Goal: Task Accomplishment & Management: Manage account settings

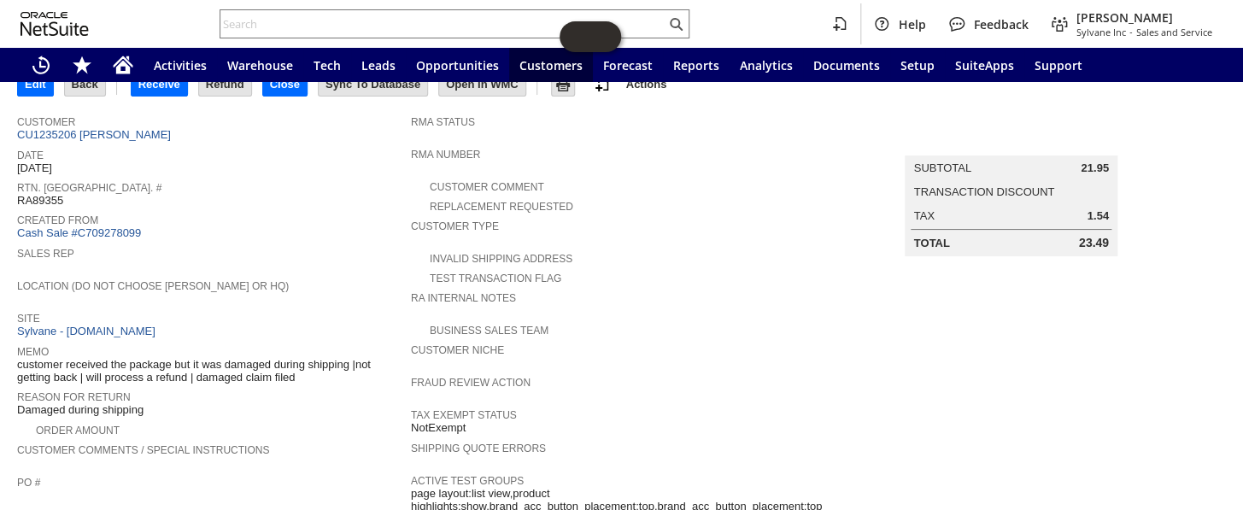
scroll to position [97, 0]
click at [134, 132] on link "CU1235206 [PERSON_NAME]" at bounding box center [96, 135] width 158 height 13
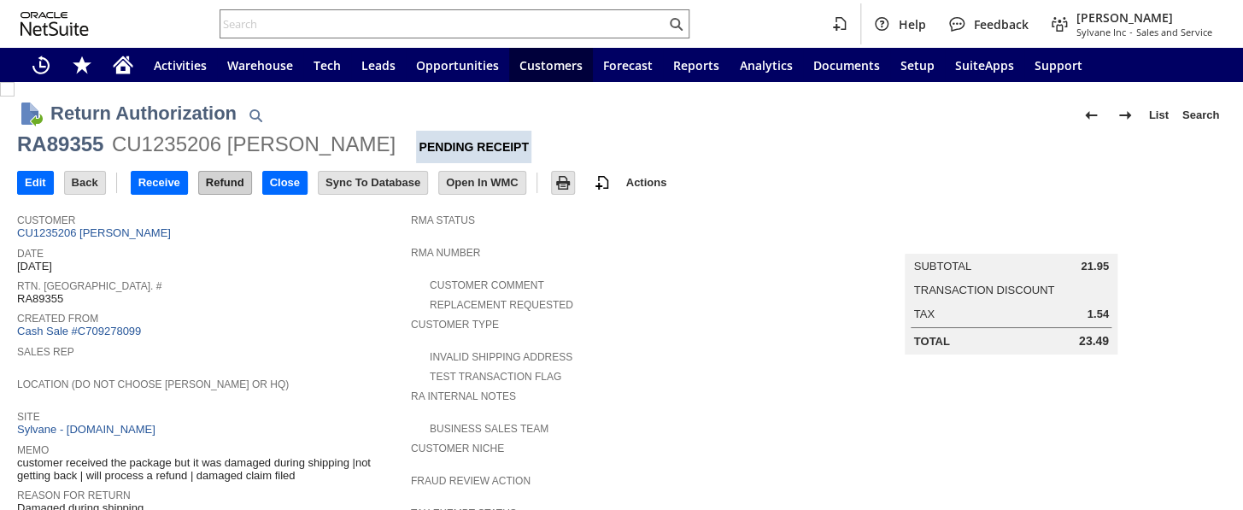
click at [225, 182] on input "Refund" at bounding box center [225, 183] width 52 height 22
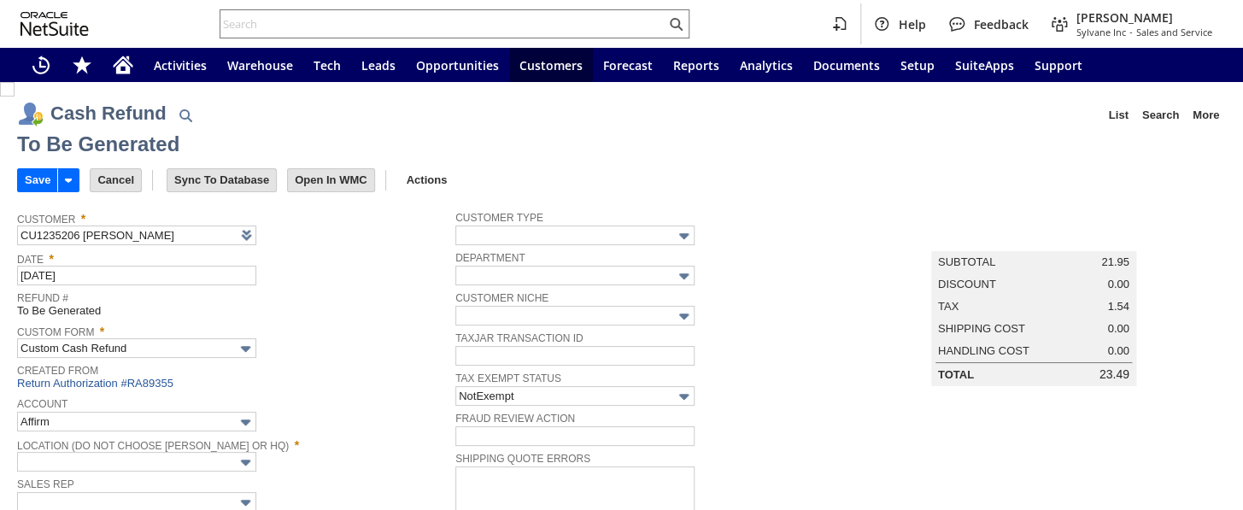
type input "Undeposited Funds"
type input "Headquarters : Head...s : Pending Testing"
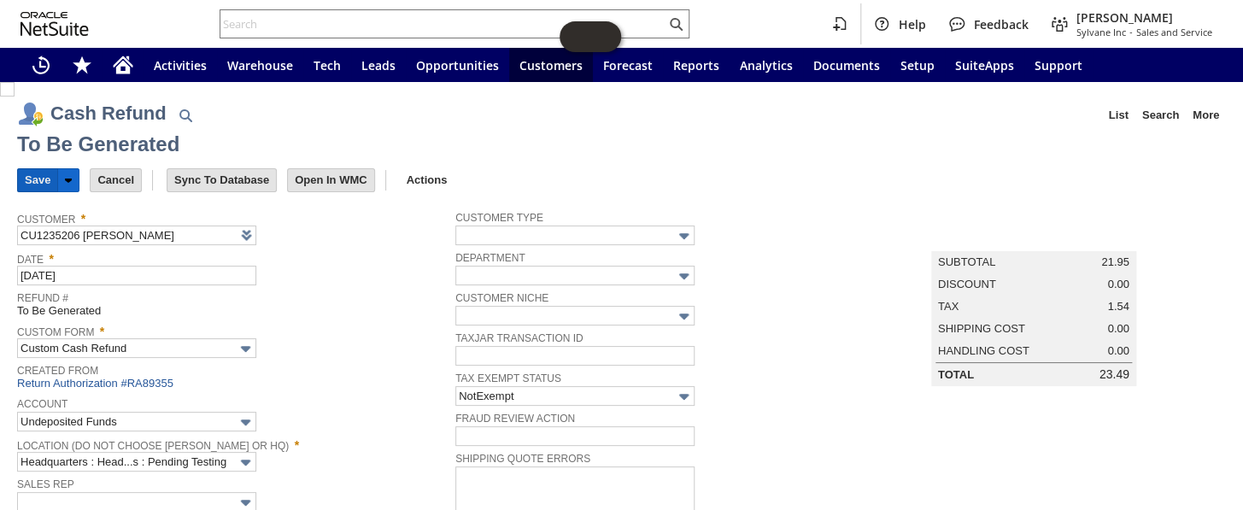
click at [43, 176] on input "Save" at bounding box center [37, 180] width 39 height 22
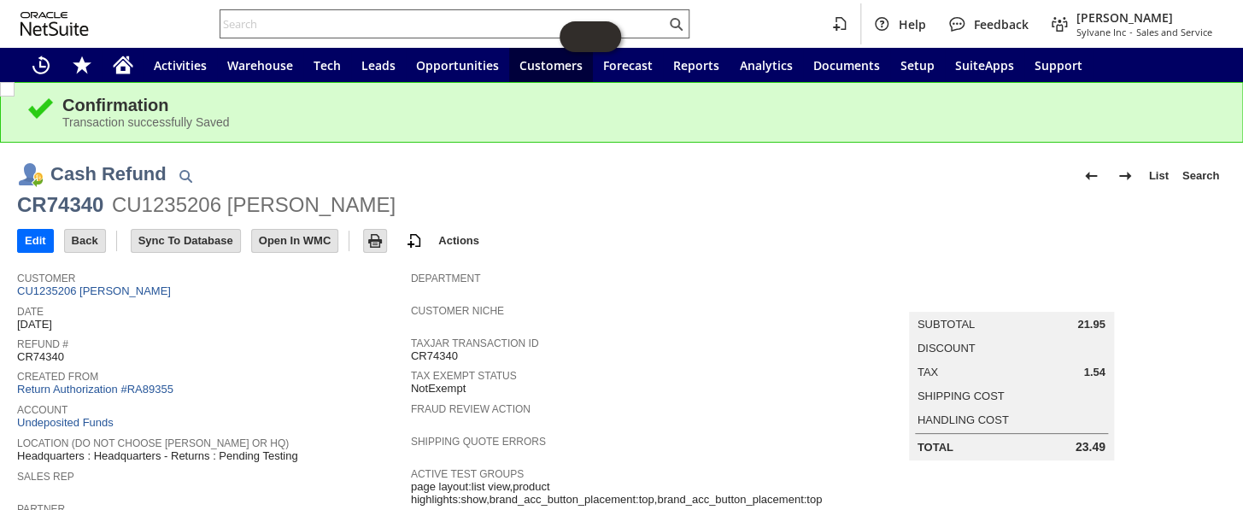
click at [318, 25] on input "text" at bounding box center [442, 24] width 445 height 20
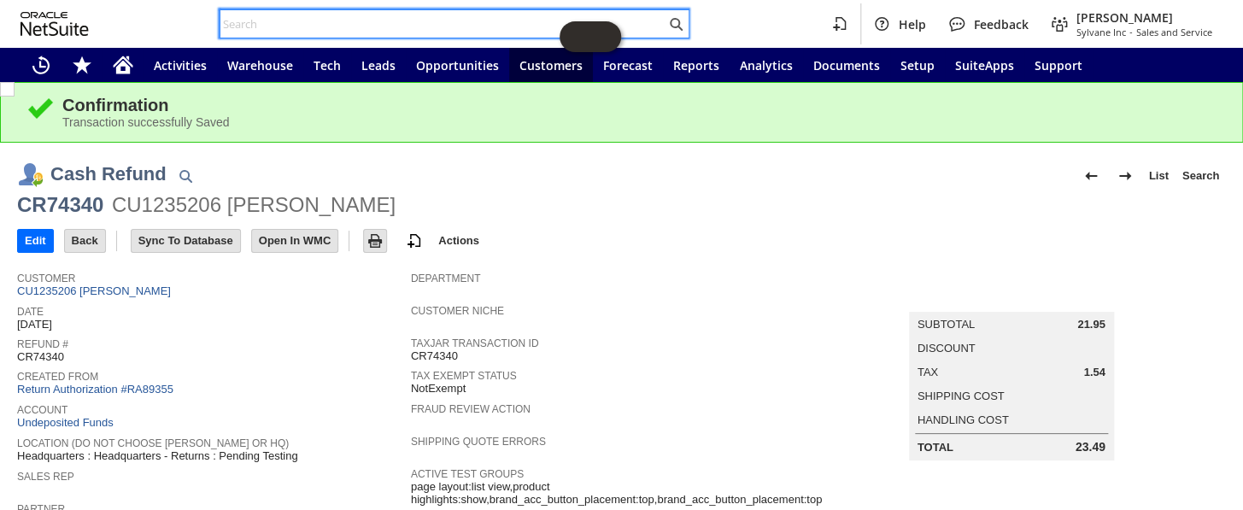
paste input "113-8384330-7044209"
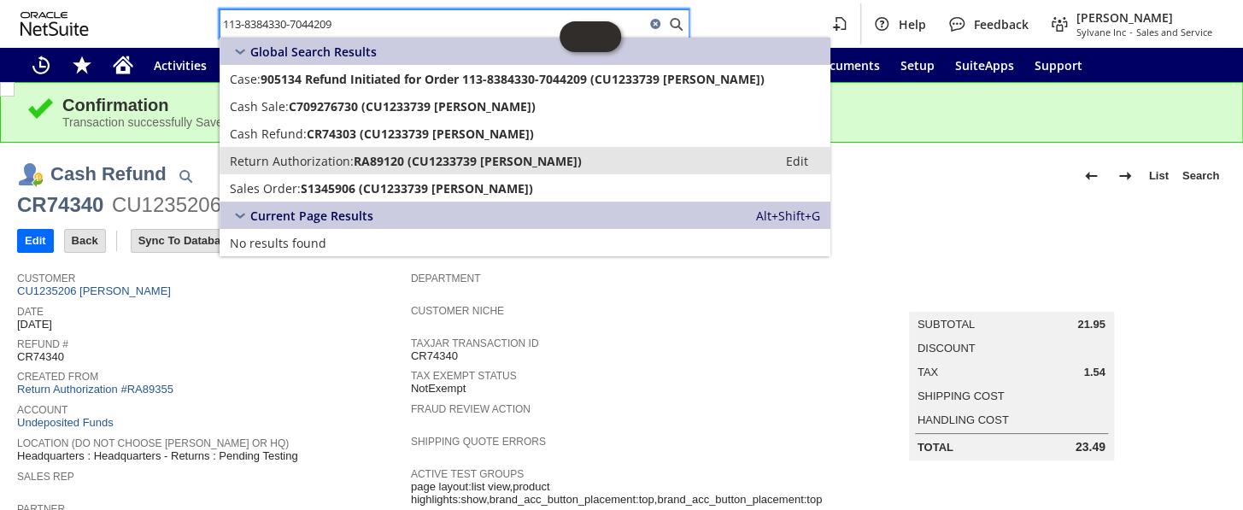
type input "113-8384330-7044209"
click at [350, 157] on span "Return Authorization:" at bounding box center [292, 161] width 124 height 16
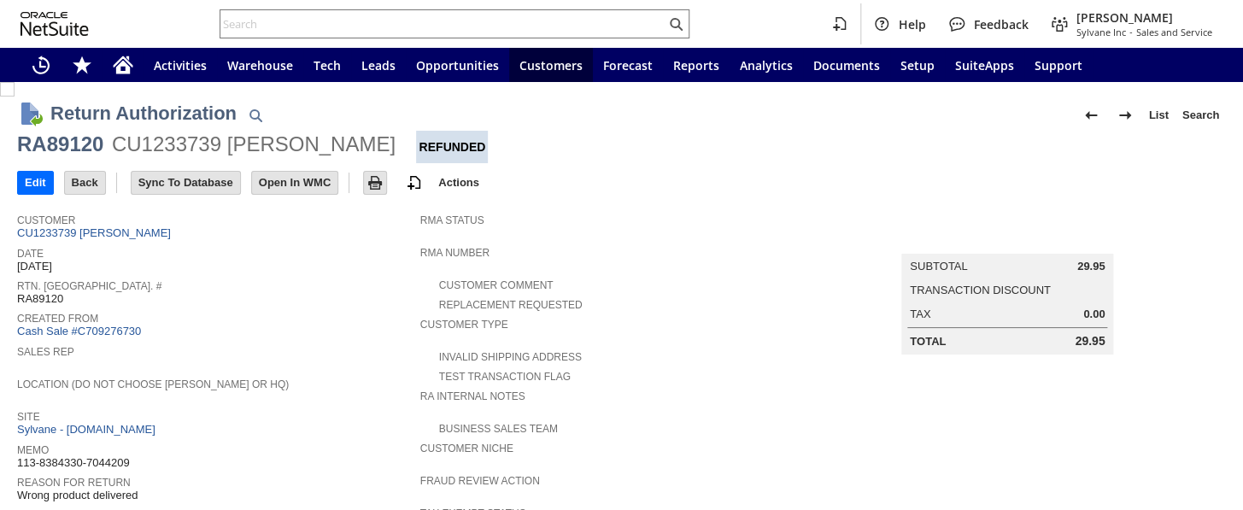
scroll to position [682, 0]
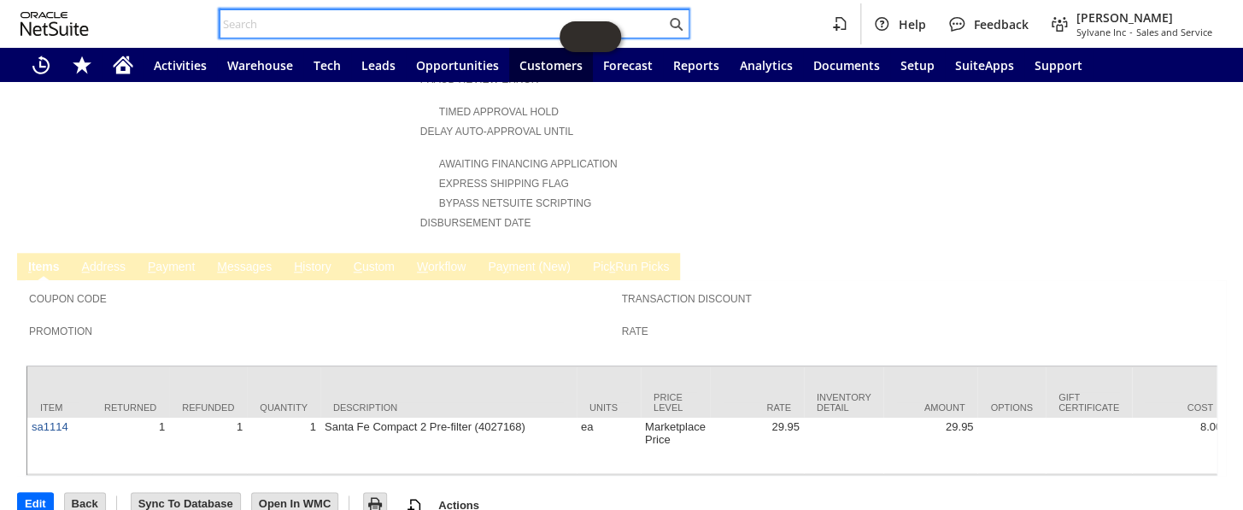
click at [342, 17] on input "text" at bounding box center [442, 24] width 445 height 20
paste input "111-4882281-4384222"
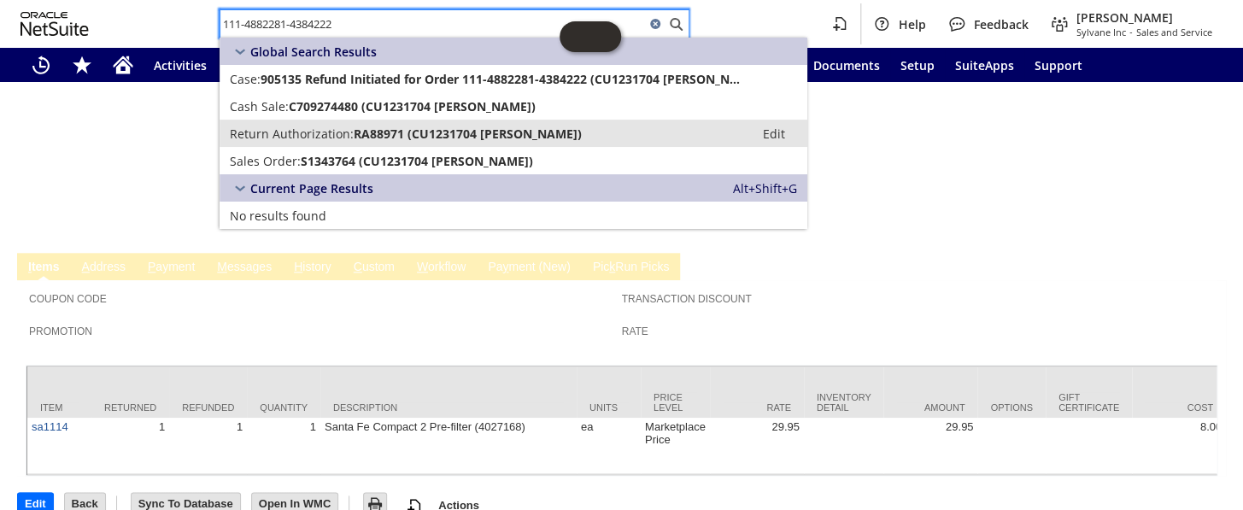
type input "111-4882281-4384222"
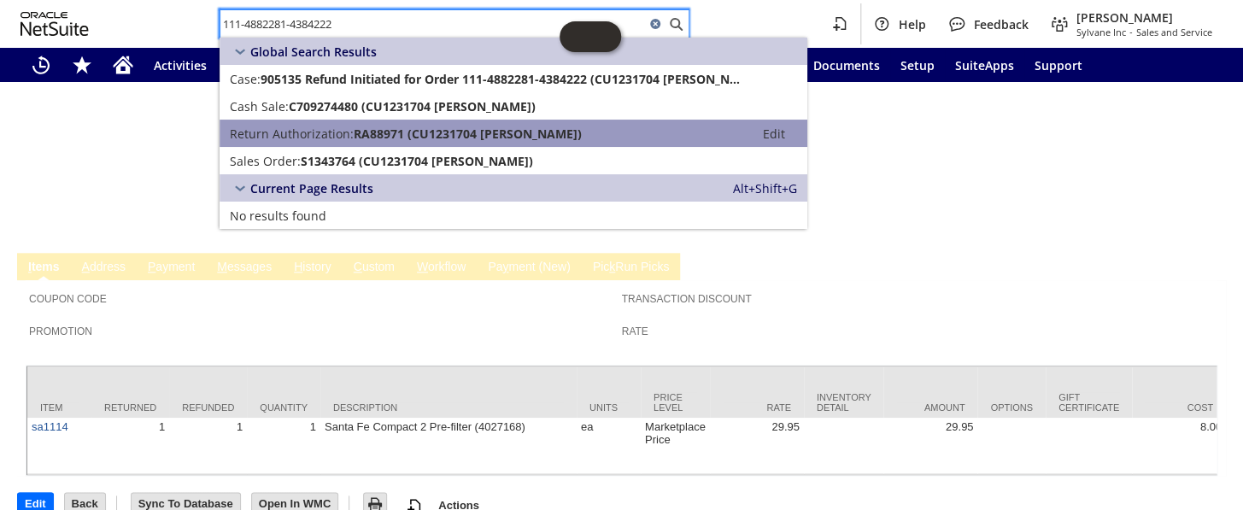
click at [384, 138] on span "RA88971 (CU1231704 Emily Clancy)" at bounding box center [468, 134] width 228 height 16
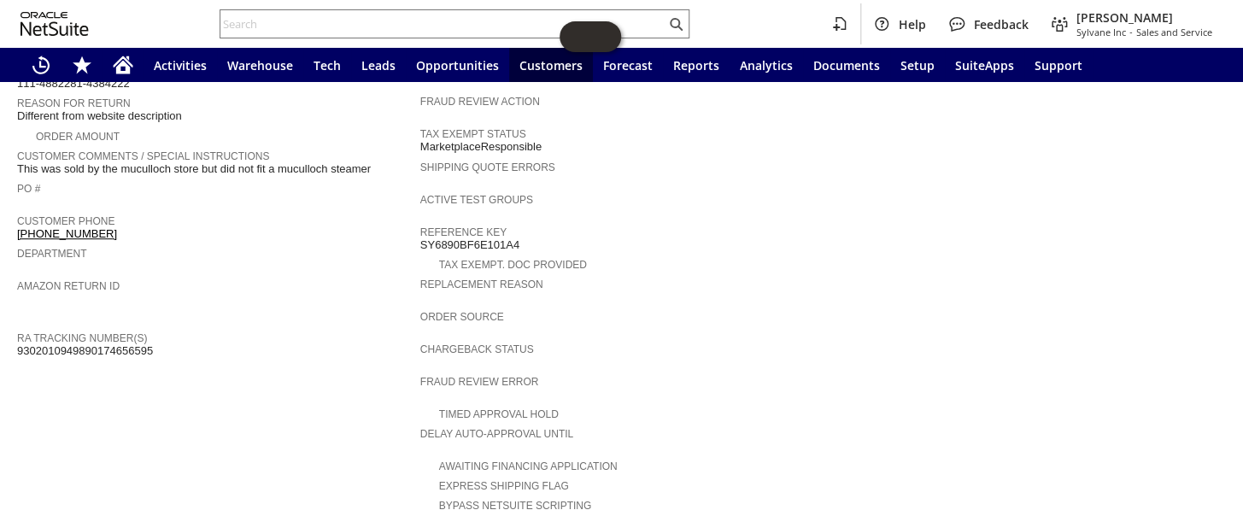
scroll to position [371, 0]
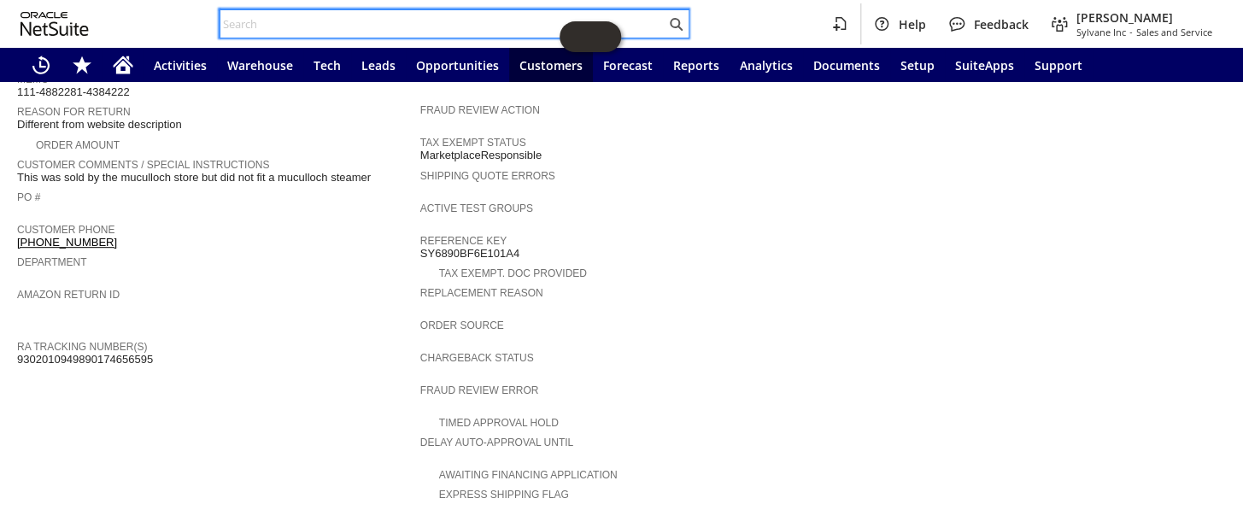
click at [324, 25] on input "text" at bounding box center [442, 24] width 445 height 20
paste input "111-4882281-4384222"
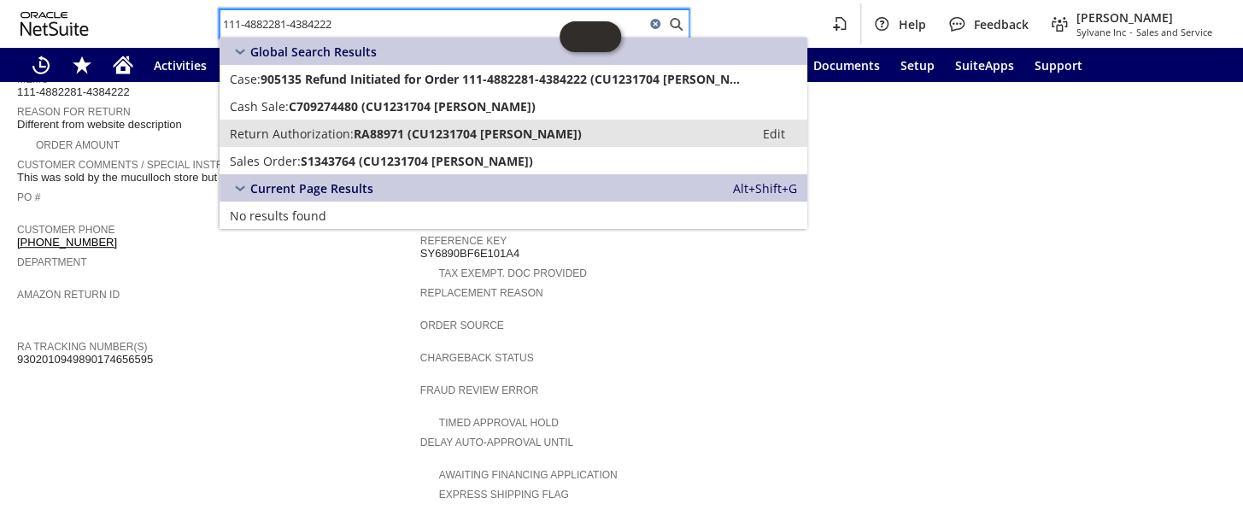
type input "111-4882281-4384222"
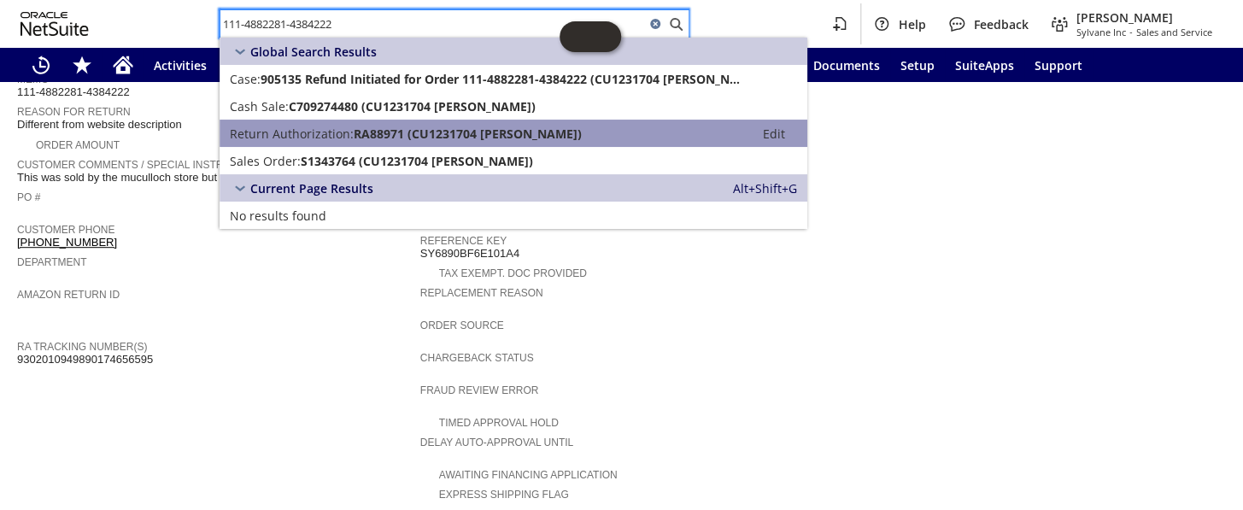
click at [357, 136] on span "RA88971 (CU1231704 Emily Clancy)" at bounding box center [468, 134] width 228 height 16
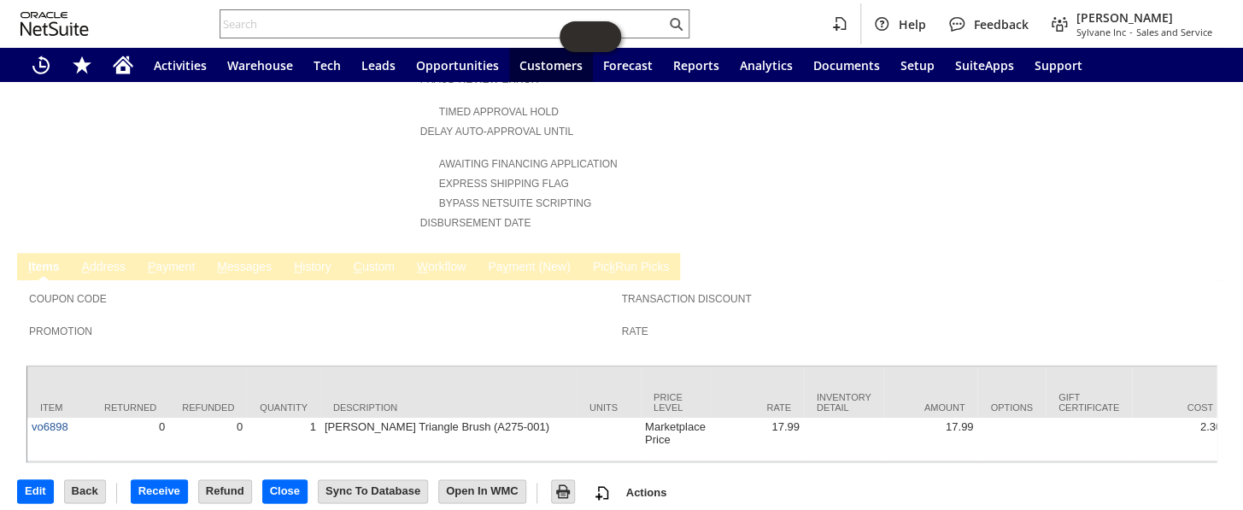
scroll to position [293, 0]
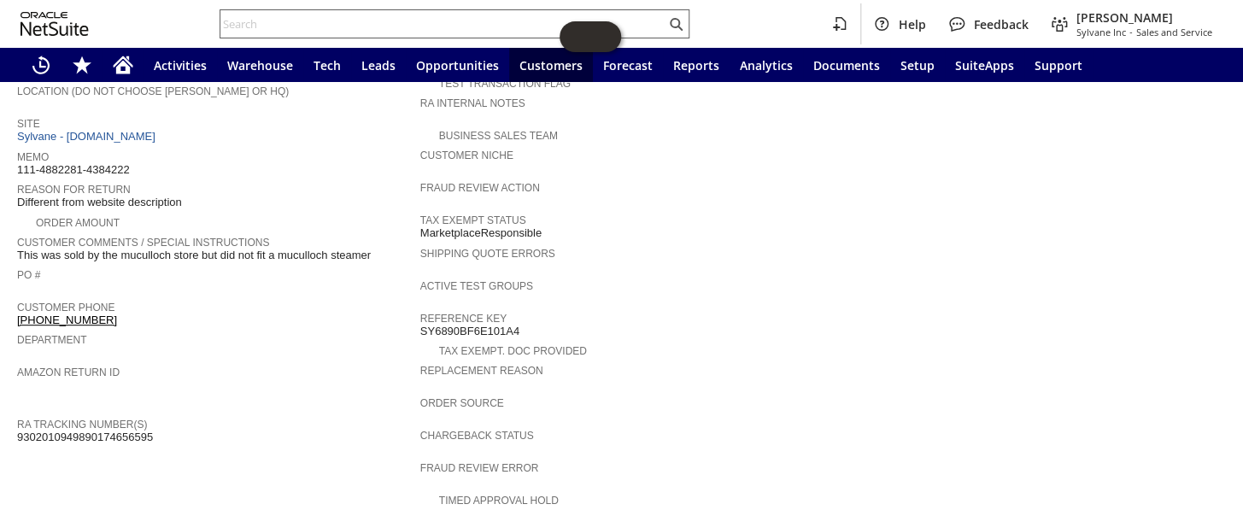
click at [362, 17] on input "text" at bounding box center [442, 24] width 445 height 20
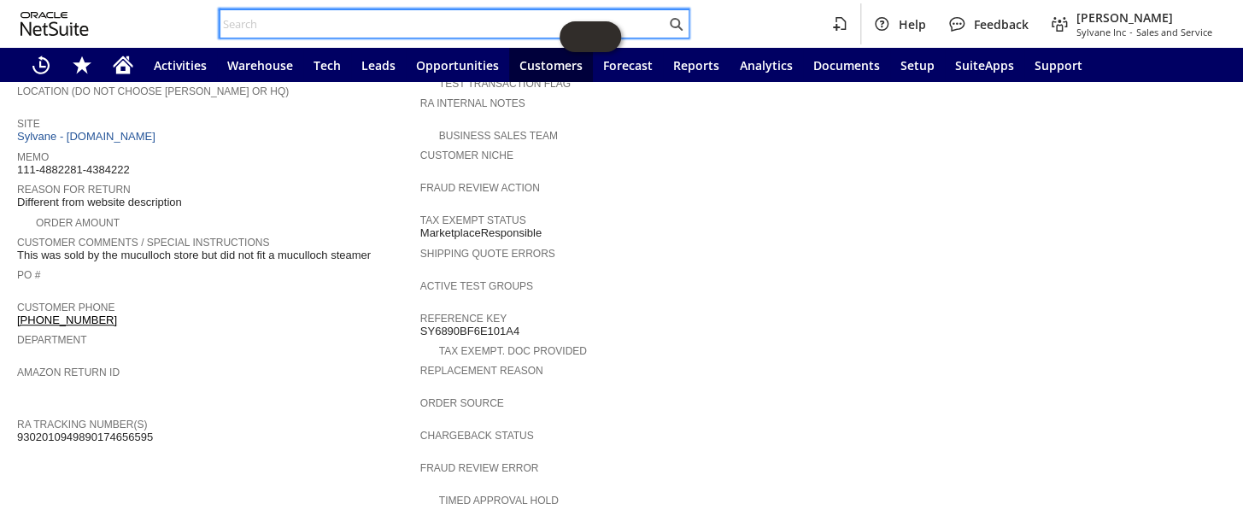
paste input "114-4076995-7273854"
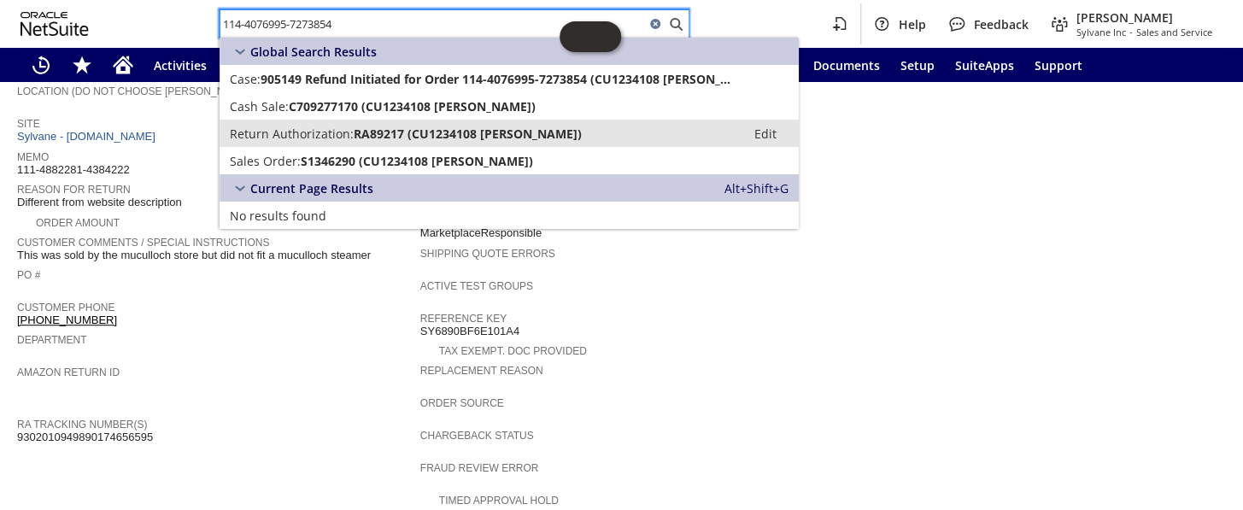
type input "114-4076995-7273854"
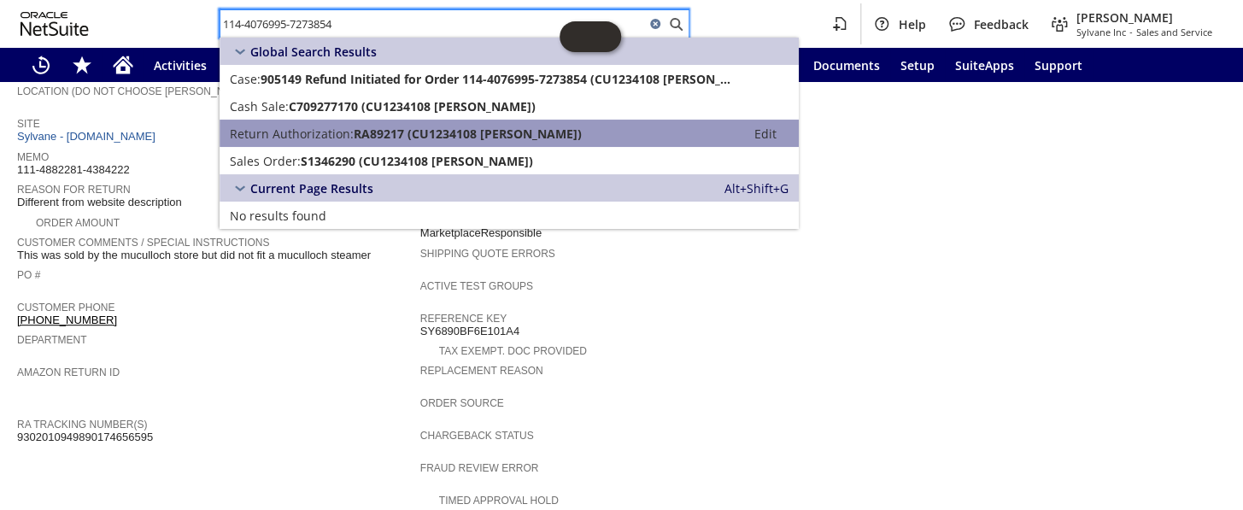
click at [354, 132] on span "RA89217 (CU1234108 José G Loza)" at bounding box center [468, 134] width 228 height 16
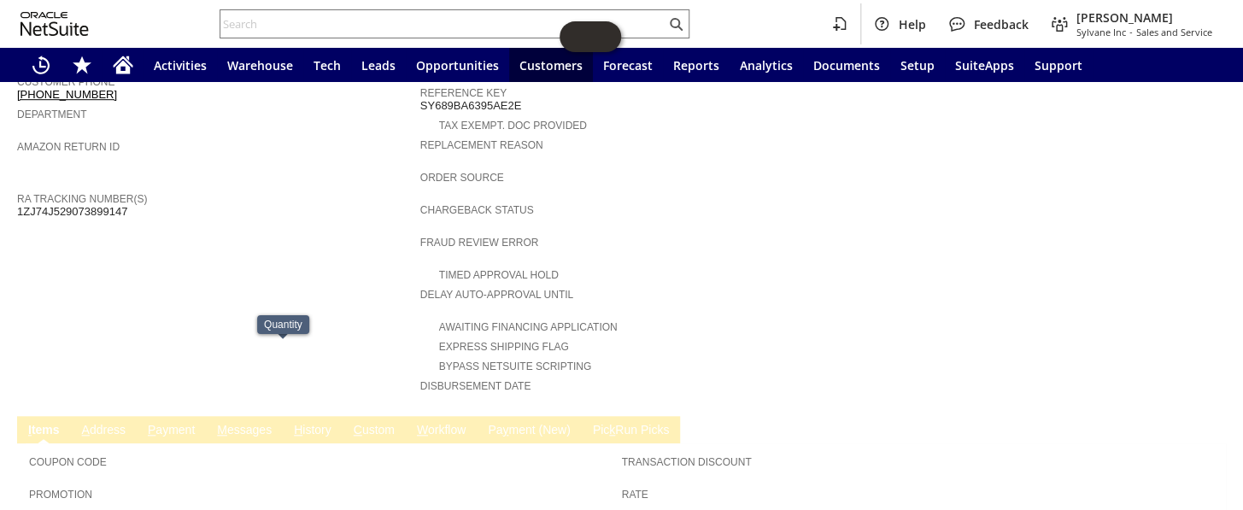
scroll to position [486, 0]
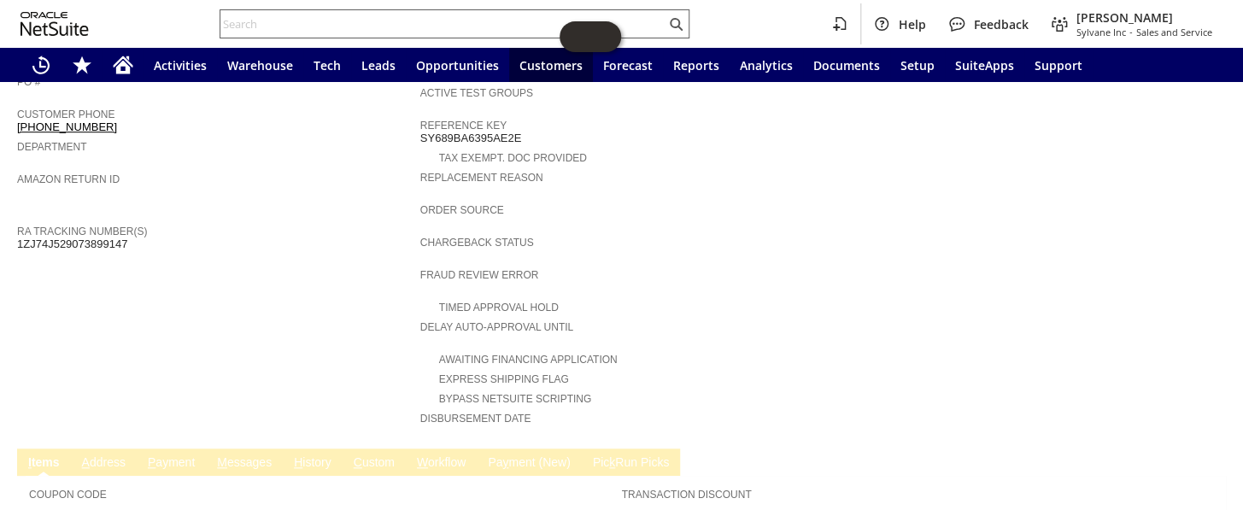
click at [301, 14] on input "text" at bounding box center [442, 24] width 445 height 20
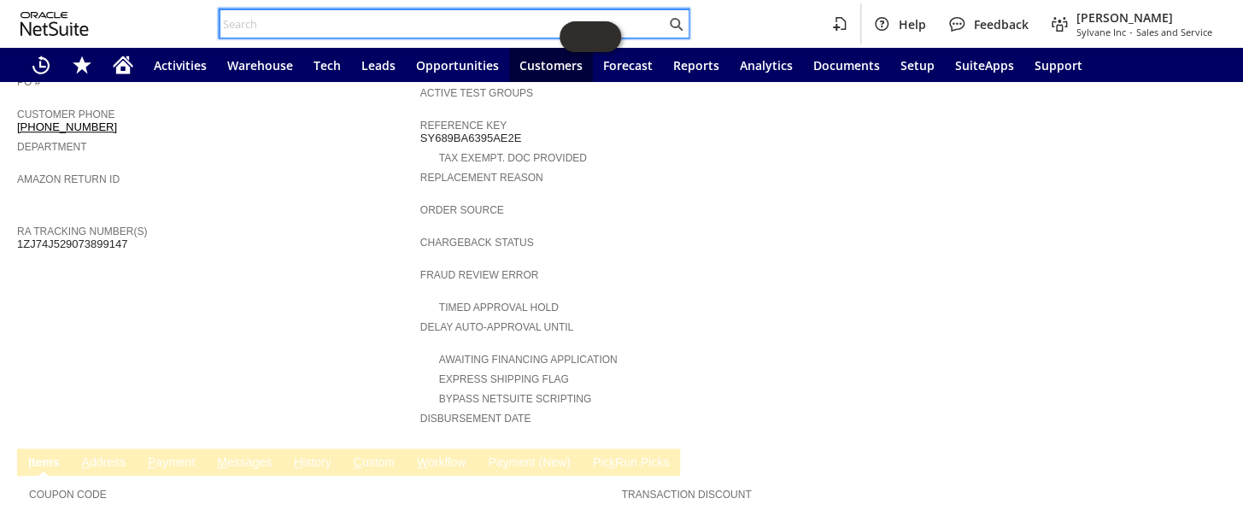
paste input "111-5076671-1668254"
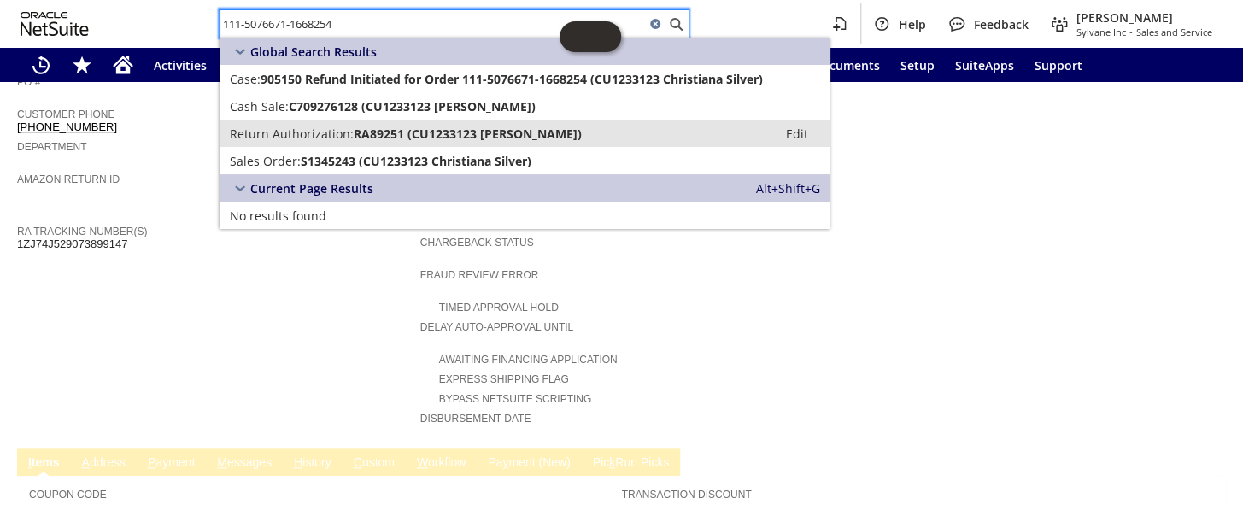
type input "111-5076671-1668254"
click at [359, 137] on span "RA89251 (CU1233123 Christiana Silver)" at bounding box center [468, 134] width 228 height 16
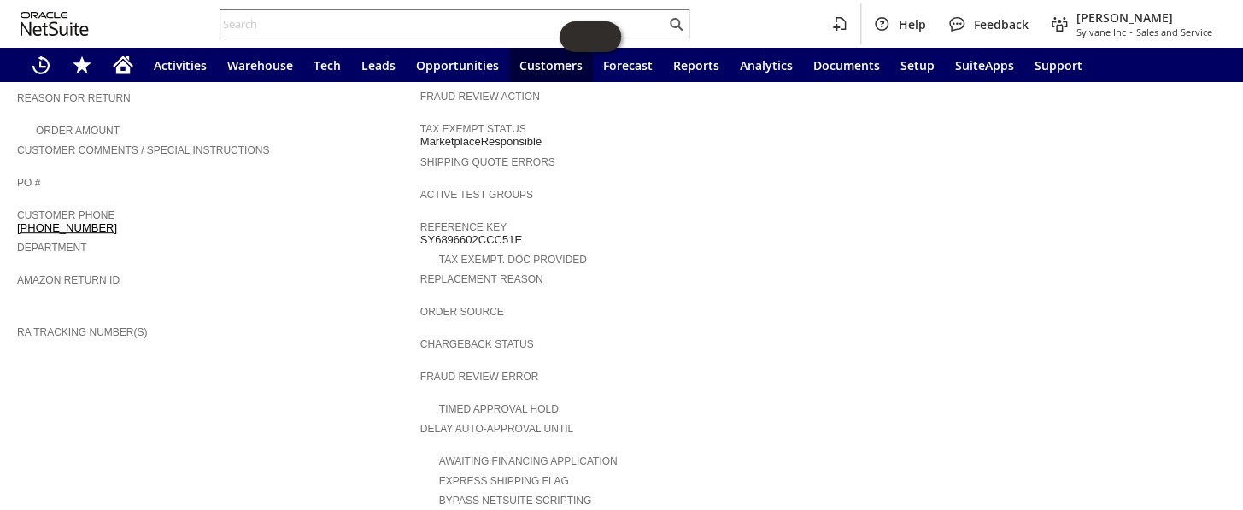
scroll to position [157, 0]
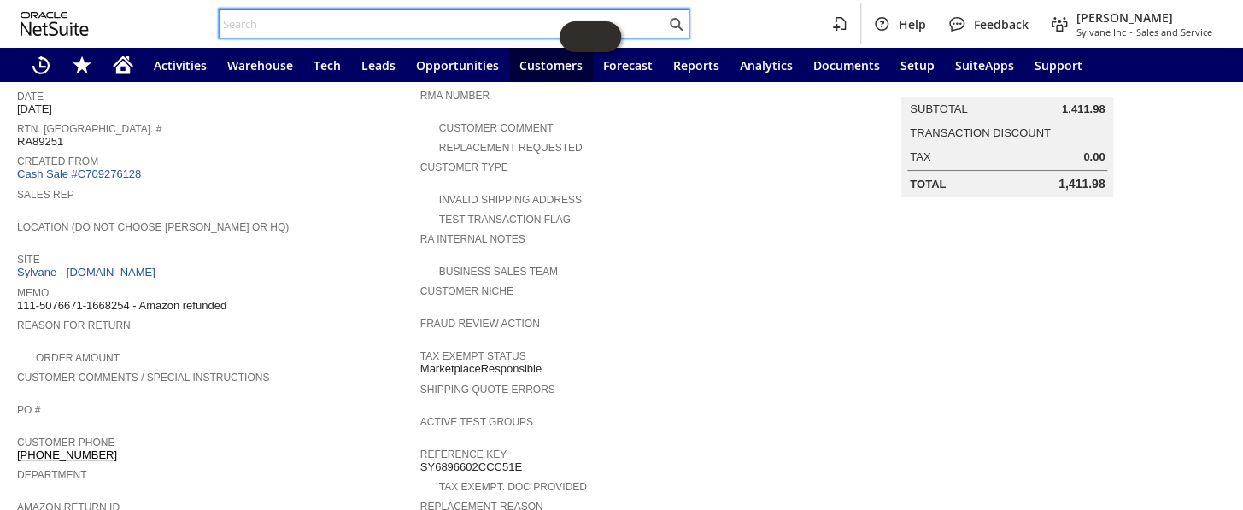
click at [251, 27] on input "text" at bounding box center [442, 24] width 445 height 20
paste input "112-0154911-9617053"
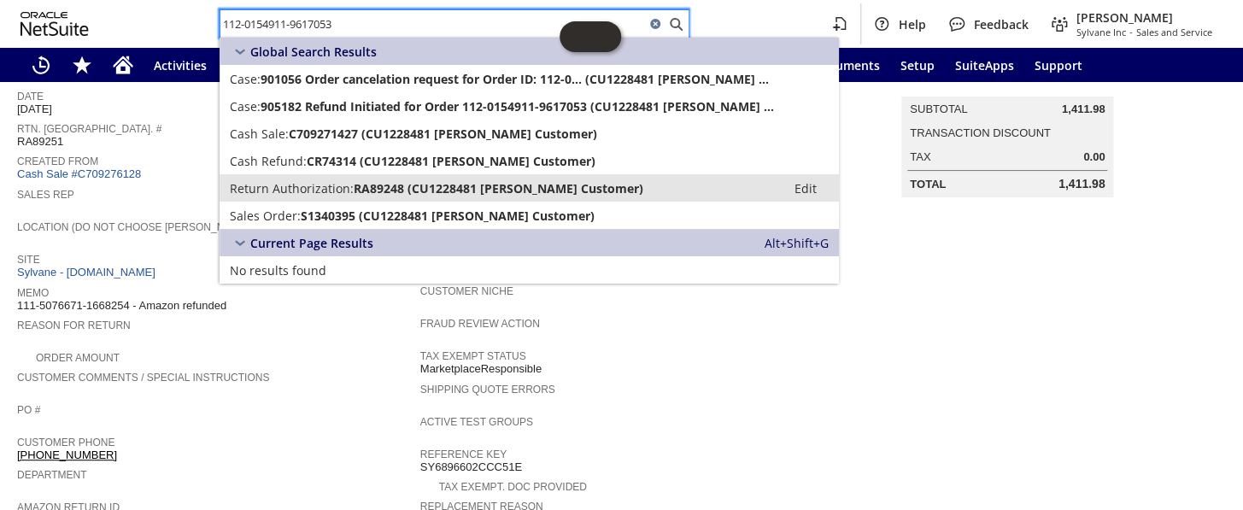
type input "112-0154911-9617053"
click at [297, 187] on span "Return Authorization:" at bounding box center [292, 188] width 124 height 16
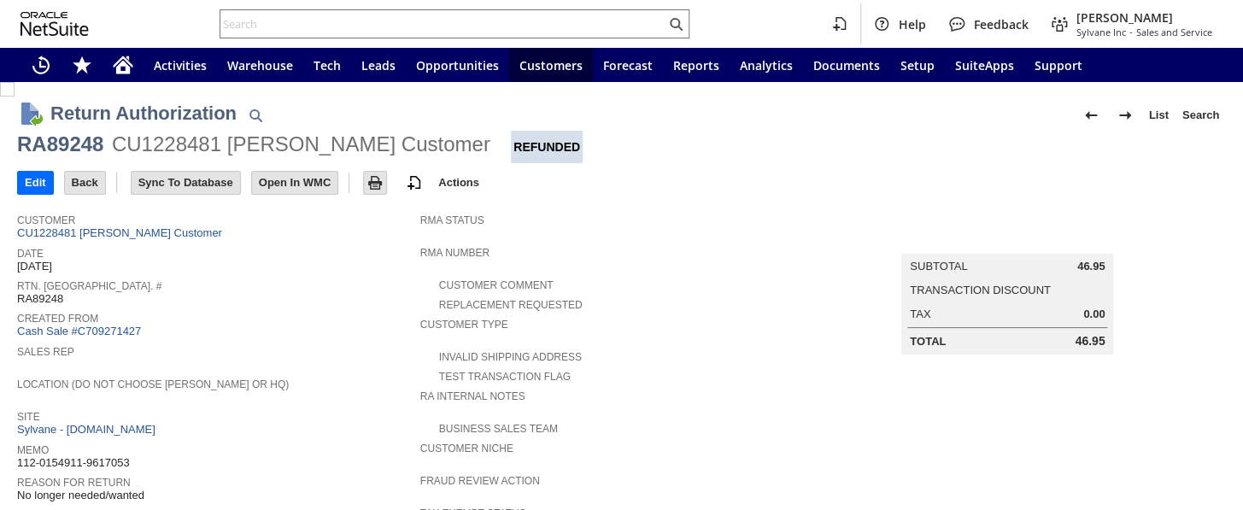
scroll to position [699, 0]
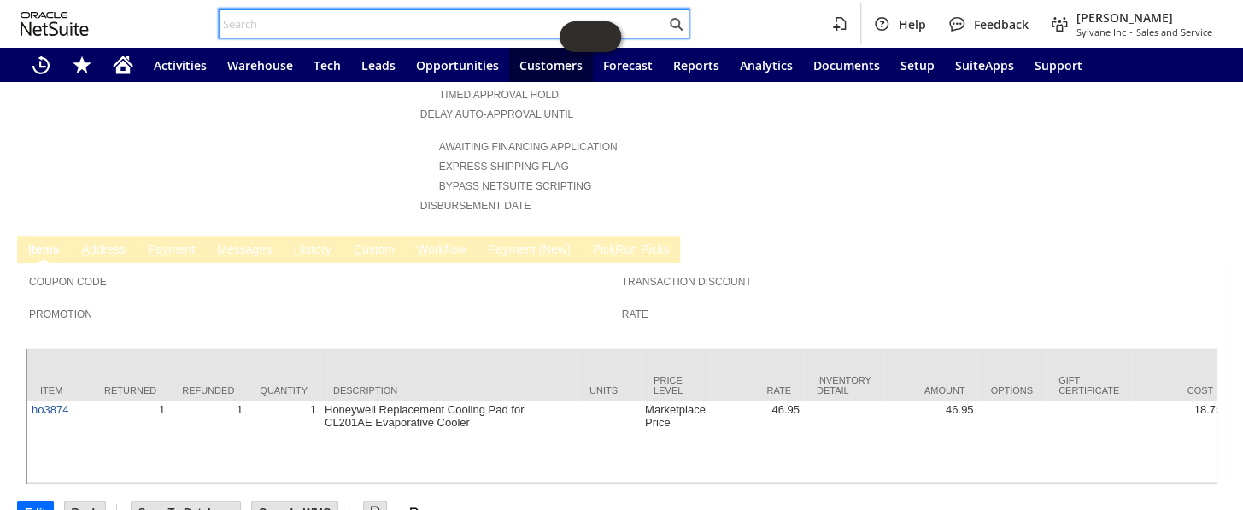
click at [326, 24] on input "text" at bounding box center [442, 24] width 445 height 20
paste input "113-8422239-7579458"
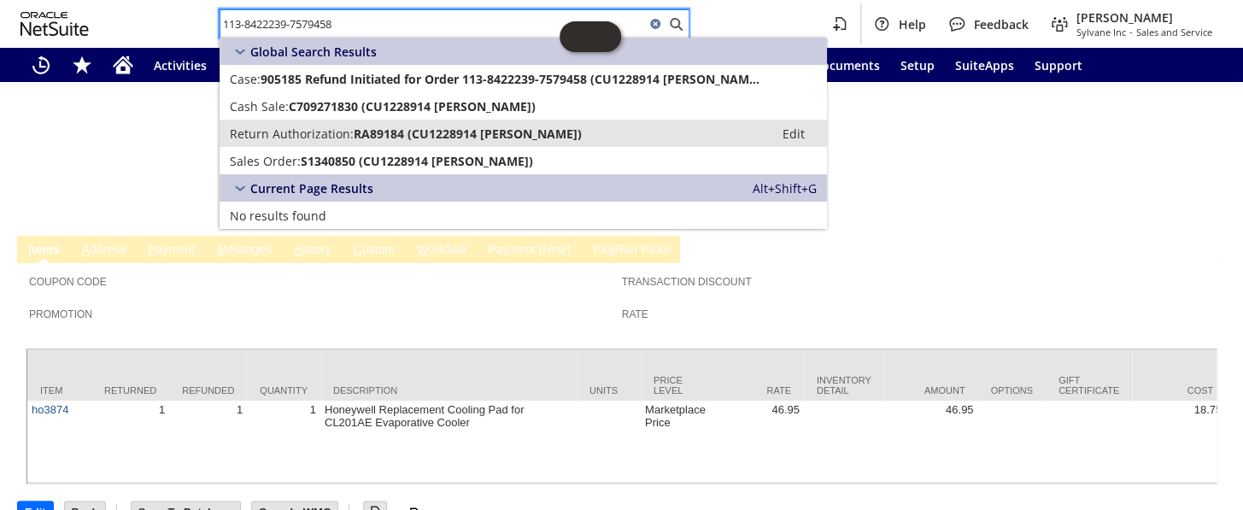
type input "113-8422239-7579458"
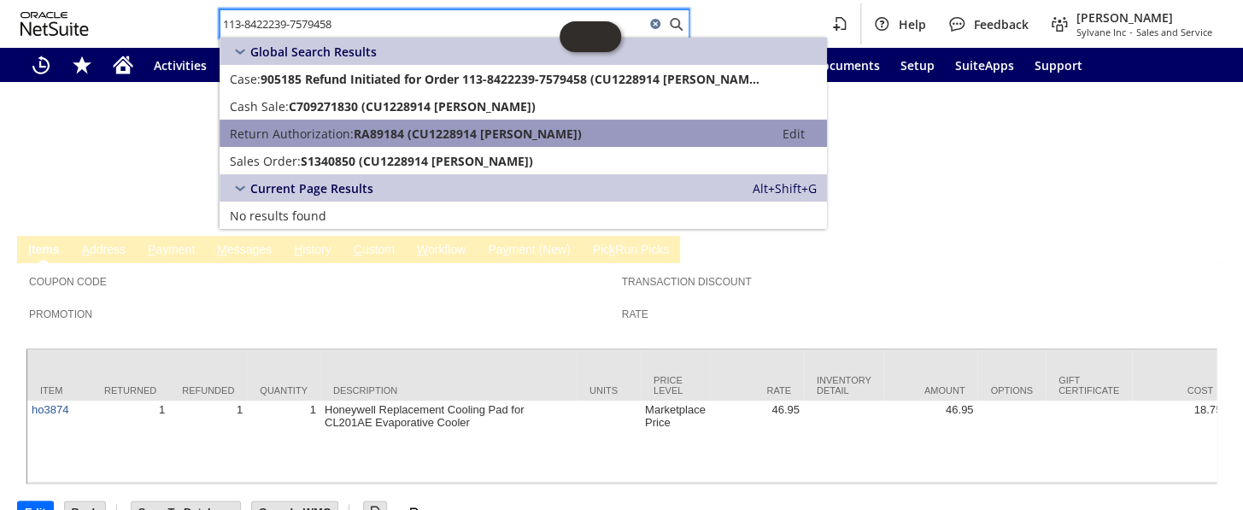
click at [348, 145] on link "Return Authorization: RA89184 (CU1228914 michael meyers) Edit" at bounding box center [522, 133] width 607 height 27
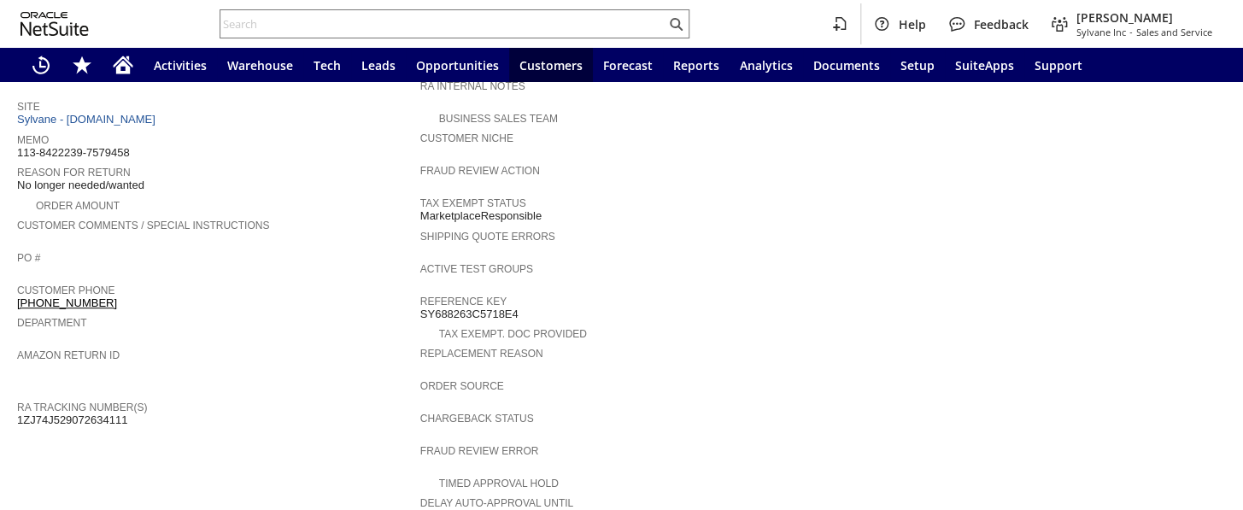
scroll to position [682, 0]
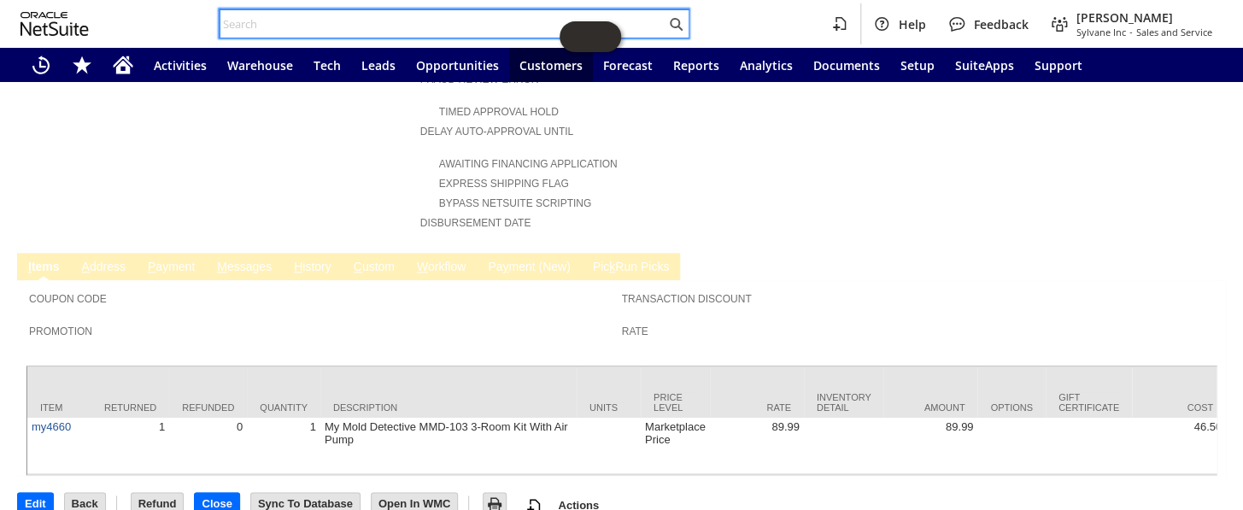
click at [285, 26] on input "text" at bounding box center [442, 24] width 445 height 20
paste input "111-4401911-2546607"
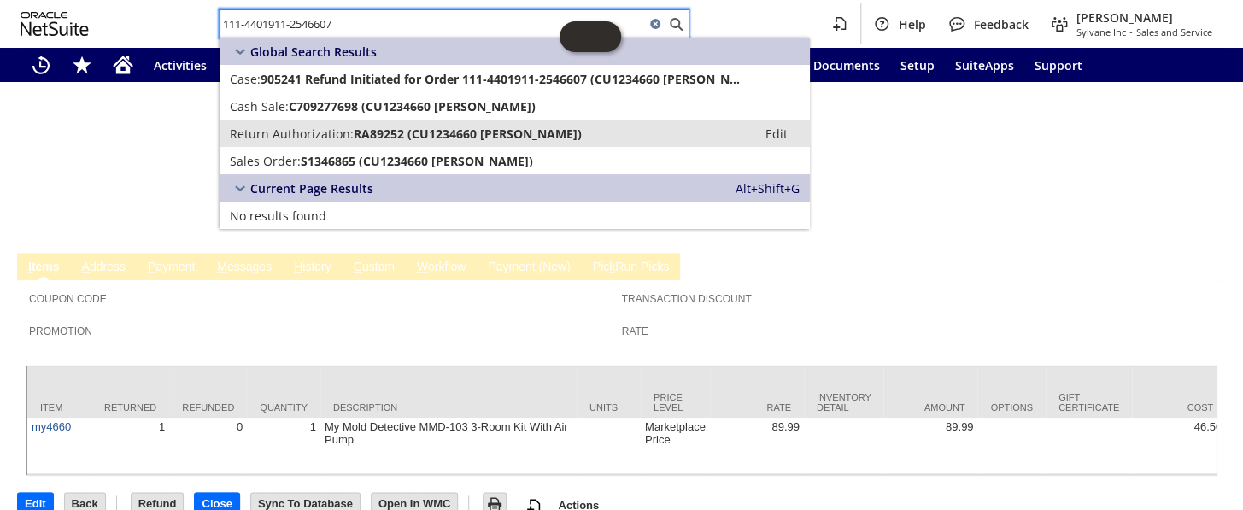
type input "111-4401911-2546607"
click at [319, 131] on span "Return Authorization:" at bounding box center [292, 134] width 124 height 16
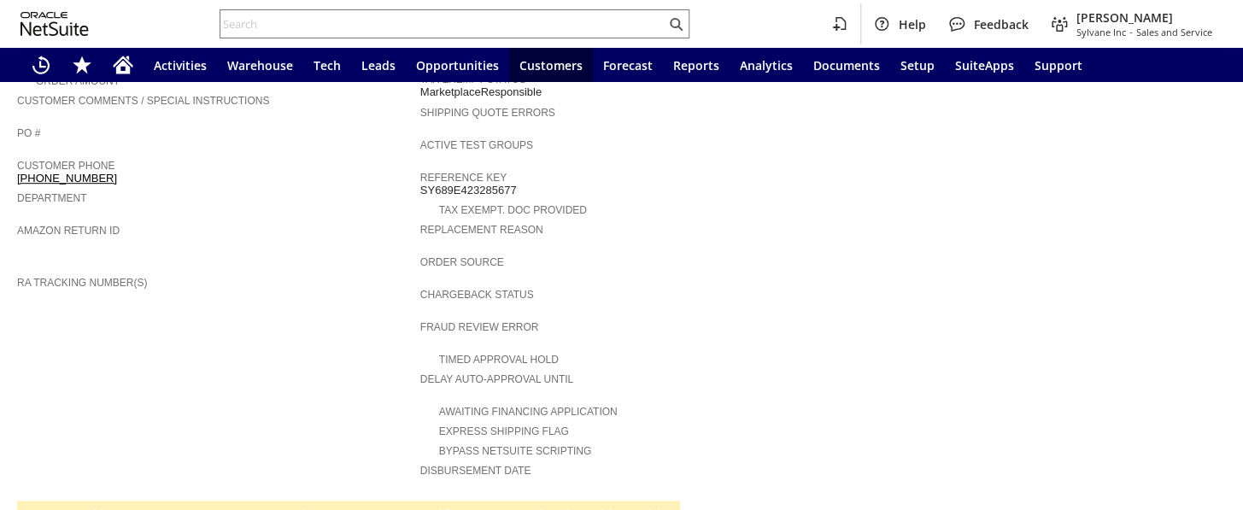
scroll to position [621, 0]
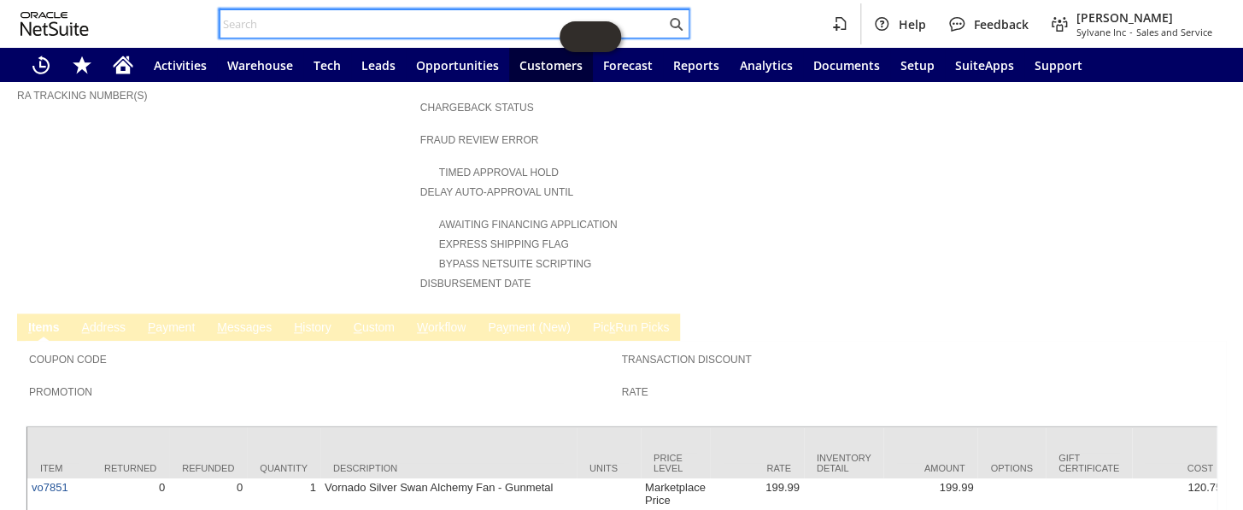
click at [299, 30] on input "text" at bounding box center [442, 24] width 445 height 20
paste input "113-8344407-0343432"
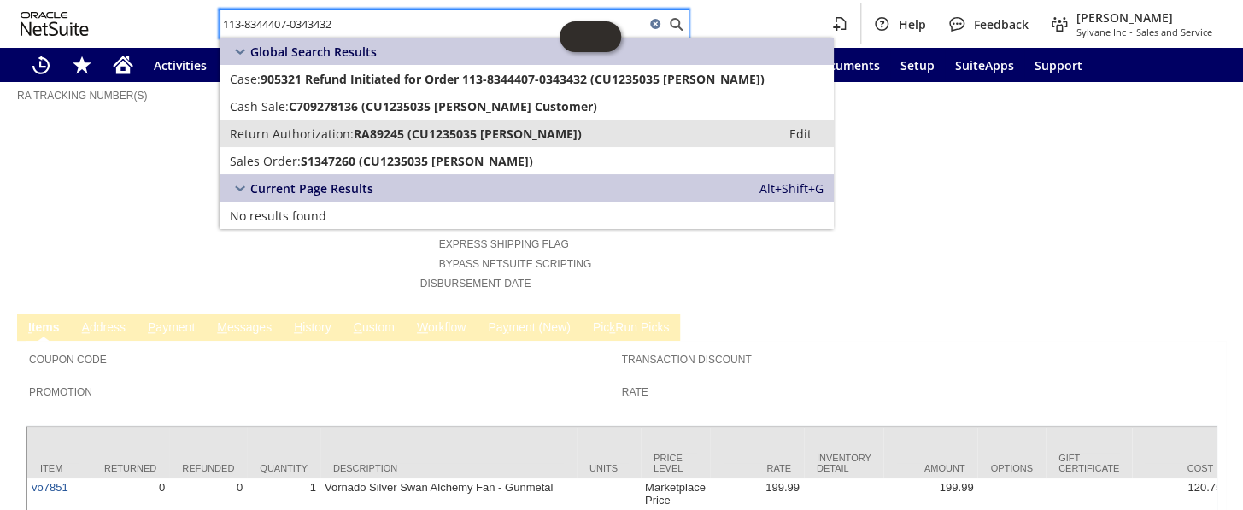
type input "113-8344407-0343432"
click at [354, 130] on span "RA89245 (CU1235035 Allison Customer)" at bounding box center [468, 134] width 228 height 16
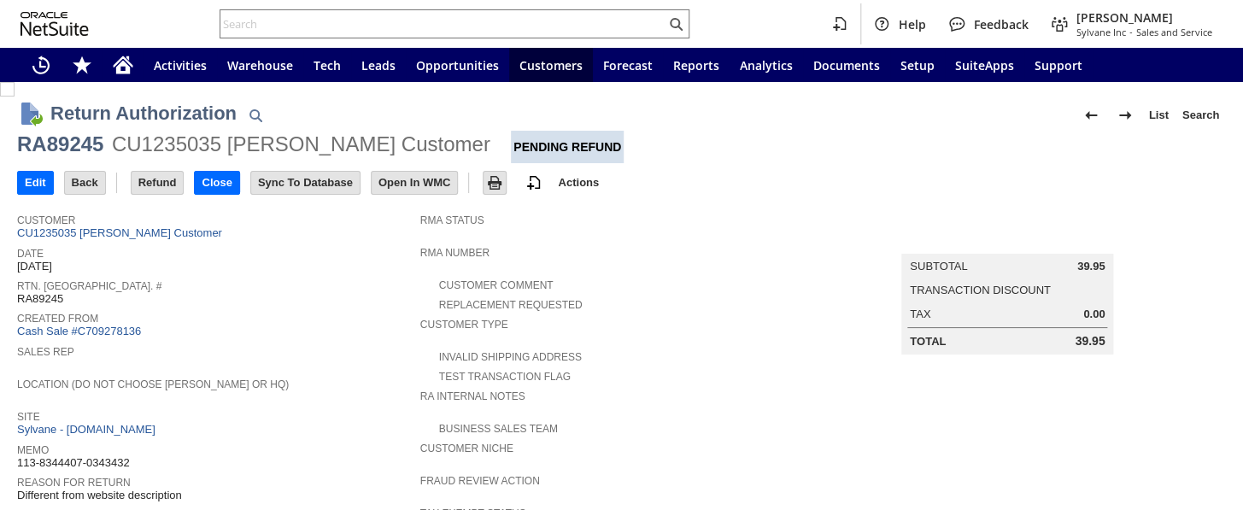
scroll to position [693, 0]
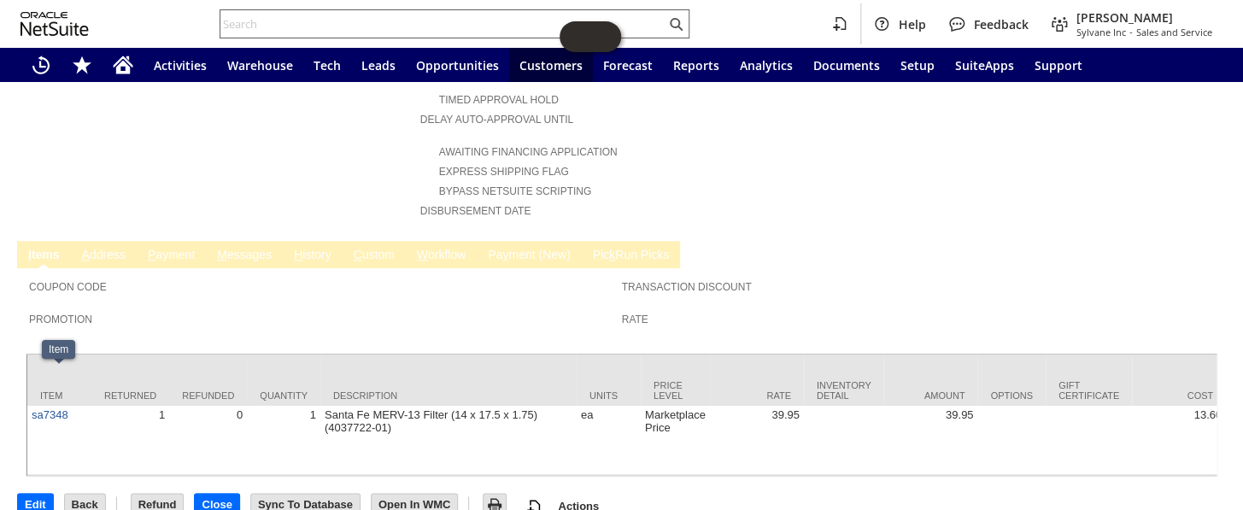
click at [333, 19] on input "text" at bounding box center [442, 24] width 445 height 20
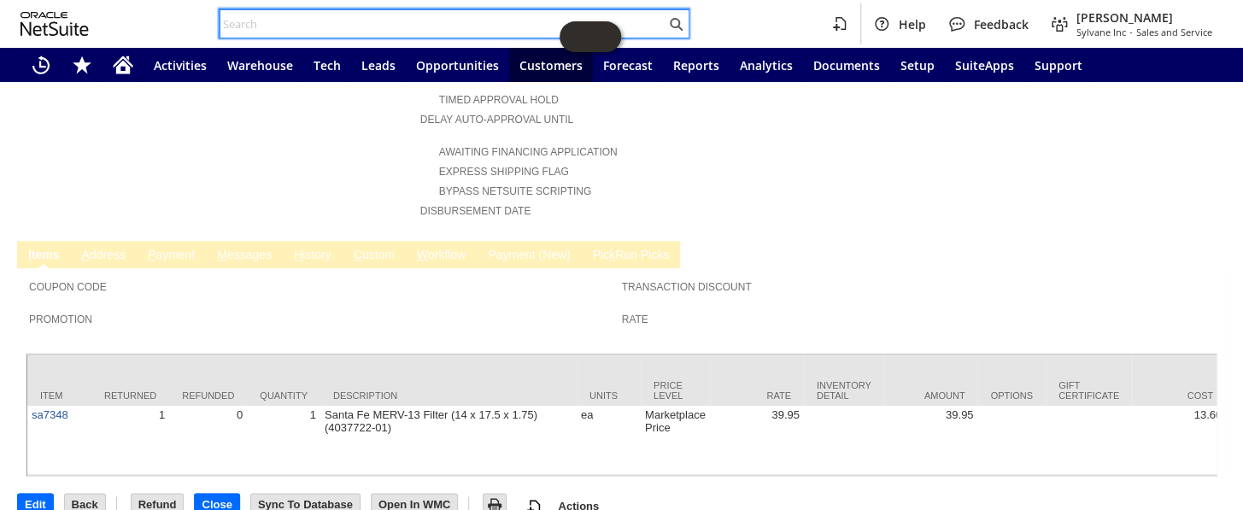
paste input "112-4391625-6605828"
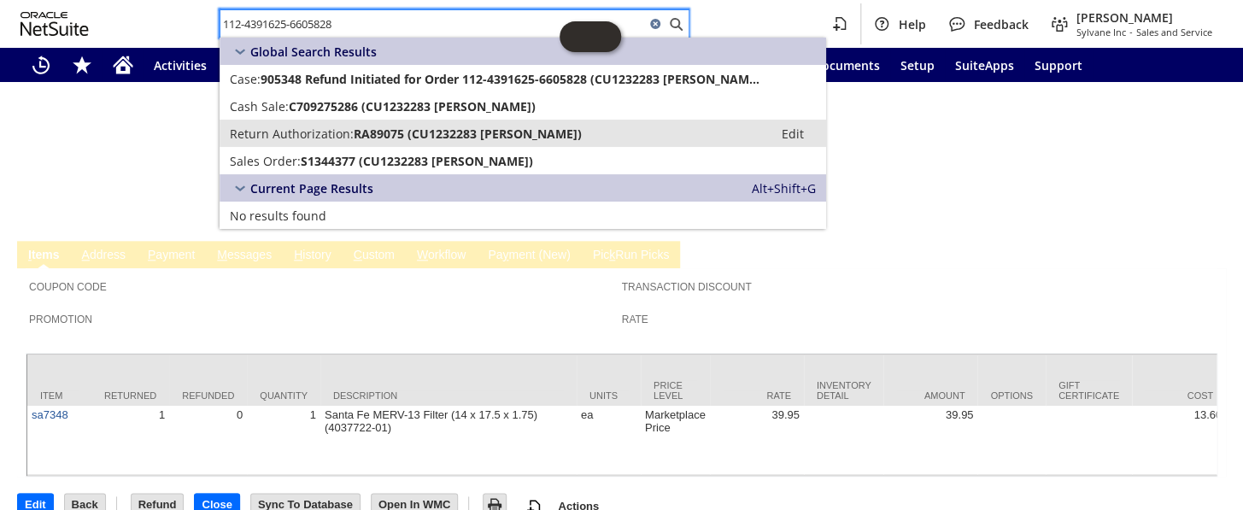
type input "112-4391625-6605828"
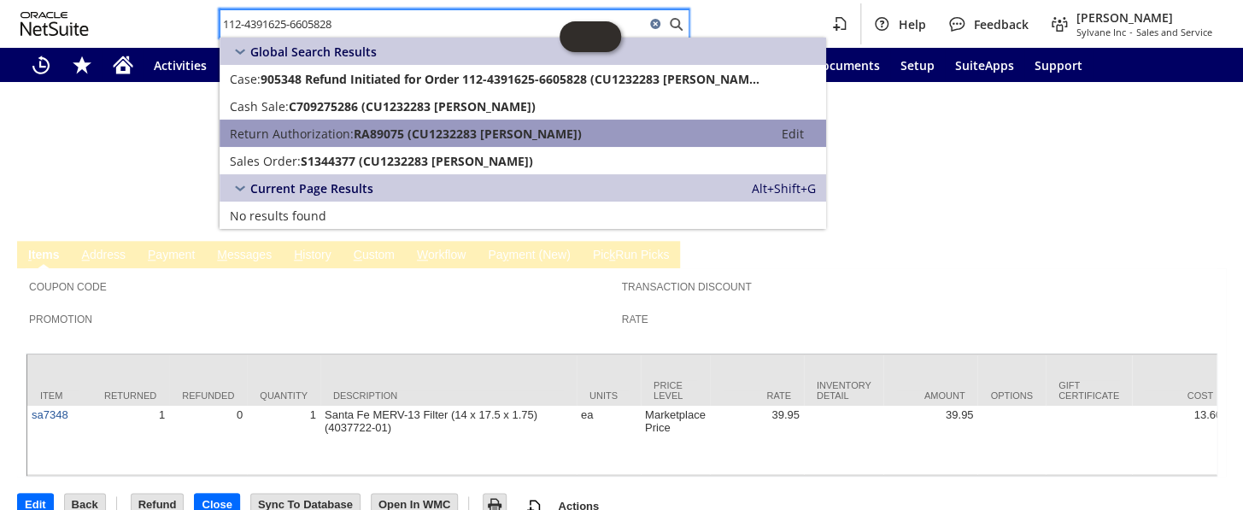
click at [380, 126] on span "RA89075 (CU1232283 Lorraine Bedick)" at bounding box center [468, 134] width 228 height 16
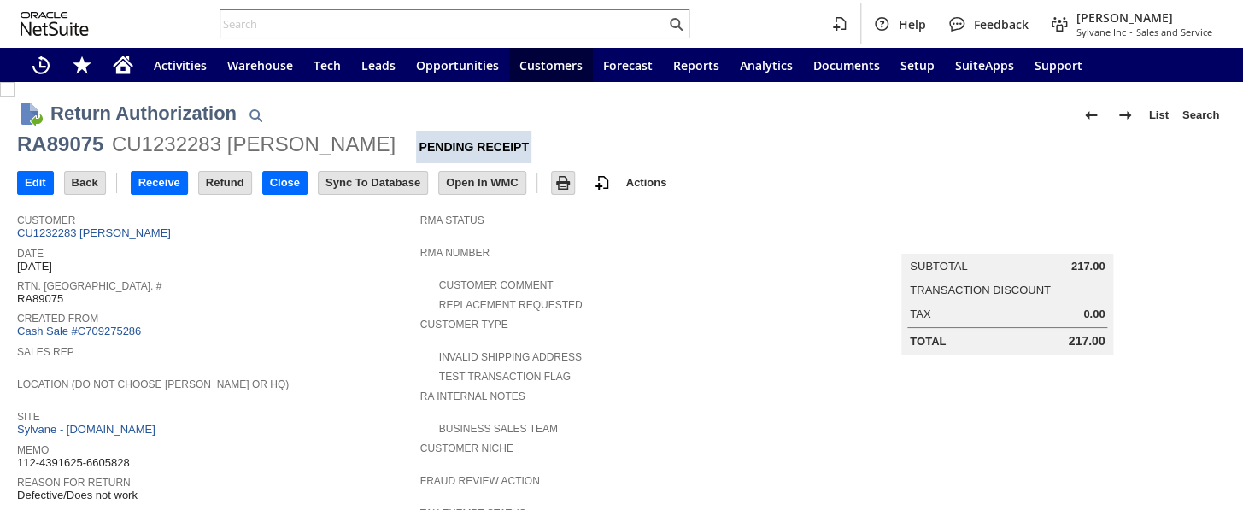
scroll to position [699, 0]
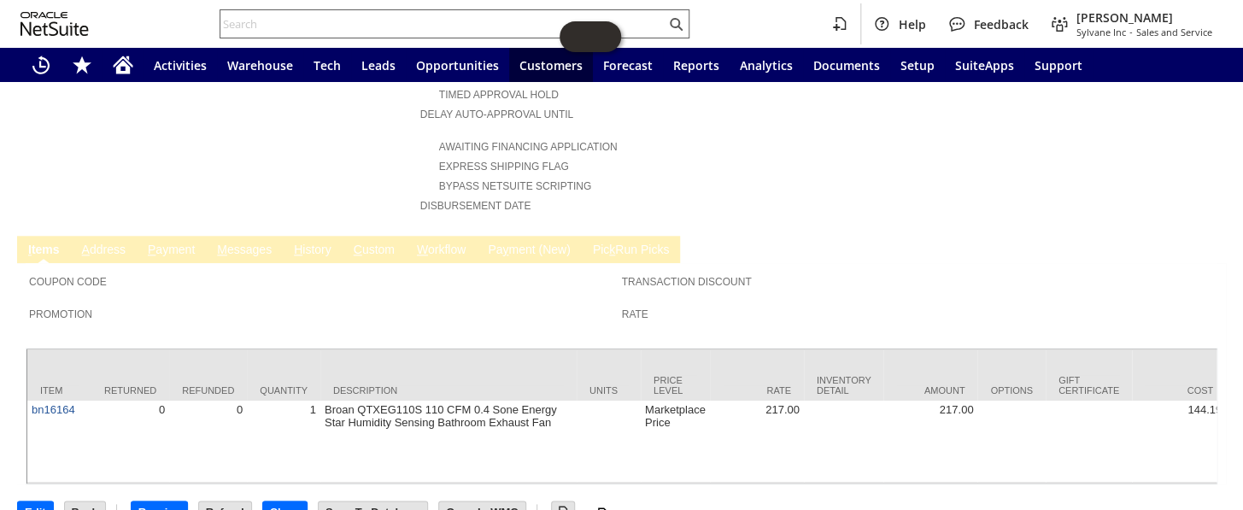
click at [338, 26] on input "text" at bounding box center [442, 24] width 445 height 20
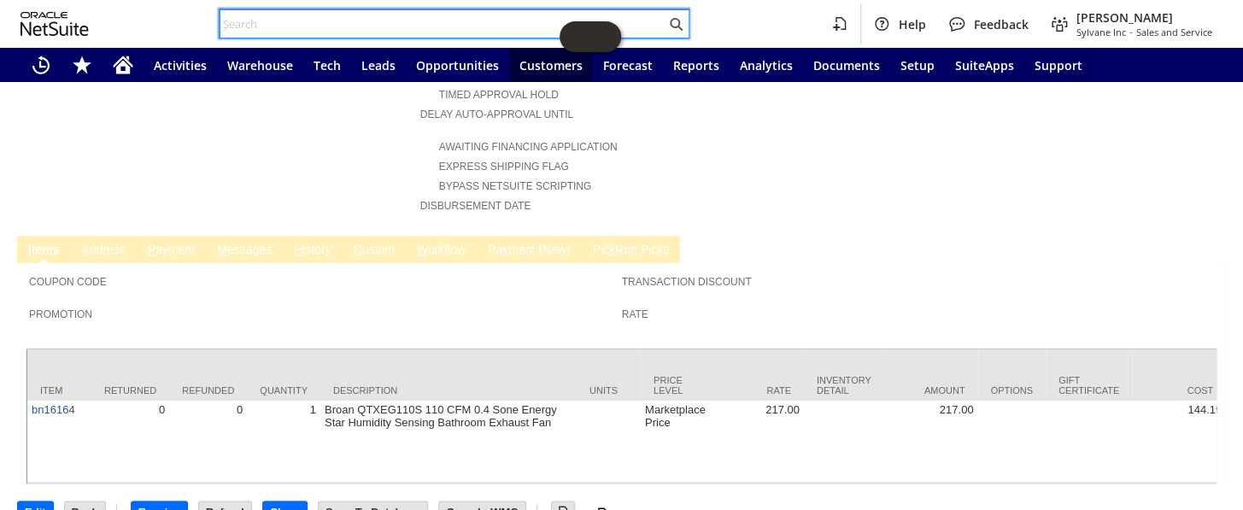
paste input "114-0004816-0585079"
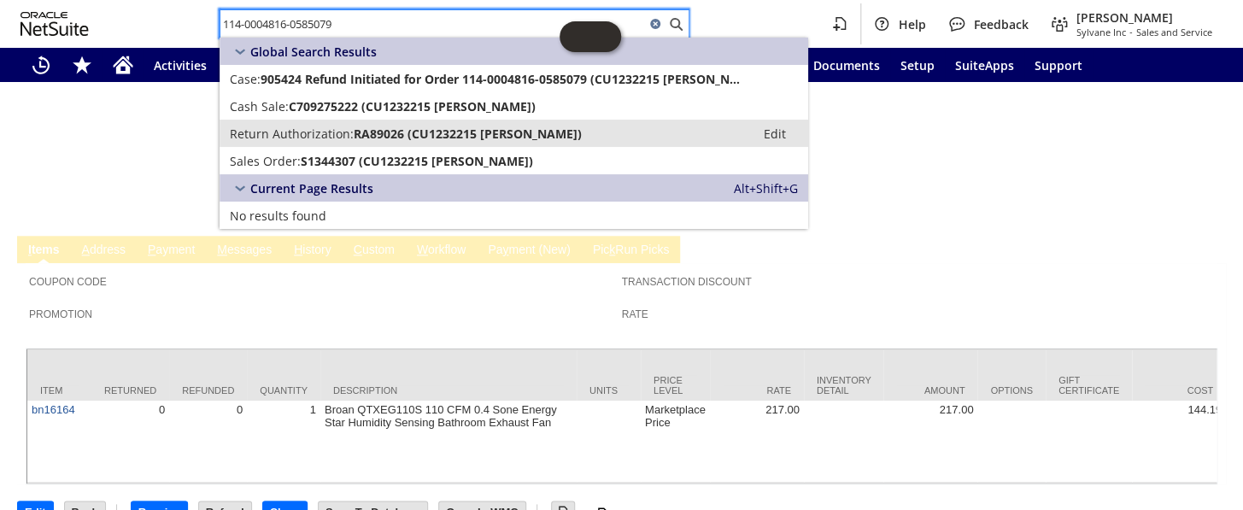
type input "114-0004816-0585079"
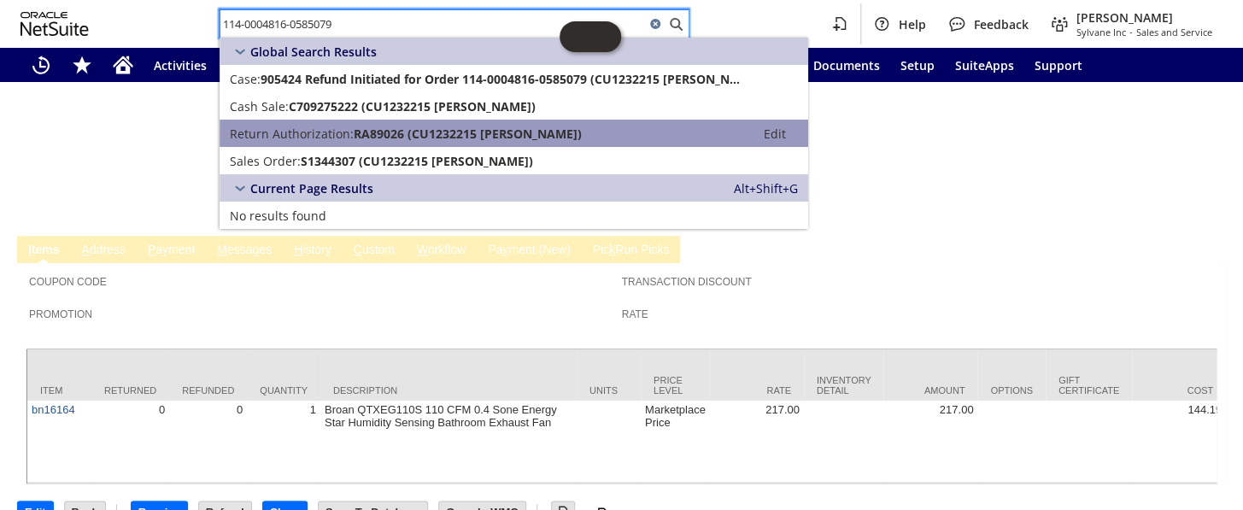
click at [355, 137] on span "RA89026 (CU1232215 Hanh T Phan)" at bounding box center [468, 134] width 228 height 16
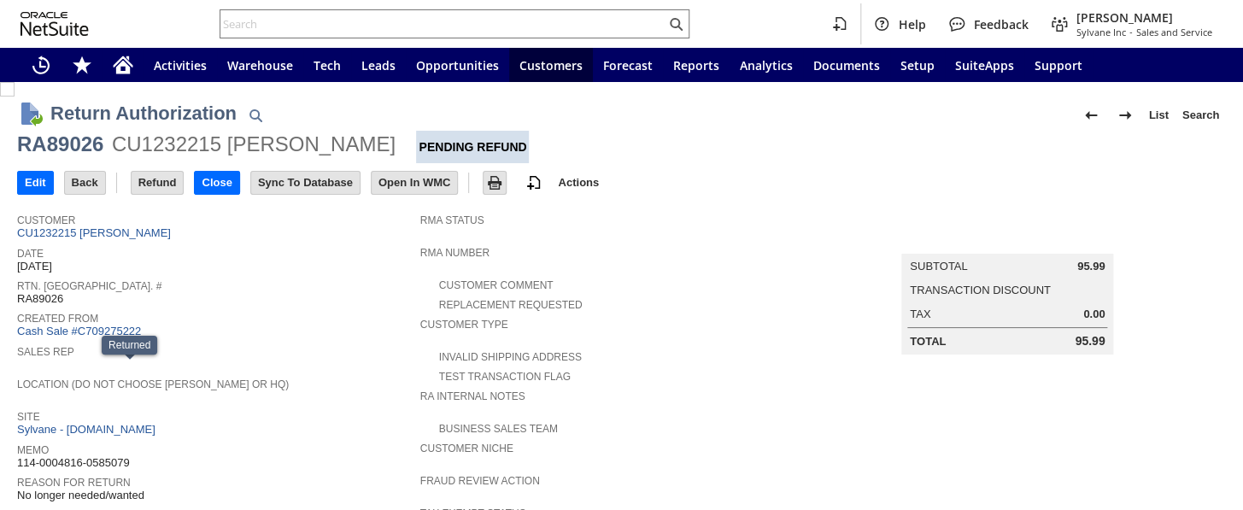
scroll to position [699, 0]
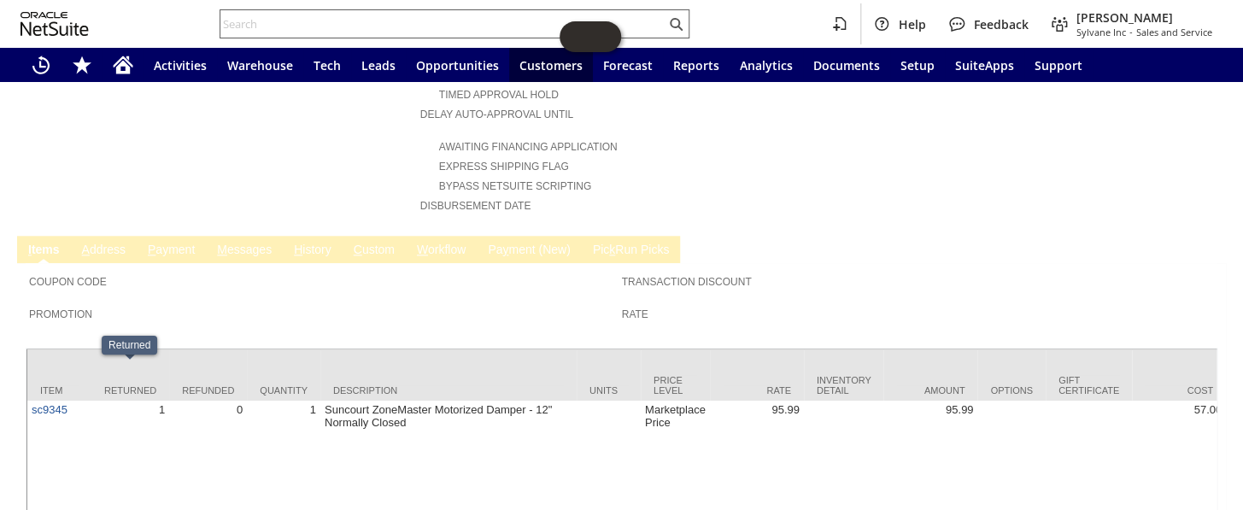
click at [299, 26] on input "text" at bounding box center [442, 24] width 445 height 20
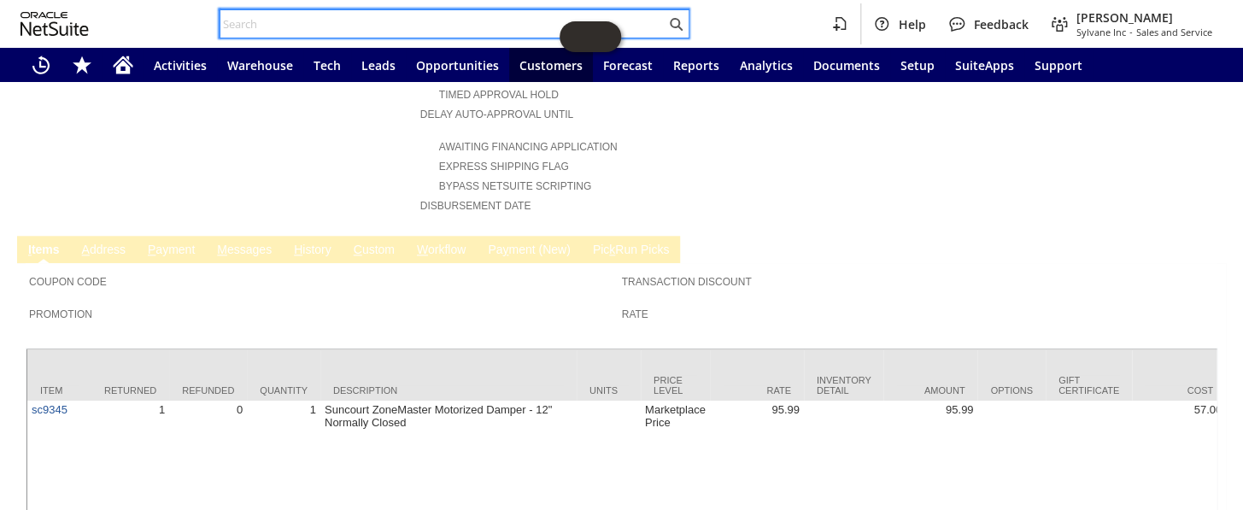
paste input "111-9601415-0657065"
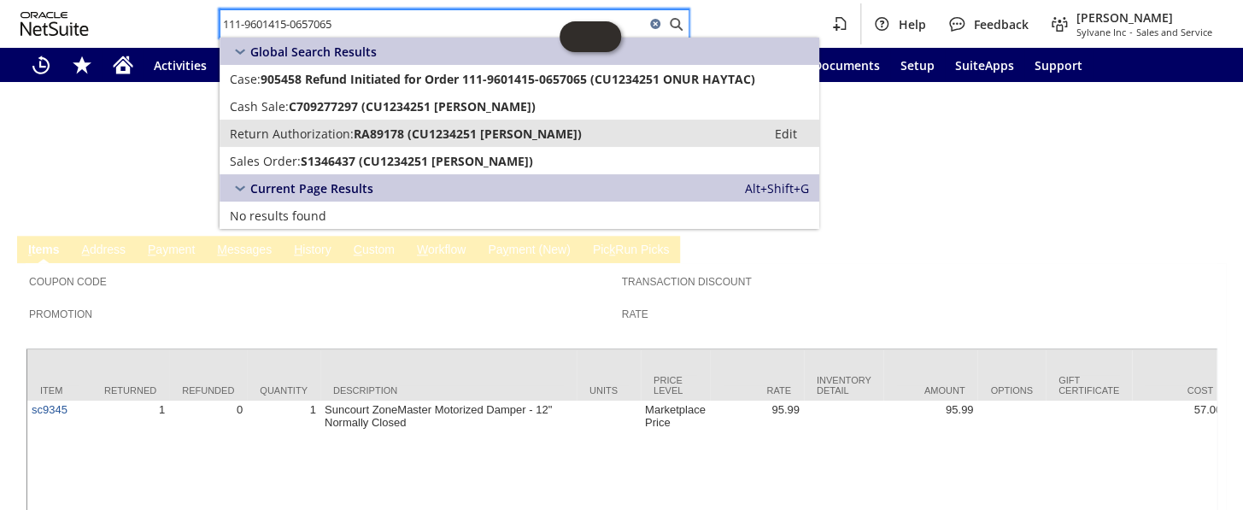
type input "111-9601415-0657065"
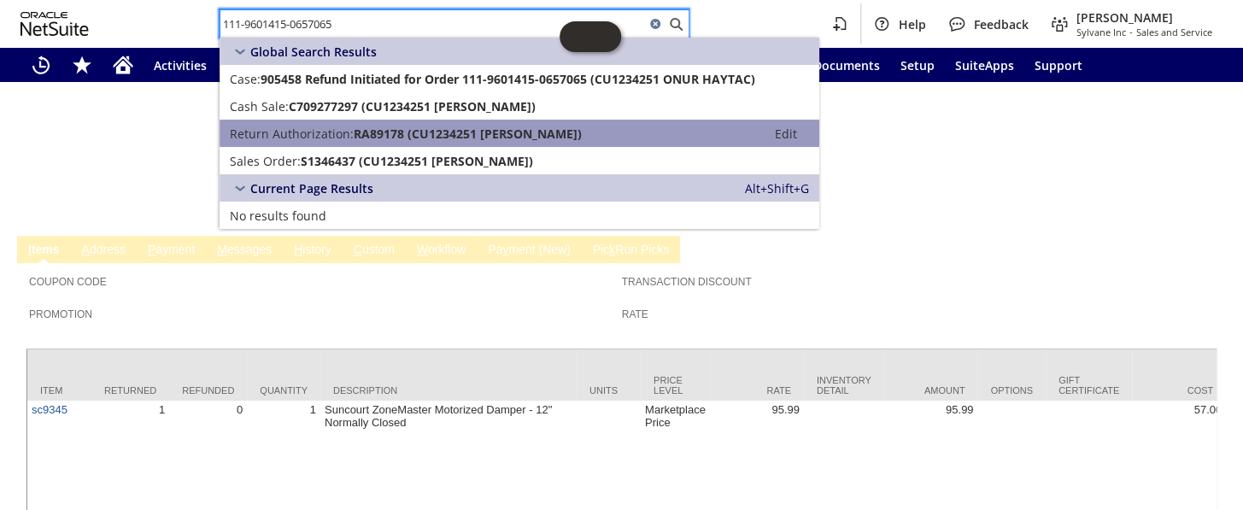
click at [354, 132] on span "RA89178 (CU1234251 ONUR HAYTAC)" at bounding box center [468, 134] width 228 height 16
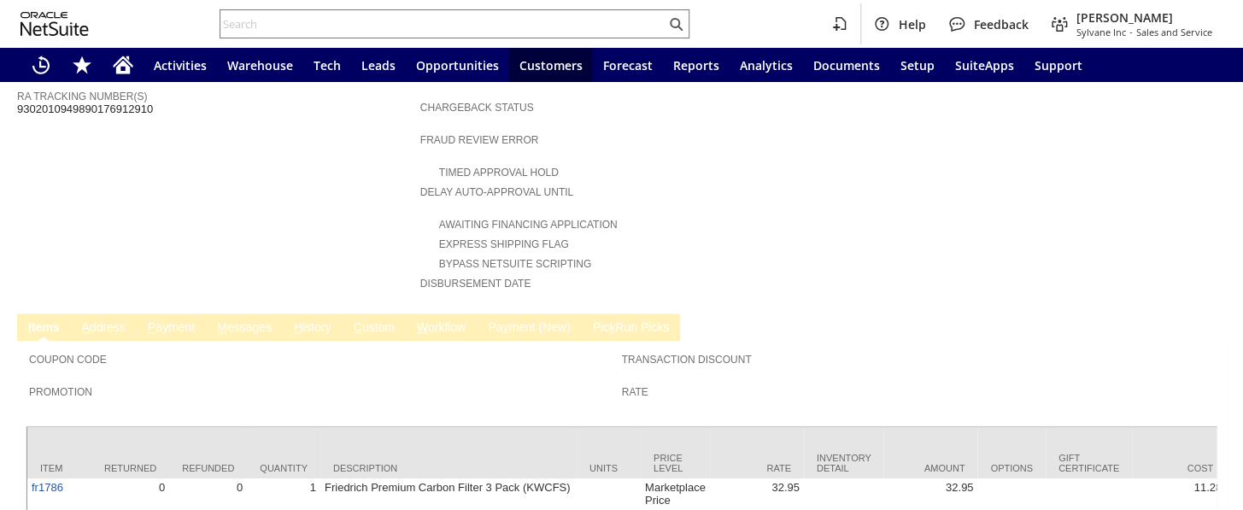
scroll to position [693, 0]
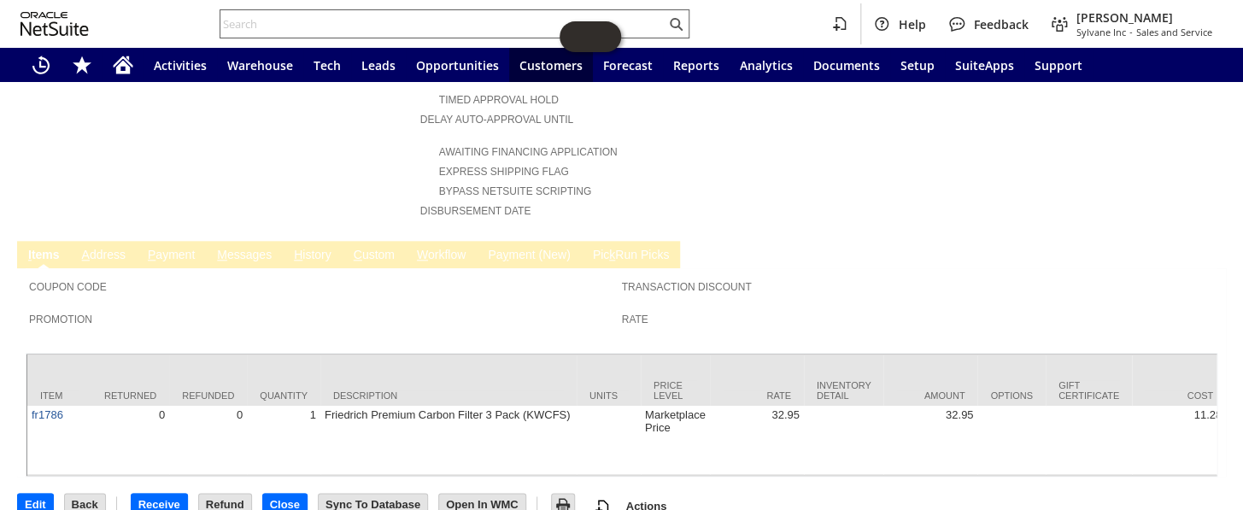
click at [291, 26] on input "text" at bounding box center [442, 24] width 445 height 20
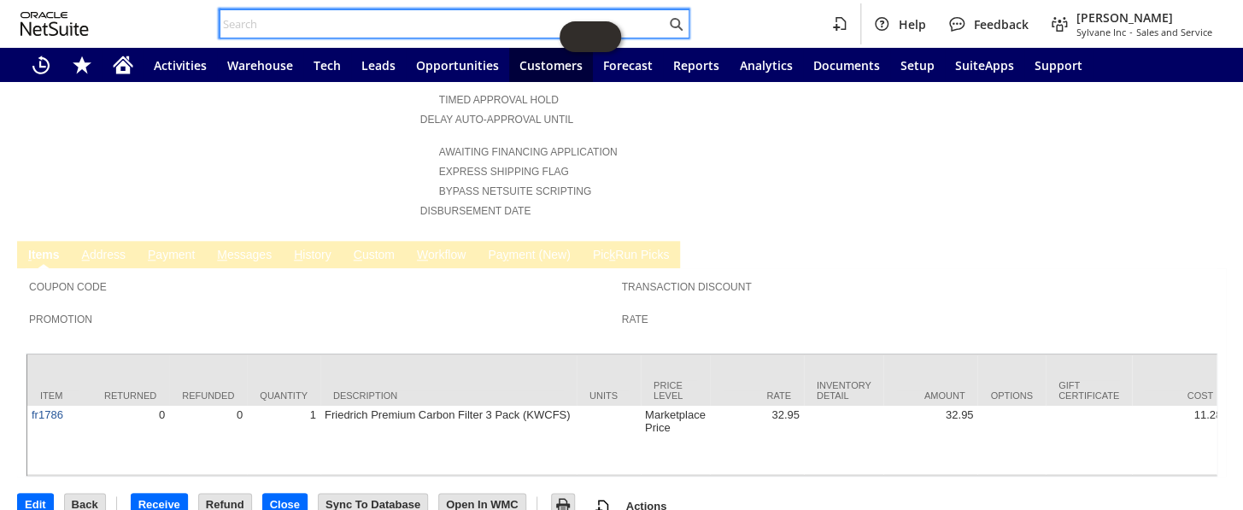
paste input "112-6727163-9008229"
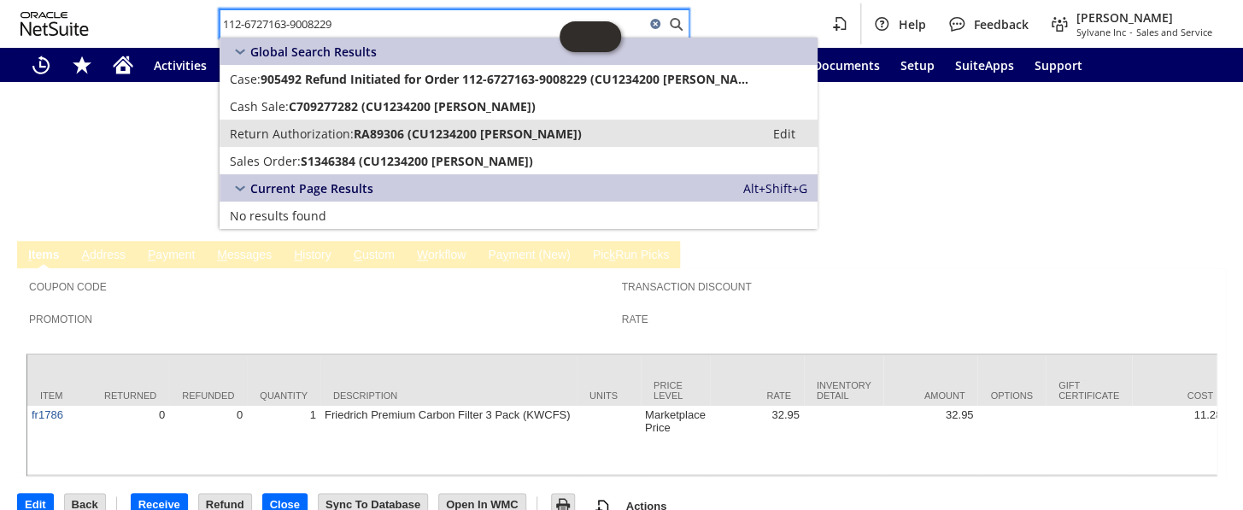
type input "112-6727163-9008229"
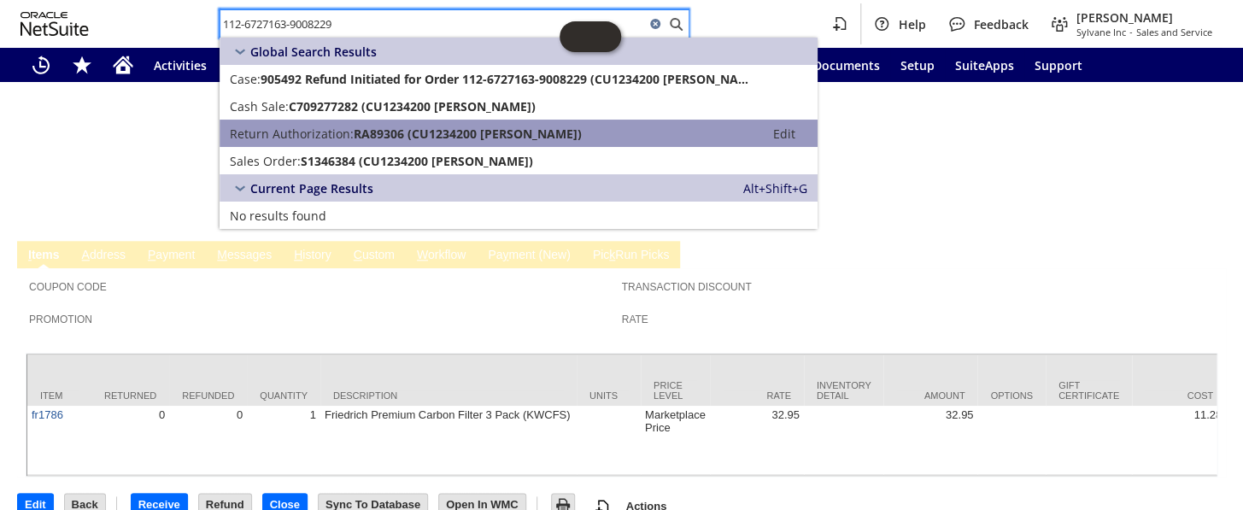
click at [328, 128] on span "Return Authorization:" at bounding box center [292, 134] width 124 height 16
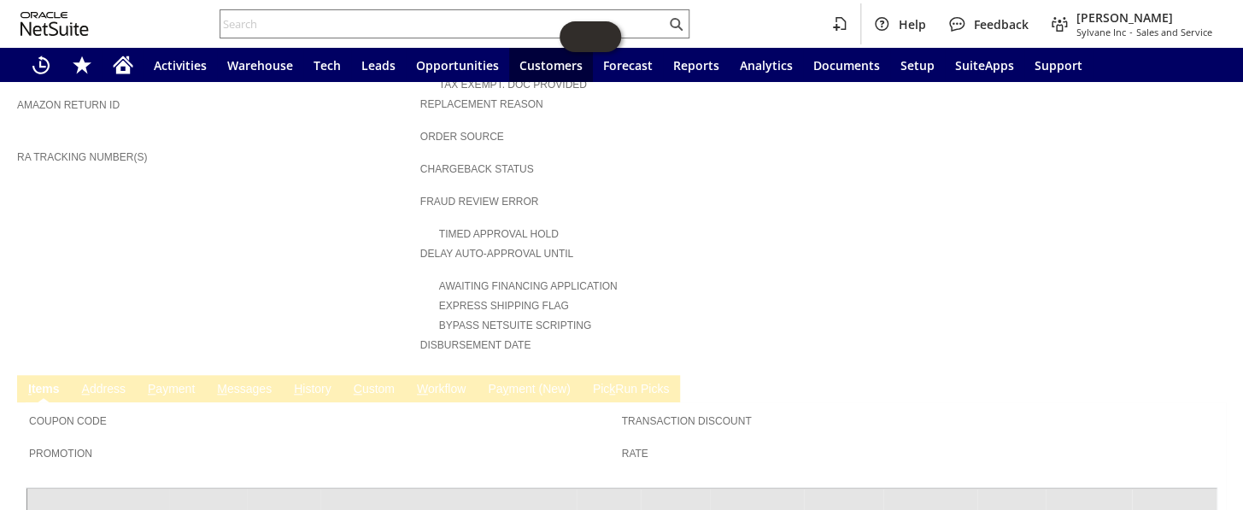
scroll to position [693, 0]
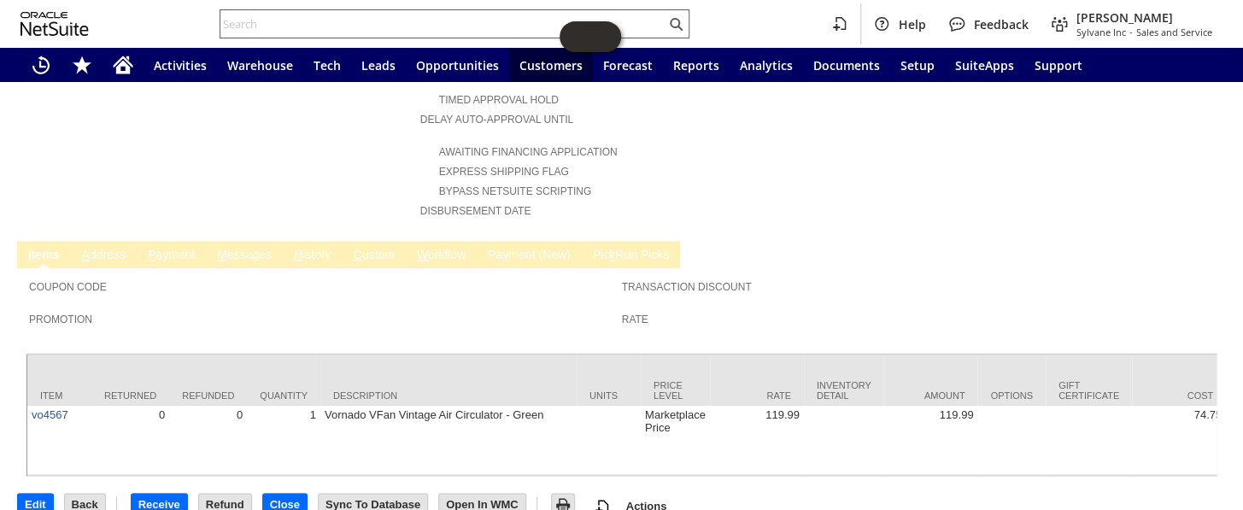
click at [275, 21] on input "text" at bounding box center [442, 24] width 445 height 20
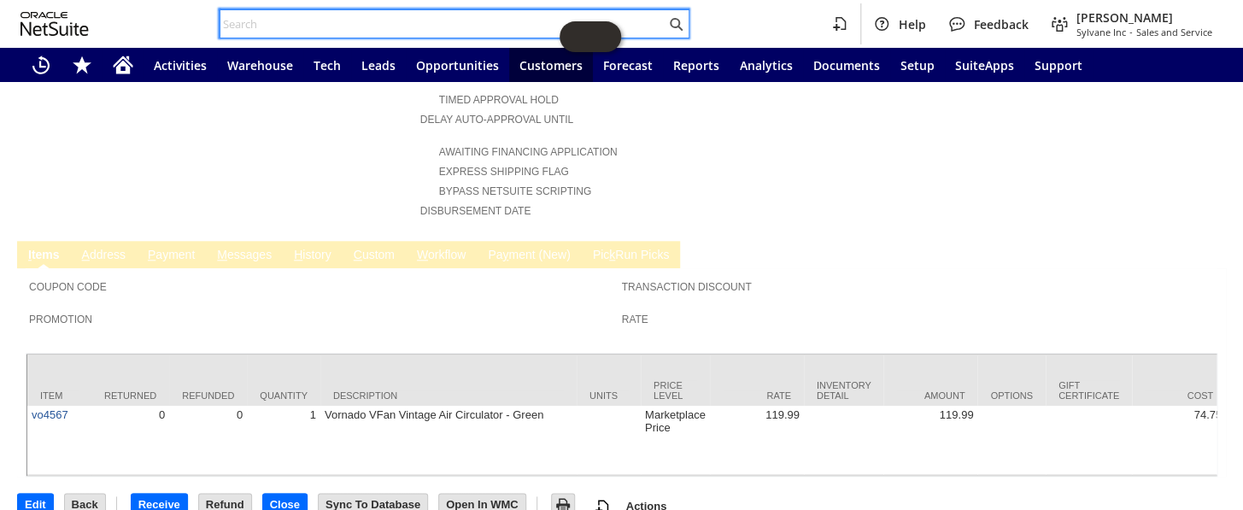
paste input "114-6888491-3557828"
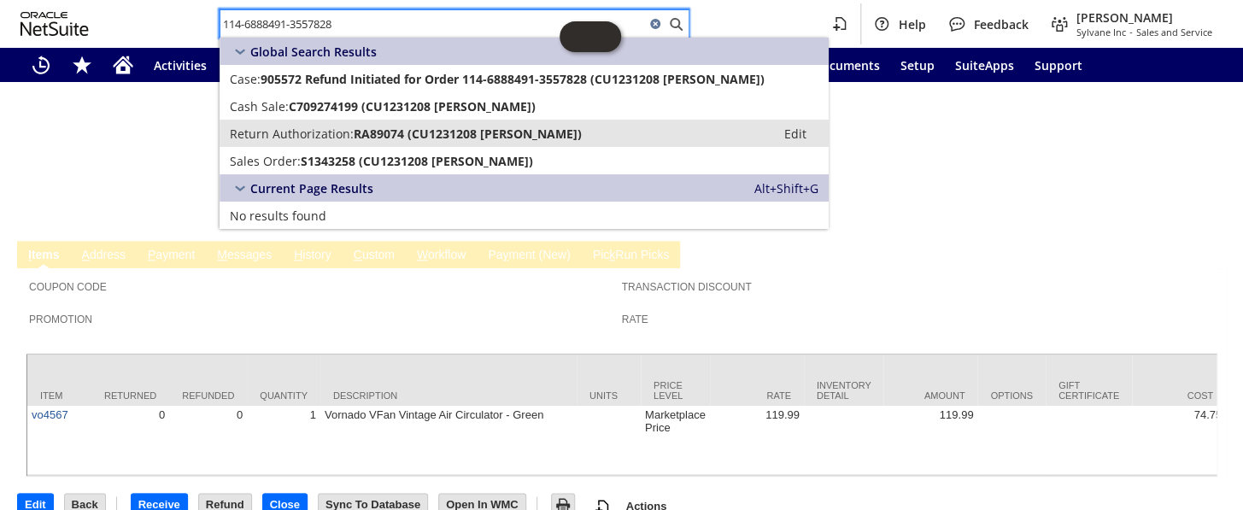
type input "114-6888491-3557828"
click at [331, 135] on span "Return Authorization:" at bounding box center [292, 134] width 124 height 16
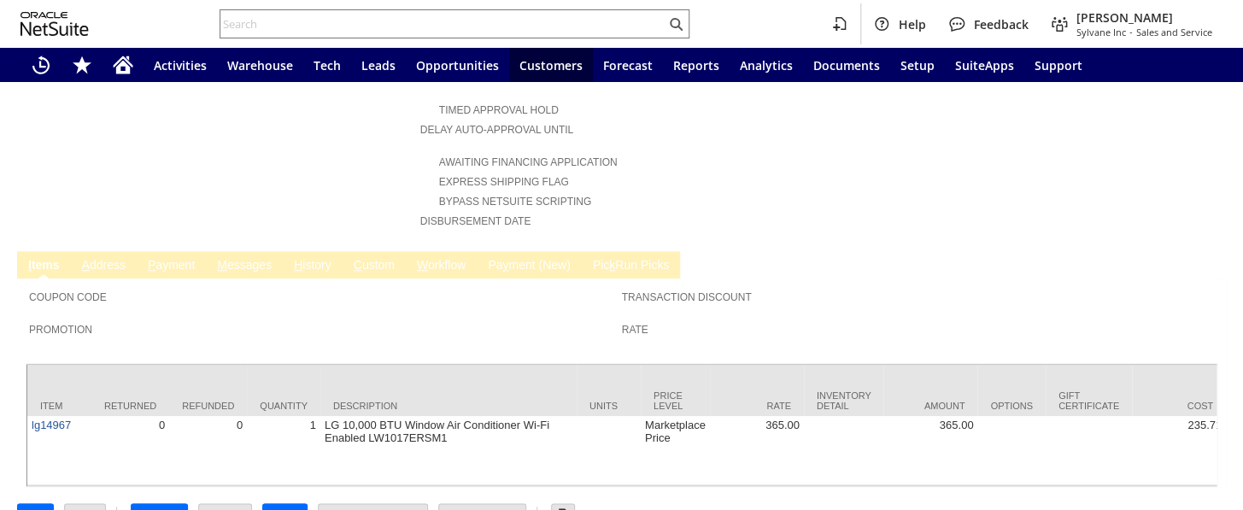
scroll to position [693, 0]
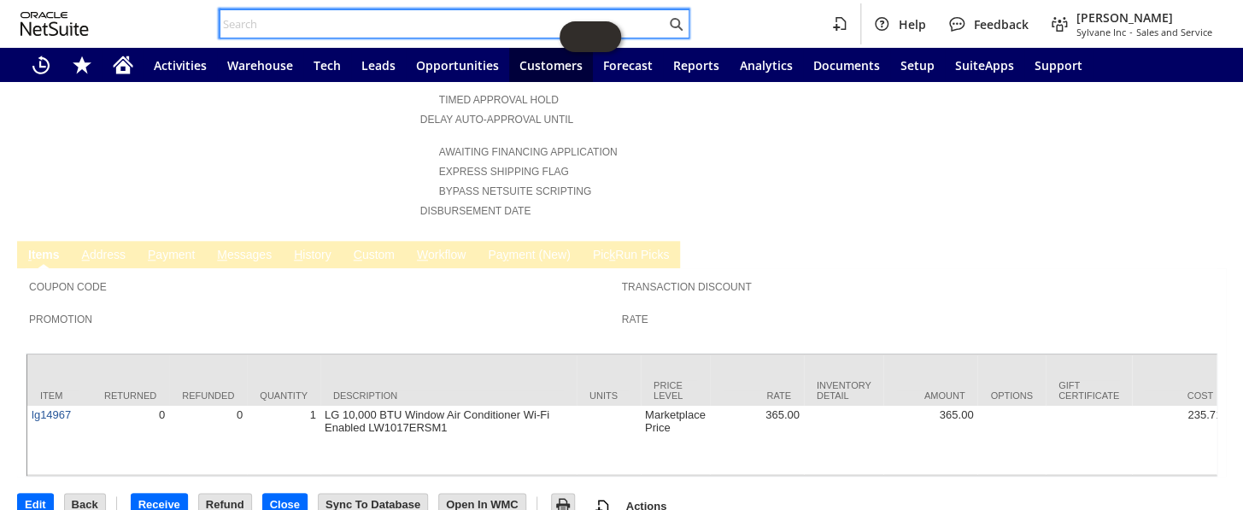
click at [306, 21] on input "text" at bounding box center [442, 24] width 445 height 20
paste input "114-9550417-5373834"
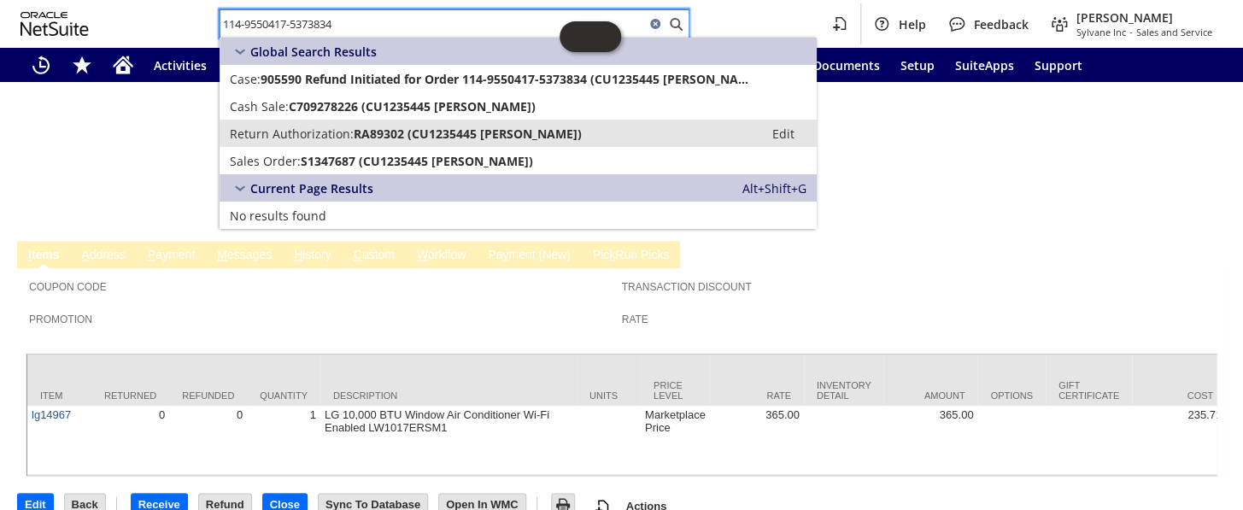
type input "114-9550417-5373834"
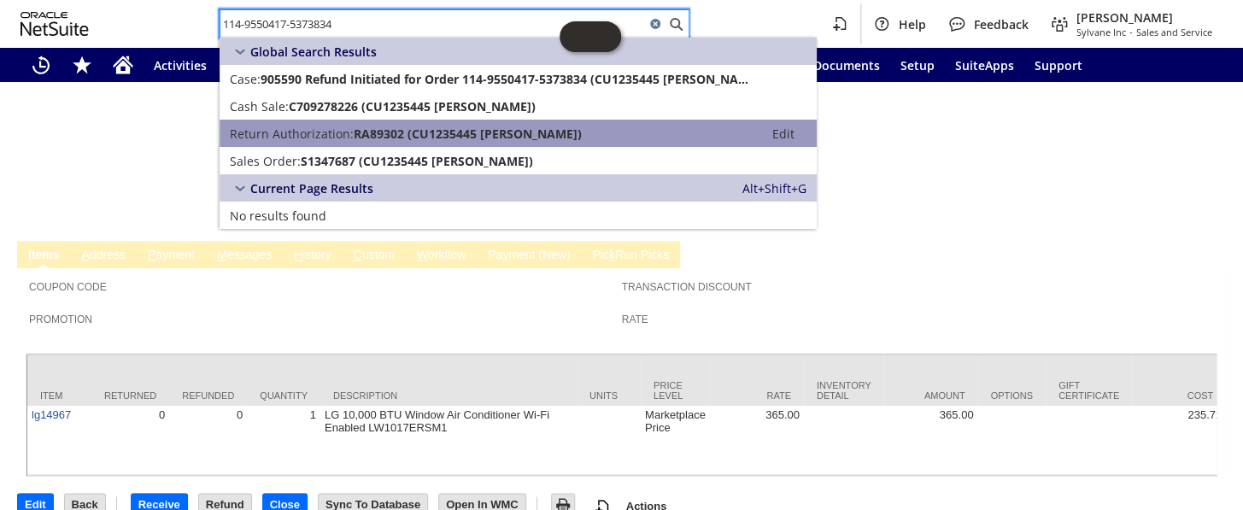
click at [337, 132] on span "Return Authorization:" at bounding box center [292, 134] width 124 height 16
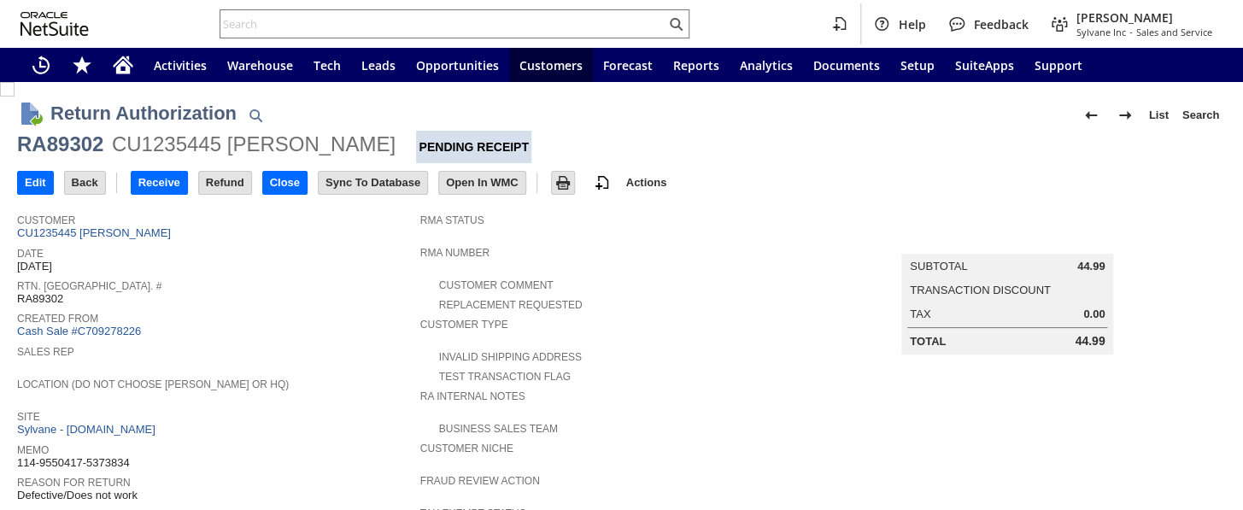
scroll to position [718, 0]
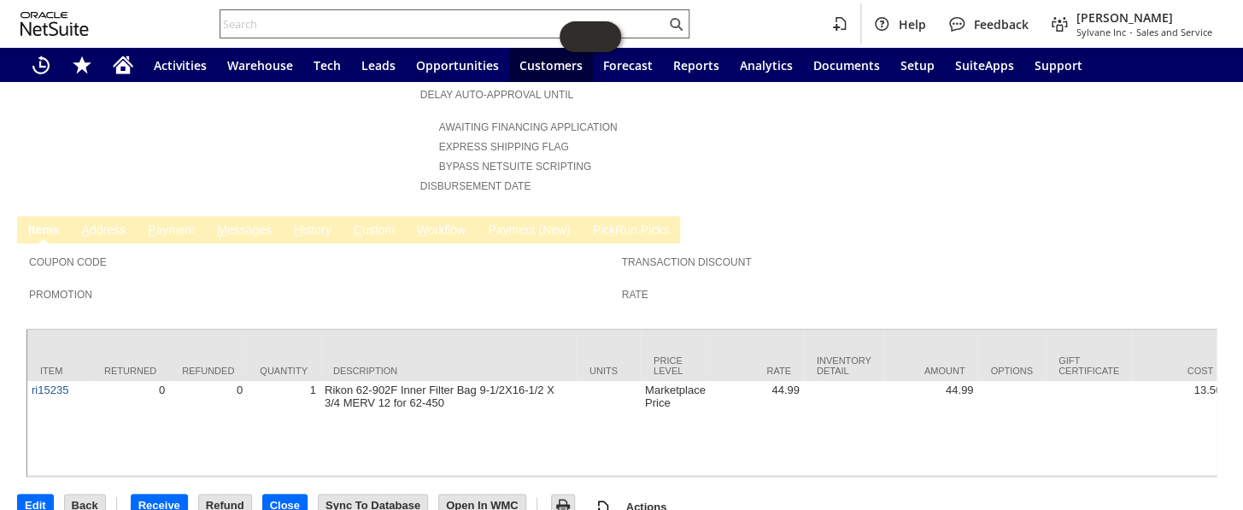
click at [299, 20] on input "text" at bounding box center [442, 24] width 445 height 20
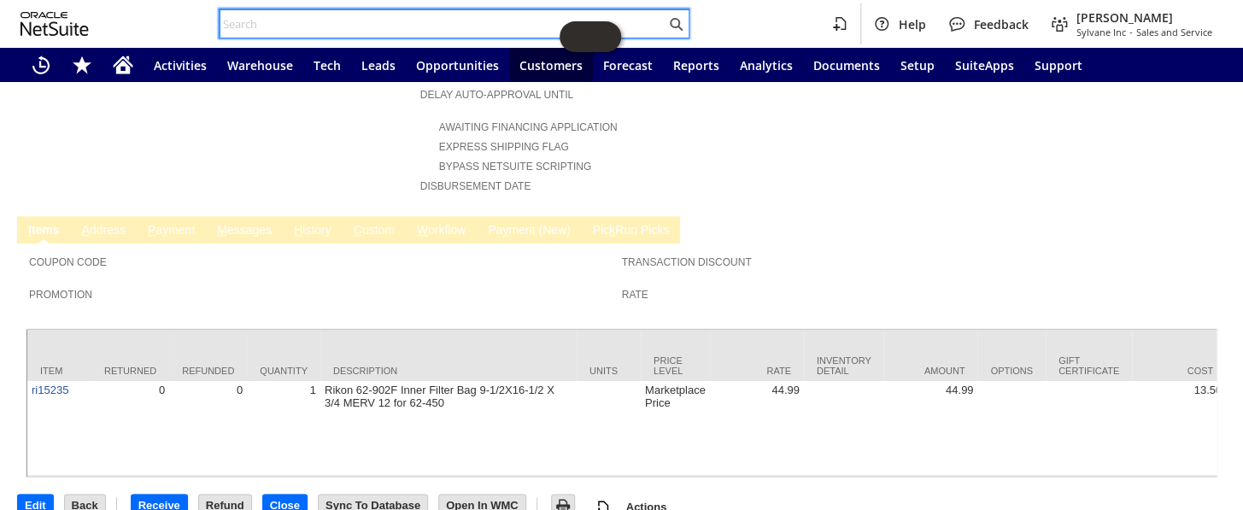
paste input "112-7846031-1375422"
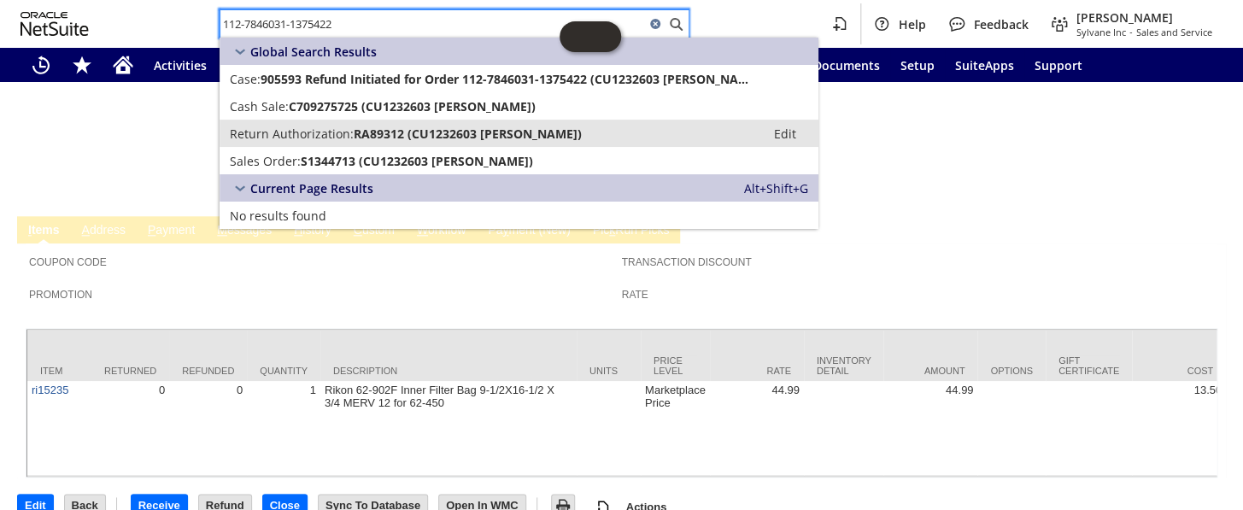
type input "112-7846031-1375422"
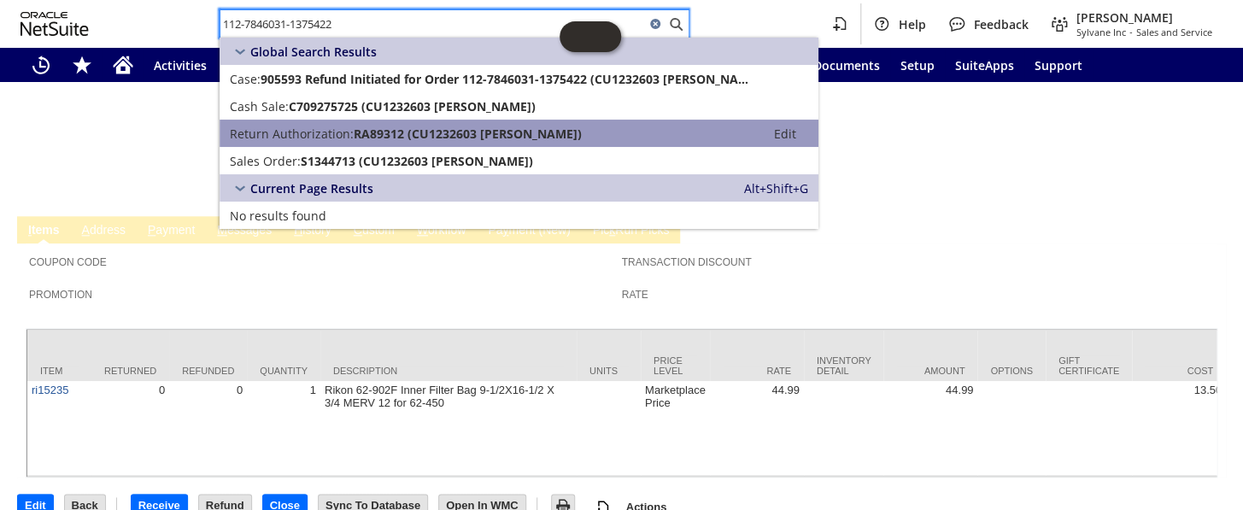
click at [331, 133] on span "Return Authorization:" at bounding box center [292, 134] width 124 height 16
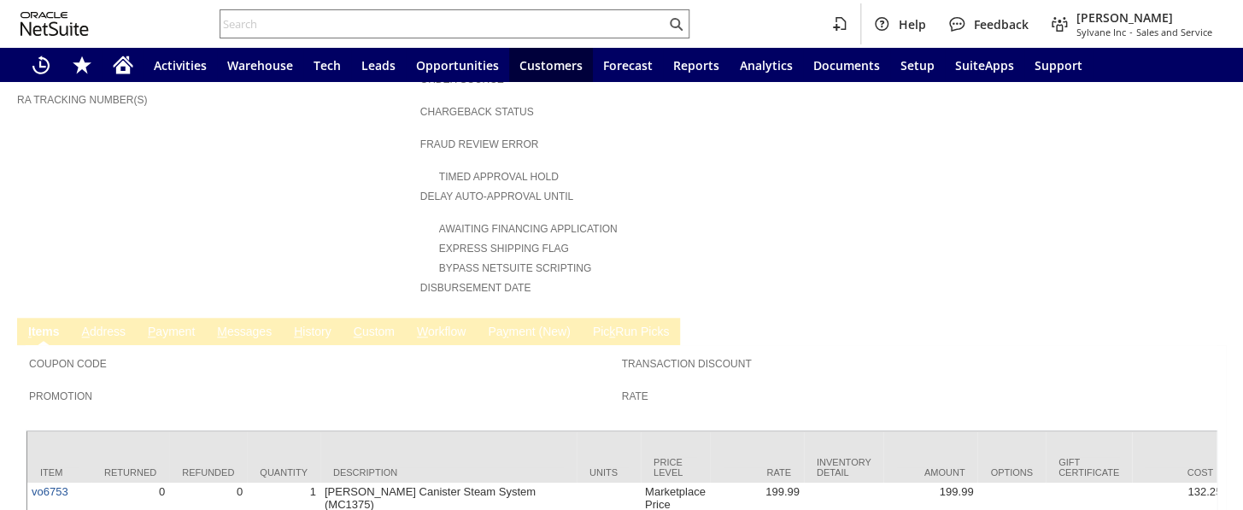
scroll to position [693, 0]
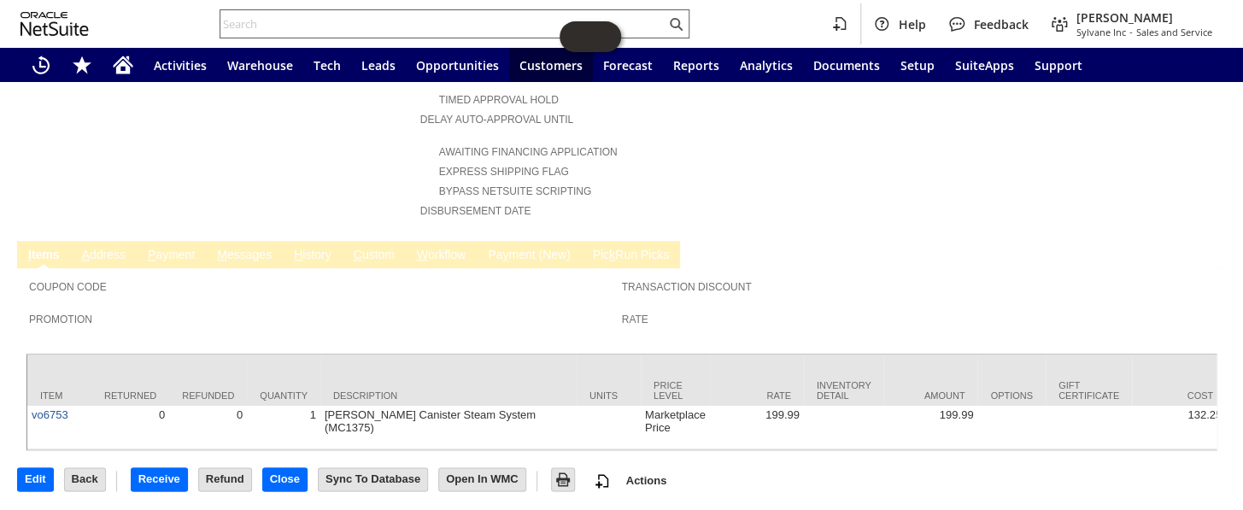
click at [326, 21] on input "text" at bounding box center [442, 24] width 445 height 20
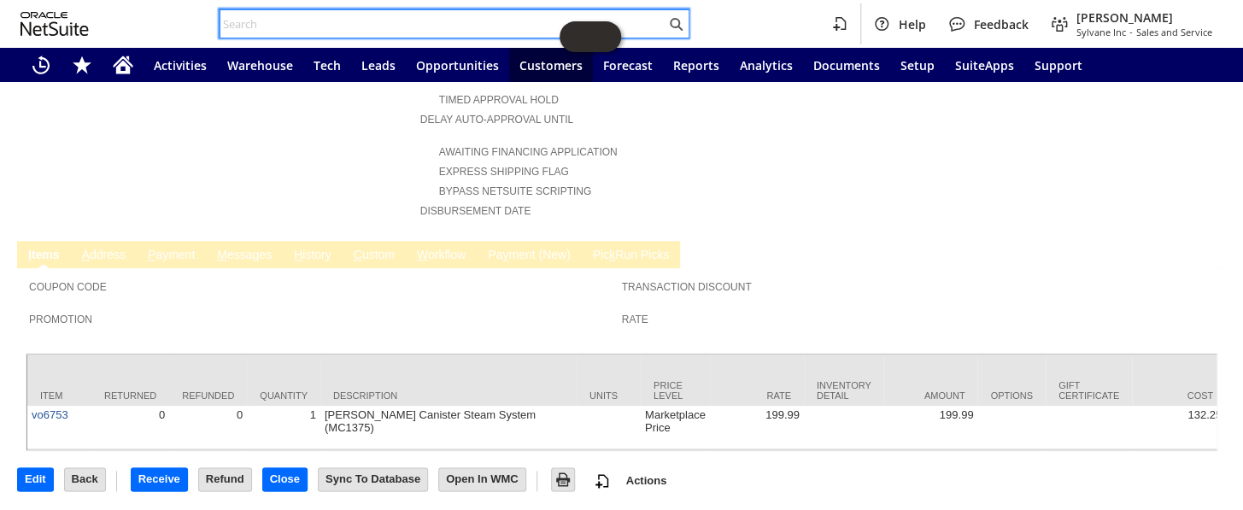
paste input "113-0355488-0168249"
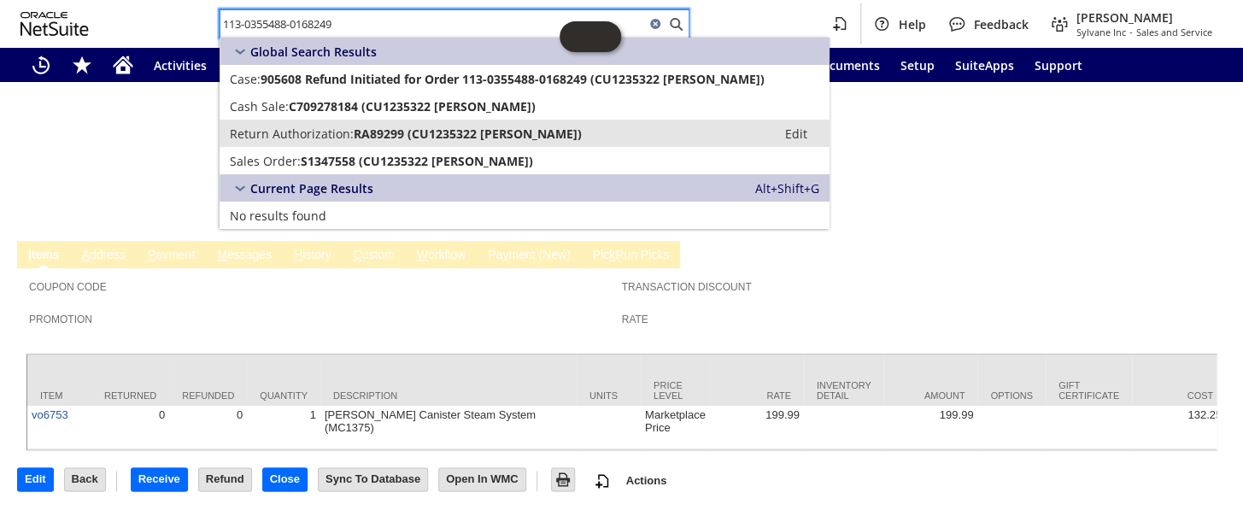
type input "113-0355488-0168249"
click at [361, 132] on span "RA89299 (CU1235322 Tabatha Warren)" at bounding box center [468, 134] width 228 height 16
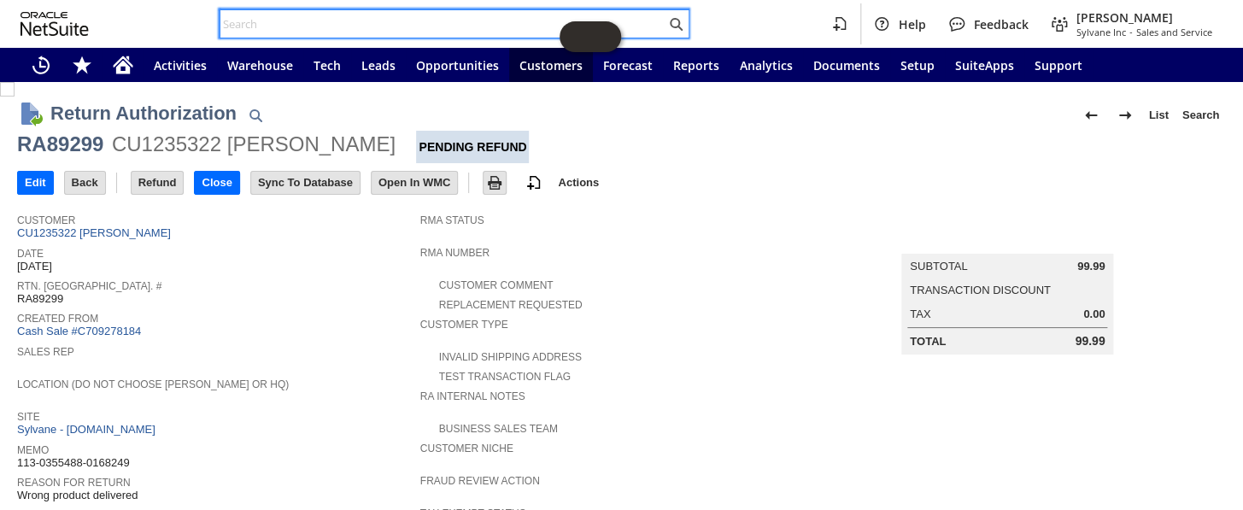
click at [294, 25] on input "text" at bounding box center [442, 24] width 445 height 20
paste input "114-1359077-2620257"
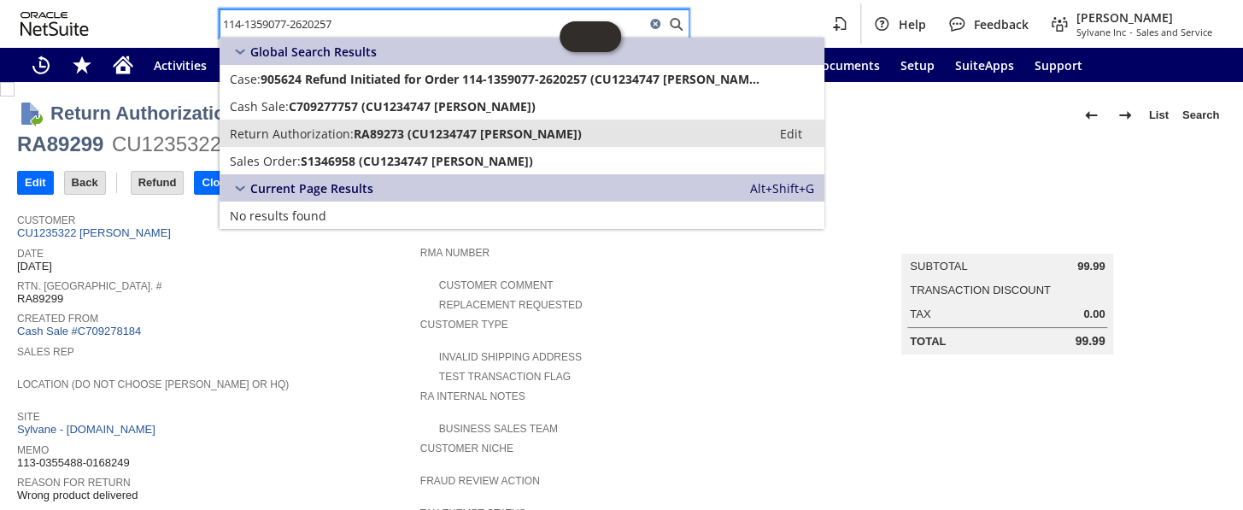
type input "114-1359077-2620257"
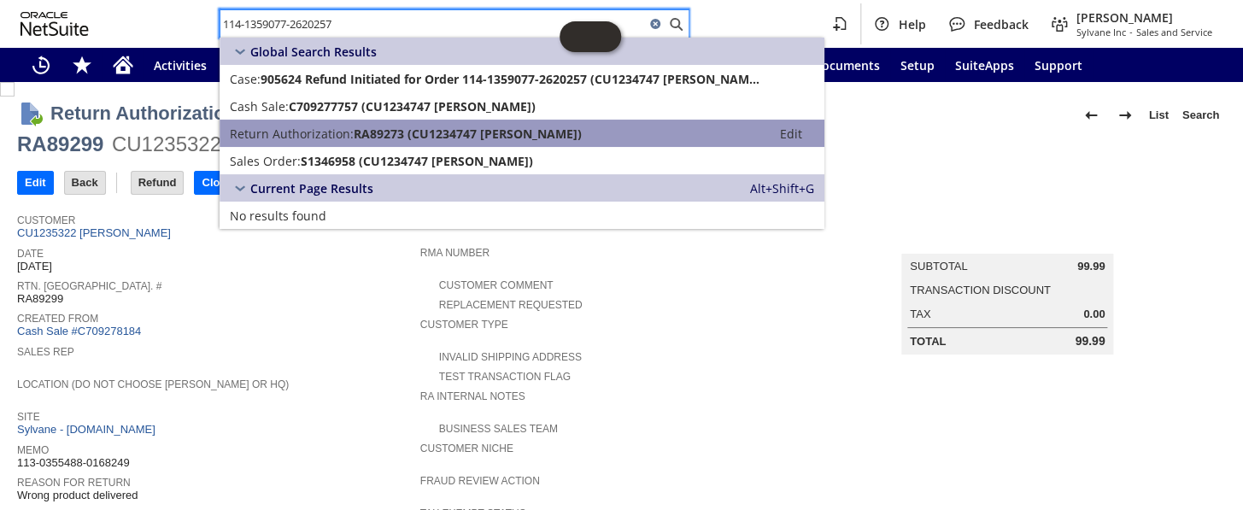
click at [354, 133] on span "RA89273 (CU1234747 Levi Hagemann)" at bounding box center [468, 134] width 228 height 16
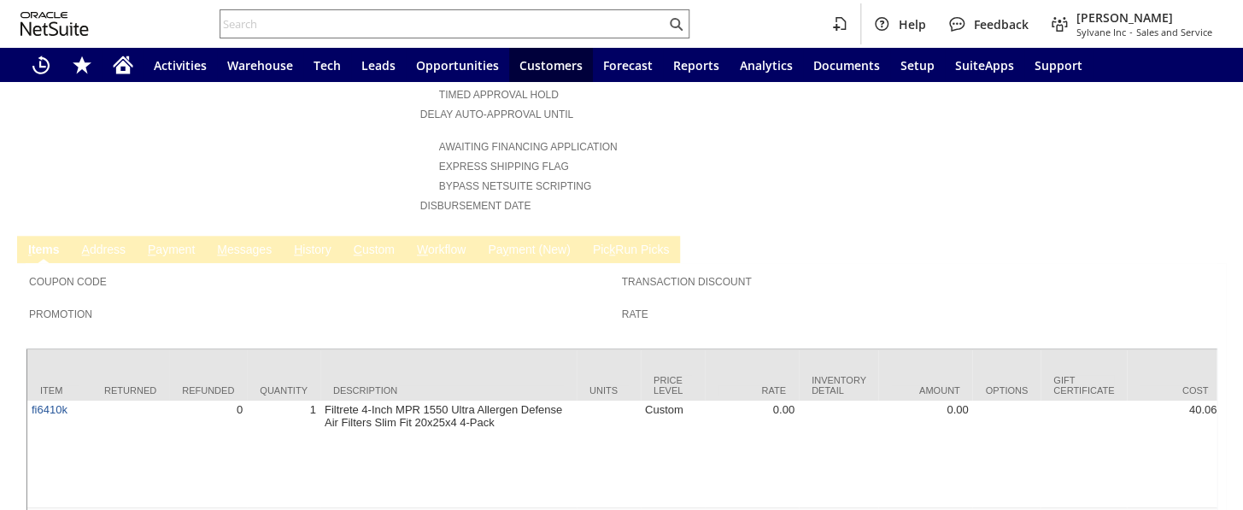
scroll to position [777, 0]
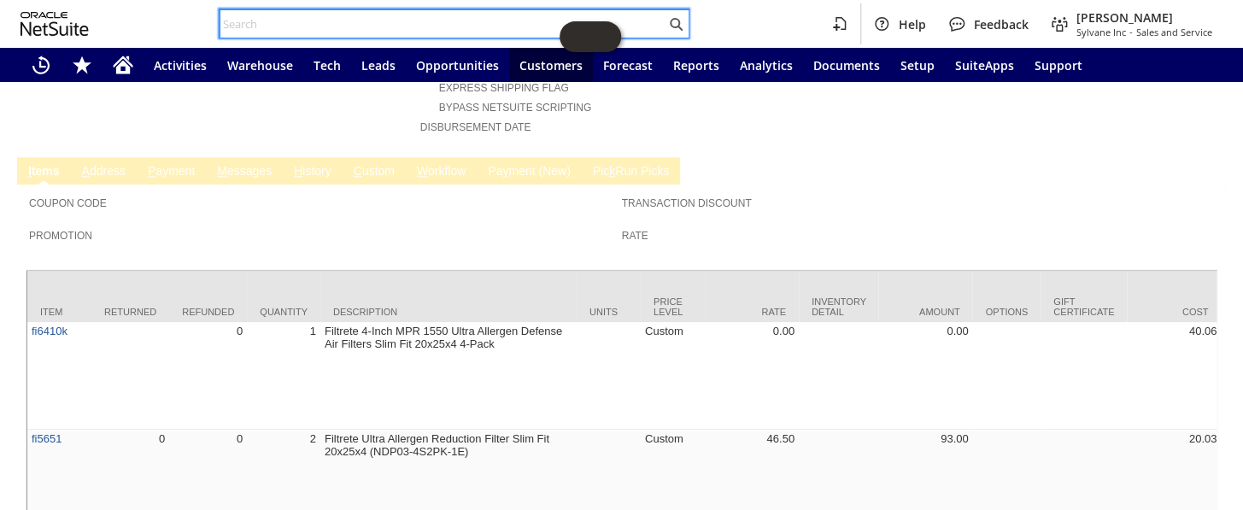
click at [284, 26] on input "text" at bounding box center [442, 24] width 445 height 20
paste input "114-9162743-8866663"
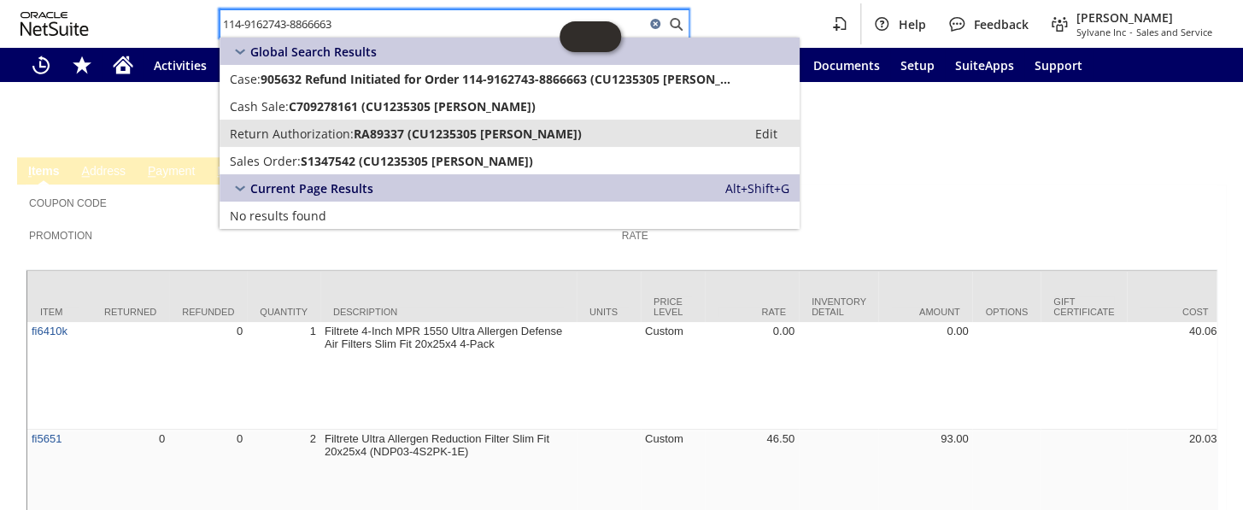
type input "114-9162743-8866663"
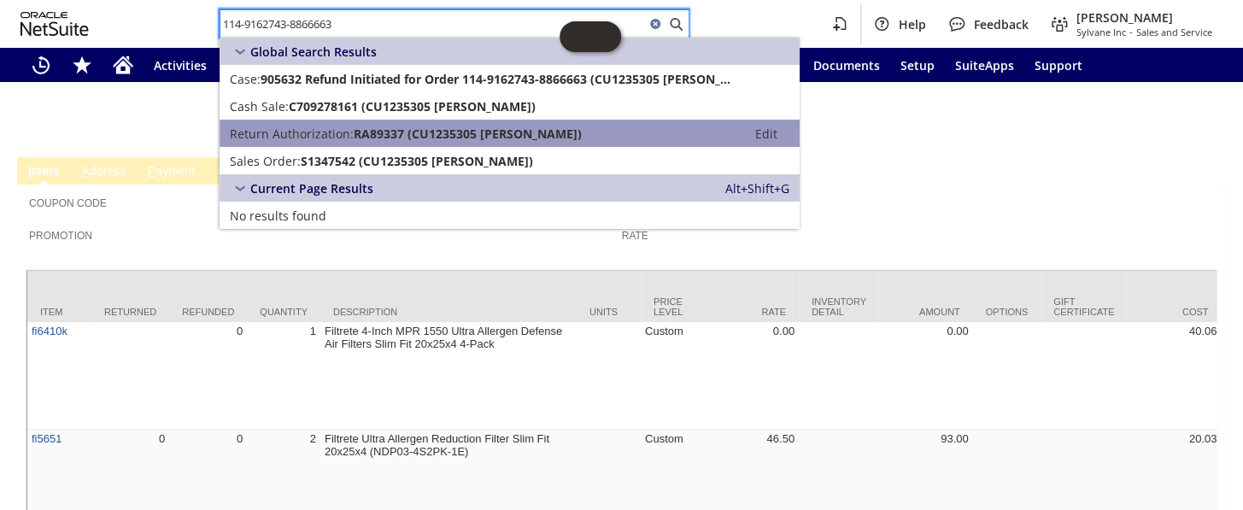
click at [320, 130] on span "Return Authorization:" at bounding box center [292, 134] width 124 height 16
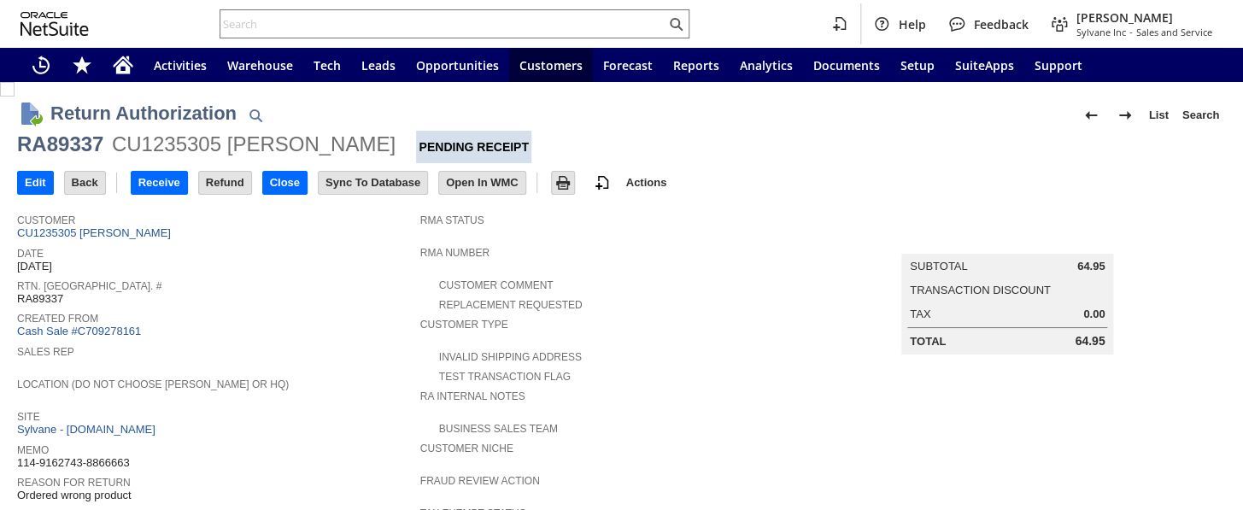
scroll to position [718, 0]
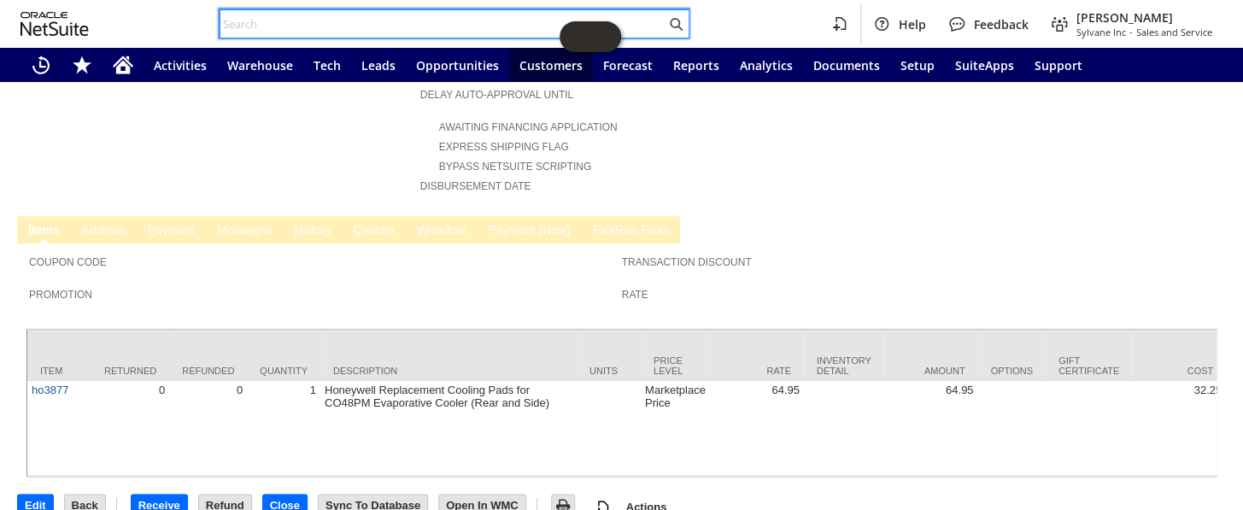
click at [296, 25] on input "text" at bounding box center [442, 24] width 445 height 20
paste input "111-6767464-7605816"
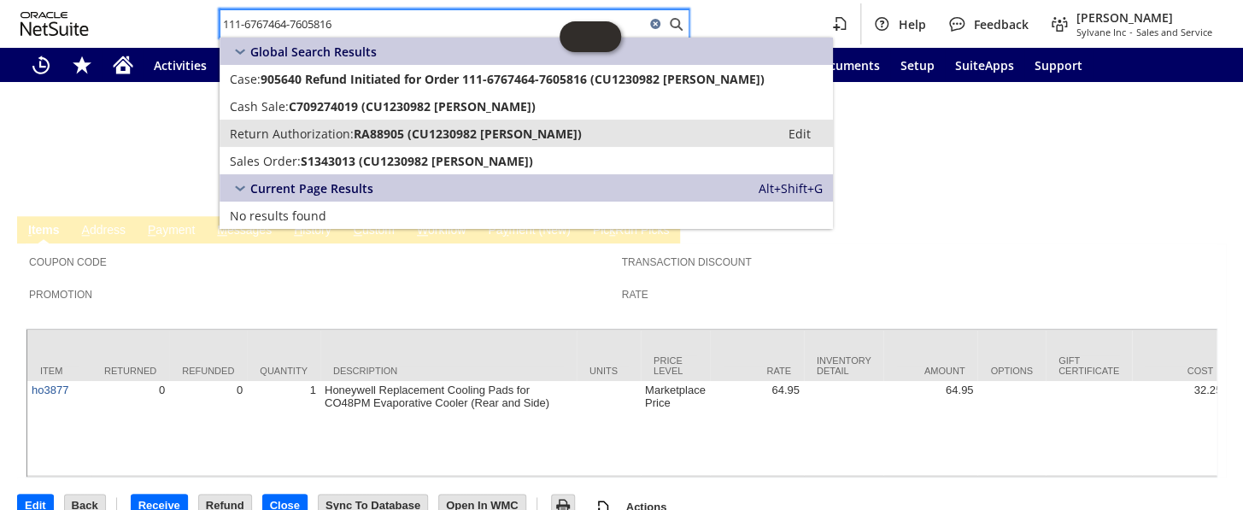
type input "111-6767464-7605816"
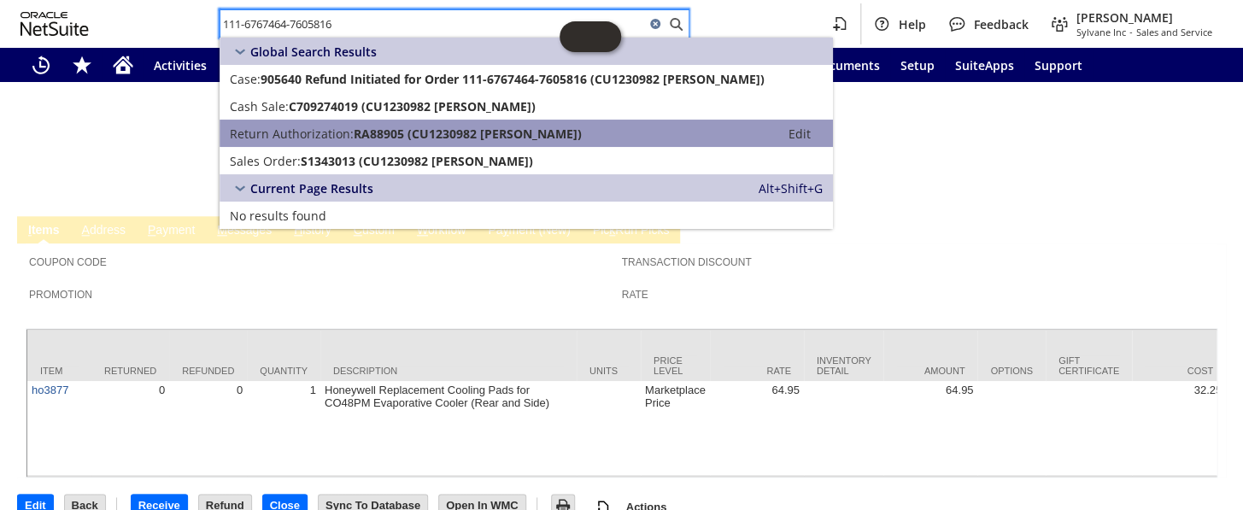
click at [348, 140] on span "Return Authorization:" at bounding box center [292, 134] width 124 height 16
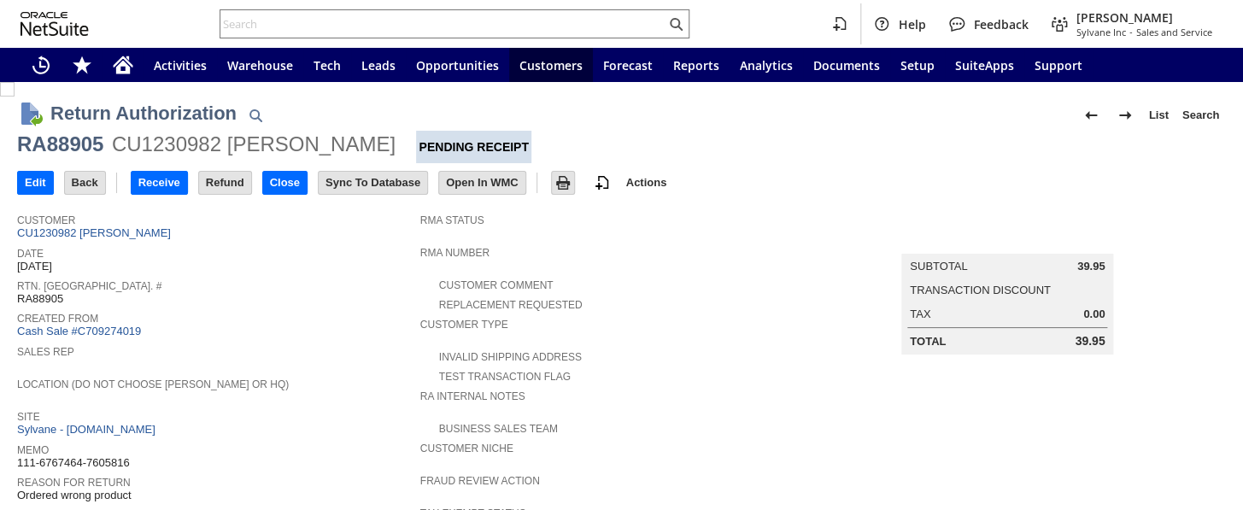
scroll to position [743, 0]
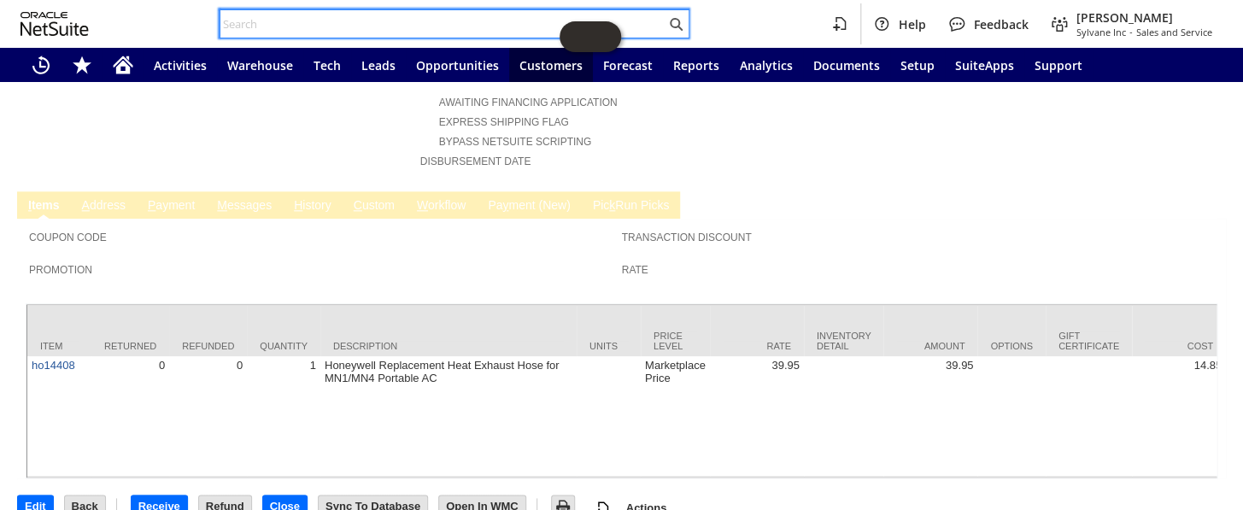
click at [345, 25] on input "text" at bounding box center [442, 24] width 445 height 20
paste input "114-5015072-8033034"
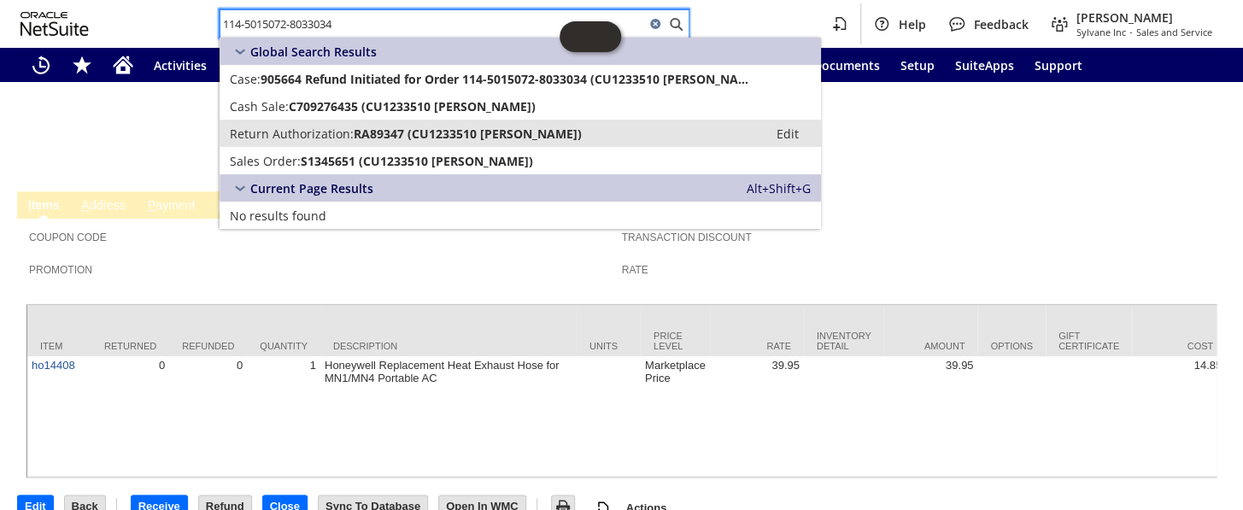
type input "114-5015072-8033034"
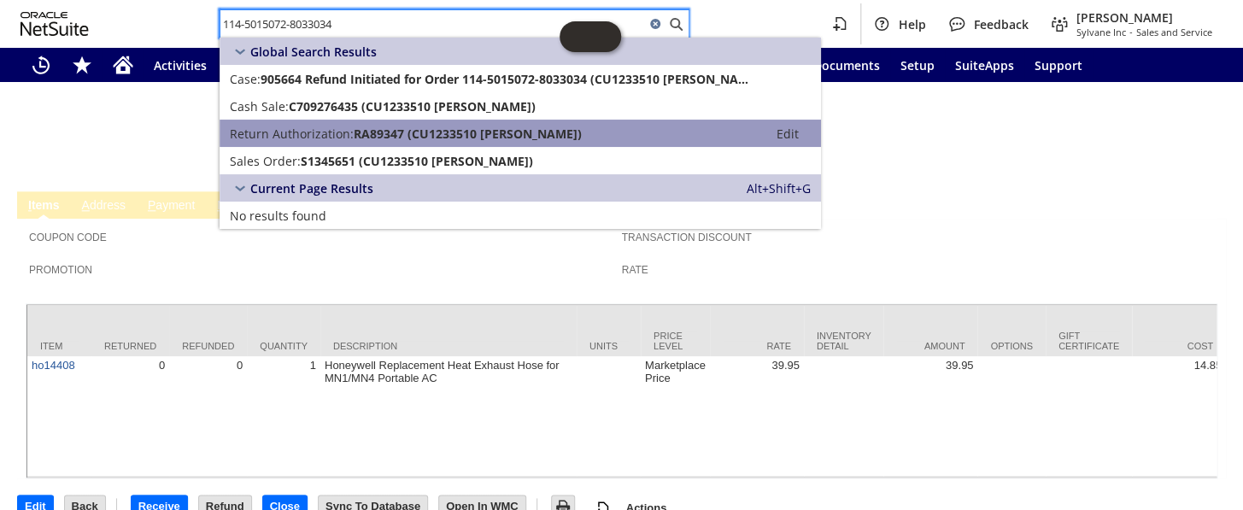
click at [383, 128] on span "RA89347 (CU1233510 Cathiana Sylne)" at bounding box center [468, 134] width 228 height 16
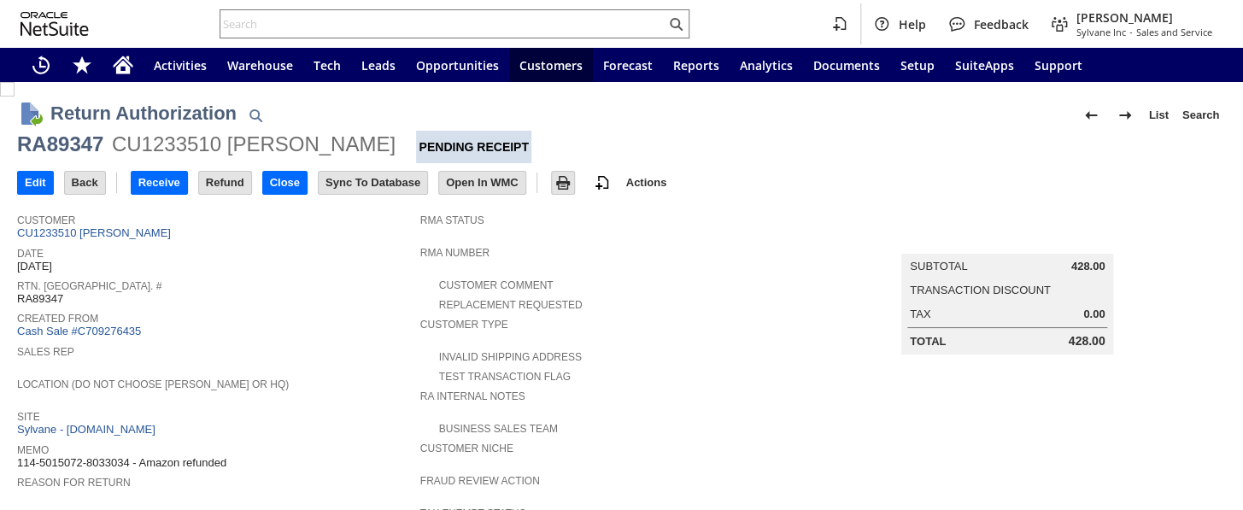
scroll to position [718, 0]
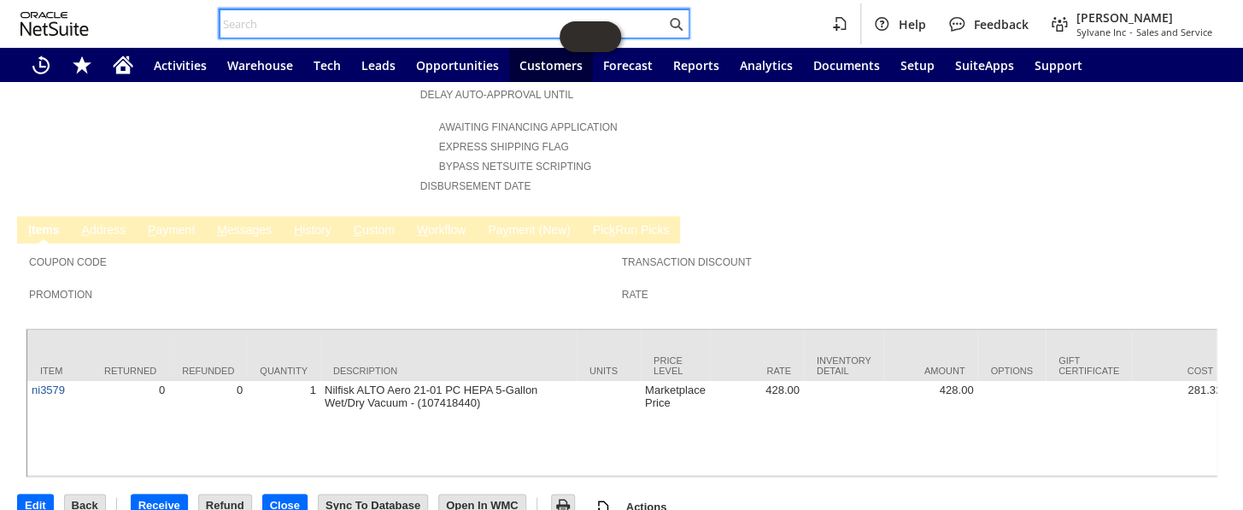
click at [374, 18] on input "text" at bounding box center [442, 24] width 445 height 20
paste input "111-8893448-6155457"
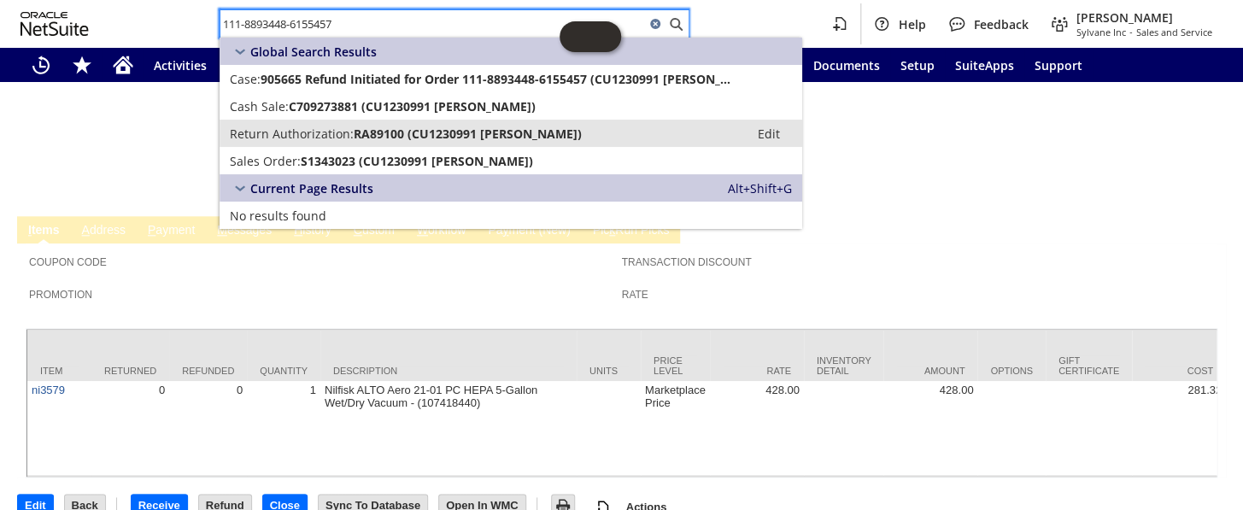
type input "111-8893448-6155457"
click at [339, 137] on span "Return Authorization:" at bounding box center [292, 134] width 124 height 16
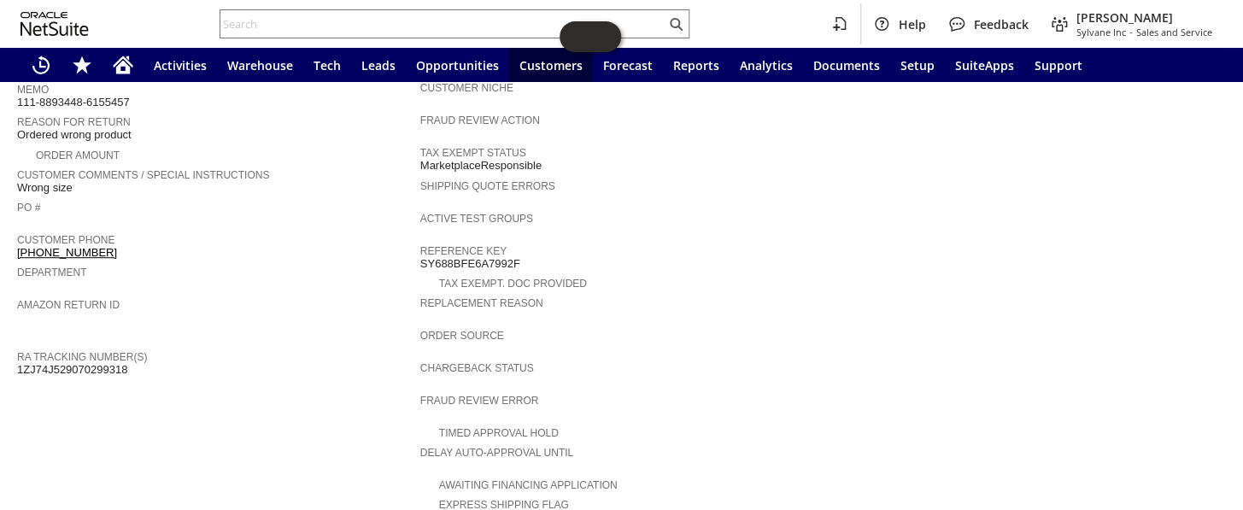
scroll to position [218, 0]
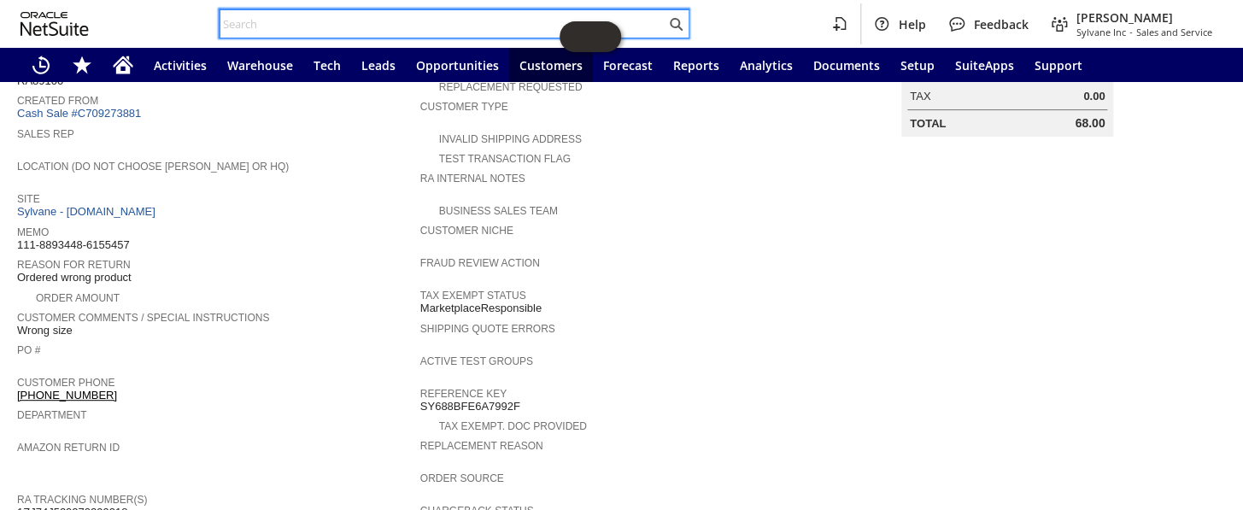
click at [290, 23] on input "text" at bounding box center [442, 24] width 445 height 20
paste input "114-1359077-2620257"
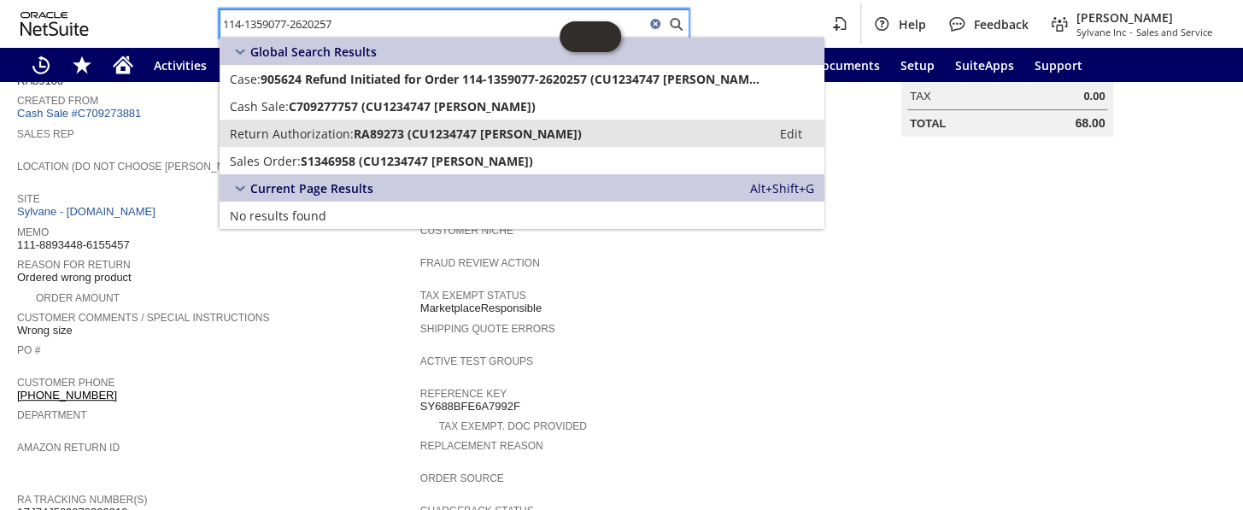
type input "114-1359077-2620257"
click at [354, 128] on span "RA89273 (CU1234747 Levi Hagemann)" at bounding box center [468, 134] width 228 height 16
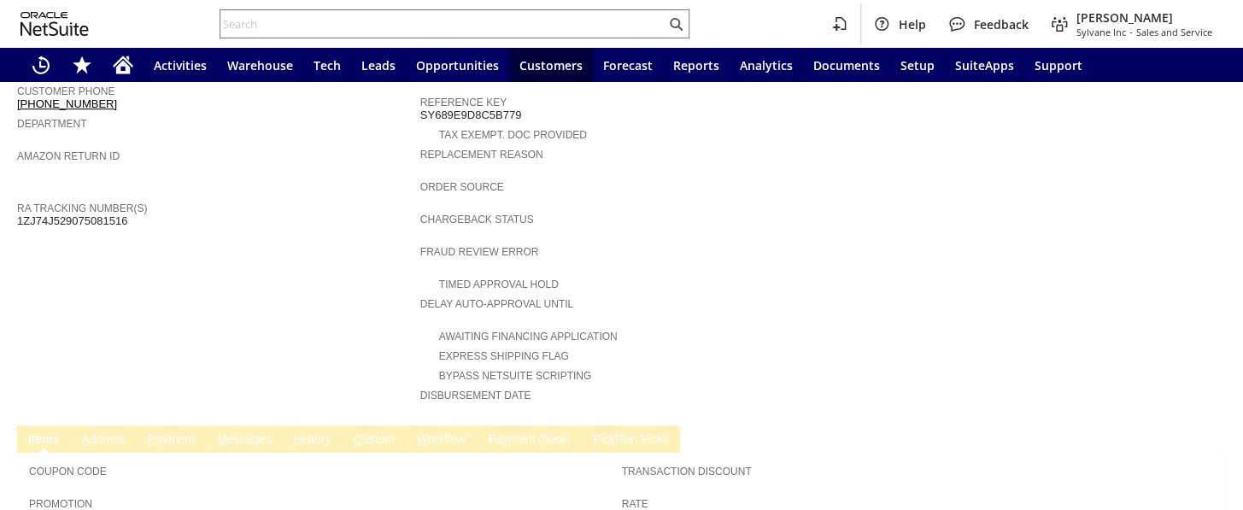
scroll to position [699, 0]
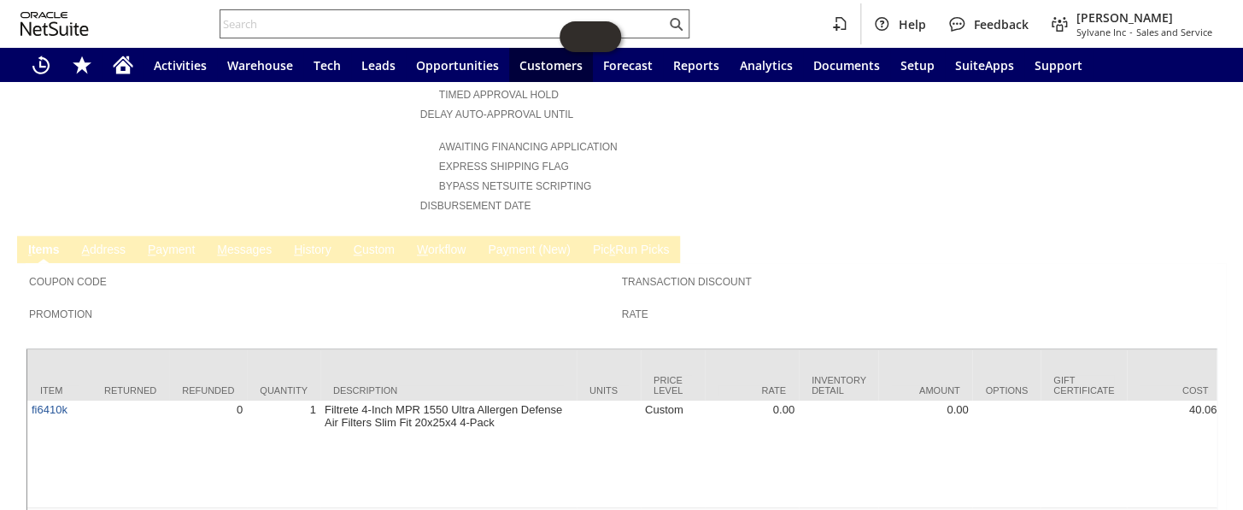
click at [287, 22] on input "text" at bounding box center [442, 24] width 445 height 20
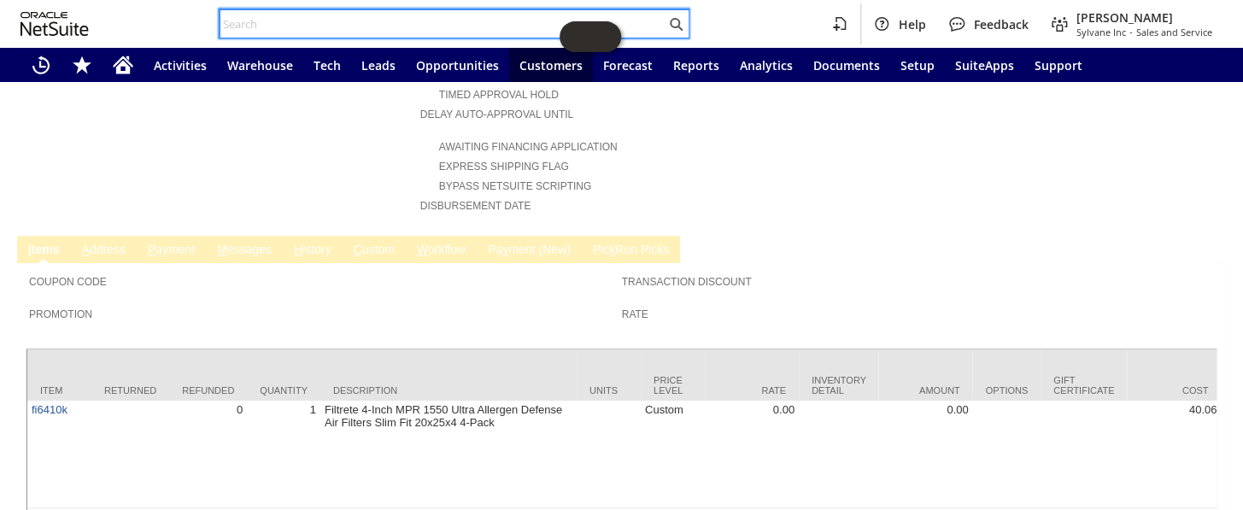
paste input "114-9162743-8866663"
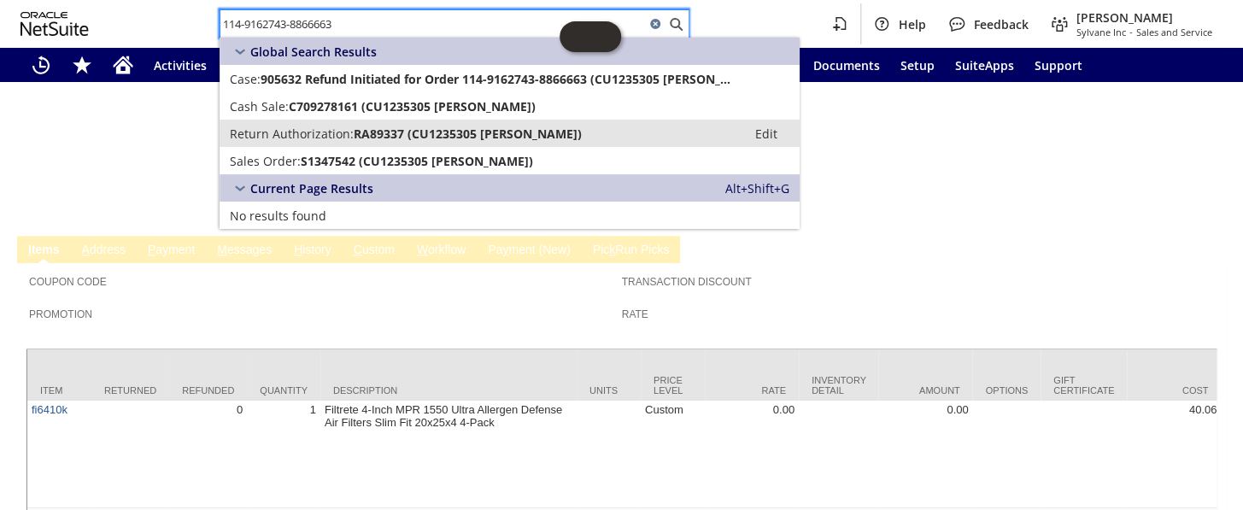
type input "114-9162743-8866663"
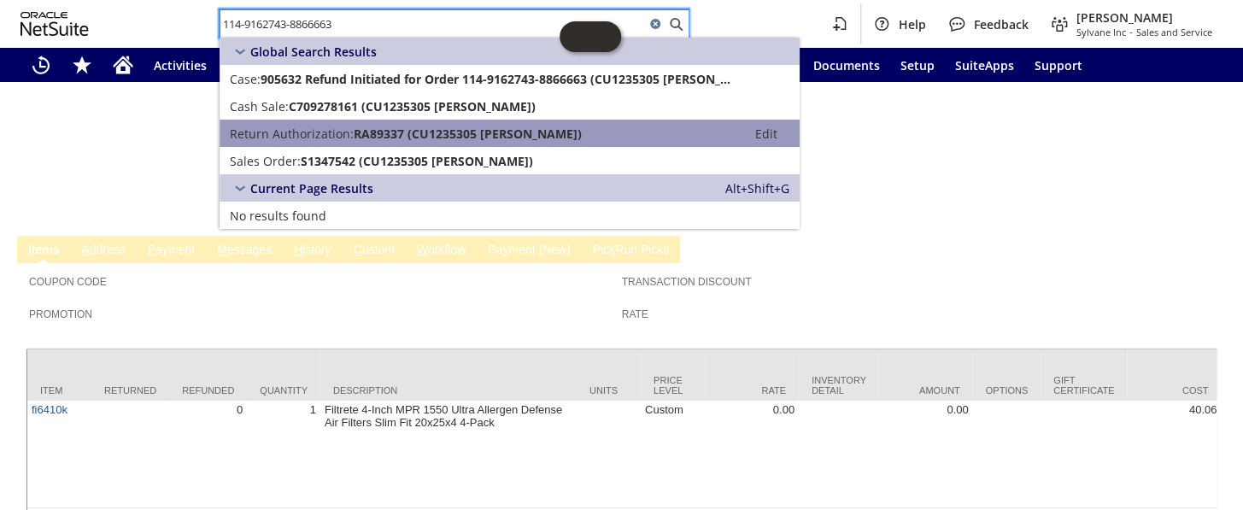
click at [327, 132] on span "Return Authorization:" at bounding box center [292, 134] width 124 height 16
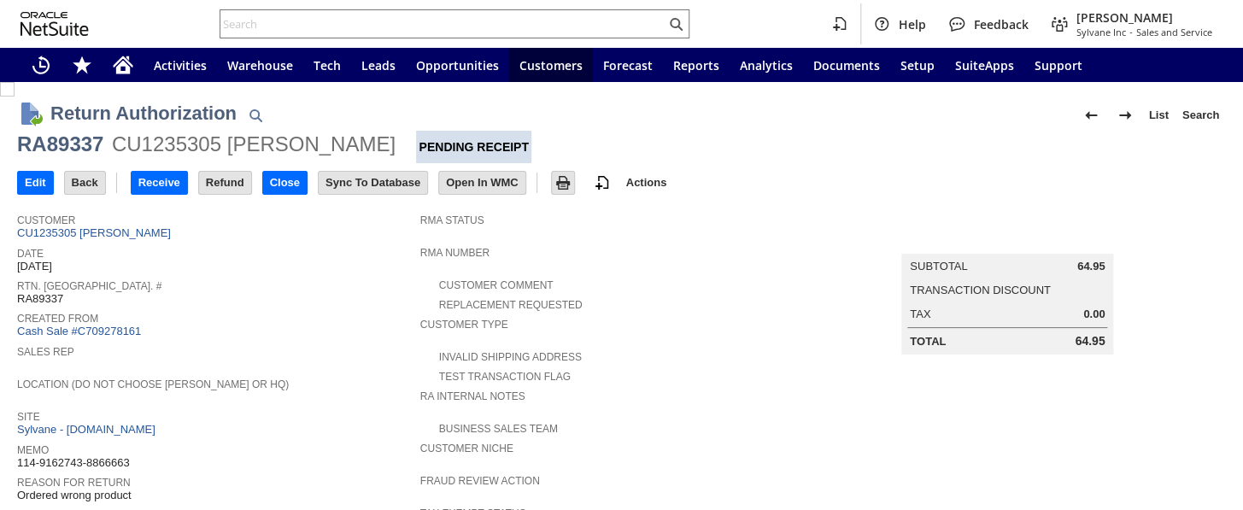
scroll to position [699, 0]
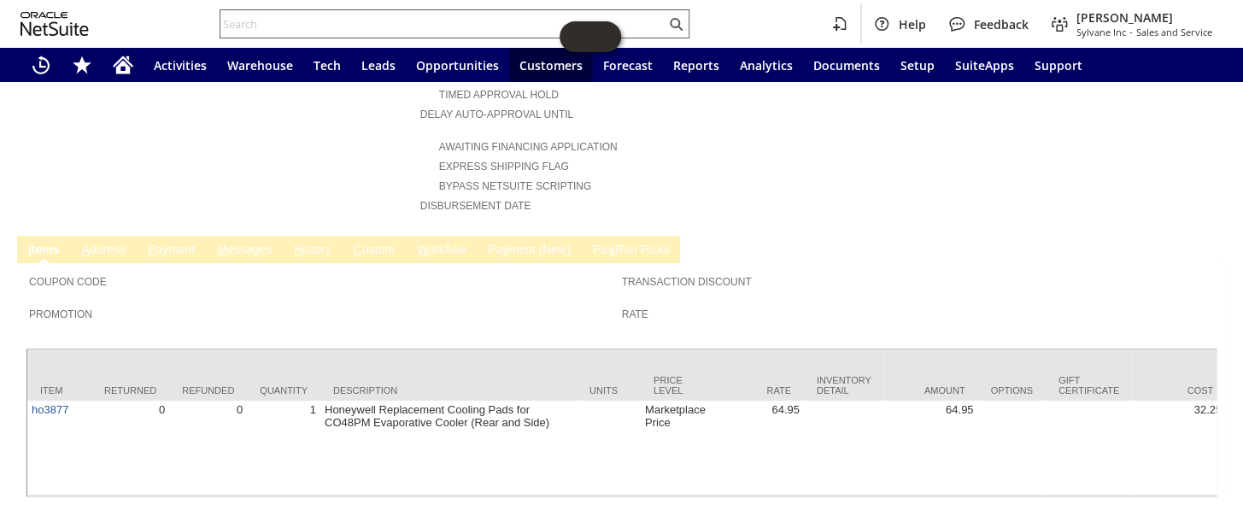
click at [290, 29] on input "text" at bounding box center [442, 24] width 445 height 20
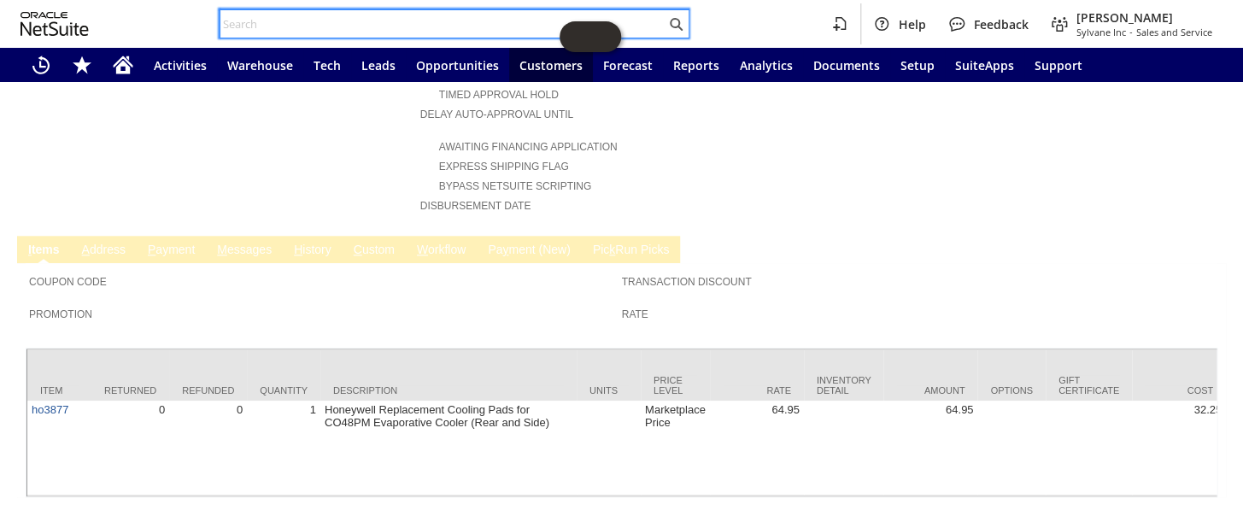
paste input "111-6767464-7605816"
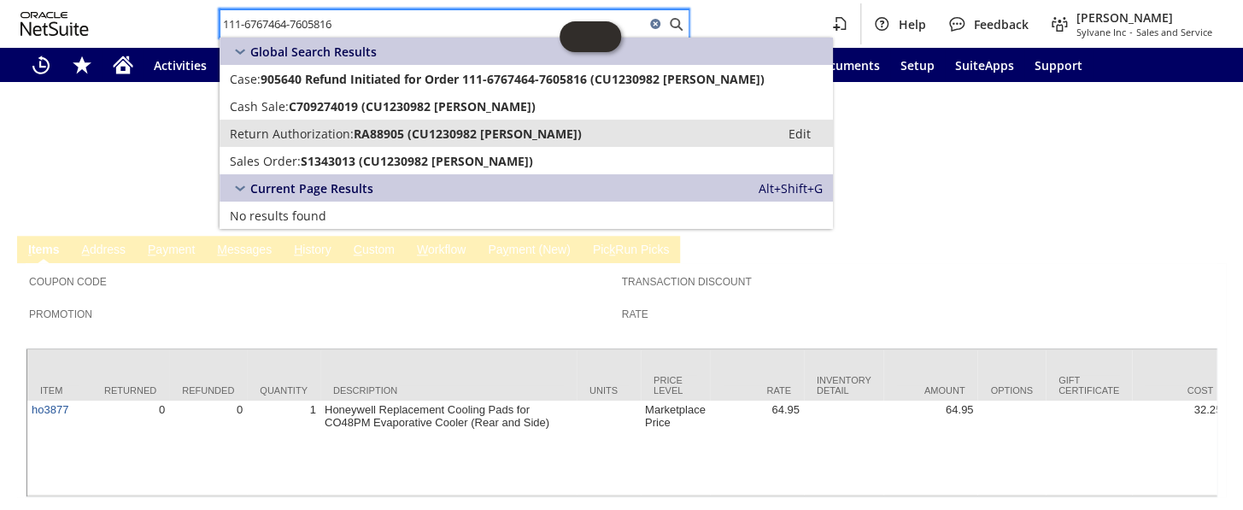
type input "111-6767464-7605816"
click at [348, 137] on span "Return Authorization:" at bounding box center [292, 134] width 124 height 16
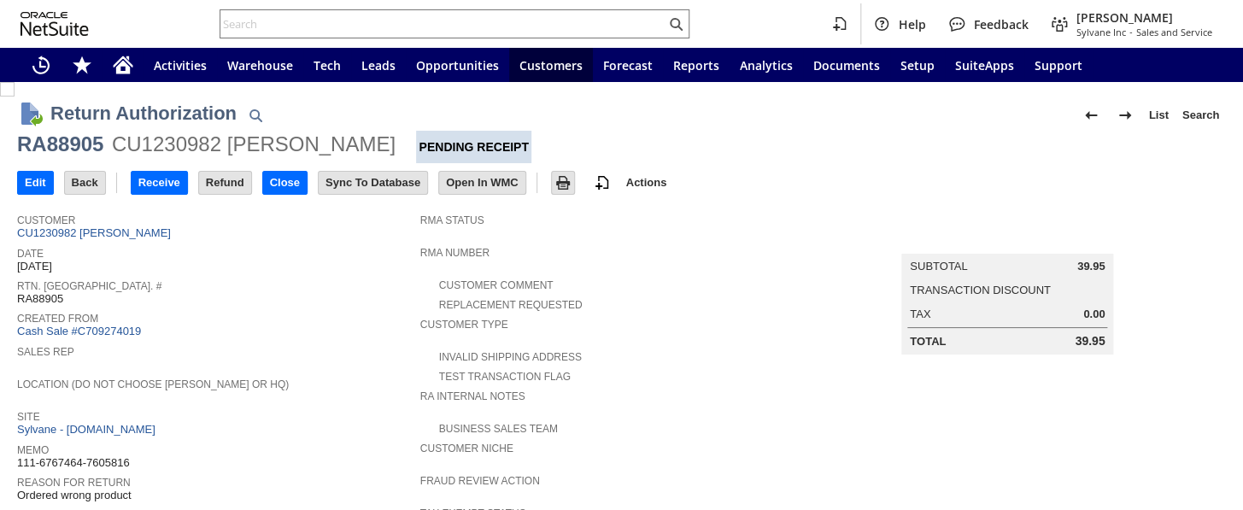
scroll to position [743, 0]
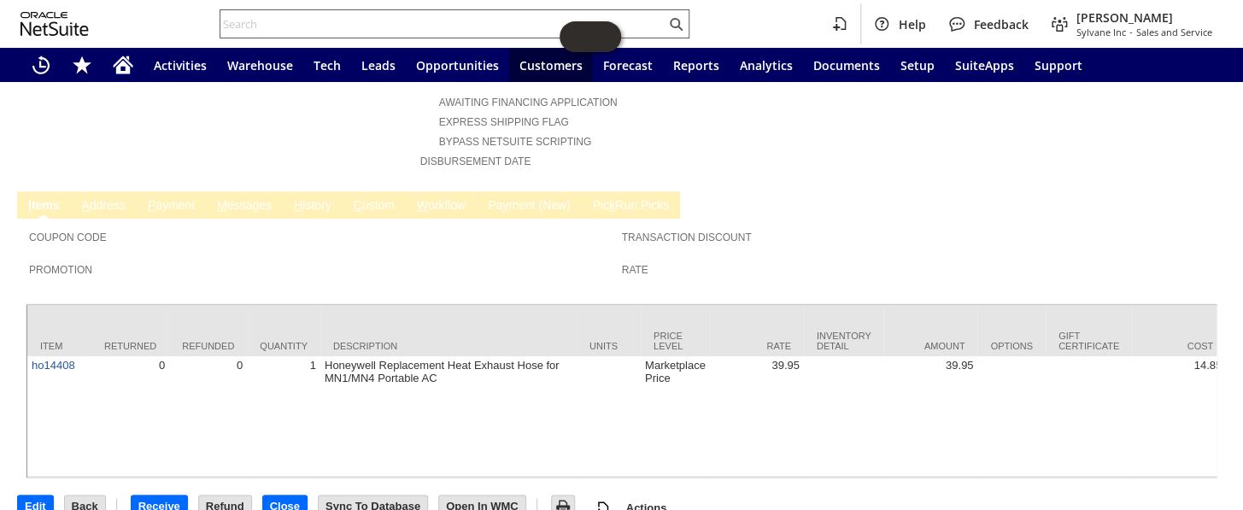
click at [355, 21] on input "text" at bounding box center [442, 24] width 445 height 20
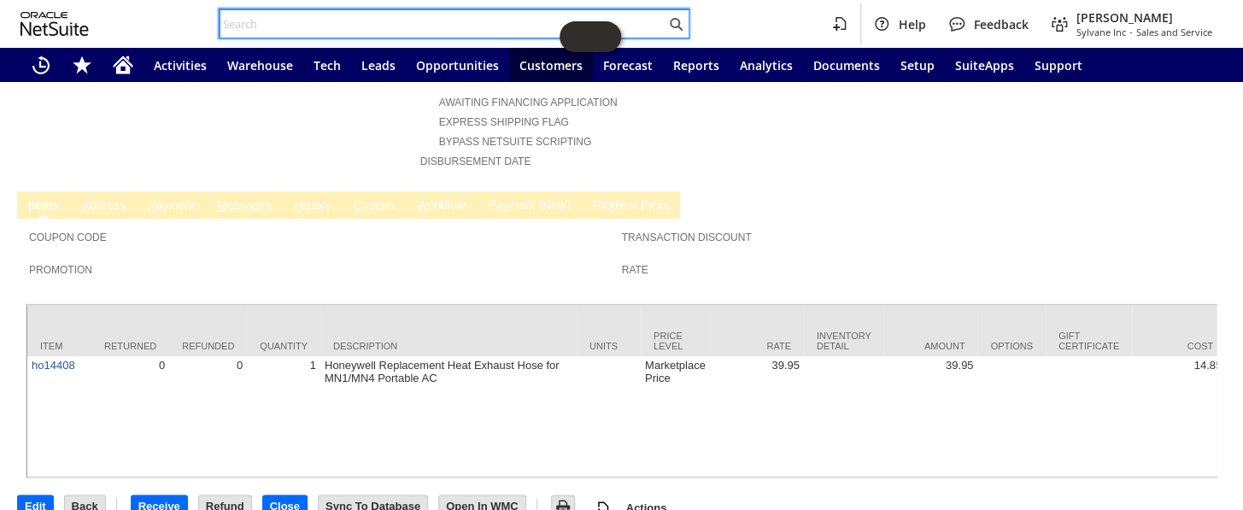
paste input "114-5015072-8033034"
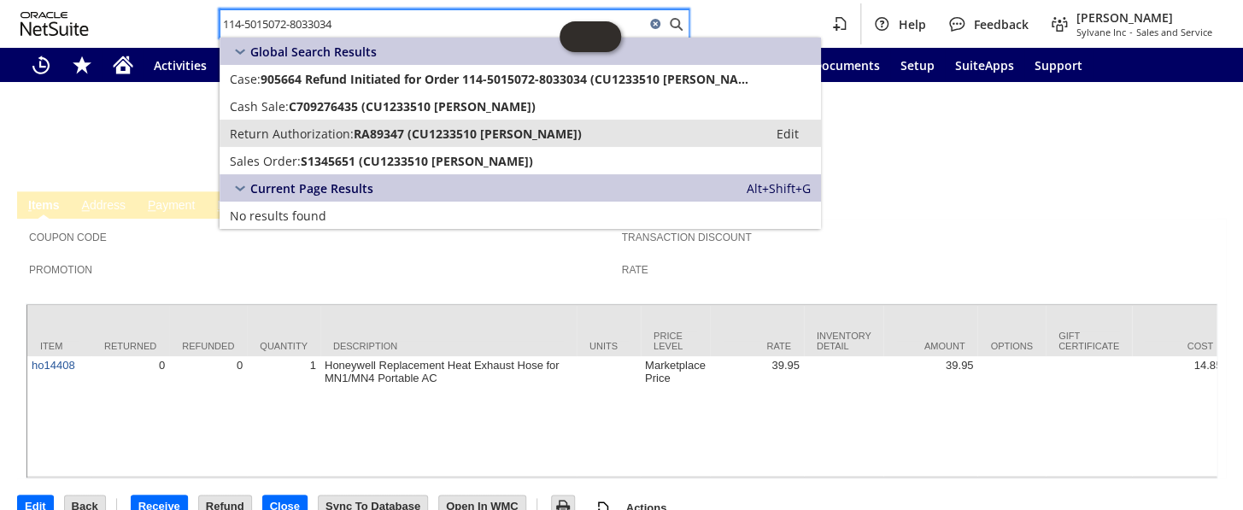
type input "114-5015072-8033034"
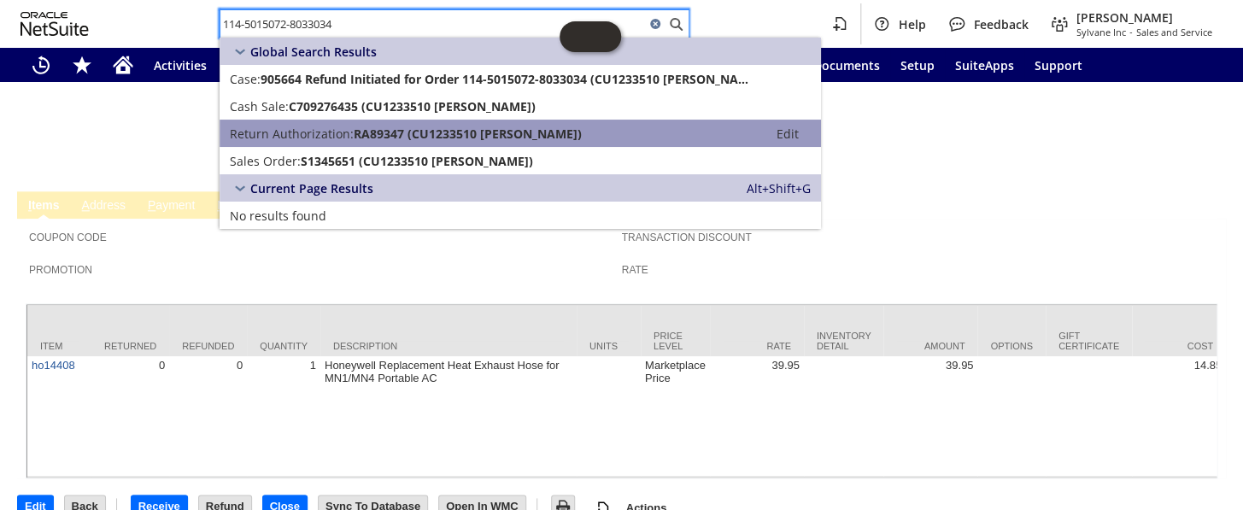
click at [366, 127] on span "RA89347 (CU1233510 Cathiana Sylne)" at bounding box center [468, 134] width 228 height 16
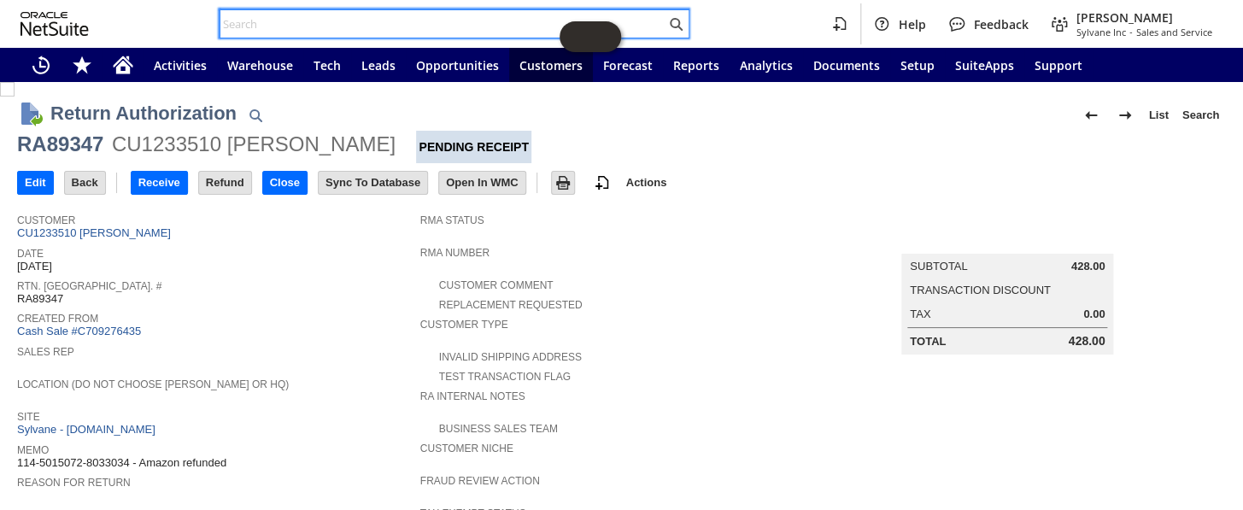
click at [397, 21] on input "text" at bounding box center [442, 24] width 445 height 20
paste input "114-5015072-8033034"
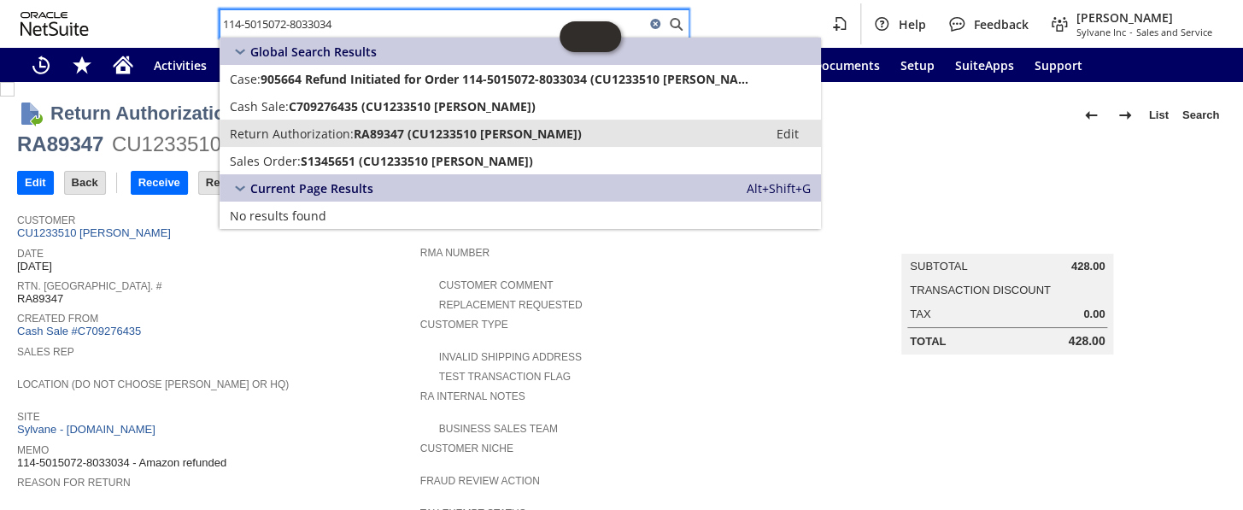
type input "114-5015072-8033034"
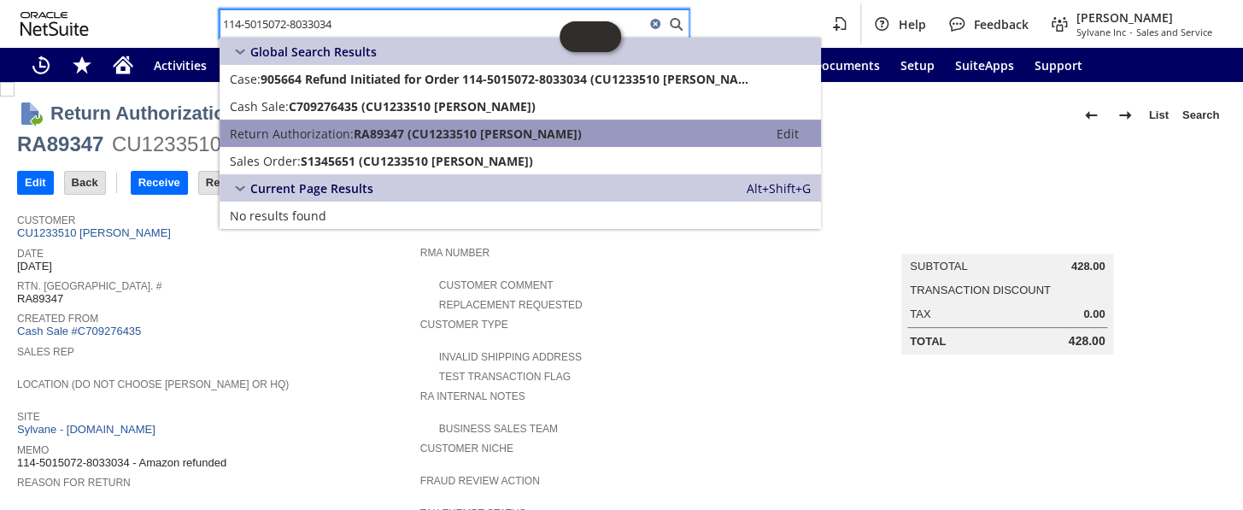
click at [416, 131] on span "RA89347 (CU1233510 Cathiana Sylne)" at bounding box center [468, 134] width 228 height 16
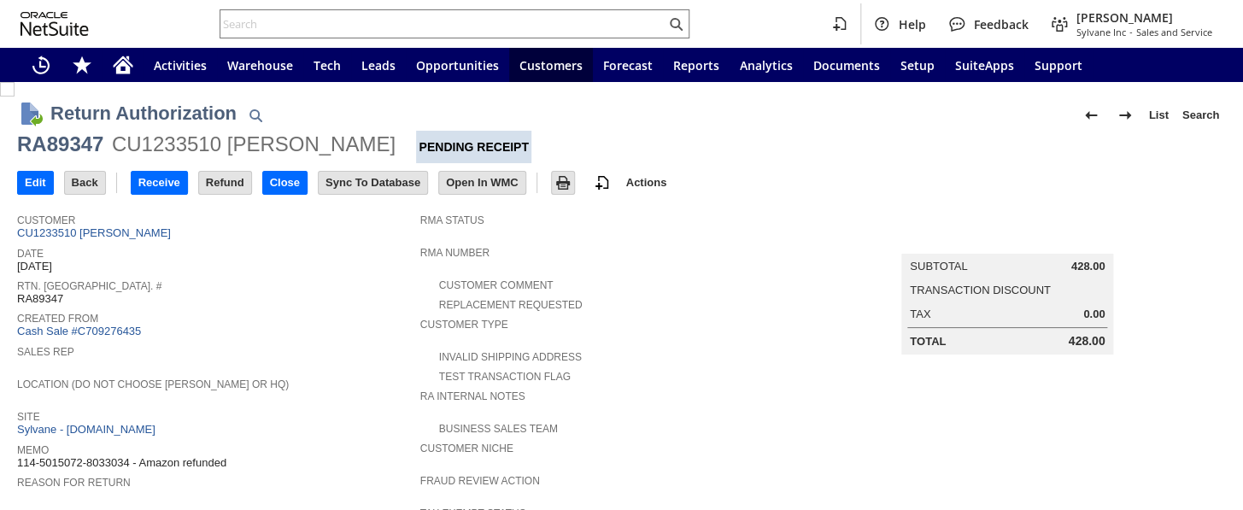
scroll to position [232, 0]
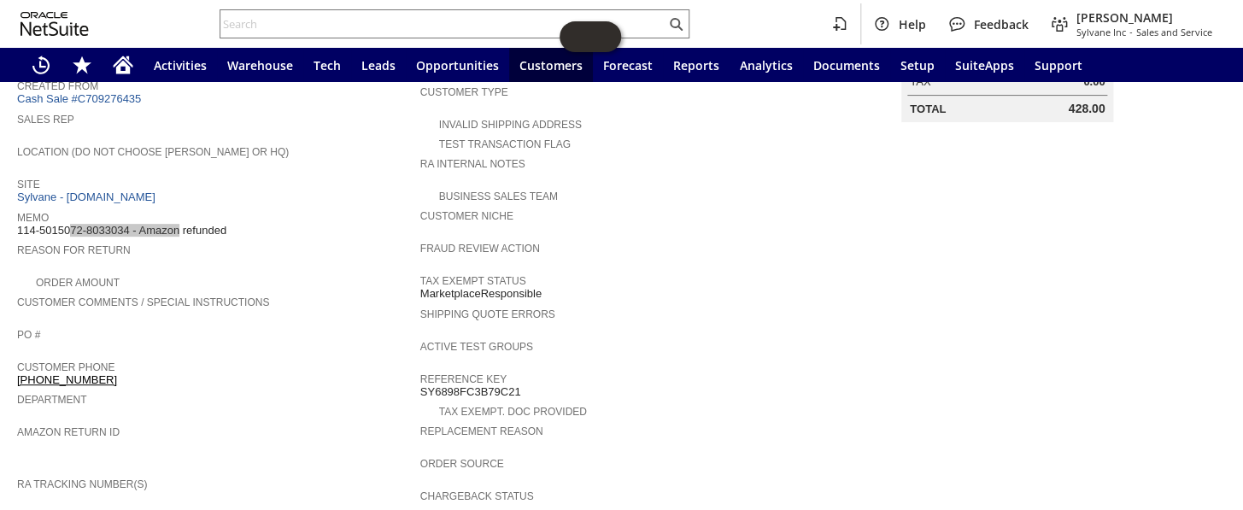
drag, startPoint x: 128, startPoint y: 209, endPoint x: 18, endPoint y: 218, distance: 110.5
click at [18, 224] on span "114-5015072-8033034 - Amazon refunded" at bounding box center [121, 231] width 209 height 14
click at [403, 24] on input "text" at bounding box center [442, 24] width 445 height 20
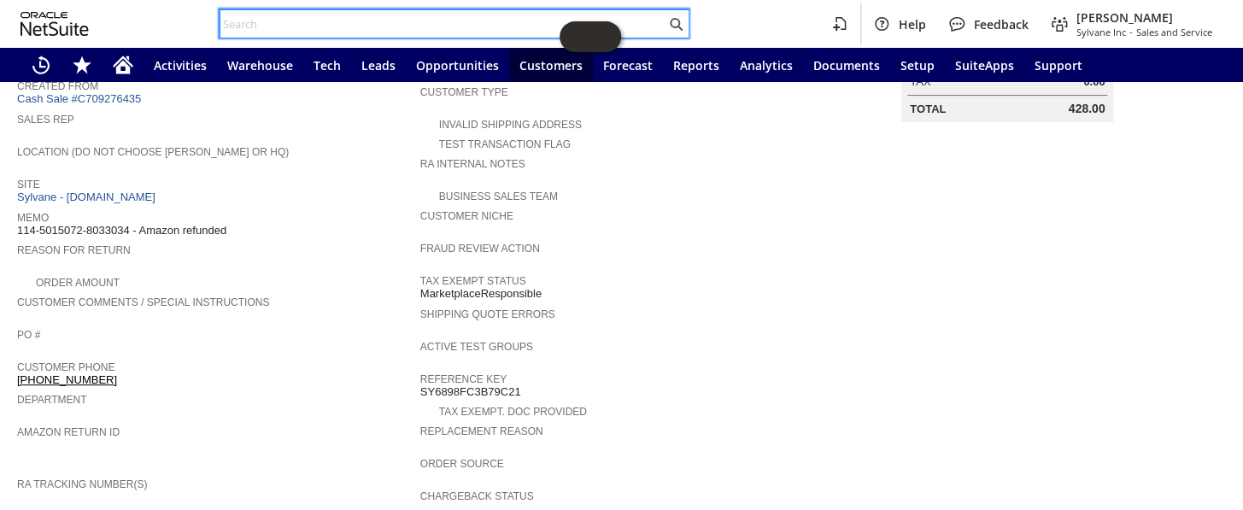
paste input "114-5015072-8033034"
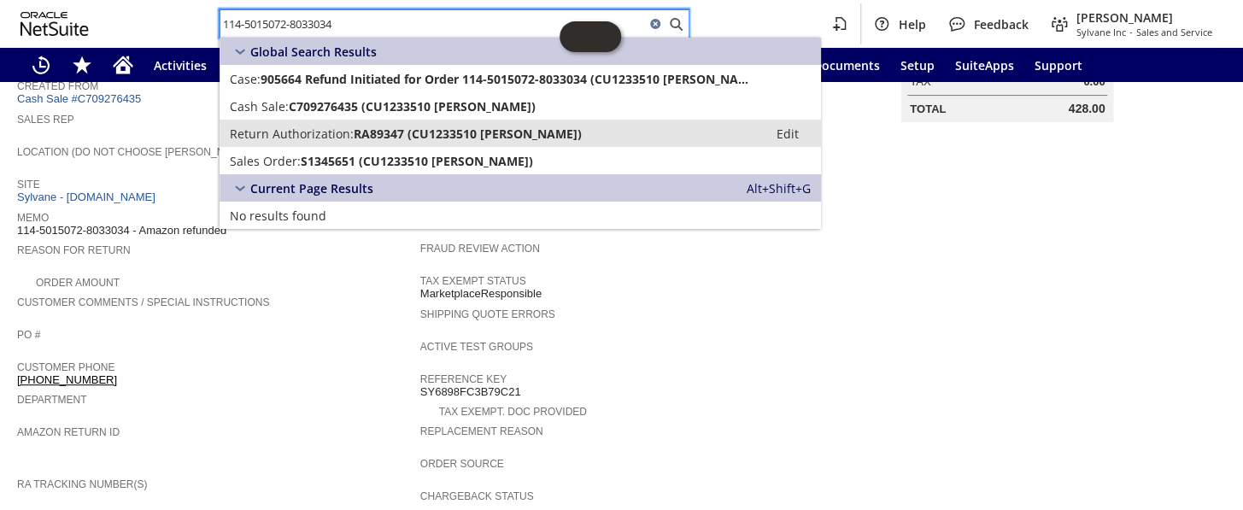
type input "114-5015072-8033034"
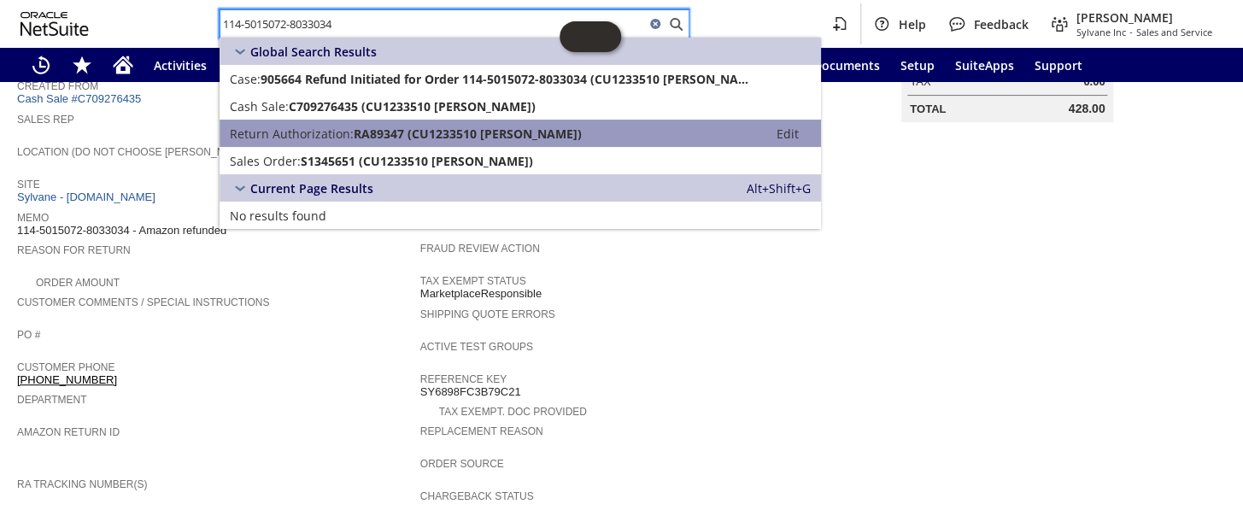
click at [342, 134] on span "Return Authorization:" at bounding box center [292, 134] width 124 height 16
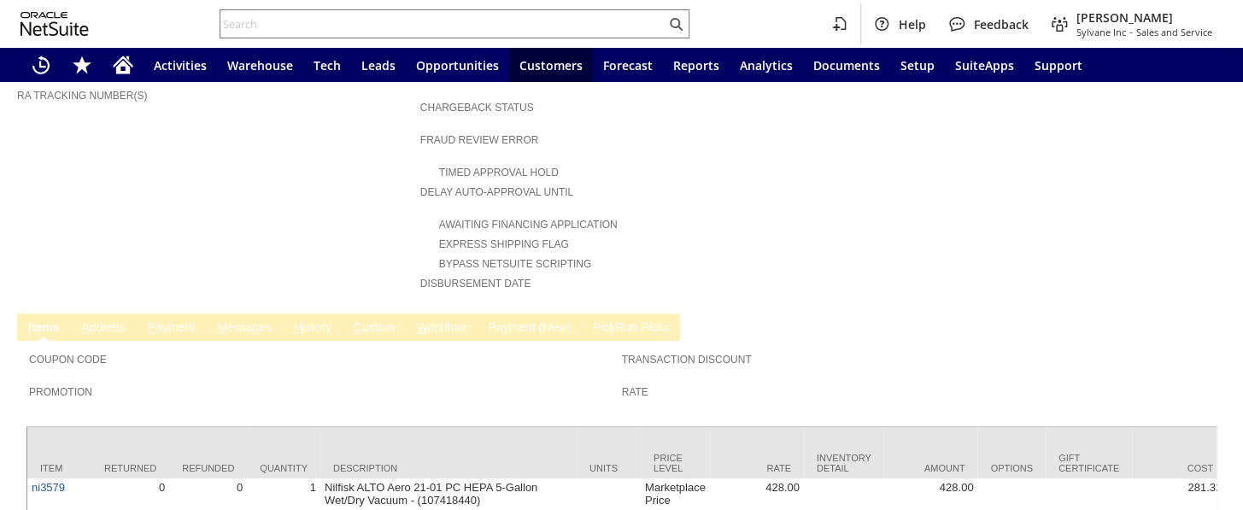
scroll to position [718, 0]
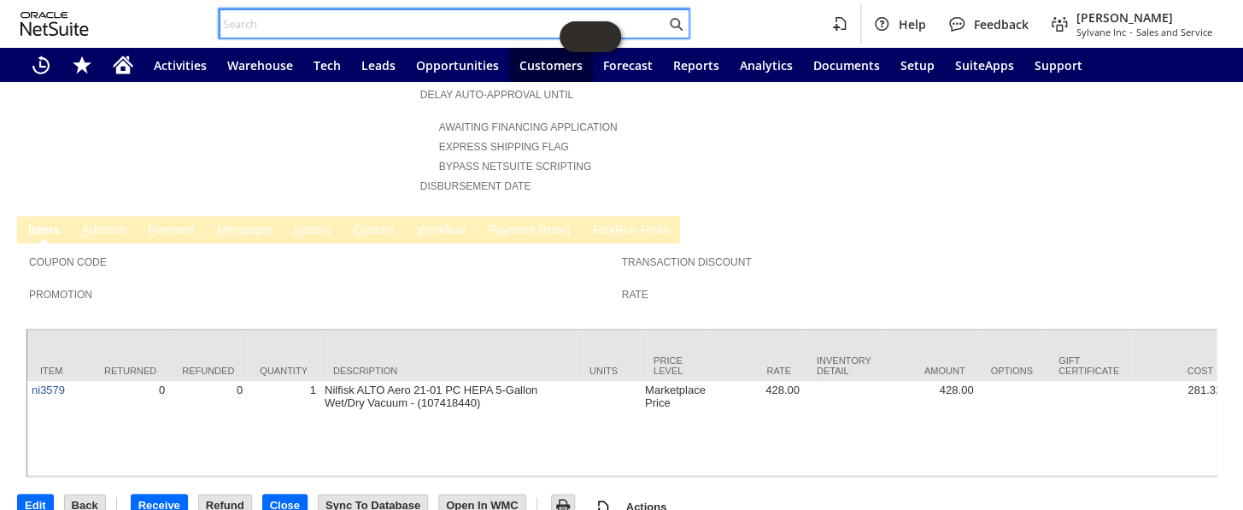
click at [436, 18] on input "text" at bounding box center [442, 24] width 445 height 20
paste input "111-8893448-6155457"
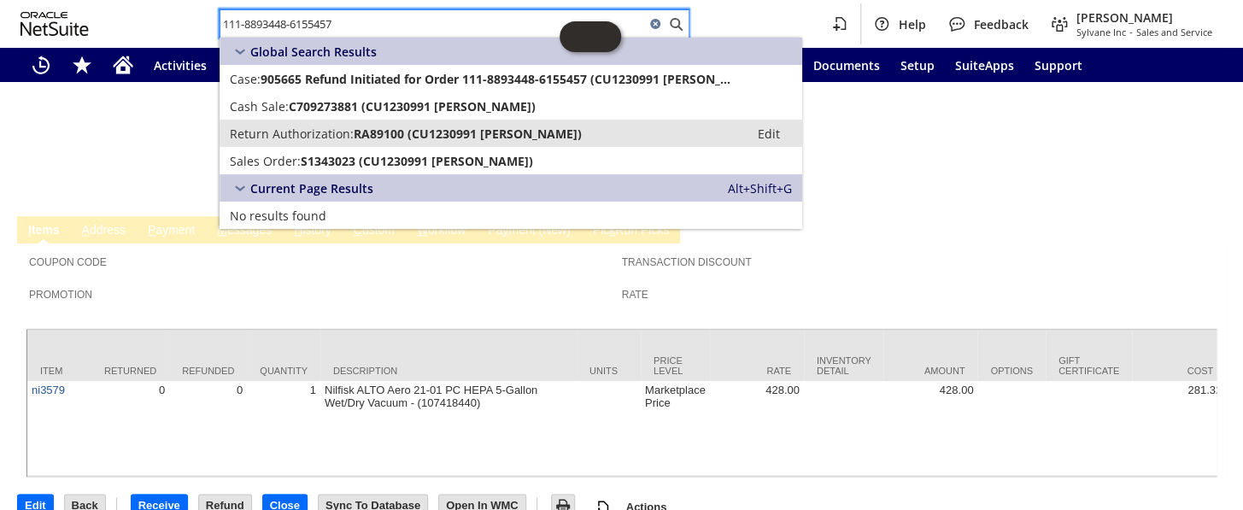
type input "111-8893448-6155457"
click at [367, 133] on span "RA89100 (CU1230991 Katie Frider)" at bounding box center [468, 134] width 228 height 16
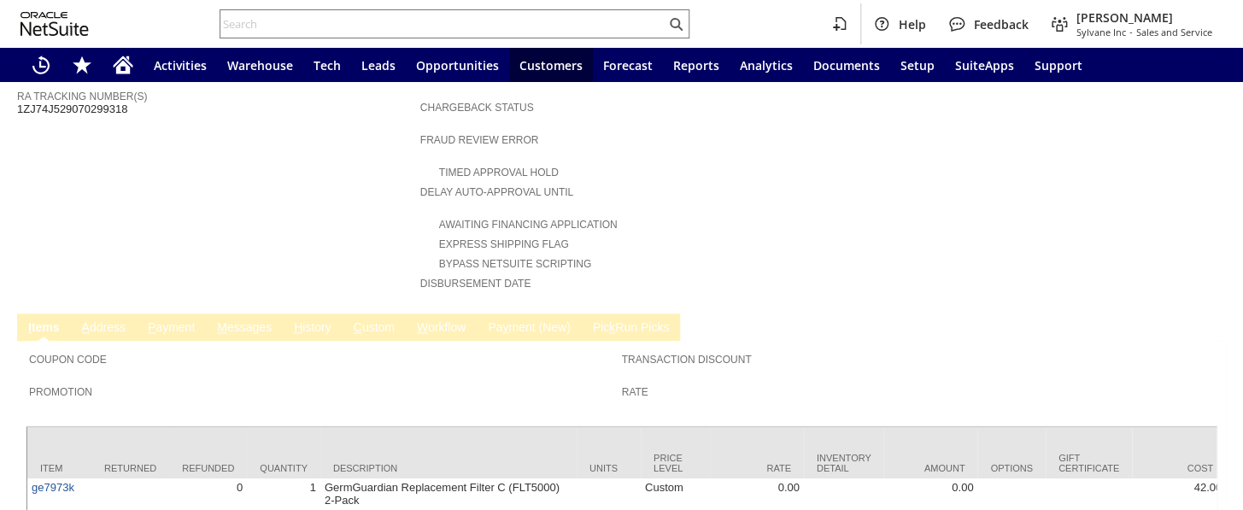
scroll to position [761, 0]
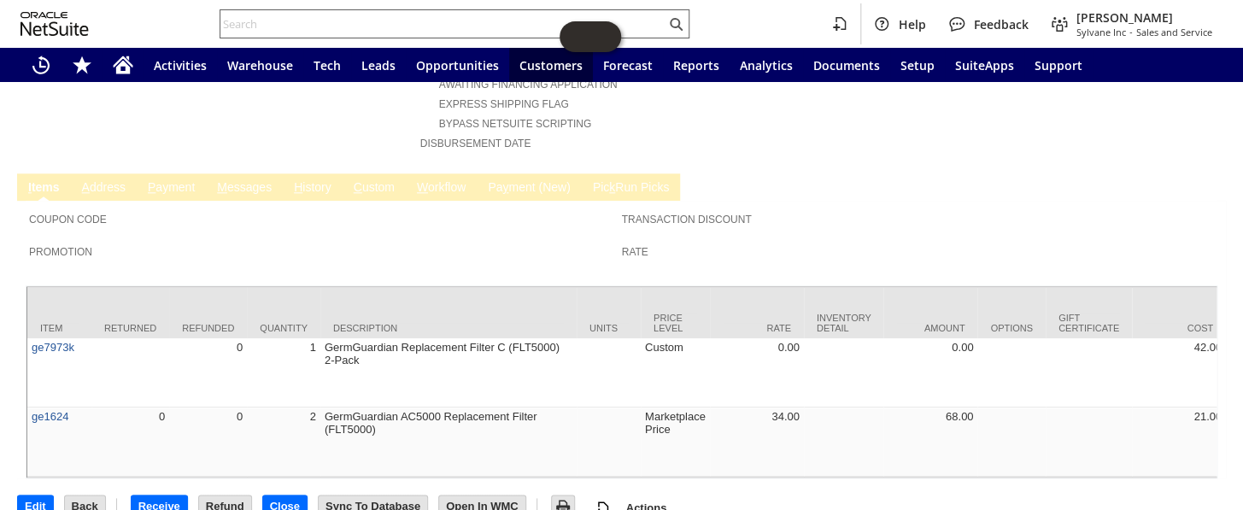
click at [359, 14] on input "text" at bounding box center [442, 24] width 445 height 20
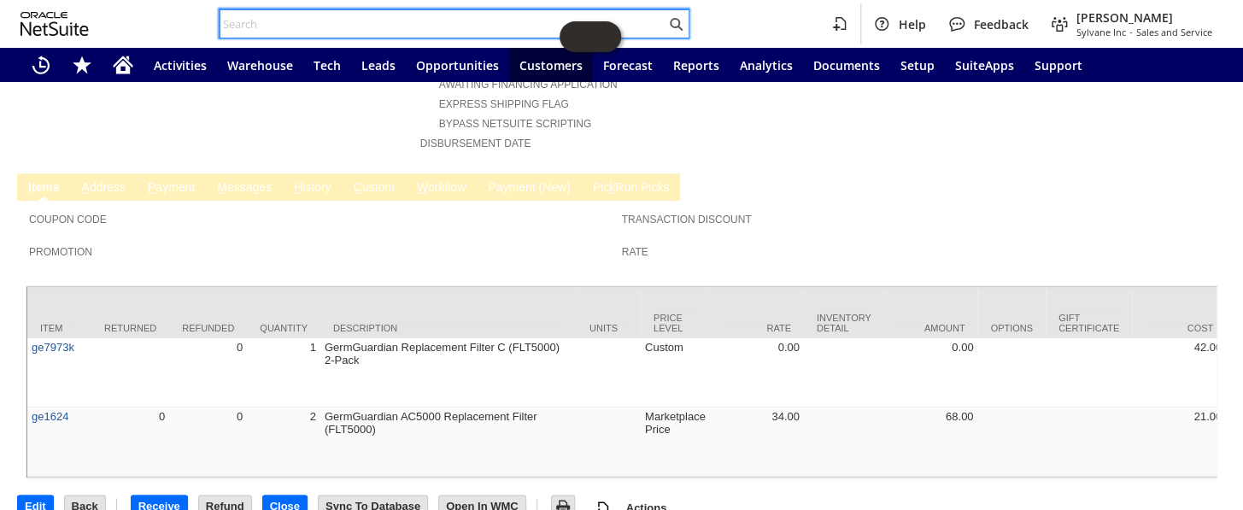
paste input "112-2450475-6066625"
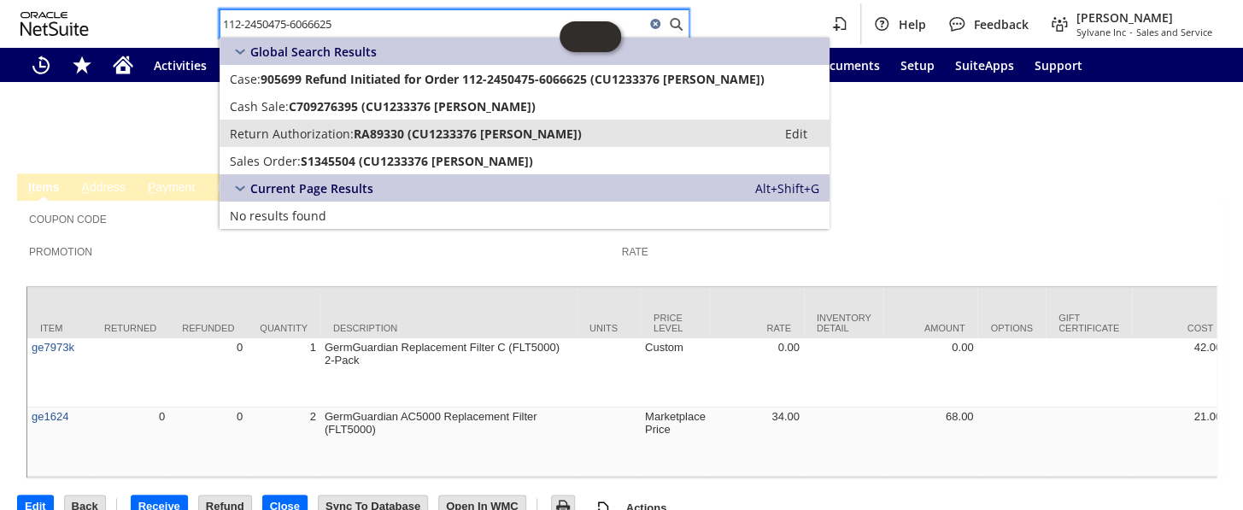
type input "112-2450475-6066625"
click at [364, 133] on span "RA89330 (CU1233376 Susan Customer)" at bounding box center [468, 134] width 228 height 16
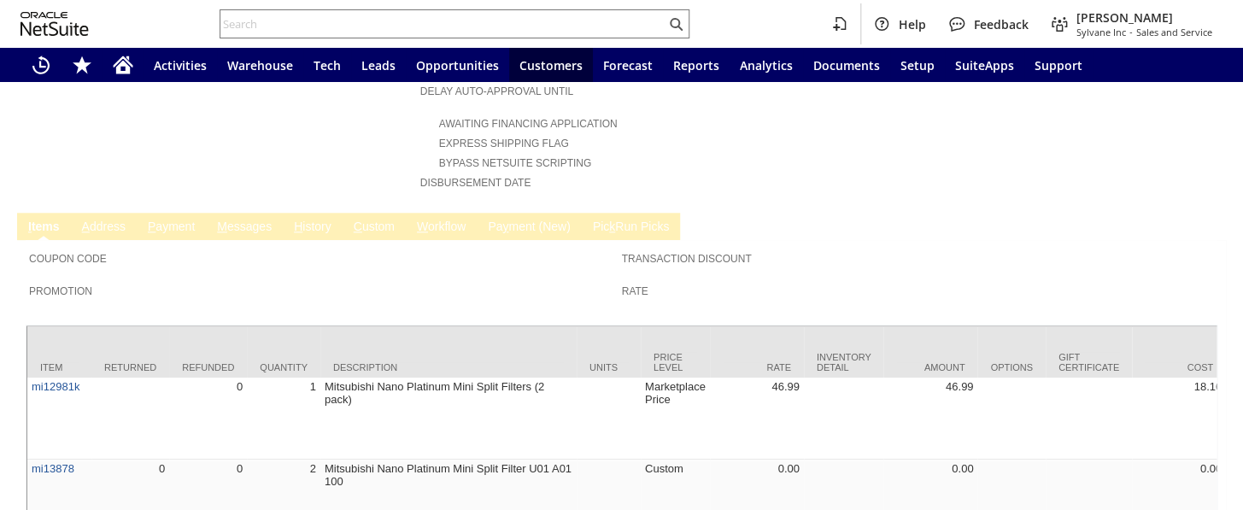
scroll to position [774, 0]
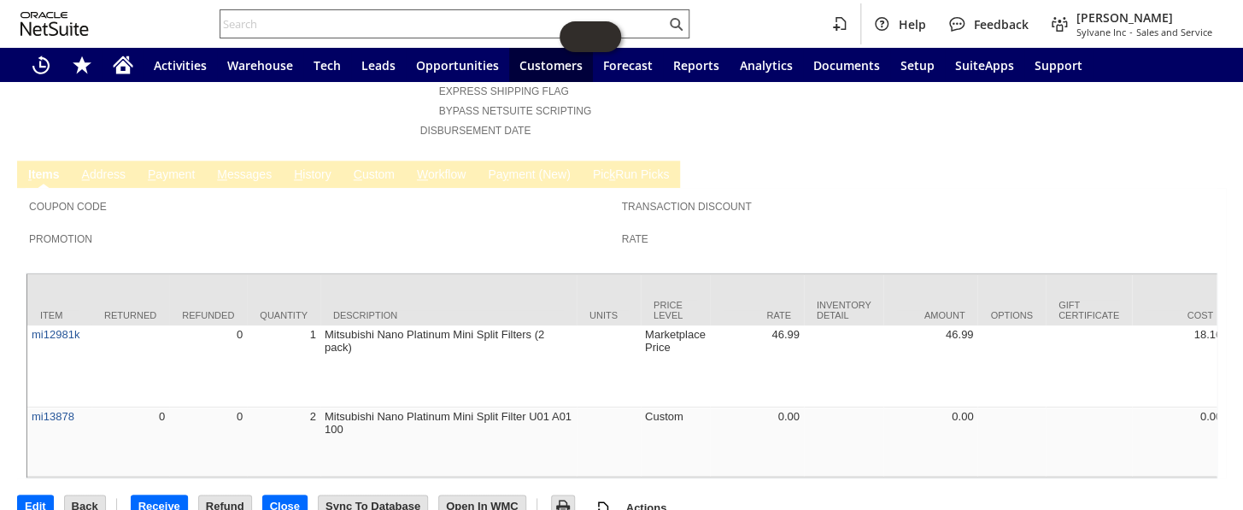
click at [362, 17] on input "text" at bounding box center [442, 24] width 445 height 20
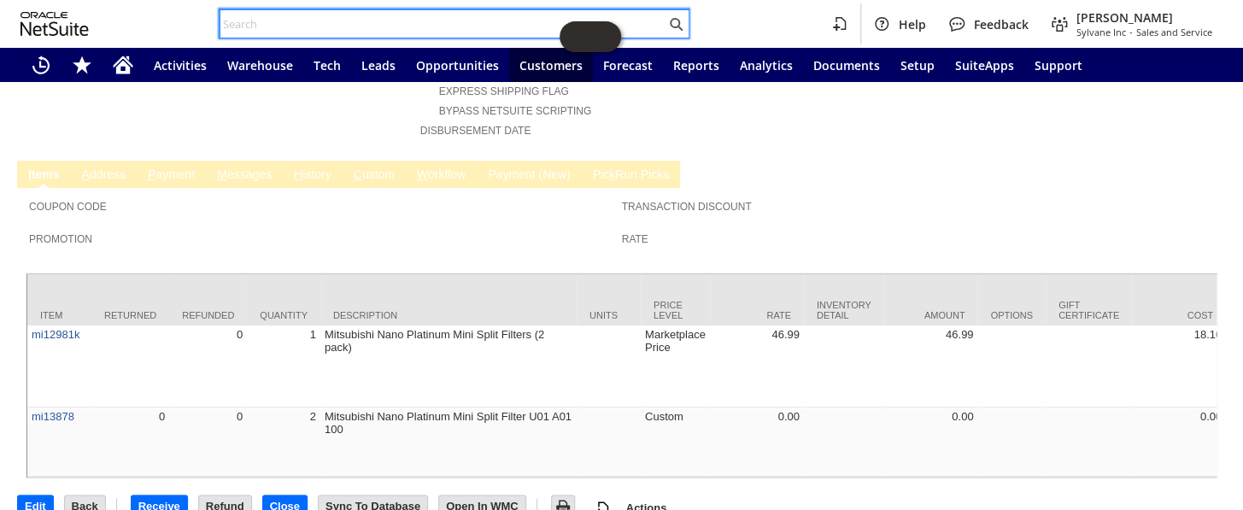
paste input "111-4786327-6329048"
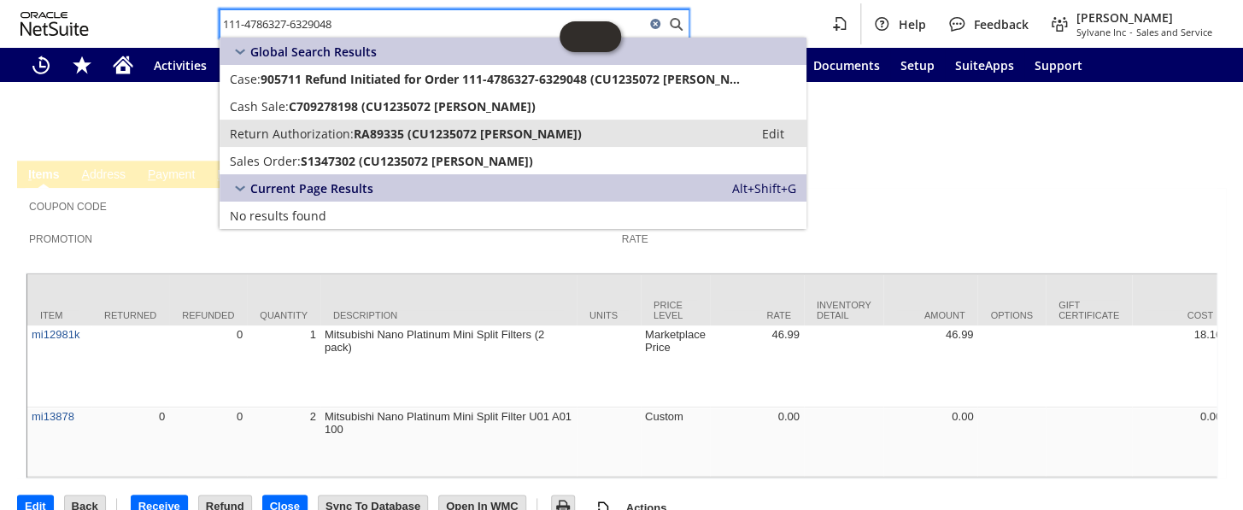
type input "111-4786327-6329048"
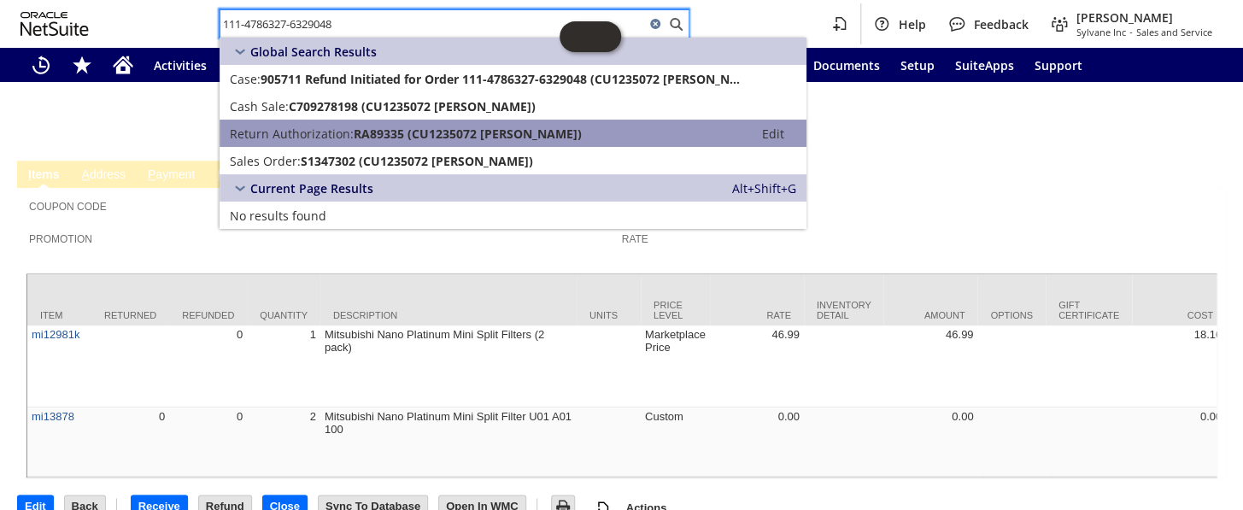
click at [371, 137] on span "RA89335 (CU1235072 Mark Mason)" at bounding box center [468, 134] width 228 height 16
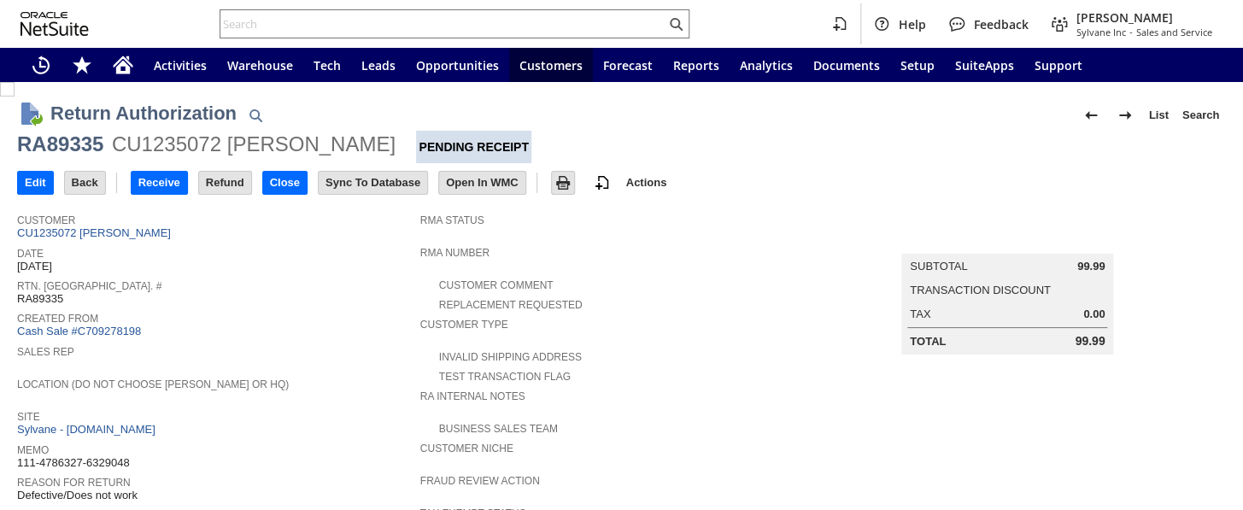
scroll to position [682, 0]
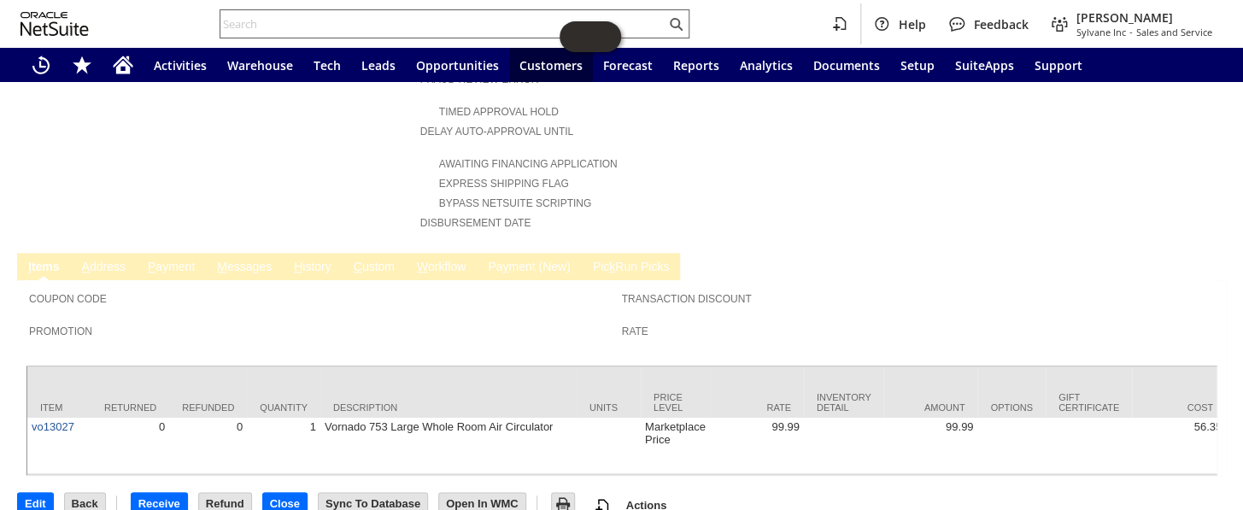
click at [318, 19] on input "text" at bounding box center [442, 24] width 445 height 20
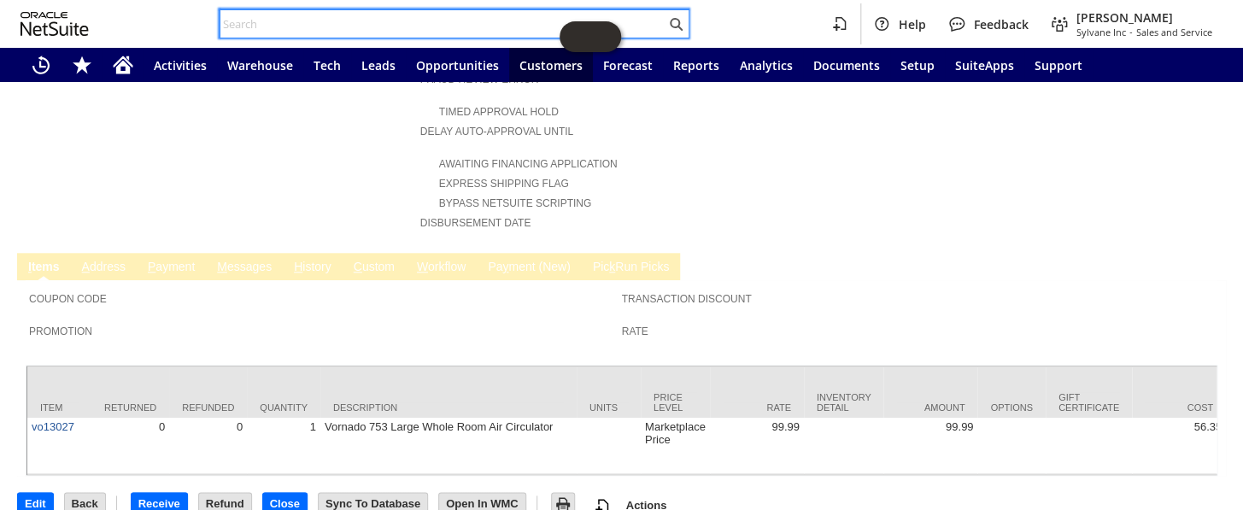
paste input "111-3685956-5353063"
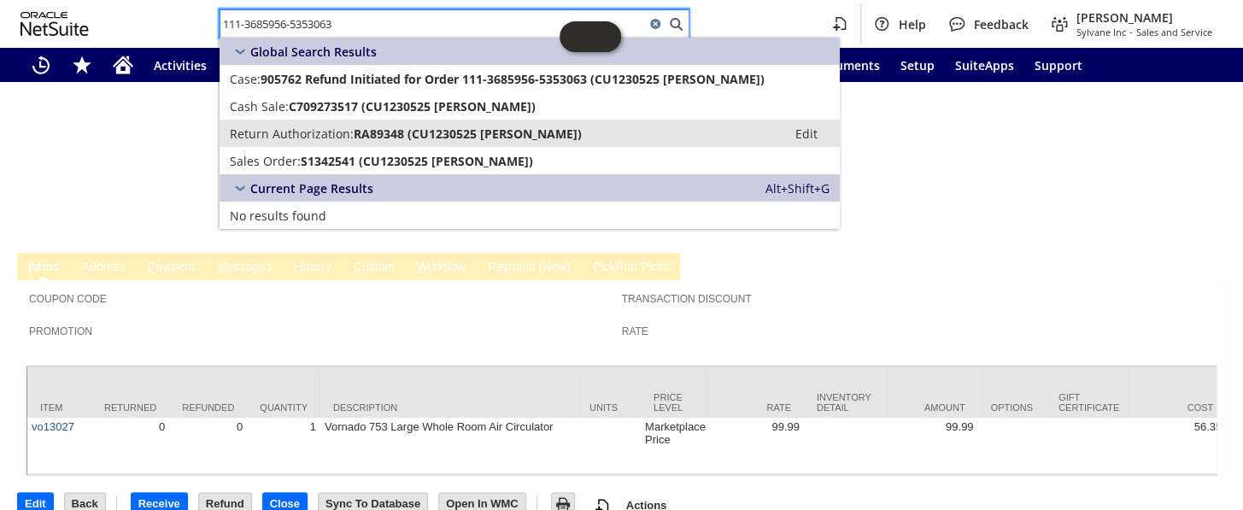
type input "111-3685956-5353063"
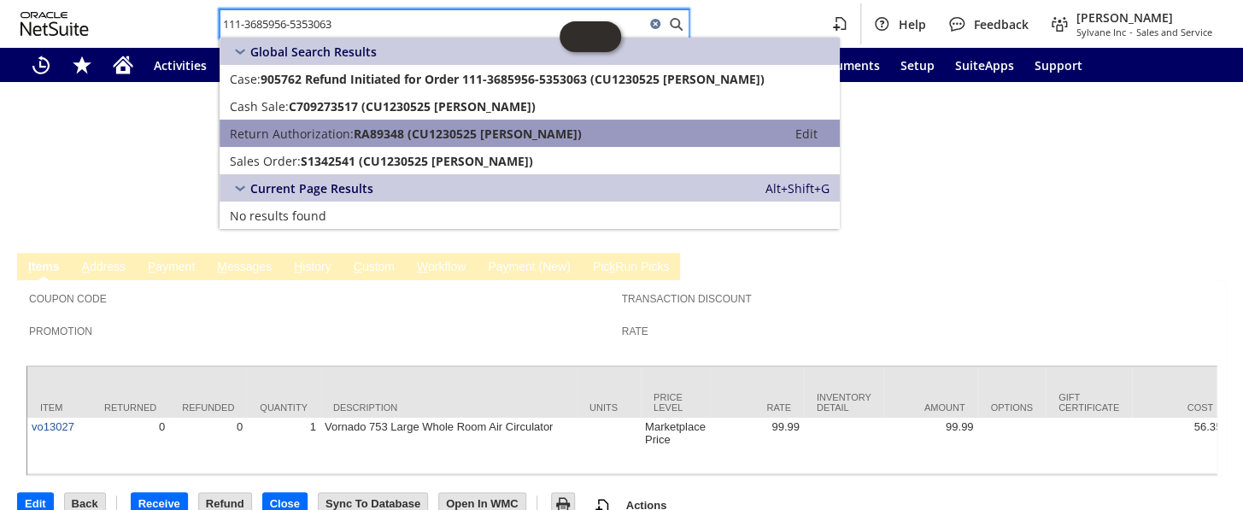
click at [354, 143] on link "Return Authorization: RA89348 (CU1230525 RayAnn Customer) Edit" at bounding box center [529, 133] width 620 height 27
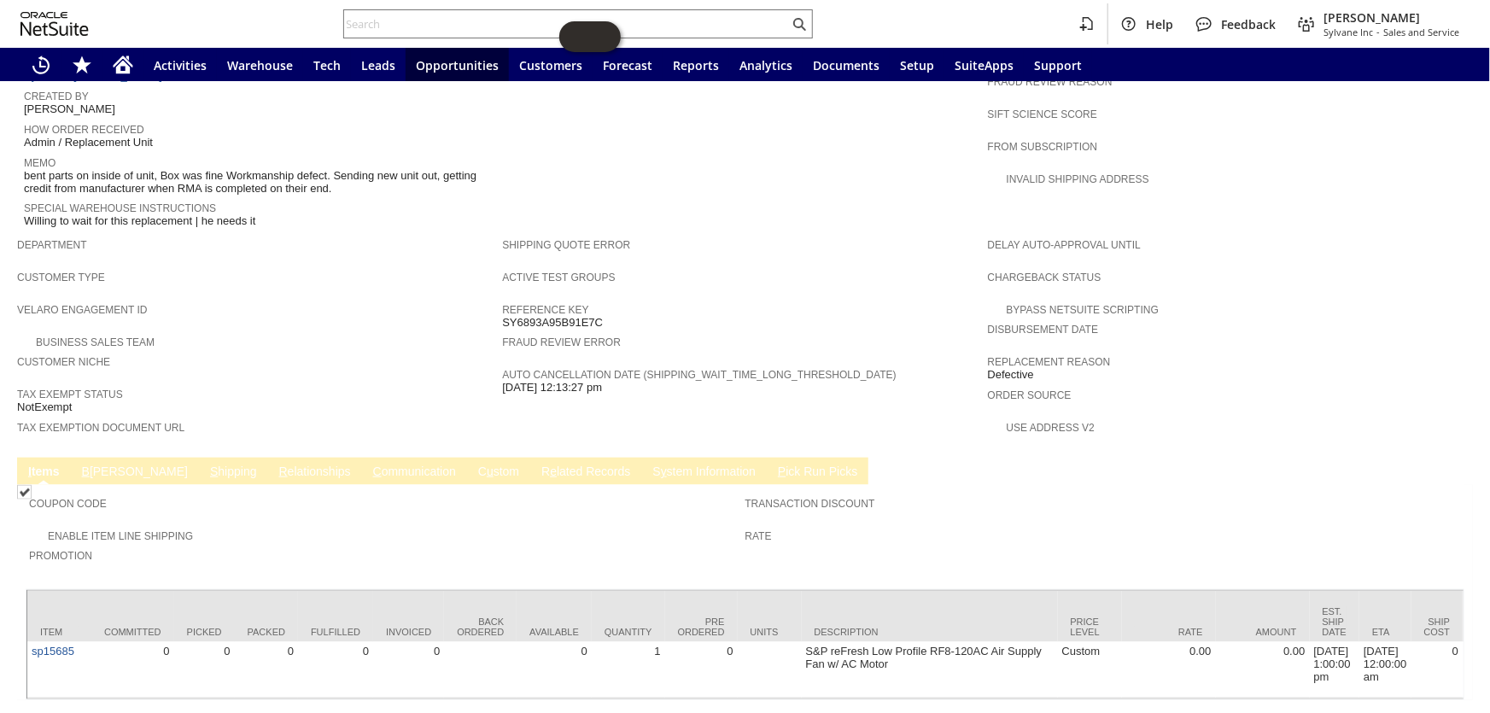
scroll to position [600, 0]
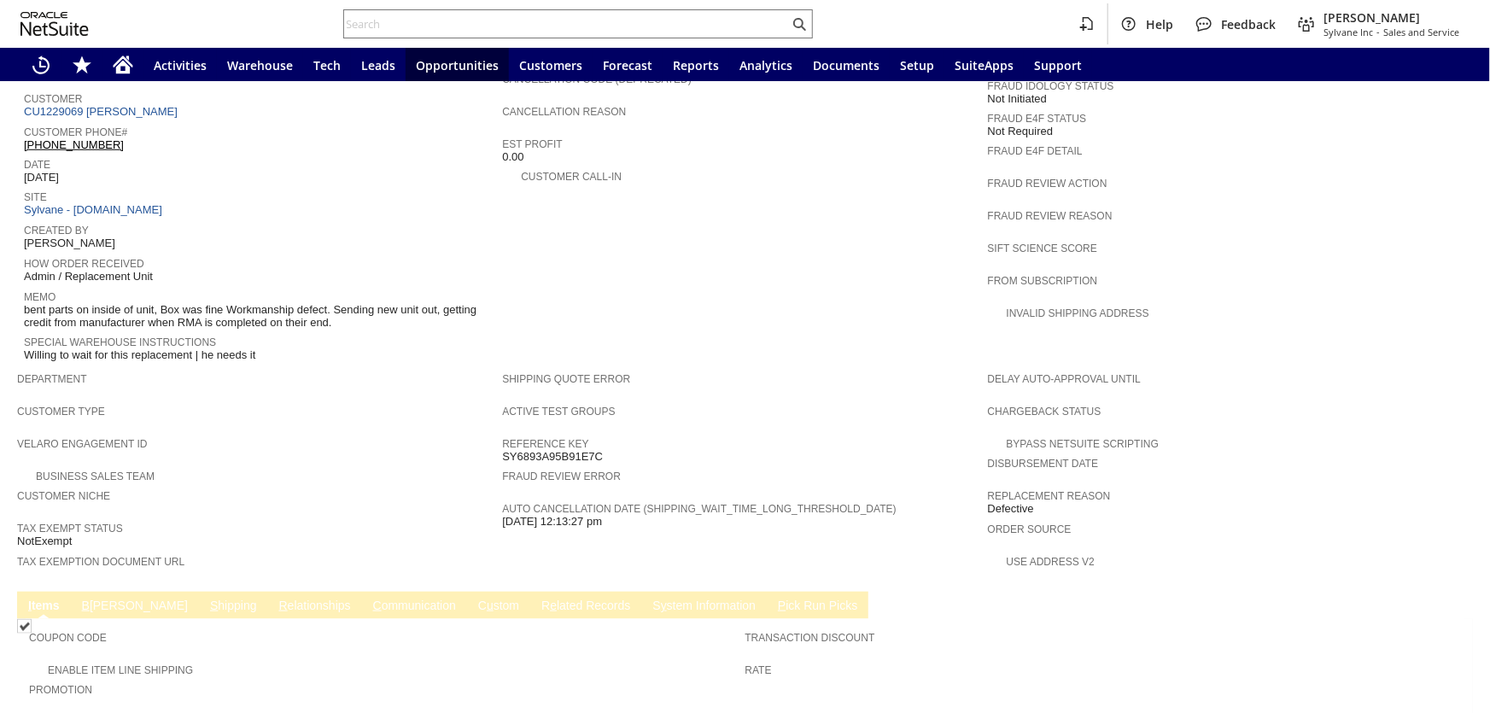
scroll to position [833, 0]
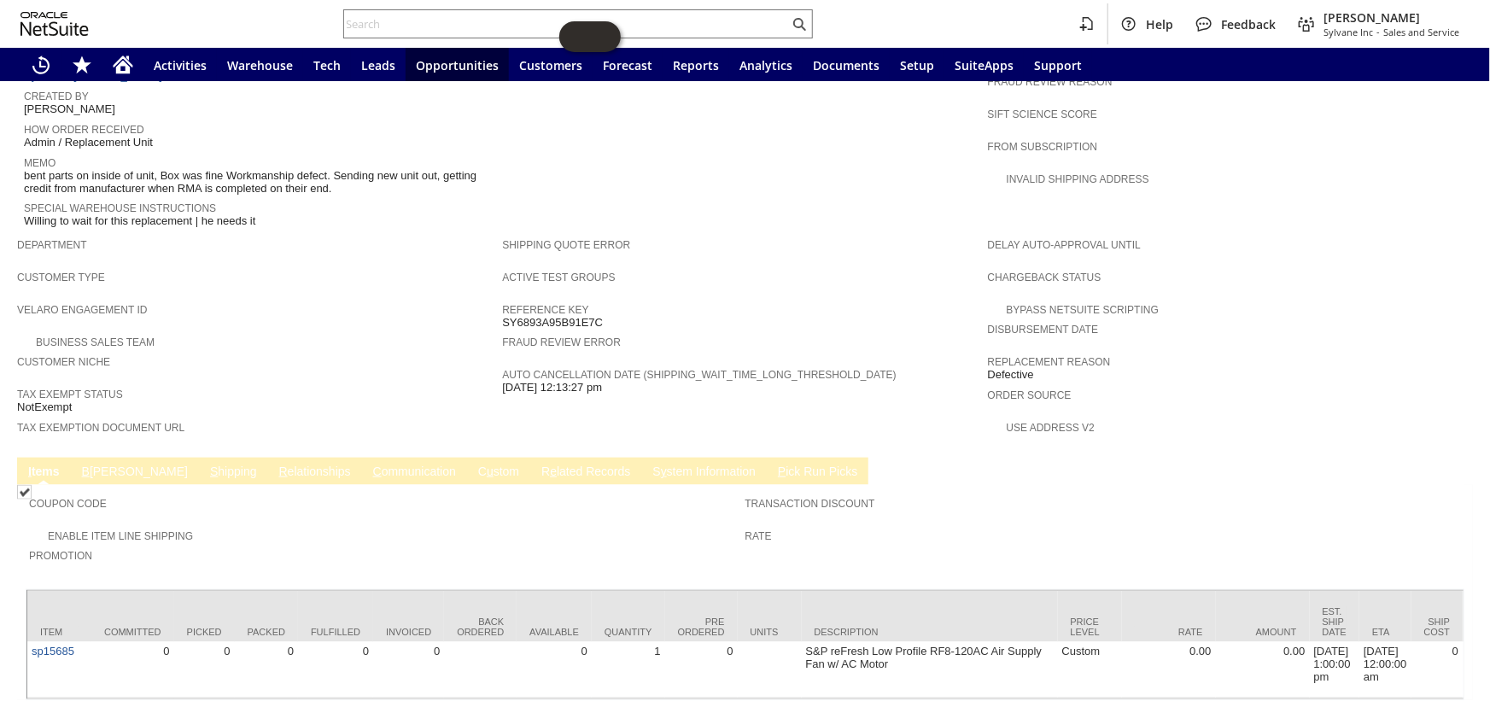
click at [369, 465] on link "C ommunication" at bounding box center [414, 473] width 91 height 16
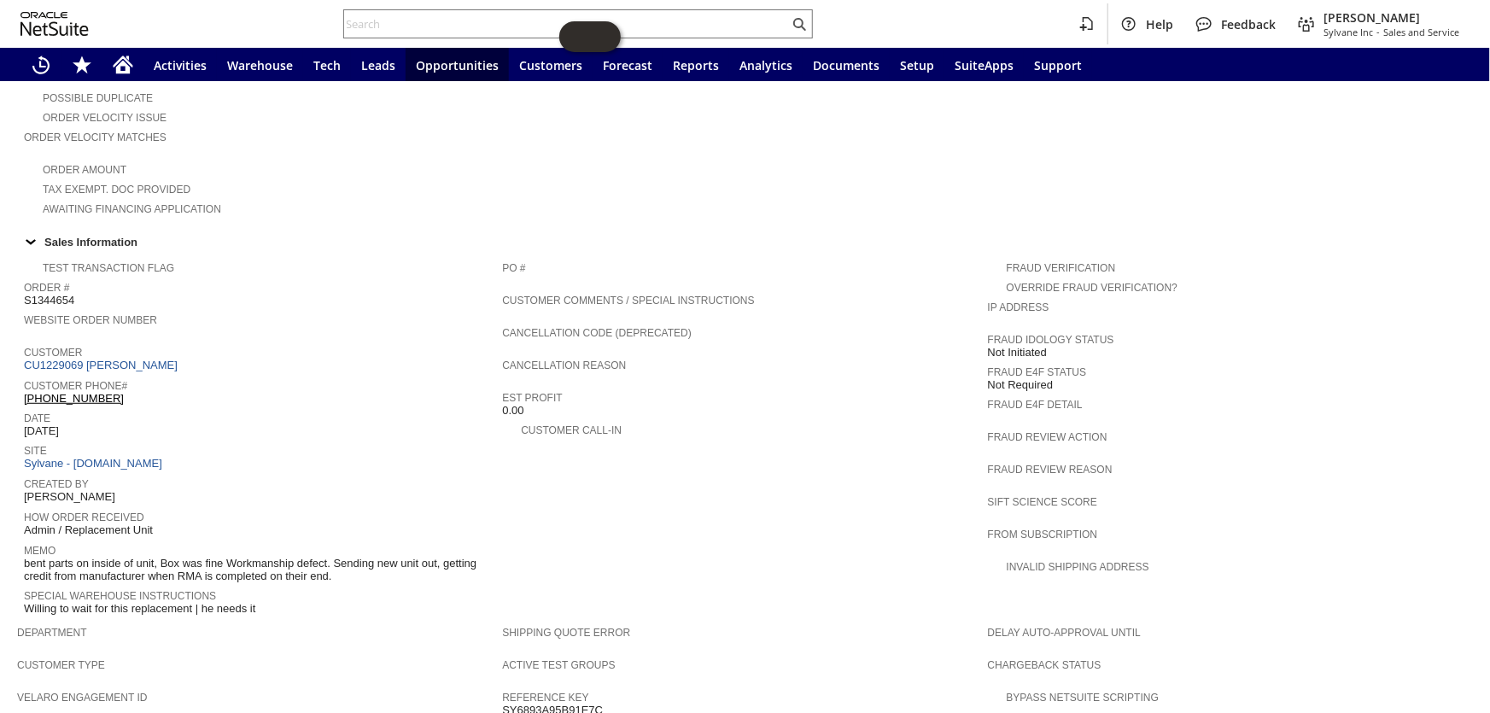
scroll to position [444, 0]
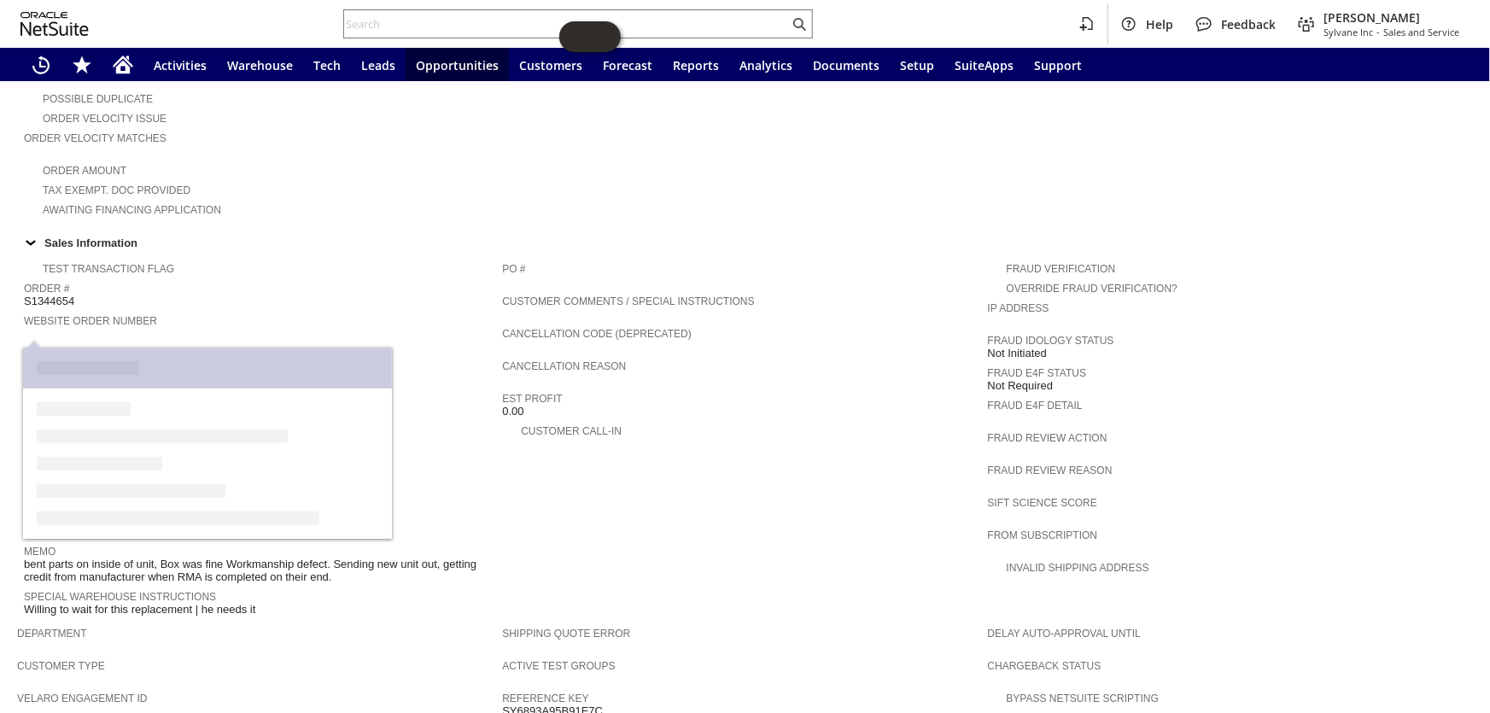
click at [109, 360] on link "CU1229069 Dean Ruzic" at bounding box center [103, 366] width 158 height 13
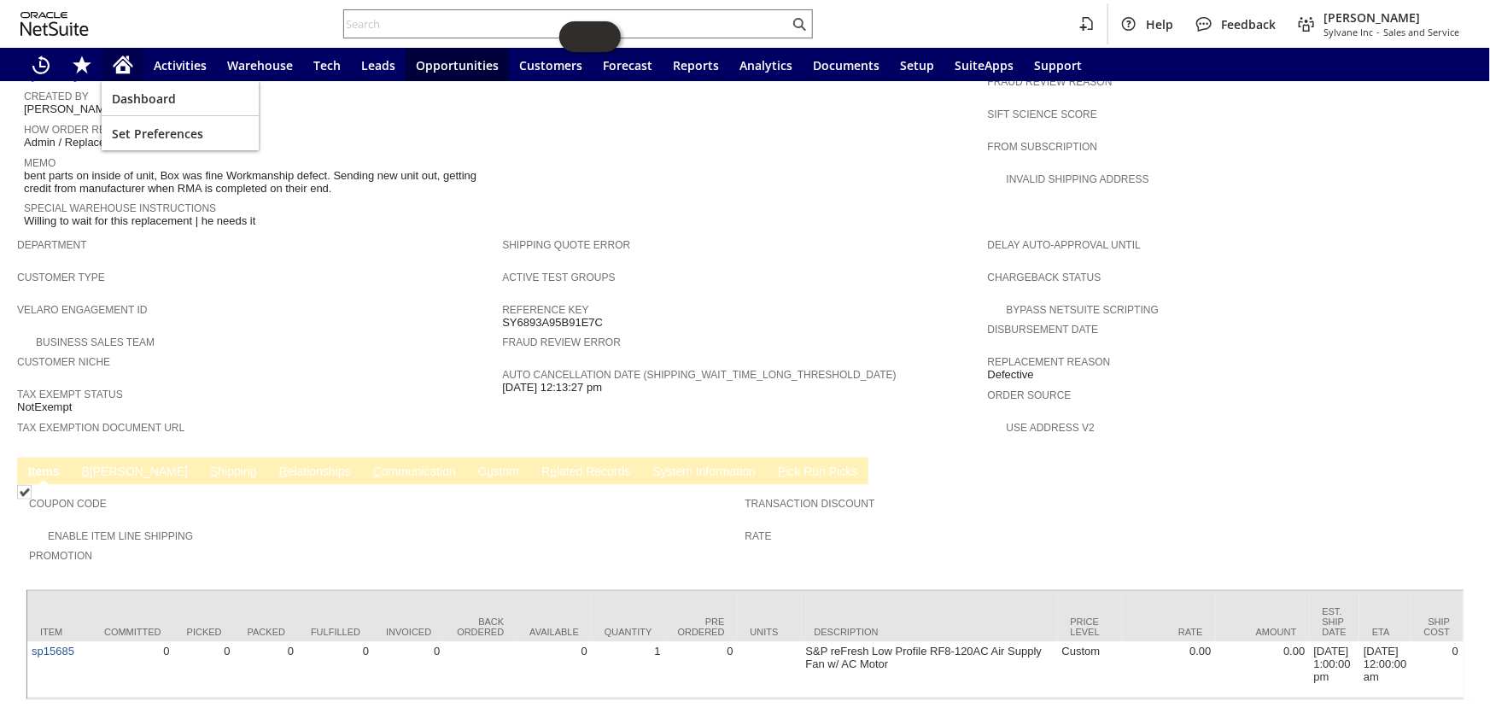
click at [128, 67] on icon "Home" at bounding box center [123, 67] width 14 height 13
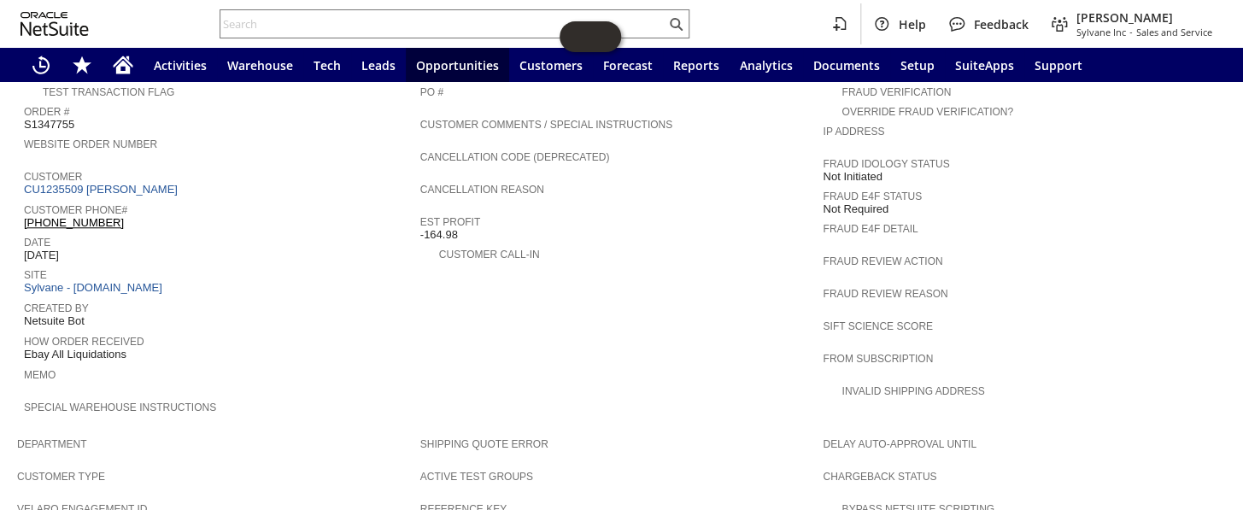
scroll to position [931, 0]
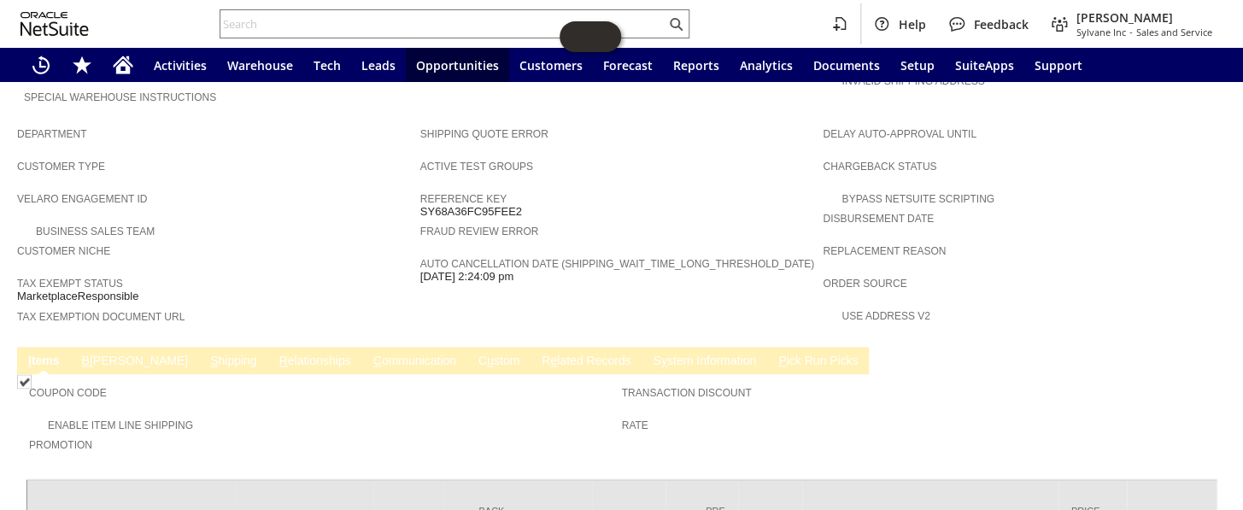
click at [206, 354] on link "S hipping" at bounding box center [234, 362] width 56 height 16
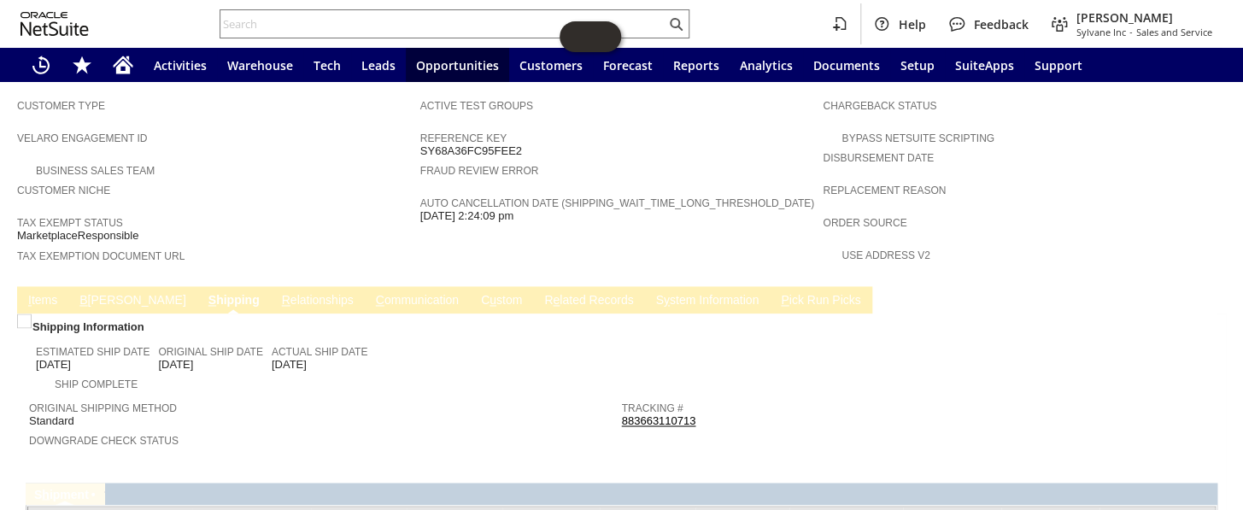
scroll to position [1065, 0]
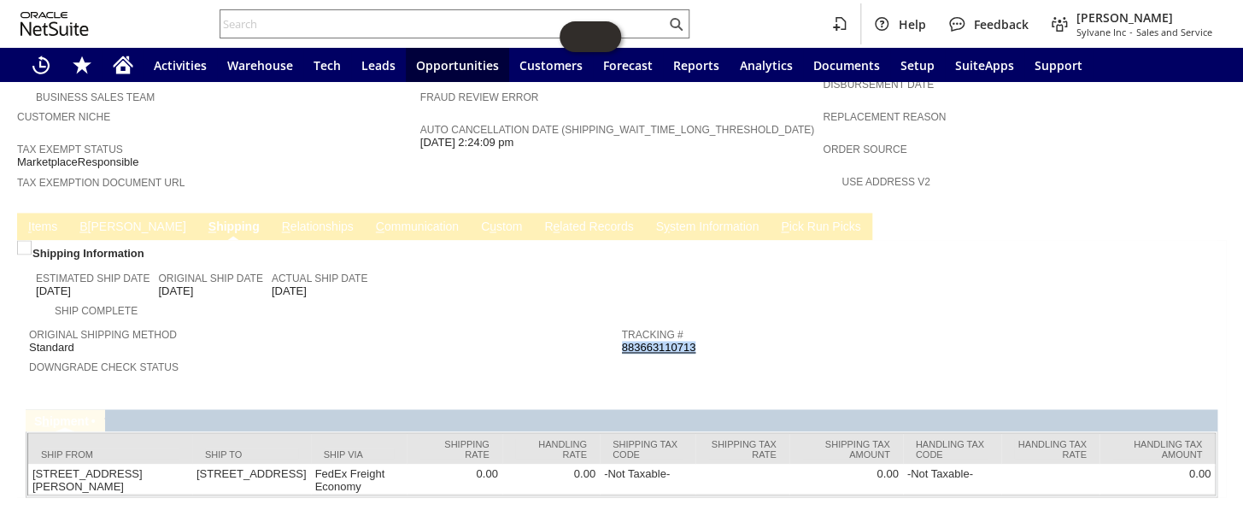
drag, startPoint x: 710, startPoint y: 280, endPoint x: 661, endPoint y: 290, distance: 49.7
click at [695, 324] on div "Tracking # 883663110713" at bounding box center [914, 339] width 584 height 31
copy div "883663110713"
click at [375, 19] on input "text" at bounding box center [442, 24] width 445 height 20
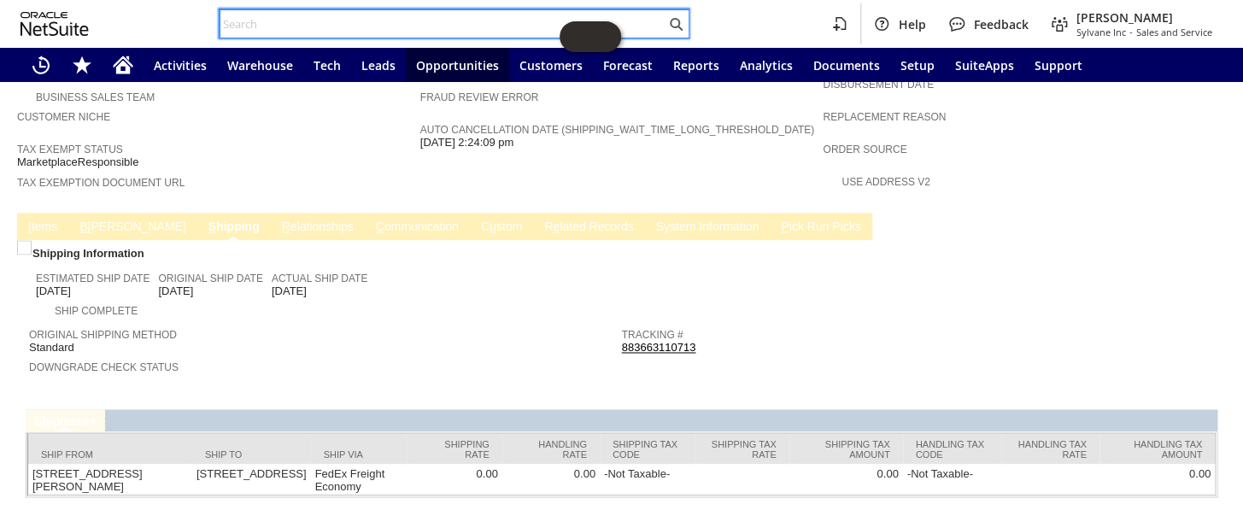
paste input "RA89161"
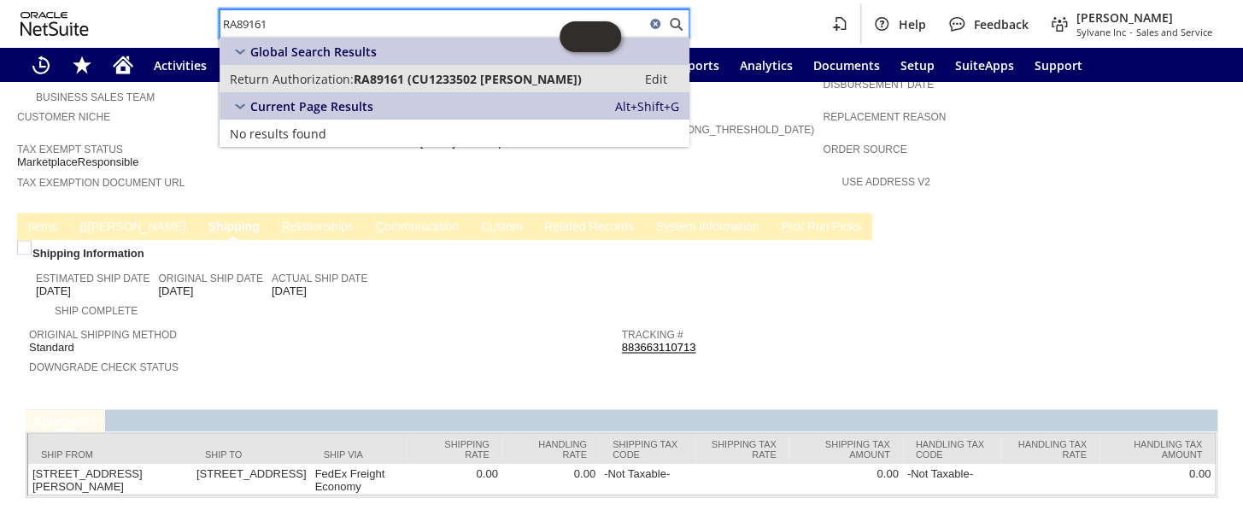
type input "RA89161"
click at [370, 91] on link "Return Authorization: RA89161 (CU1233502 Michelle Papazian) Edit" at bounding box center [454, 78] width 470 height 27
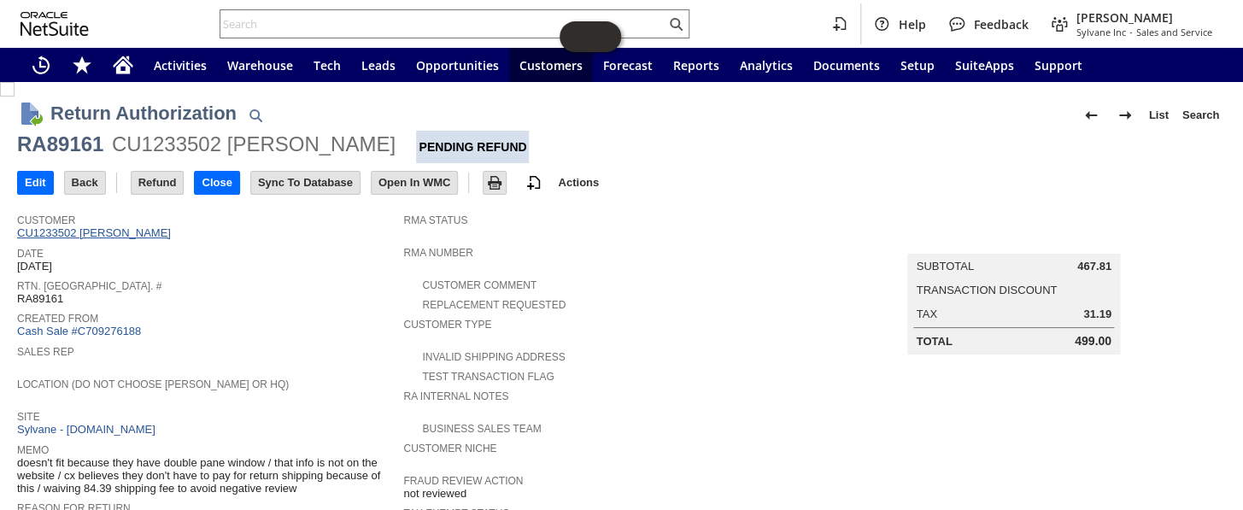
click at [151, 234] on link "CU1233502 [PERSON_NAME]" at bounding box center [96, 232] width 158 height 13
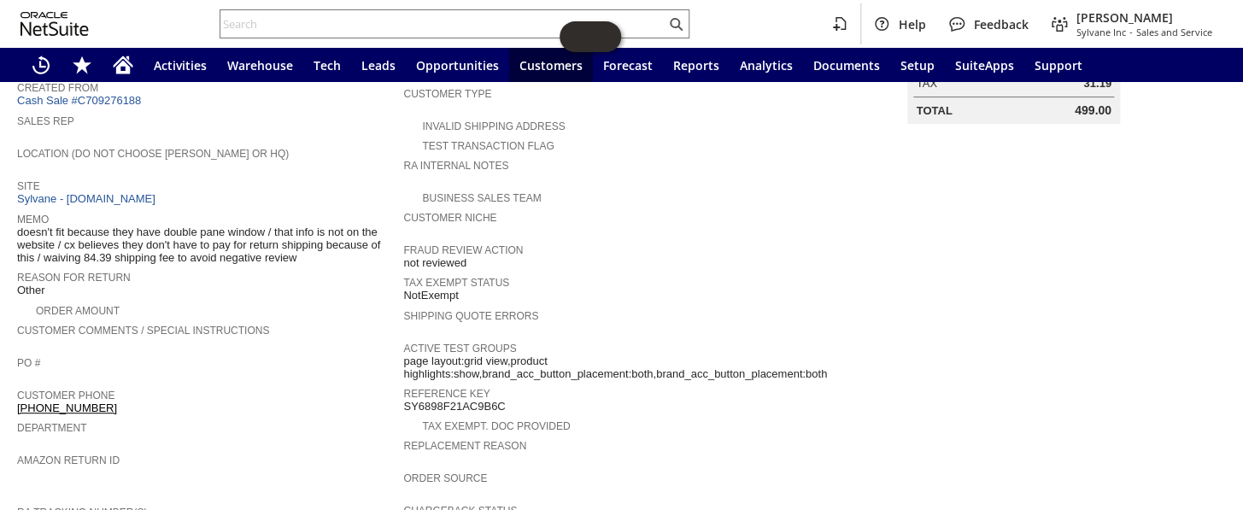
scroll to position [541, 0]
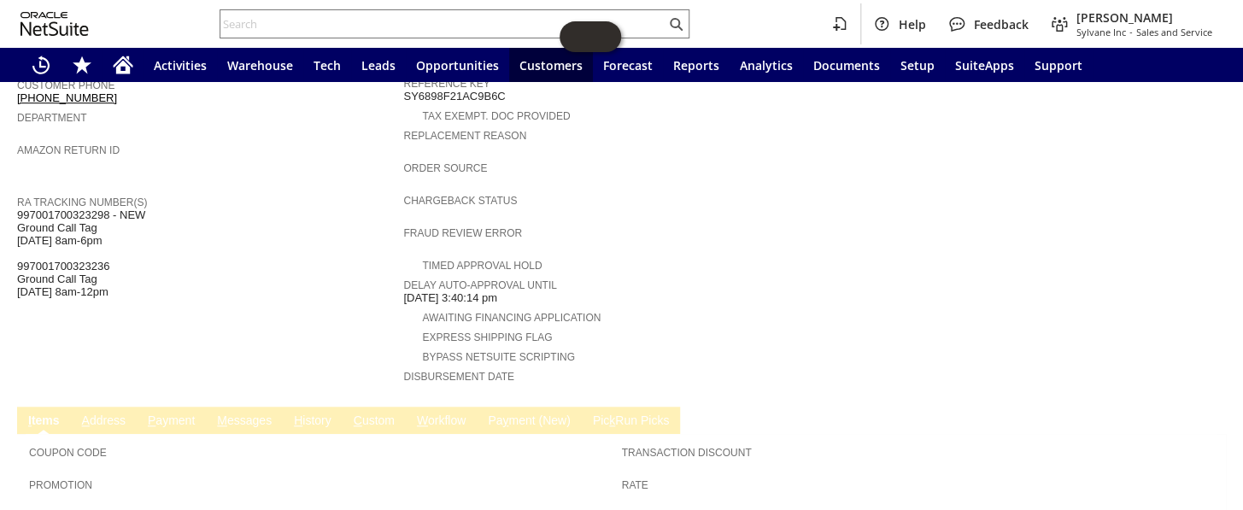
click at [321, 413] on link "H istory" at bounding box center [313, 421] width 46 height 16
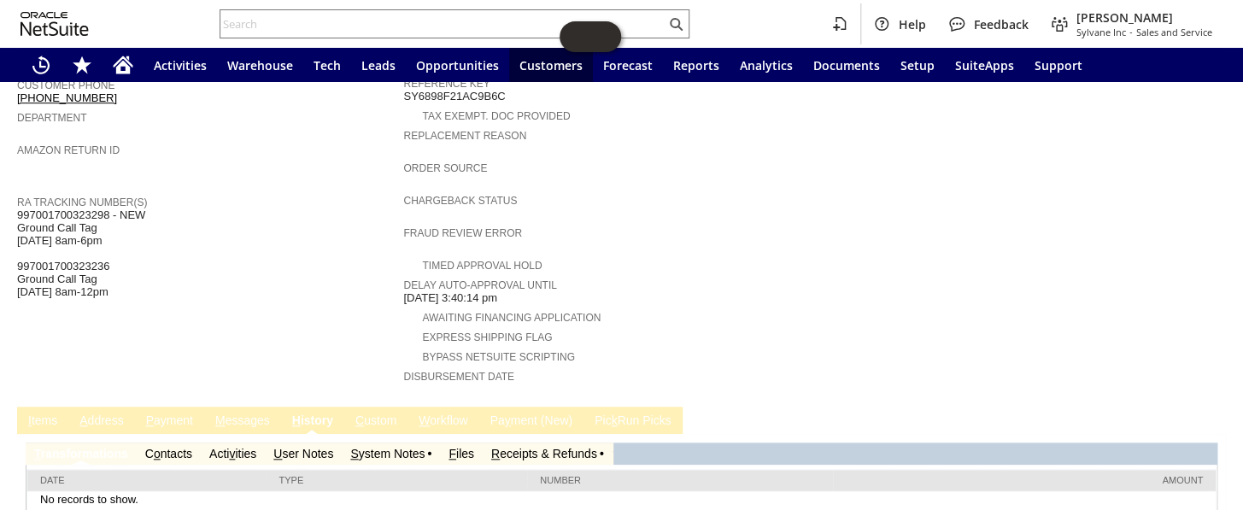
scroll to position [573, 0]
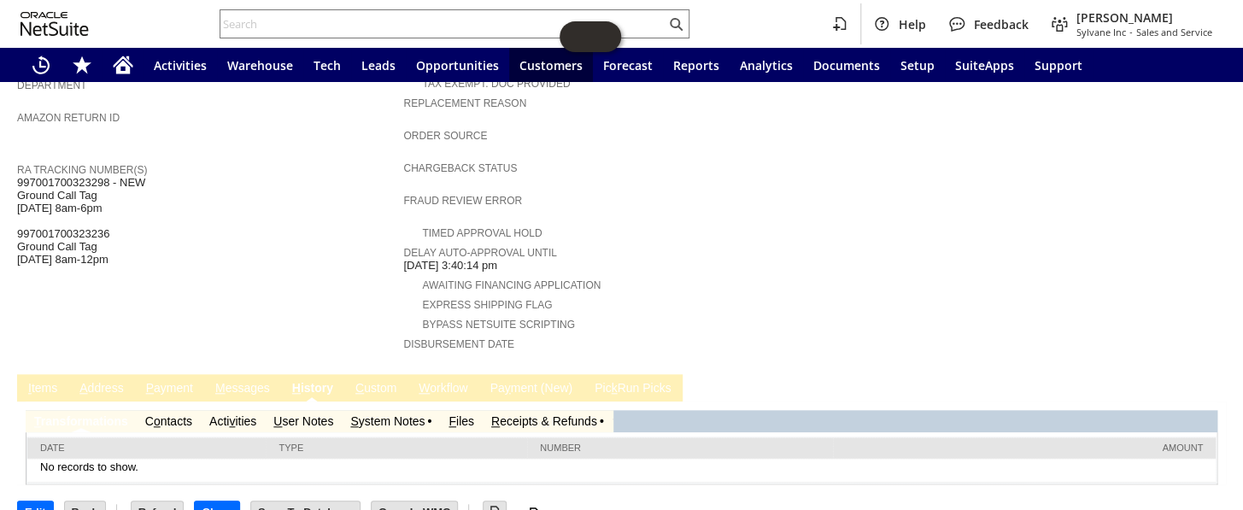
click at [409, 414] on link "S ystem Notes" at bounding box center [387, 421] width 74 height 14
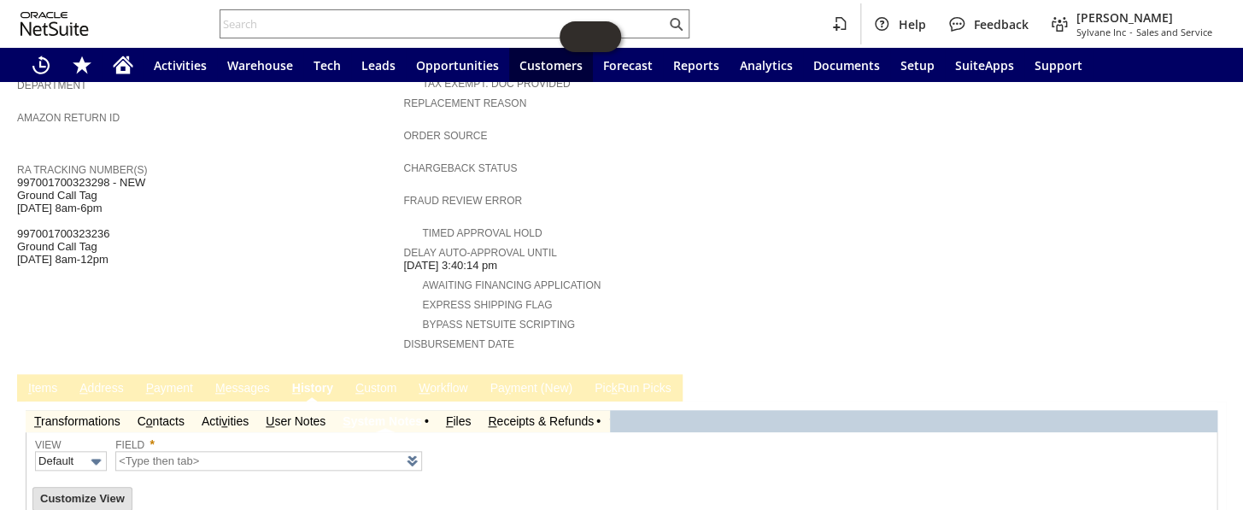
type input "1 to 25 of 77"
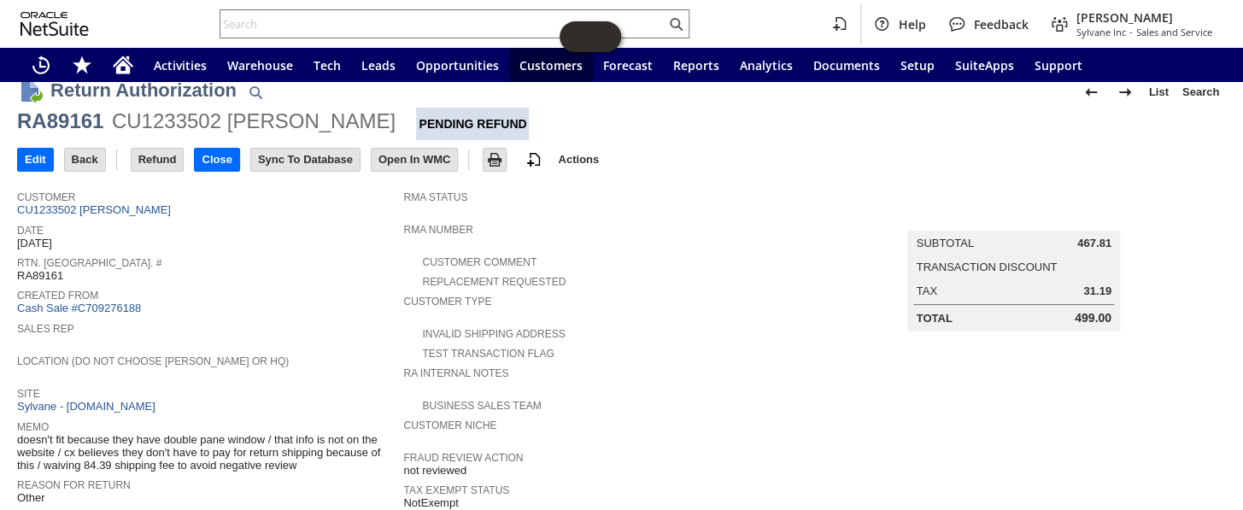
scroll to position [0, 0]
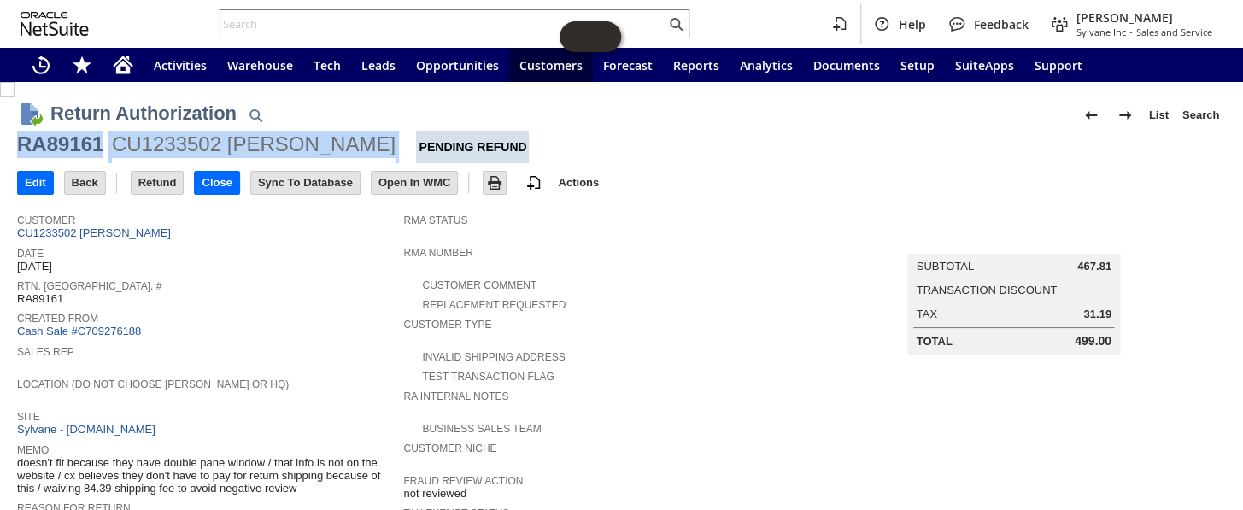
drag, startPoint x: 398, startPoint y: 140, endPoint x: 19, endPoint y: 151, distance: 379.4
click at [19, 151] on div "RA89161 CU1233502 Michelle Papazian Pending Refund" at bounding box center [621, 147] width 1208 height 32
click at [151, 235] on link "CU1233502 [PERSON_NAME]" at bounding box center [96, 232] width 158 height 13
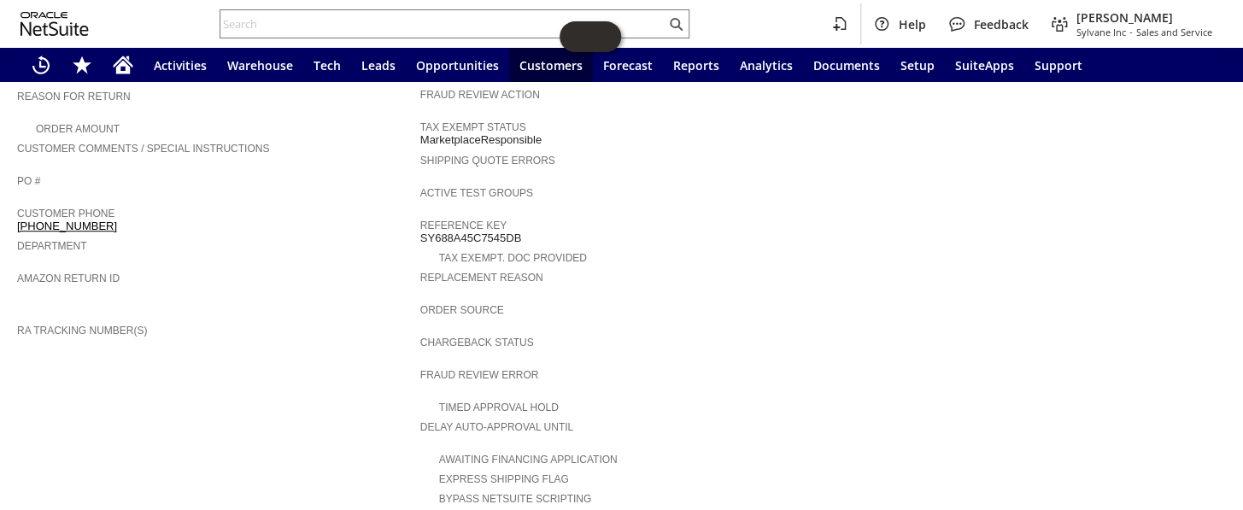
scroll to position [388, 0]
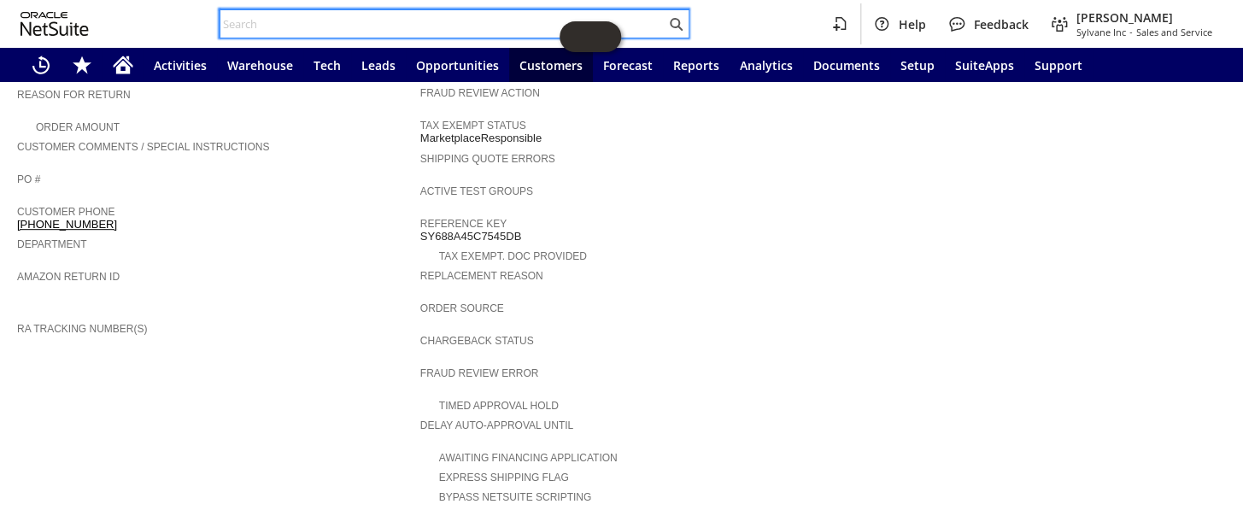
click at [283, 18] on input "text" at bounding box center [442, 24] width 445 height 20
paste input "RA89161"
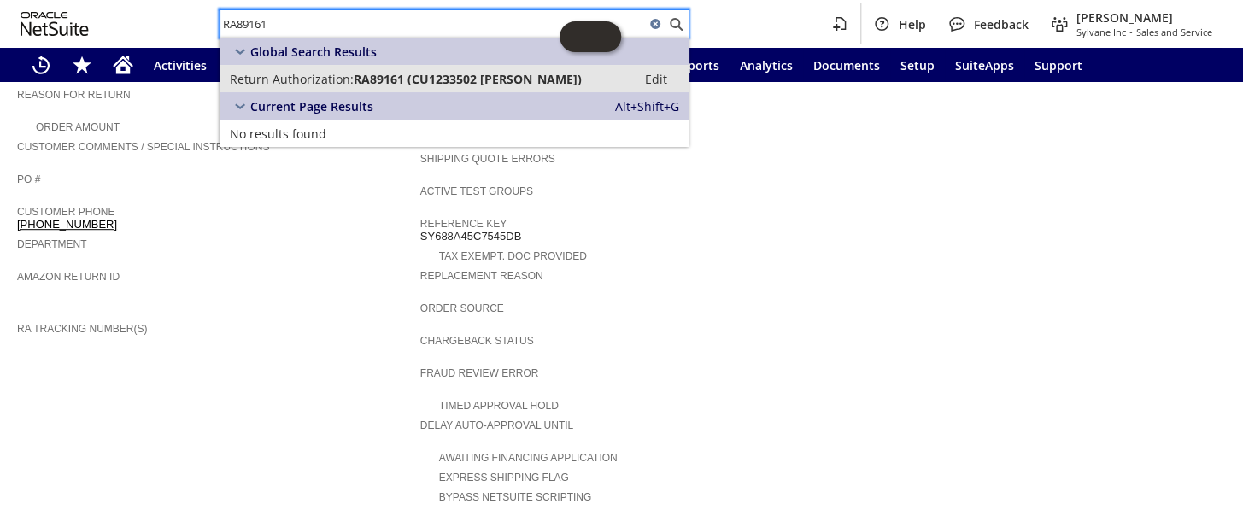
type input "RA89161"
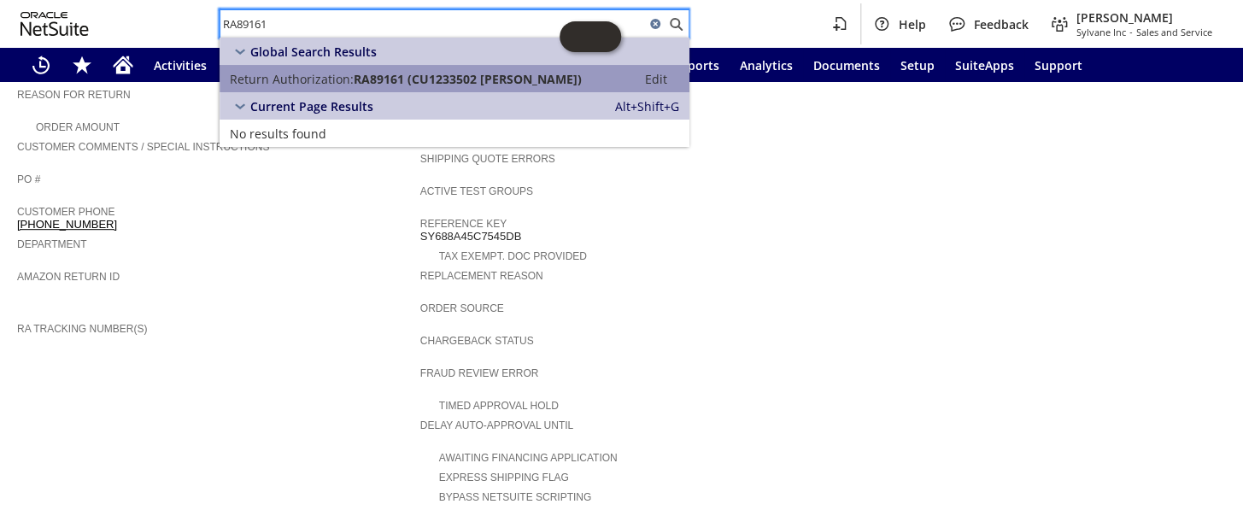
click at [333, 75] on span "Return Authorization:" at bounding box center [292, 79] width 124 height 16
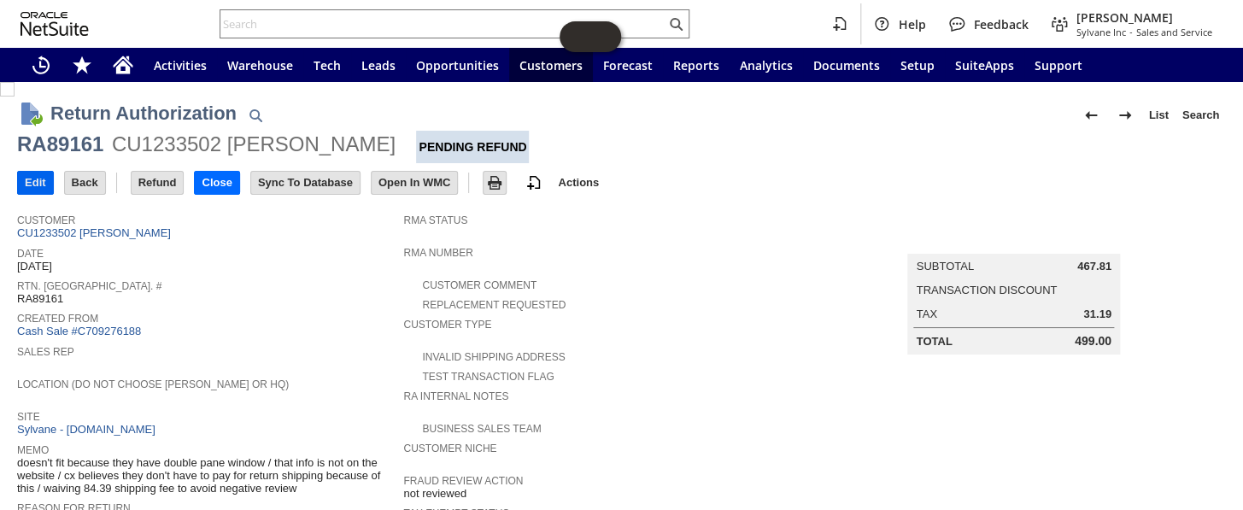
click at [27, 179] on input "Edit" at bounding box center [35, 183] width 35 height 22
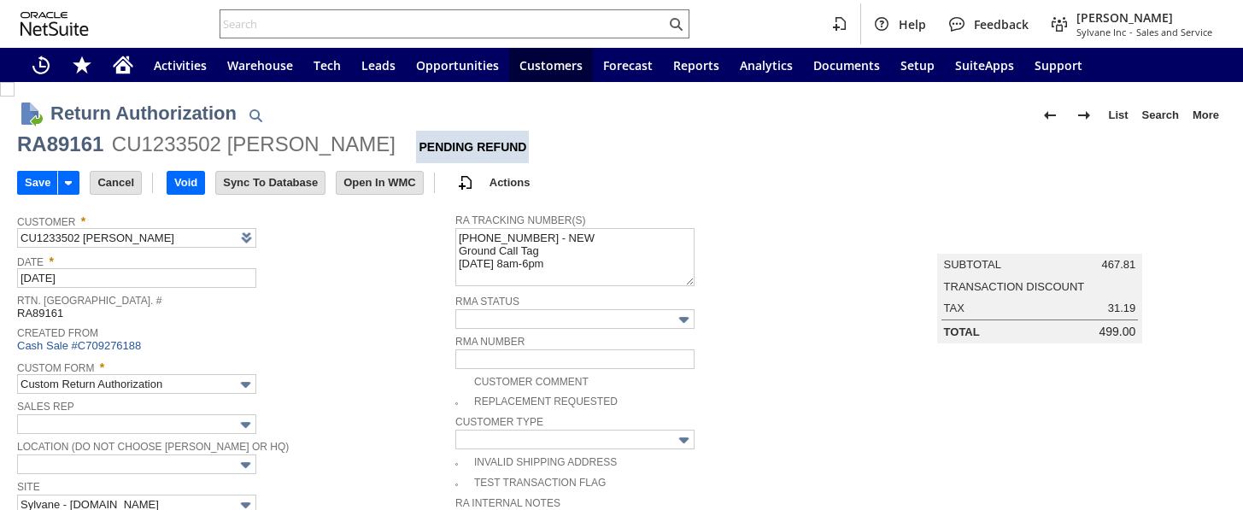
type input "Add"
type input "Copy Previous"
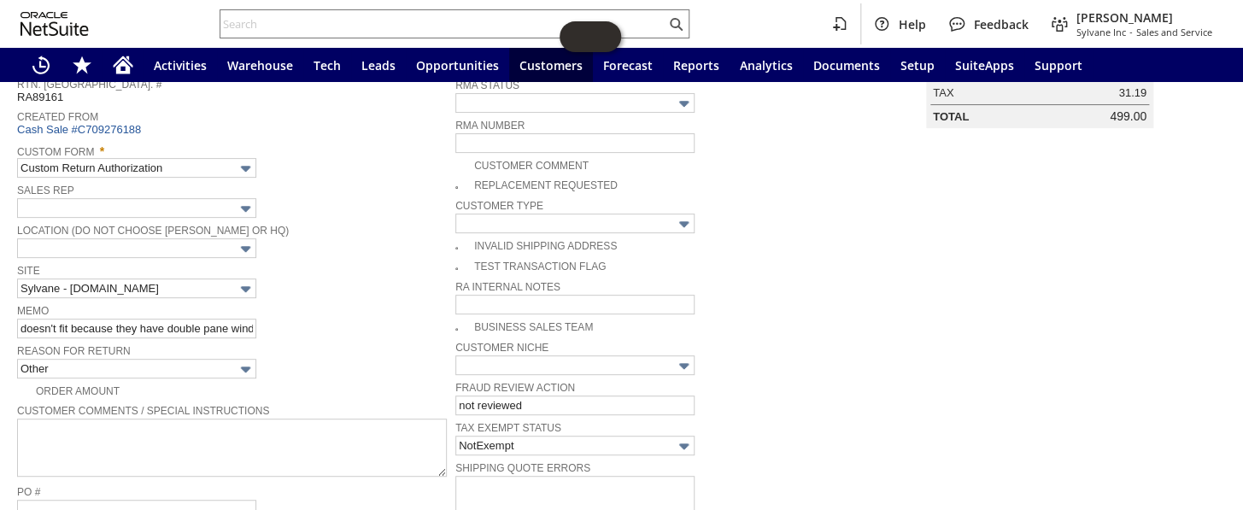
scroll to position [232, 0]
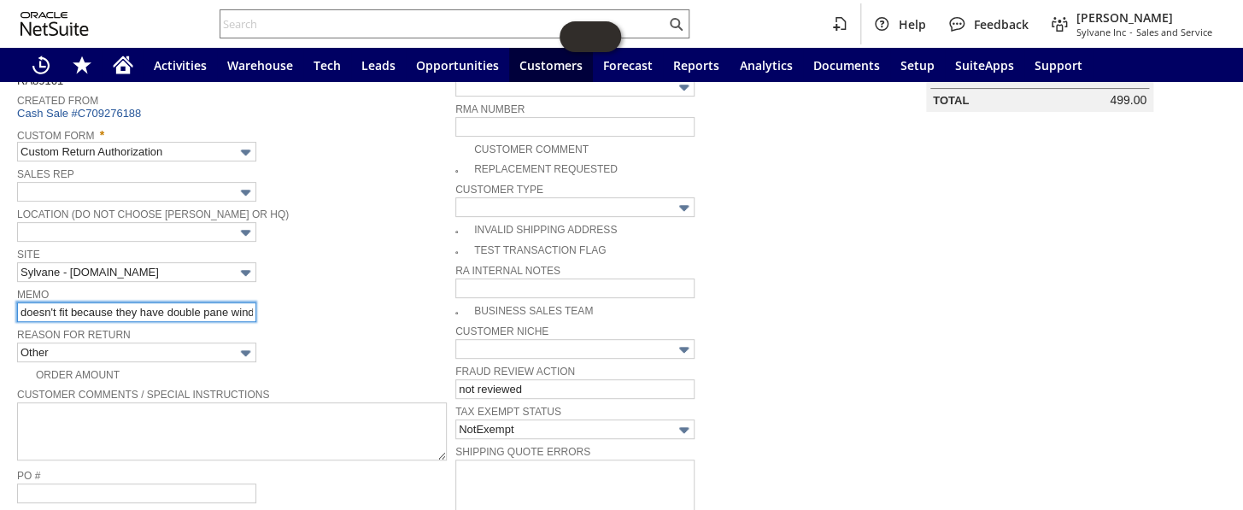
click at [24, 302] on input "doesn't fit because they have double pane window / that info is not on the webs…" at bounding box center [136, 312] width 239 height 20
click at [47, 302] on input "doesn't fit because they have double pane window / that info is not on the webs…" at bounding box center [136, 312] width 239 height 20
click at [20, 307] on input "doesn't fit because they have double pane window / that info is not on the webs…" at bounding box center [136, 312] width 239 height 20
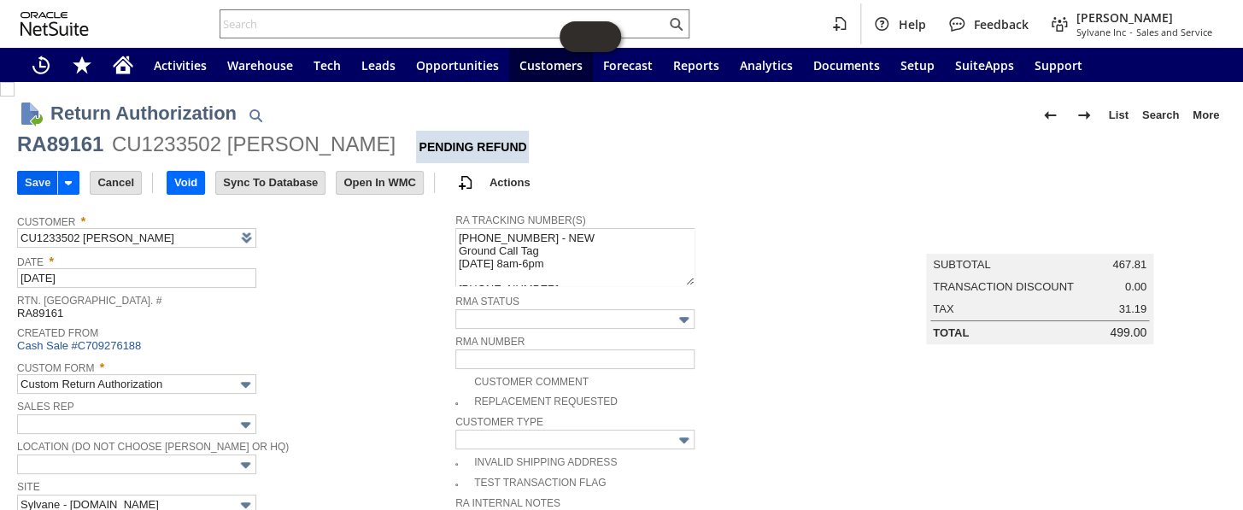
type input "NEED another look /// doesn't fit because they have double pane window / that i…"
click at [34, 179] on input "Save" at bounding box center [37, 183] width 39 height 22
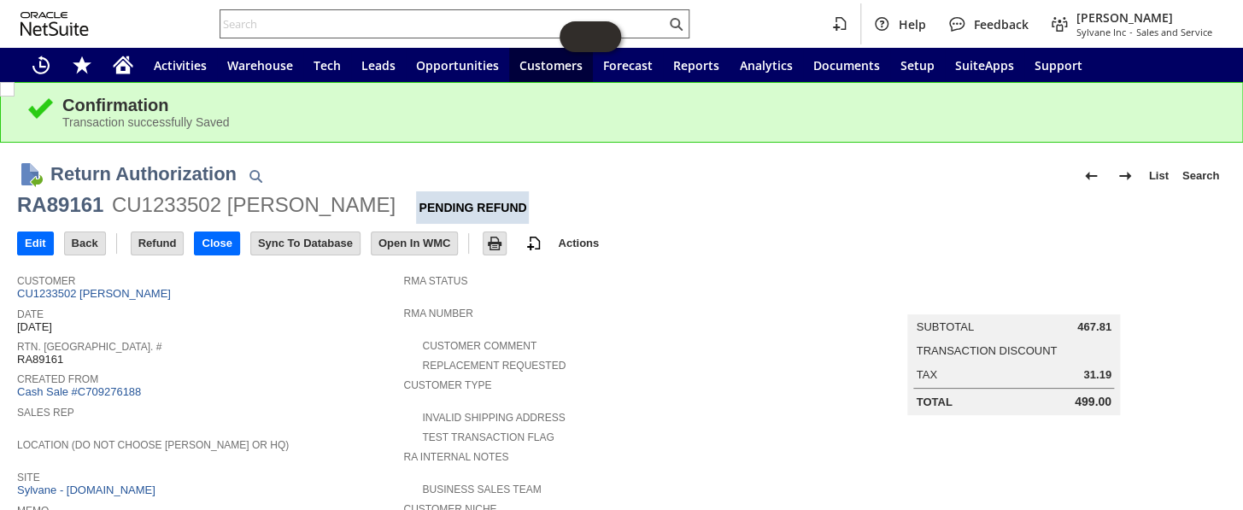
click at [320, 24] on input "text" at bounding box center [442, 24] width 445 height 20
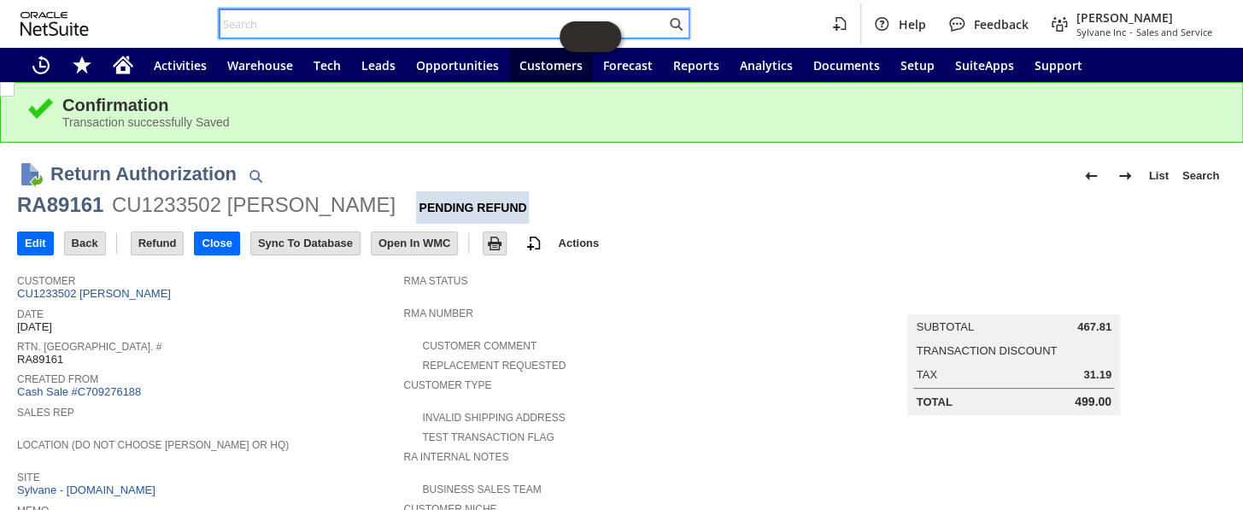
paste input "S1346738"
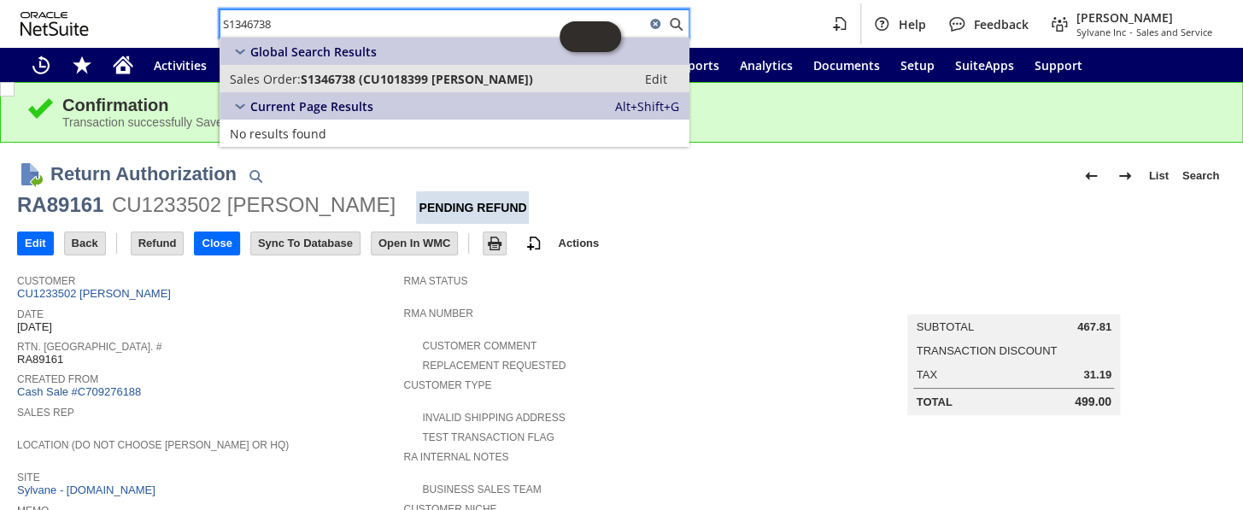
type input "S1346738"
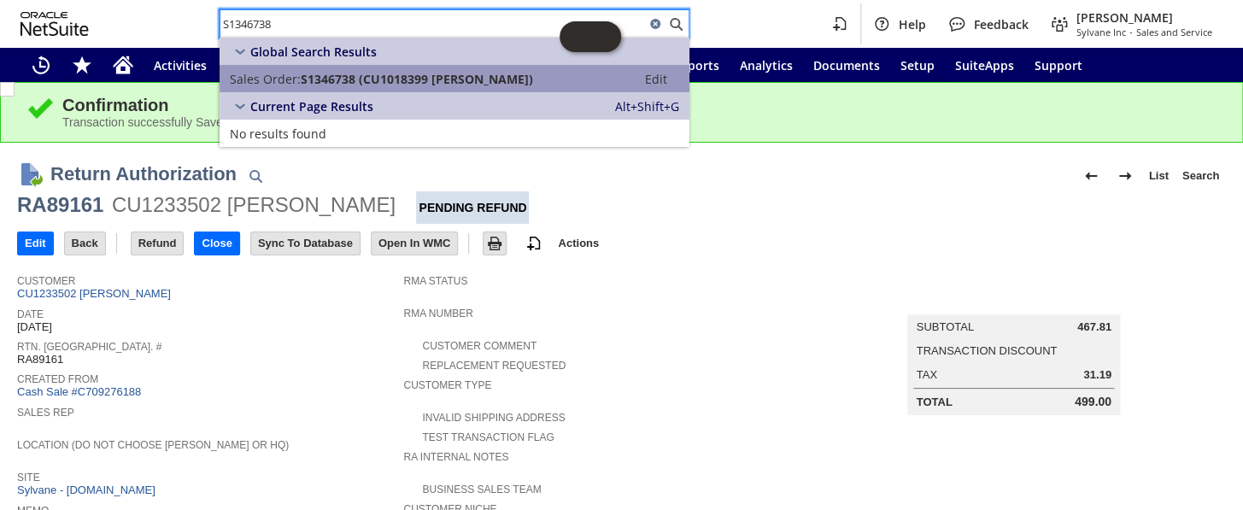
click at [342, 74] on span "S1346738 (CU1018399 John R Batson)" at bounding box center [417, 79] width 232 height 16
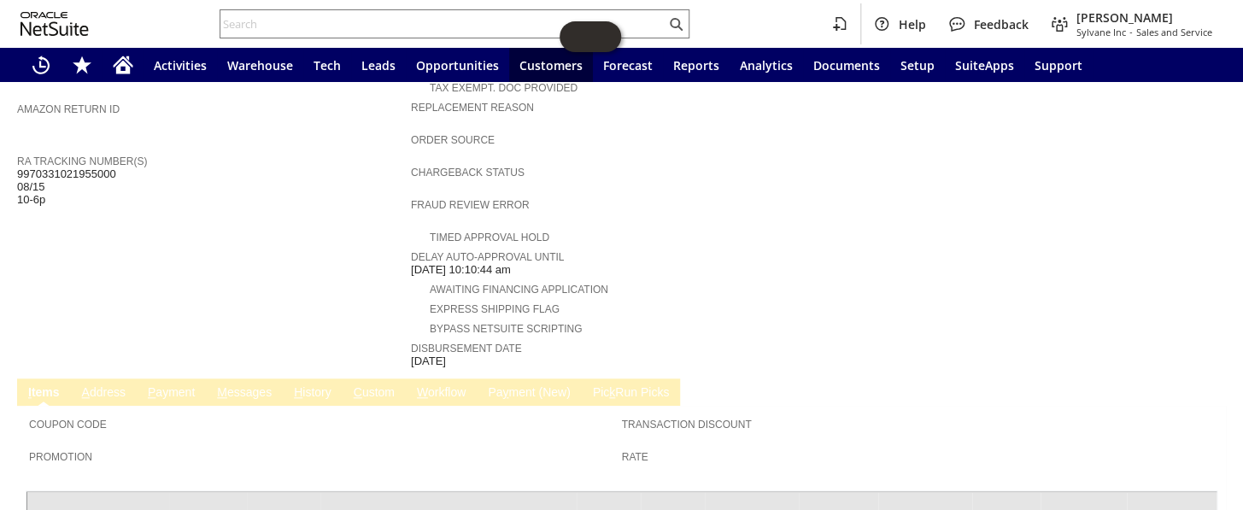
scroll to position [461, 0]
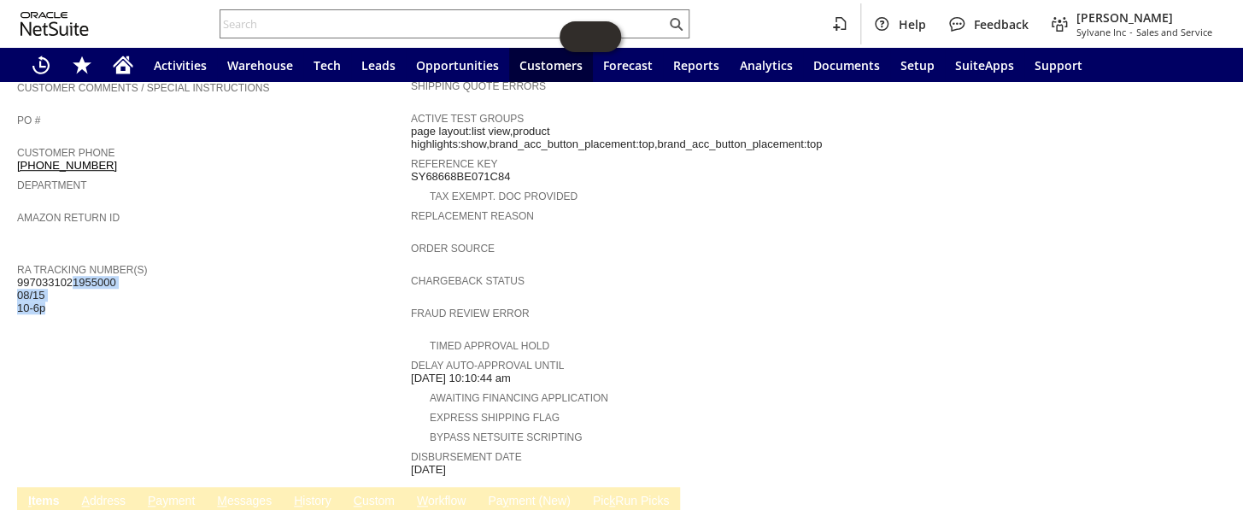
drag, startPoint x: 125, startPoint y: 249, endPoint x: 17, endPoint y: 250, distance: 107.6
click at [17, 259] on div "RA Tracking Number(s) 9970331021955000 08/15 10-6p" at bounding box center [209, 287] width 385 height 56
click at [20, 276] on span "9970331021955000 08/15 10-6p" at bounding box center [66, 295] width 99 height 39
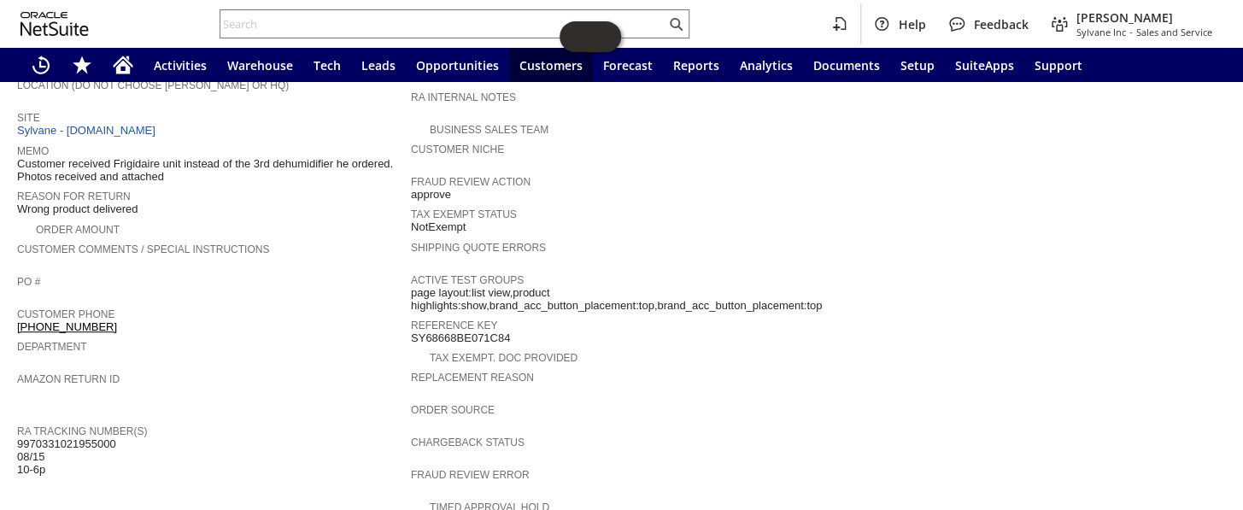
scroll to position [150, 0]
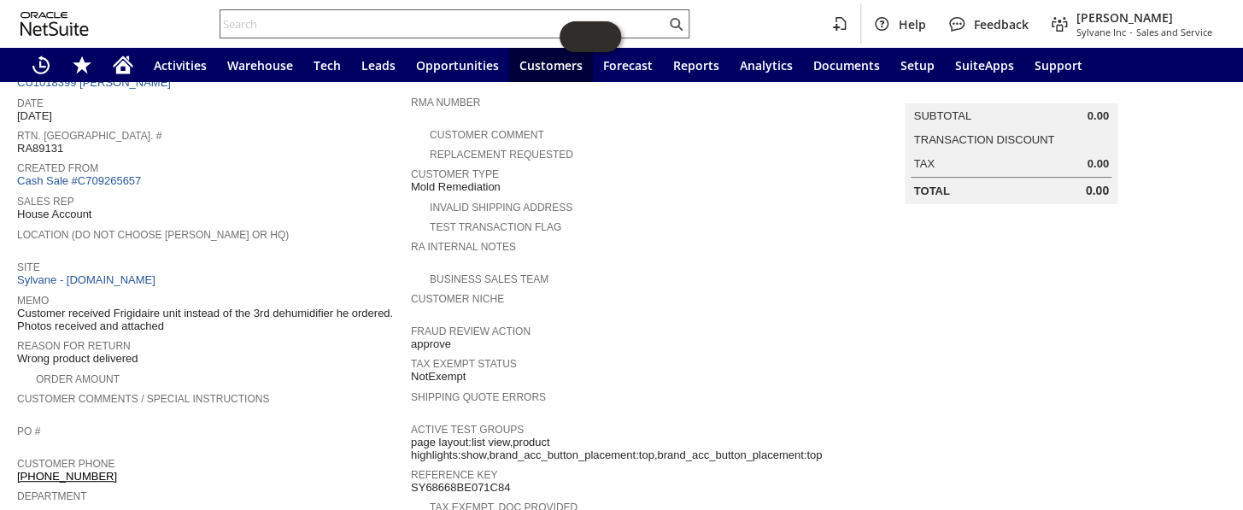
click at [371, 20] on input "text" at bounding box center [442, 24] width 445 height 20
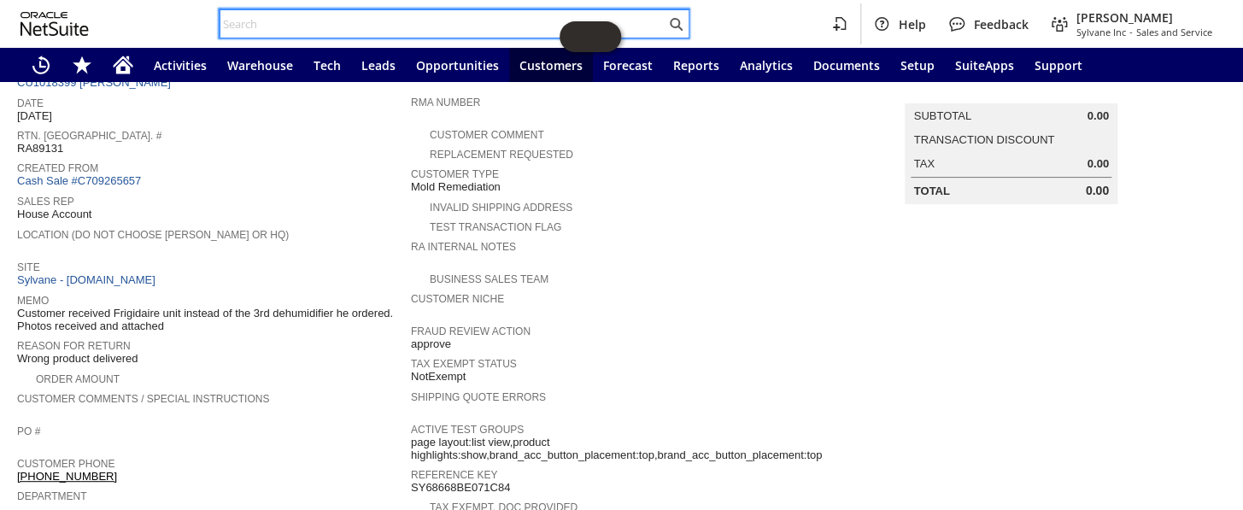
paste input "RA89161"
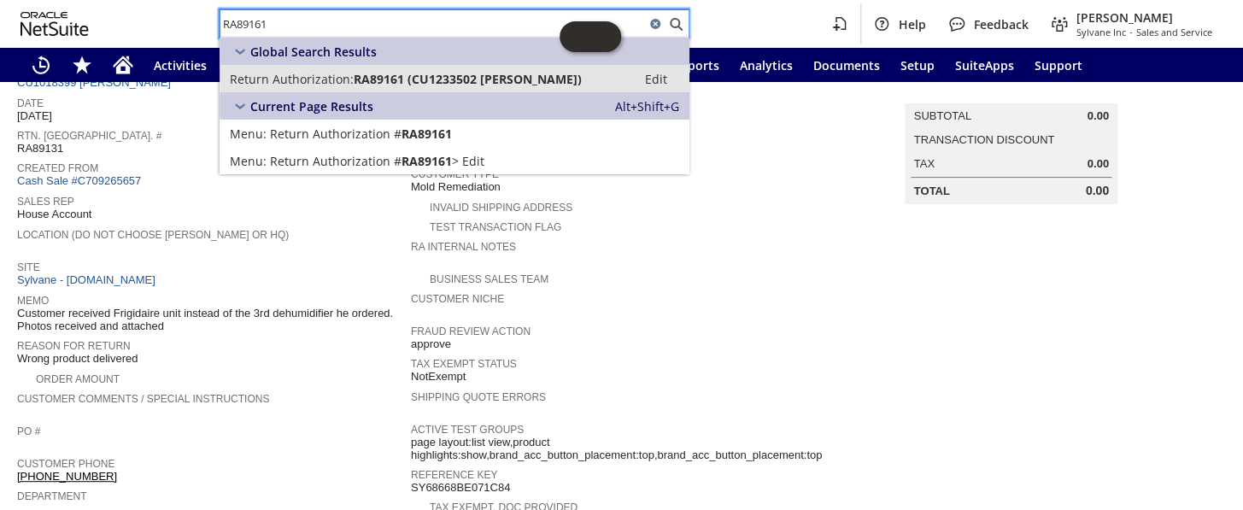
type input "RA89161"
click at [347, 76] on span "Return Authorization:" at bounding box center [292, 79] width 124 height 16
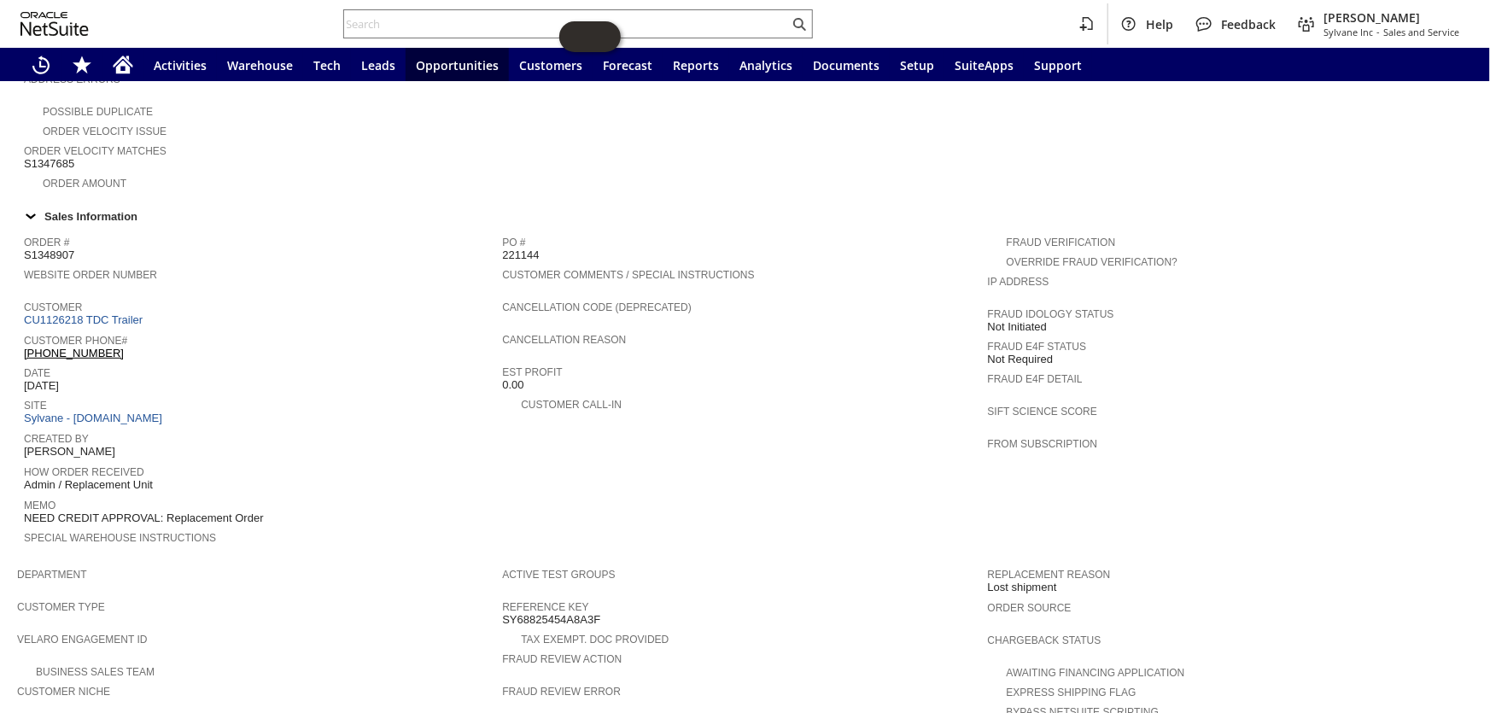
scroll to position [350, 0]
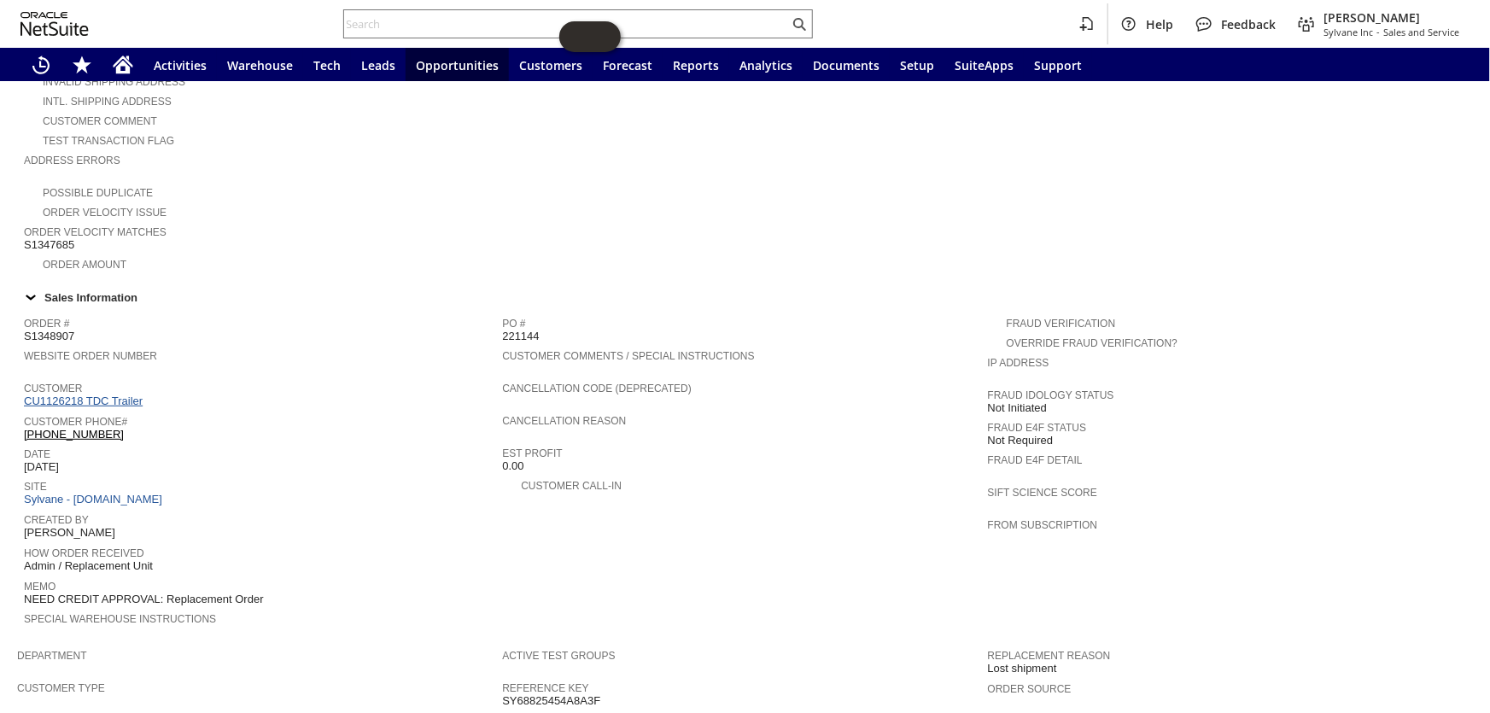
click at [111, 395] on link "CU1126218 TDC Trailer" at bounding box center [85, 401] width 123 height 13
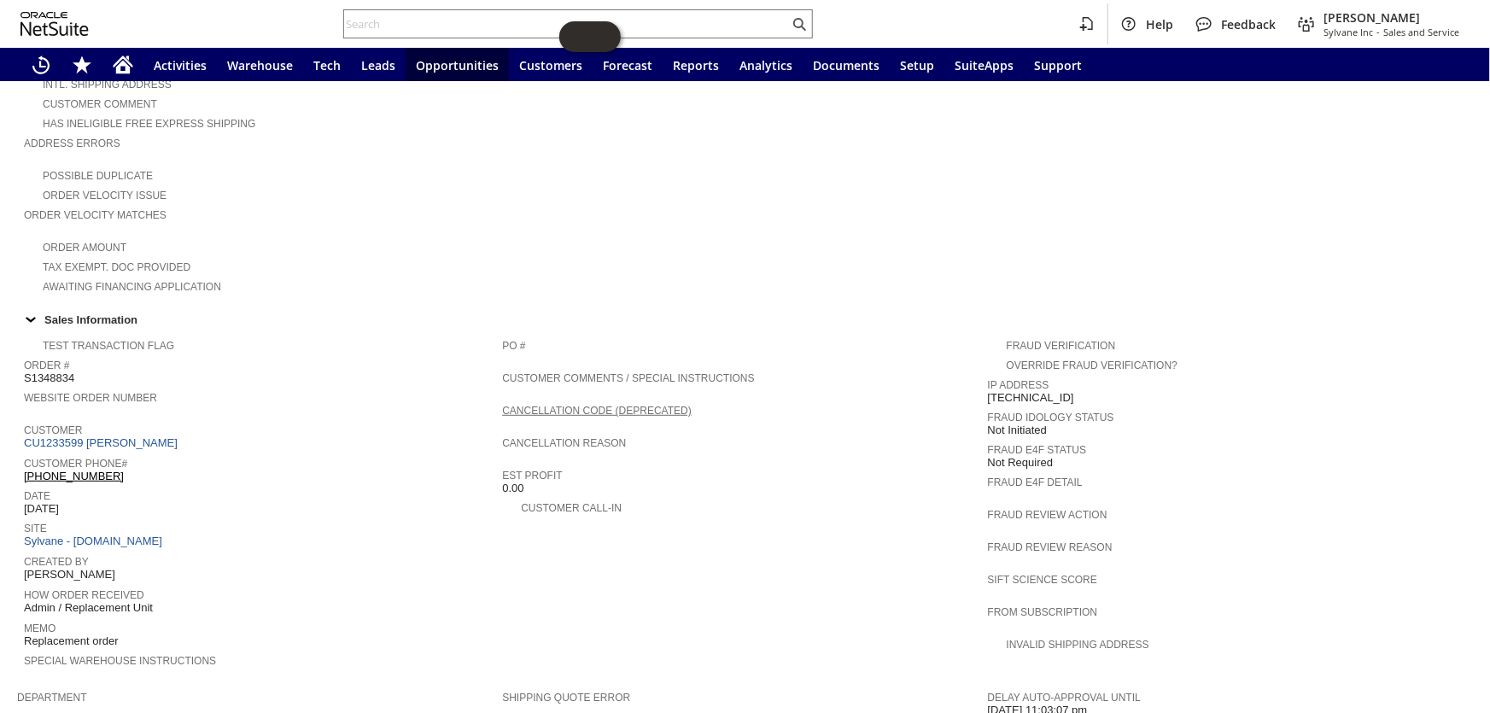
scroll to position [354, 0]
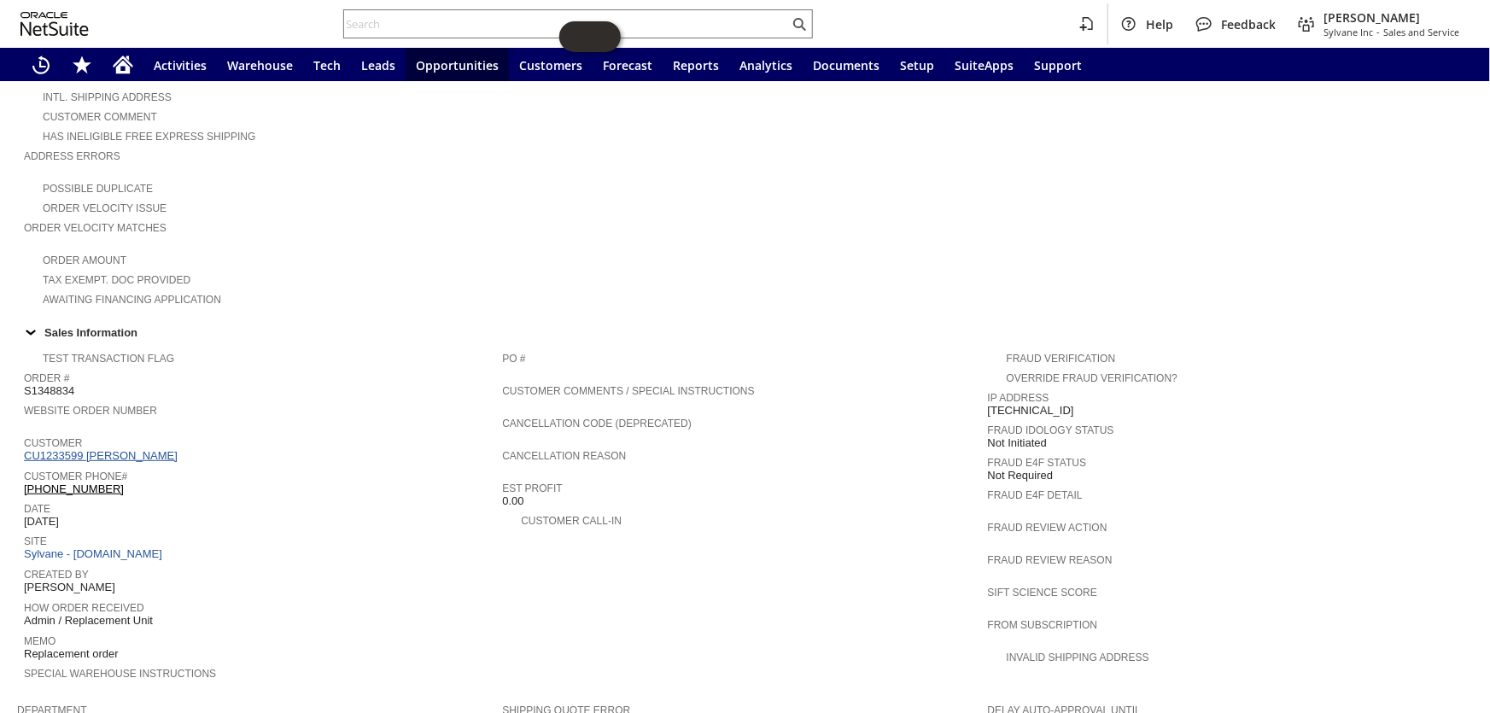
click at [152, 449] on link "CU1233599 Elena M Penny" at bounding box center [103, 455] width 158 height 13
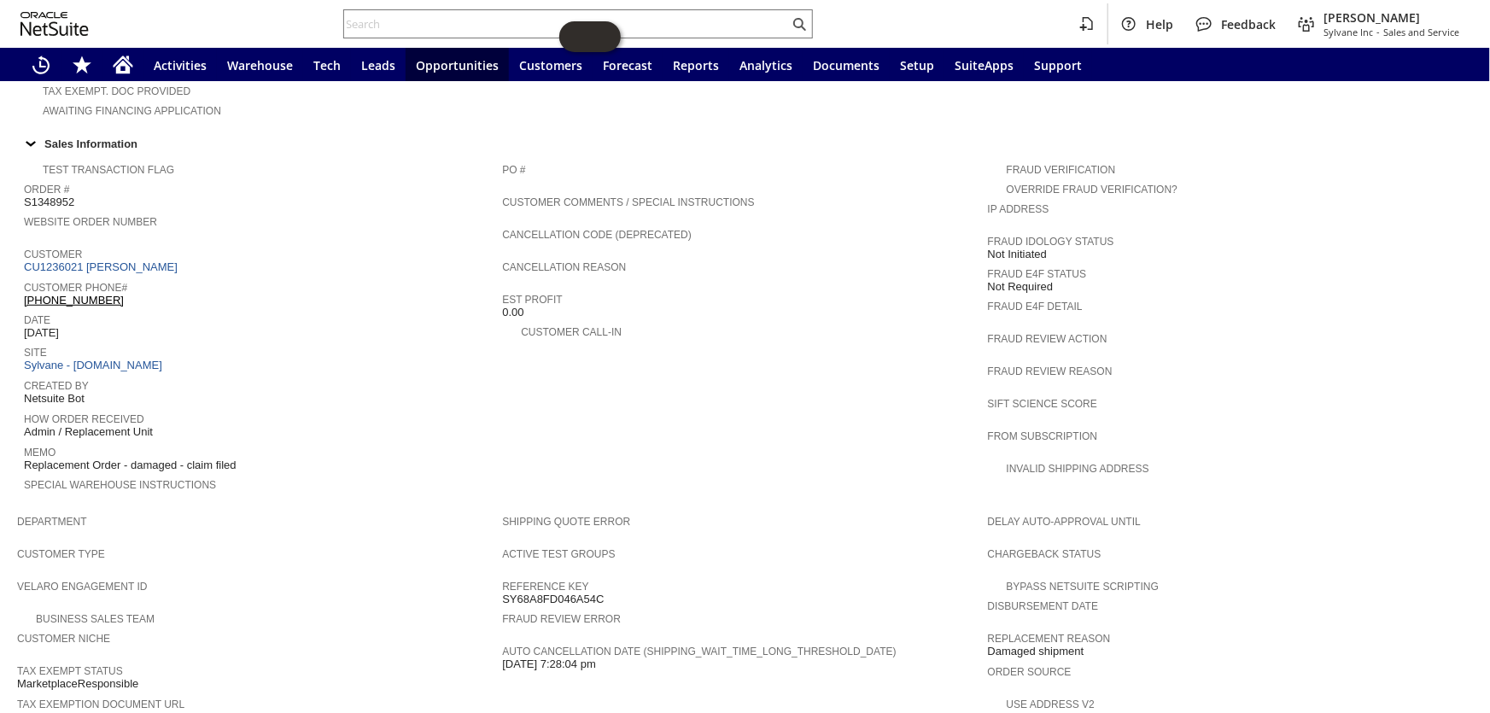
scroll to position [310, 0]
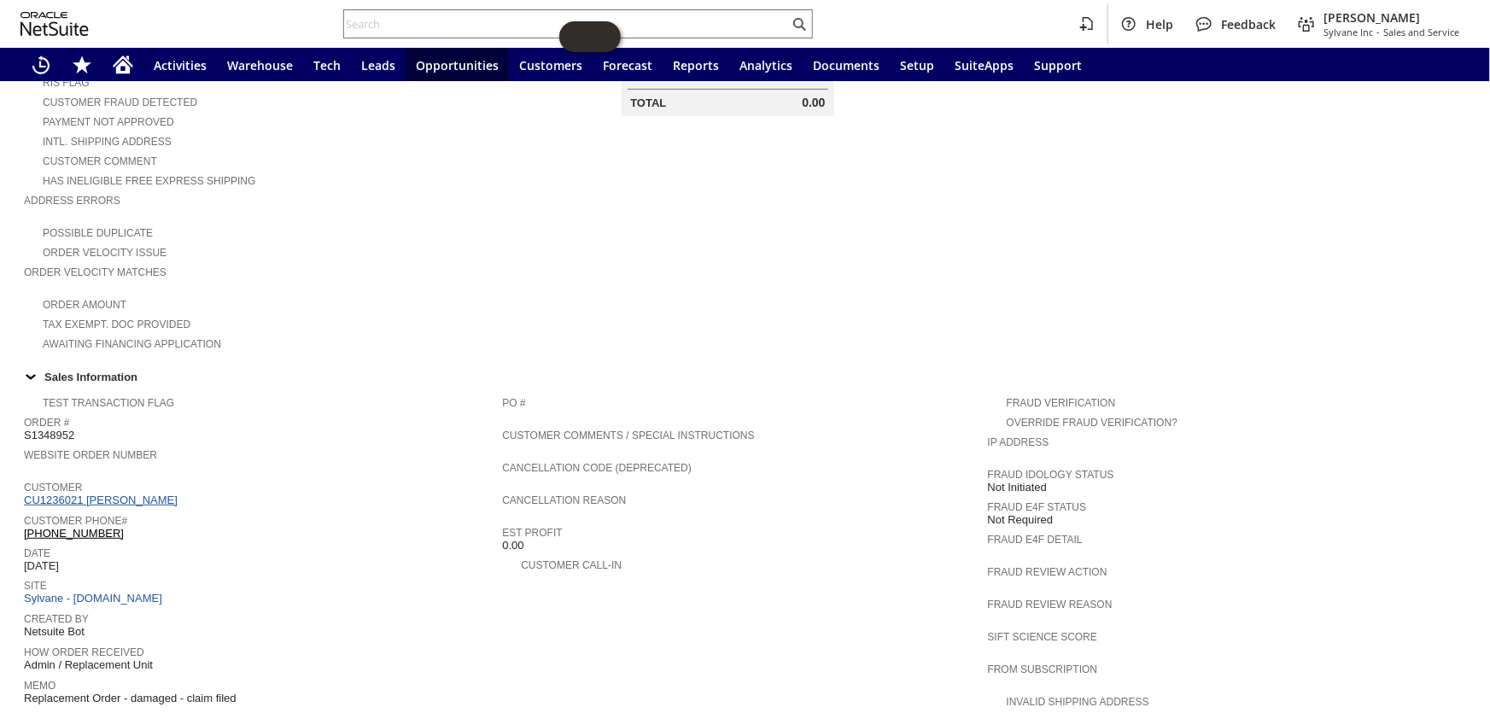
click at [137, 494] on link "CU1236021 Deadria G Williams" at bounding box center [103, 500] width 158 height 13
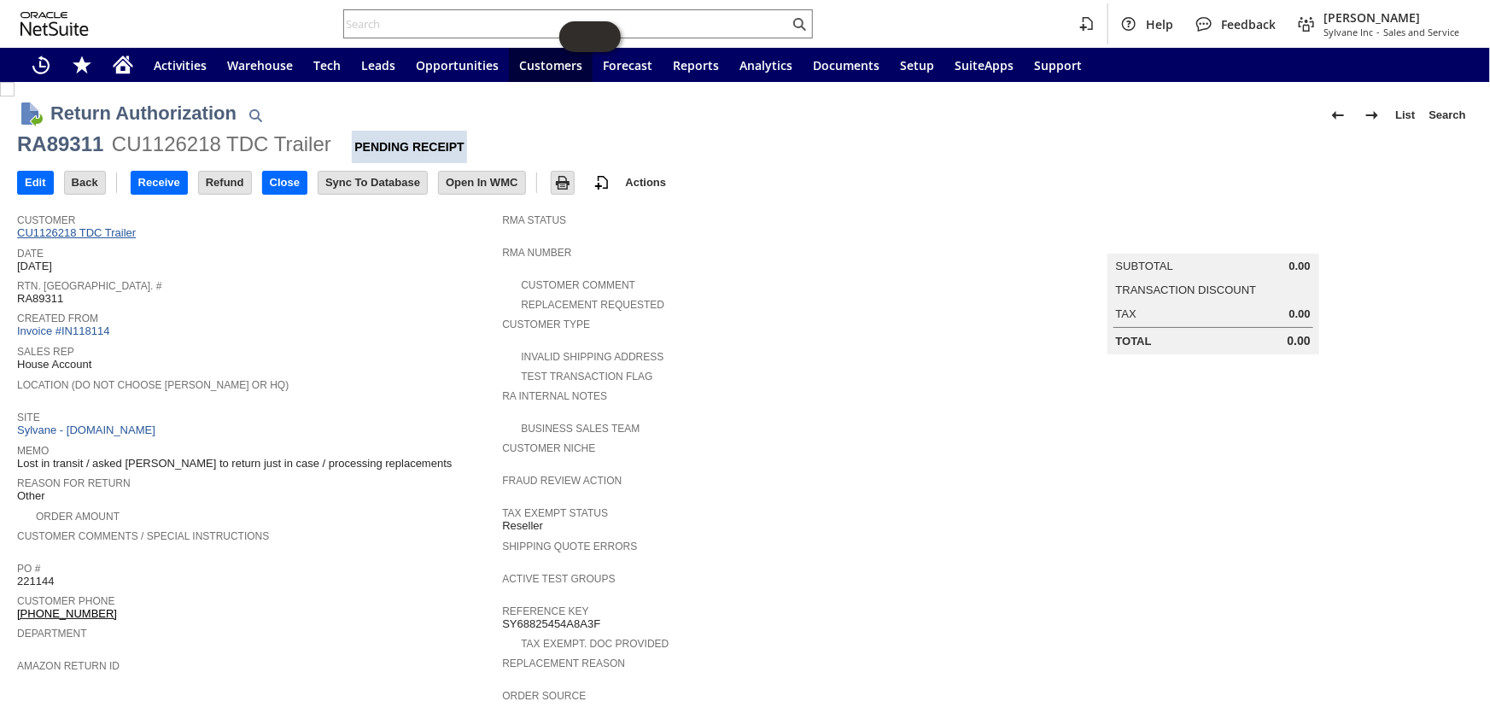
click at [110, 231] on link "CU1126218 TDC Trailer" at bounding box center [78, 232] width 123 height 13
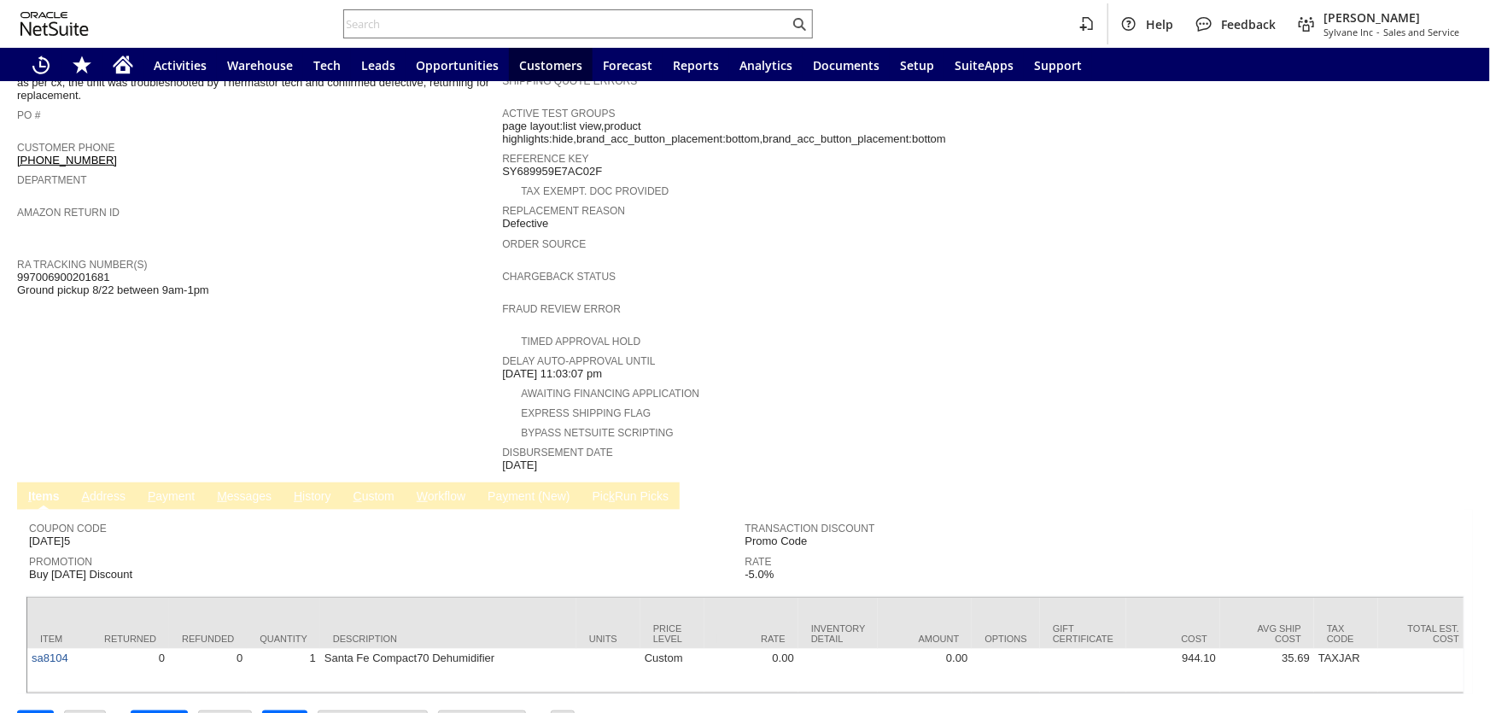
scroll to position [478, 0]
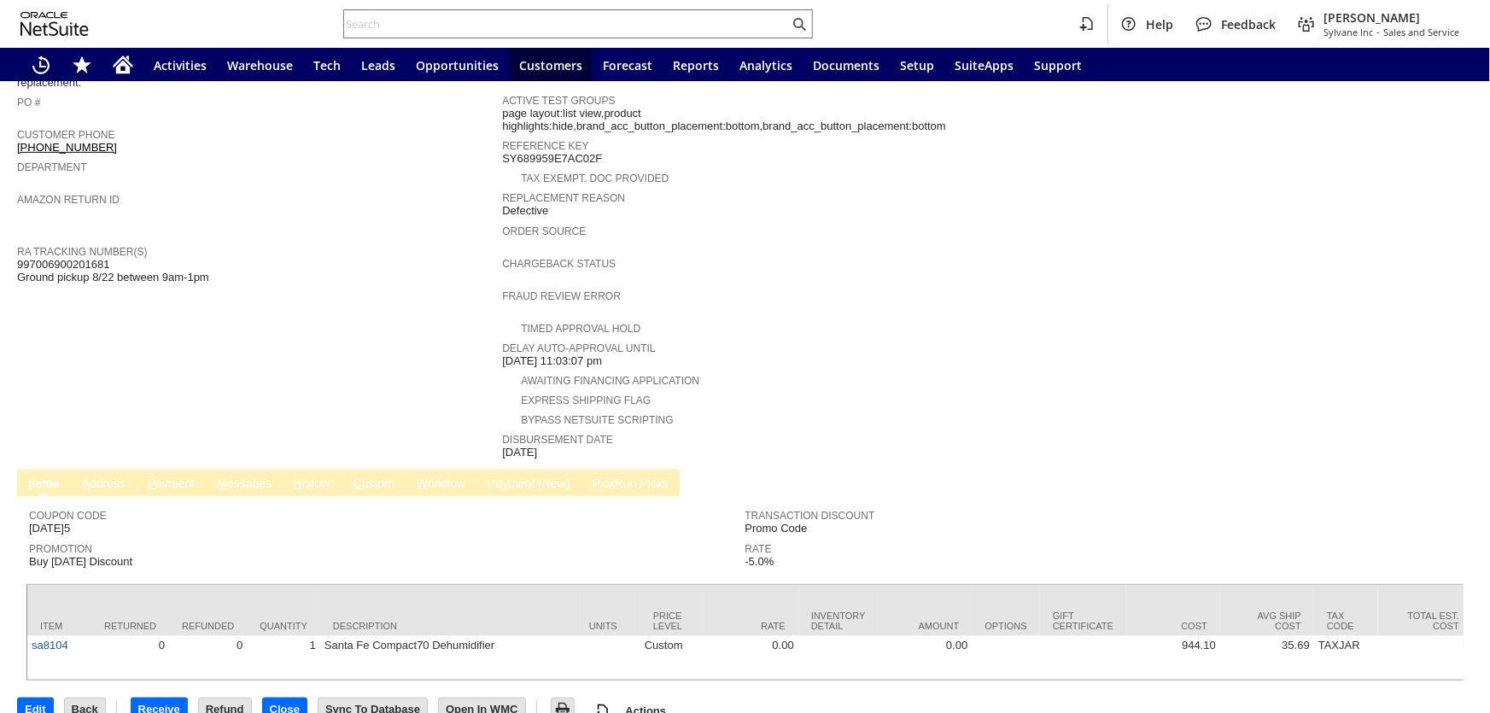
click at [54, 258] on span "997006900201681 Ground pickup 8/22 between 9am-1pm" at bounding box center [113, 271] width 192 height 26
drag, startPoint x: 54, startPoint y: 234, endPoint x: 97, endPoint y: 239, distance: 43.9
copy span "997006900201681"
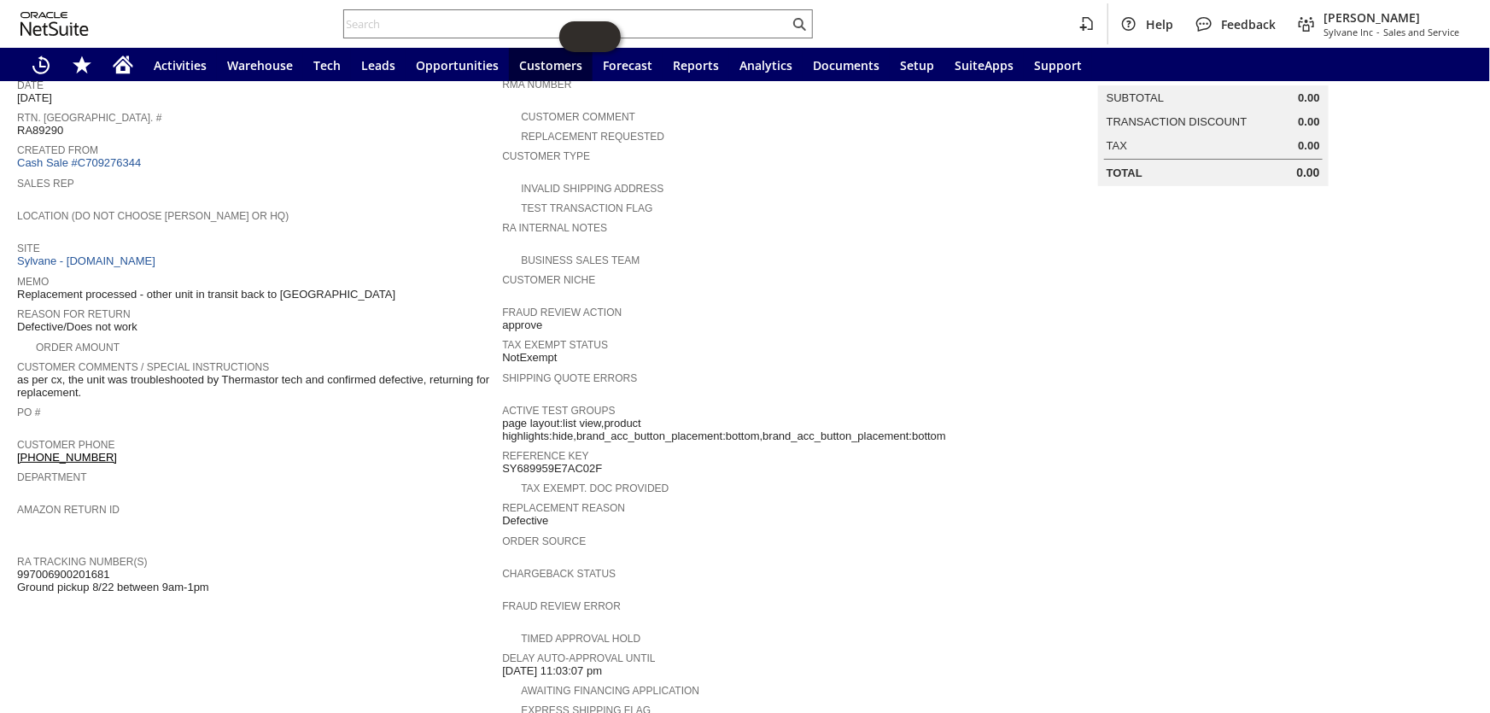
scroll to position [90, 0]
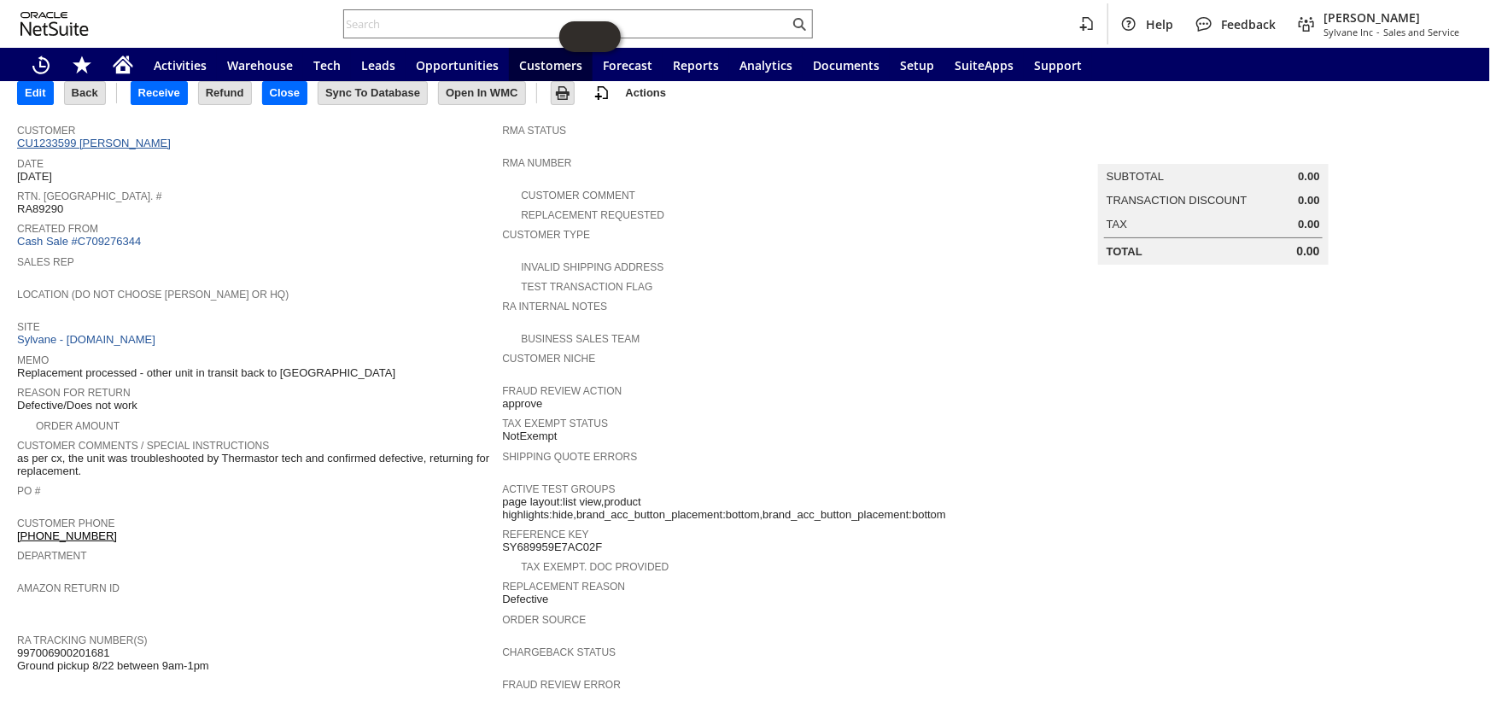
click at [93, 142] on link "CU1233599 Elena M Penny" at bounding box center [96, 143] width 158 height 13
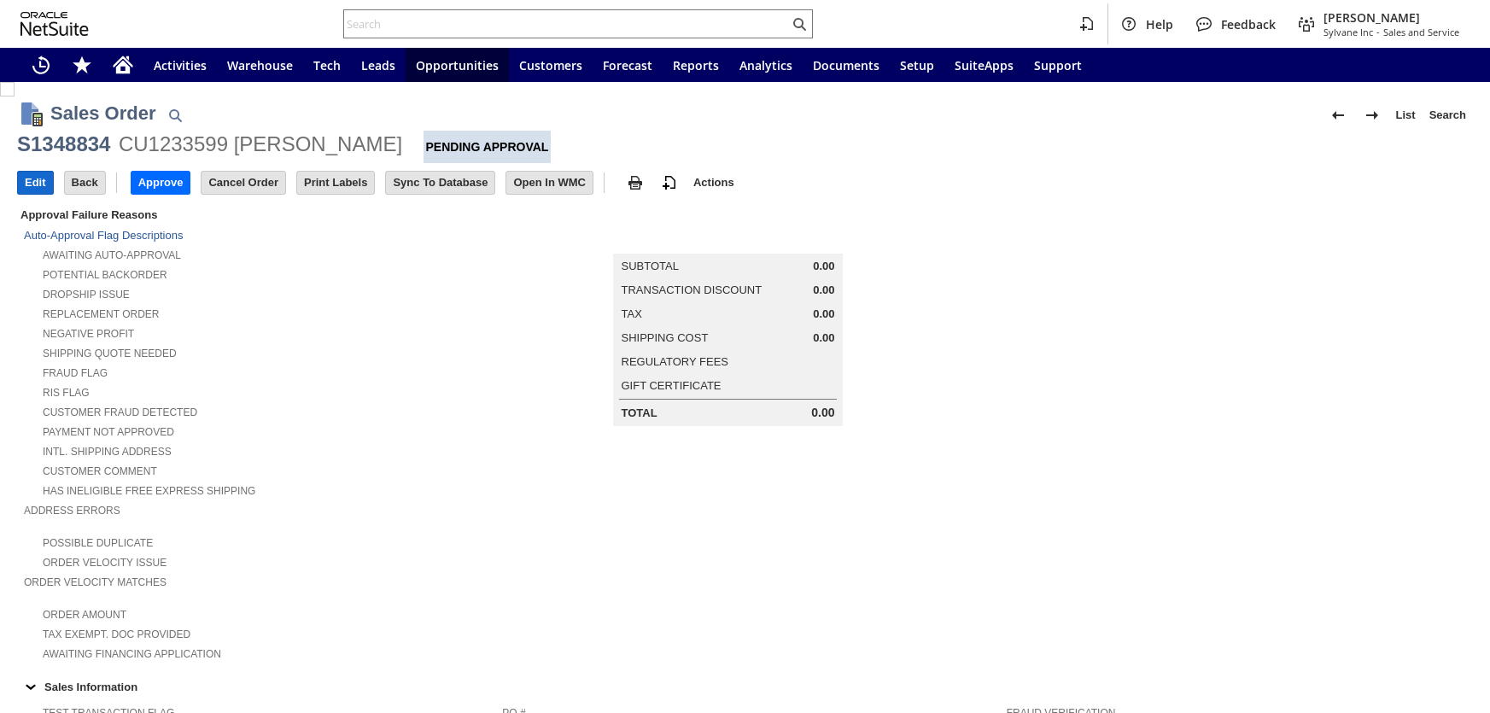
click at [34, 181] on input "Edit" at bounding box center [35, 183] width 35 height 22
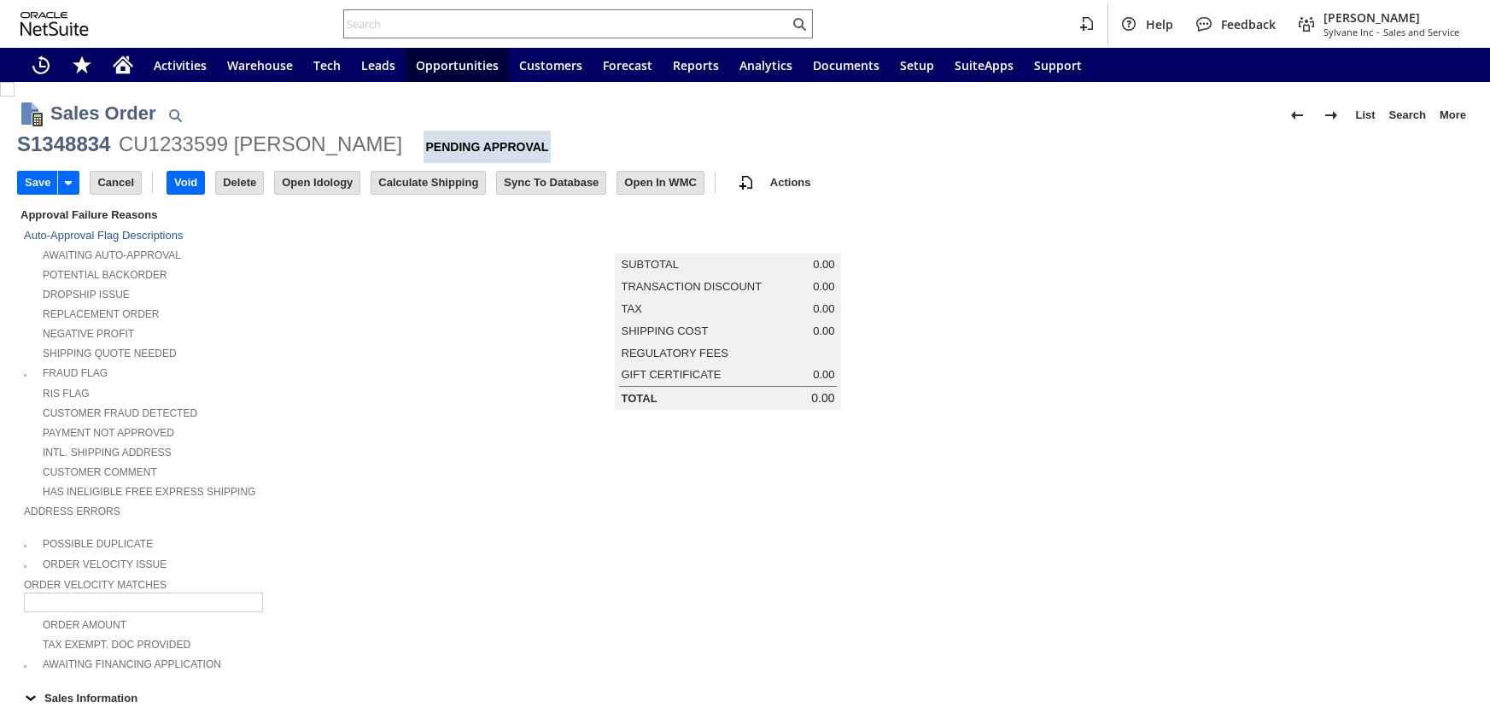
type input "Promo Code"
type input "-5.0%"
type input "Add"
type input "Copy Previous"
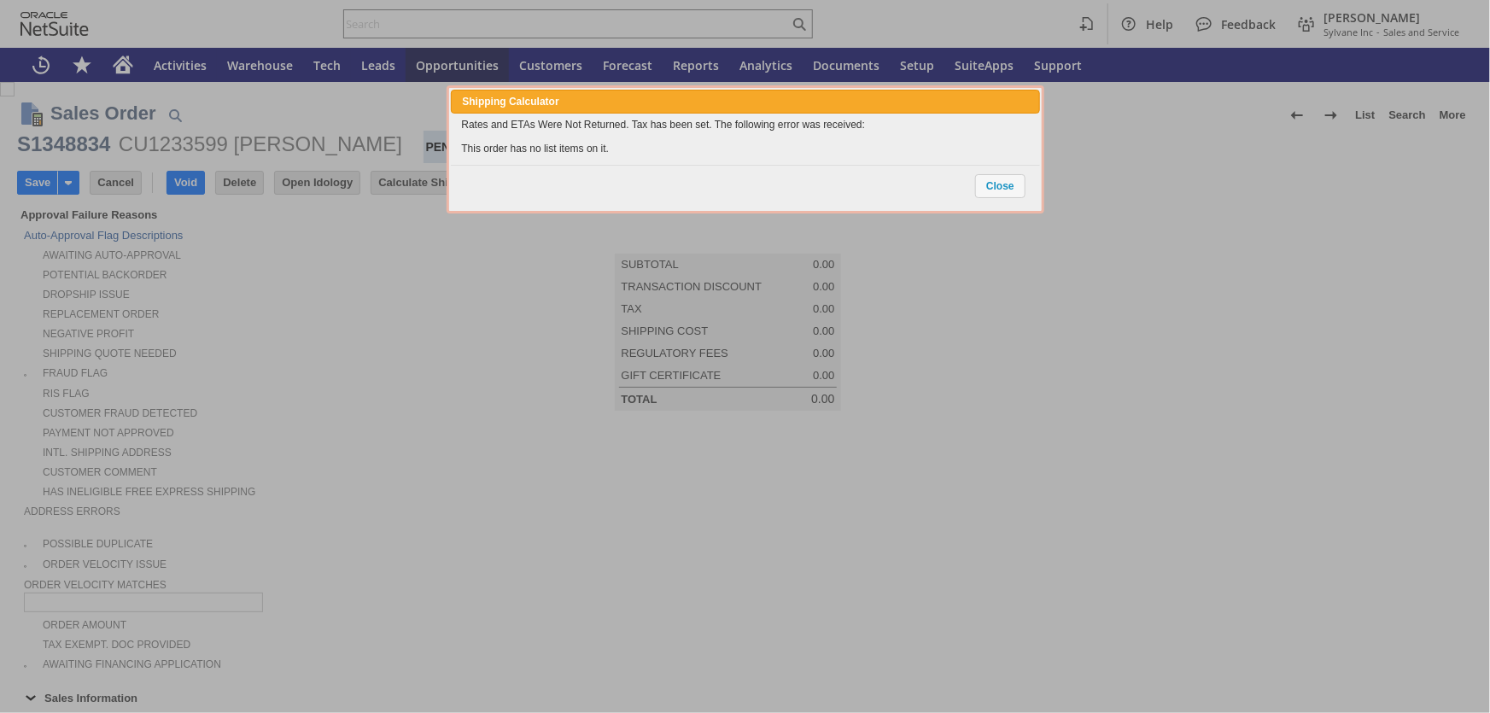
type input "Intelligent Recommendations¹⁰"
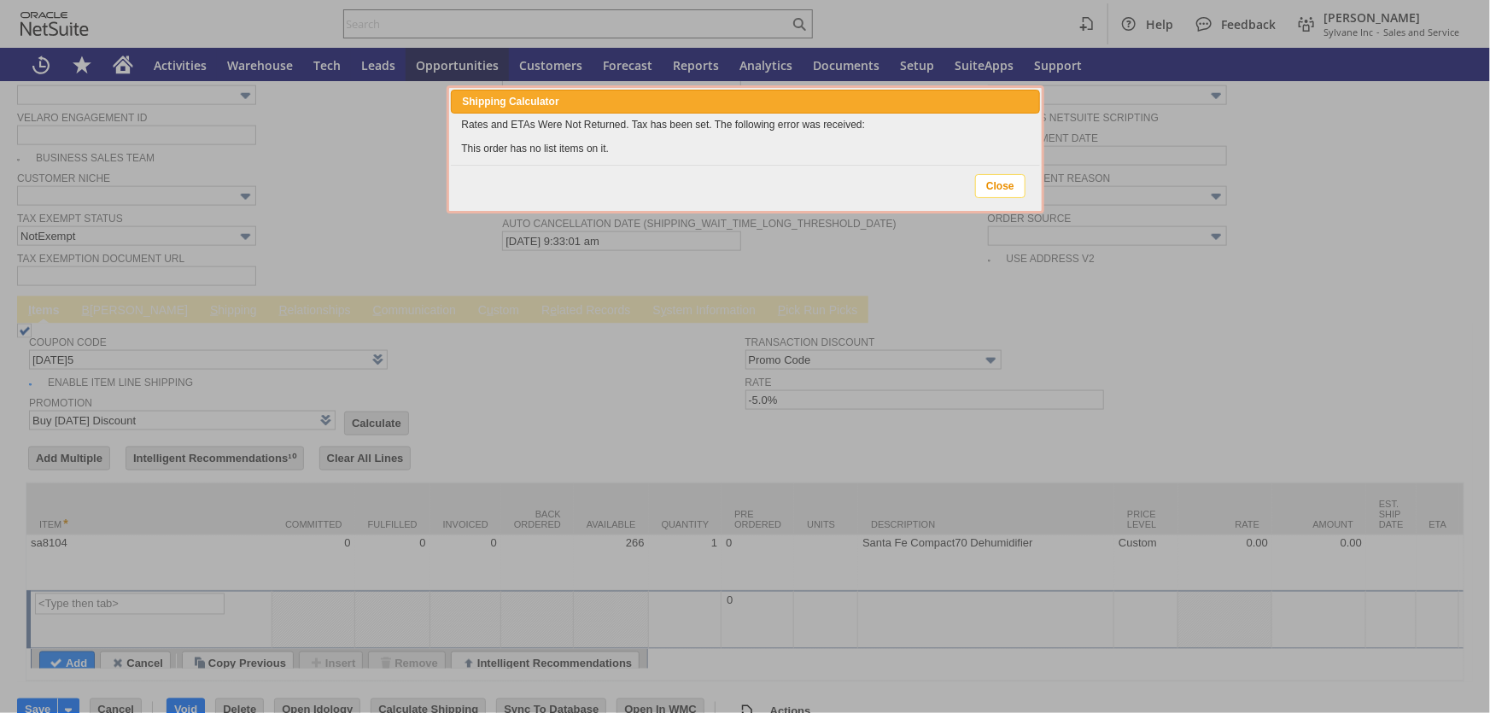
click at [989, 187] on span "Close" at bounding box center [1000, 186] width 49 height 22
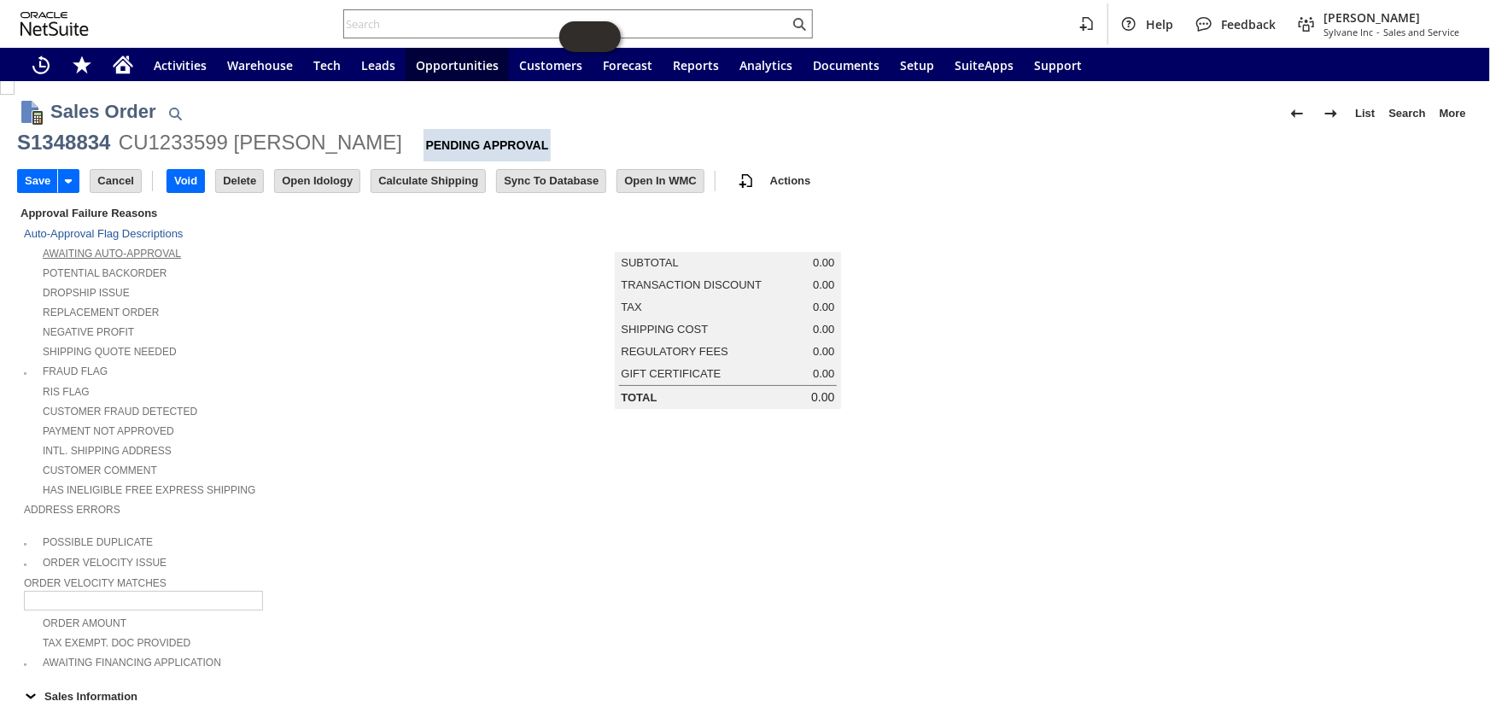
scroll to position [0, 0]
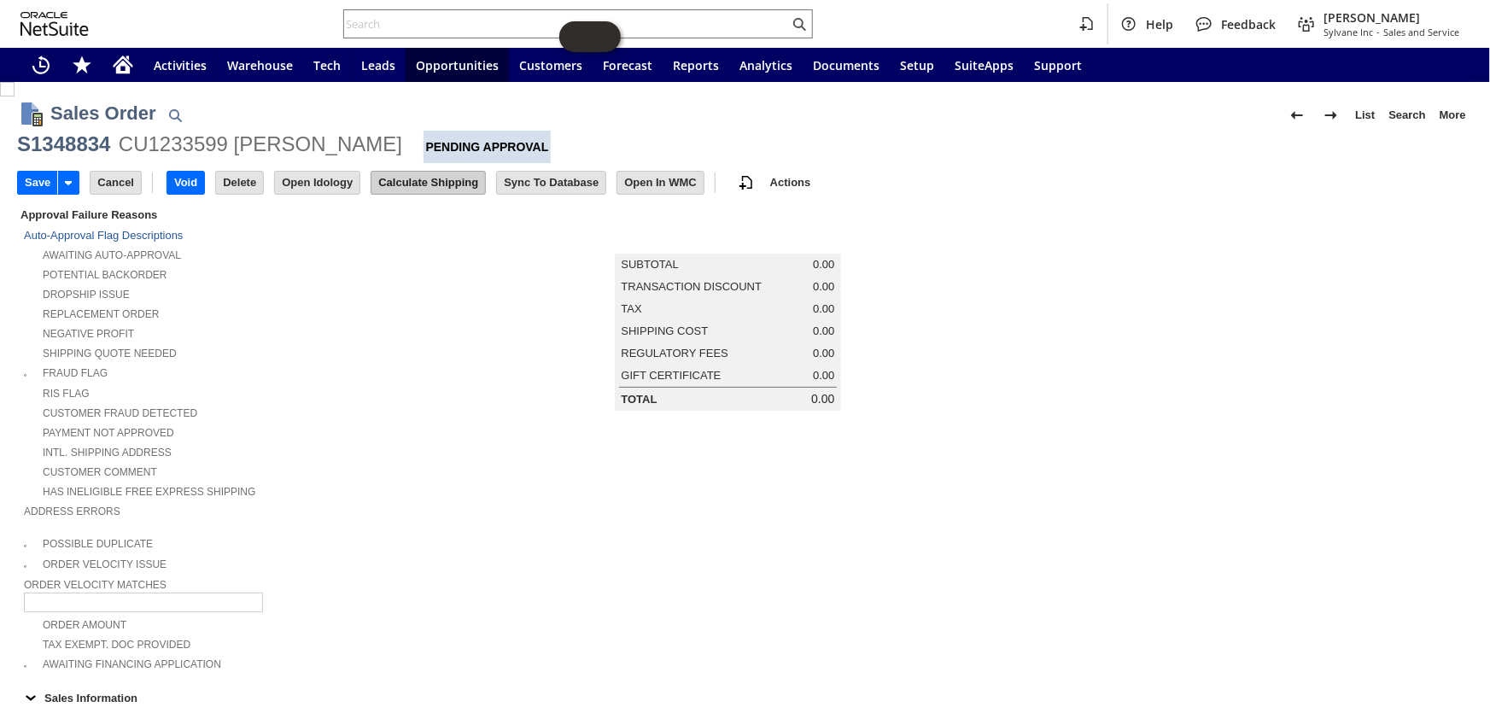
click at [412, 174] on input "Calculate Shipping" at bounding box center [429, 183] width 114 height 22
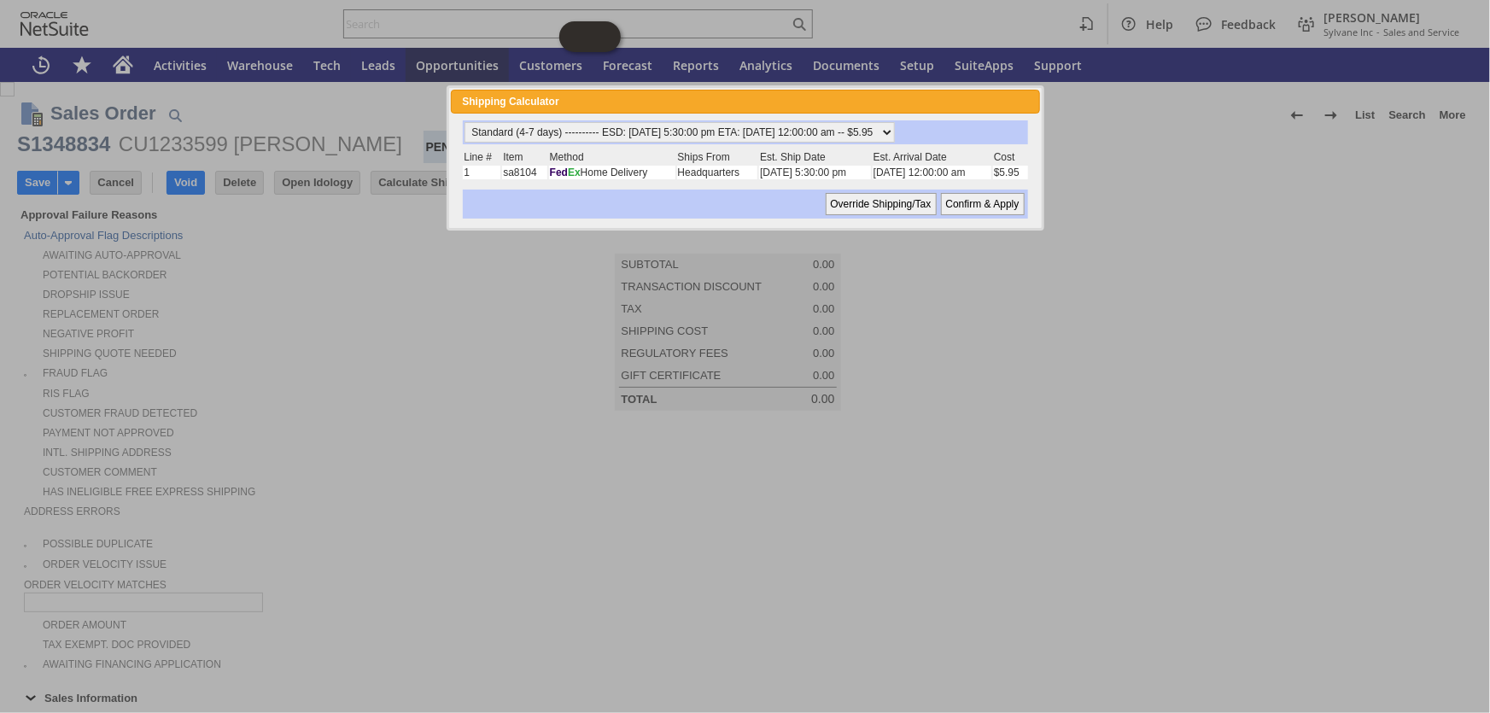
click at [998, 201] on input "Confirm & Apply" at bounding box center [983, 204] width 84 height 22
type input "Promo Code"
type input "-5.0%"
type input "Add"
type input "Copy Previous"
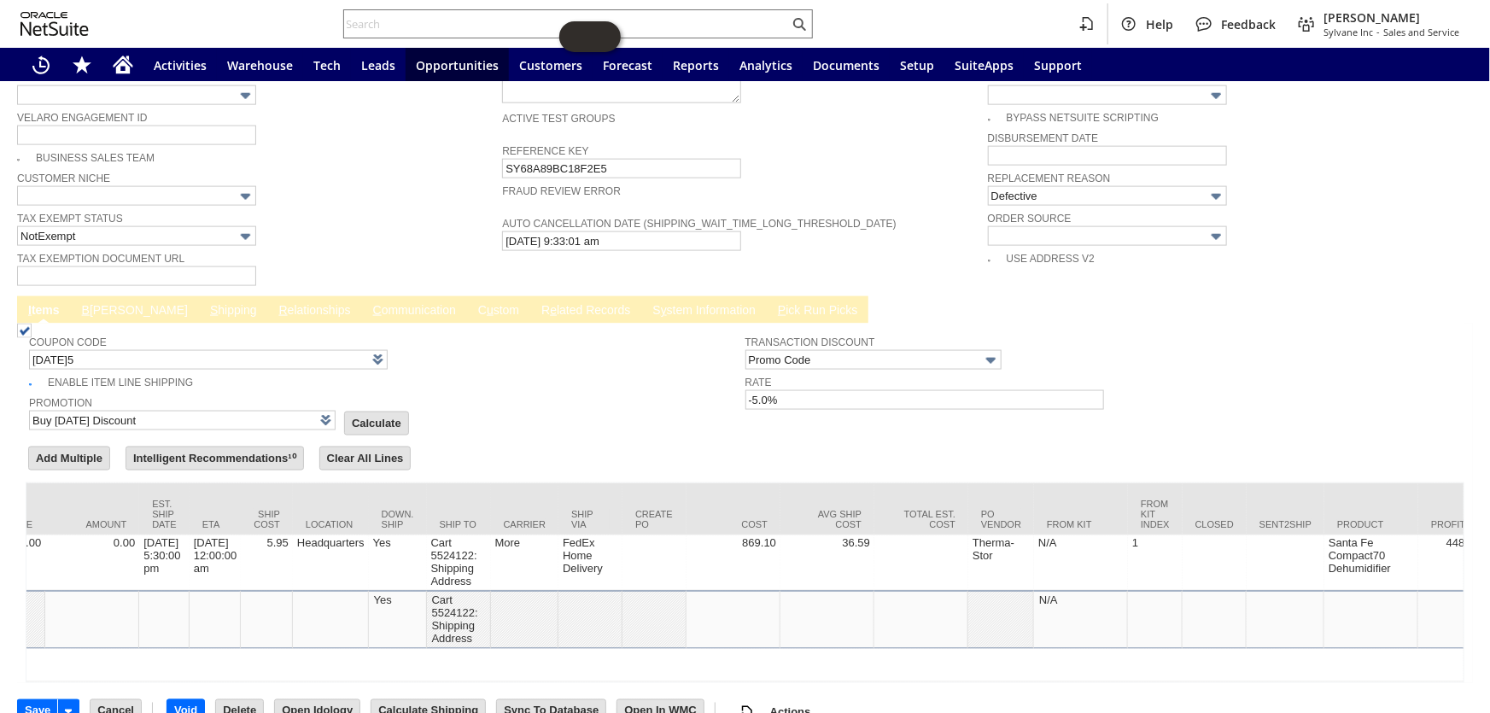
scroll to position [0, 1235]
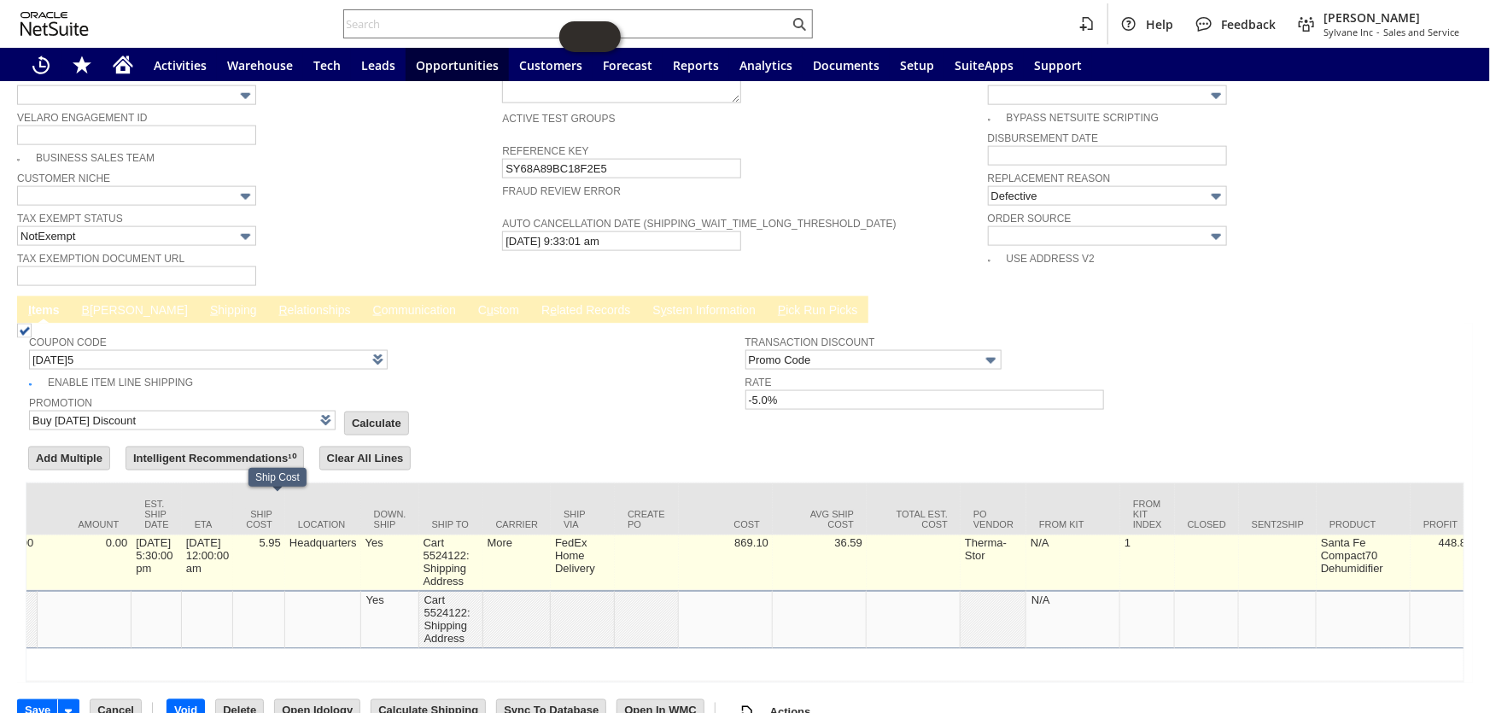
click at [285, 535] on td "5.95" at bounding box center [259, 563] width 52 height 56
type input "5.95"
type input "OK"
type input "Make Copy"
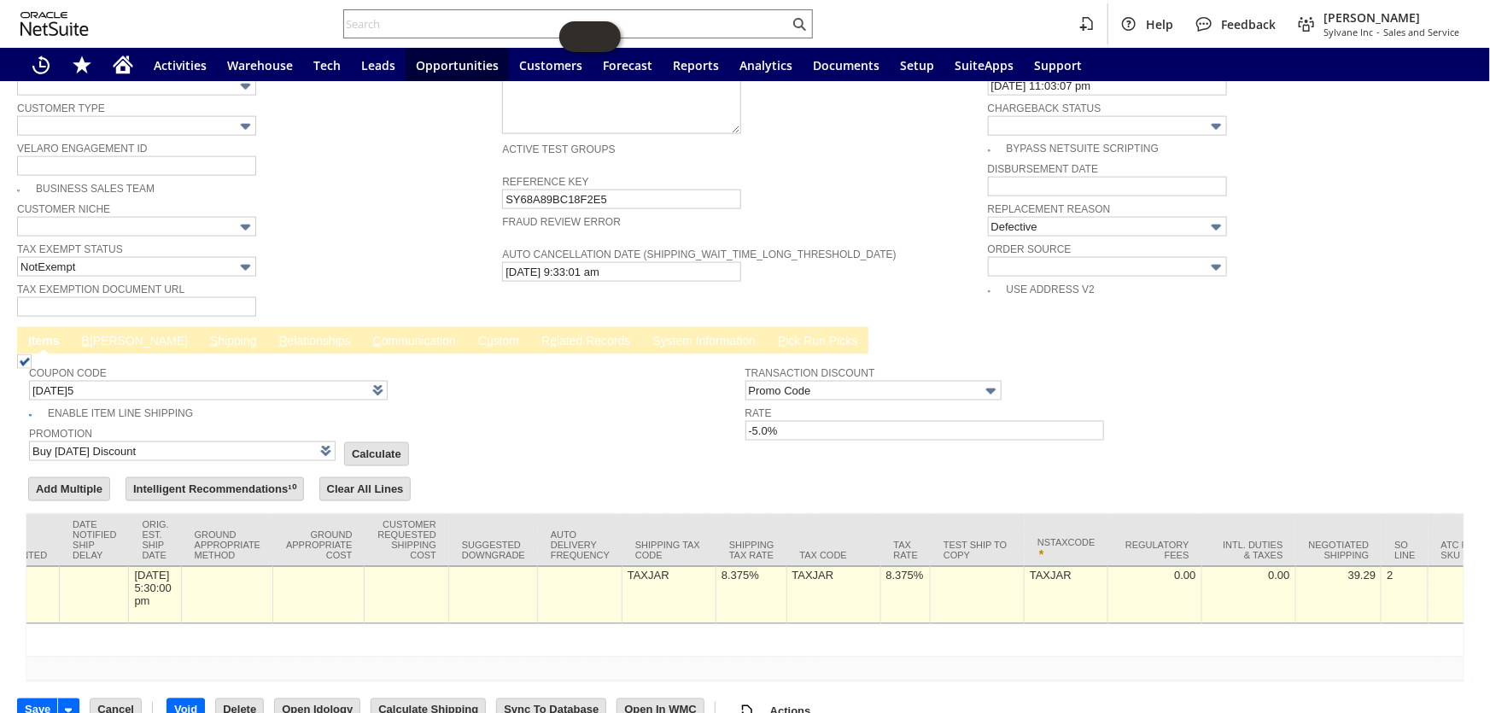
scroll to position [0, 3047]
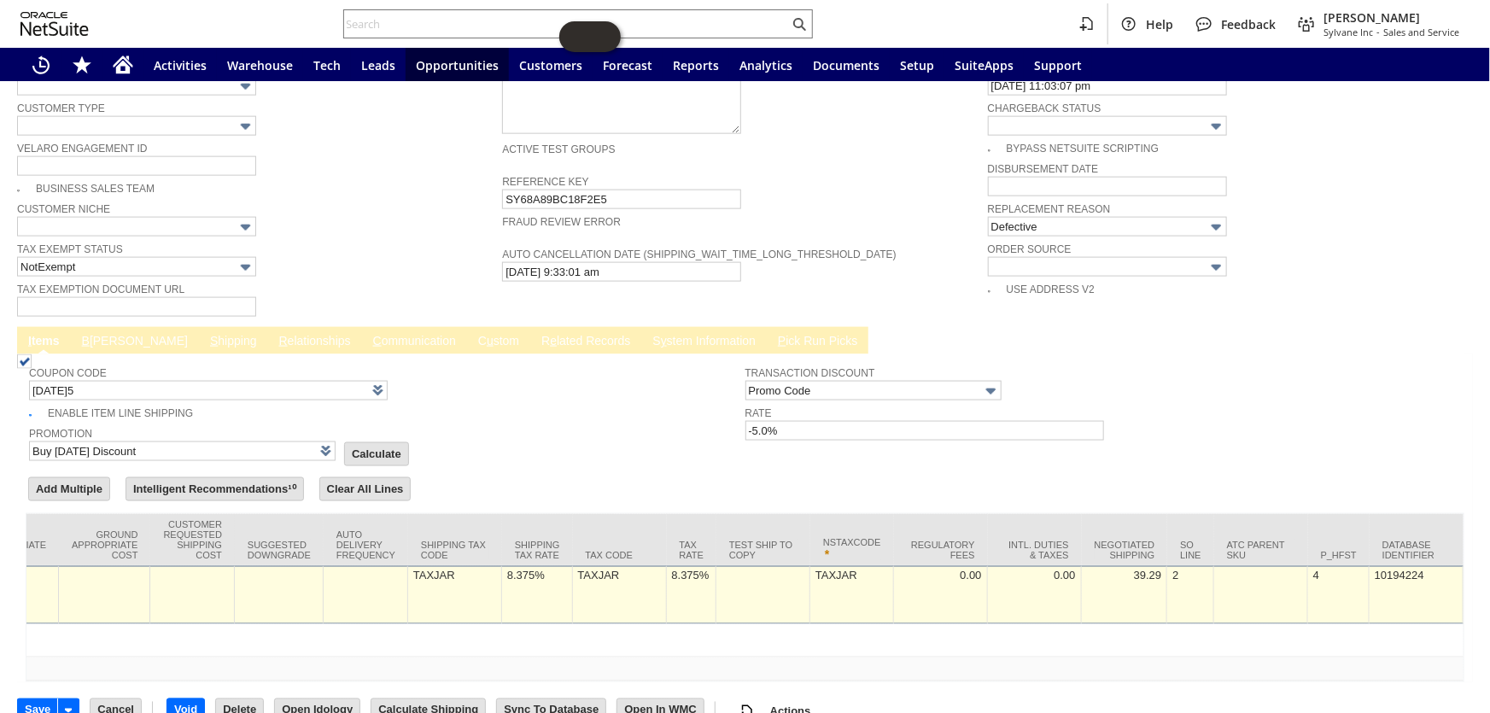
type input "0"
click at [506, 569] on div "8.375%" at bounding box center [536, 576] width 61 height 15
type input "0.0%"
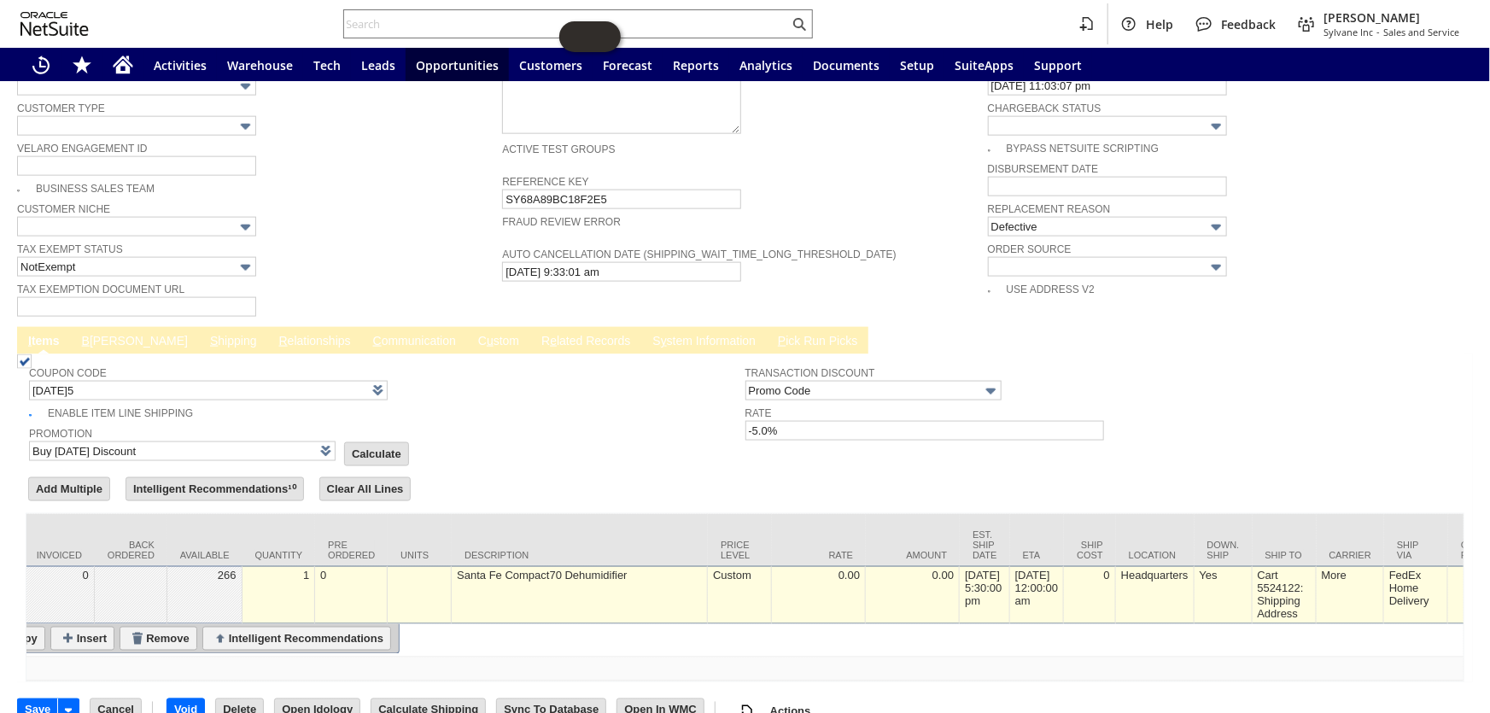
scroll to position [0, 0]
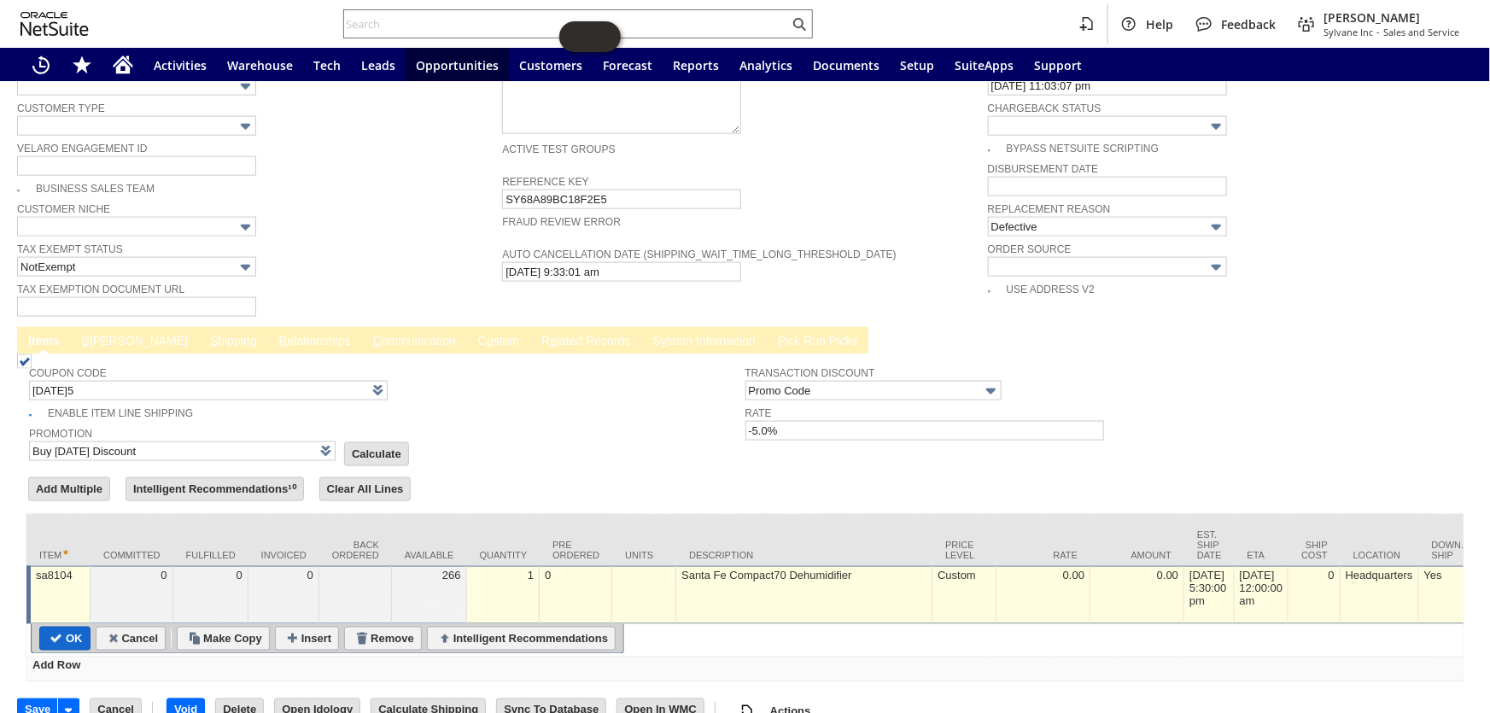
type input "0.0%"
click at [73, 628] on input "OK" at bounding box center [65, 639] width 50 height 22
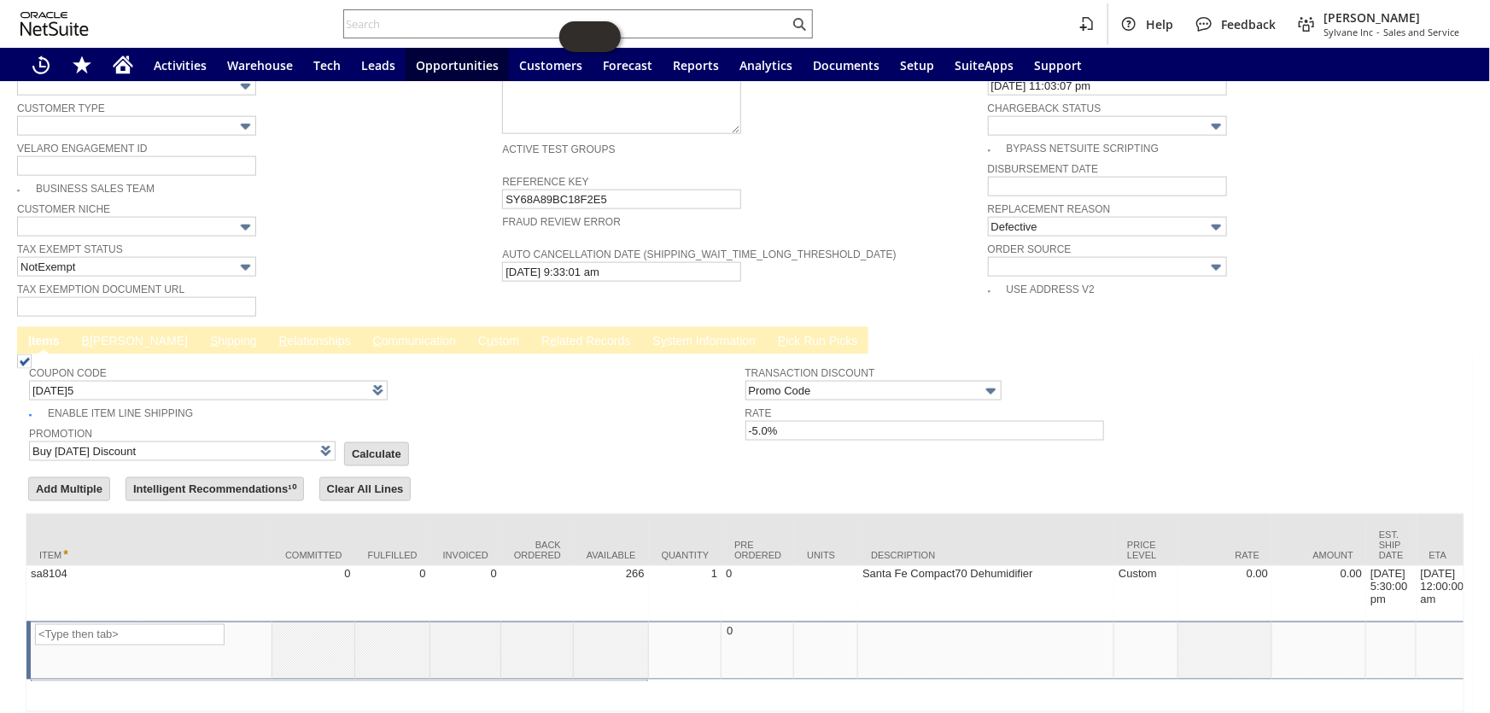
type input "Promo Code"
type input "-5.0%"
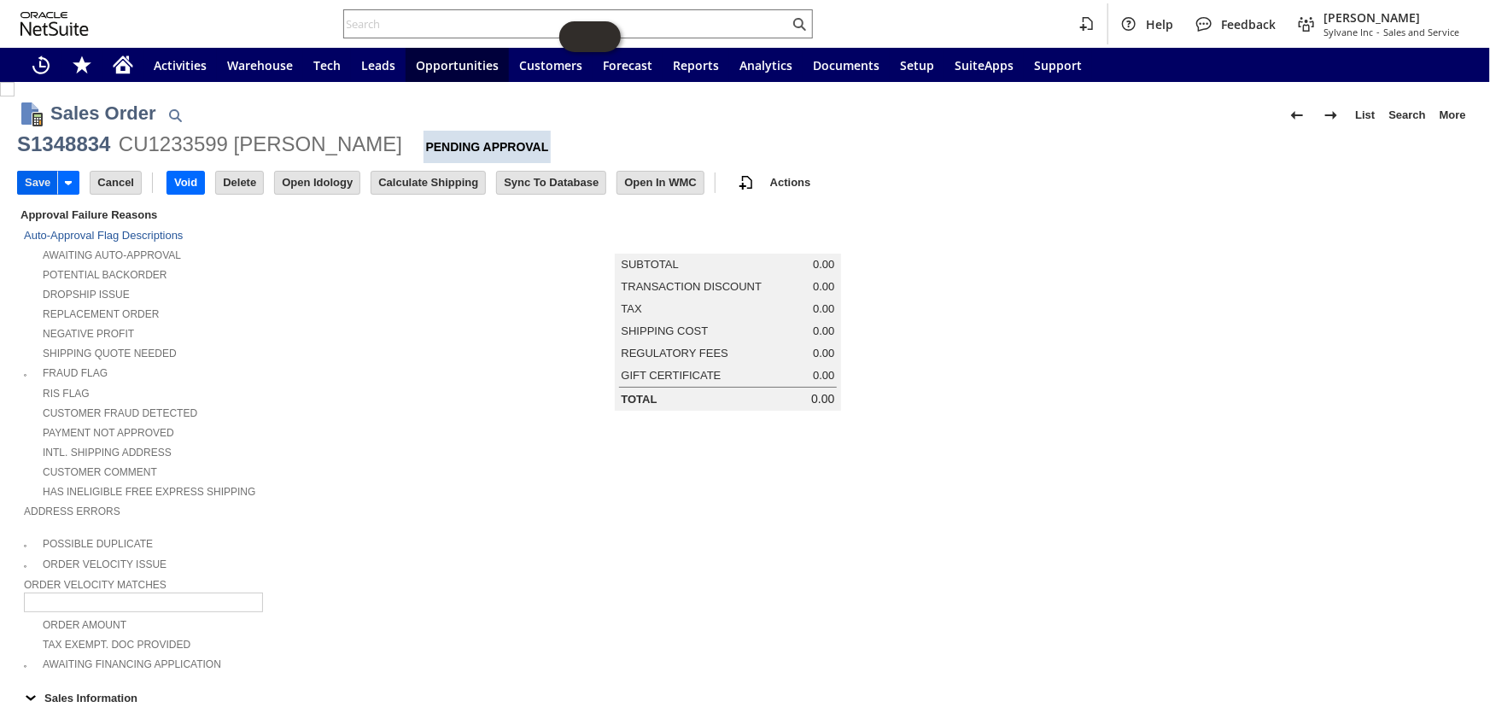
click at [31, 186] on input "Save" at bounding box center [37, 183] width 39 height 22
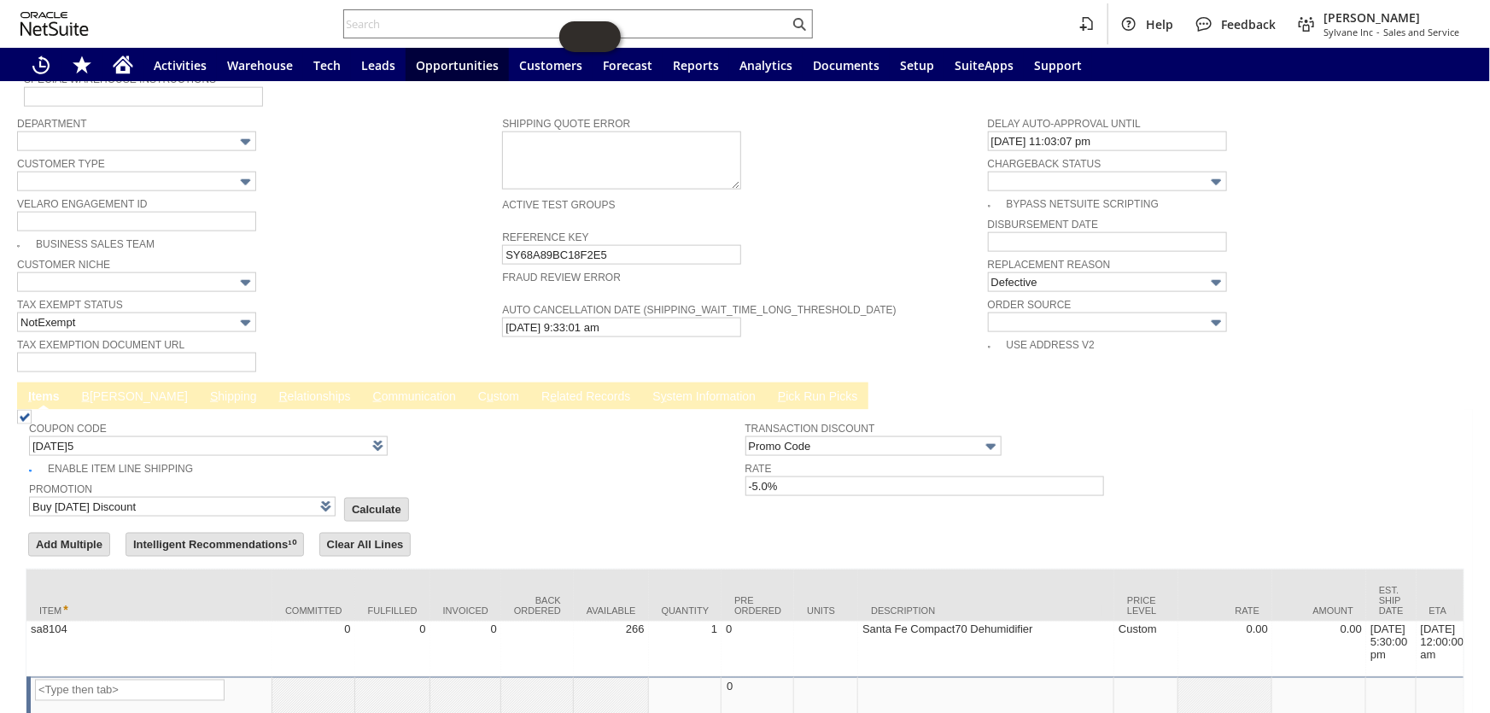
scroll to position [1164, 0]
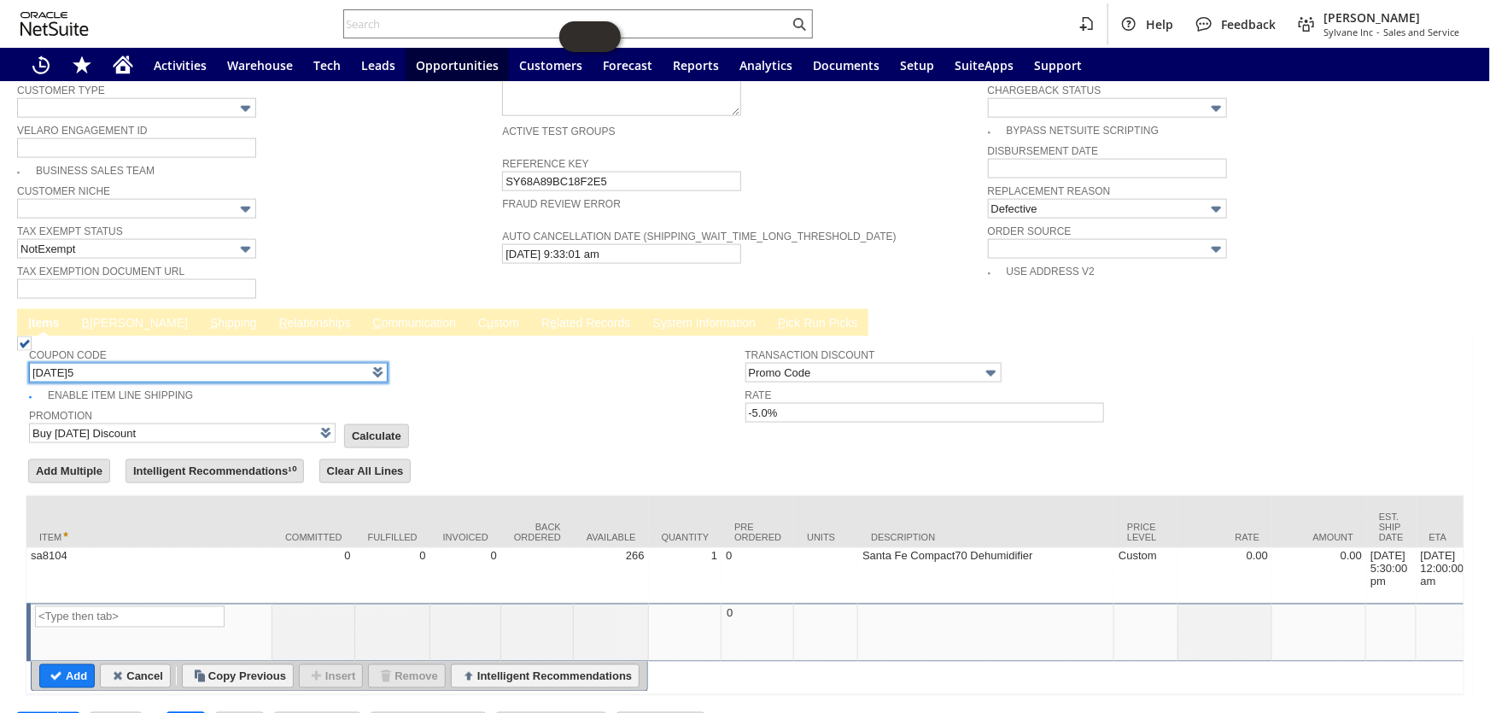
drag, startPoint x: 89, startPoint y: 330, endPoint x: -67, endPoint y: 336, distance: 156.4
click at [0, 336] on html "Help Feedback Coby Miller Sylvane Inc - Sales and Service Activities Warehouse …" at bounding box center [745, 356] width 1490 height 713
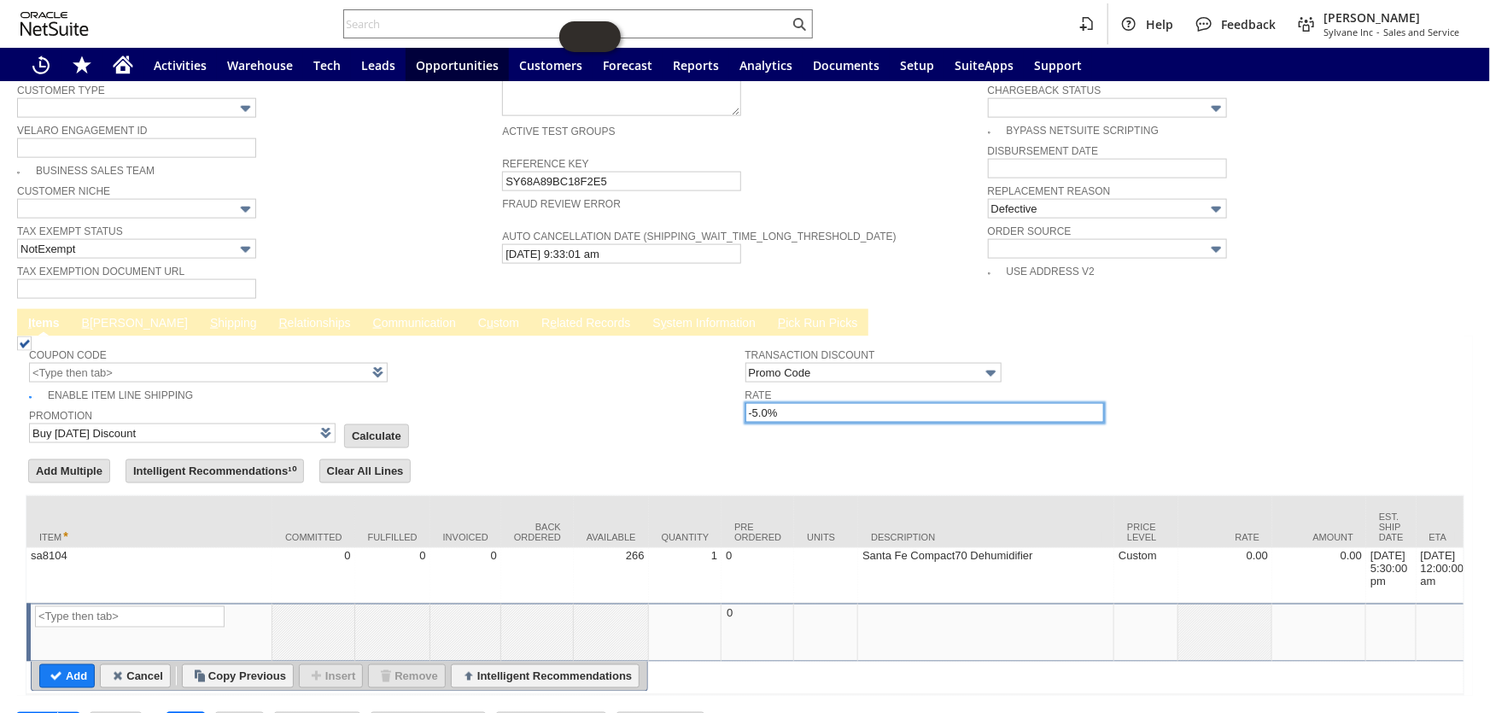
drag, startPoint x: 812, startPoint y: 367, endPoint x: 631, endPoint y: 381, distance: 181.6
click at [631, 381] on tr "Coupon Code Enable Item Line Shipping Promotion Buy Today Discount List Calcula…" at bounding box center [745, 392] width 1432 height 105
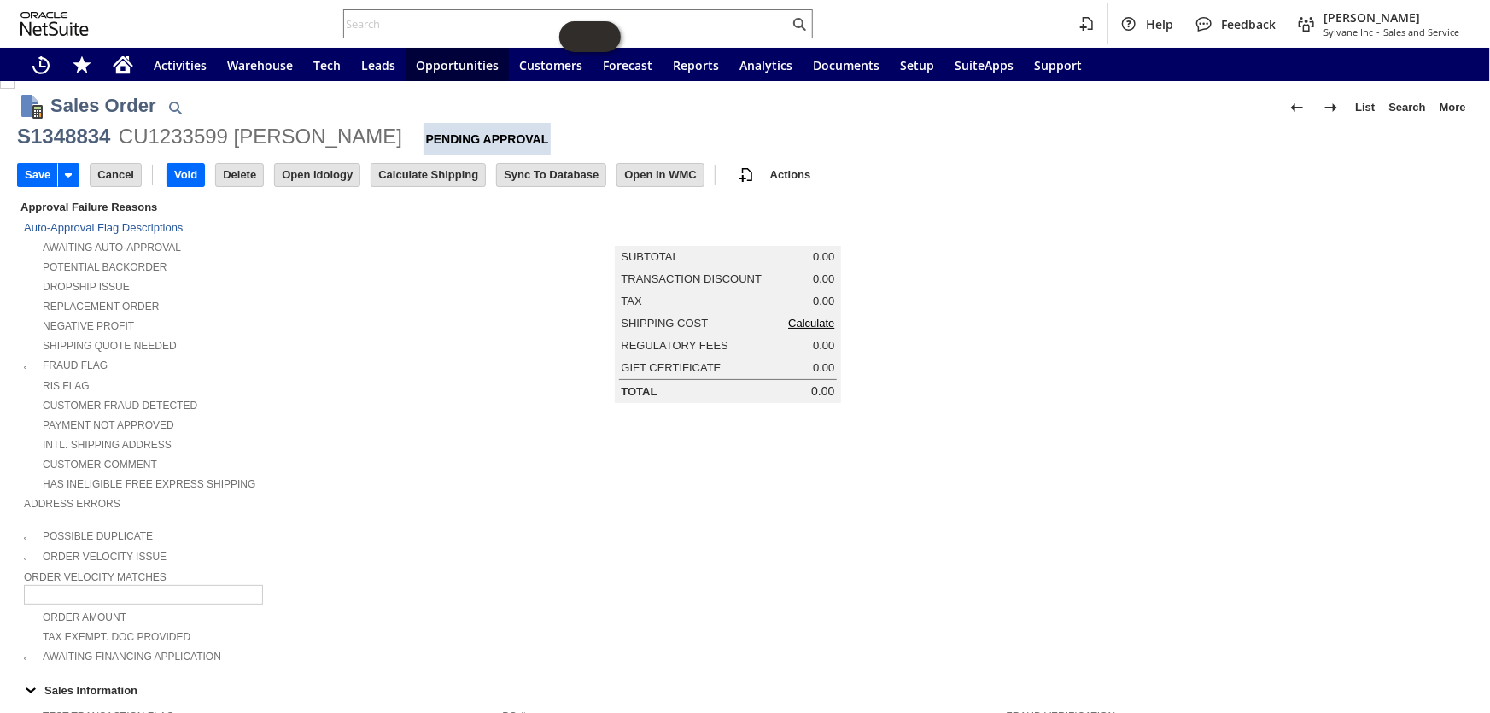
scroll to position [0, 0]
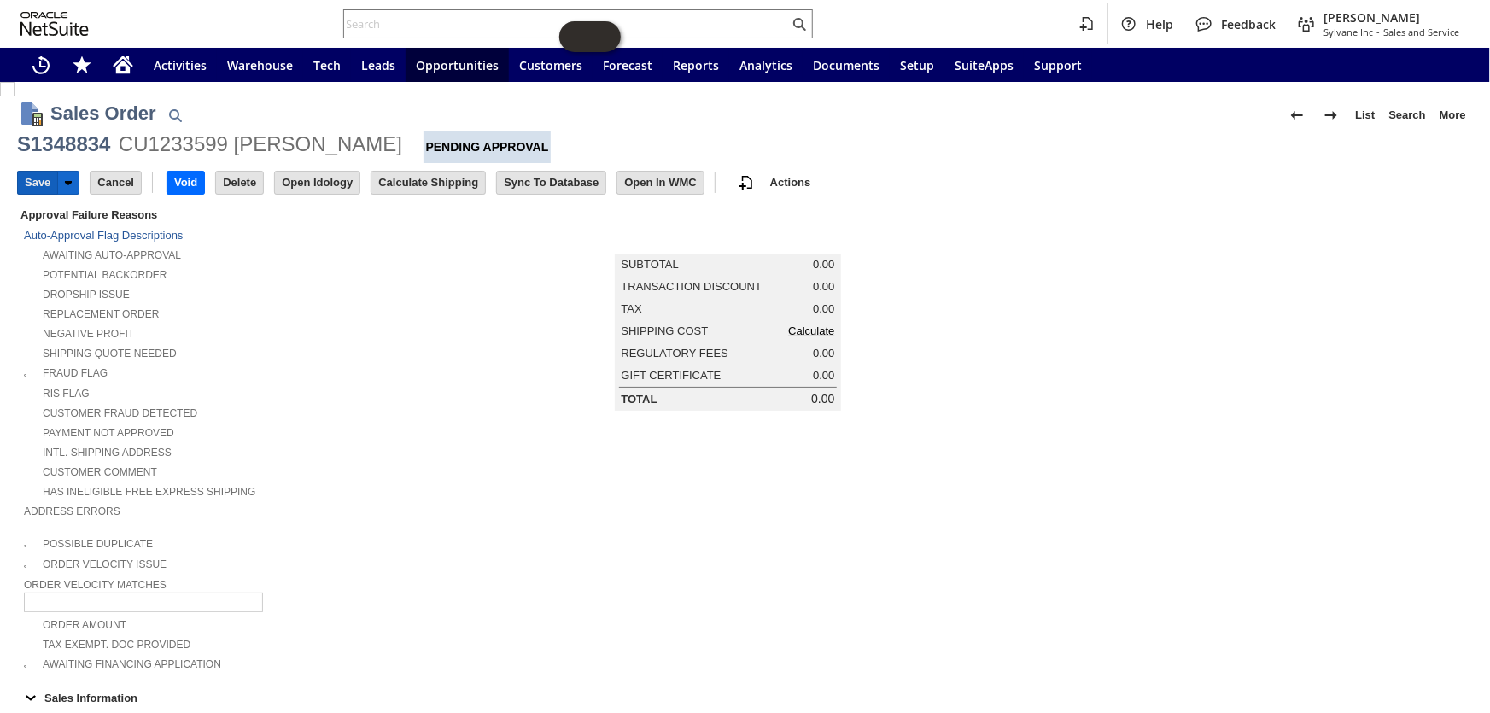
click at [25, 183] on input "Save" at bounding box center [37, 183] width 39 height 22
click at [800, 334] on link "Calculate" at bounding box center [811, 331] width 46 height 13
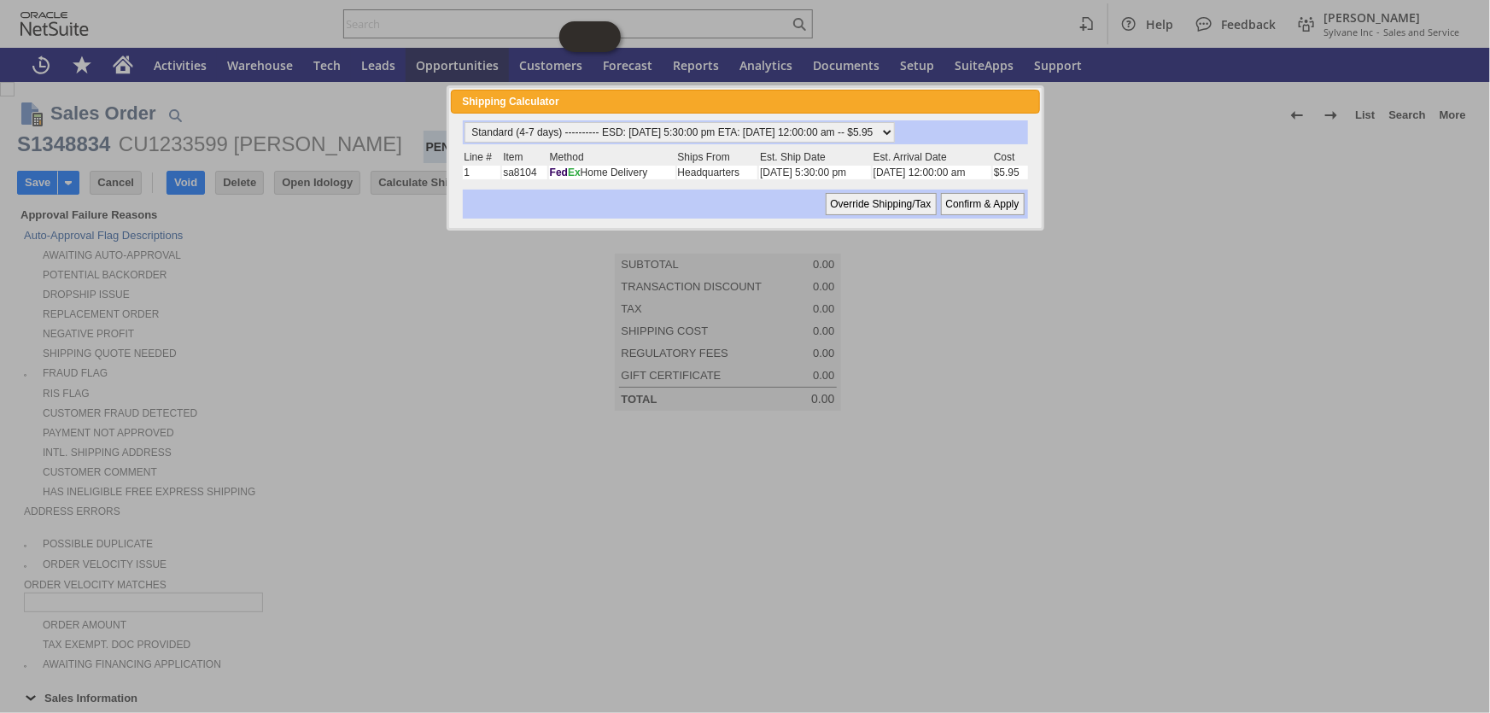
click at [973, 209] on input "Confirm & Apply" at bounding box center [983, 204] width 84 height 22
type input "Add"
type input "Copy Previous"
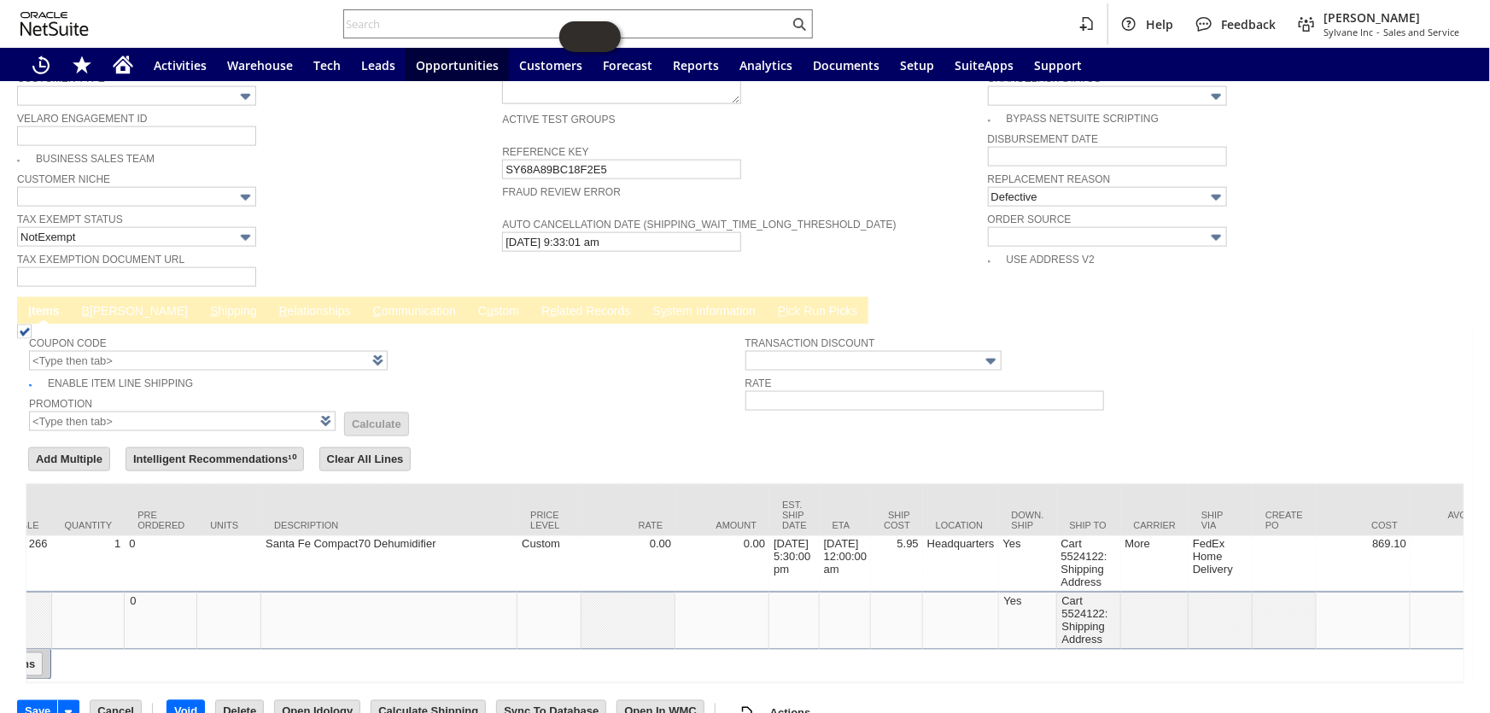
scroll to position [0, 600]
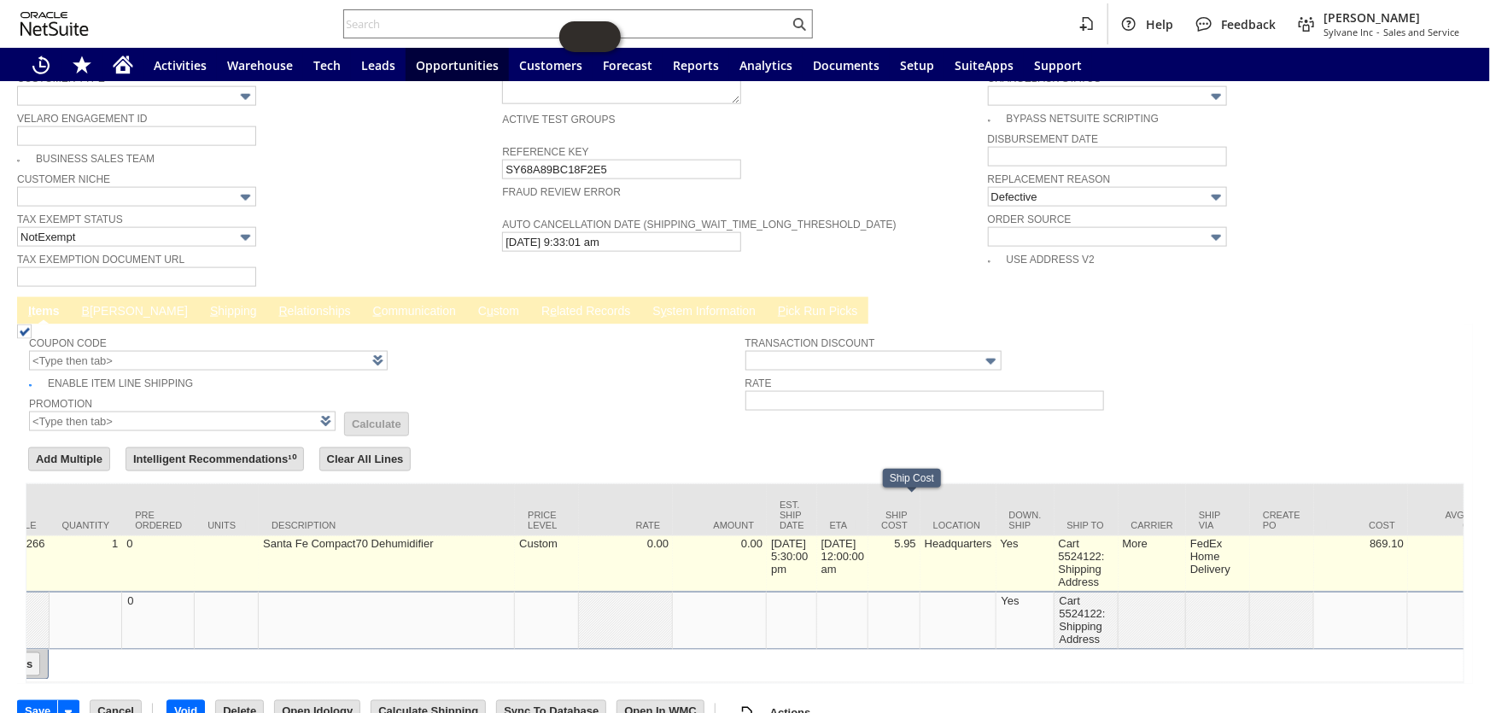
click at [921, 536] on td "5.95" at bounding box center [895, 564] width 52 height 56
type input "5.95"
type input "OK"
type input "Make Copy"
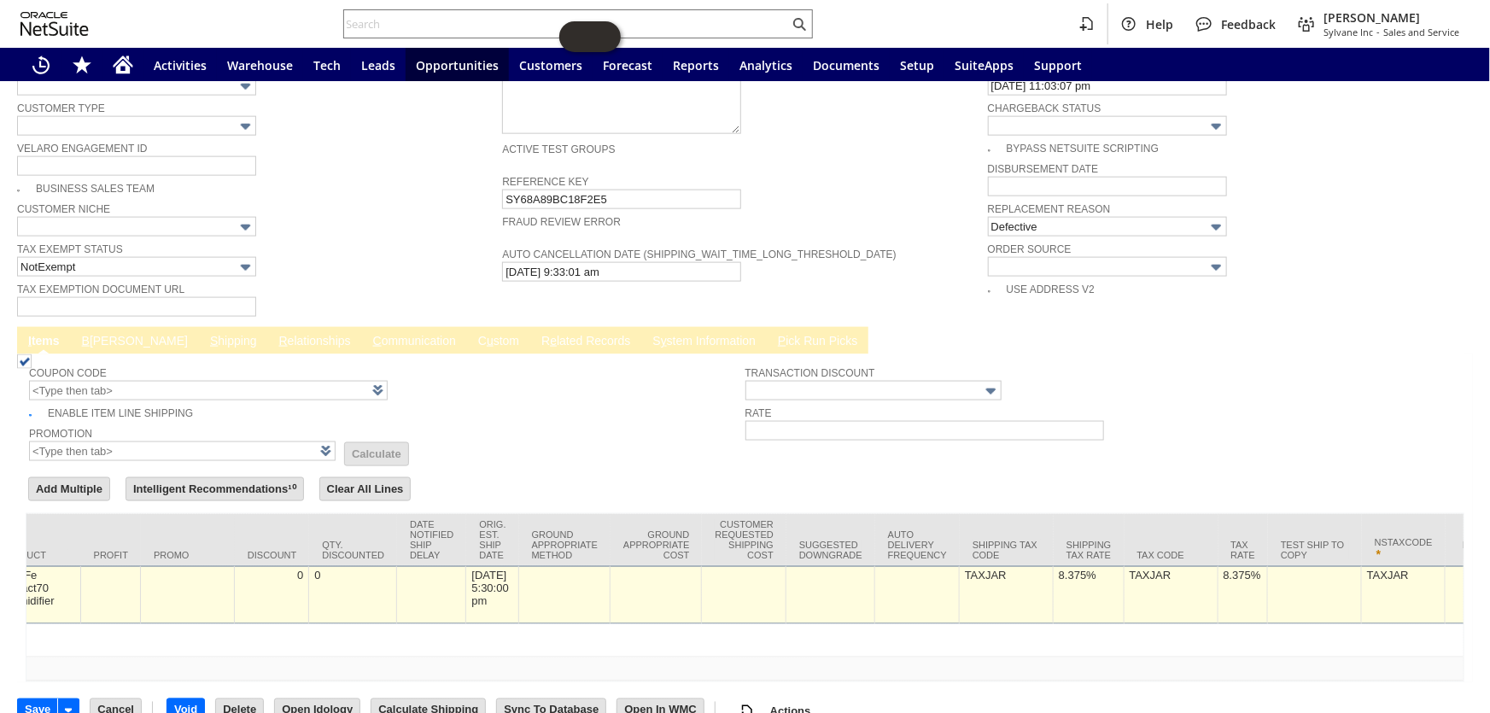
scroll to position [0, 2686]
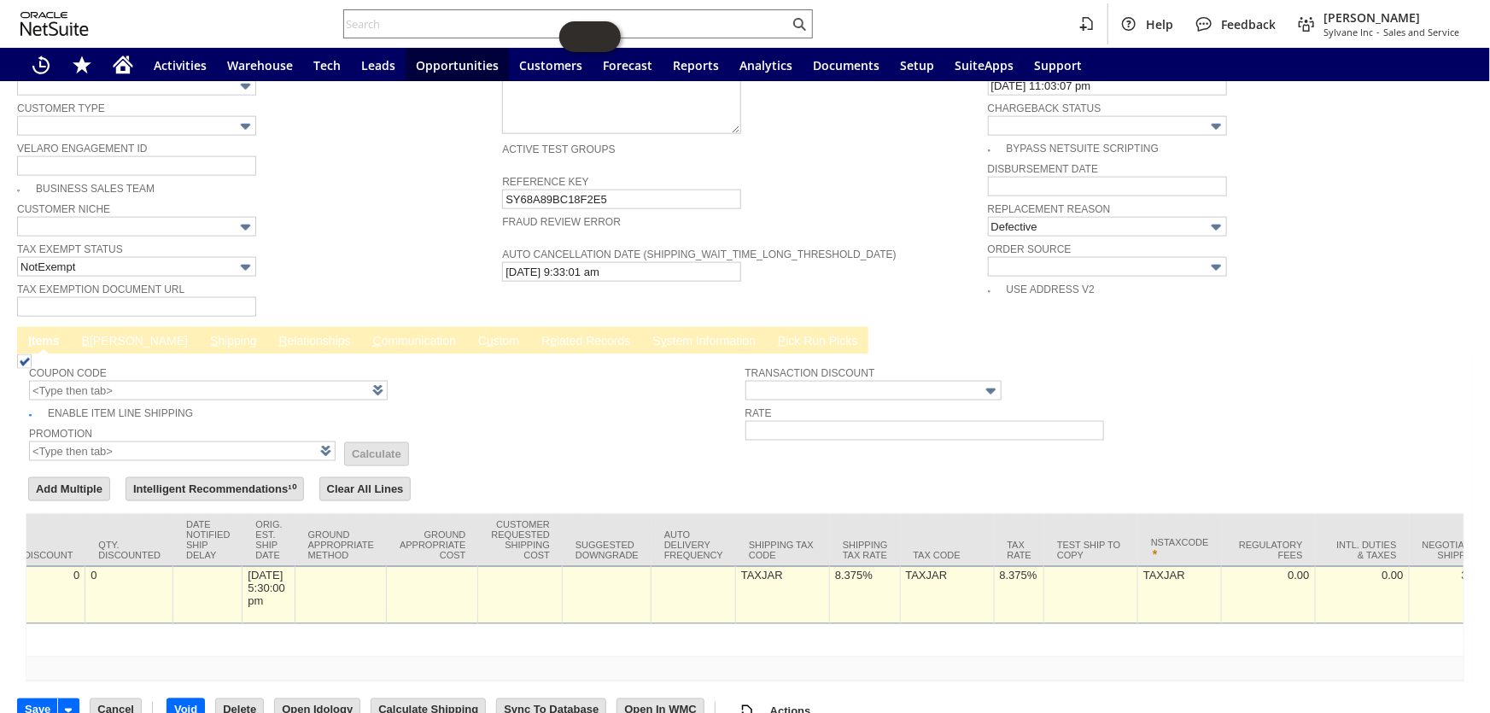
type input "0"
click at [881, 569] on div "8.375%" at bounding box center [864, 576] width 61 height 15
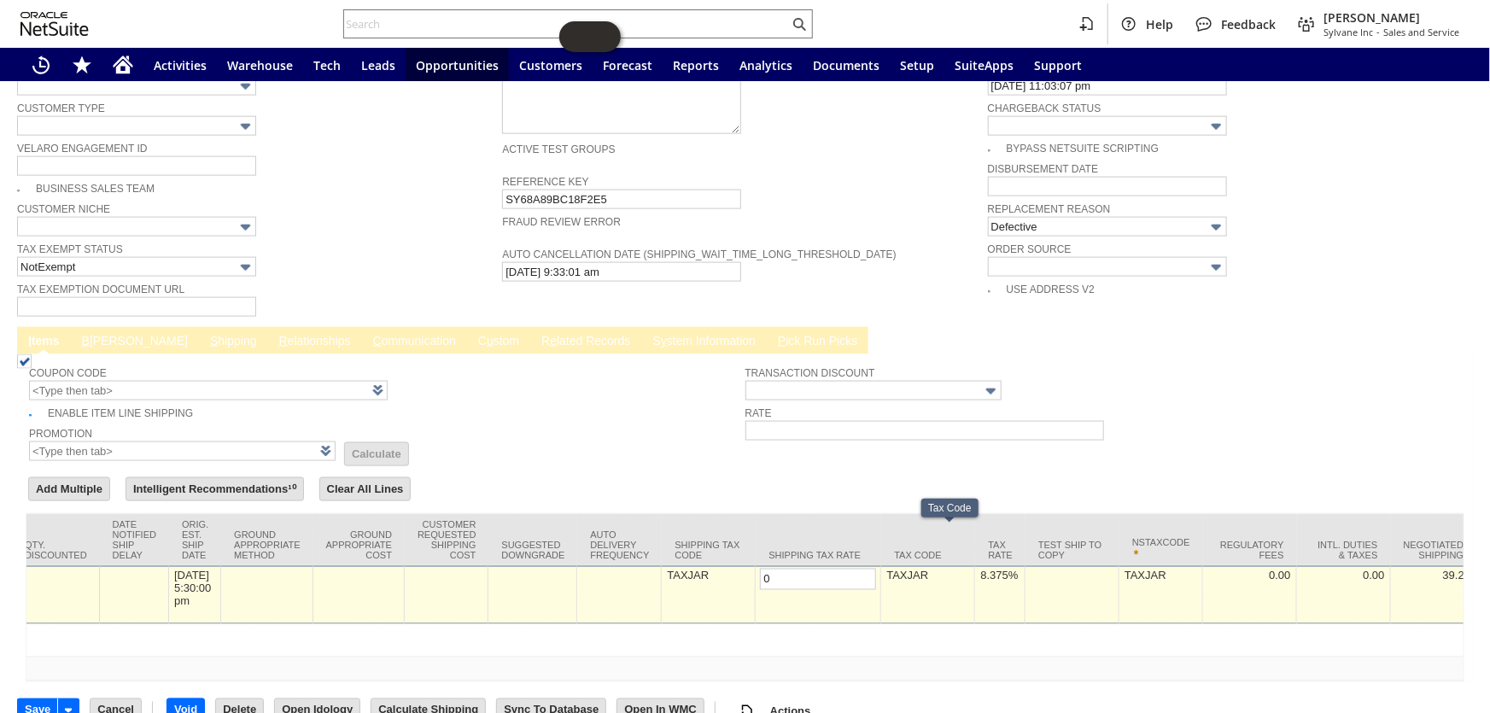
type input "0.0%"
click at [1017, 569] on div "8.375%" at bounding box center [1000, 576] width 41 height 15
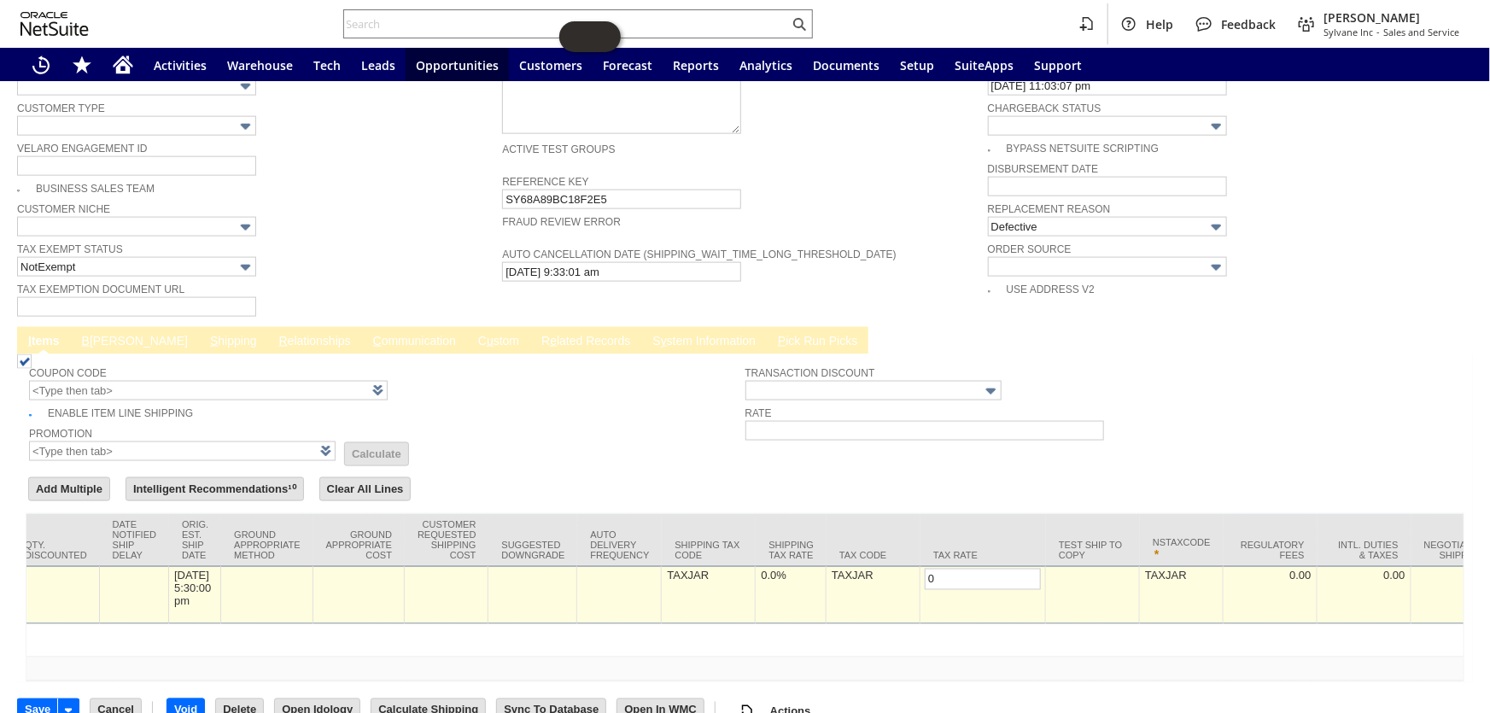
type input "0.0%"
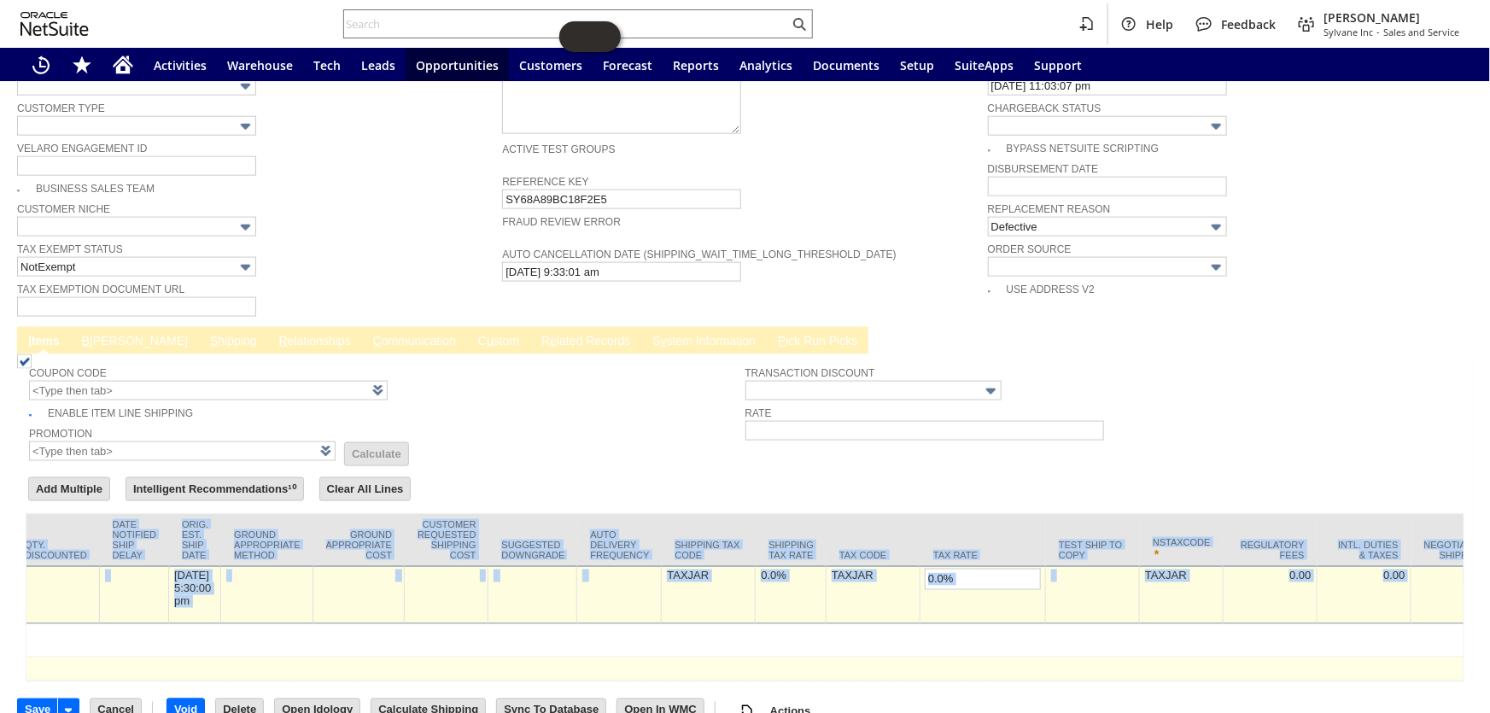
drag, startPoint x: 897, startPoint y: 650, endPoint x: 598, endPoint y: 617, distance: 300.7
click at [598, 617] on div "Item Committed Fulfilled Invoiced Back Ordered Available Quantity Pre Ordered U…" at bounding box center [745, 597] width 1439 height 169
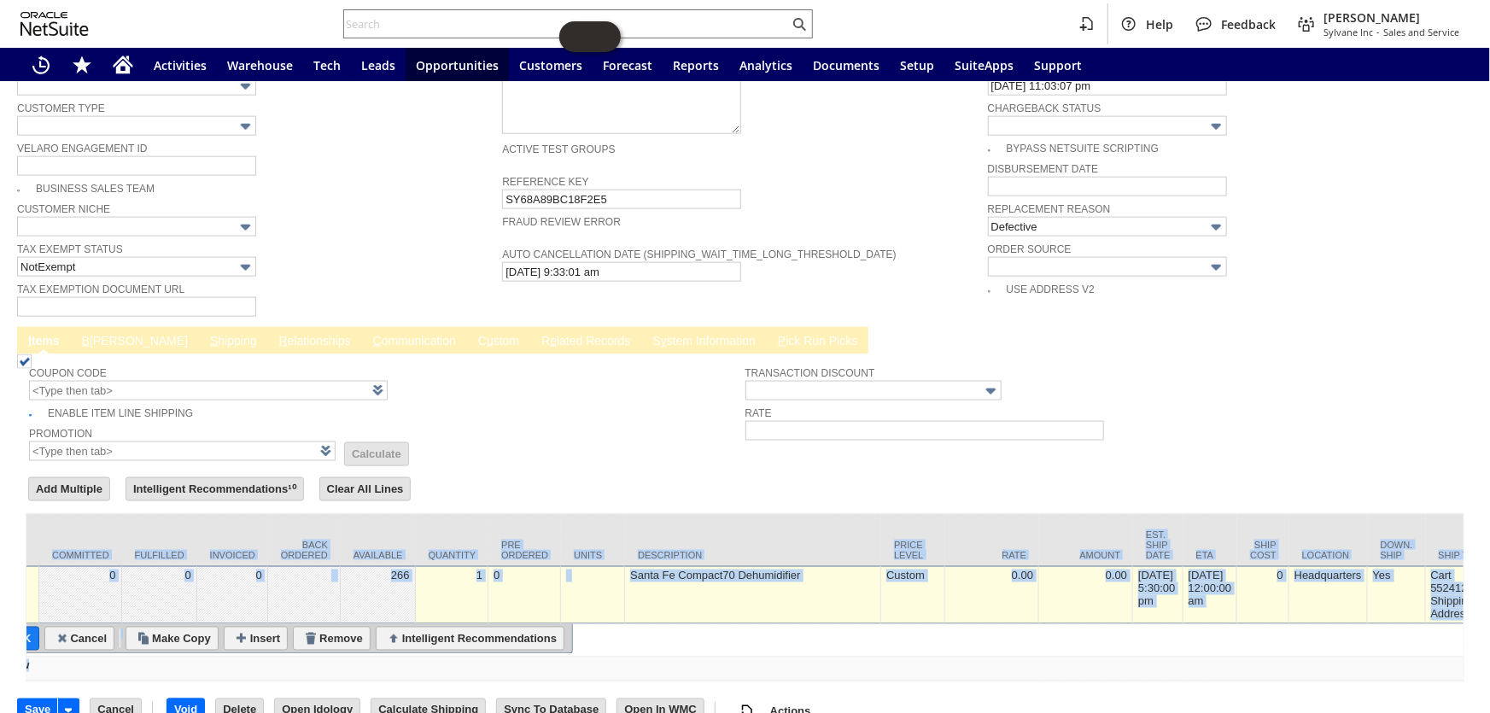
scroll to position [0, 0]
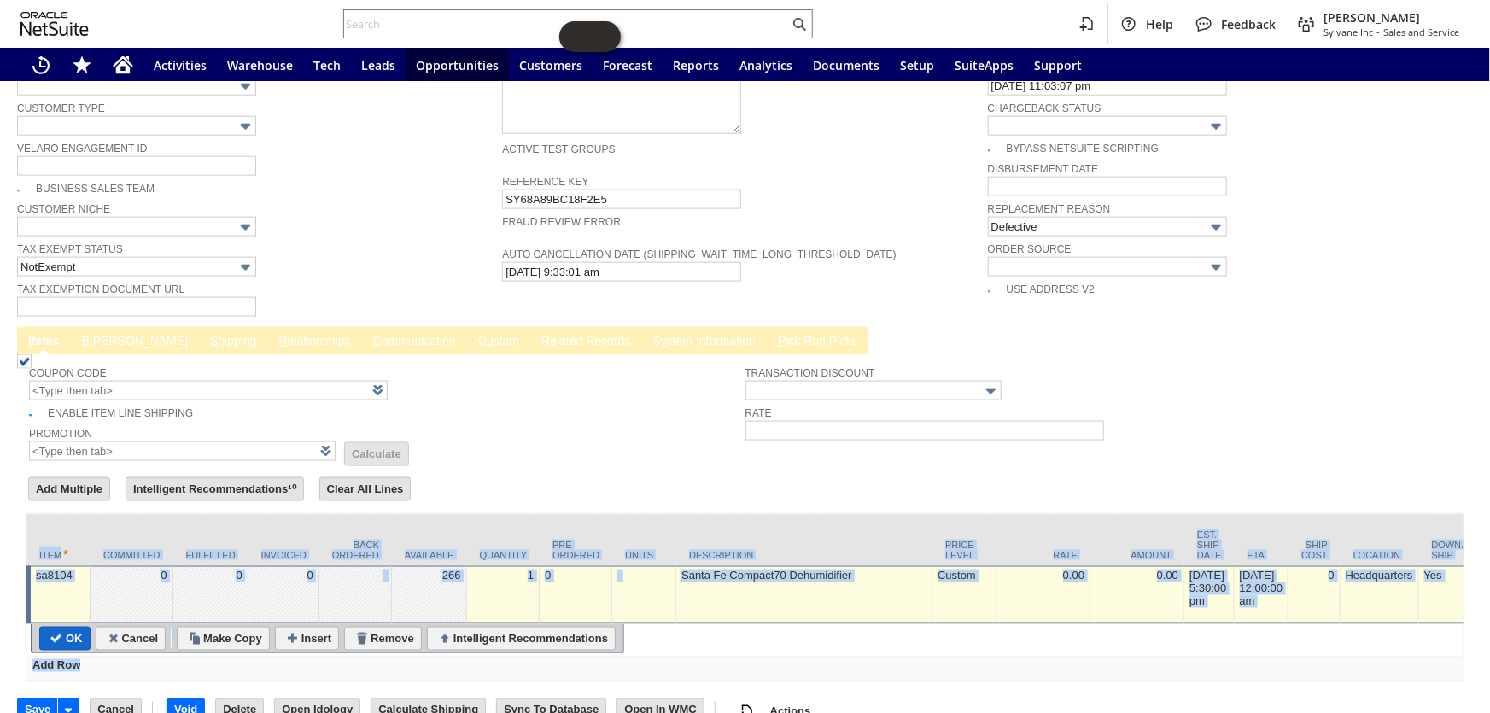
click at [73, 628] on input "OK" at bounding box center [65, 639] width 50 height 22
type input "Add"
type input "Copy Previous"
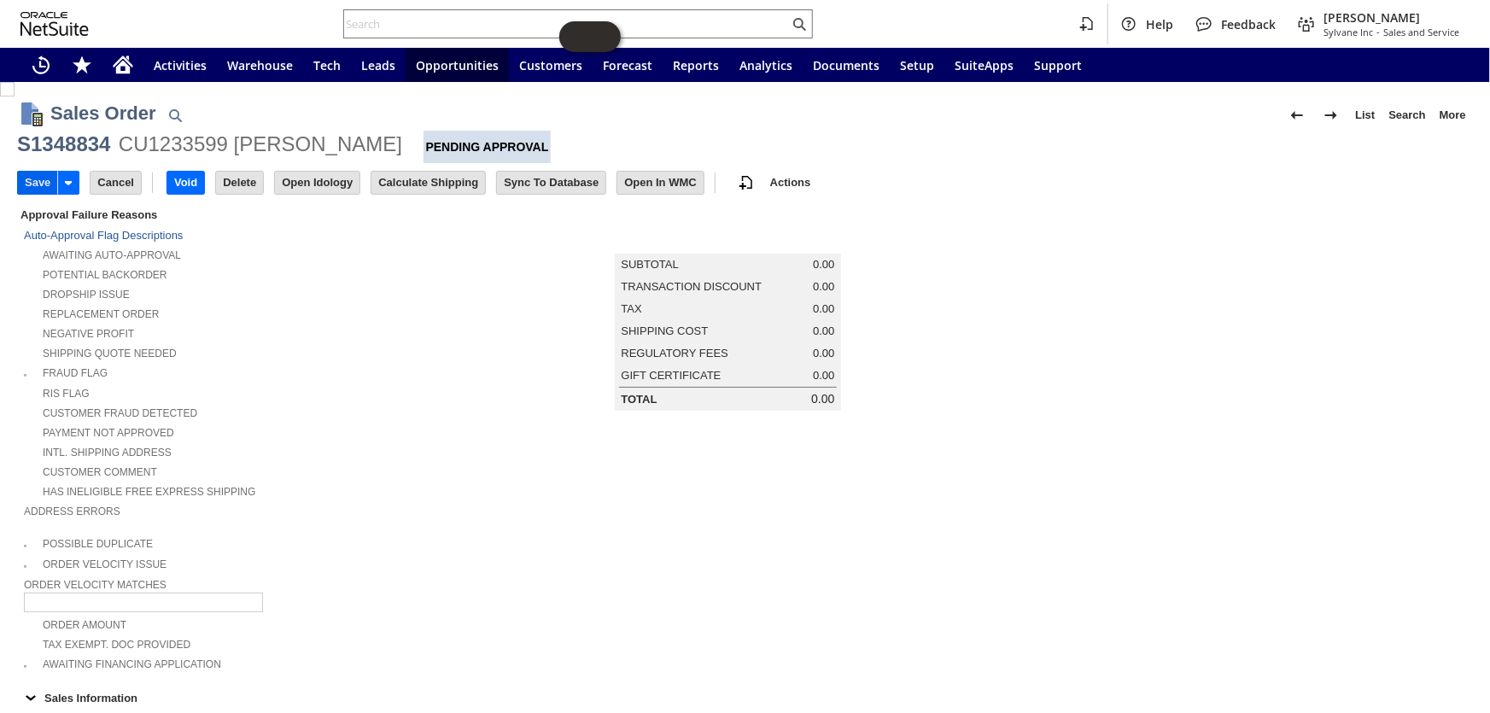
click at [20, 181] on input "Save" at bounding box center [37, 183] width 39 height 22
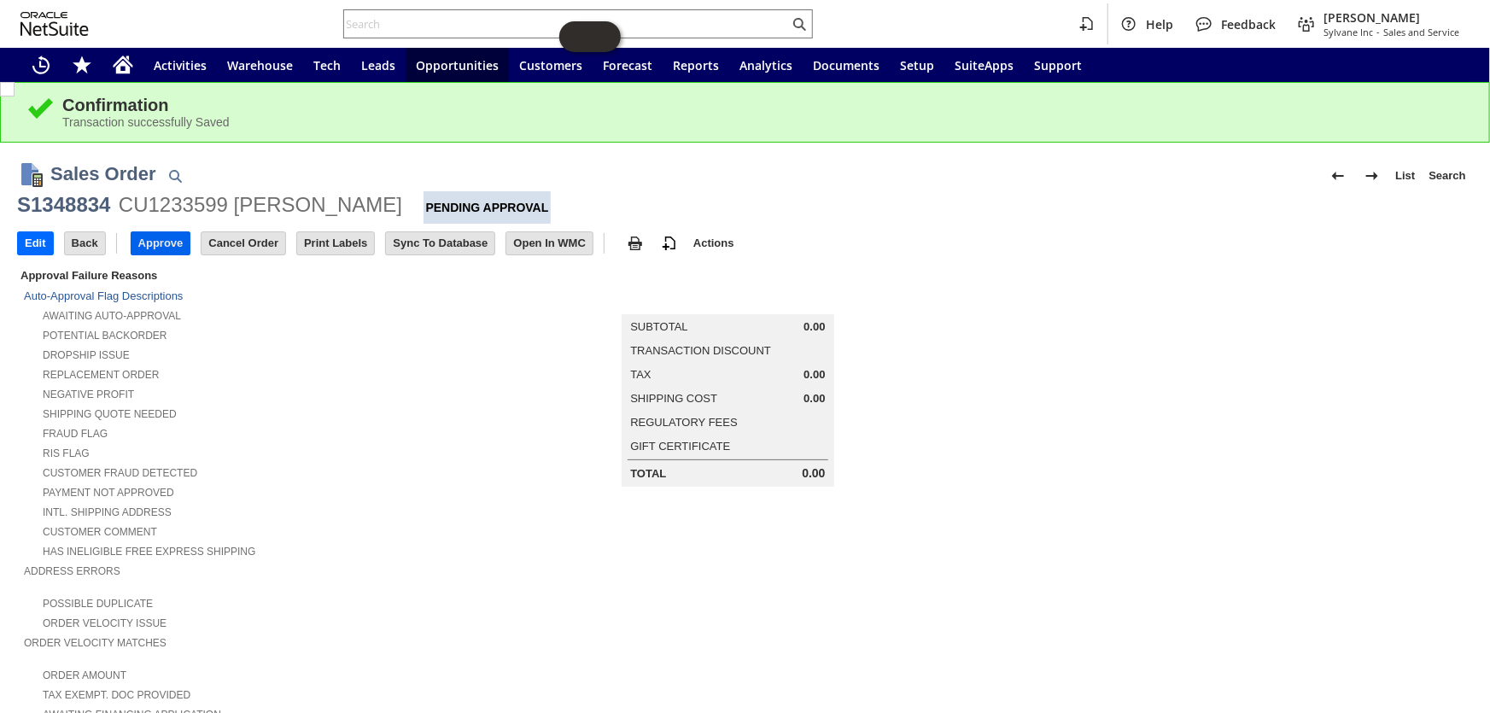
click at [157, 240] on input "Approve" at bounding box center [161, 243] width 59 height 22
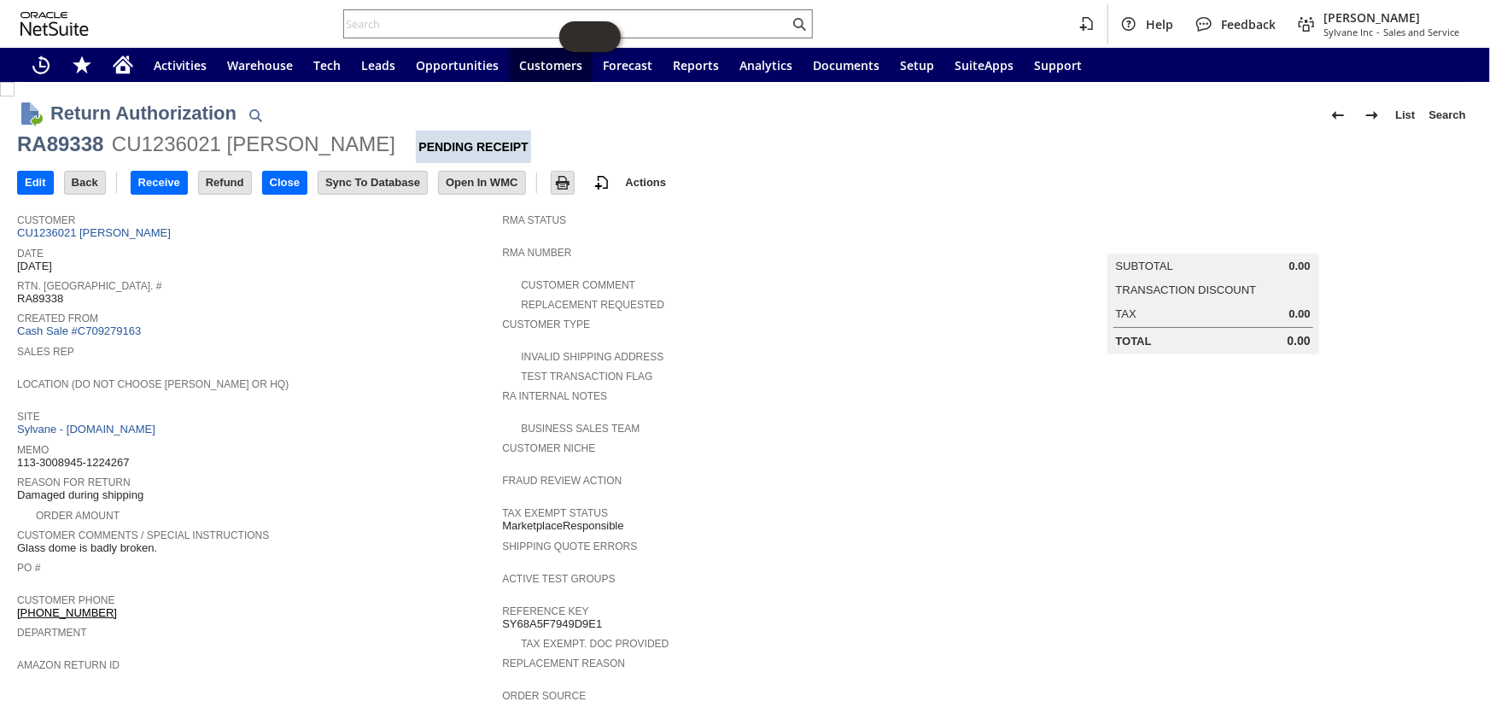
drag, startPoint x: 144, startPoint y: 446, endPoint x: 17, endPoint y: 446, distance: 127.3
click at [17, 446] on div "Memo 113-3008945-1224267" at bounding box center [255, 454] width 477 height 31
copy span "113-3008945-1224267"
click at [154, 229] on link "CU1236021 Deadria G Williams" at bounding box center [96, 232] width 158 height 13
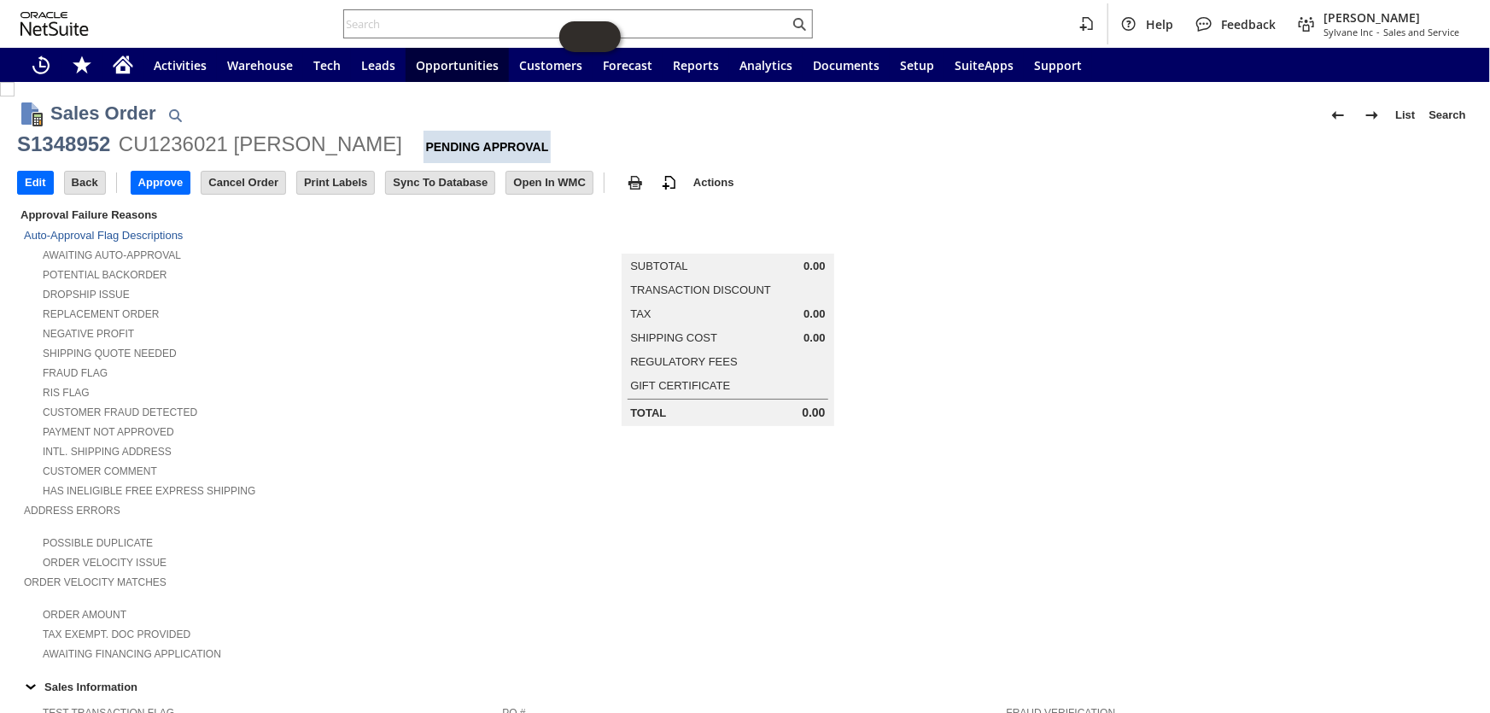
drag, startPoint x: 340, startPoint y: 565, endPoint x: 175, endPoint y: 517, distance: 171.9
drag, startPoint x: 175, startPoint y: 517, endPoint x: 962, endPoint y: 519, distance: 787.4
click at [964, 520] on td "Summary Subtotal 0.00 Transaction Discount Tax 0.00 Shipping Cost 0.00 Regulato…" at bounding box center [744, 434] width 485 height 458
drag, startPoint x: 868, startPoint y: 511, endPoint x: 862, endPoint y: 488, distance: 23.8
click at [18, 177] on input "Edit" at bounding box center [35, 183] width 35 height 22
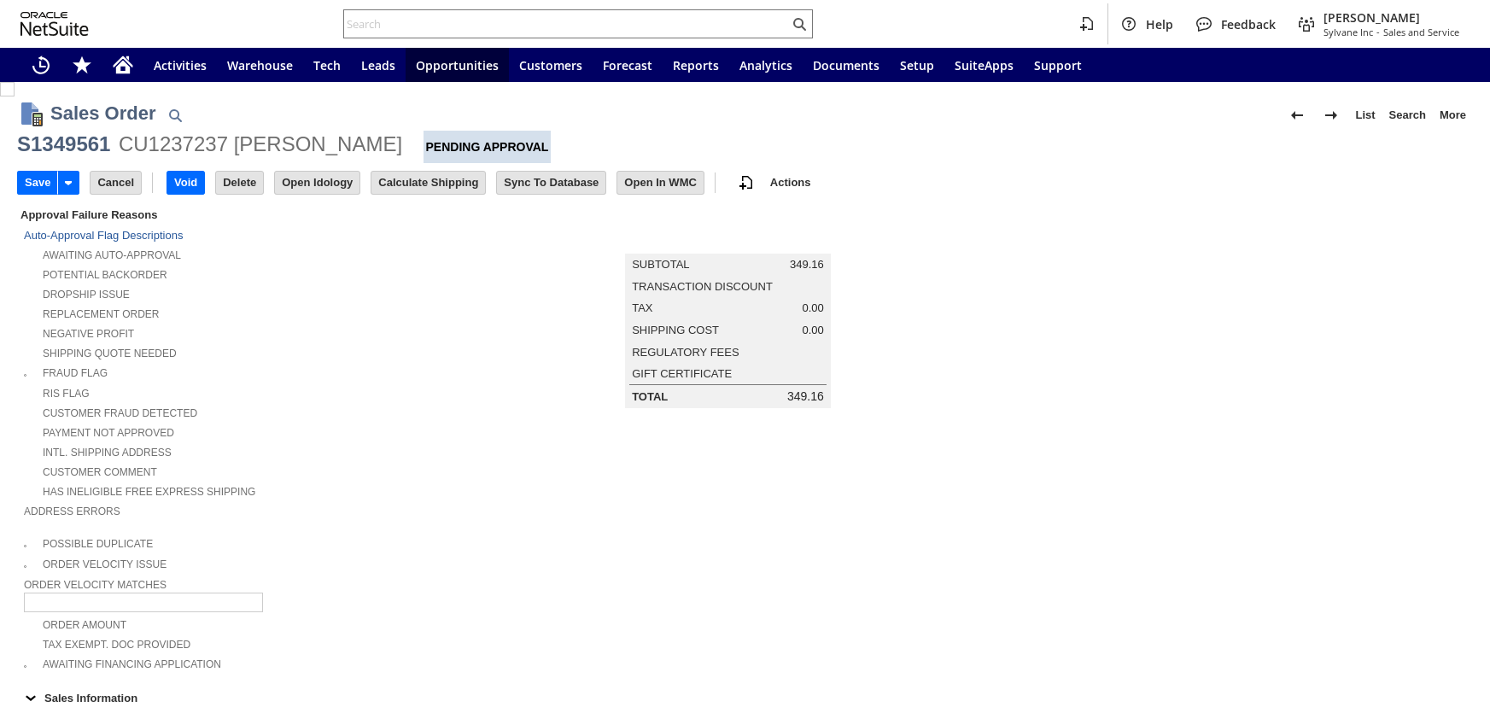
type input "Add"
type input "Copy Previous"
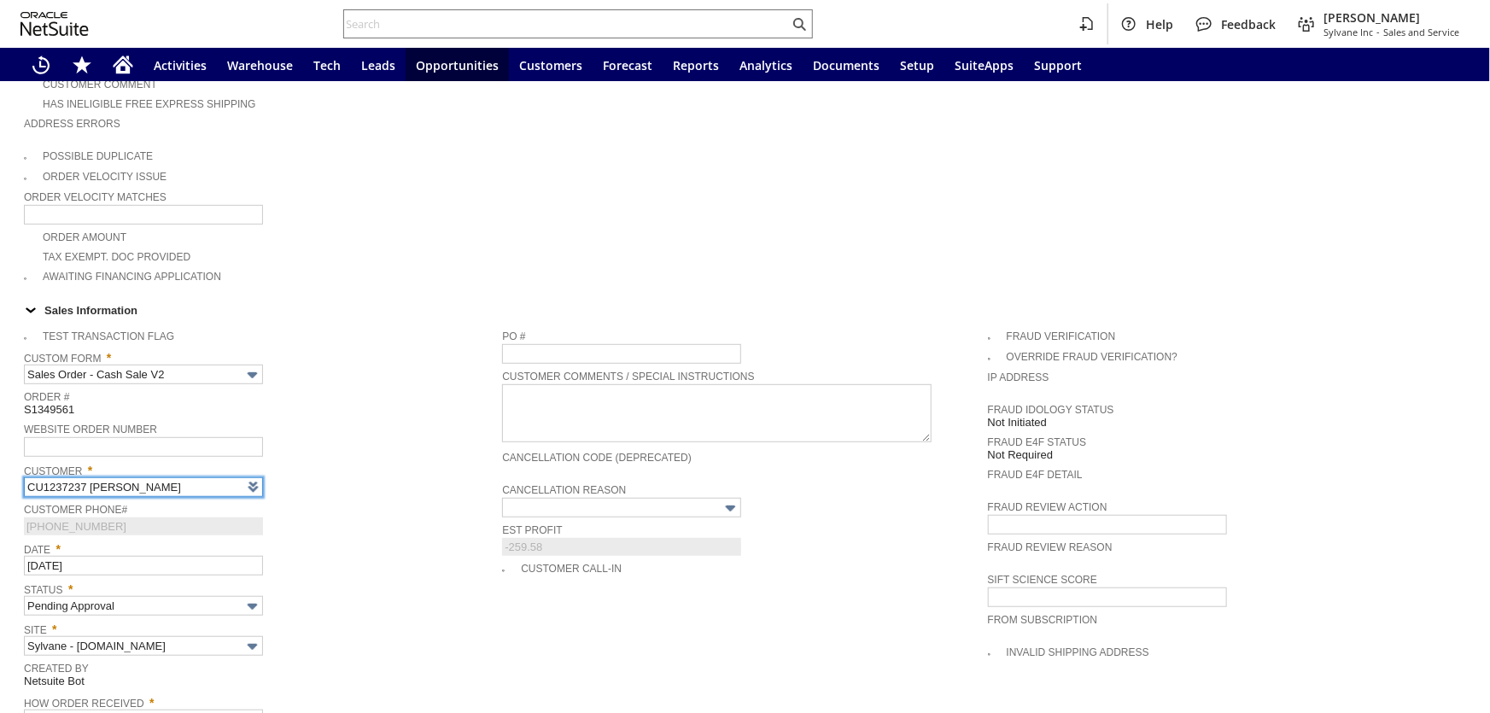
scroll to position [77, 0]
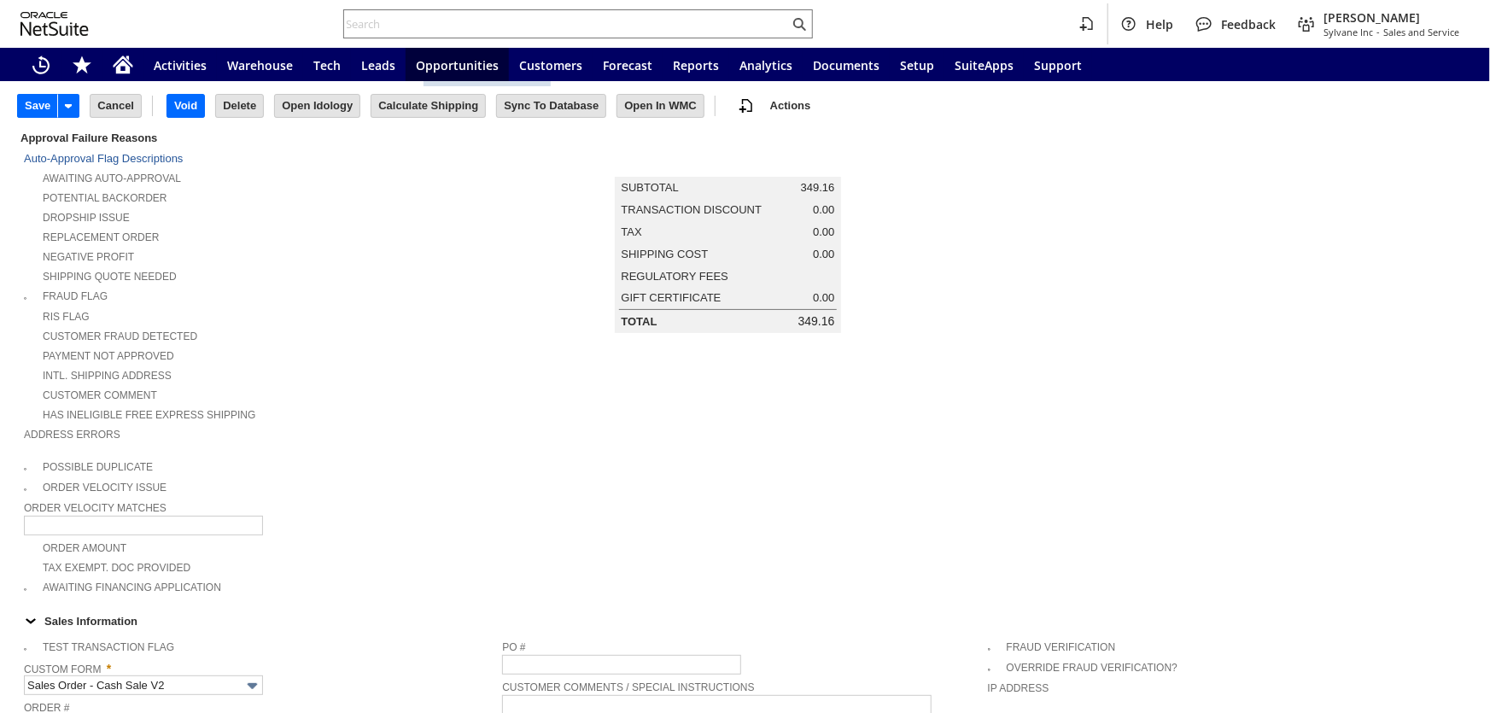
type input "Intelligent Recommendations ⁰"
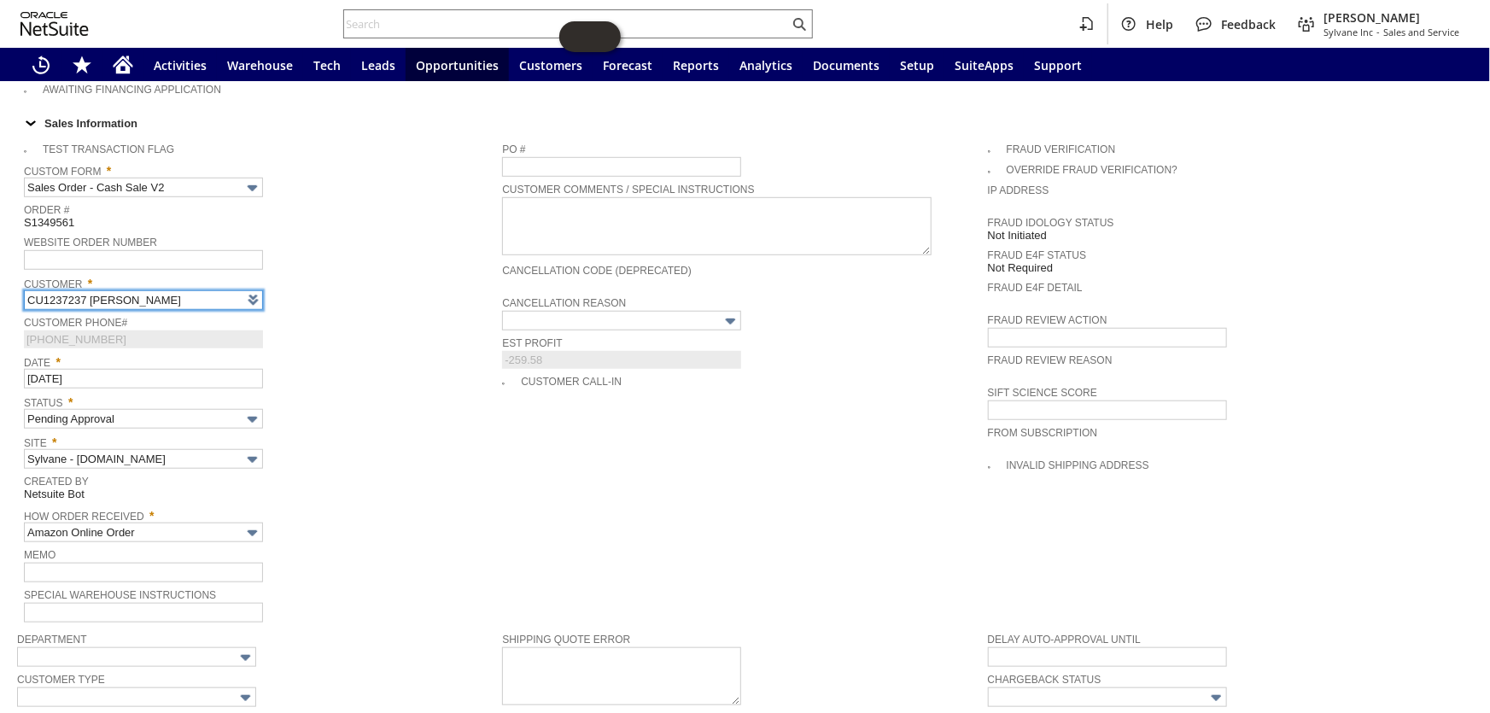
scroll to position [621, 0]
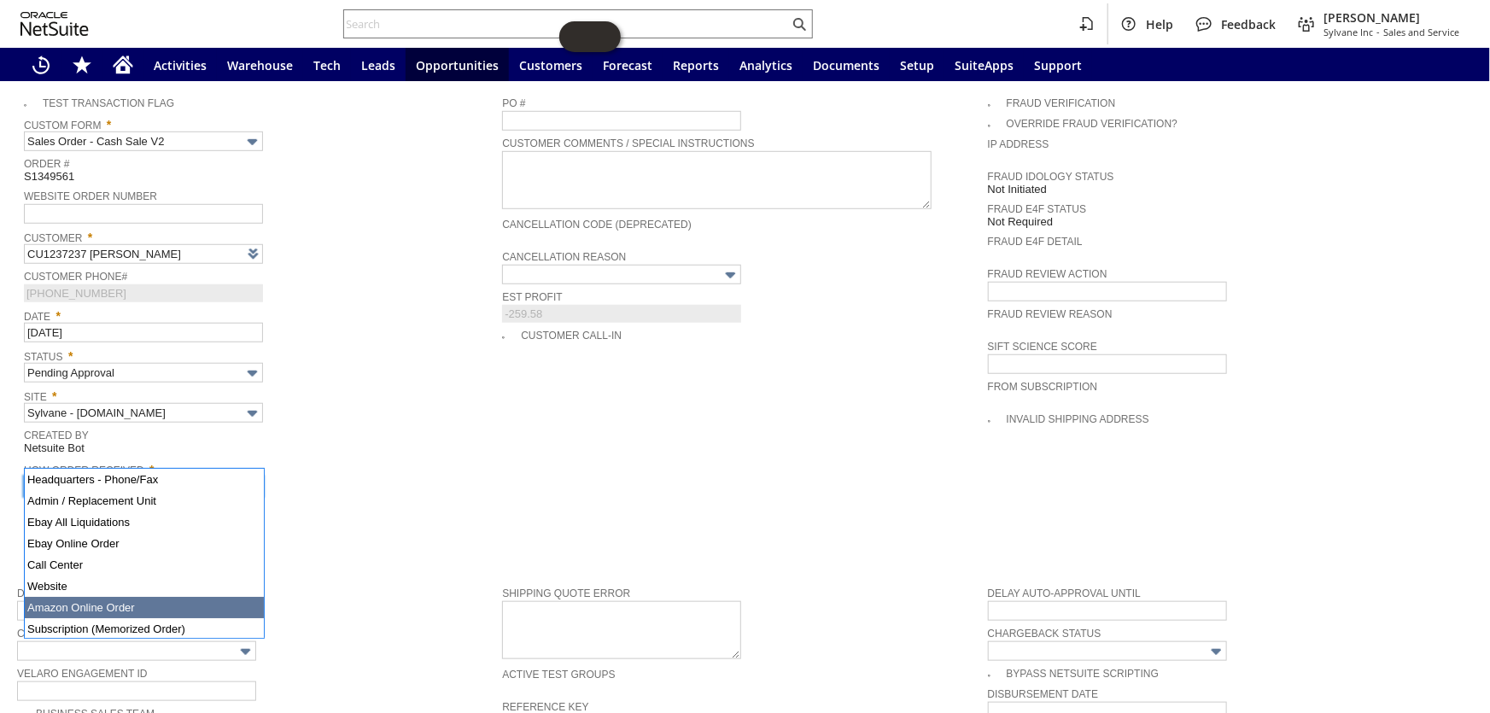
click at [179, 477] on input "Amazon Online Order" at bounding box center [143, 487] width 239 height 20
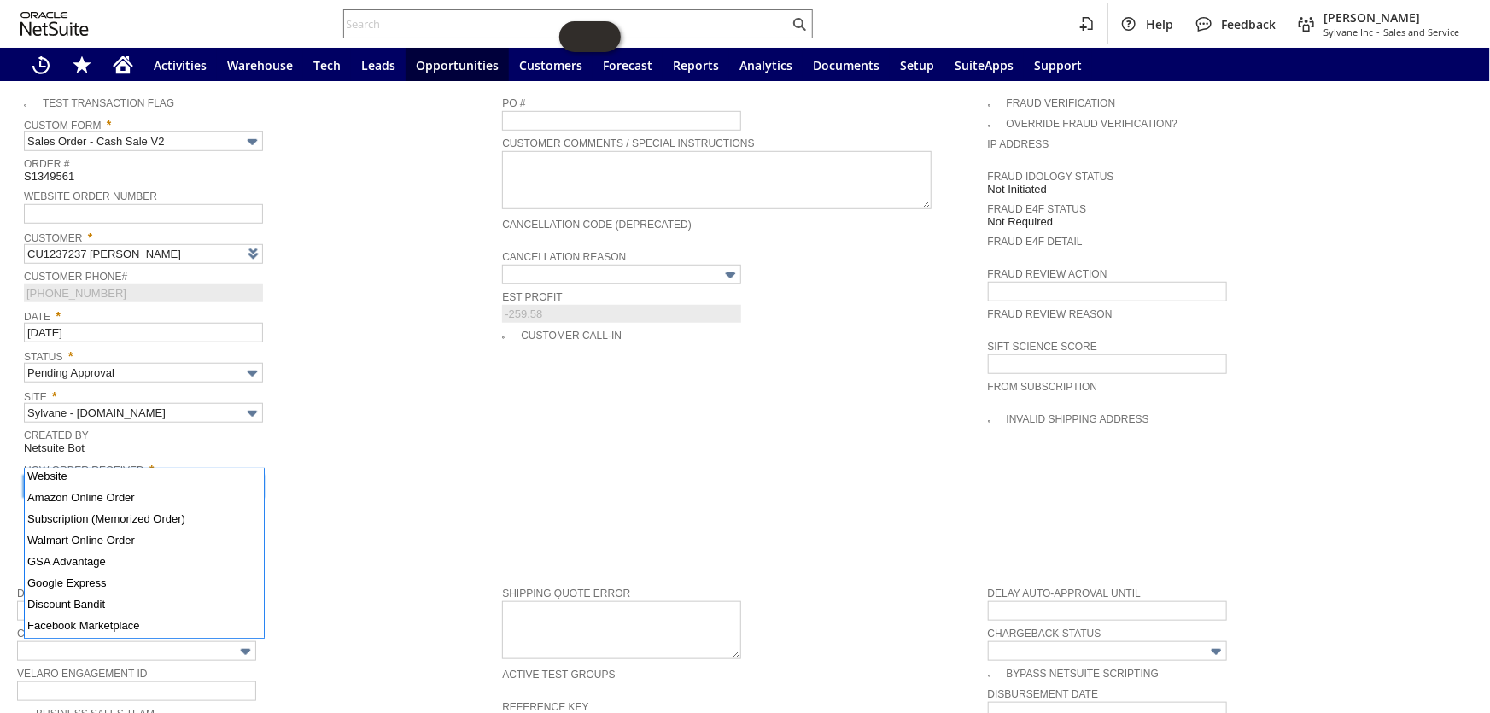
scroll to position [124, 0]
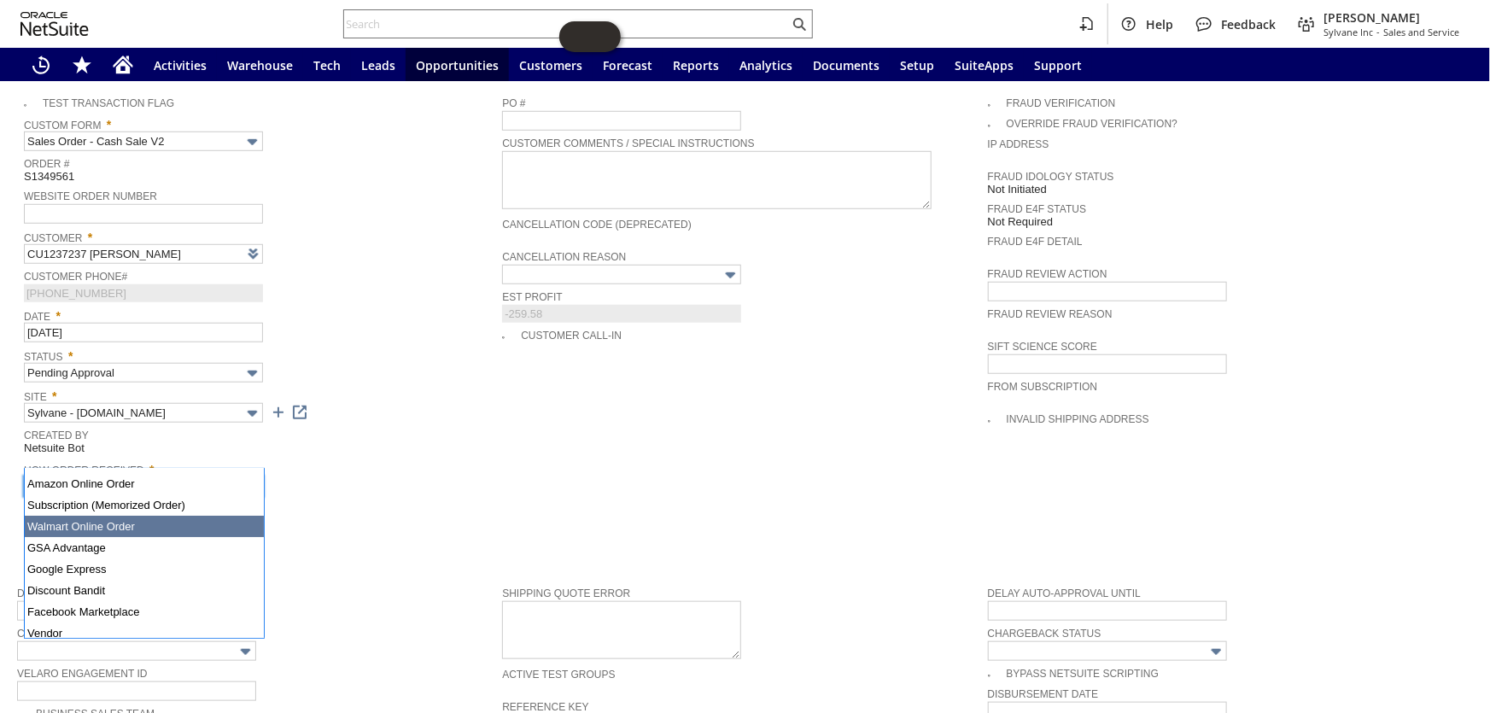
drag, startPoint x: 342, startPoint y: 451, endPoint x: 250, endPoint y: 383, distance: 114.3
click at [345, 458] on div "How Order Received * Amazon Online Order" at bounding box center [259, 477] width 470 height 38
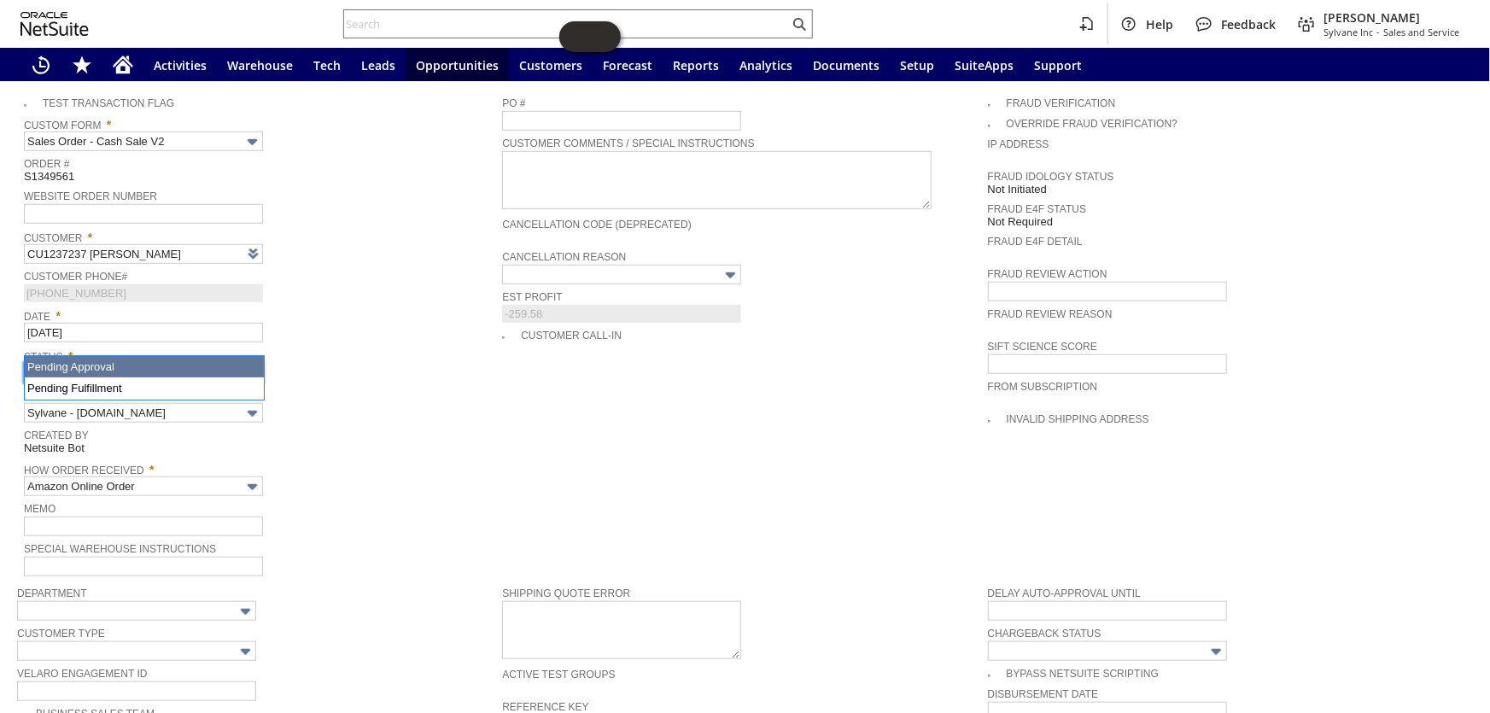
click at [210, 363] on input "Pending Approval" at bounding box center [143, 373] width 239 height 20
type input "Pending Fulfillment"
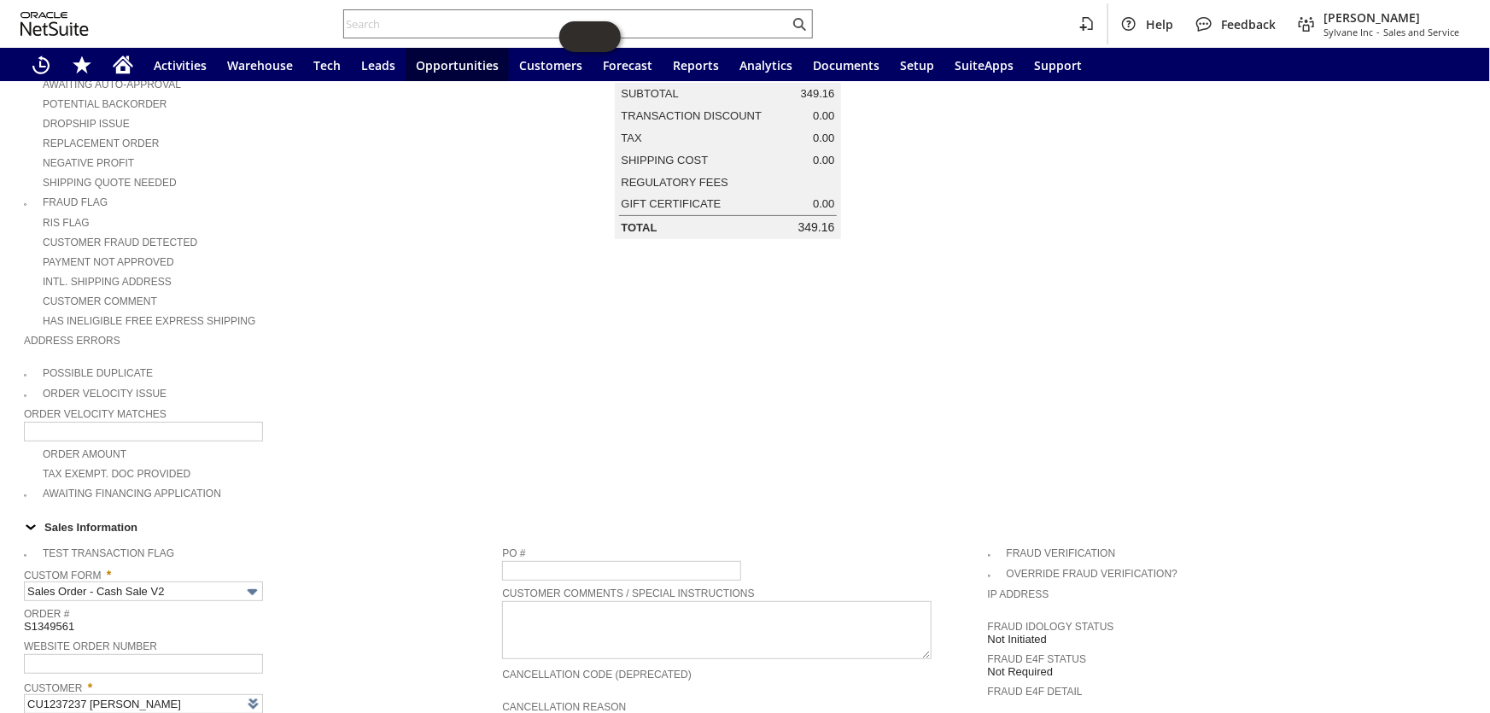
scroll to position [0, 0]
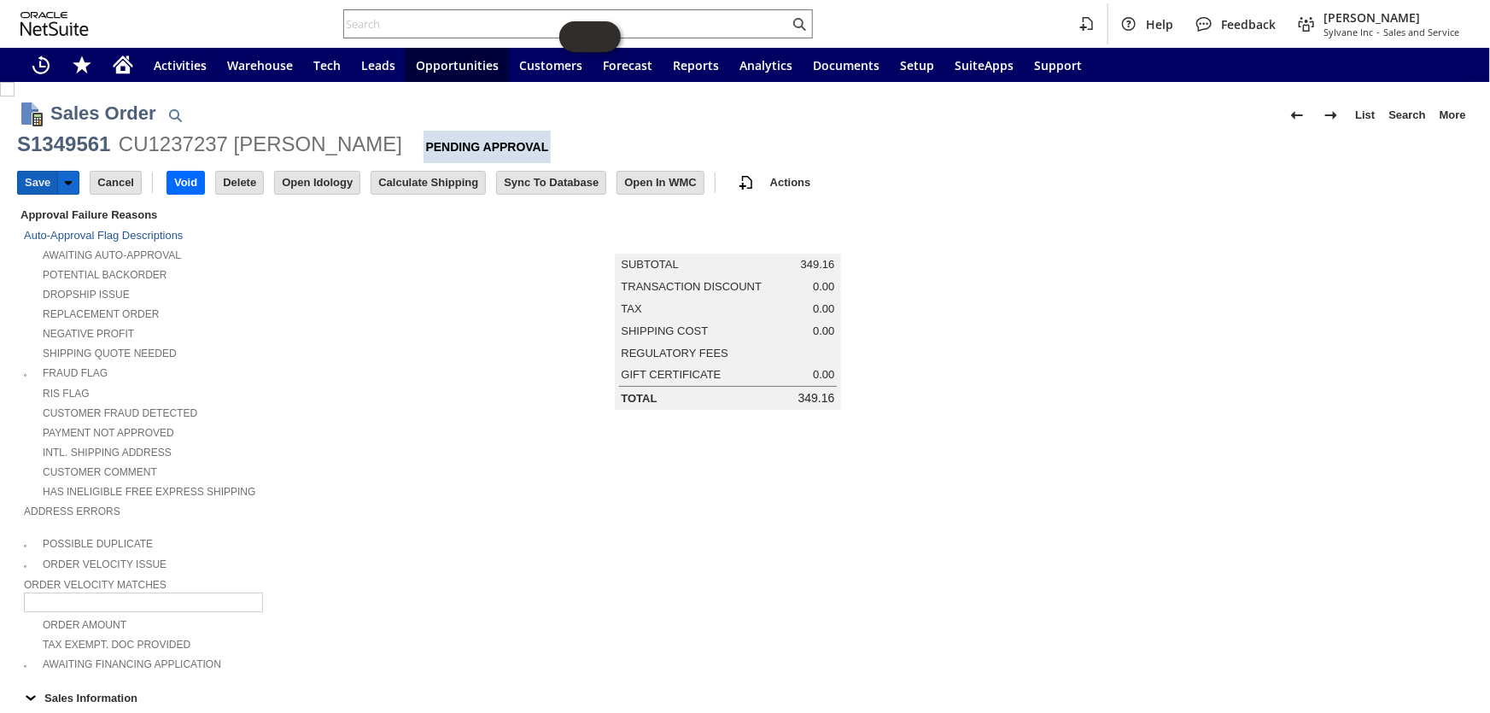
click at [39, 185] on input "Save" at bounding box center [37, 183] width 39 height 22
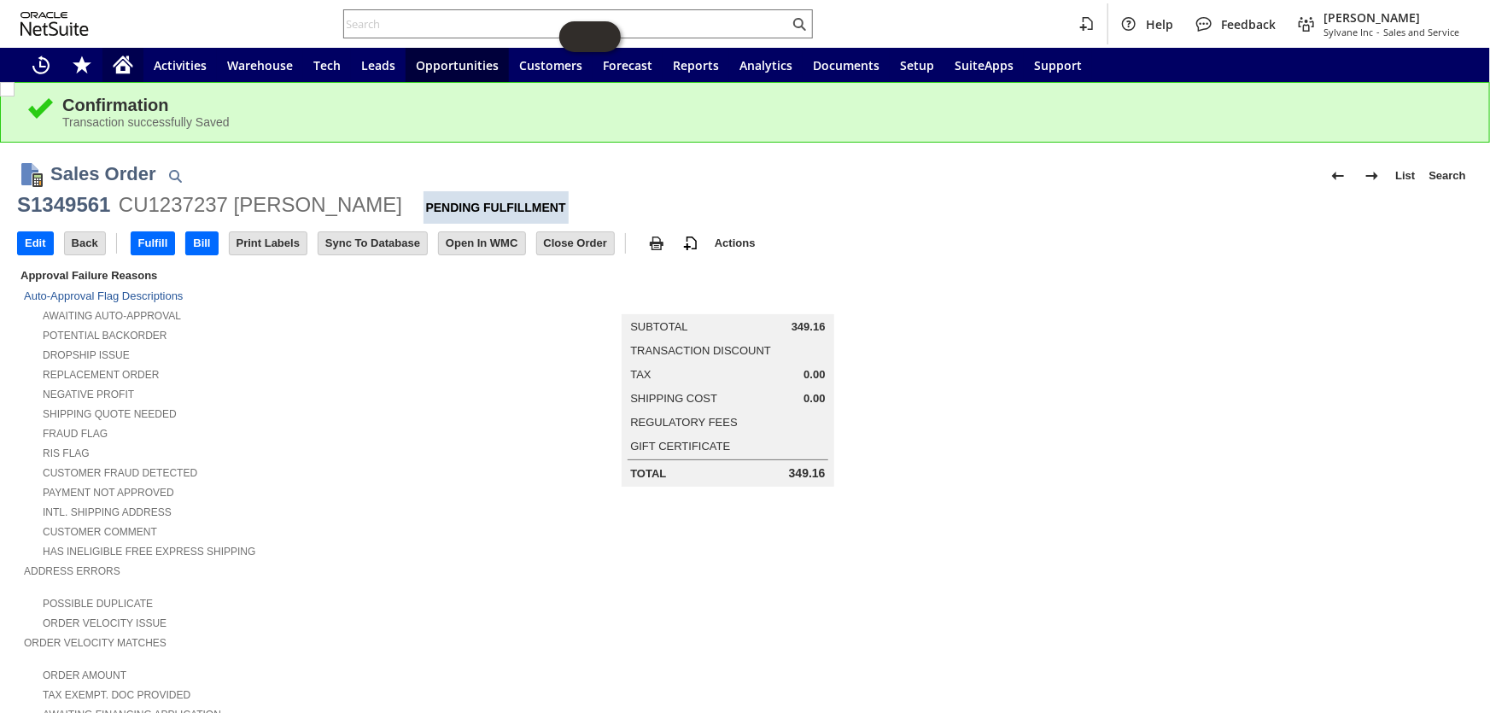
click at [108, 63] on div "Home" at bounding box center [122, 65] width 41 height 34
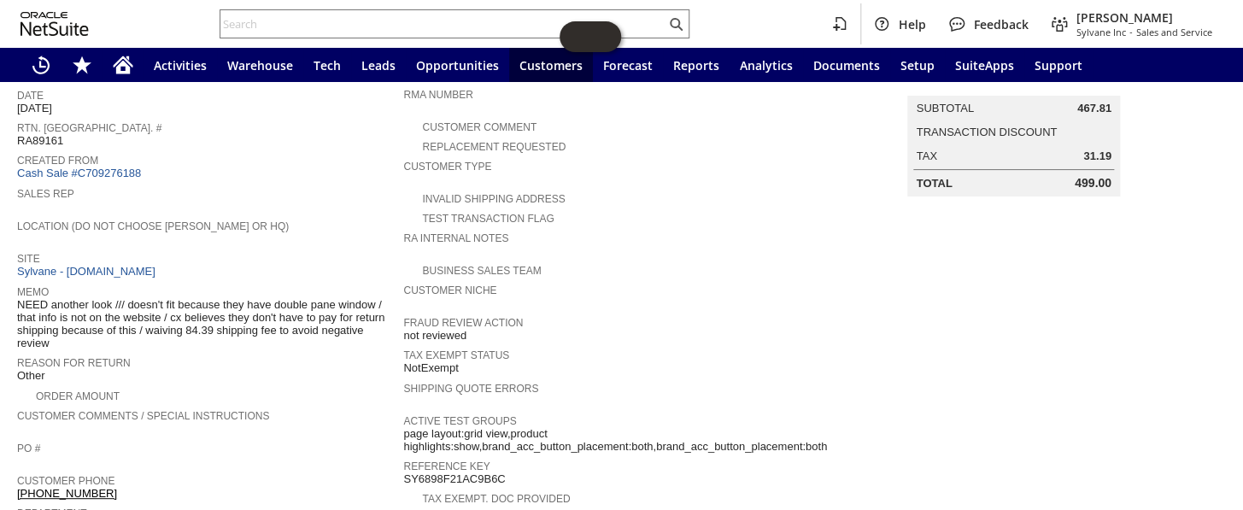
scroll to position [155, 0]
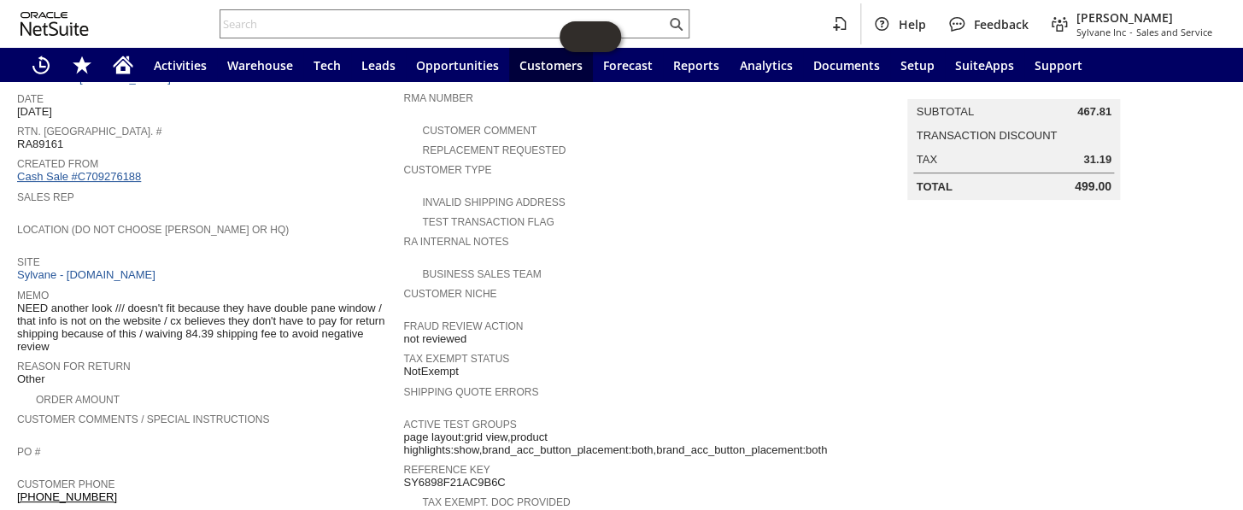
click at [110, 170] on link "Cash Sale #C709276188" at bounding box center [79, 176] width 124 height 13
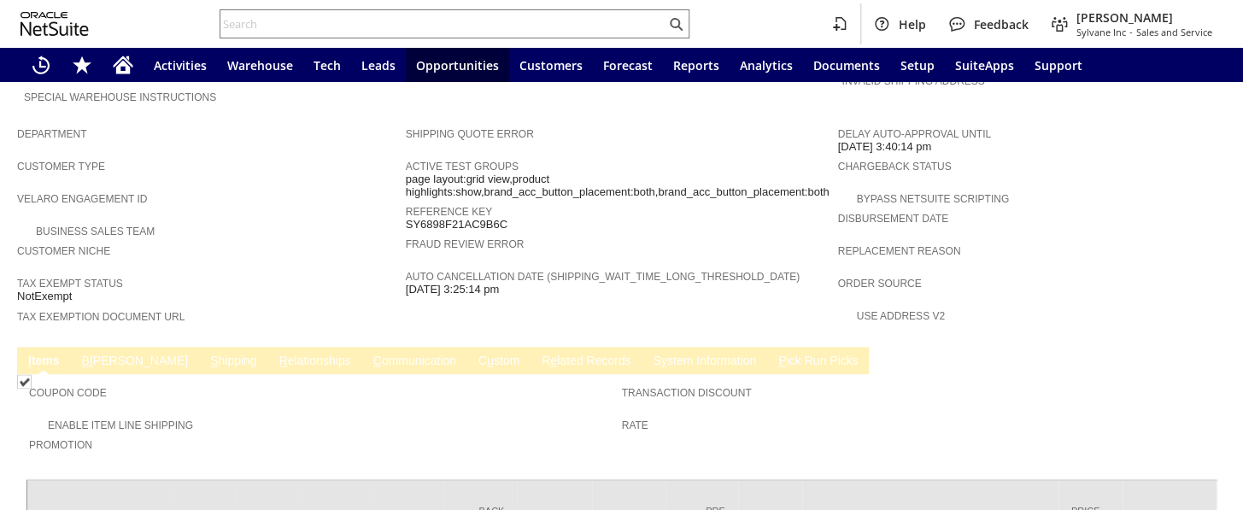
scroll to position [1074, 0]
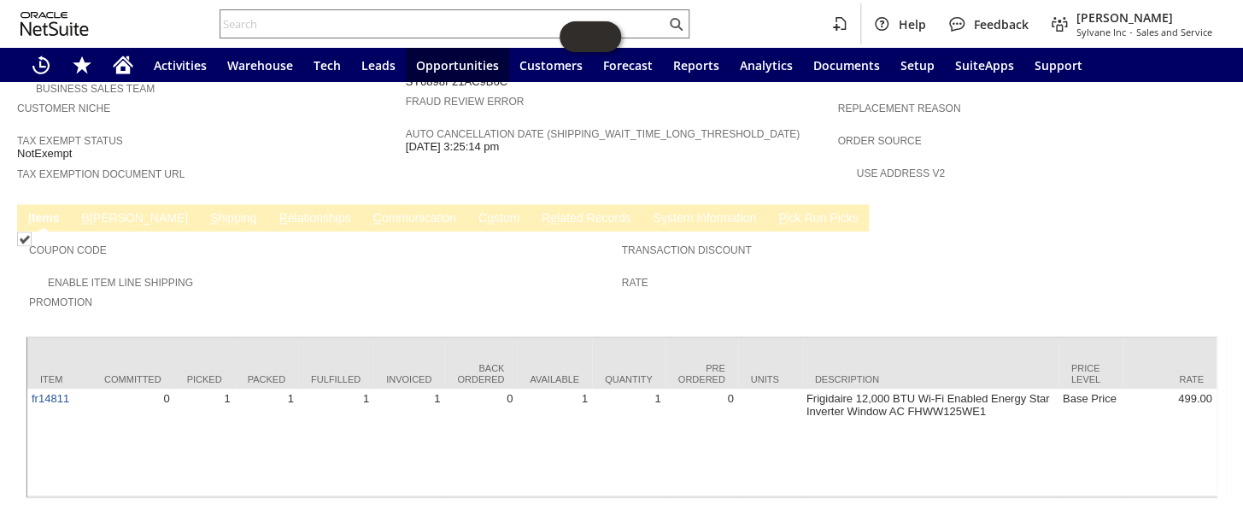
click at [369, 211] on link "C ommunication" at bounding box center [414, 219] width 91 height 16
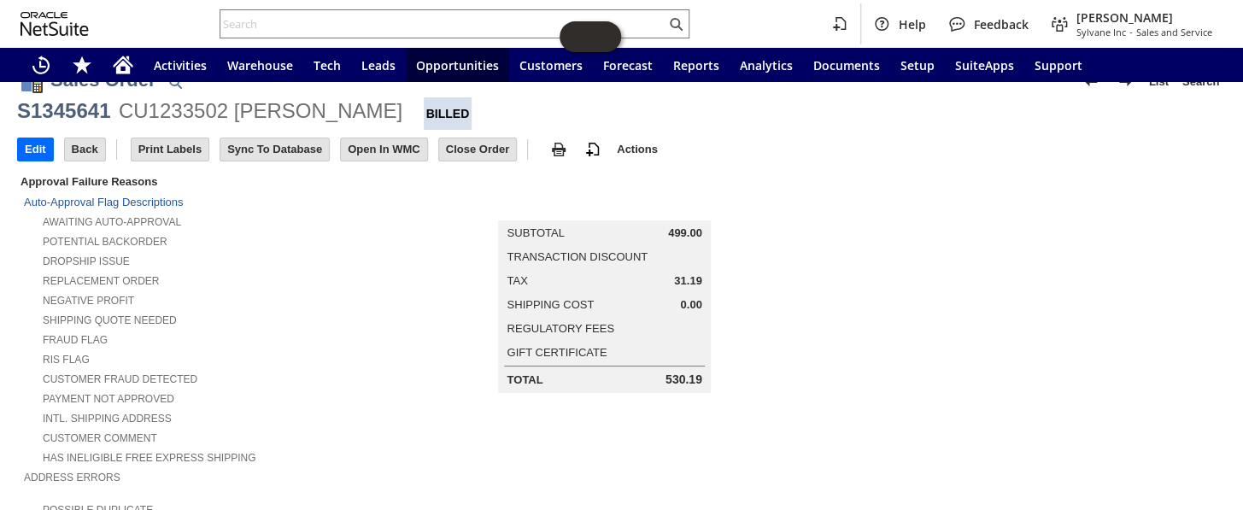
scroll to position [0, 0]
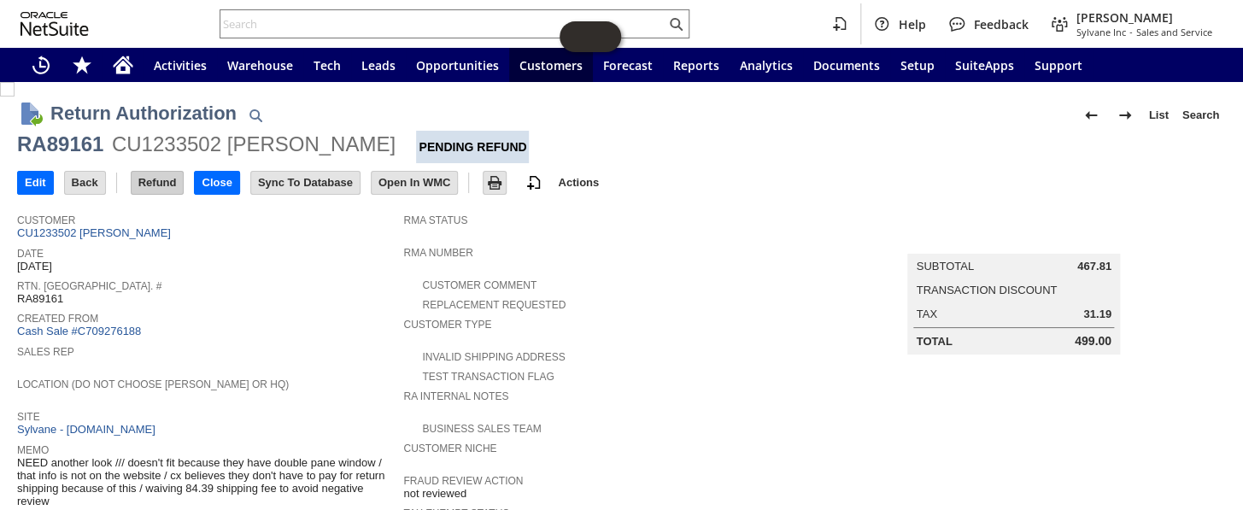
click at [143, 184] on input "Refund" at bounding box center [158, 183] width 52 height 22
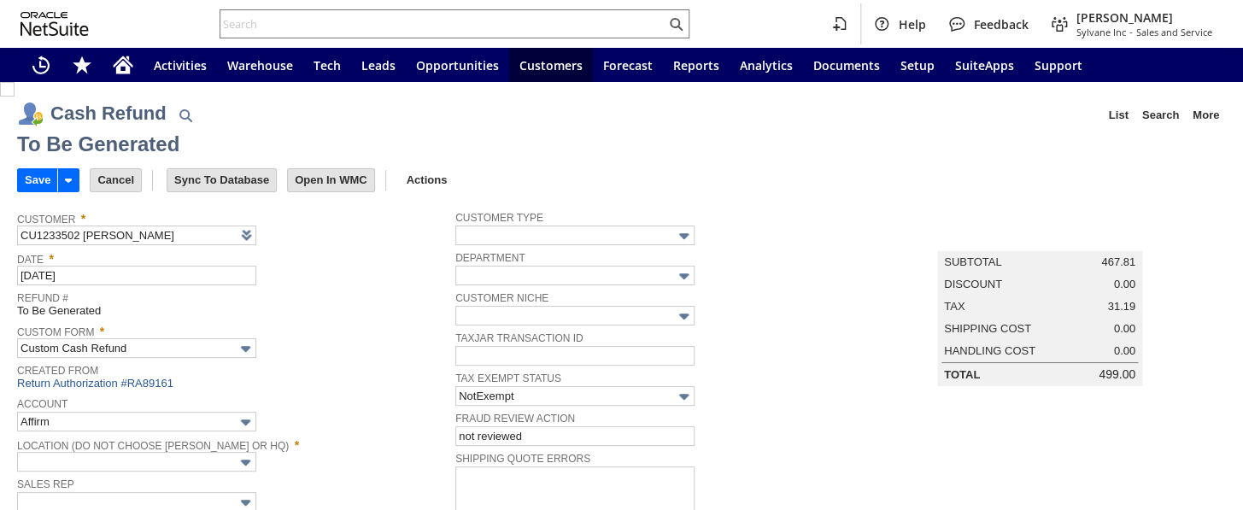
type input "Paypal Account"
type input "Headquarters : Head...s : Pending Testing"
click at [32, 179] on input "Save" at bounding box center [37, 180] width 39 height 22
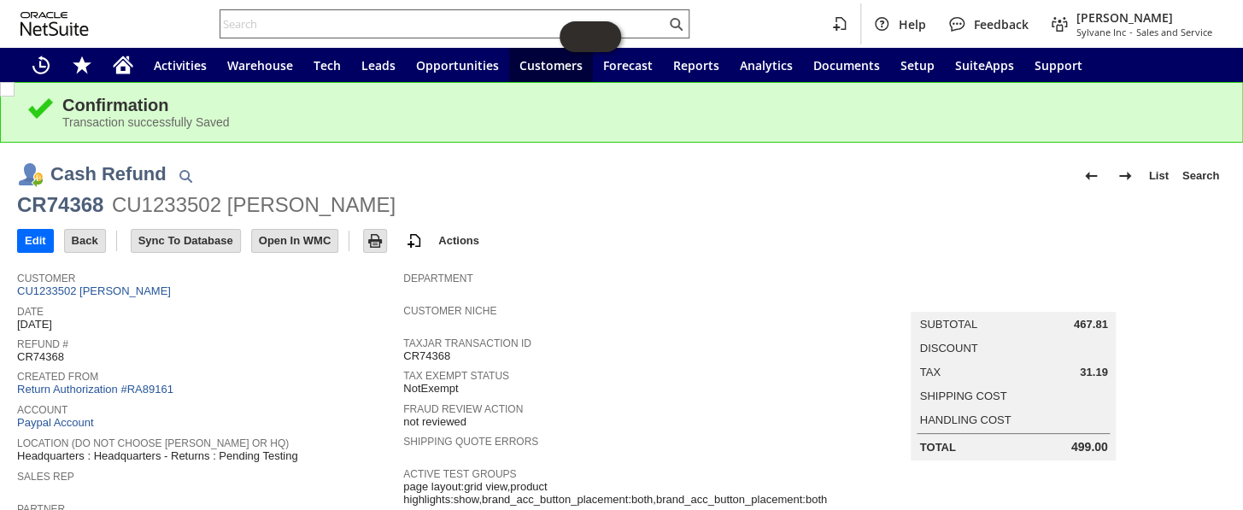
click at [391, 16] on input "text" at bounding box center [442, 24] width 445 height 20
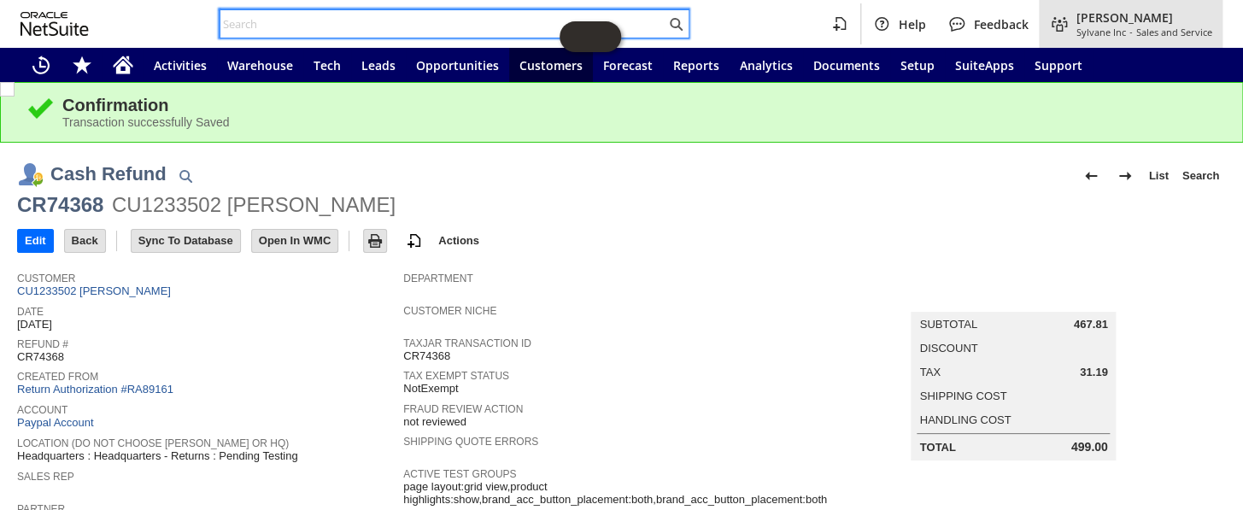
click at [1085, 38] on span "Sylvane Inc" at bounding box center [1101, 32] width 50 height 13
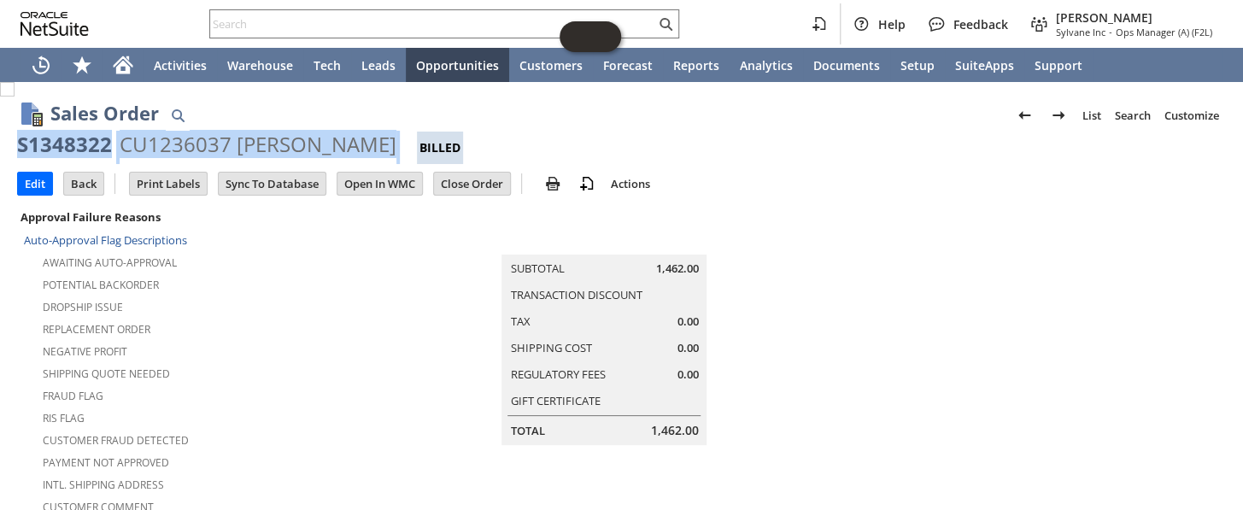
drag, startPoint x: 345, startPoint y: 143, endPoint x: 3, endPoint y: 143, distance: 342.5
copy div "S1348322 CU1236037 Ian Sullivan"
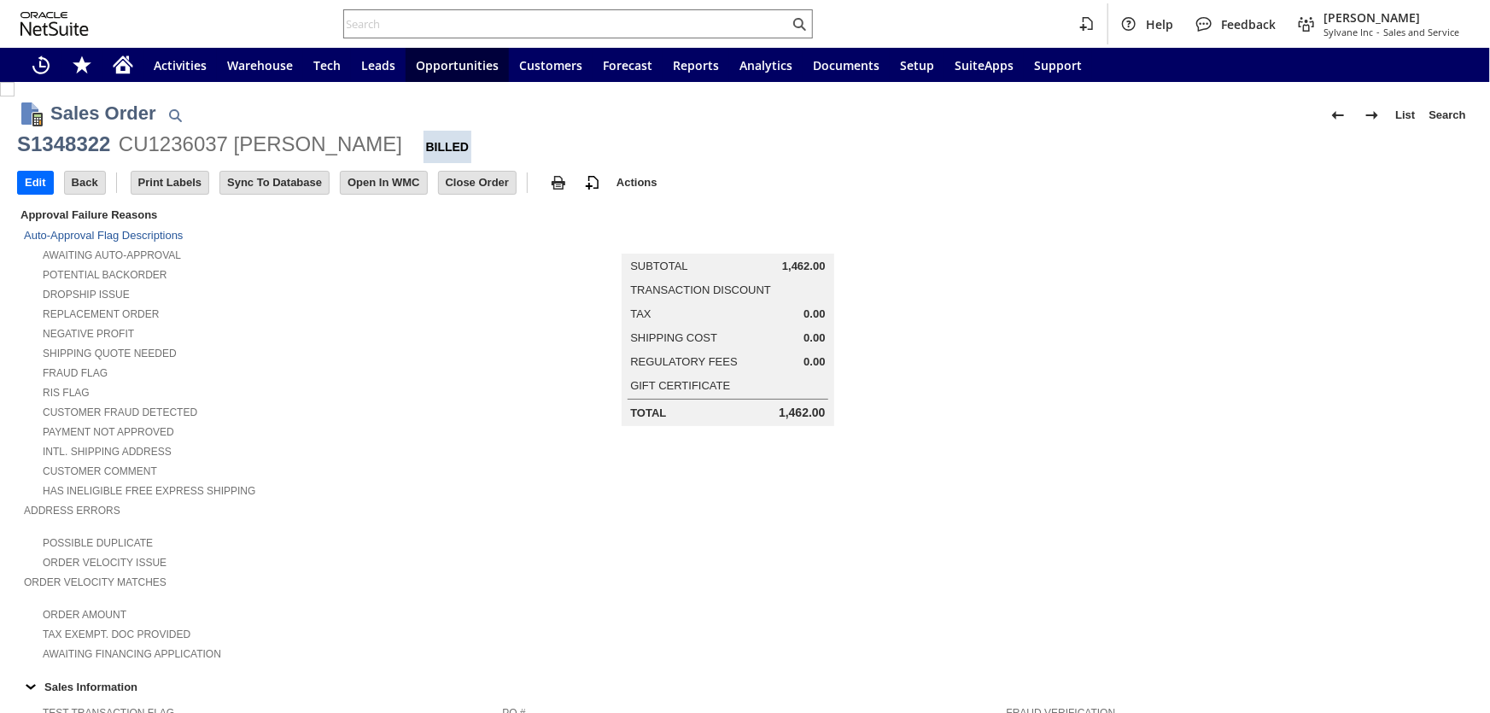
scroll to position [543, 0]
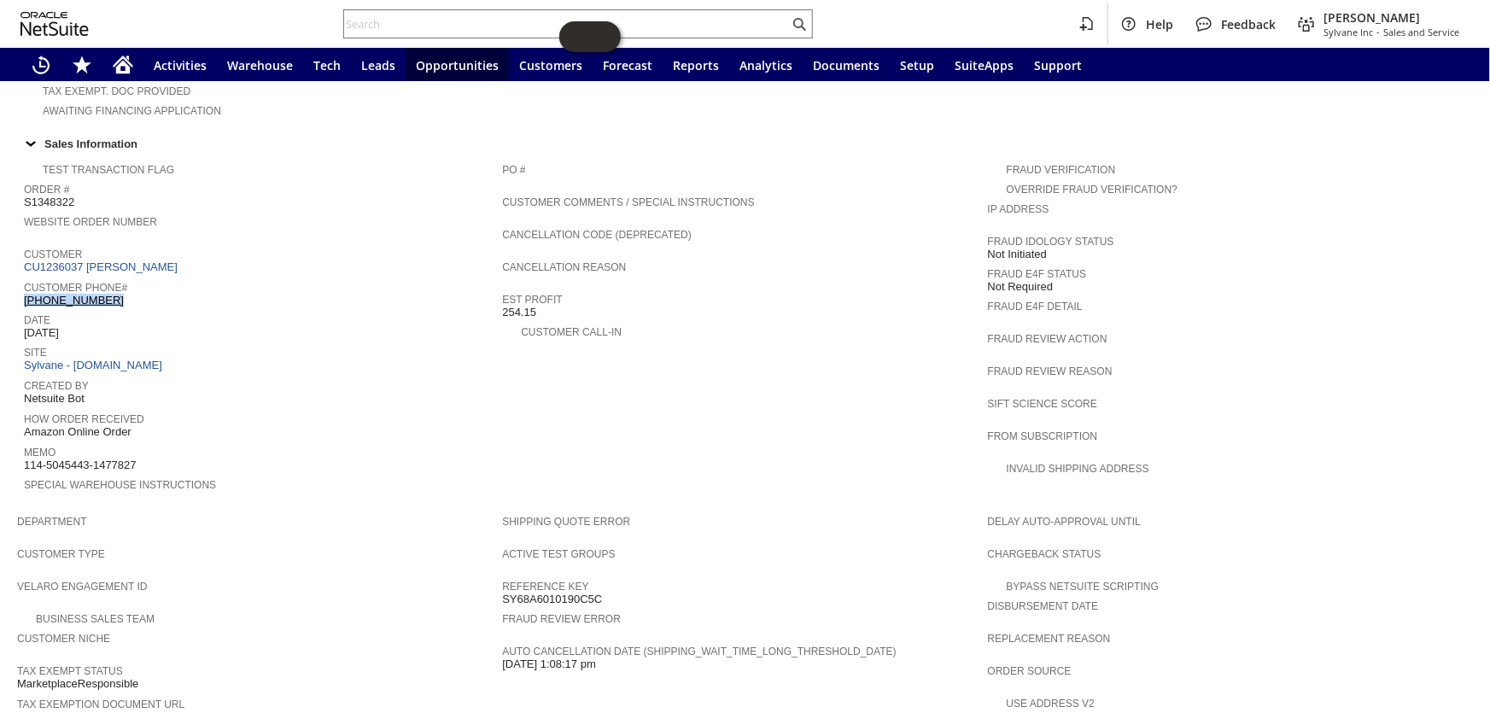
drag, startPoint x: 114, startPoint y: 266, endPoint x: 24, endPoint y: 270, distance: 89.8
click at [24, 277] on div "Customer Phone# [PHONE_NUMBER]" at bounding box center [259, 292] width 470 height 31
copy link "[PHONE_NUMBER]"
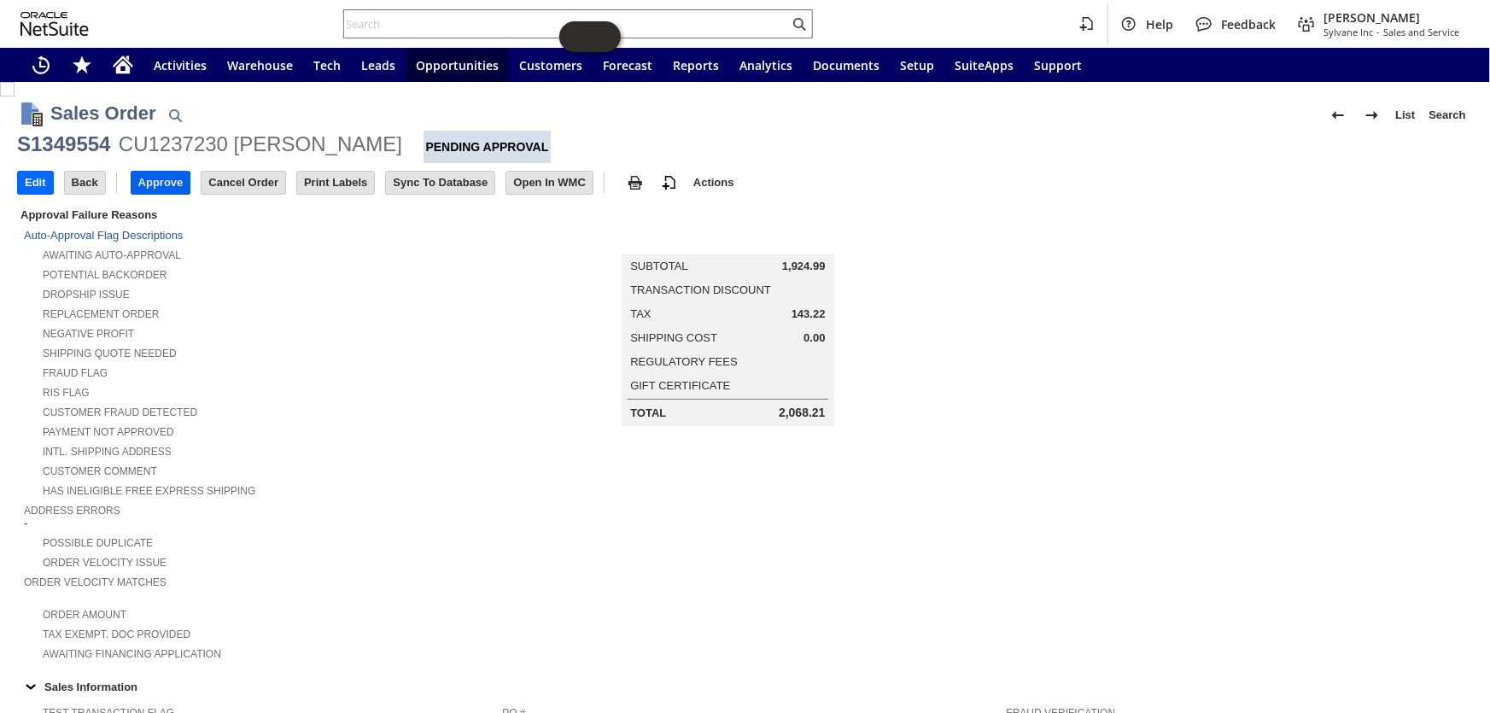
click at [133, 177] on input "Approve" at bounding box center [161, 183] width 59 height 22
click at [168, 184] on input "Approve" at bounding box center [161, 183] width 59 height 22
click at [160, 174] on input "Approve" at bounding box center [161, 183] width 59 height 22
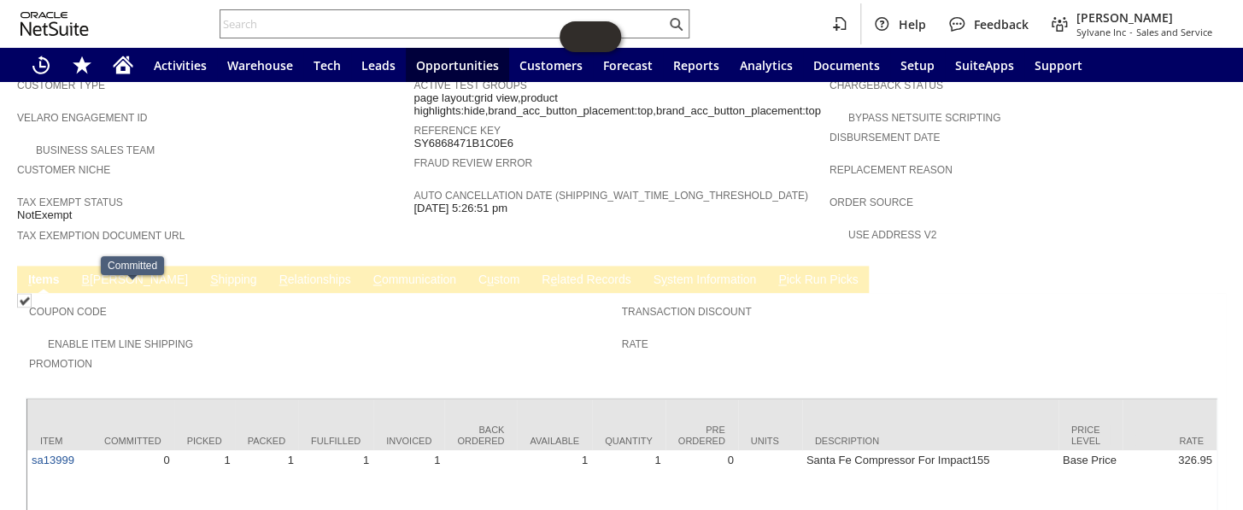
scroll to position [998, 0]
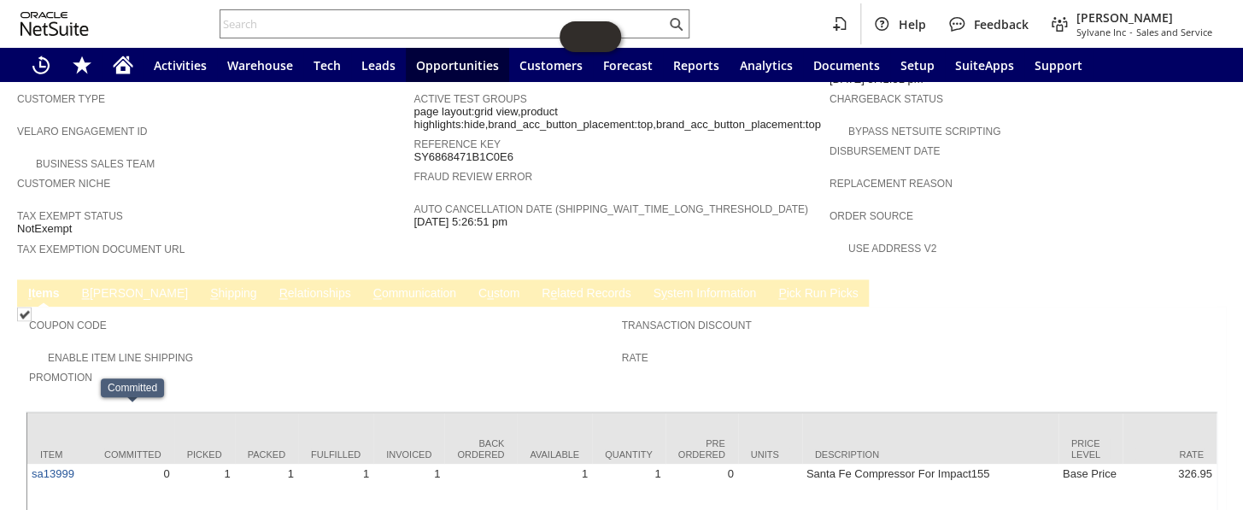
click at [90, 286] on link "B illing" at bounding box center [135, 294] width 114 height 16
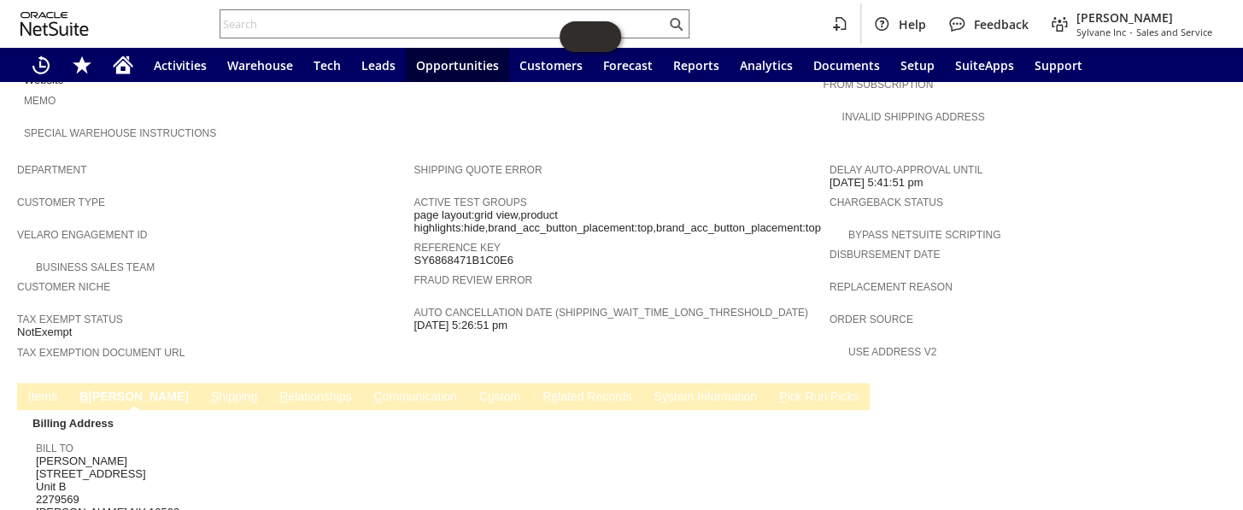
scroll to position [869, 0]
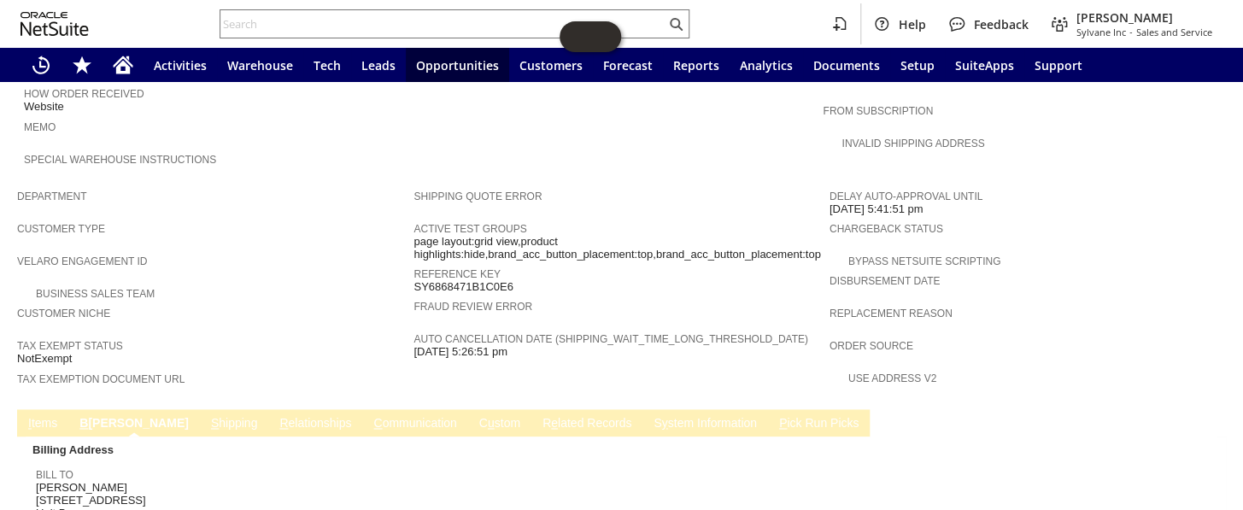
click at [43, 416] on link "I tems" at bounding box center [43, 424] width 38 height 16
click at [95, 409] on td "B illing" at bounding box center [135, 422] width 128 height 27
click at [102, 416] on link "B illing" at bounding box center [135, 424] width 114 height 16
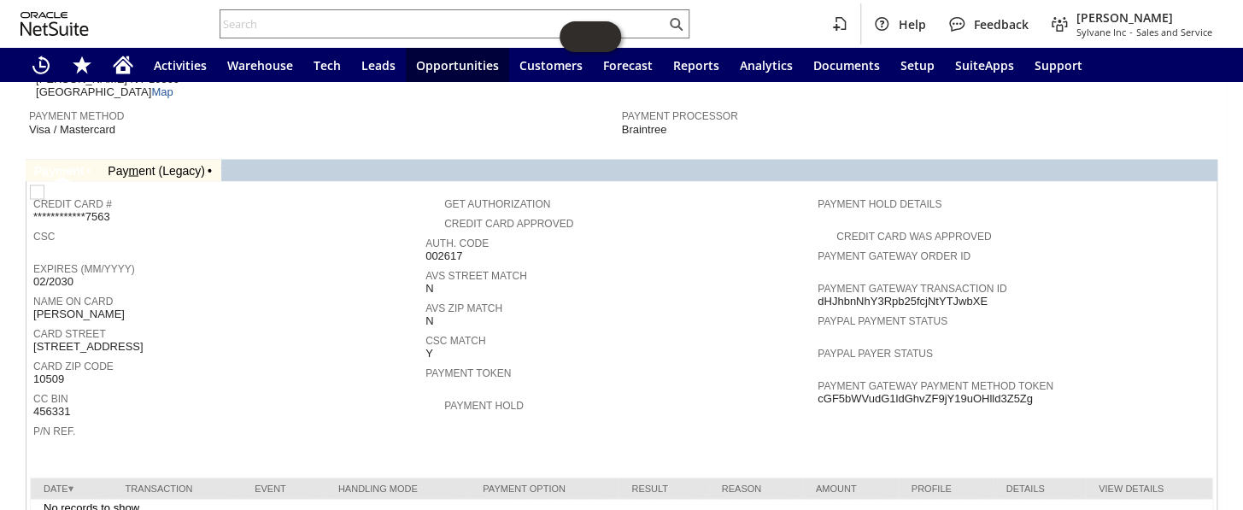
scroll to position [1334, 0]
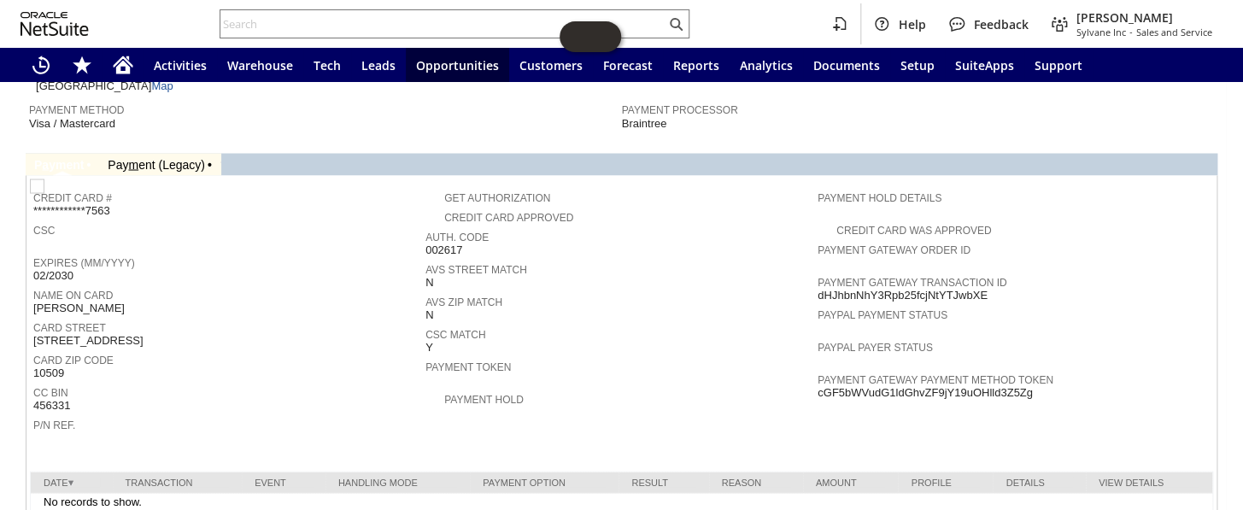
drag, startPoint x: 1029, startPoint y: 320, endPoint x: 809, endPoint y: 321, distance: 220.3
click at [817, 368] on div "Payment Gateway Payment Method Token cGF5bWVudG1ldGhvZF9jY19uOHlld3Z5Zg" at bounding box center [1008, 383] width 383 height 31
drag, startPoint x: 809, startPoint y: 320, endPoint x: 964, endPoint y: 332, distance: 155.9
click at [963, 331] on td "Payment Hold Details Credit Card Was Approved Payment Gateway Order ID Payment …" at bounding box center [1013, 314] width 392 height 264
drag, startPoint x: 971, startPoint y: 318, endPoint x: 810, endPoint y: 319, distance: 161.4
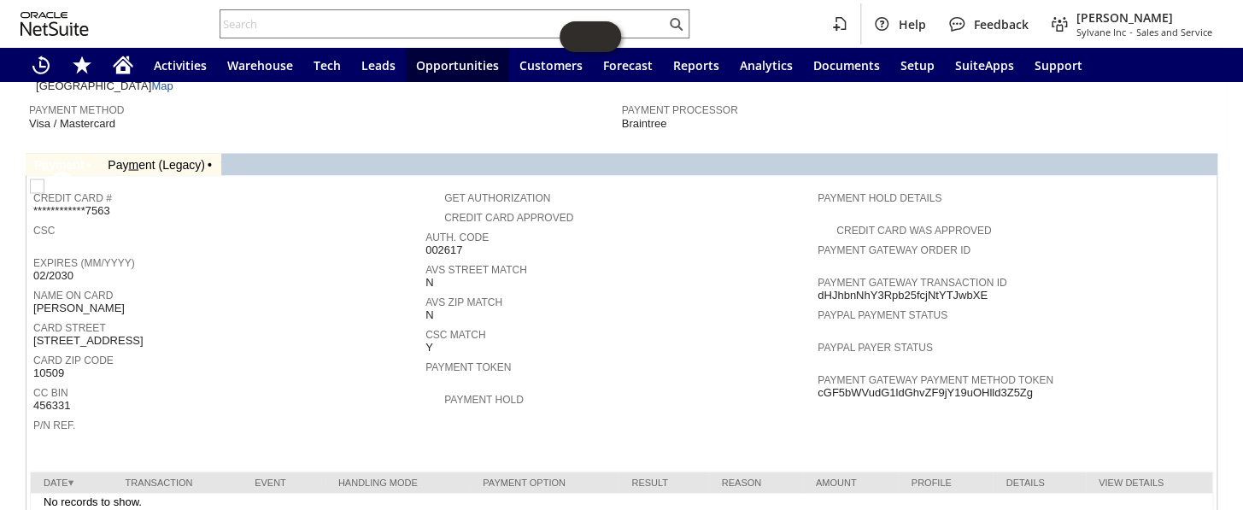
click at [817, 368] on div "Payment Gateway Payment Method Token cGF5bWVudG1ldGhvZF9jY19uOHlld3Z5Zg" at bounding box center [1008, 383] width 383 height 31
copy span "cGF5bWVudG1ldGhvZF9jY19uOHlld3Z5Zg"
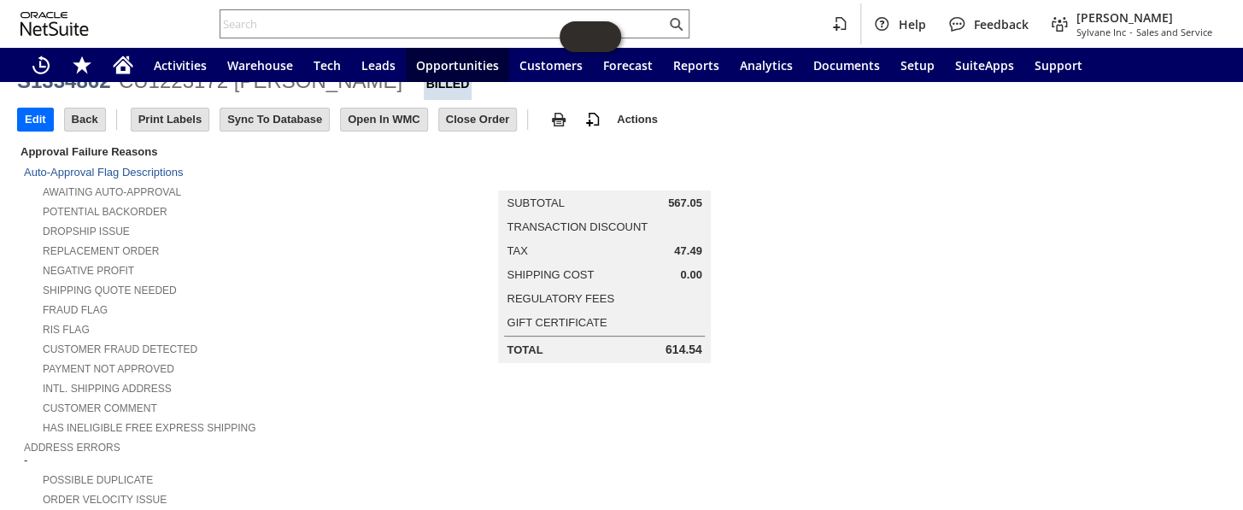
scroll to position [0, 0]
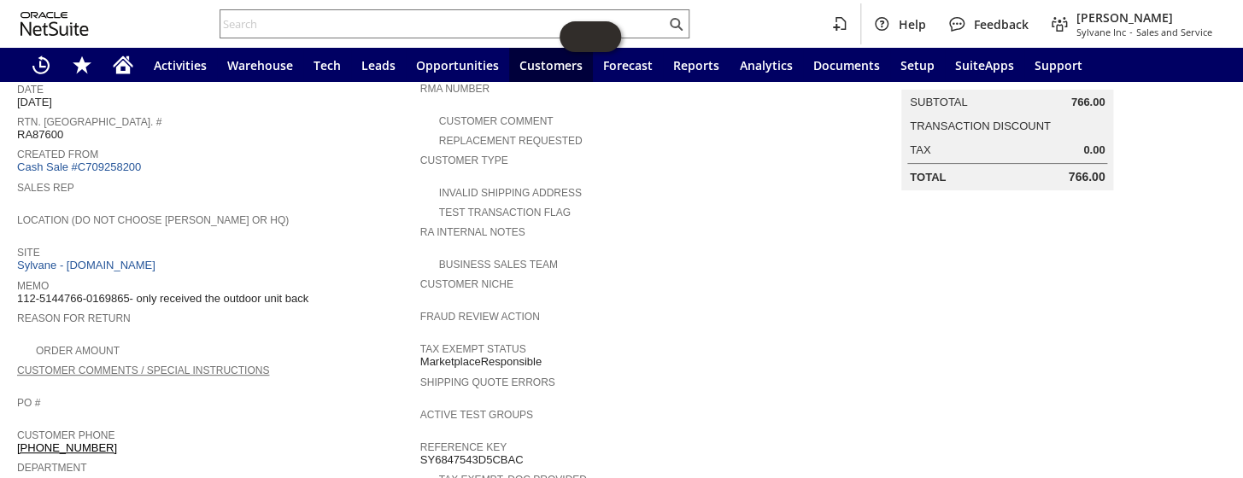
scroll to position [161, 0]
drag, startPoint x: 128, startPoint y: 288, endPoint x: 17, endPoint y: 288, distance: 111.0
click at [17, 295] on span "112-5144766-0169865- only received the outdoor unit back" at bounding box center [162, 302] width 291 height 14
copy span "112-5144766-0169865"
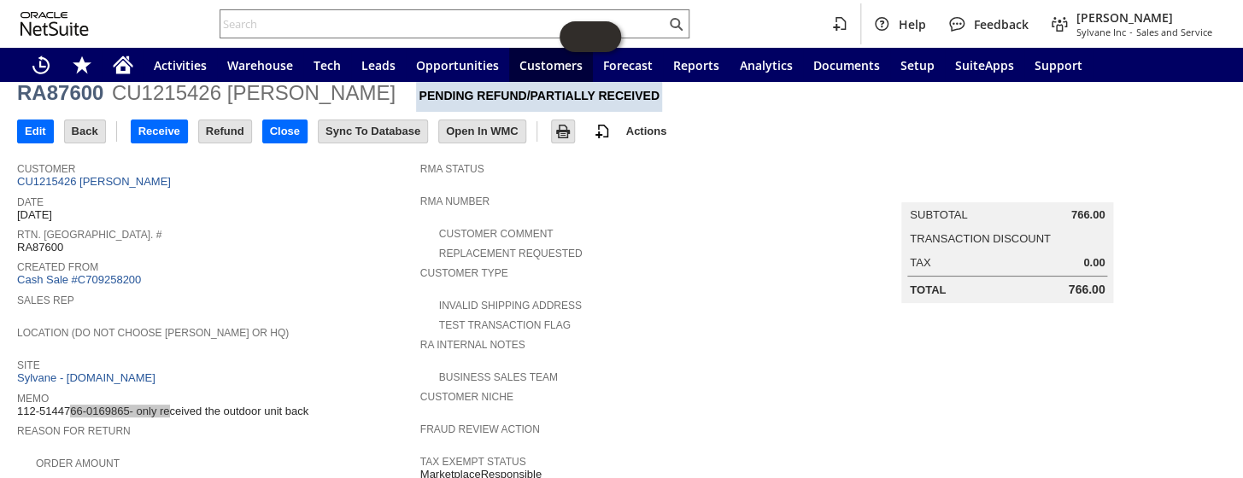
scroll to position [77, 0]
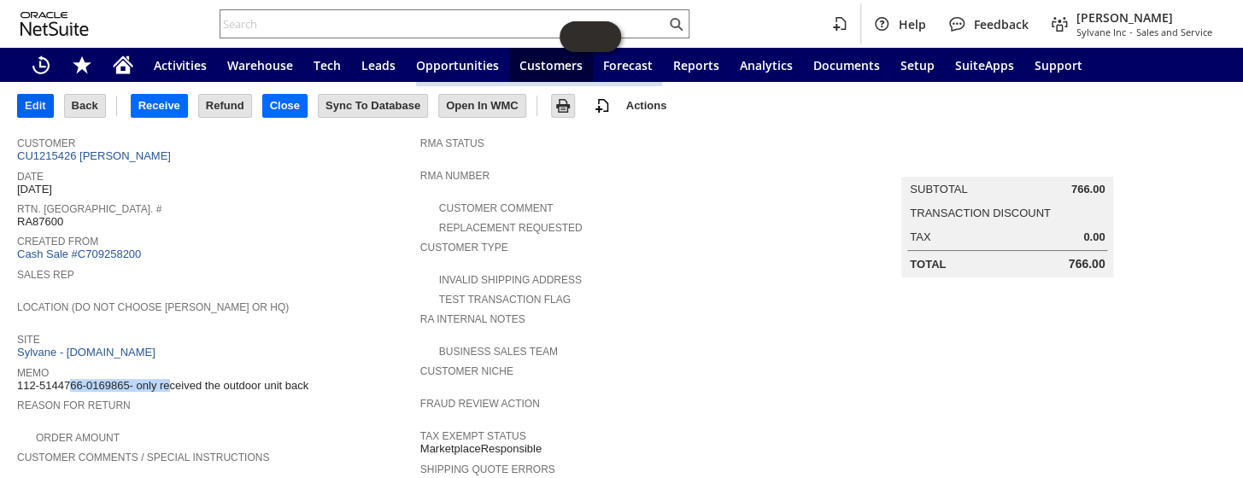
click at [32, 103] on input "Edit" at bounding box center [35, 106] width 35 height 22
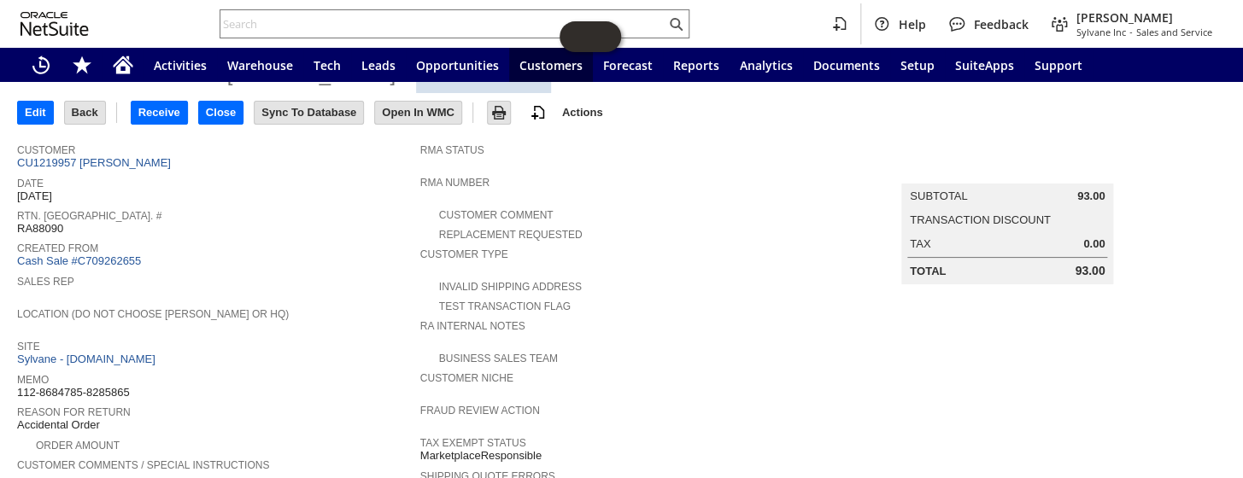
scroll to position [156, 0]
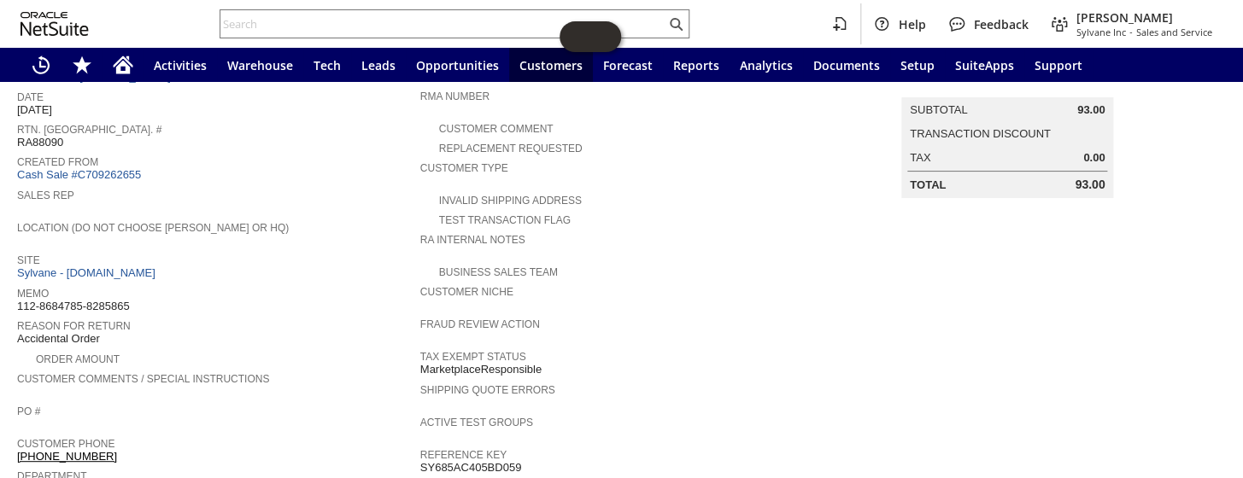
drag, startPoint x: 141, startPoint y: 293, endPoint x: 19, endPoint y: 292, distance: 122.1
click at [19, 292] on div "Memo 112-8684785-8285865" at bounding box center [214, 298] width 395 height 31
copy span "112-8684785-8285865"
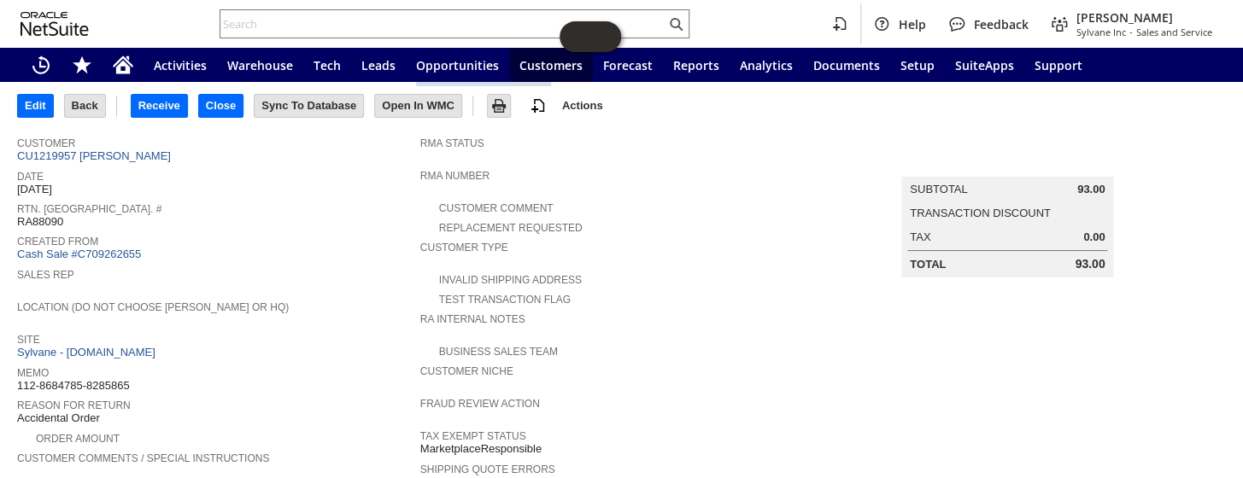
scroll to position [0, 0]
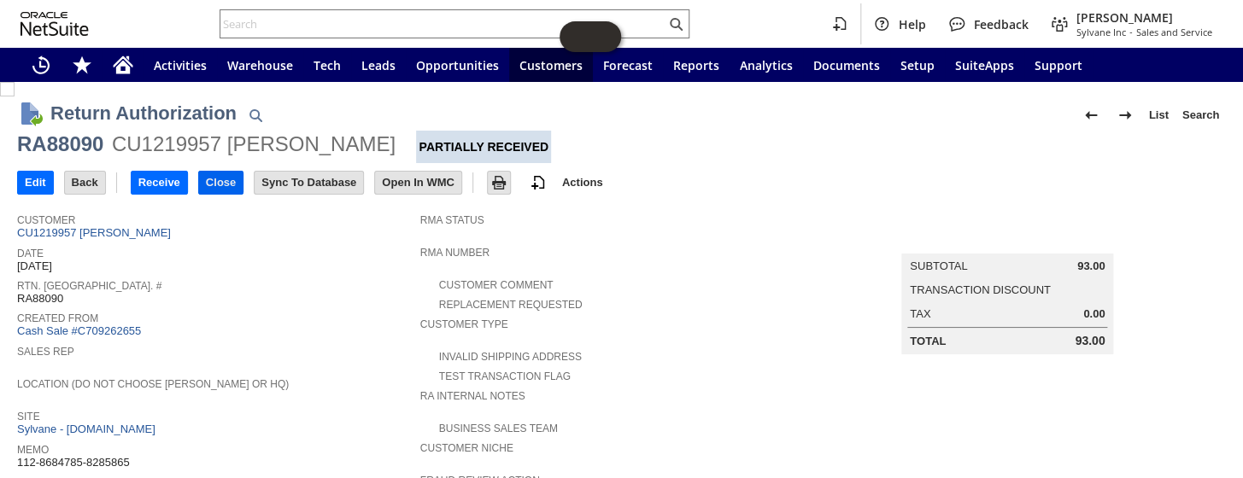
click at [223, 186] on input "Close" at bounding box center [221, 183] width 44 height 22
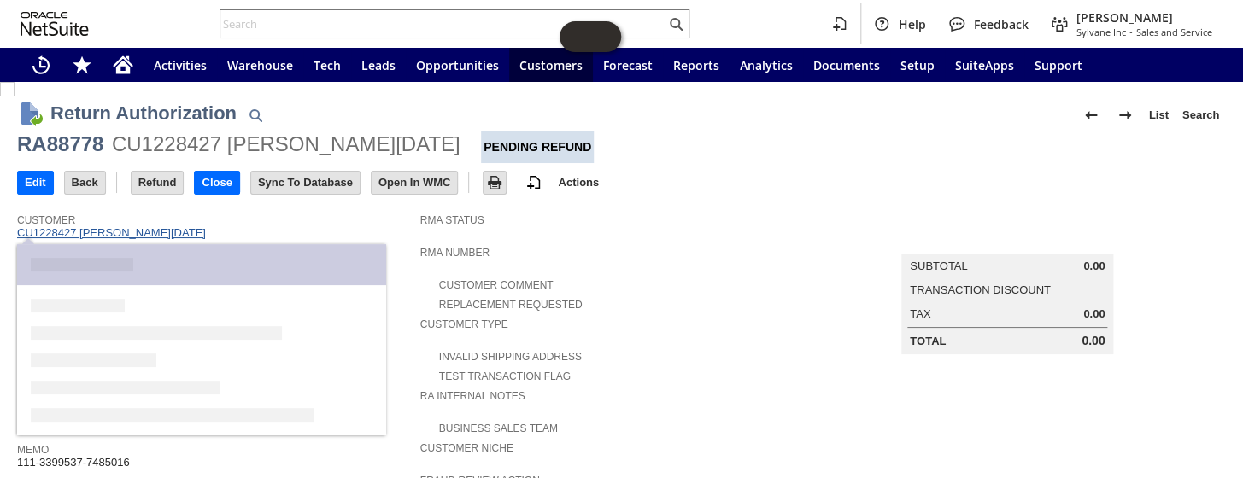
click at [117, 238] on link "CU1228427 Suzanne S Pasko" at bounding box center [113, 232] width 193 height 13
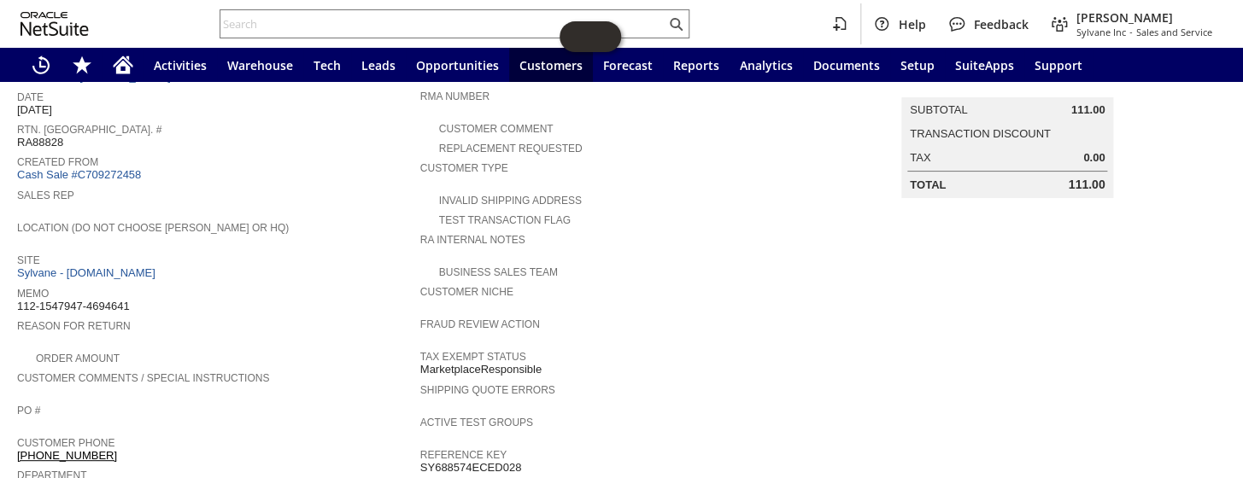
scroll to position [155, 0]
drag, startPoint x: 129, startPoint y: 293, endPoint x: 18, endPoint y: 296, distance: 111.1
click at [18, 296] on div "Memo 112-1547947-4694641" at bounding box center [214, 299] width 395 height 31
copy span "112-1547947-4694641"
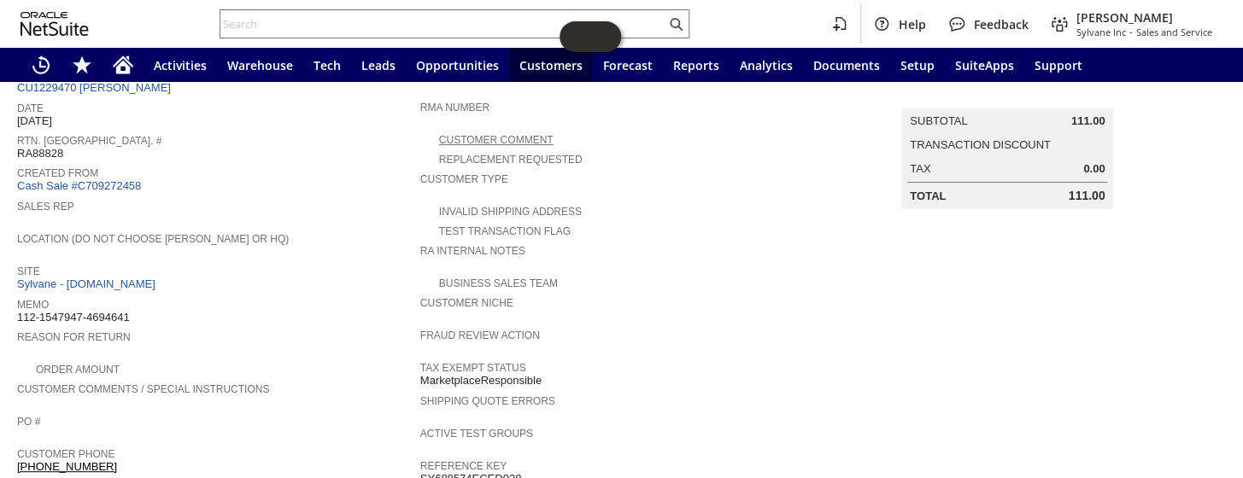
scroll to position [0, 0]
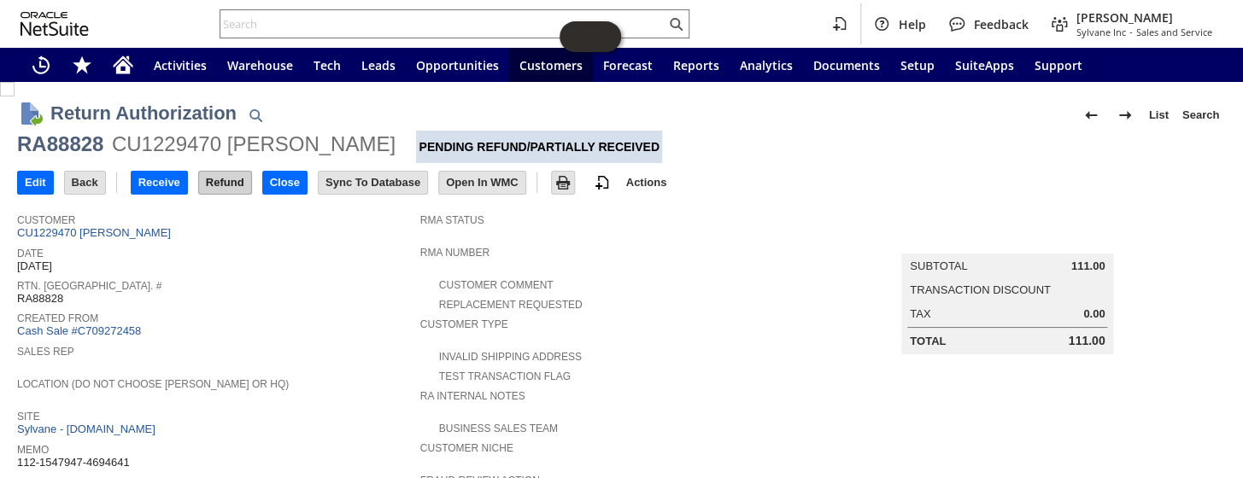
click at [222, 184] on input "Refund" at bounding box center [225, 183] width 52 height 22
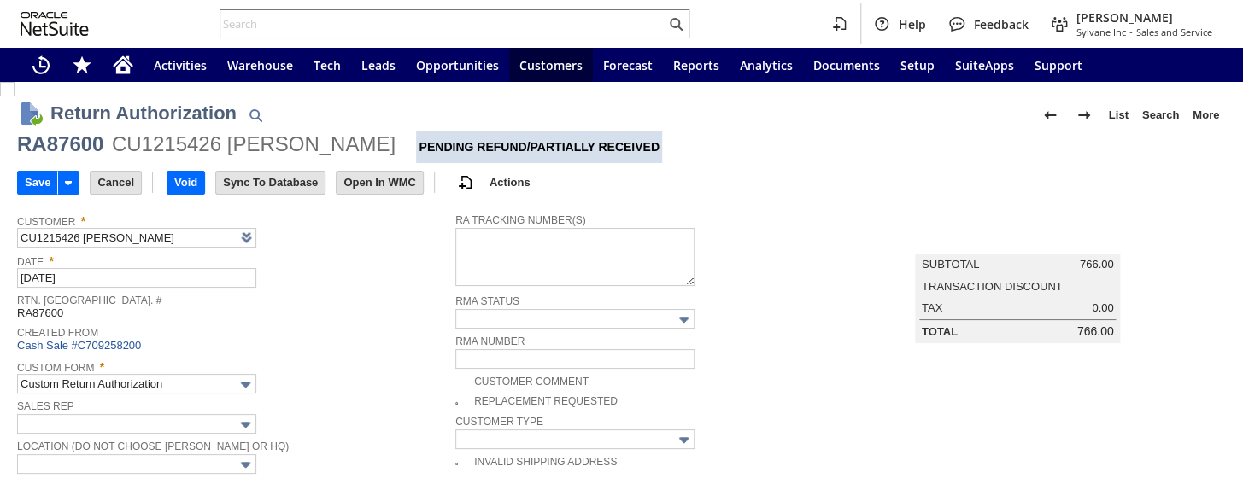
scroll to position [388, 0]
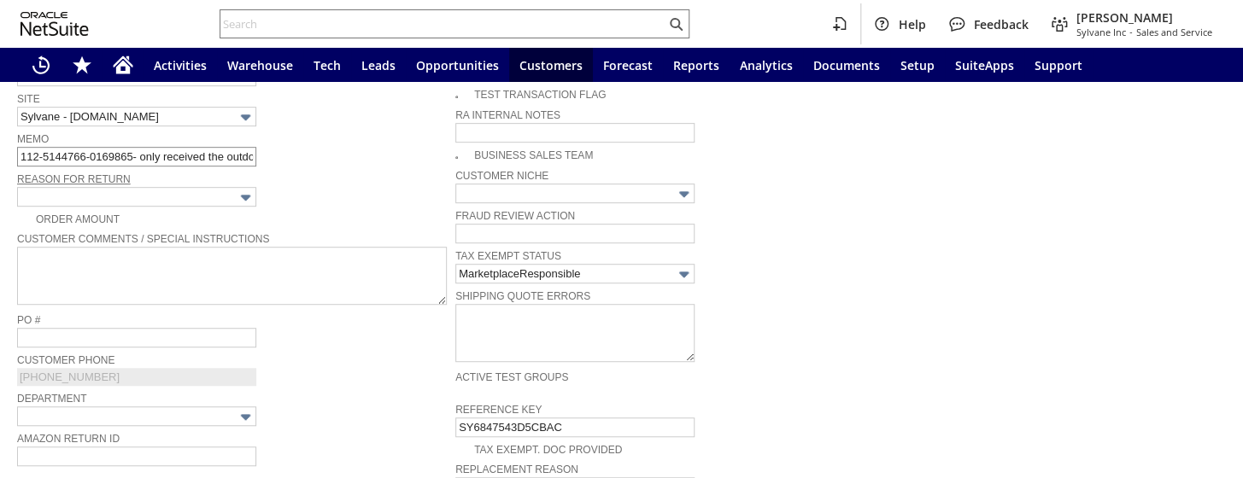
type input "Add"
type input "Copy Previous"
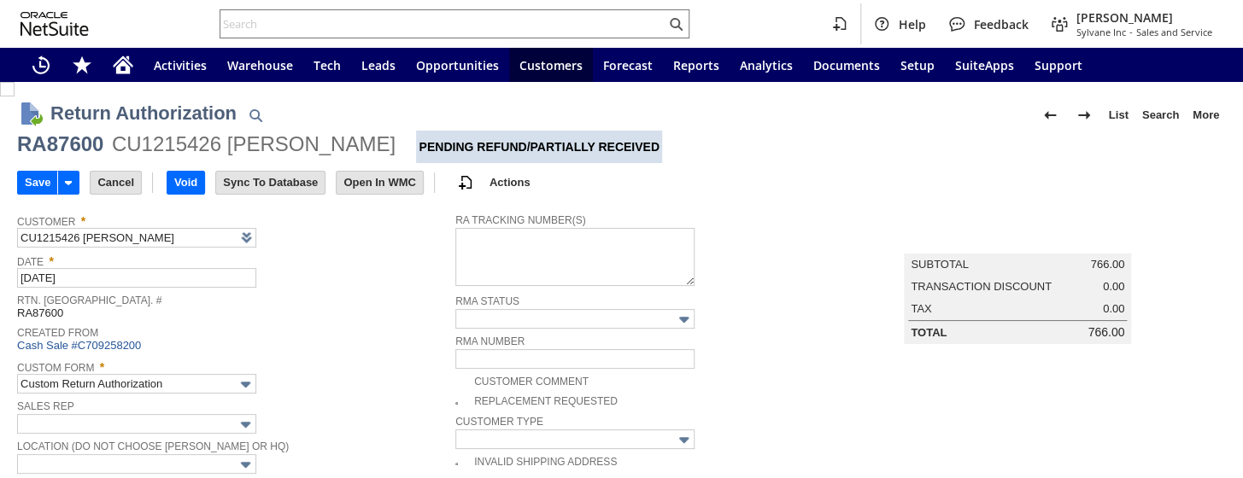
click at [245, 149] on div "CU1215426 [PERSON_NAME]" at bounding box center [254, 144] width 284 height 27
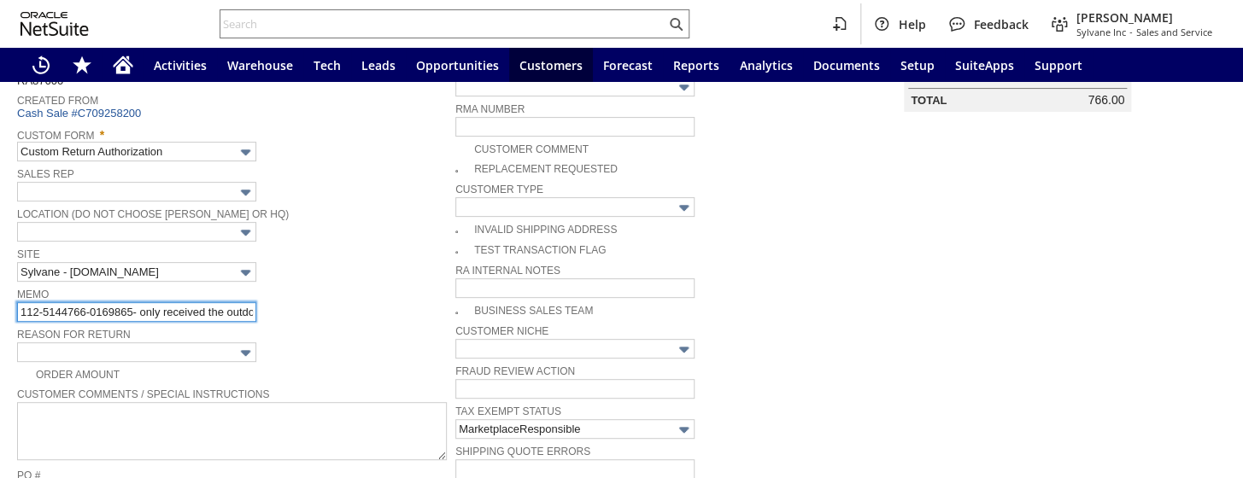
click at [229, 307] on input "112-5144766-0169865- only received the outdoor unit back" at bounding box center [136, 312] width 239 height 20
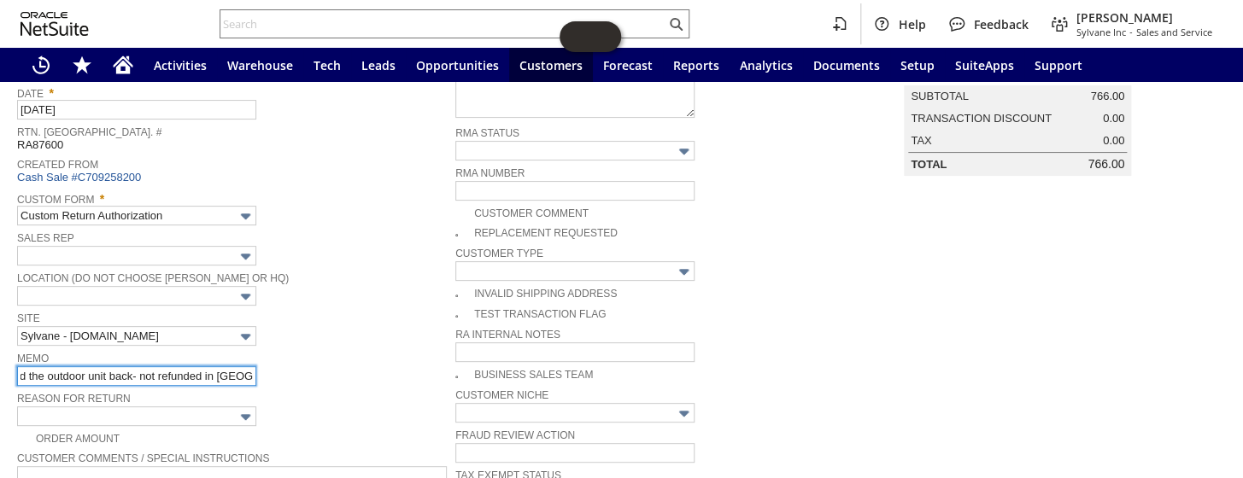
scroll to position [0, 0]
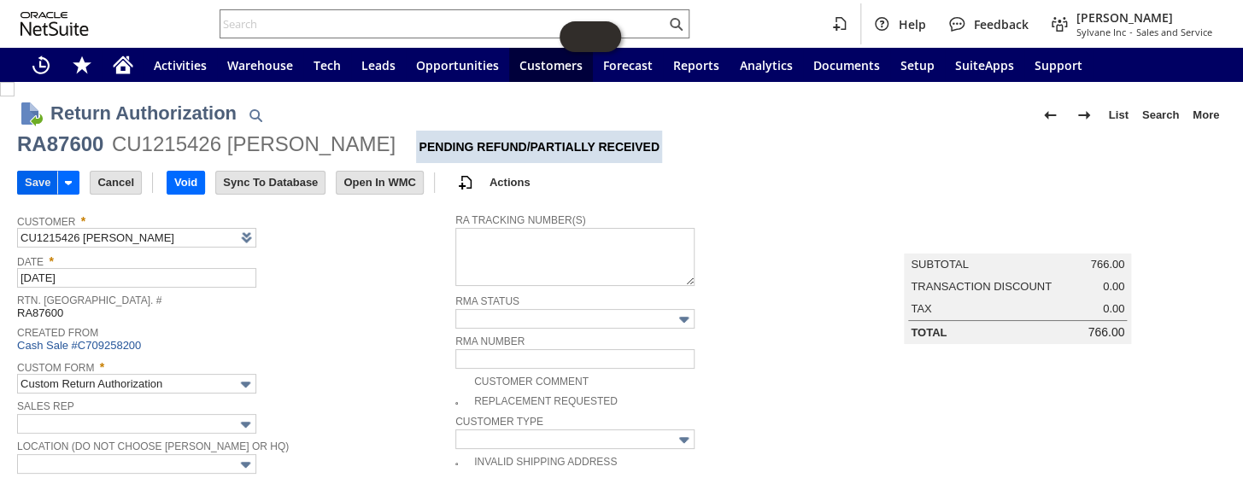
type input "112-5144766-0169865- only received the outdoor unit back- not refunded in Amzon"
click at [41, 182] on input "Save" at bounding box center [37, 183] width 39 height 22
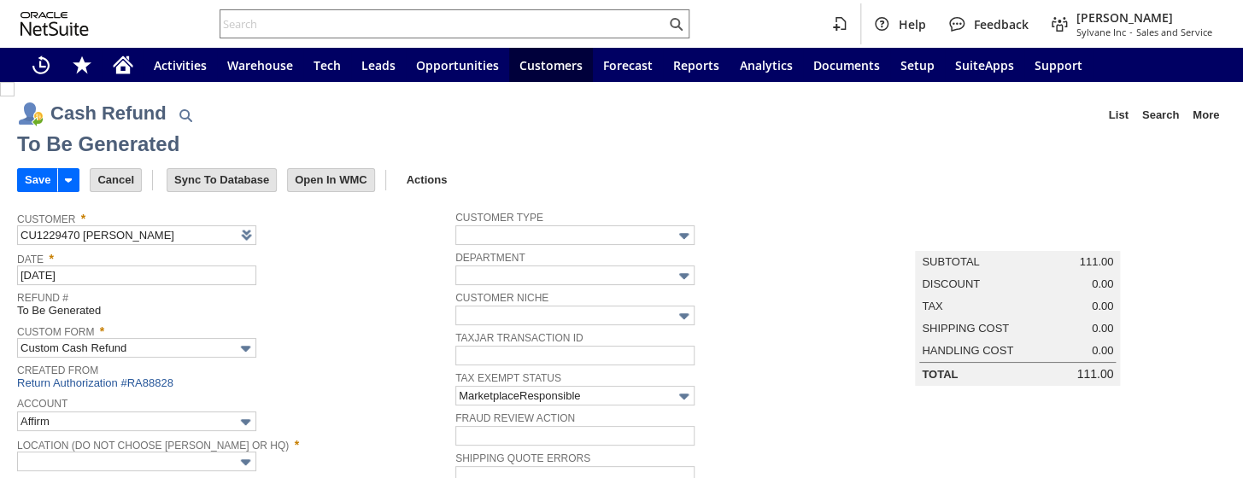
type input "Amazon Undeposited Funds"
type input "Headquarters : Head...s : Pending Testing"
click at [39, 177] on input "Save" at bounding box center [37, 180] width 39 height 22
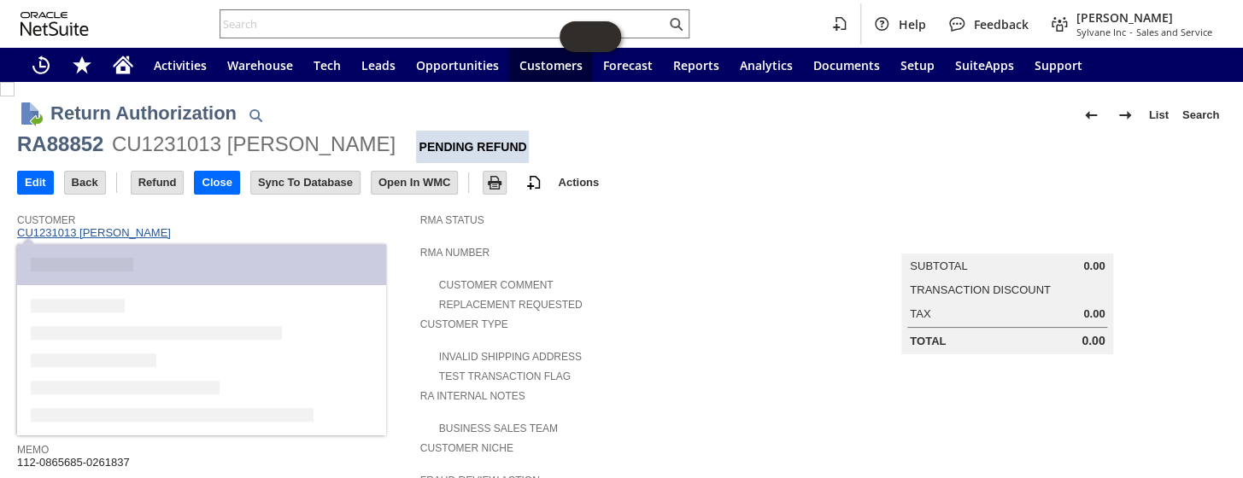
click at [110, 237] on link "CU1231013 Laura Leom" at bounding box center [96, 232] width 158 height 13
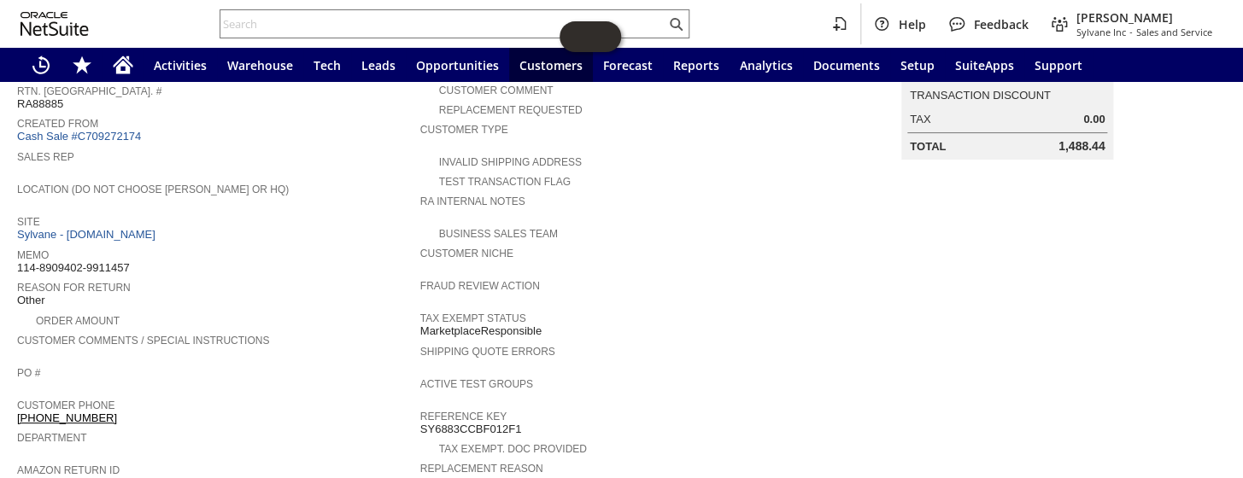
scroll to position [182, 0]
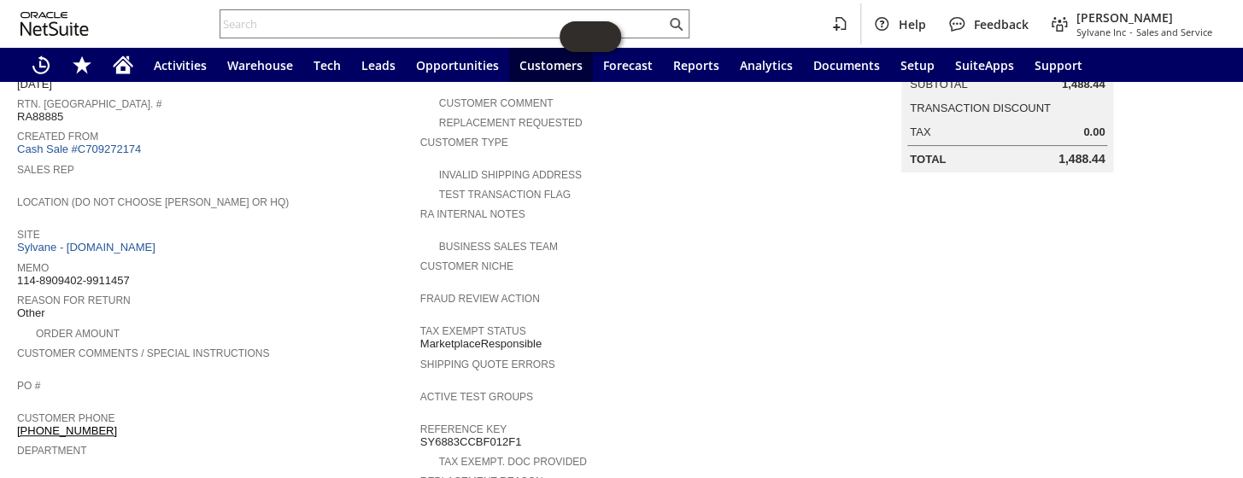
drag, startPoint x: 128, startPoint y: 267, endPoint x: 18, endPoint y: 268, distance: 110.2
click at [18, 268] on div "Memo 114-8909402-9911457" at bounding box center [214, 272] width 395 height 31
copy span "114-8909402-9911457"
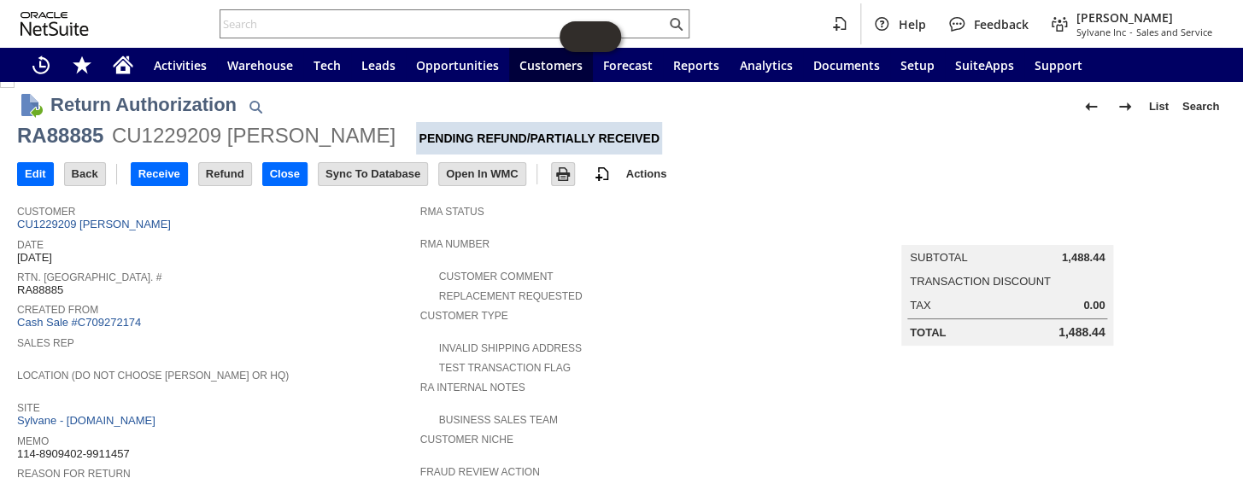
scroll to position [0, 0]
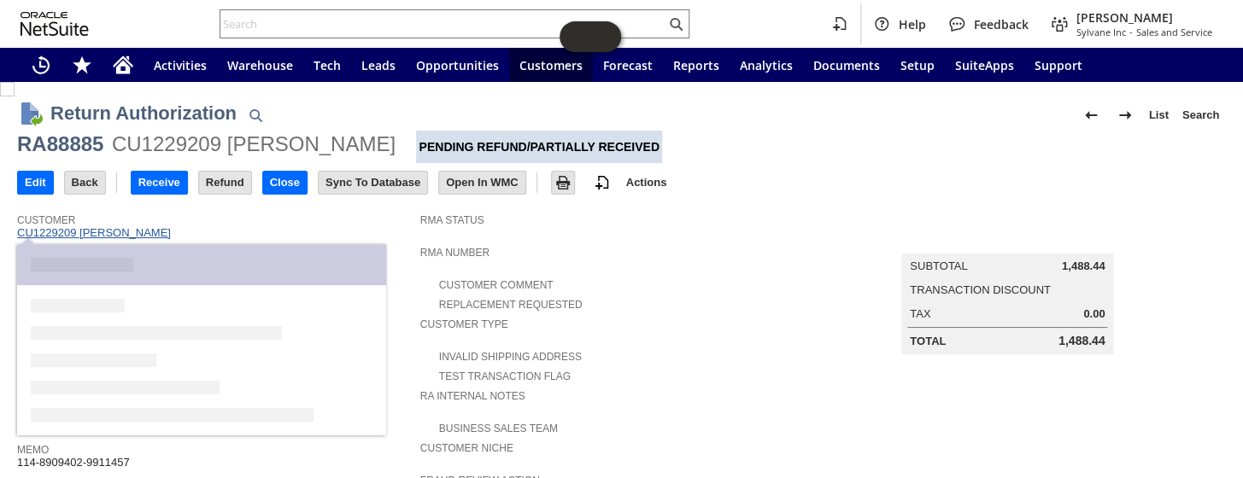
click at [108, 236] on link "CU1229209 Johanna Sisson" at bounding box center [96, 232] width 158 height 13
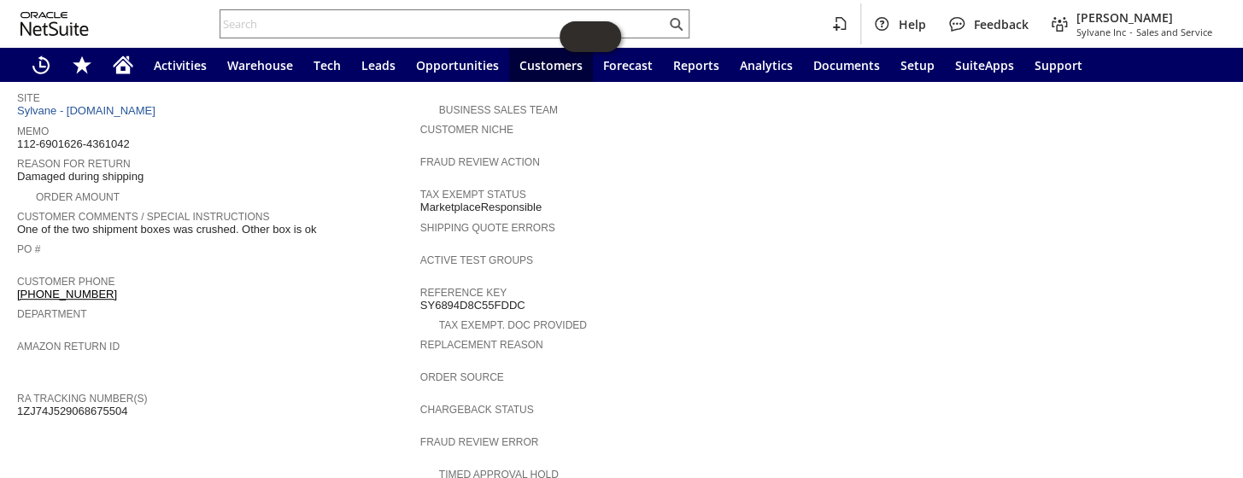
scroll to position [312, 0]
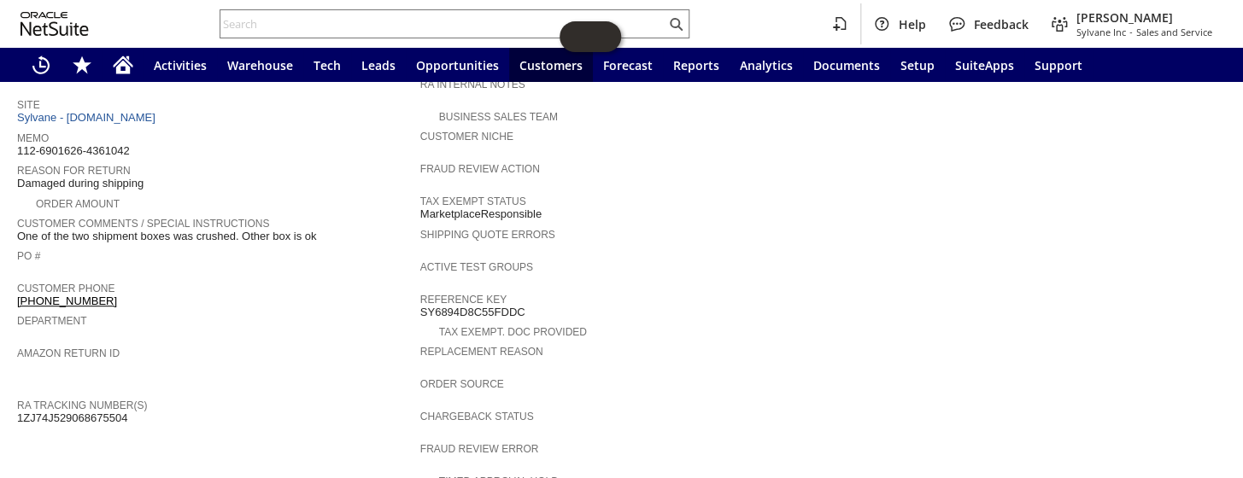
drag, startPoint x: 145, startPoint y: 132, endPoint x: 18, endPoint y: 139, distance: 127.5
click at [18, 139] on div "Memo 112-6901626-4361042" at bounding box center [214, 142] width 395 height 31
copy span "112-6901626-4361042"
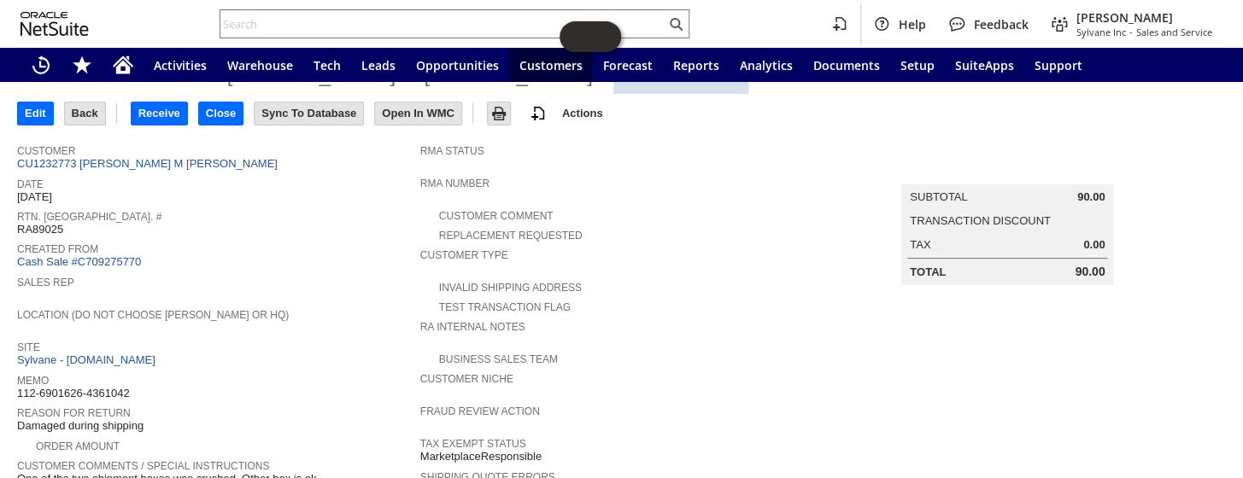
scroll to position [0, 0]
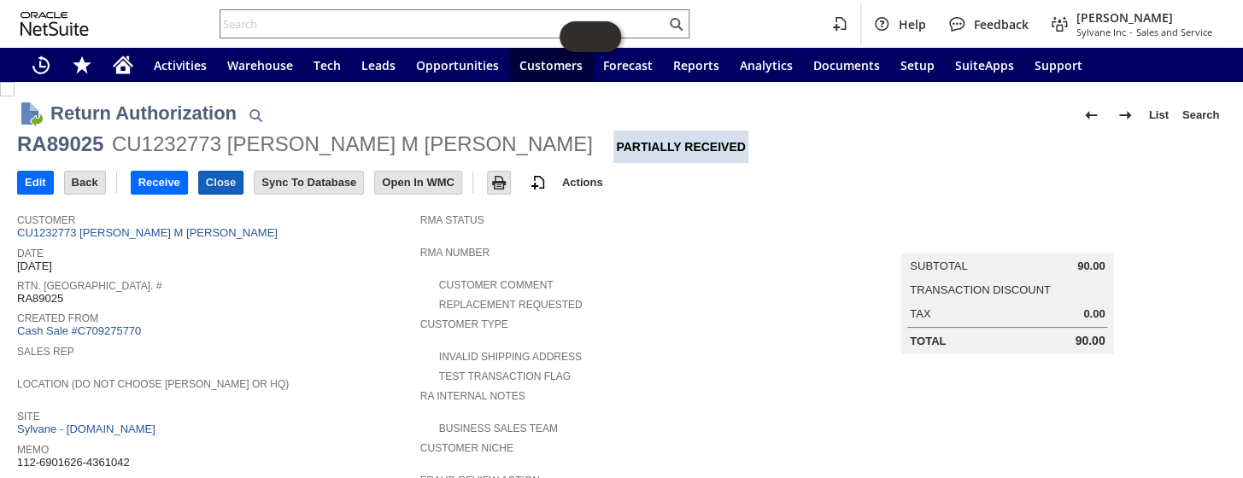
click at [216, 184] on input "Close" at bounding box center [221, 183] width 44 height 22
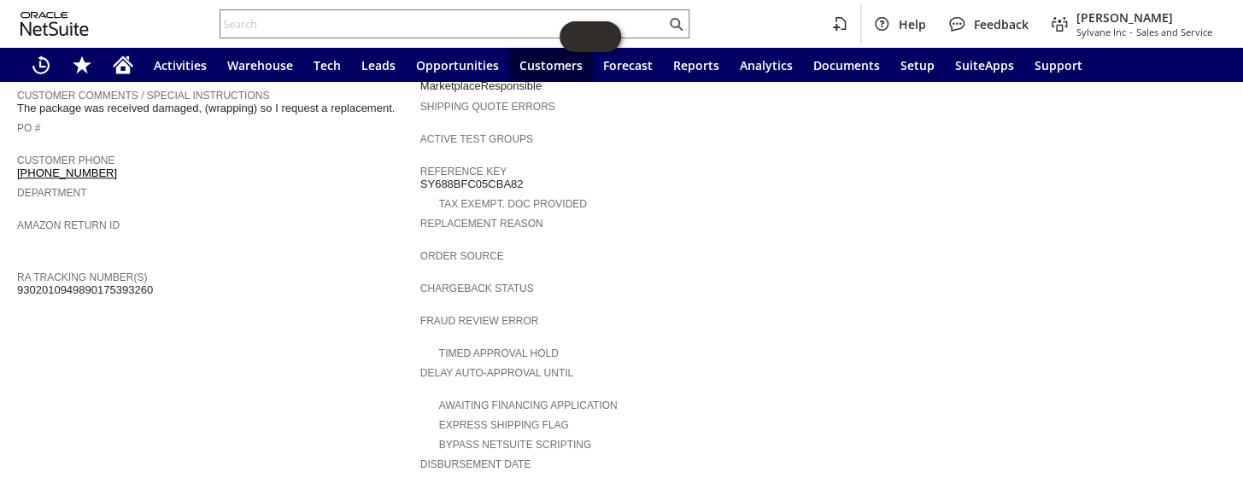
scroll to position [129, 0]
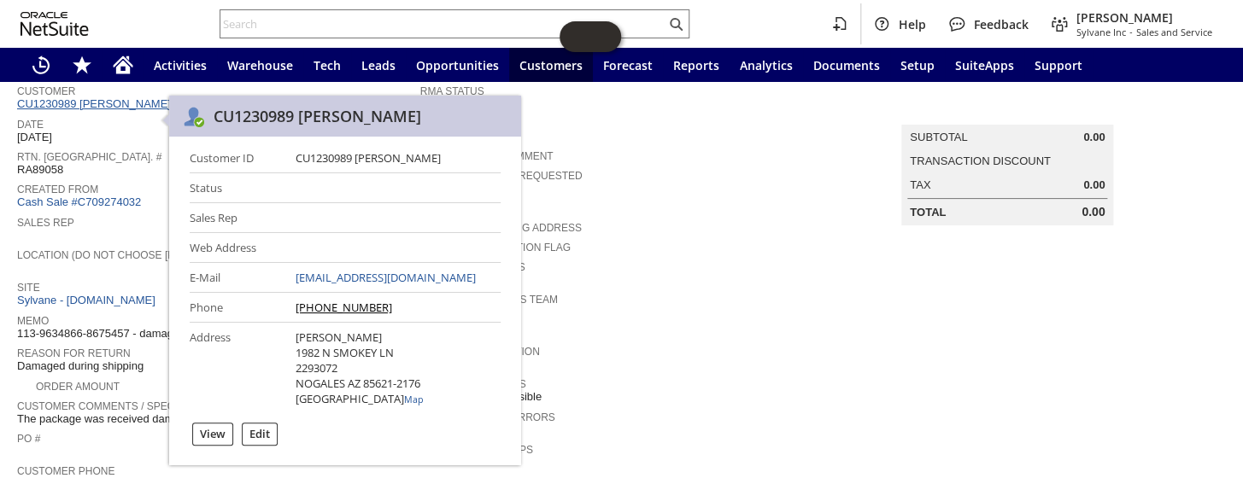
click at [114, 107] on link "CU1230989 [PERSON_NAME]" at bounding box center [96, 103] width 158 height 13
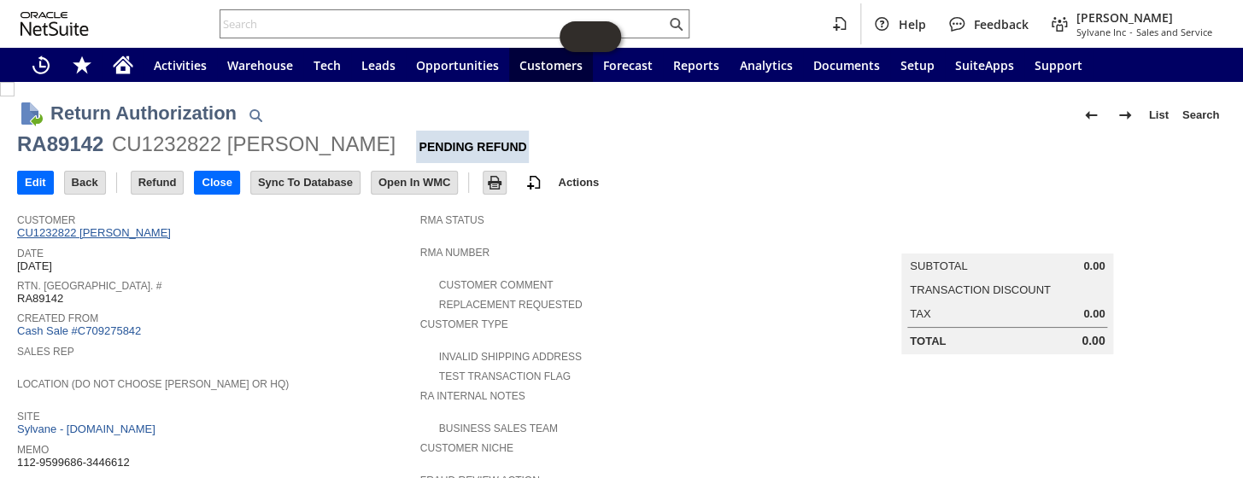
click at [128, 233] on link "CU1232822 Robin Hubert" at bounding box center [96, 232] width 158 height 13
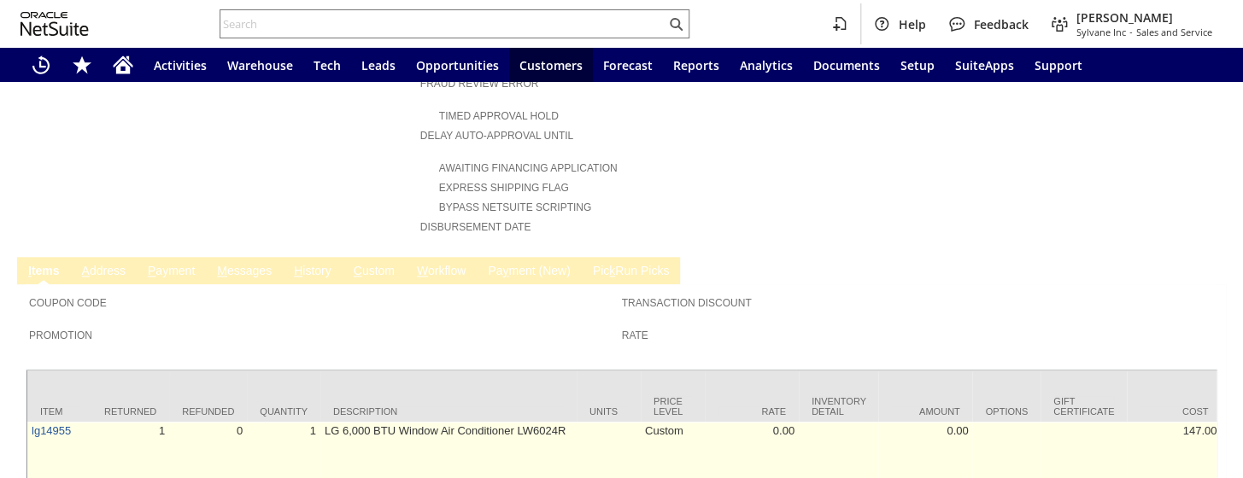
scroll to position [726, 0]
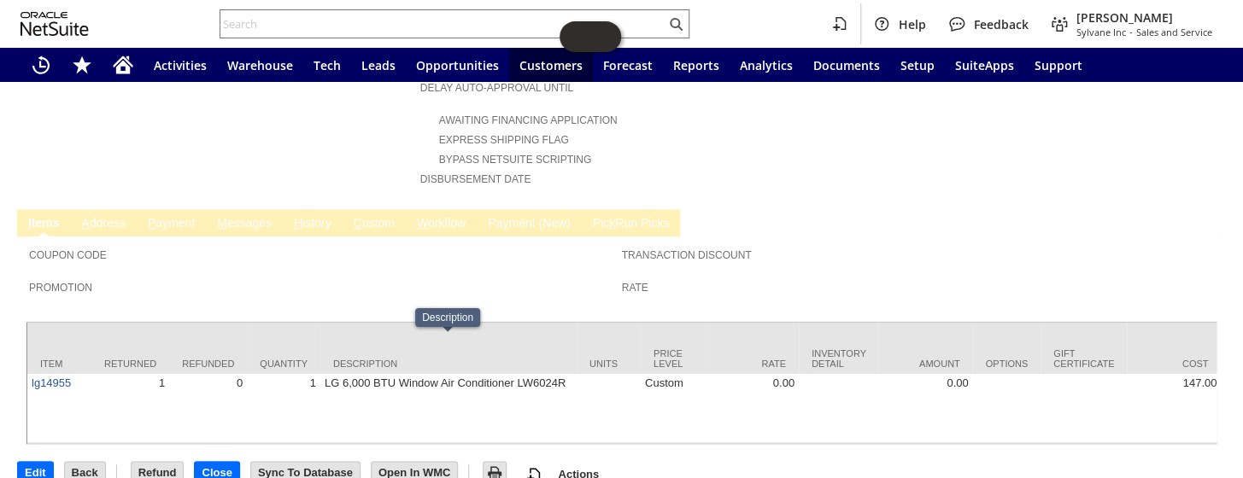
click at [307, 216] on link "H istory" at bounding box center [313, 224] width 46 height 16
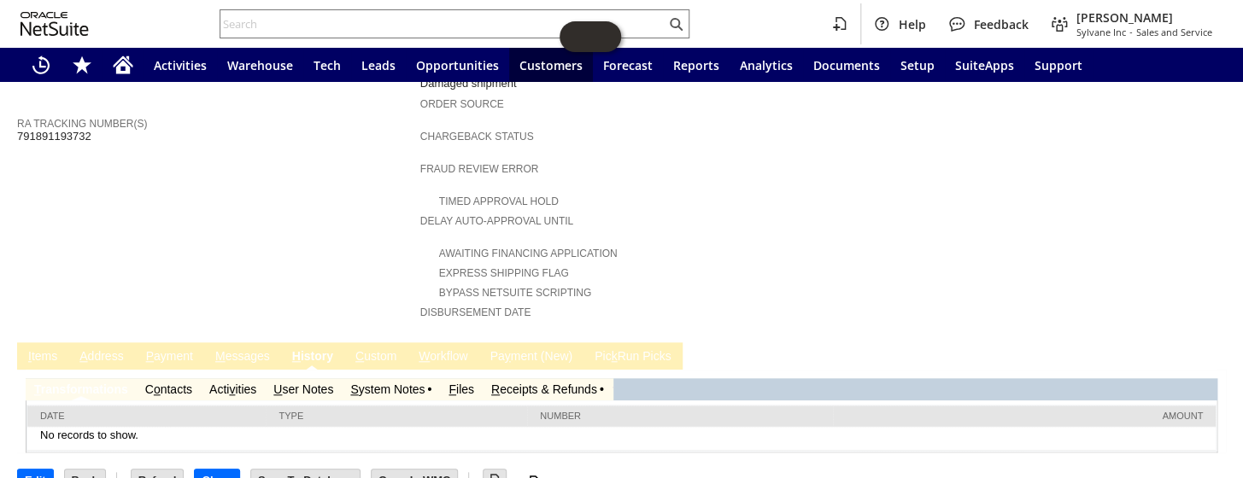
scroll to position [0, 0]
click at [517, 383] on link "R eceipts & Refunds" at bounding box center [544, 390] width 106 height 14
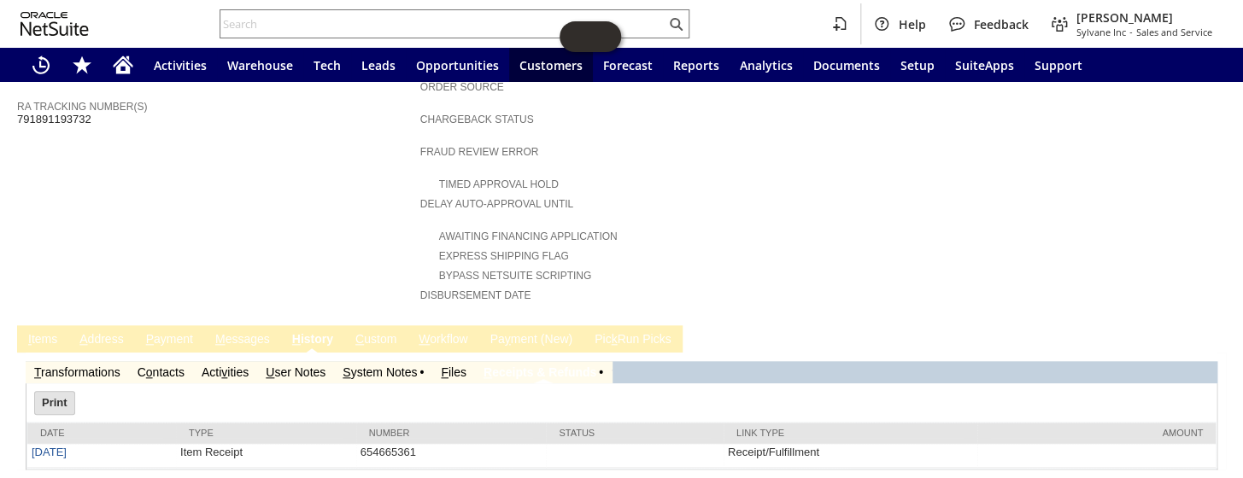
scroll to position [627, 0]
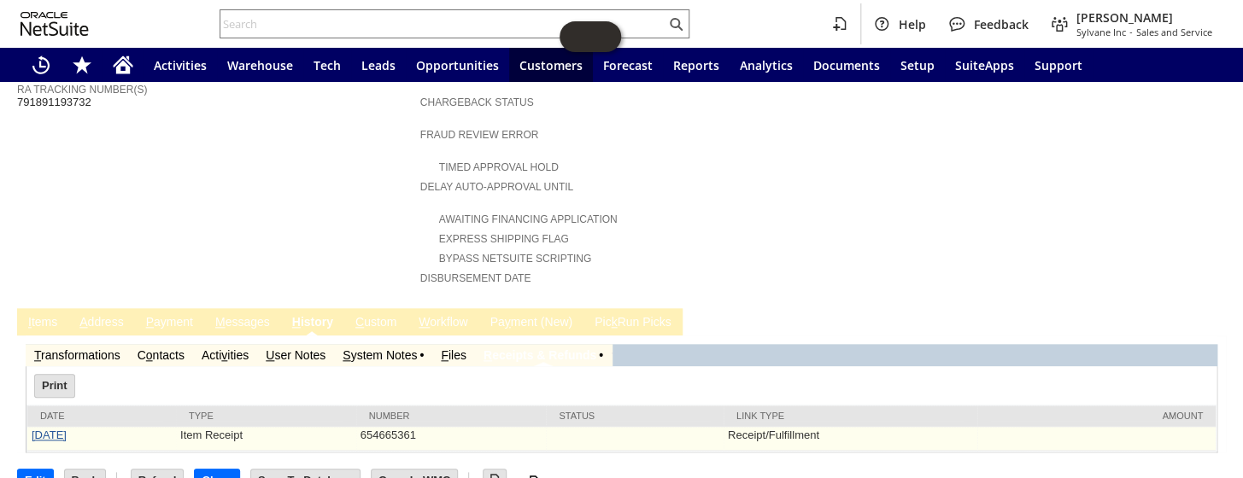
click at [67, 429] on link "8/19/2025" at bounding box center [49, 435] width 35 height 13
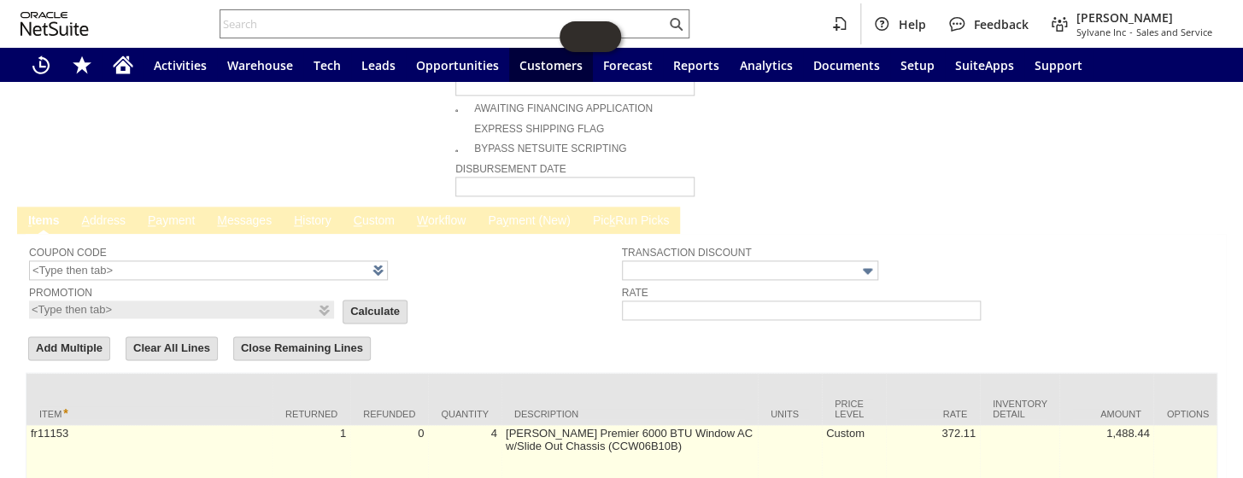
scroll to position [1051, 0]
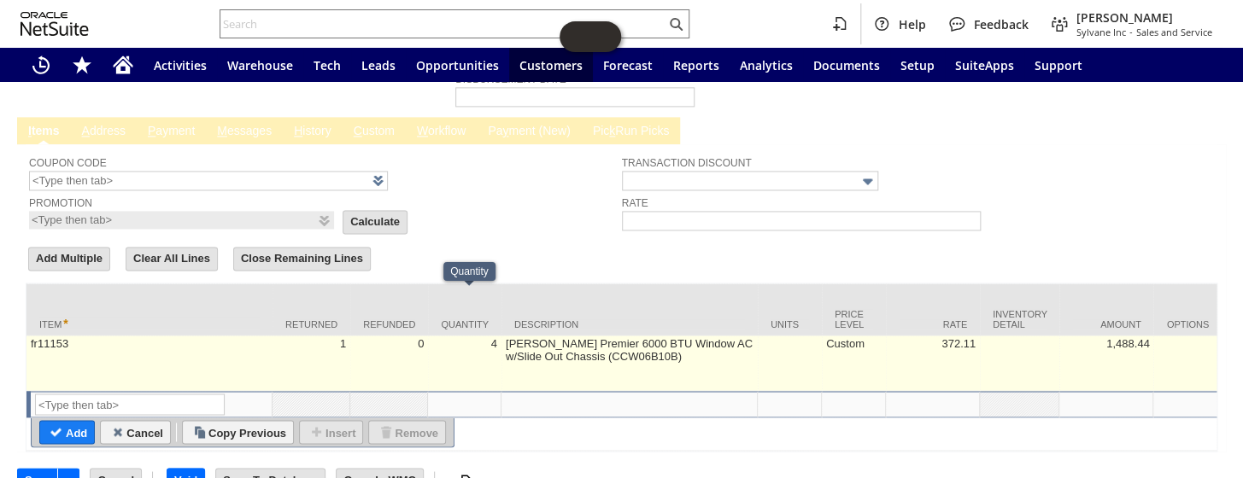
click at [489, 336] on td "4" at bounding box center [464, 364] width 73 height 56
type input "4"
type input "fr11153"
type input "OK"
type input "Make Copy"
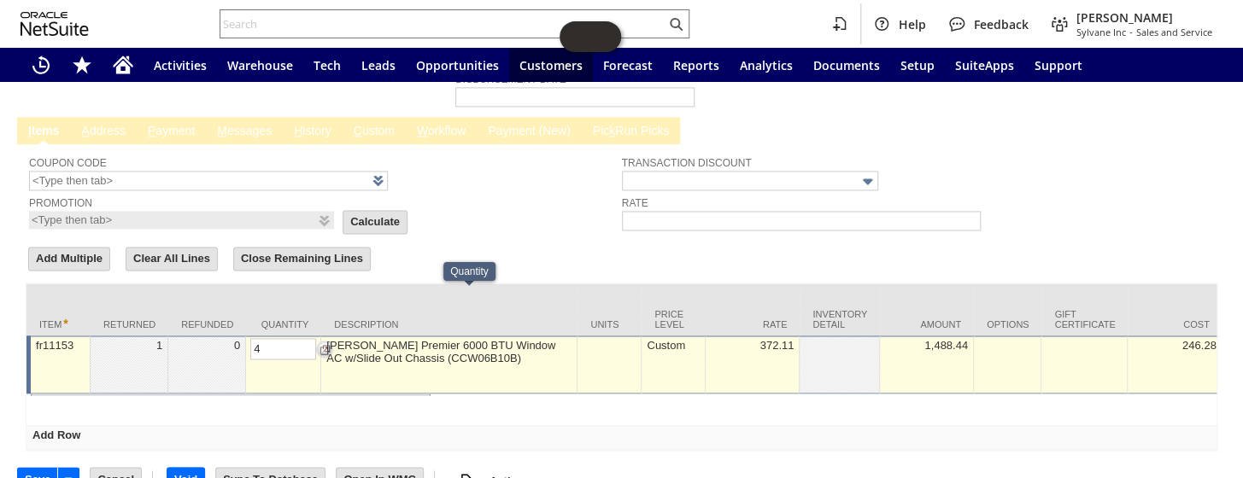
scroll to position [1050, 0]
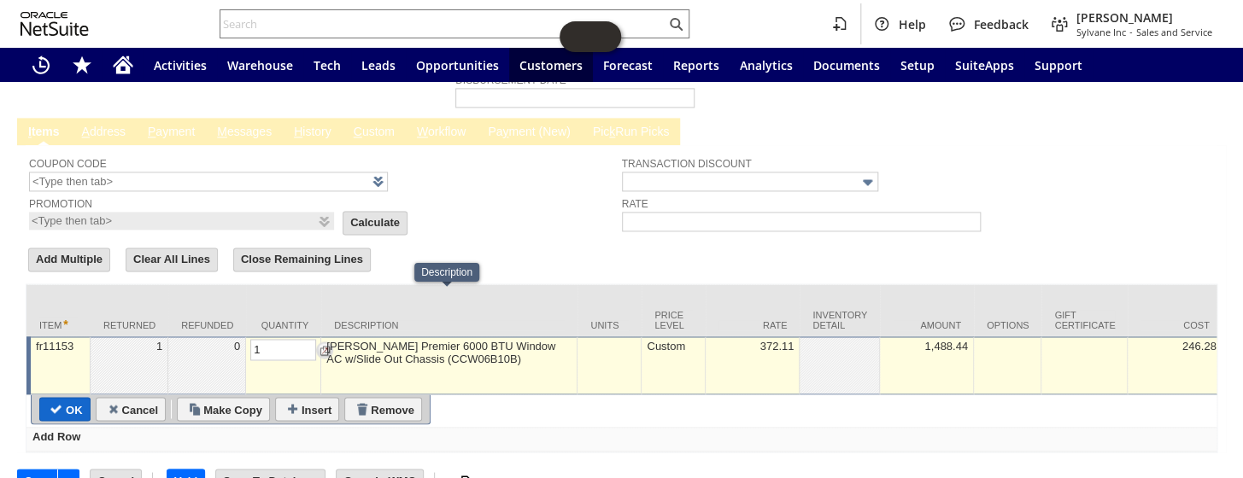
type input "1"
drag, startPoint x: 62, startPoint y: 357, endPoint x: 659, endPoint y: 155, distance: 630.3
click at [62, 398] on input "OK" at bounding box center [65, 409] width 50 height 22
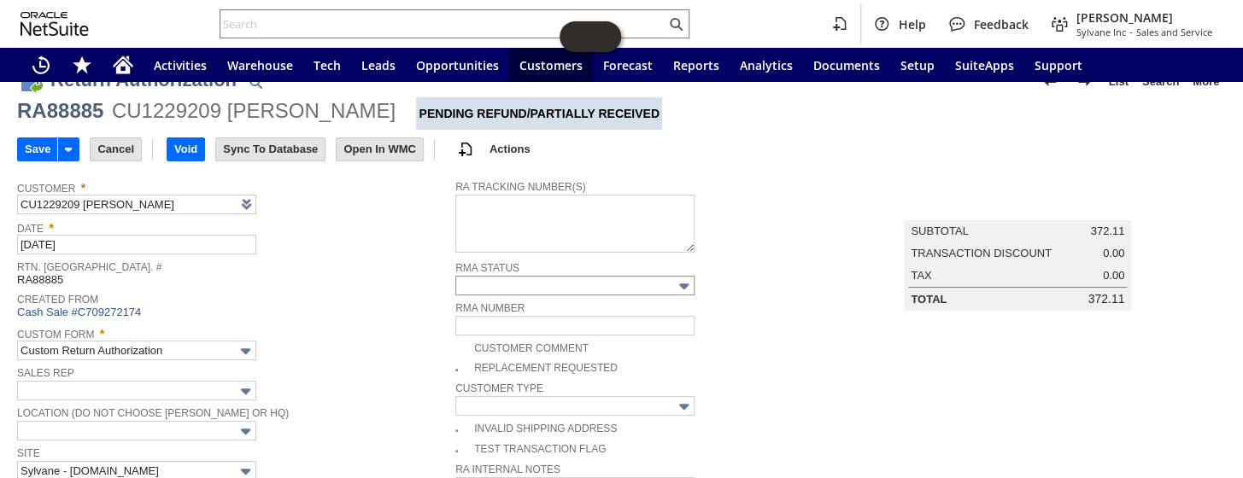
scroll to position [0, 0]
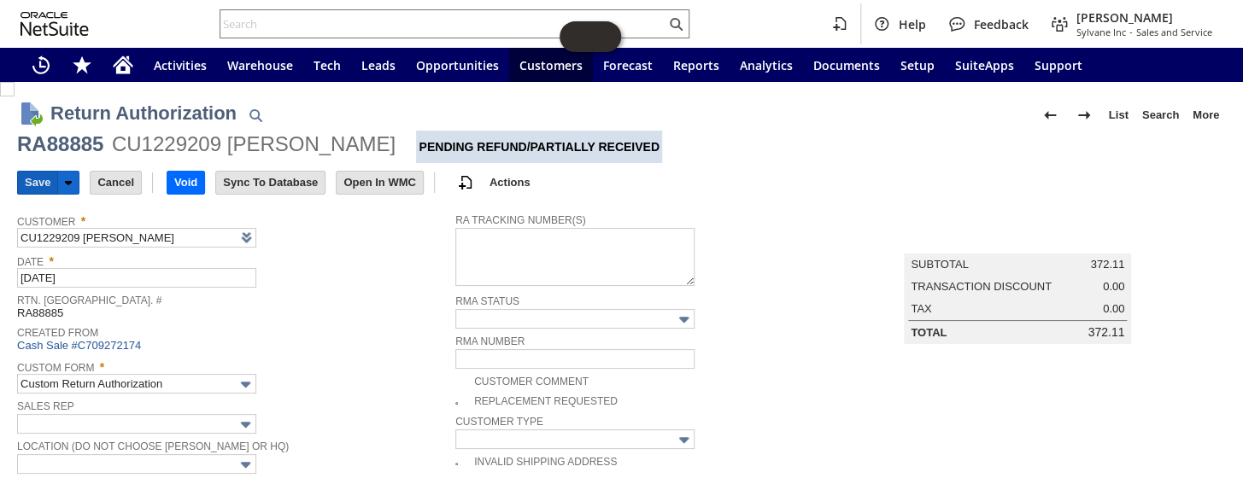
click at [32, 178] on input "Save" at bounding box center [37, 183] width 39 height 22
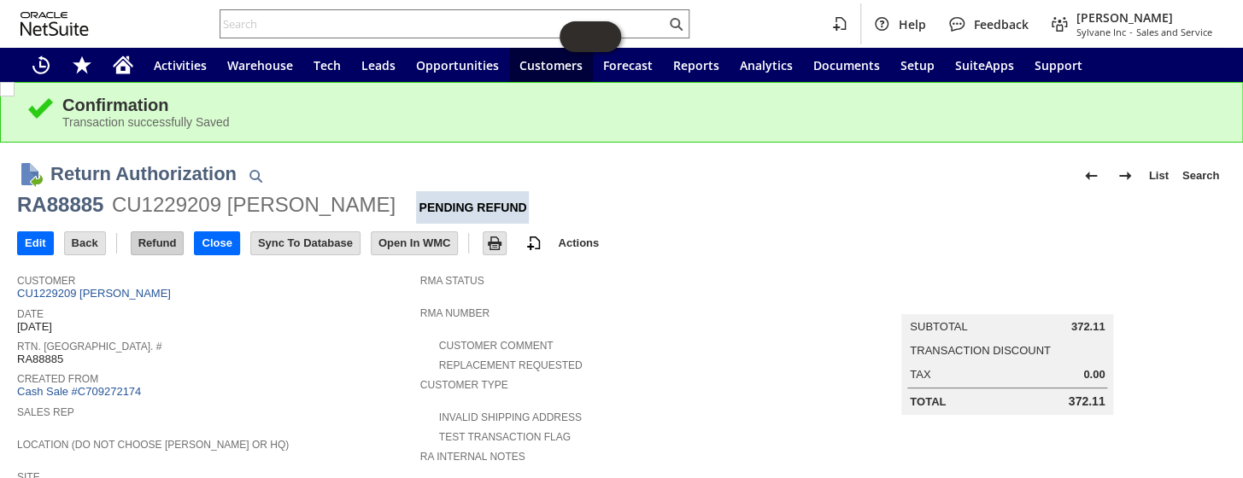
click at [166, 252] on input "Refund" at bounding box center [158, 243] width 52 height 22
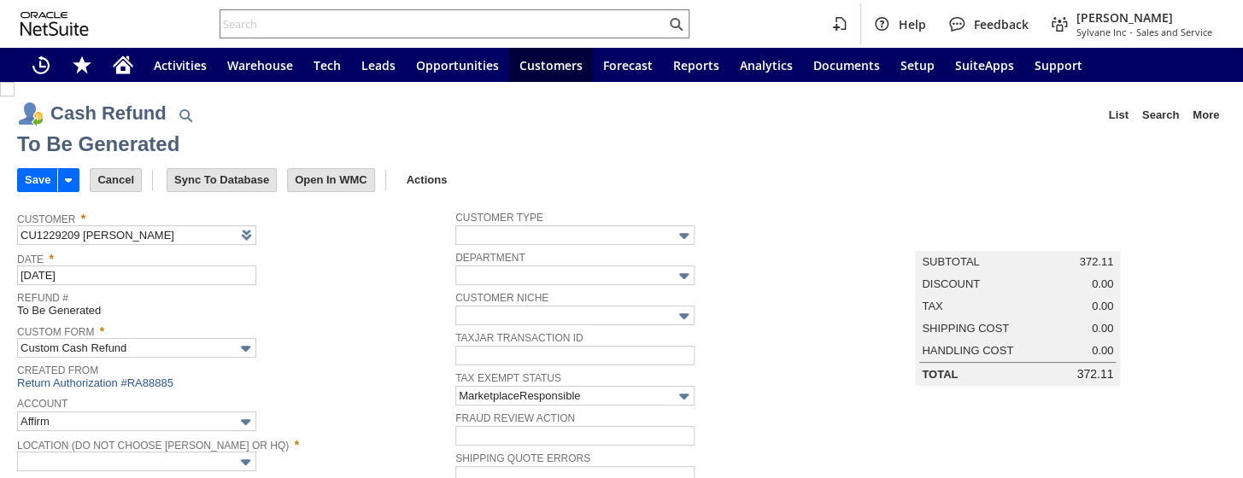
type input "Amazon Undeposited Funds"
type input "Headquarters : Head...s : Pending Testing"
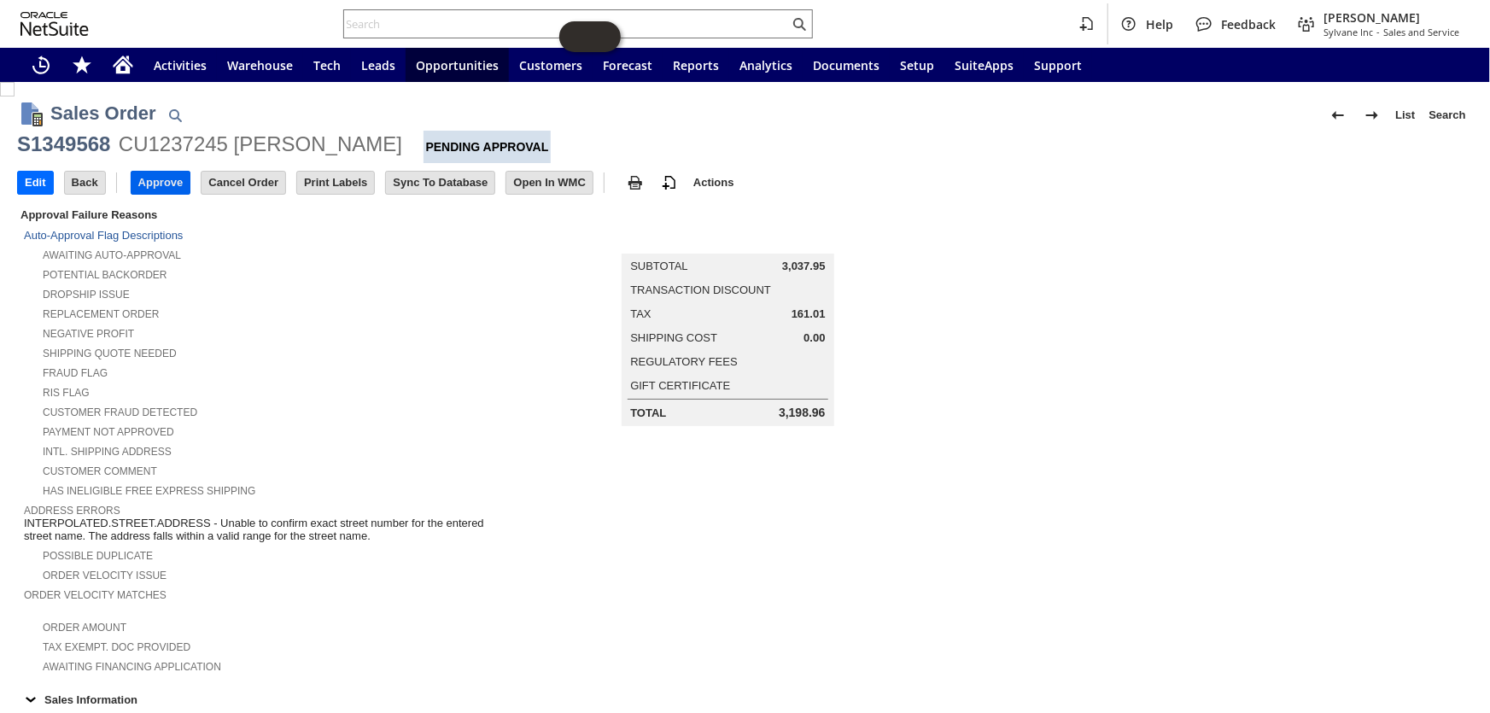
click at [168, 187] on input "Approve" at bounding box center [161, 183] width 59 height 22
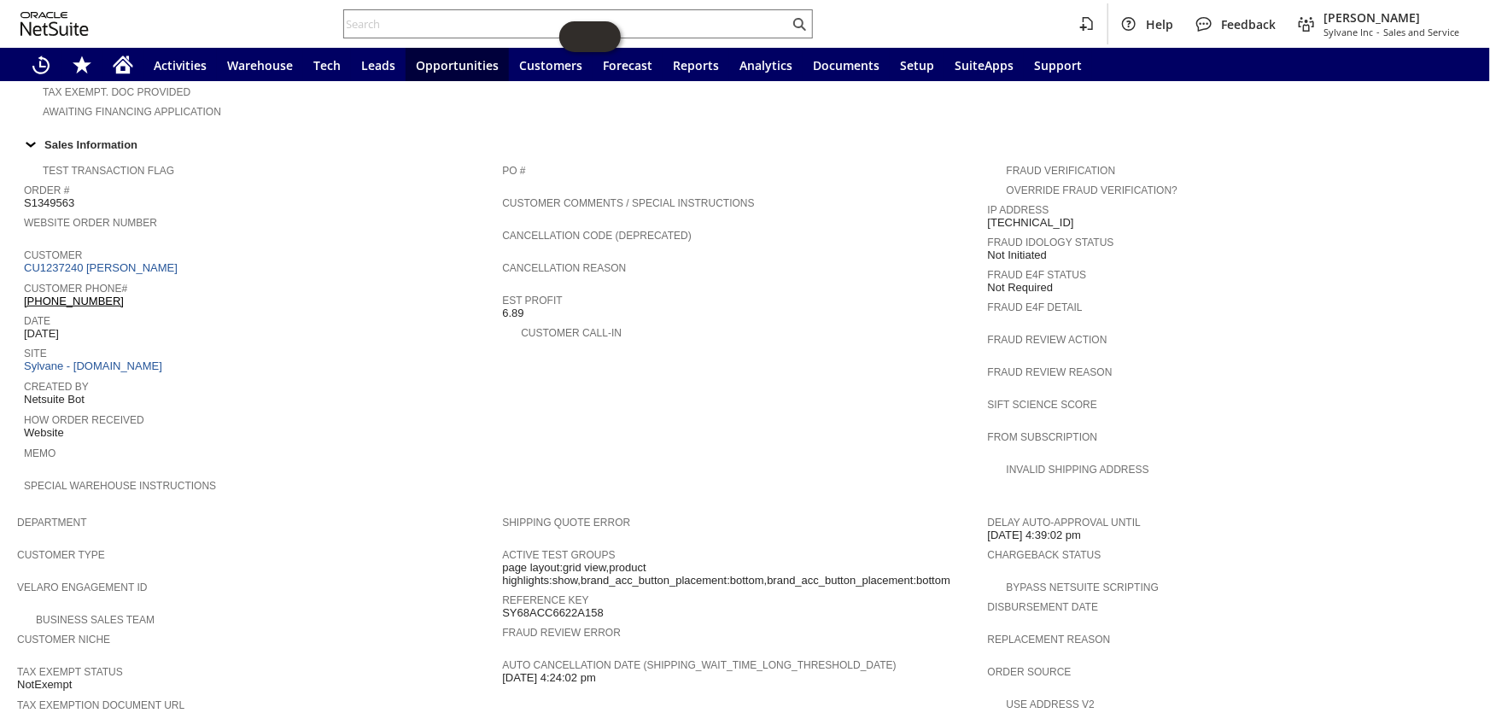
scroll to position [699, 0]
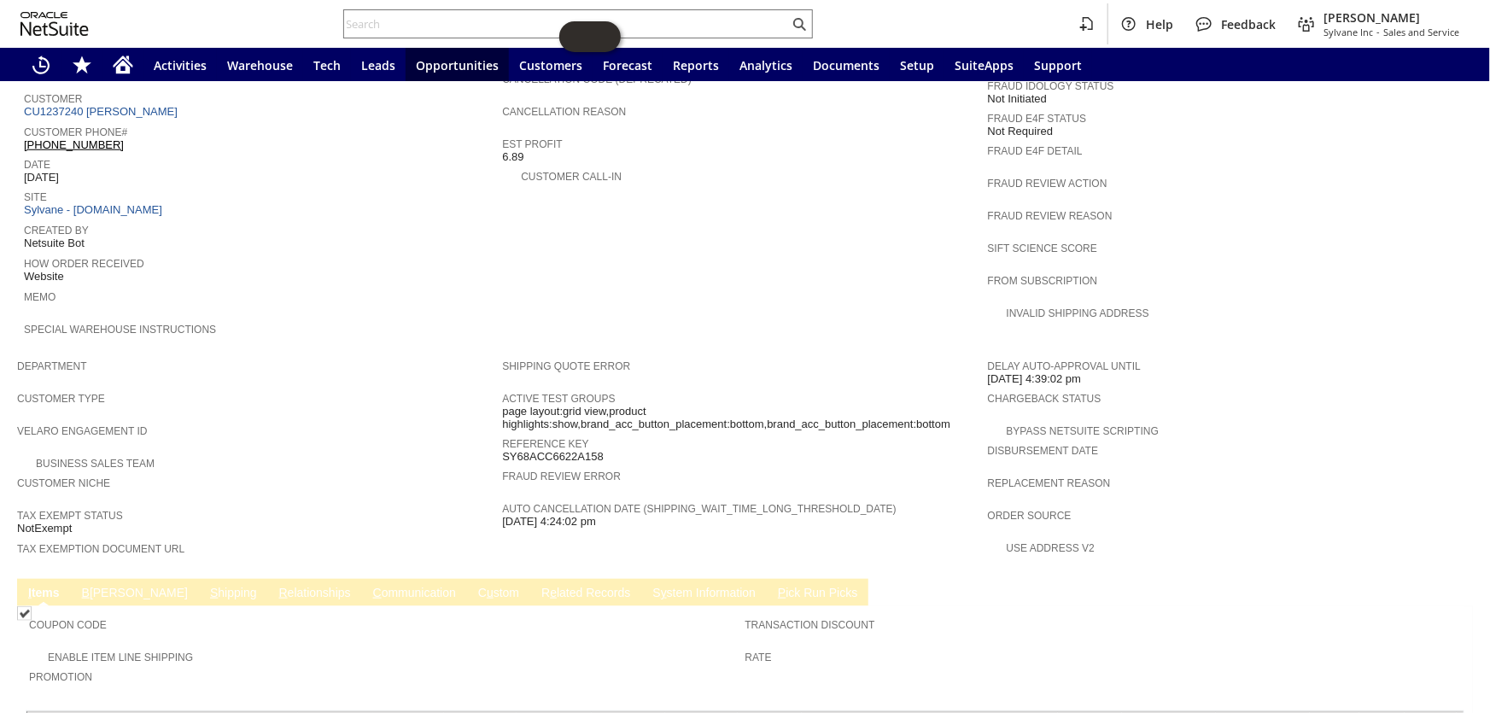
click at [96, 586] on link "B illing" at bounding box center [135, 594] width 114 height 16
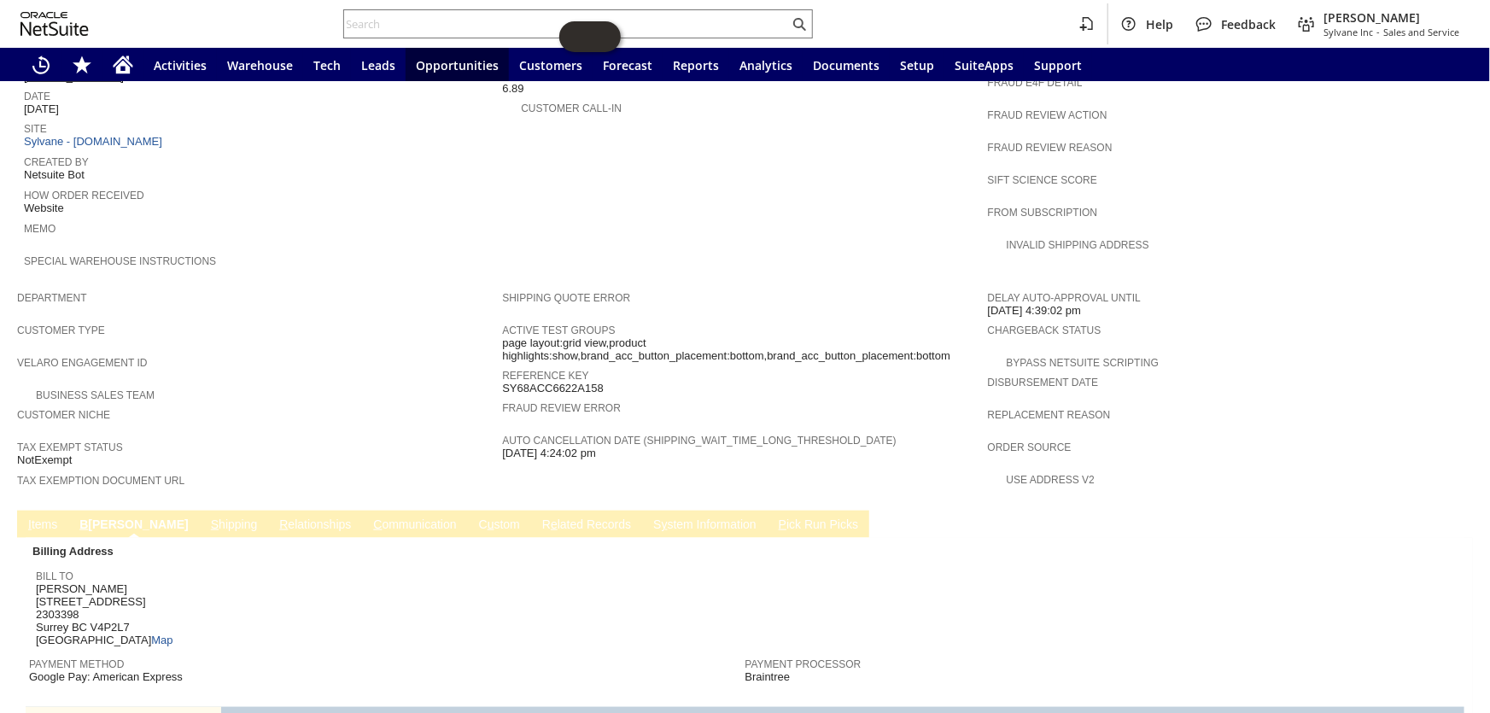
scroll to position [854, 0]
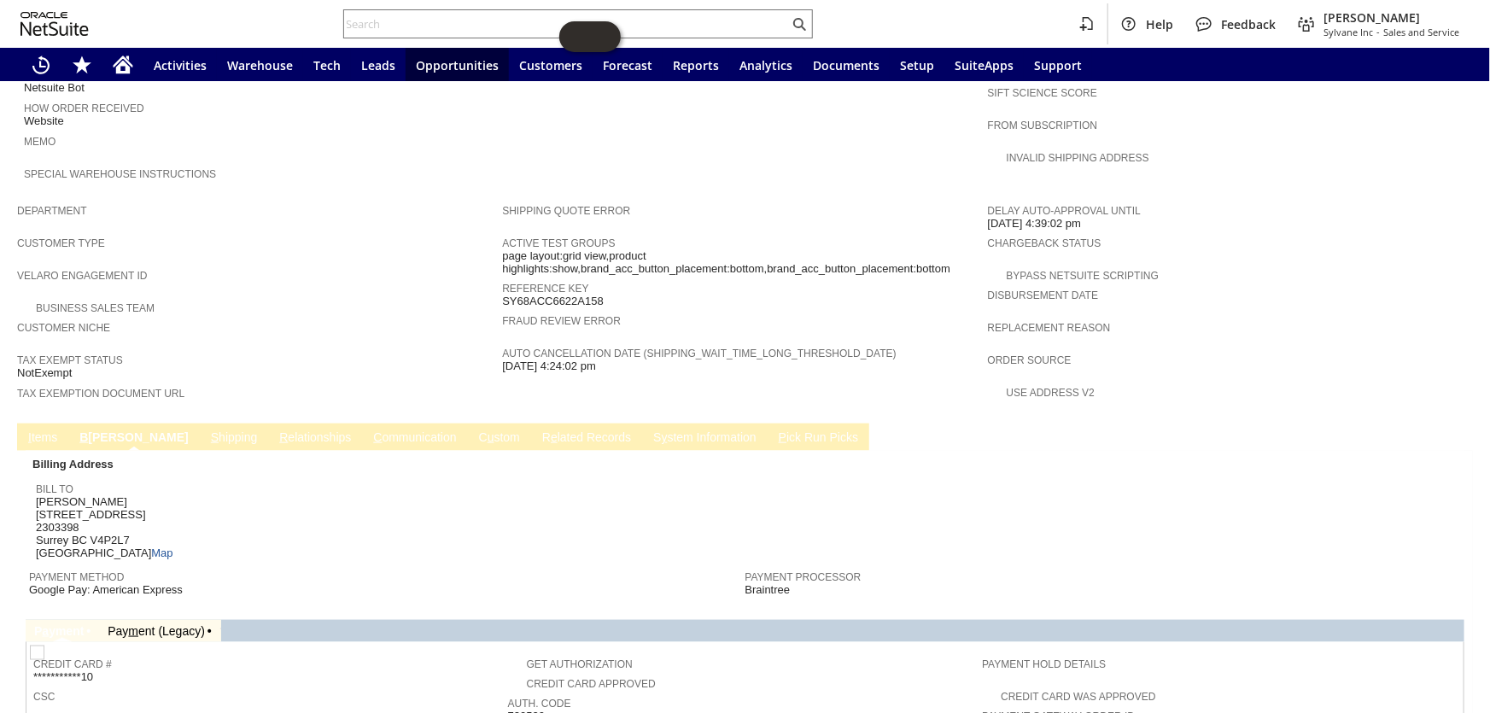
click at [207, 430] on link "S hipping" at bounding box center [235, 438] width 56 height 16
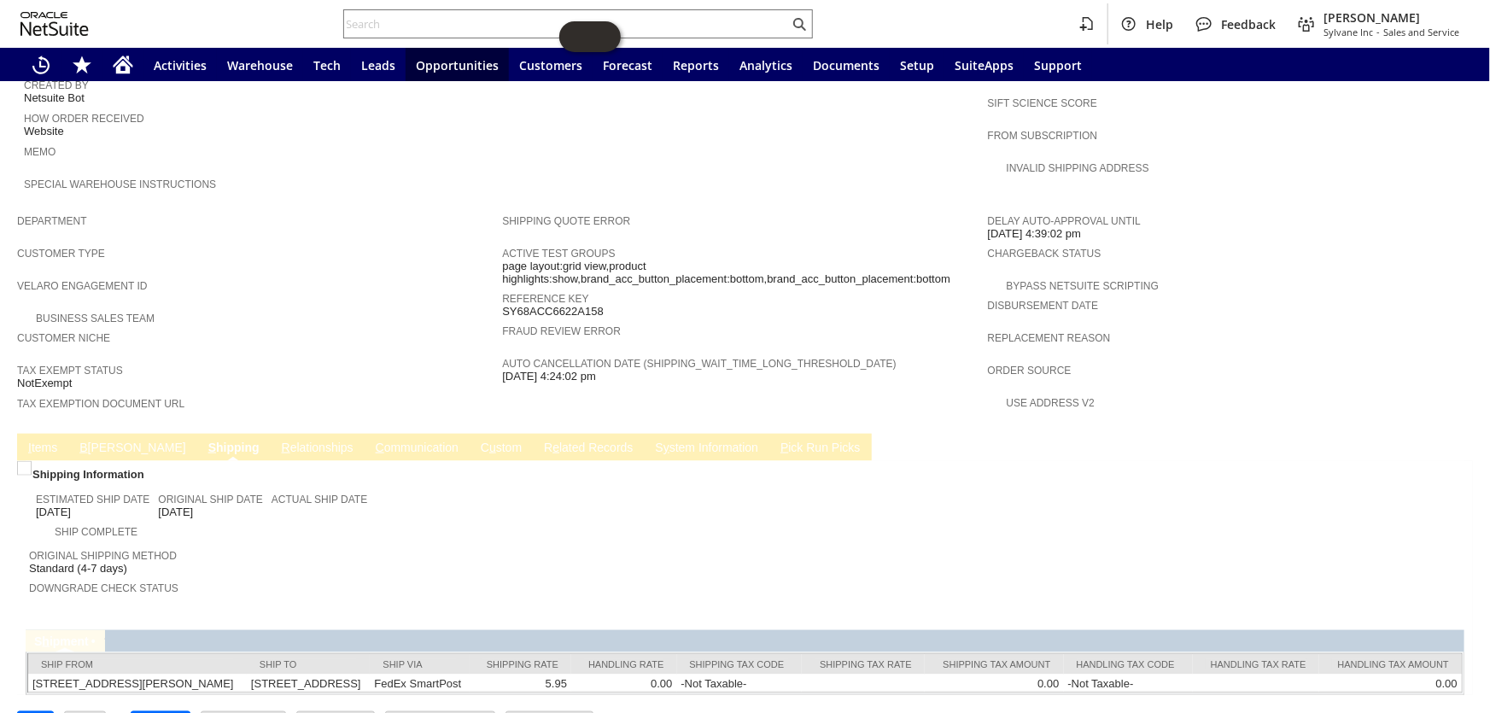
scroll to position [849, 0]
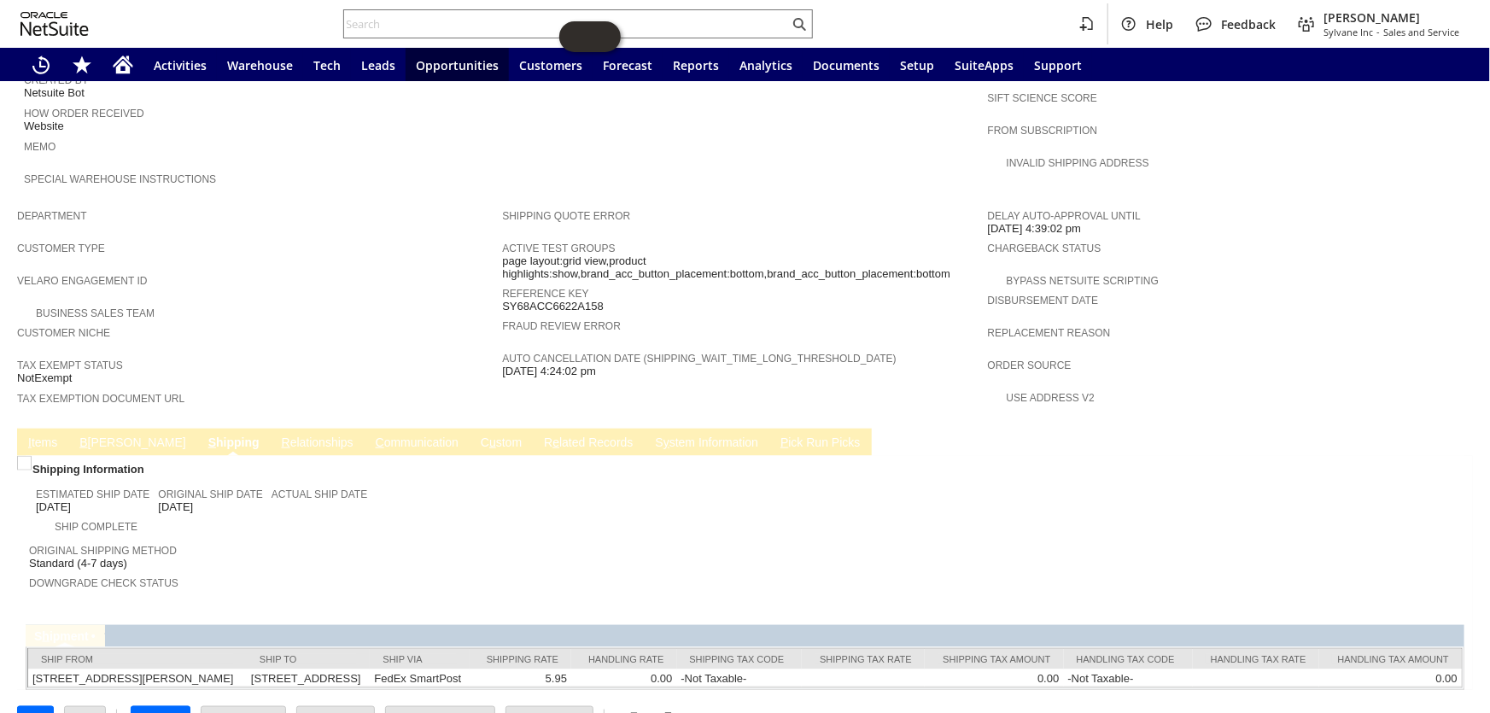
click at [88, 436] on link "B illing" at bounding box center [132, 444] width 114 height 16
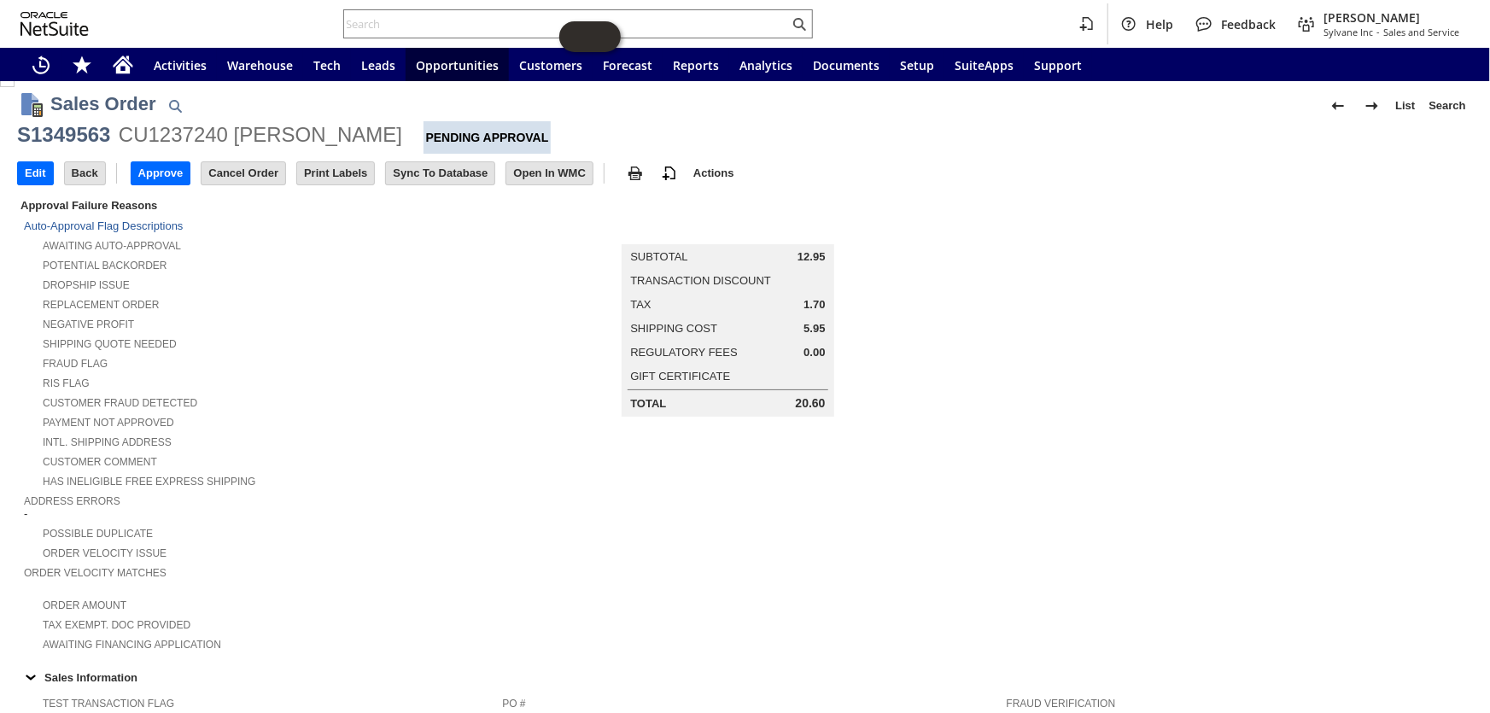
scroll to position [0, 0]
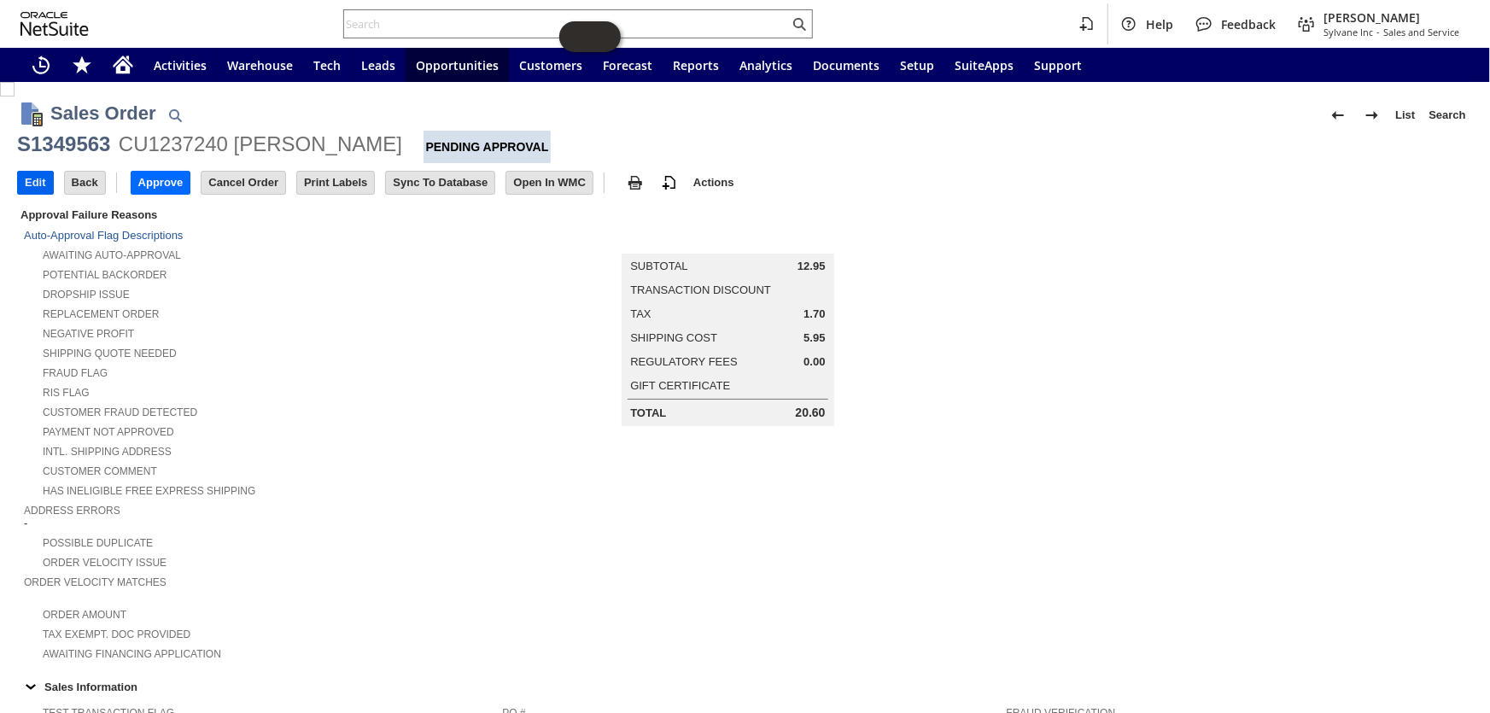
click at [34, 183] on input "Edit" at bounding box center [35, 183] width 35 height 22
click at [162, 189] on input "Approve" at bounding box center [161, 183] width 59 height 22
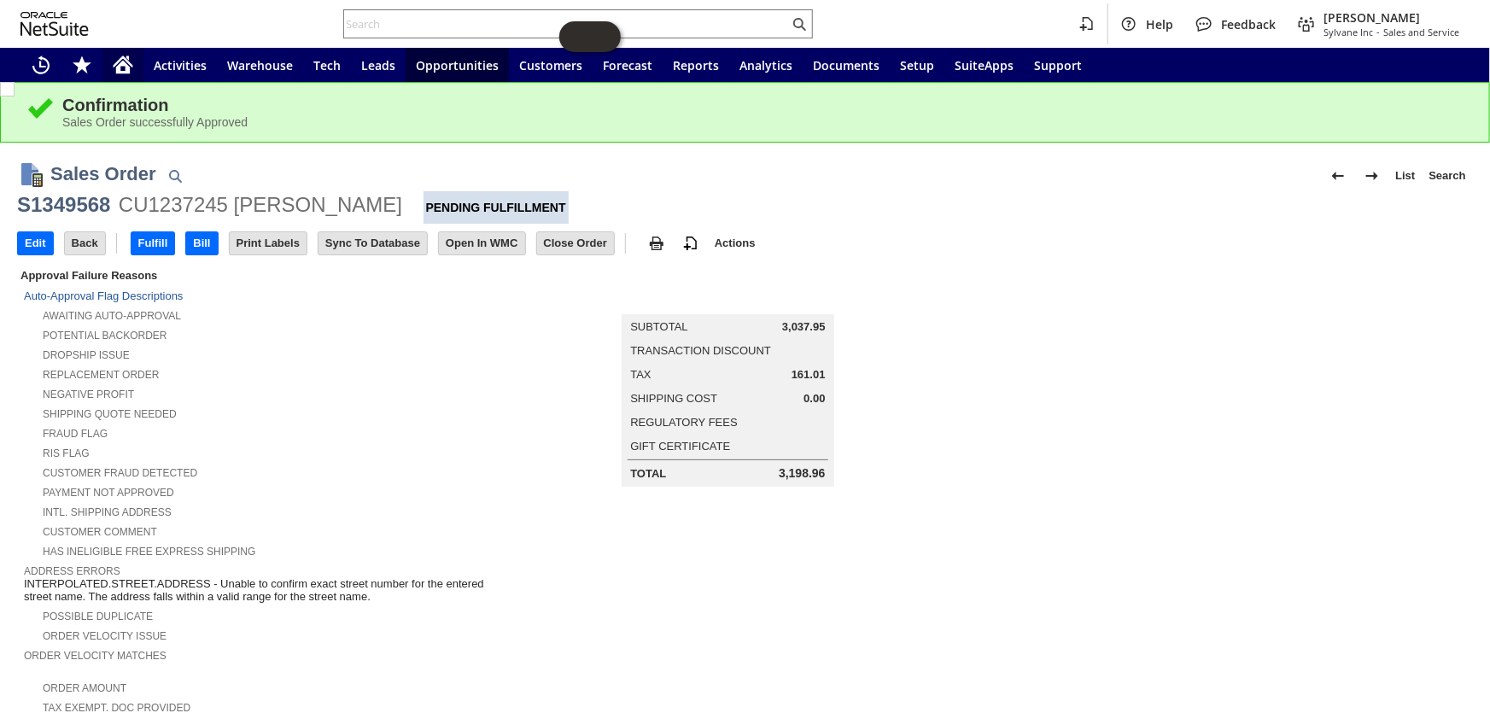
click at [129, 67] on icon "Home" at bounding box center [123, 67] width 14 height 13
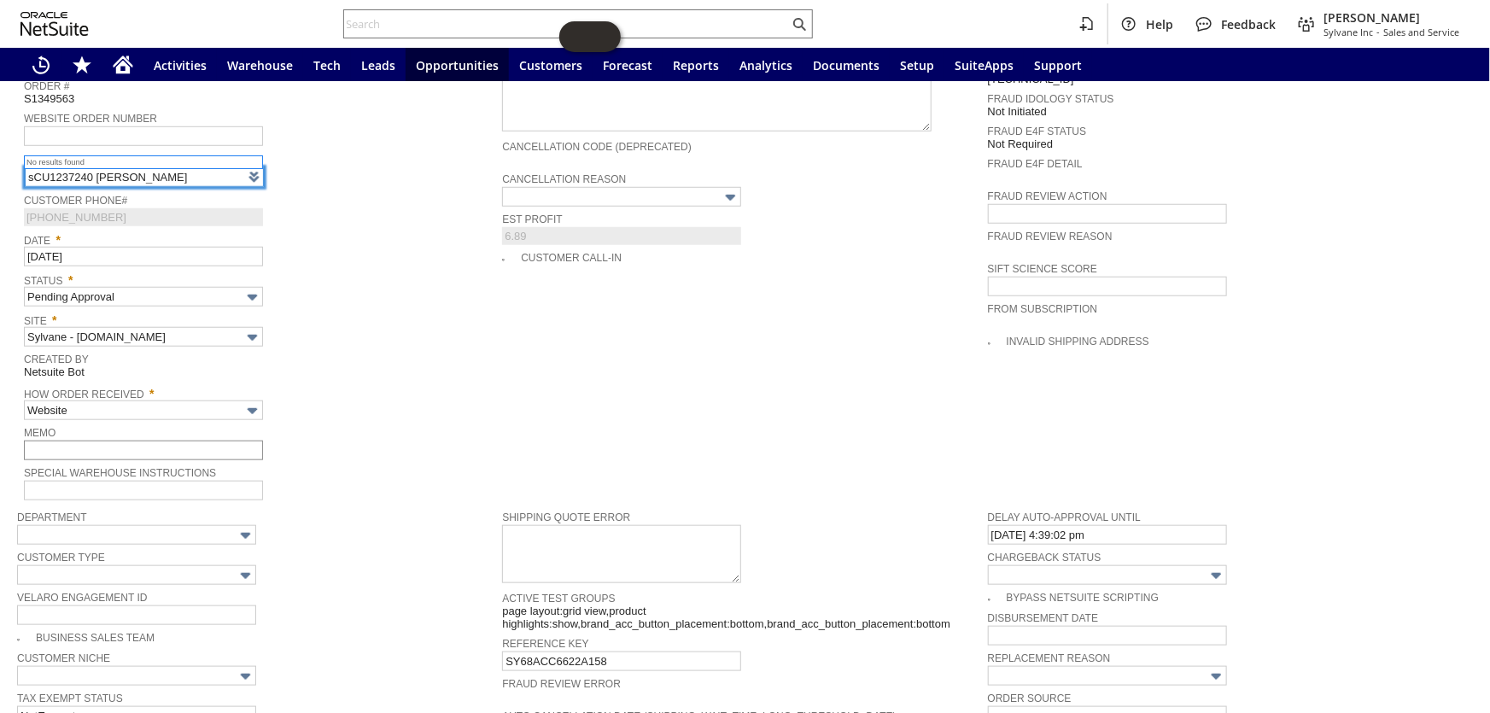
type input "CU1237240 Yen-Wen Chen"
click at [93, 441] on input "text" at bounding box center [143, 451] width 239 height 20
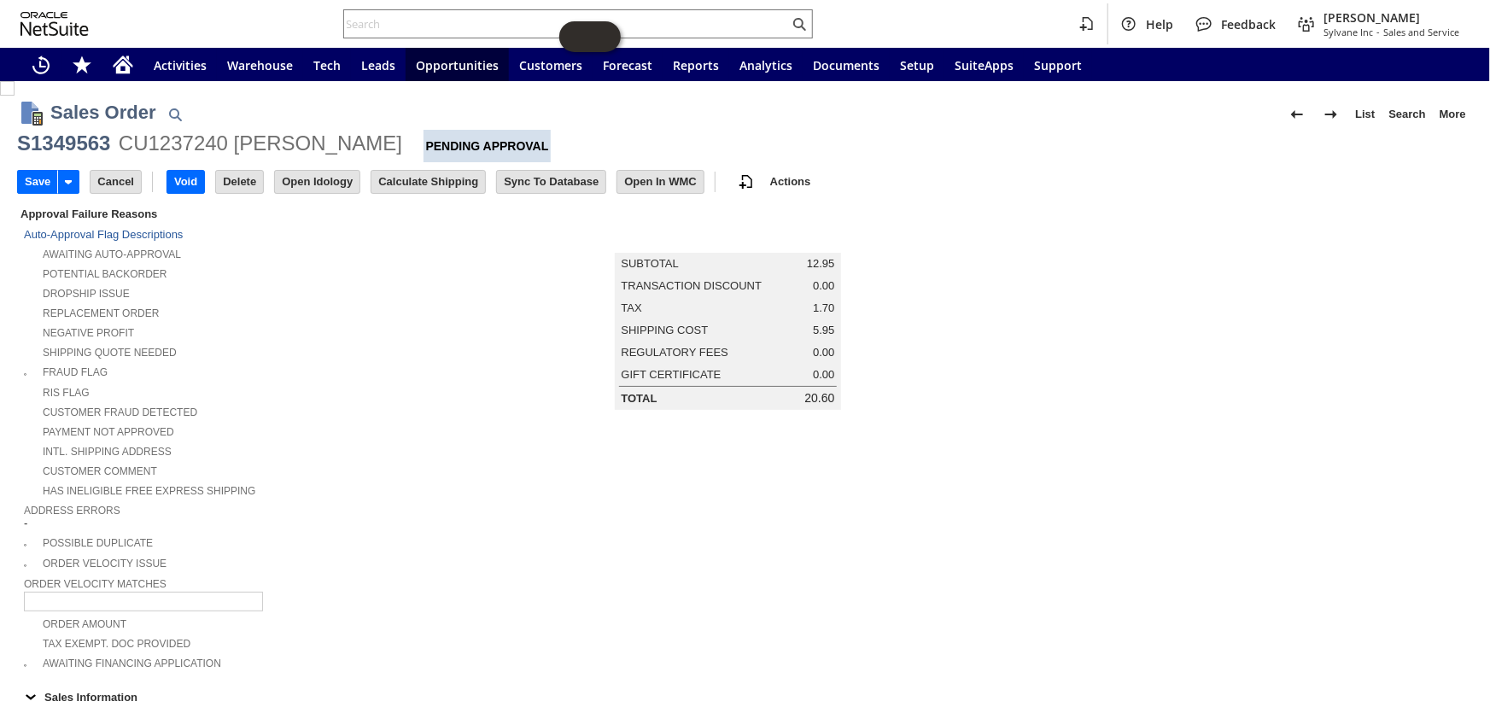
scroll to position [0, 0]
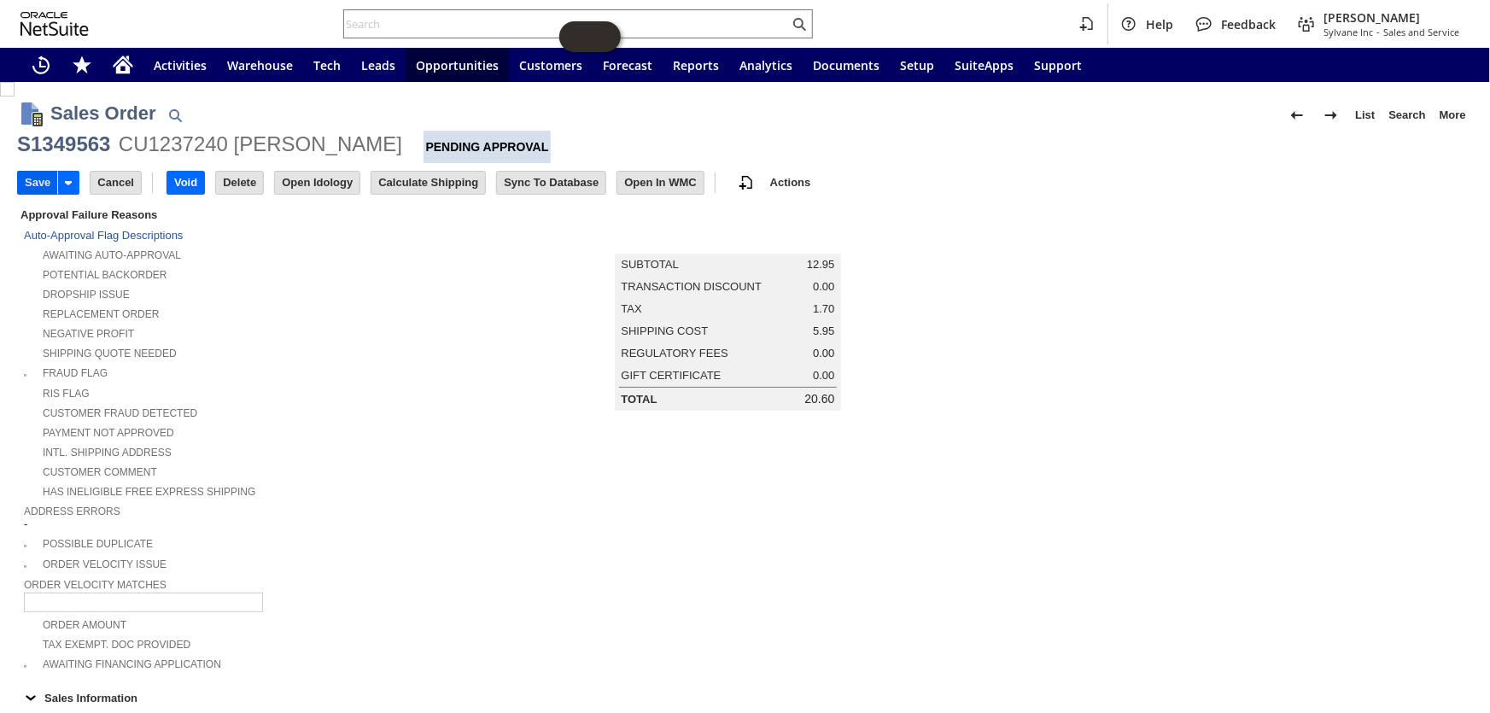
type input "shipping to canada"
click at [38, 182] on input "Save" at bounding box center [37, 183] width 39 height 22
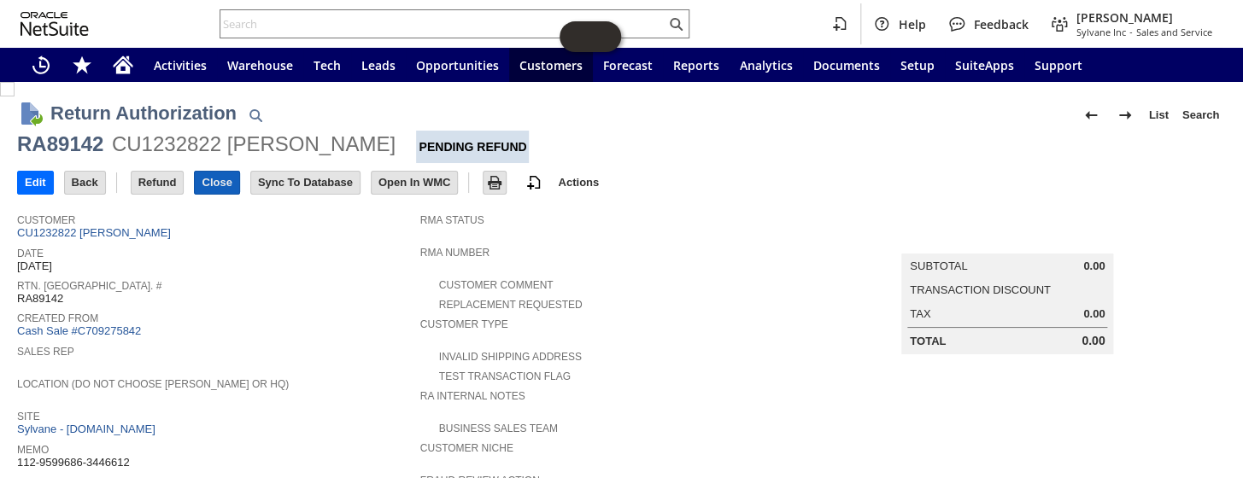
click at [206, 179] on input "Close" at bounding box center [217, 183] width 44 height 22
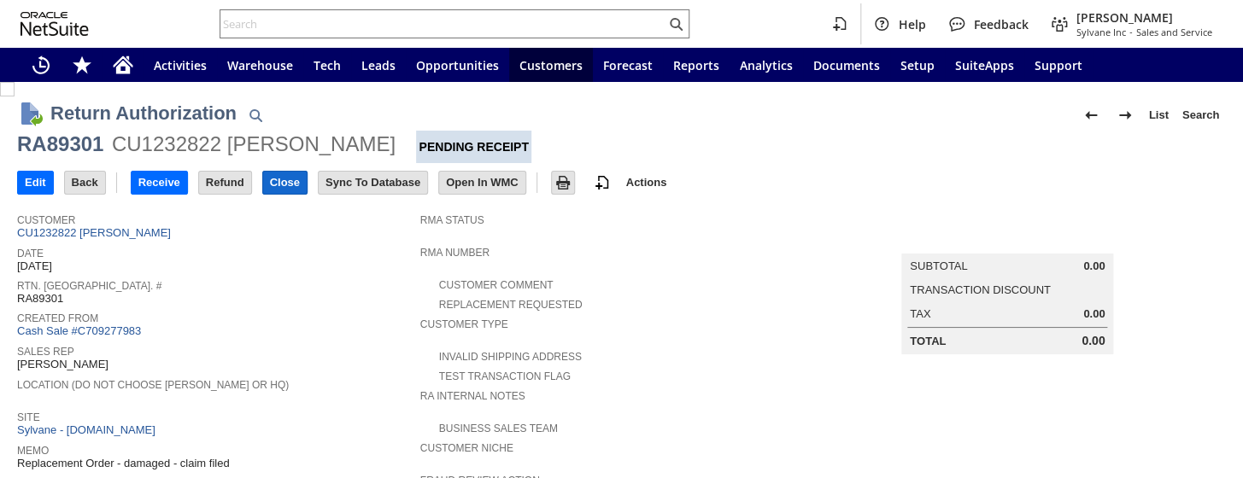
click at [289, 180] on input "Close" at bounding box center [285, 183] width 44 height 22
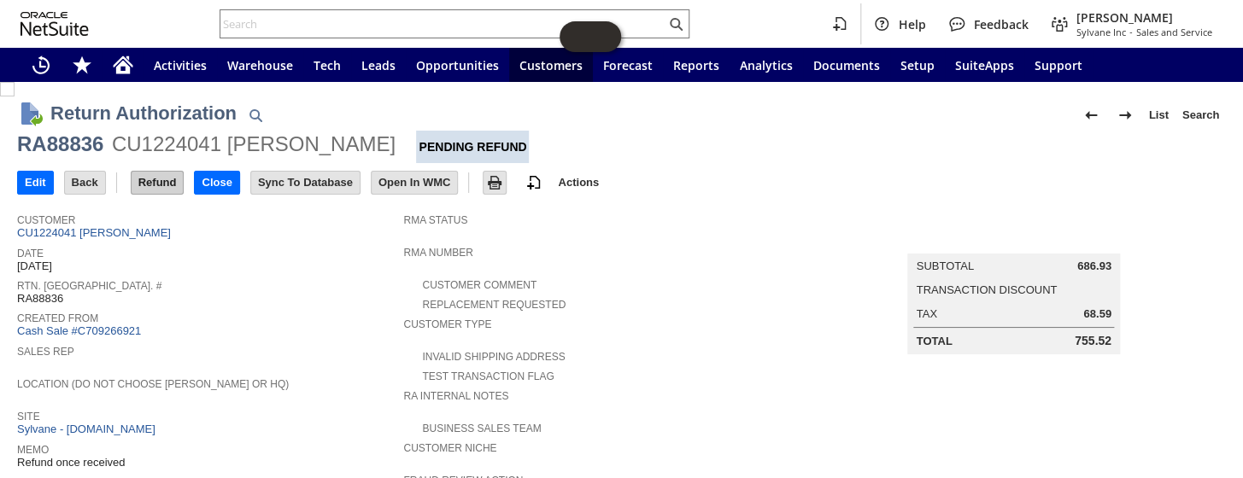
click at [156, 180] on input "Refund" at bounding box center [158, 183] width 52 height 22
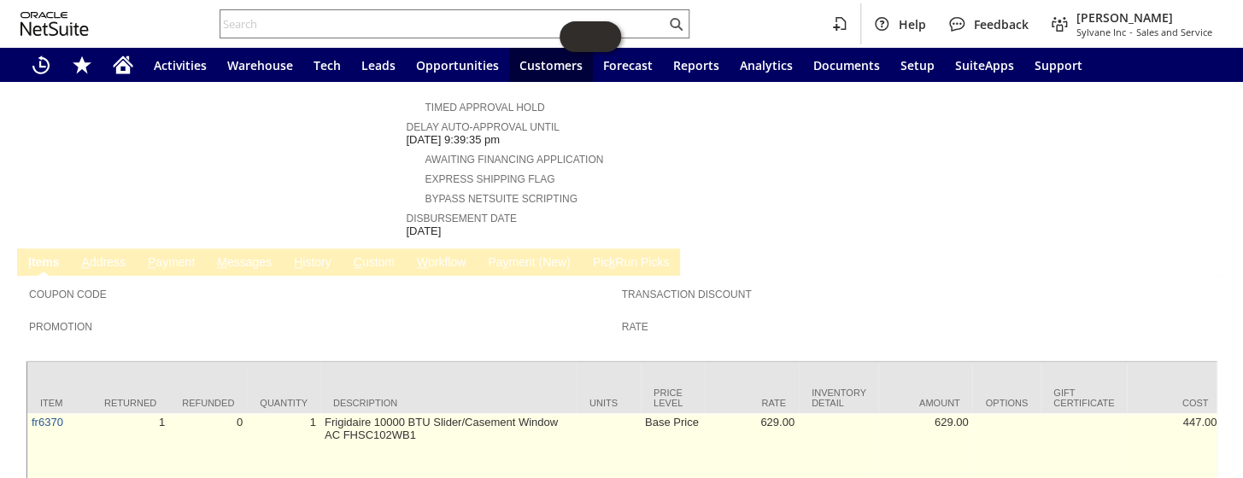
scroll to position [769, 0]
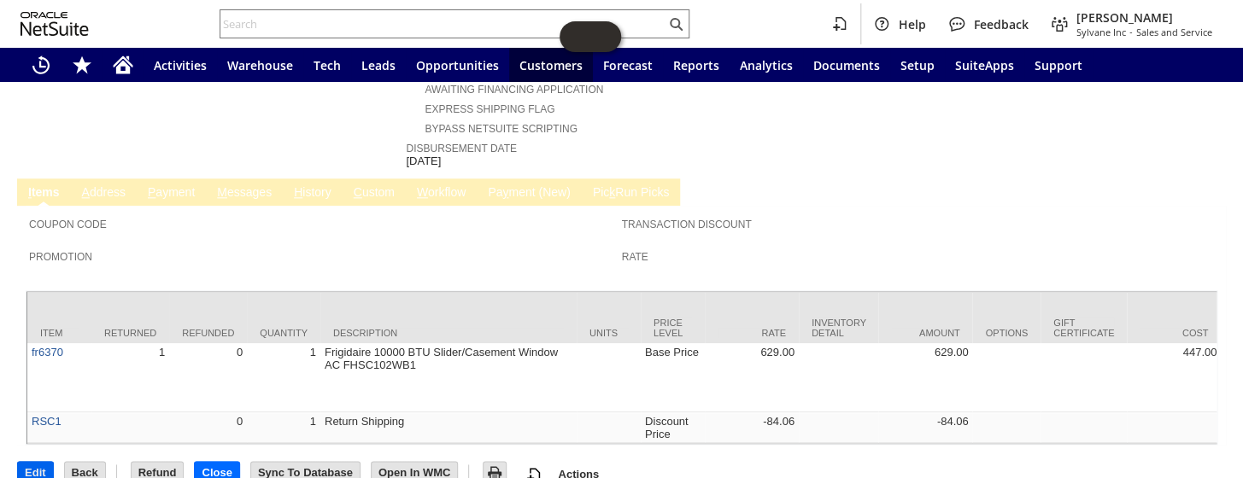
click at [40, 462] on input "Edit" at bounding box center [35, 473] width 35 height 22
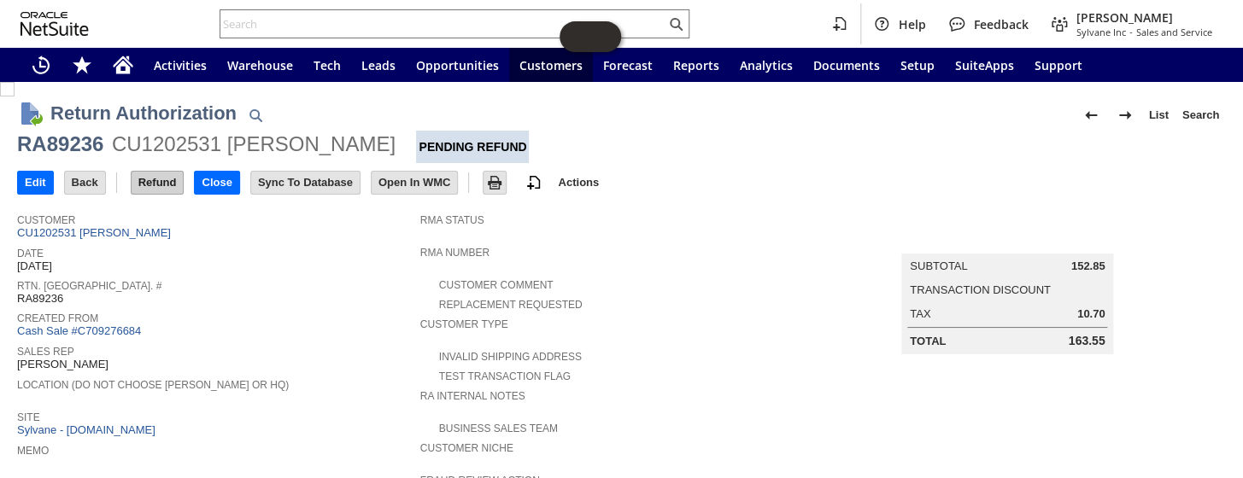
click at [150, 184] on input "Refund" at bounding box center [158, 183] width 52 height 22
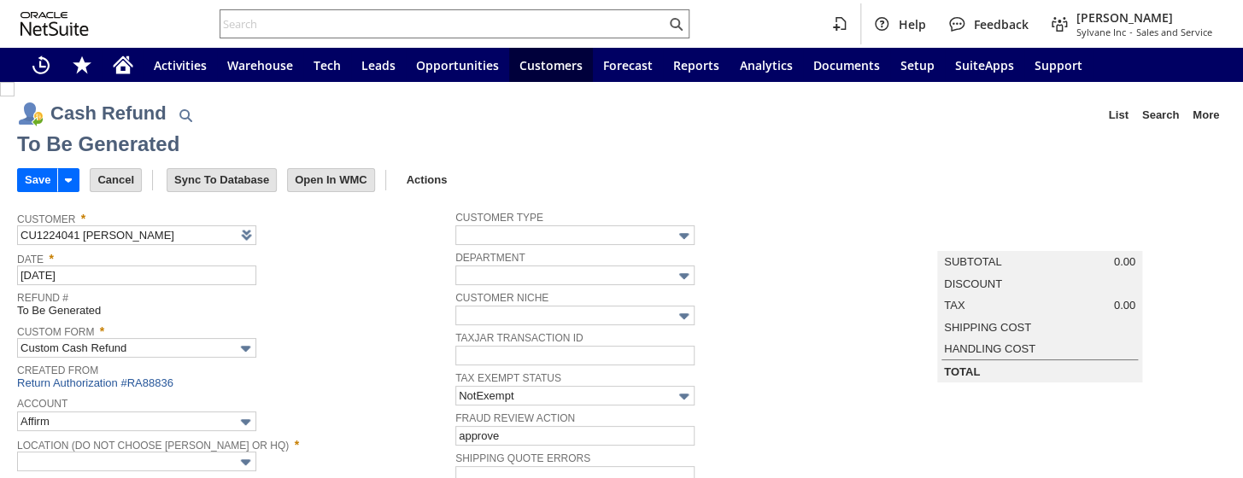
type input "Regions - Merchant 0414"
type input "Headquarters : Head...s : Pending Testing"
type input "Add"
type input "Copy Previous"
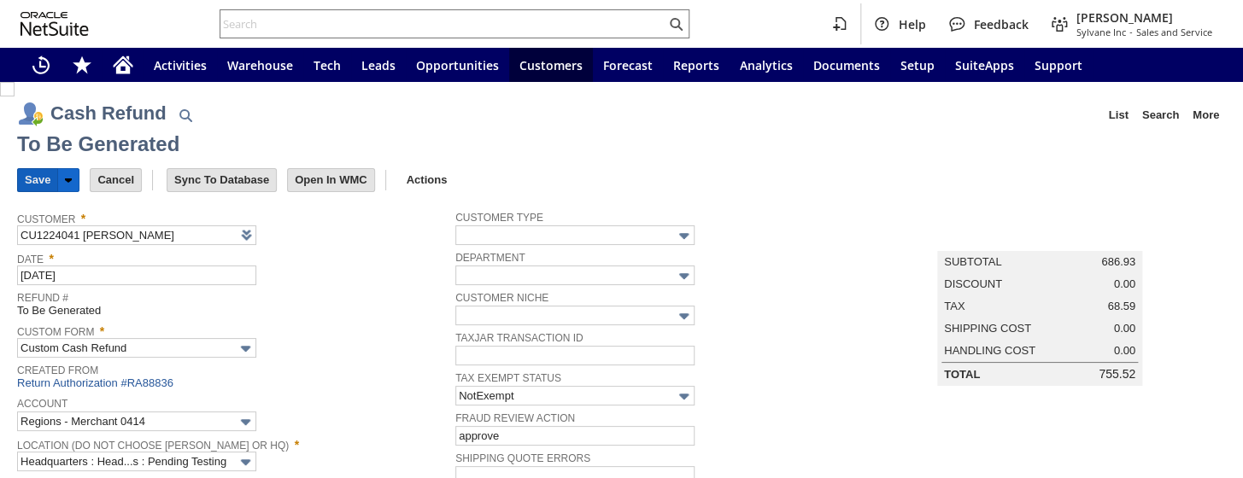
click at [32, 180] on input "Save" at bounding box center [37, 180] width 39 height 22
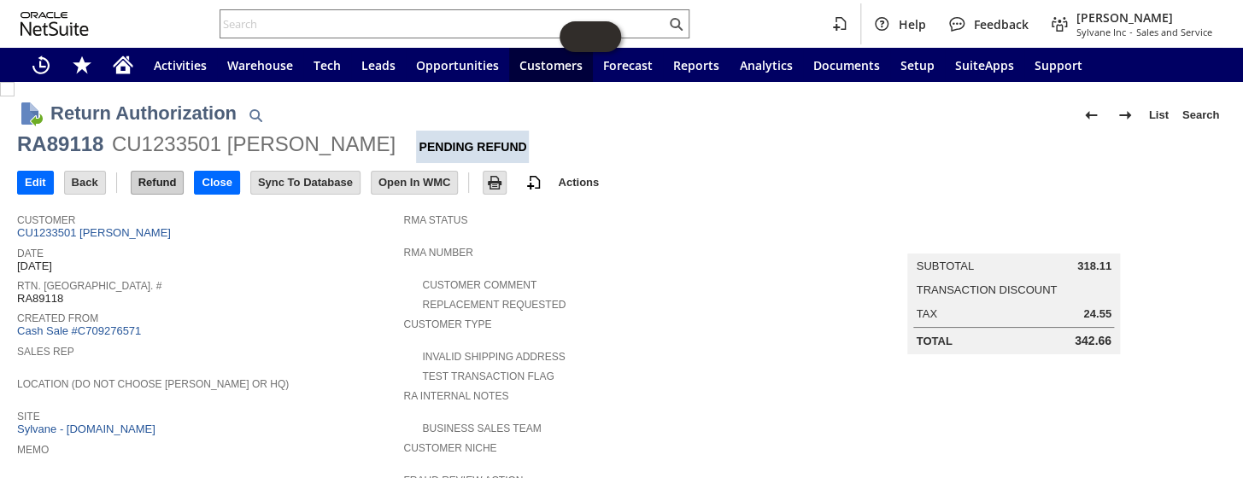
click at [155, 179] on input "Refund" at bounding box center [158, 183] width 52 height 22
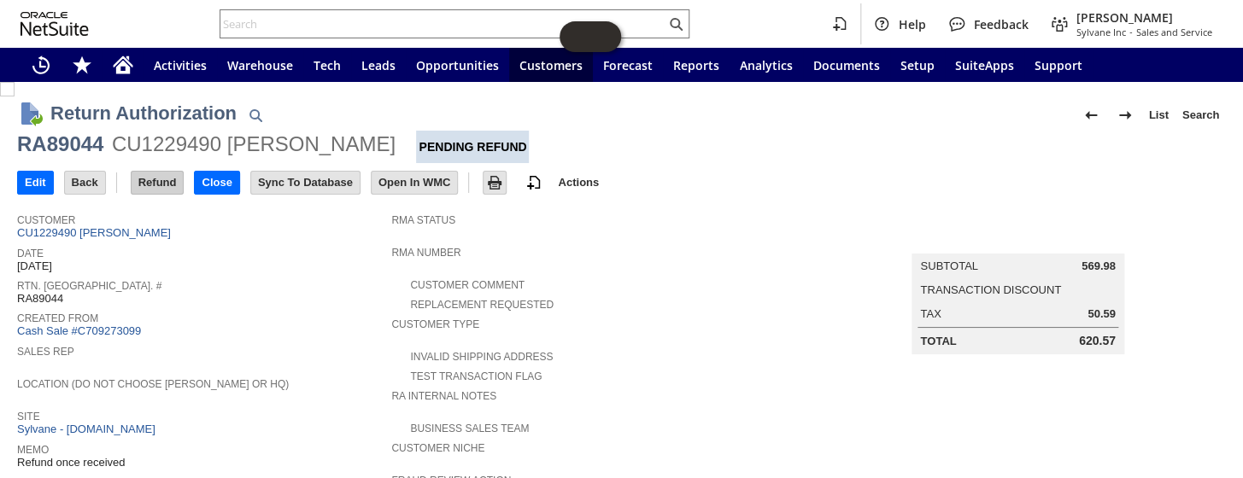
click at [172, 184] on input "Refund" at bounding box center [158, 183] width 52 height 22
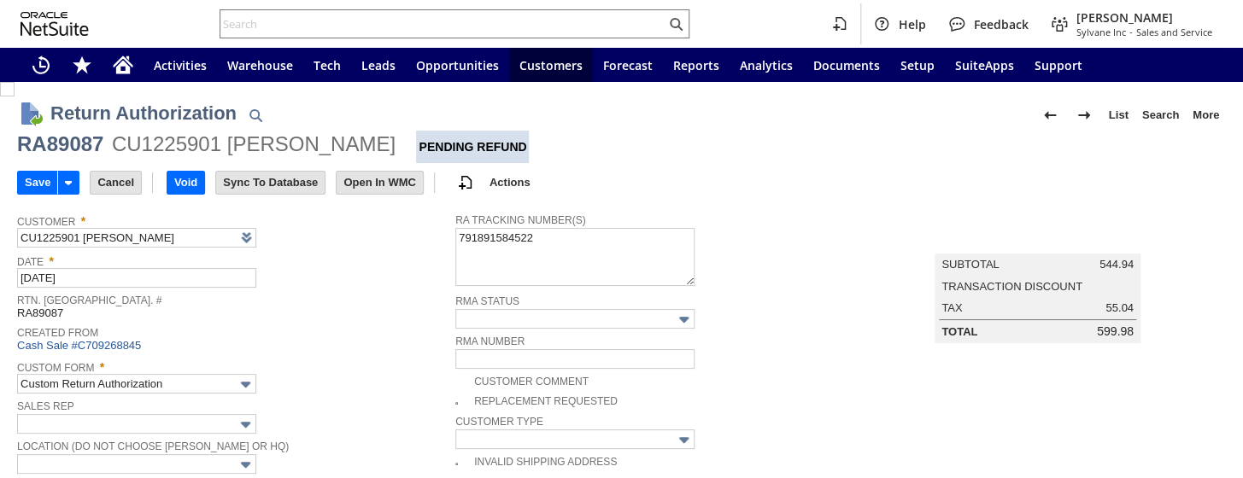
type input "Add"
type input "Copy Previous"
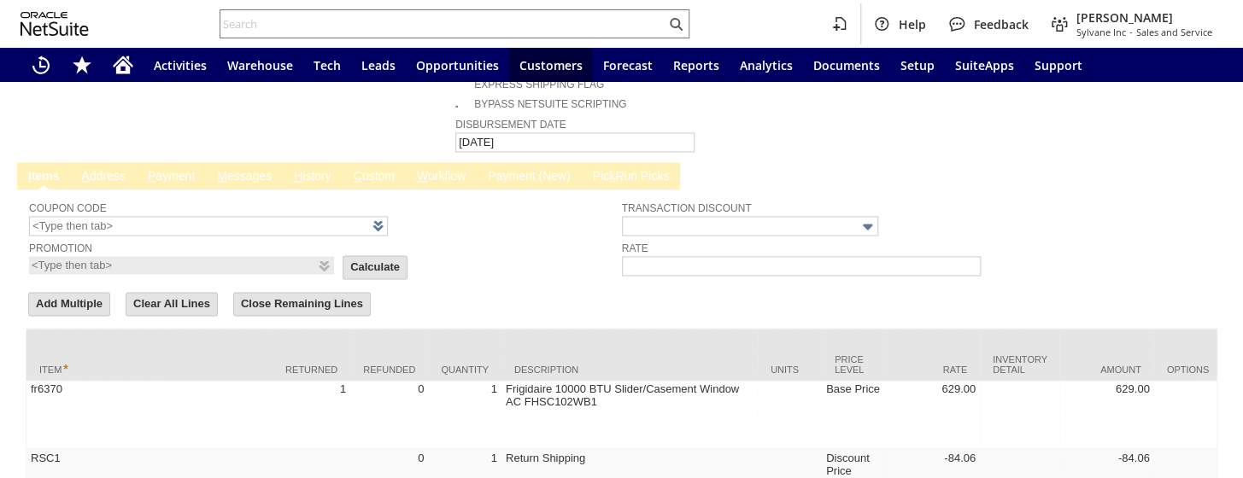
scroll to position [1105, 0]
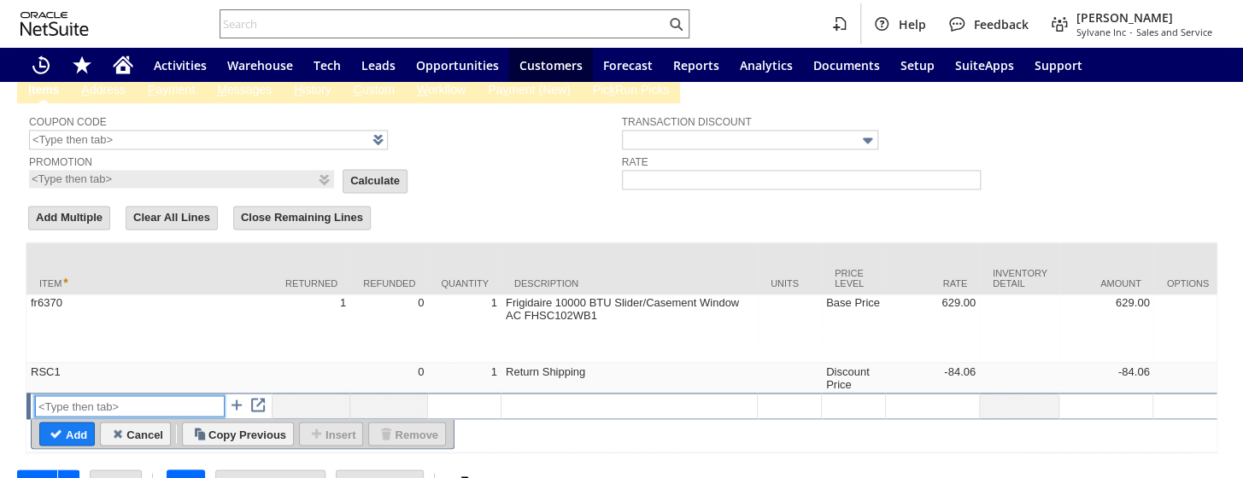
click at [114, 395] on input "text" at bounding box center [130, 405] width 190 height 21
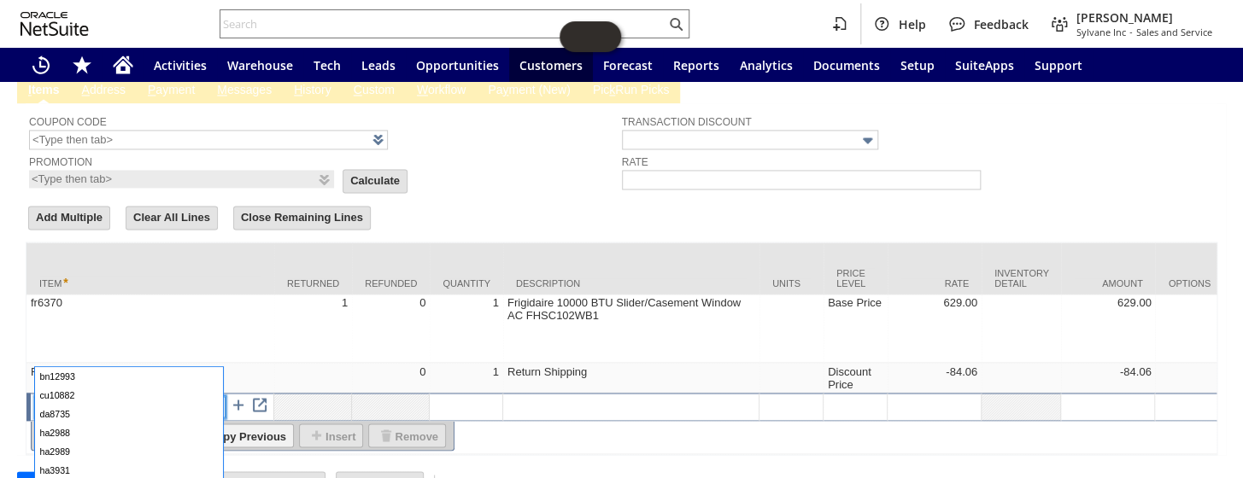
type input "1"
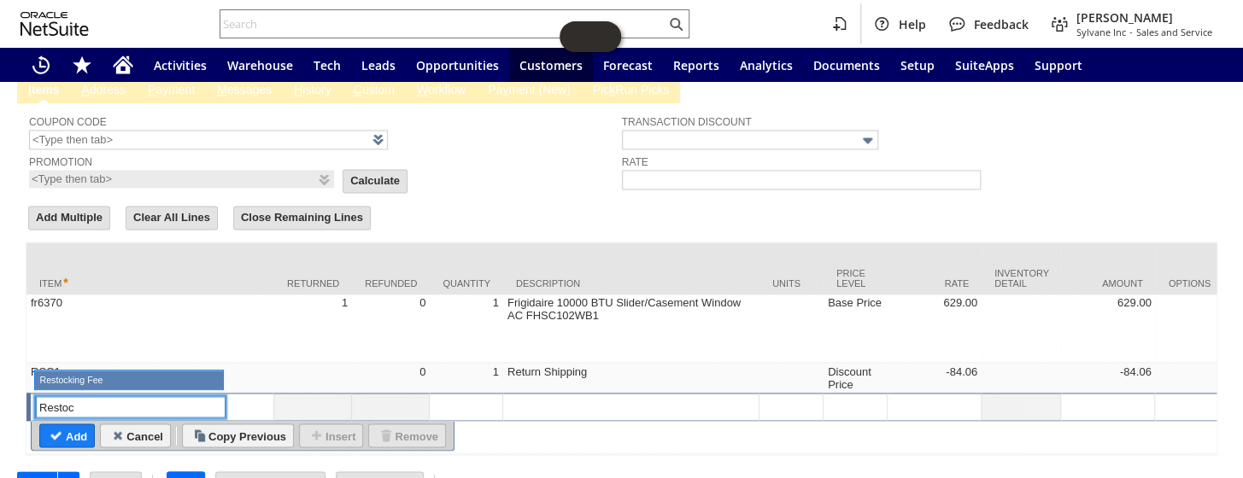
type input "Restocking Fee"
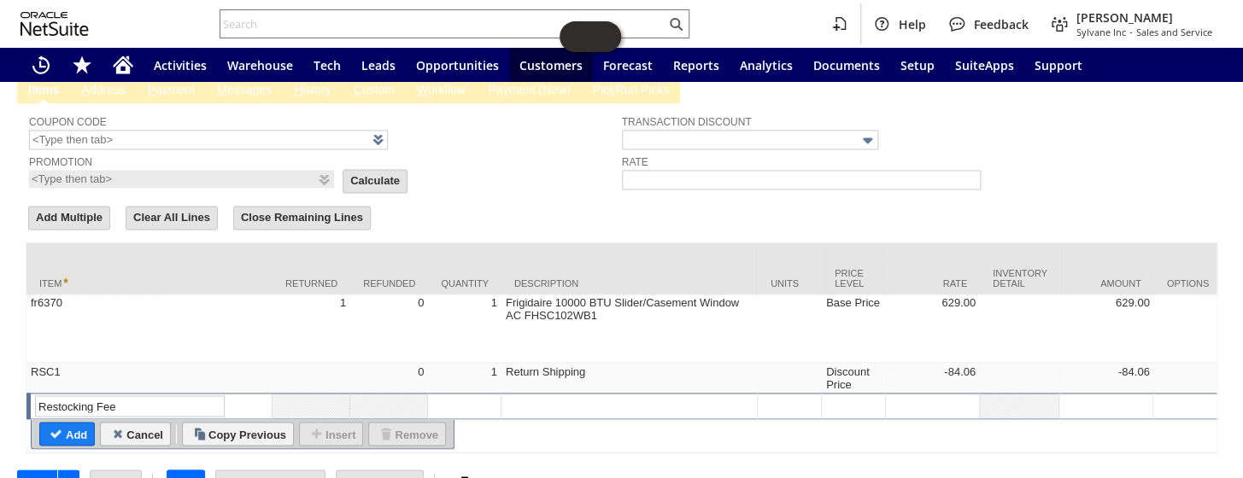
click at [501, 393] on td at bounding box center [464, 406] width 73 height 26
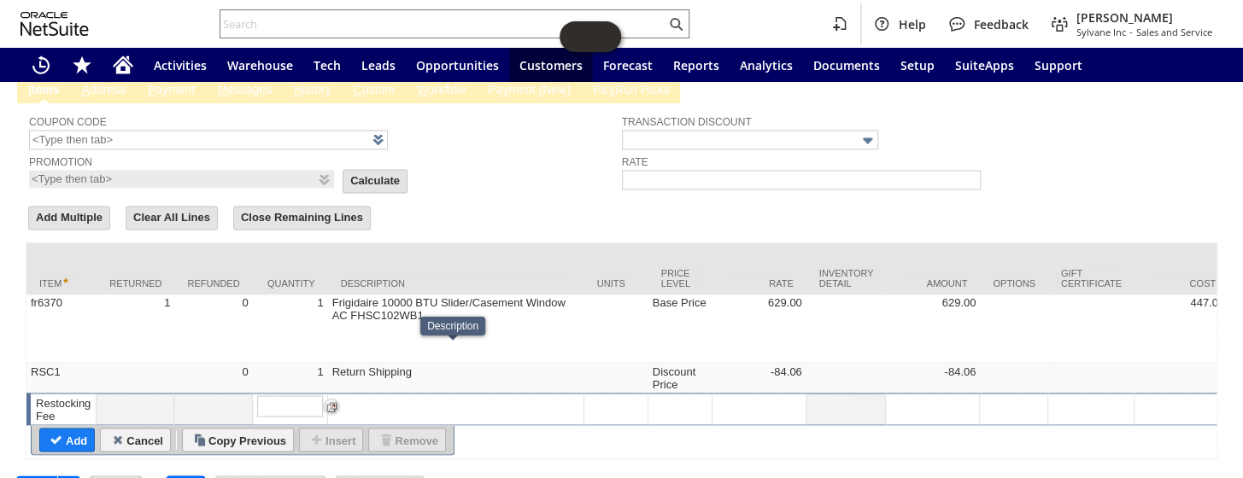
click at [392, 395] on div at bounding box center [455, 402] width 247 height 15
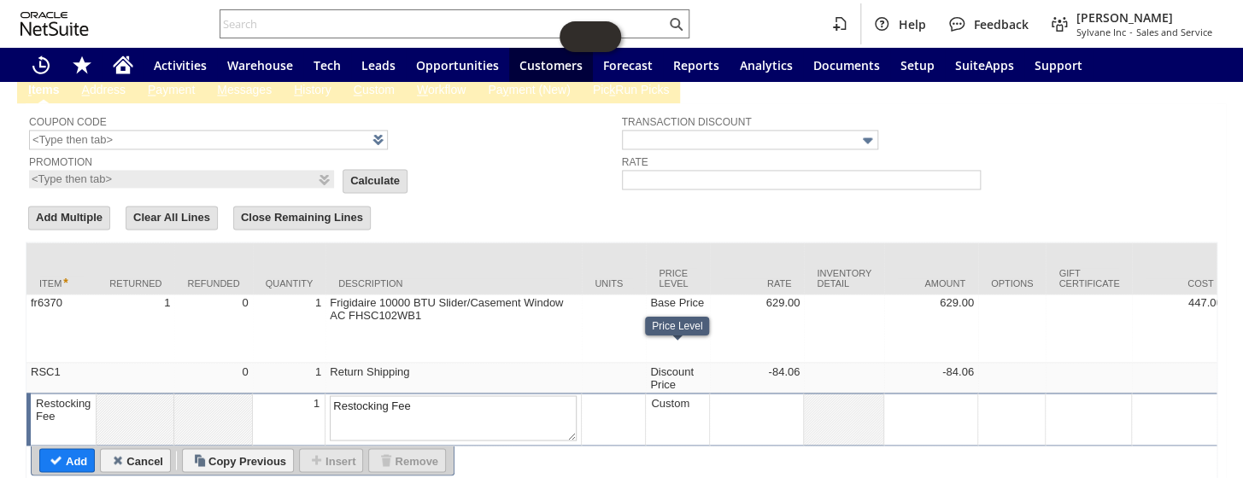
click at [776, 393] on td at bounding box center [757, 419] width 94 height 53
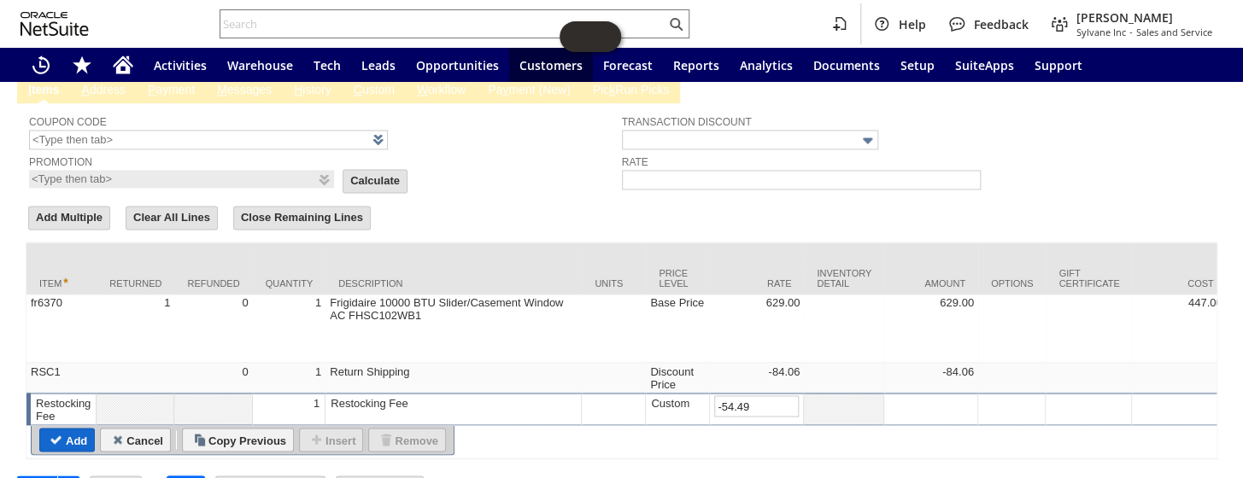
type input "-54.49"
click at [77, 429] on input "Add" at bounding box center [67, 440] width 54 height 22
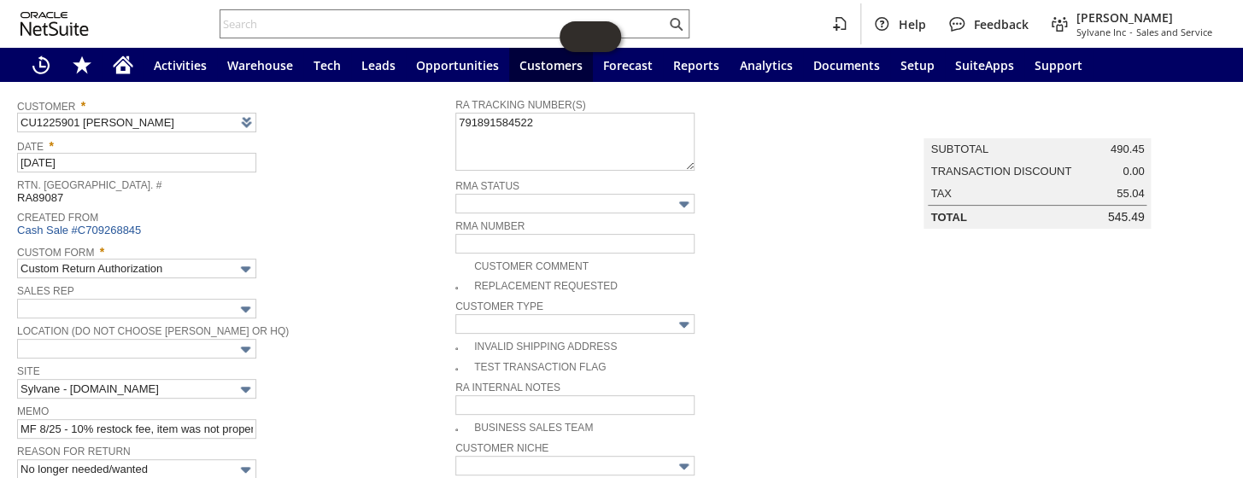
scroll to position [0, 0]
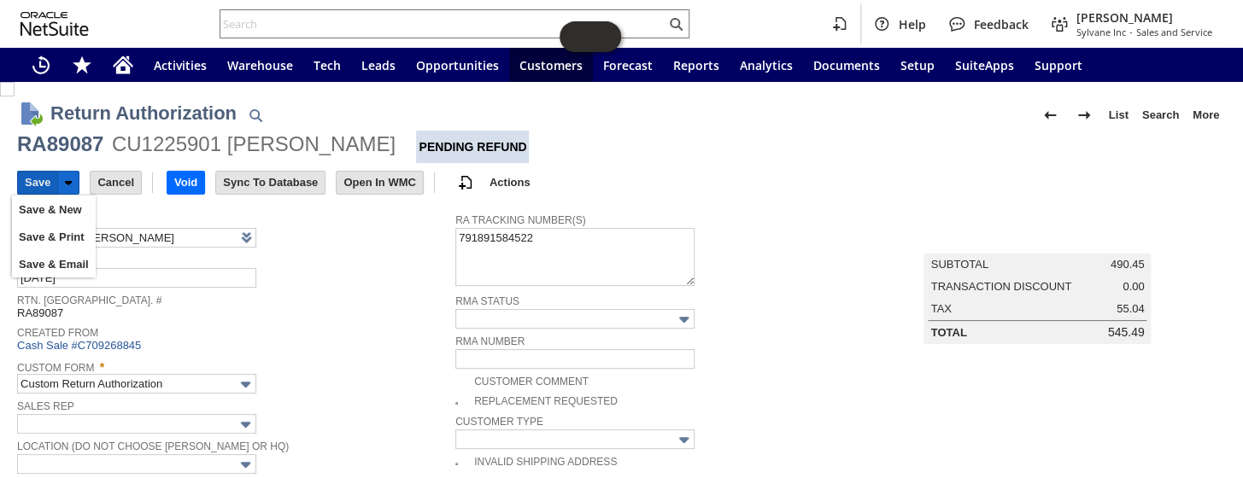
click at [33, 184] on input "Save" at bounding box center [37, 183] width 39 height 22
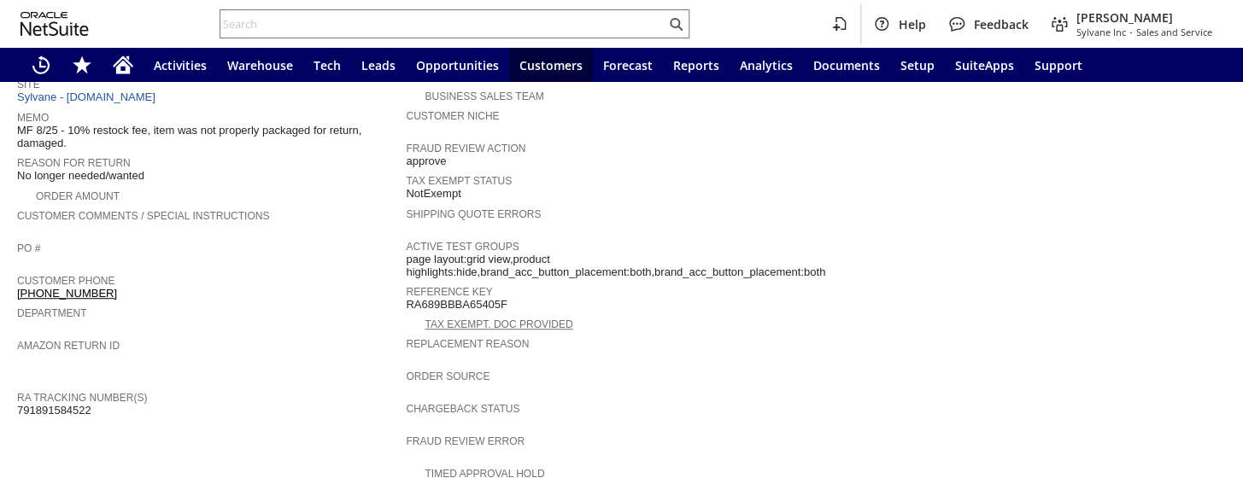
scroll to position [5, 0]
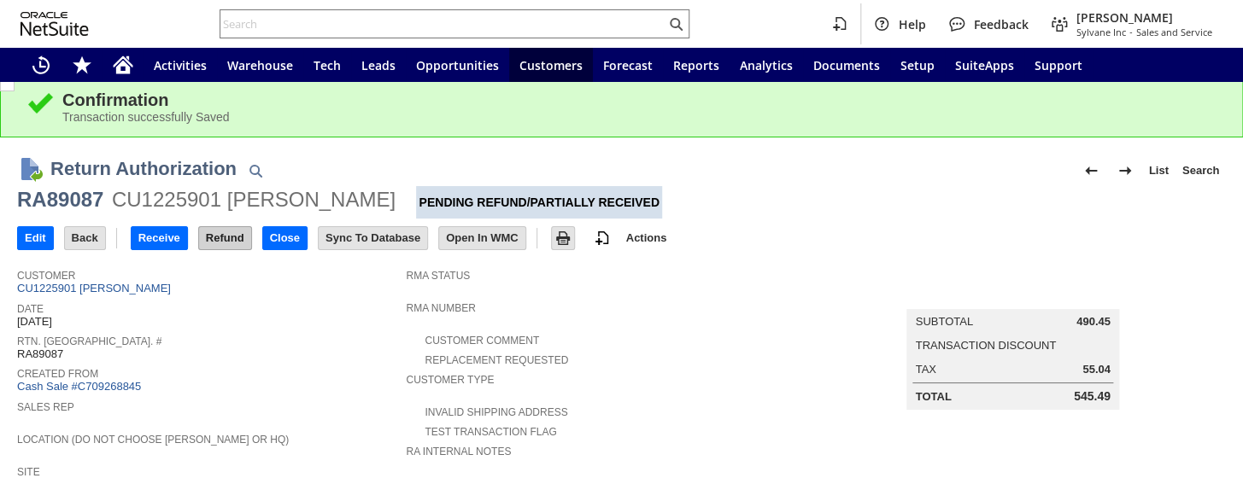
click at [241, 240] on input "Refund" at bounding box center [225, 238] width 52 height 22
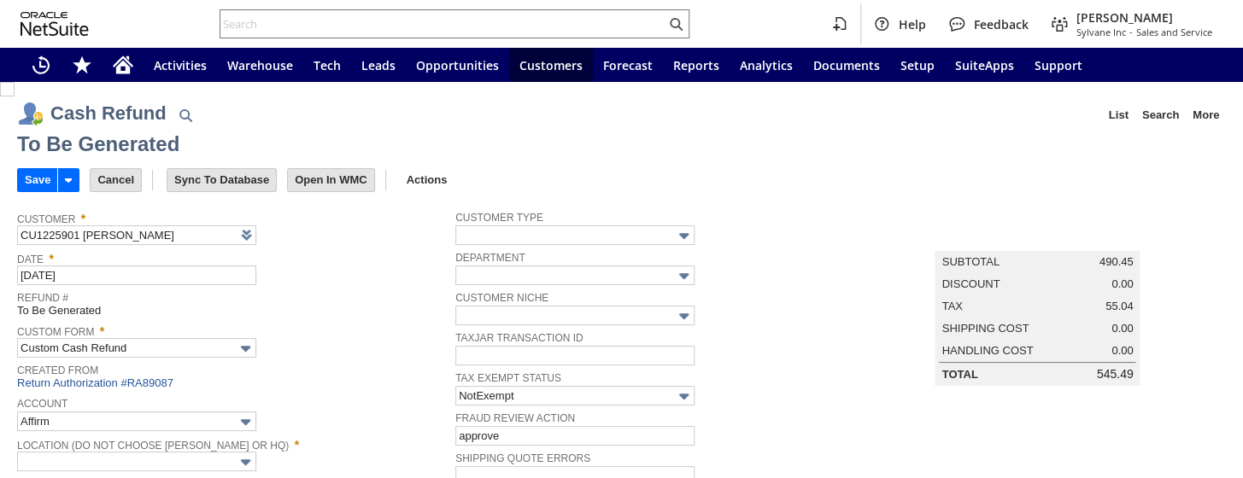
type input "Regions - Merchant 0414"
type input "Headquarters : Head...s : Pending Testing"
click at [37, 182] on input "Save" at bounding box center [37, 180] width 39 height 22
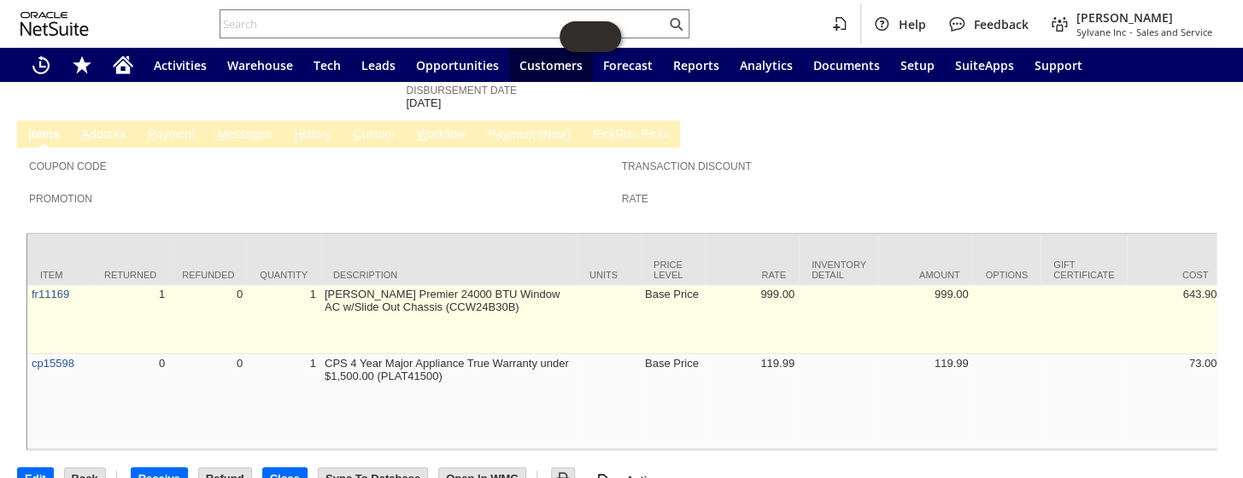
scroll to position [830, 0]
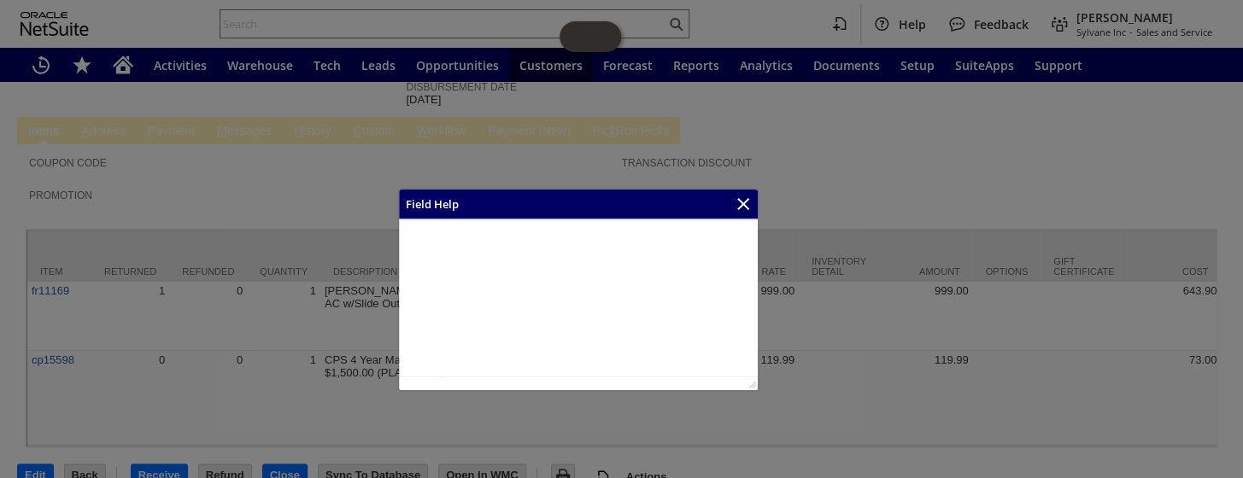
scroll to position [287, 0]
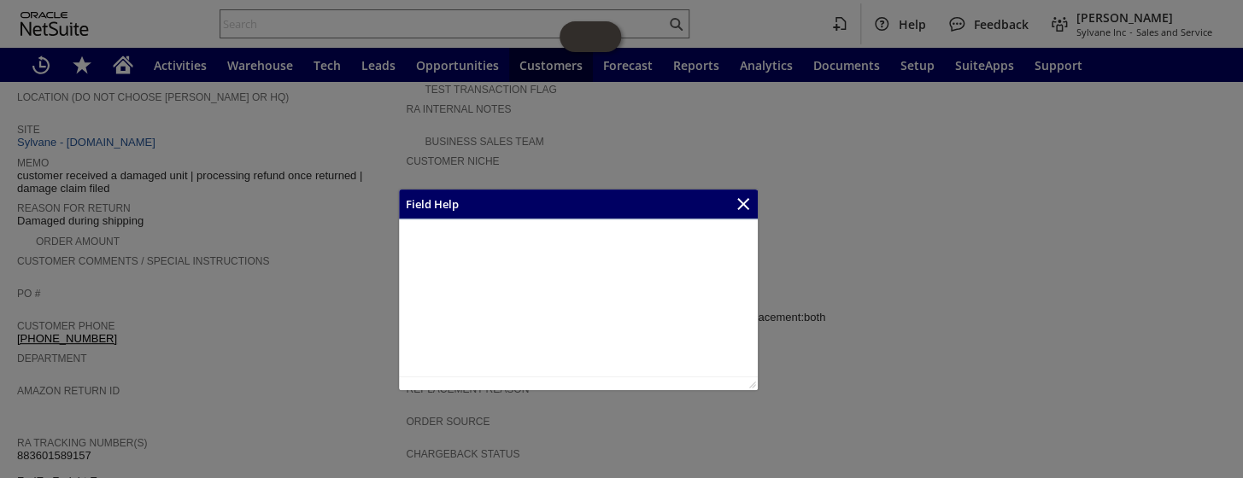
click at [484, 175] on div at bounding box center [621, 239] width 1243 height 478
click at [746, 207] on icon "Close" at bounding box center [743, 204] width 12 height 12
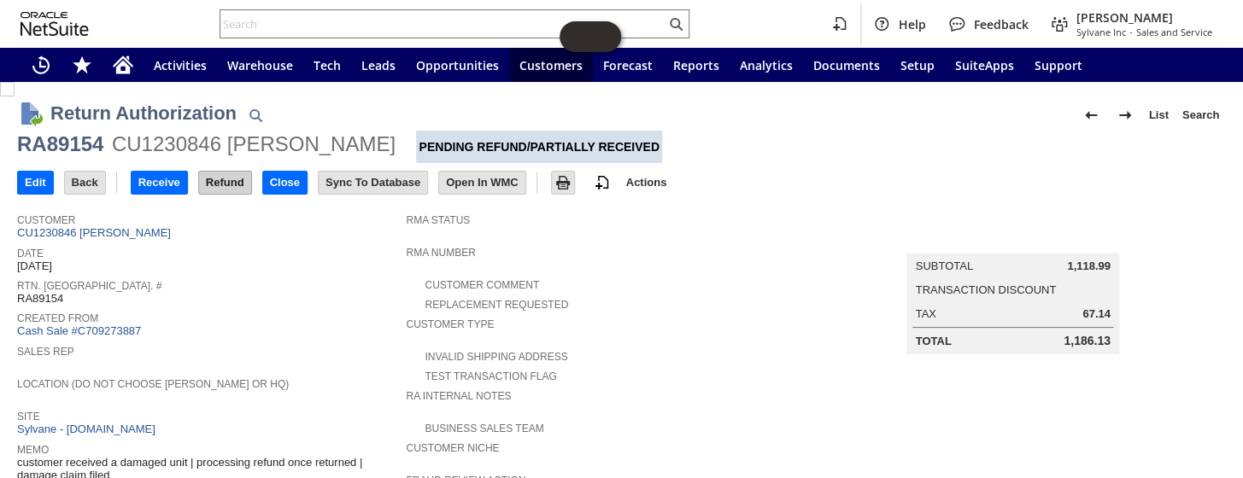
click at [224, 183] on input "Refund" at bounding box center [225, 183] width 52 height 22
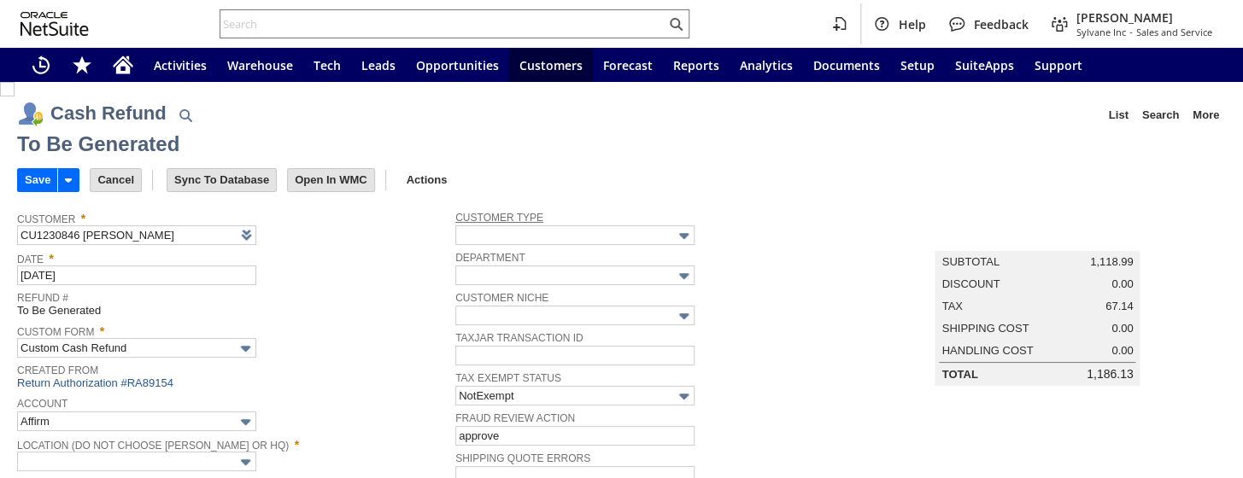
type input "Regions - Merchant 0414"
type input "Headquarters : Head...s : Pending Testing"
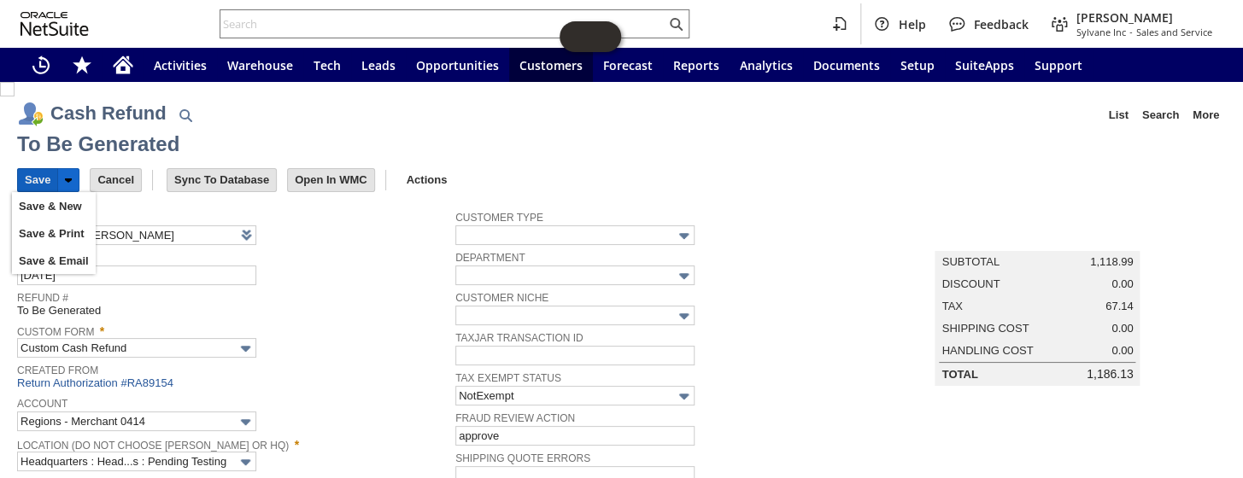
click at [45, 174] on input "Save" at bounding box center [37, 180] width 39 height 22
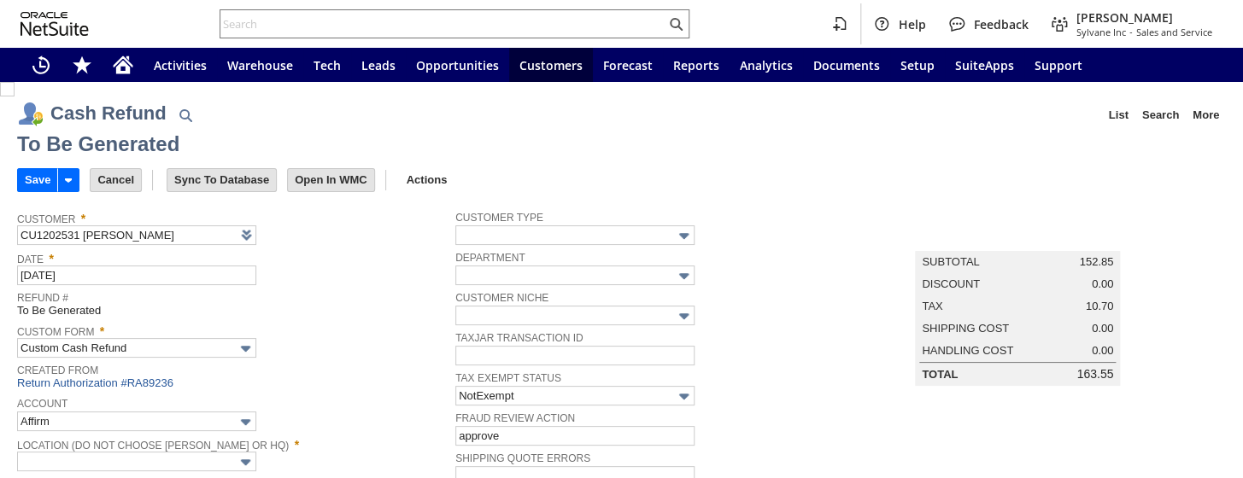
type input "Regions - Merchant 0414"
type input "Headquarters : Head...s : Pending Testing"
click at [38, 182] on input "Save" at bounding box center [37, 180] width 39 height 22
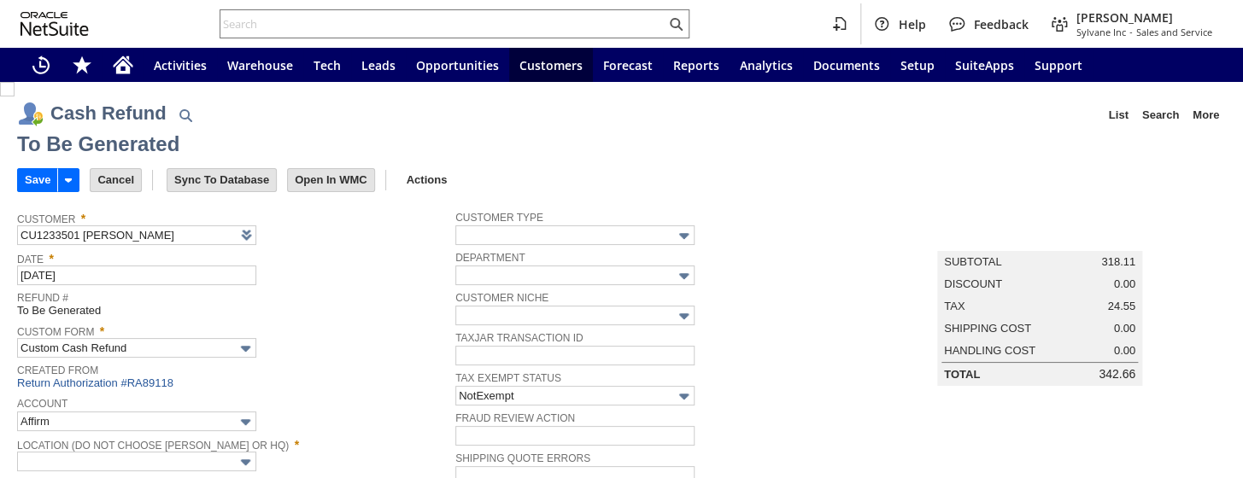
type input "Undeposited Funds"
type input "Headquarters : Head...s : Pending Testing"
checkbox input "false"
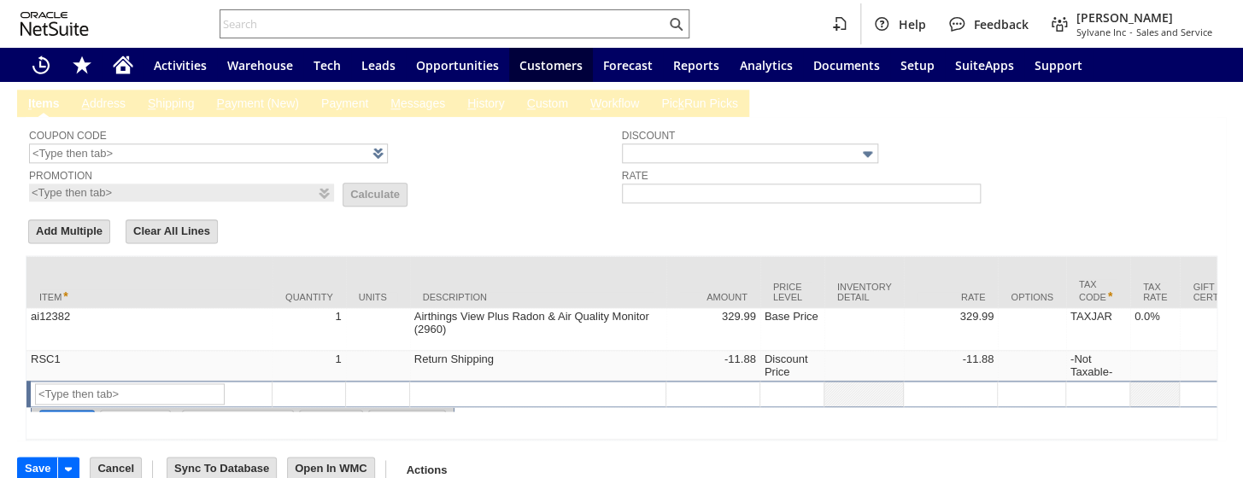
click at [350, 113] on link "Pa y ment" at bounding box center [345, 105] width 56 height 16
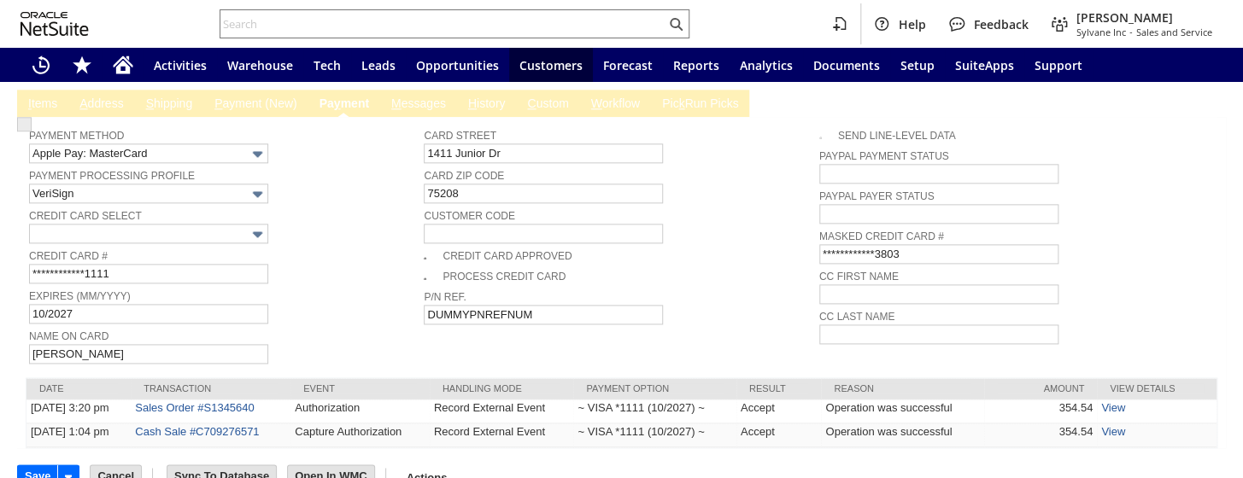
click at [343, 113] on link "Pa y ment" at bounding box center [344, 105] width 58 height 16
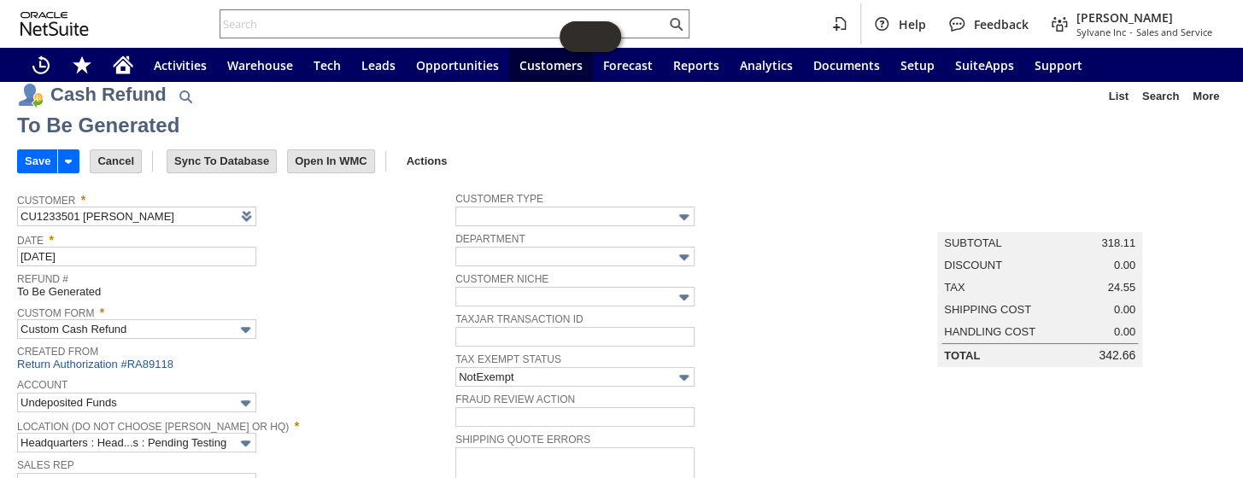
scroll to position [0, 0]
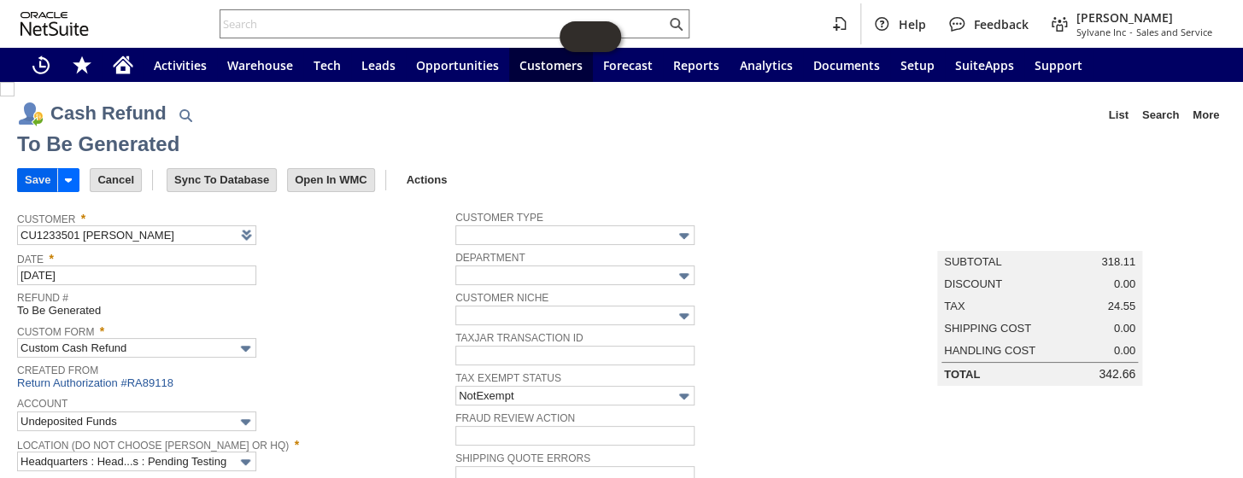
click at [33, 178] on input "Save" at bounding box center [37, 180] width 39 height 22
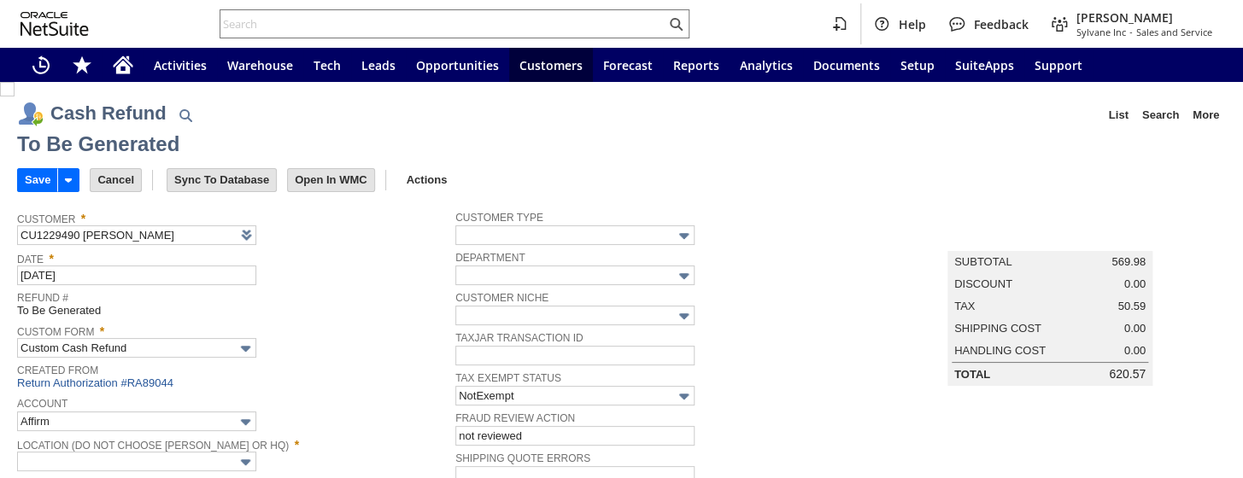
type input "Undeposited Funds"
type input "Headquarters : Head...s : Pending Testing"
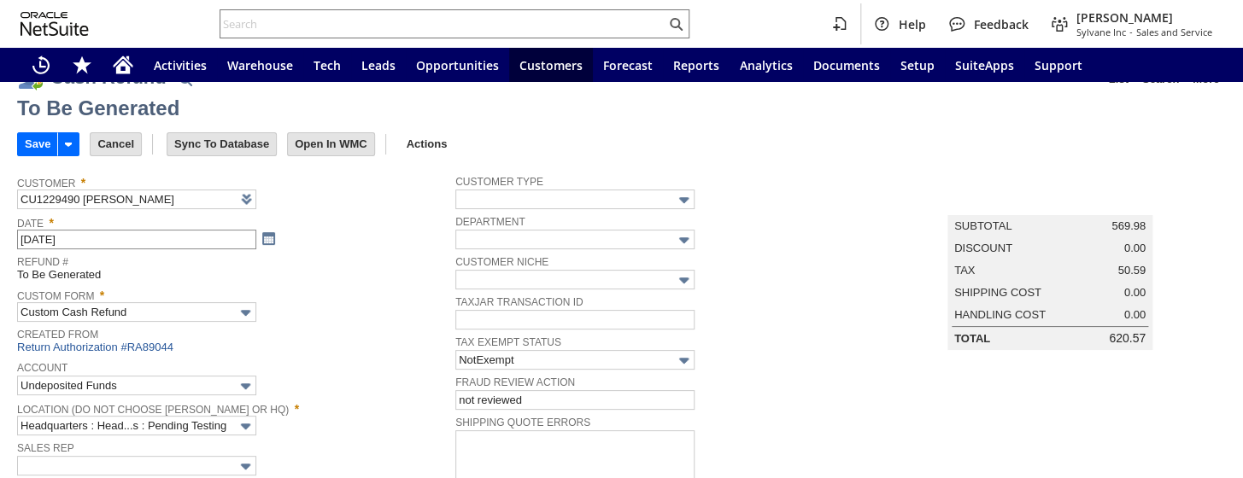
scroll to position [27, 0]
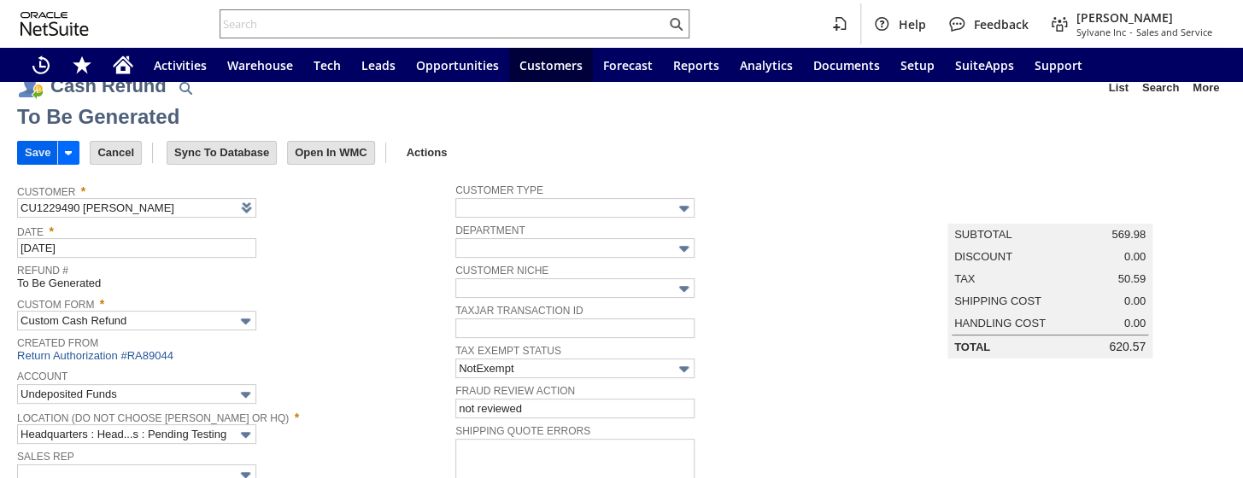
click at [43, 154] on input "Save" at bounding box center [37, 153] width 39 height 22
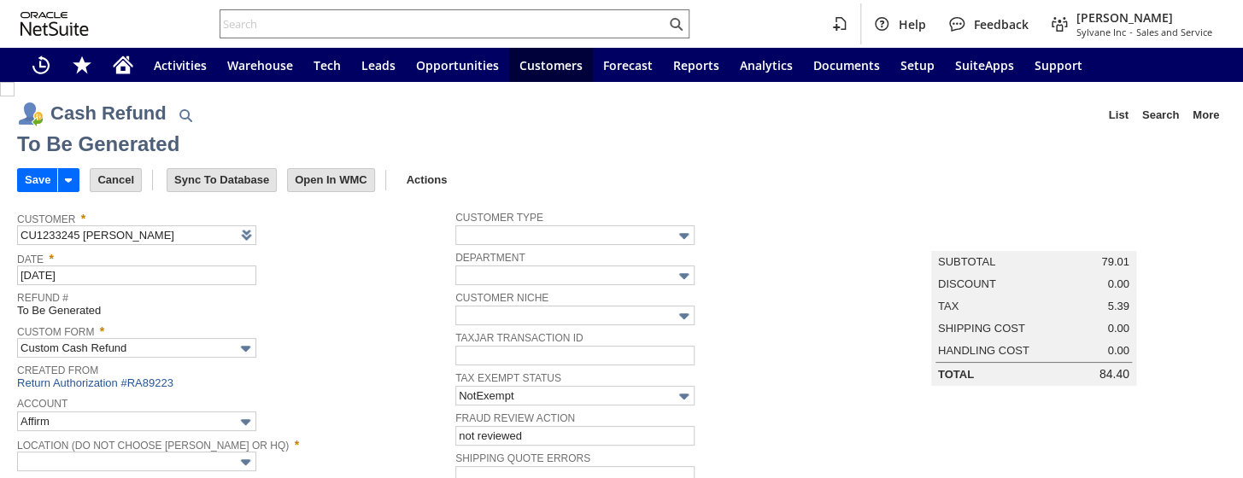
type input "Undeposited Funds"
type input "Headquarters : Head...s : Pending Testing"
click at [39, 175] on input "Save" at bounding box center [37, 180] width 39 height 22
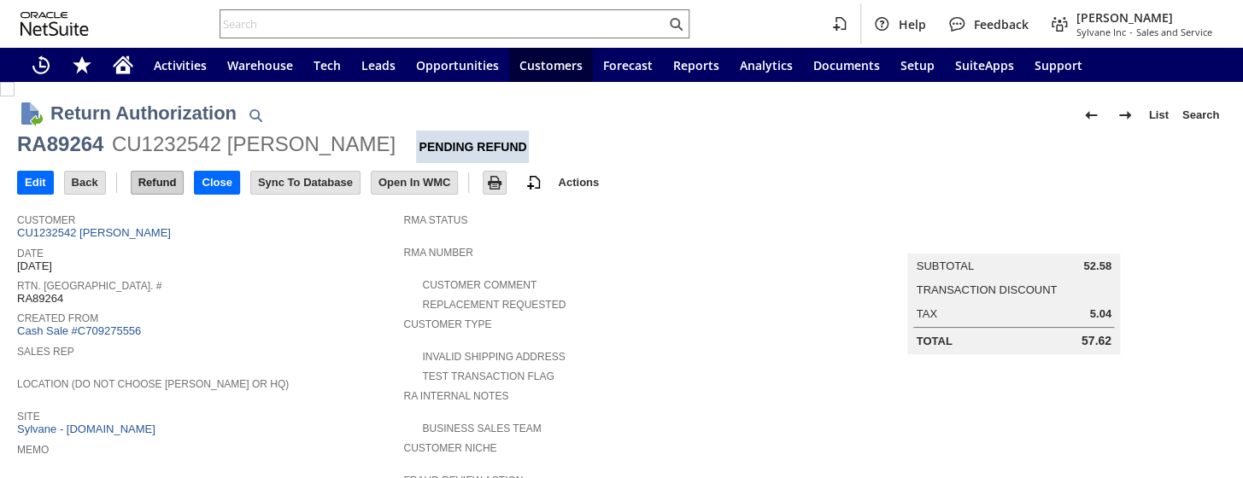
click at [165, 176] on input "Refund" at bounding box center [158, 183] width 52 height 22
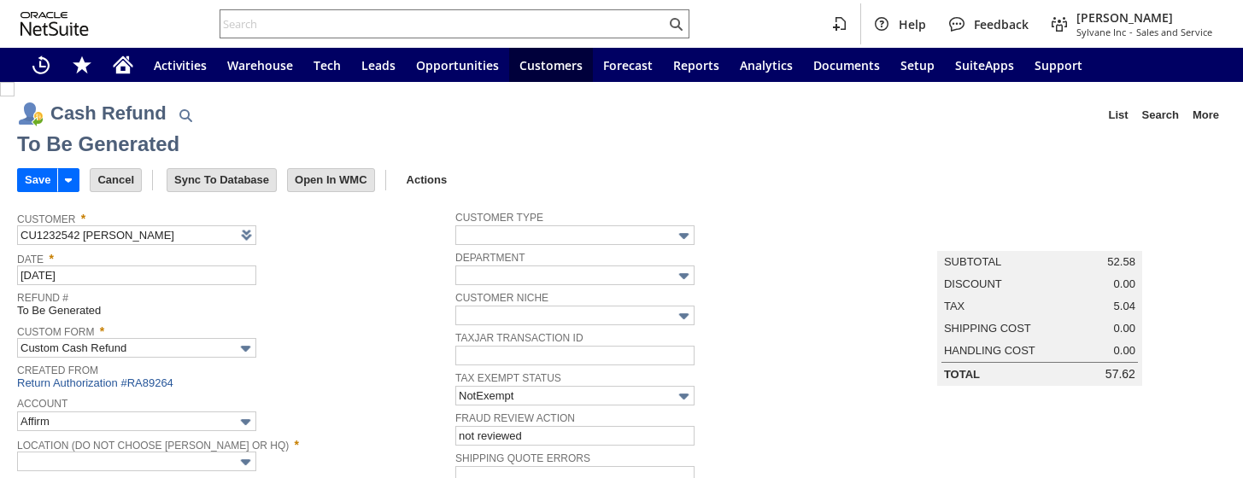
type input "Undeposited Funds"
type input "Headquarters : Head...s : Pending Testing"
click at [25, 175] on input "Save" at bounding box center [37, 180] width 39 height 22
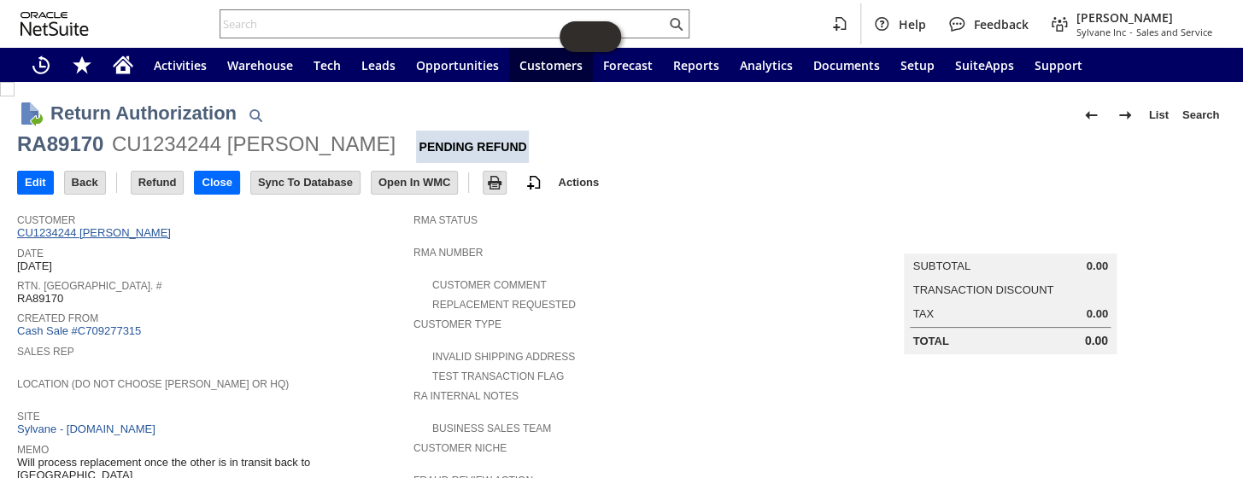
click at [126, 231] on link "CU1234244 [PERSON_NAME]" at bounding box center [96, 232] width 158 height 13
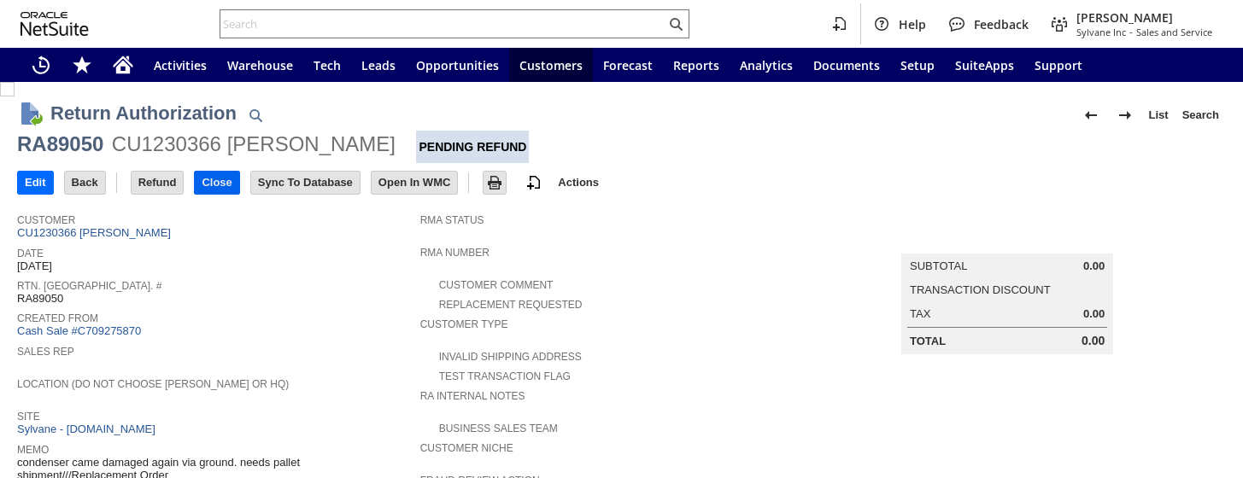
click at [211, 178] on input "Close" at bounding box center [217, 183] width 44 height 22
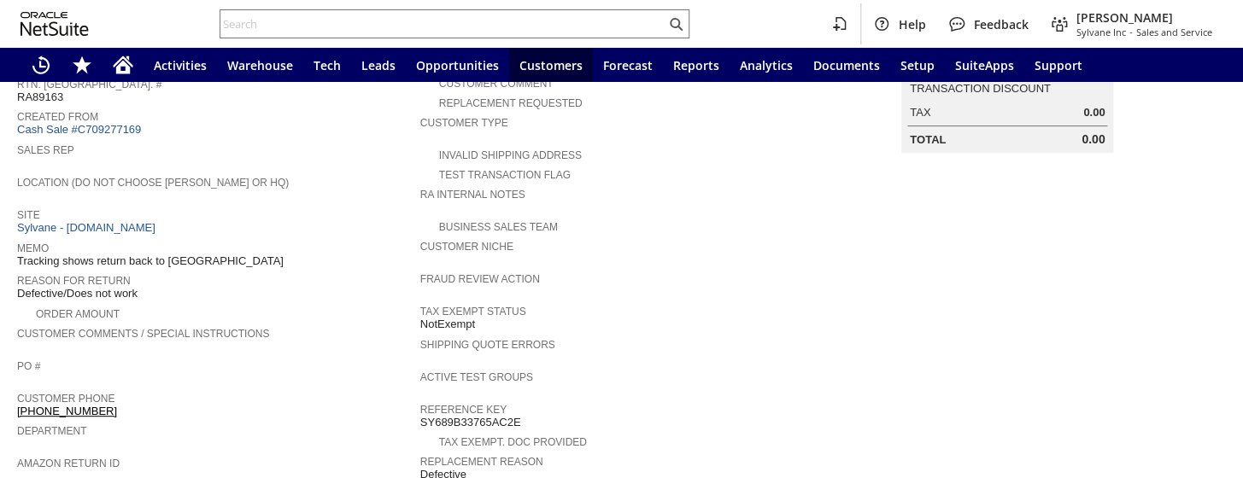
scroll to position [104, 0]
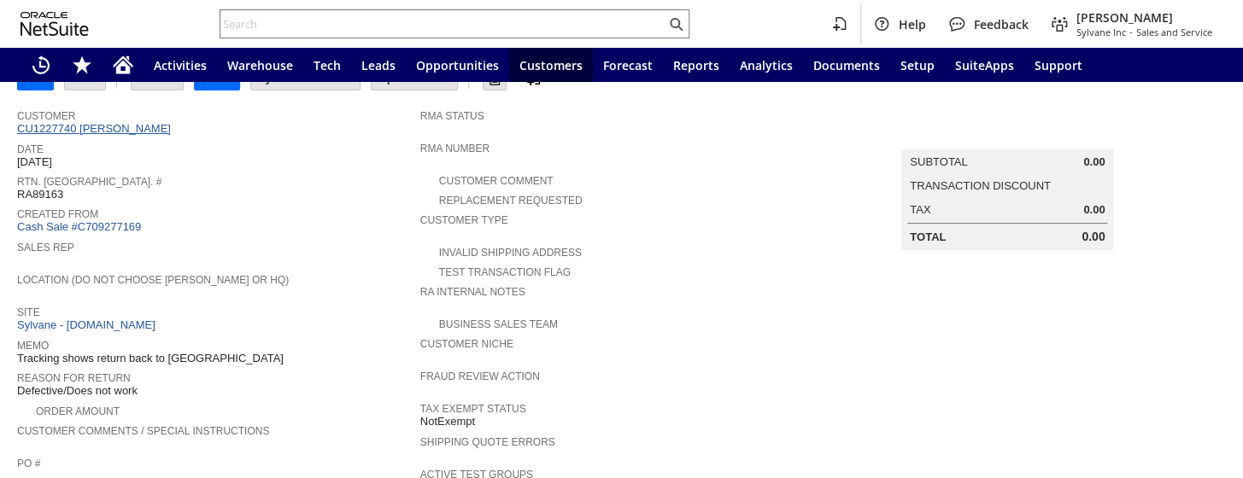
click at [132, 128] on link "CU1227740 Paul C Tenney" at bounding box center [96, 128] width 158 height 13
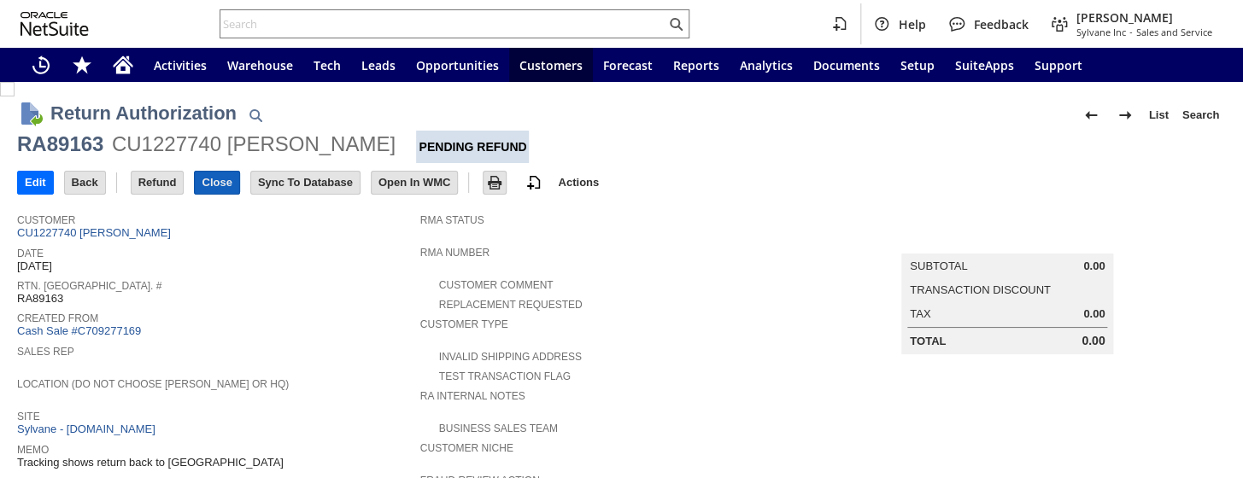
click at [213, 187] on input "Close" at bounding box center [217, 183] width 44 height 22
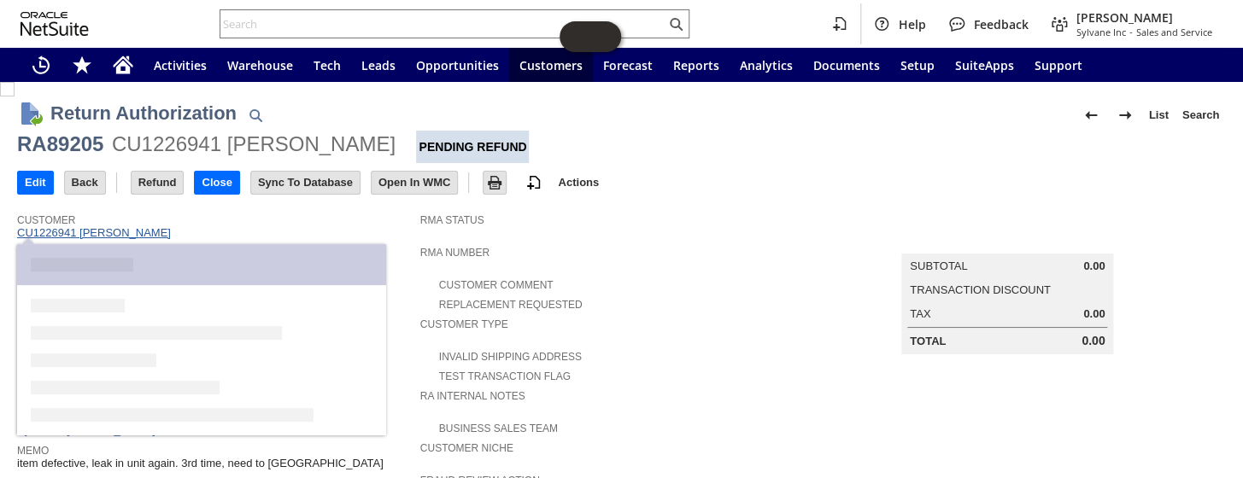
click at [137, 233] on link "CU1226941 Susan E Carlson" at bounding box center [96, 232] width 158 height 13
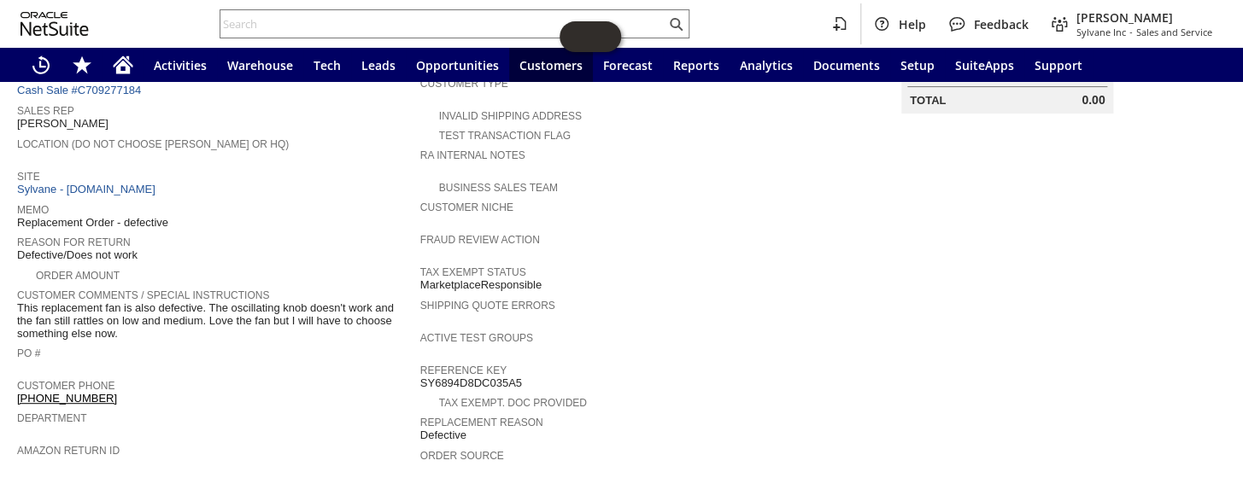
scroll to position [26, 0]
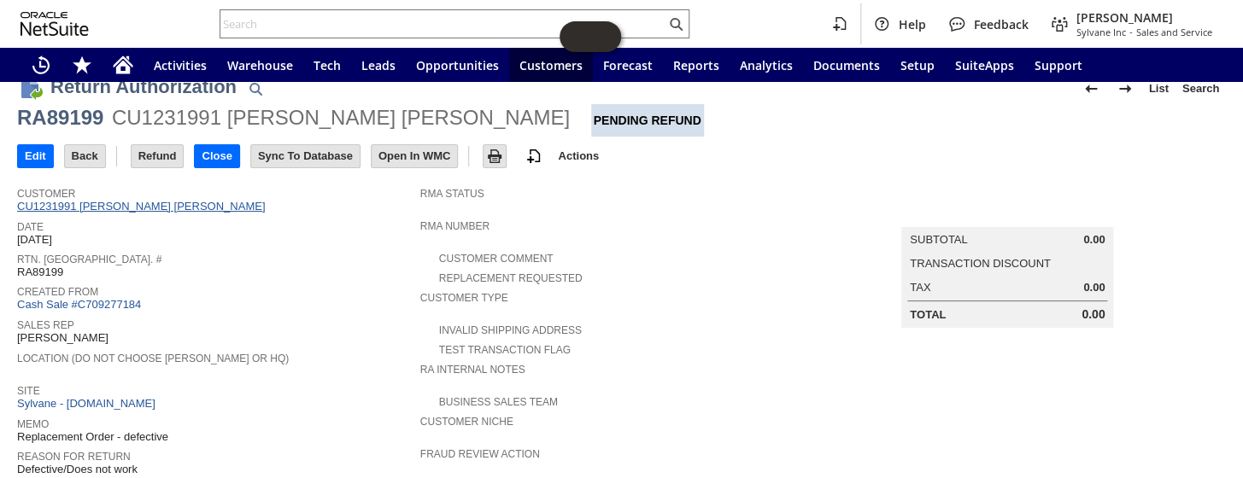
click at [97, 204] on link "CU1231991 Mary R Kelly" at bounding box center [143, 206] width 252 height 13
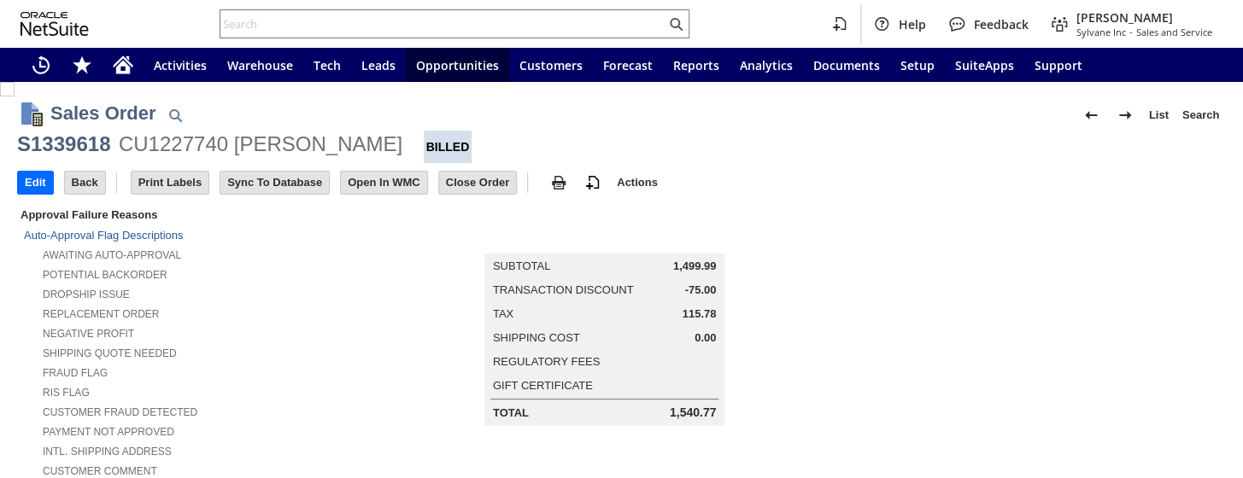
scroll to position [1023, 0]
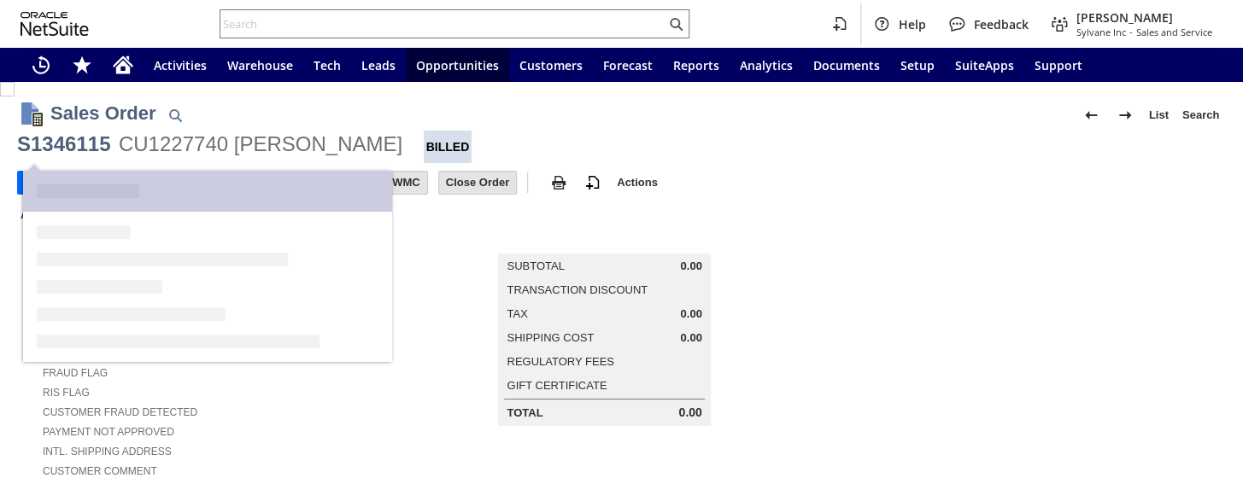
scroll to position [621, 0]
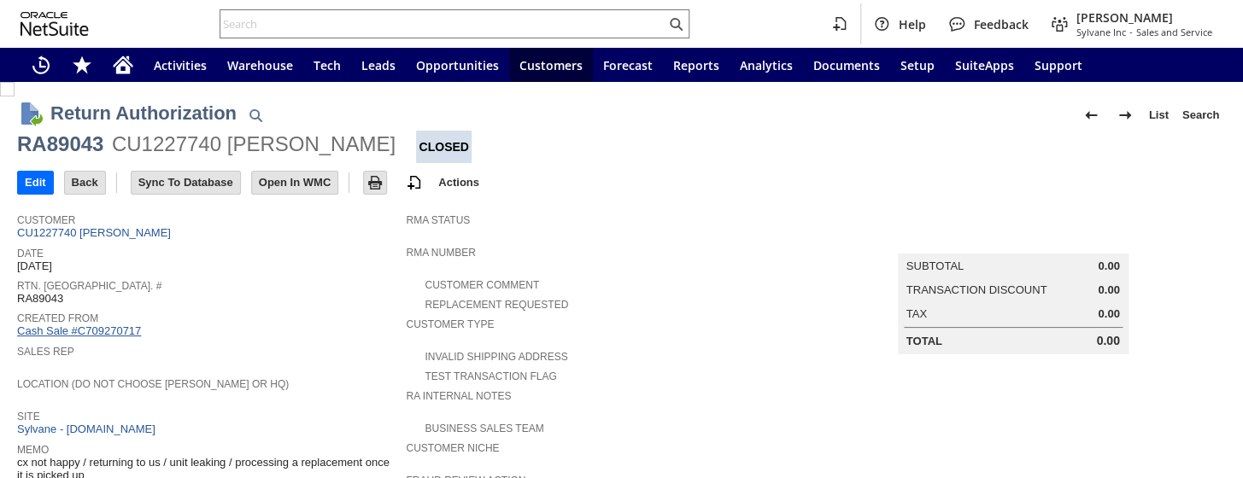
click at [84, 325] on link "Cash Sale #C709270717" at bounding box center [79, 331] width 124 height 13
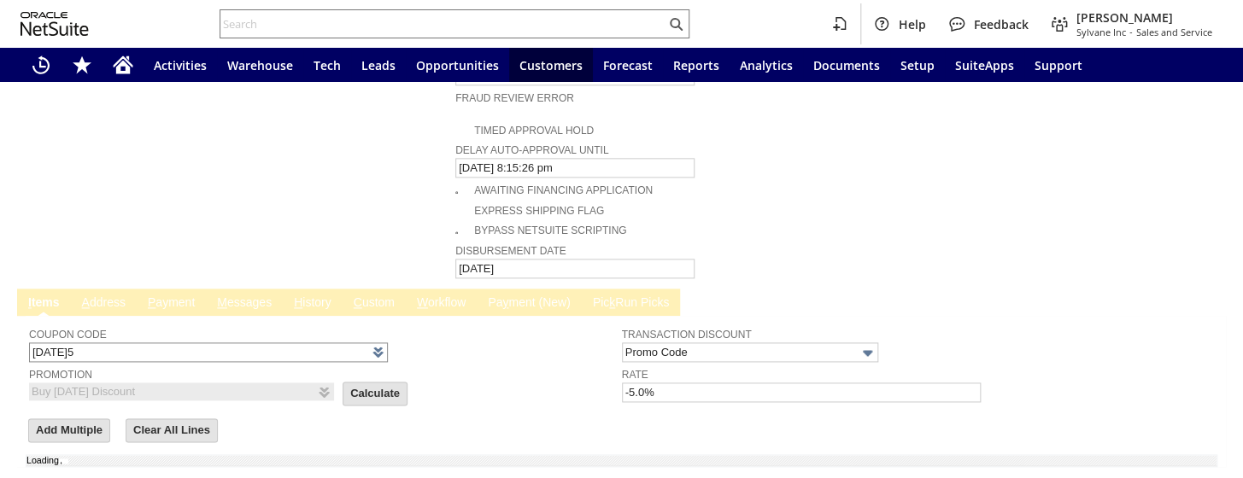
scroll to position [896, 0]
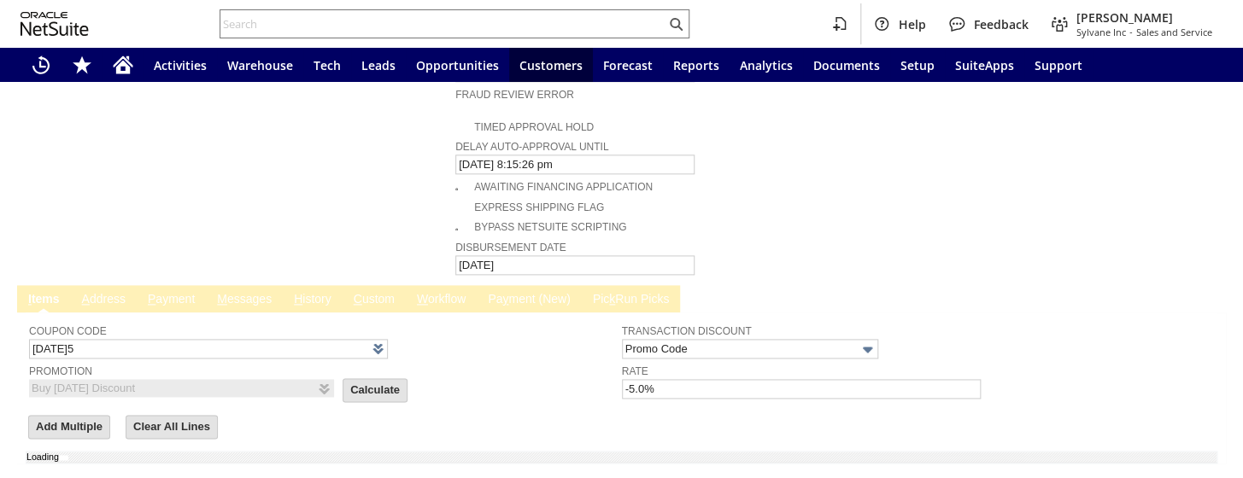
type input "Add"
type input "Copy Previous"
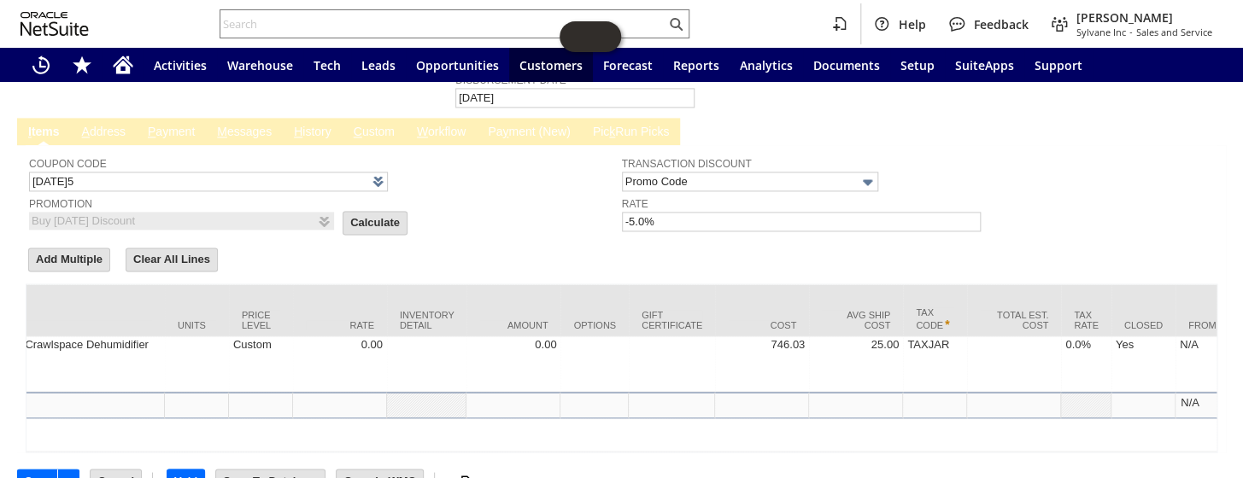
scroll to position [0, 1081]
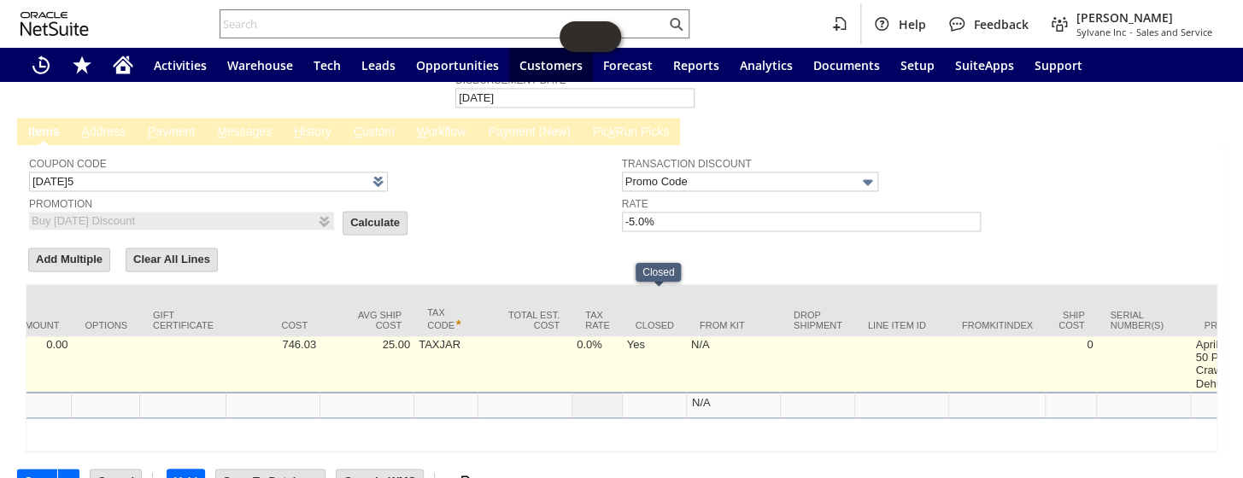
click at [641, 336] on td "Yes" at bounding box center [655, 364] width 64 height 56
type input "Custom"
checkbox input "true"
type input "OK"
type input "Make Copy"
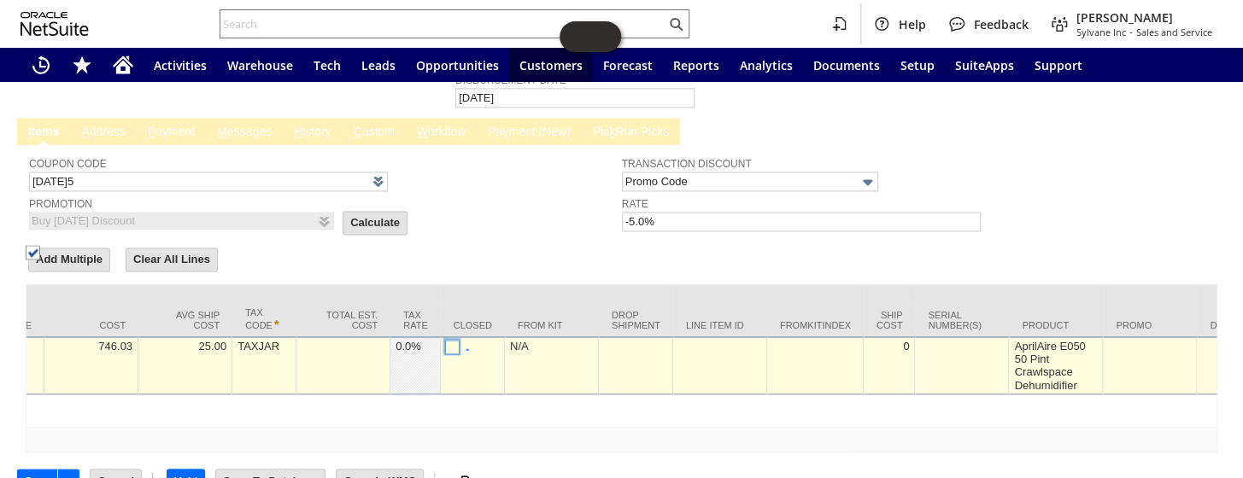
click at [40, 260] on img at bounding box center [33, 252] width 15 height 15
checkbox input "false"
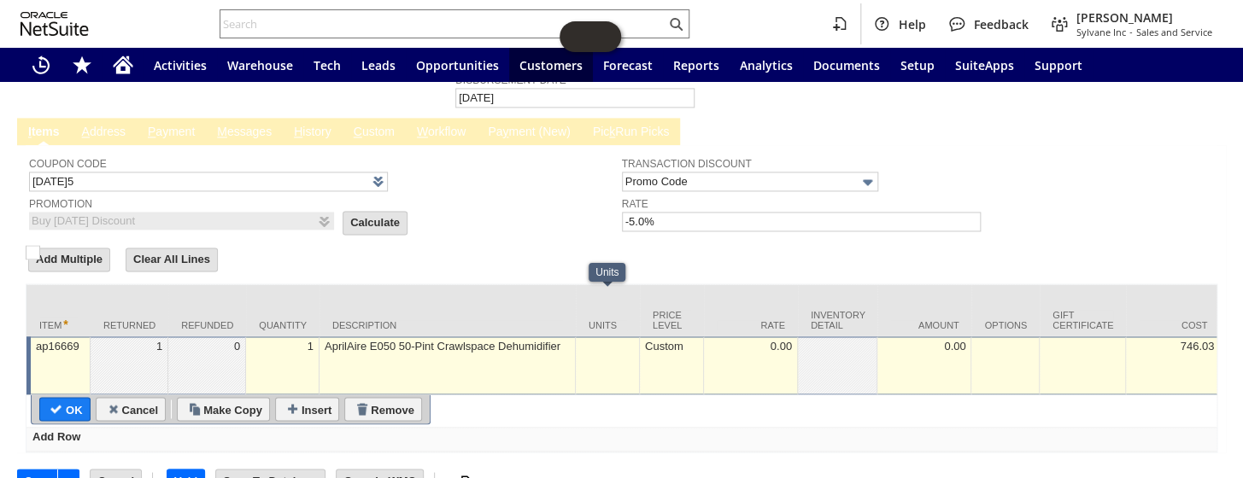
click at [667, 339] on div "Custom" at bounding box center [671, 346] width 55 height 15
click at [693, 340] on img at bounding box center [688, 350] width 20 height 20
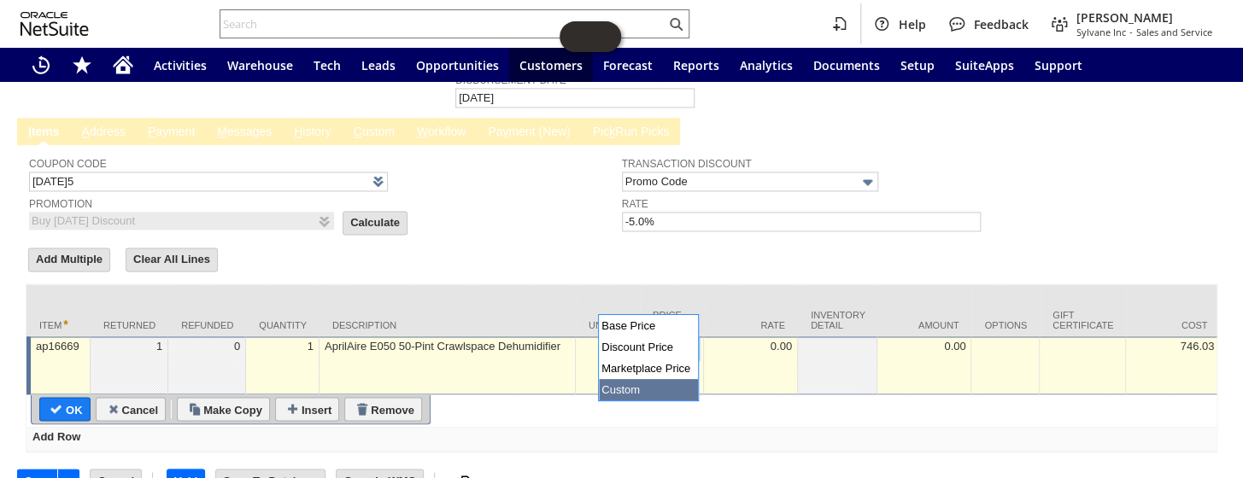
scroll to position [0, 0]
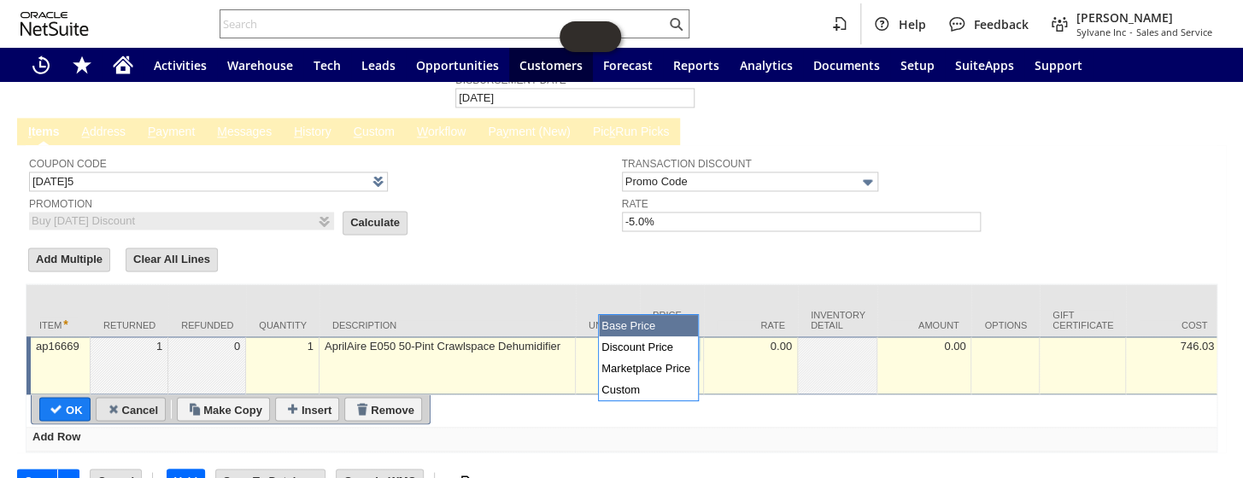
type input "Base Price"
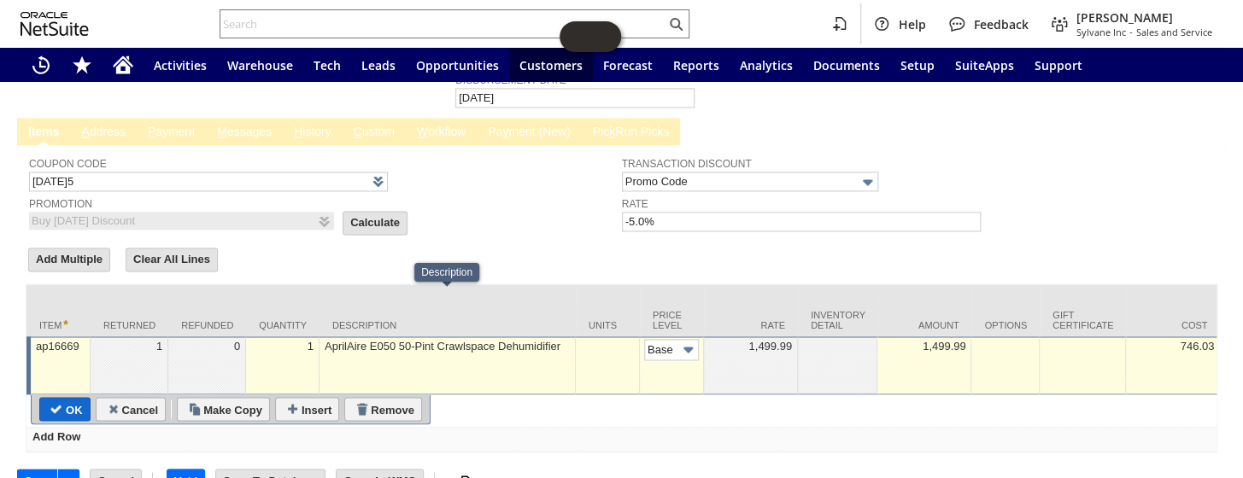
click at [74, 398] on input "OK" at bounding box center [65, 409] width 50 height 22
type input "Add"
type input "Copy Previous"
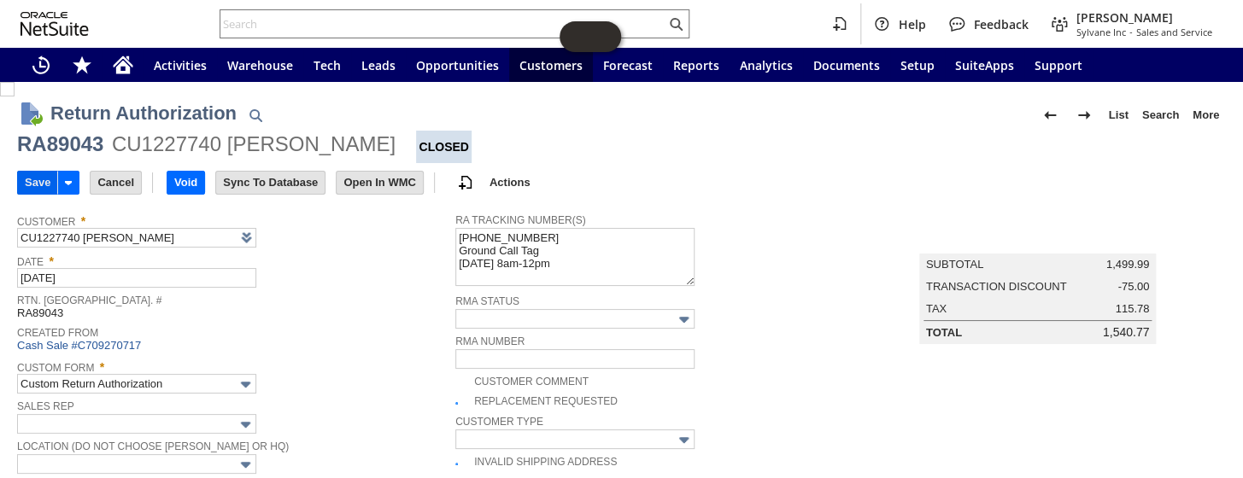
click at [36, 179] on input "Save" at bounding box center [37, 183] width 39 height 22
click at [30, 181] on input "Save" at bounding box center [37, 183] width 39 height 22
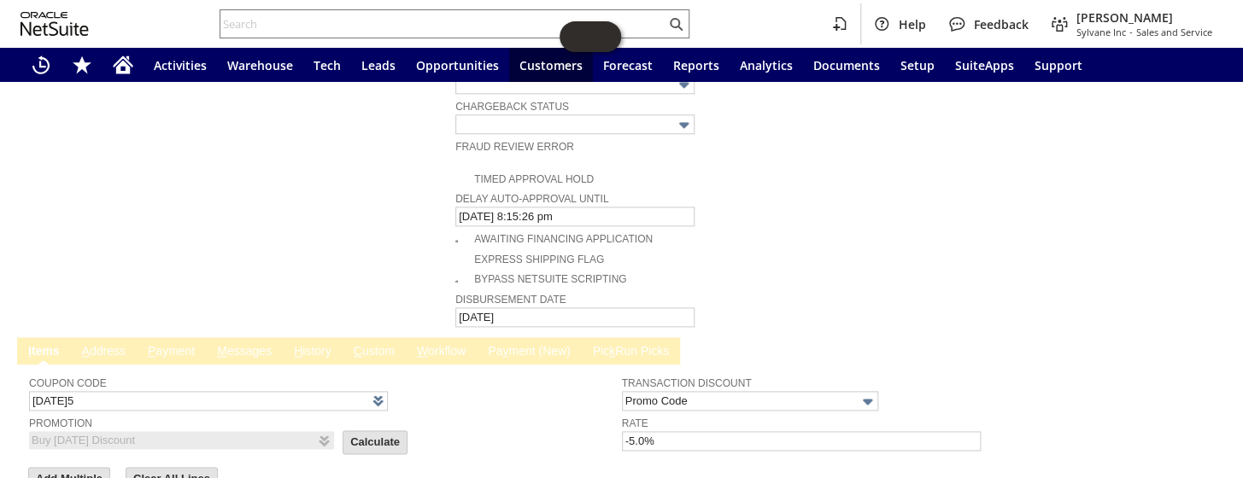
scroll to position [1009, 0]
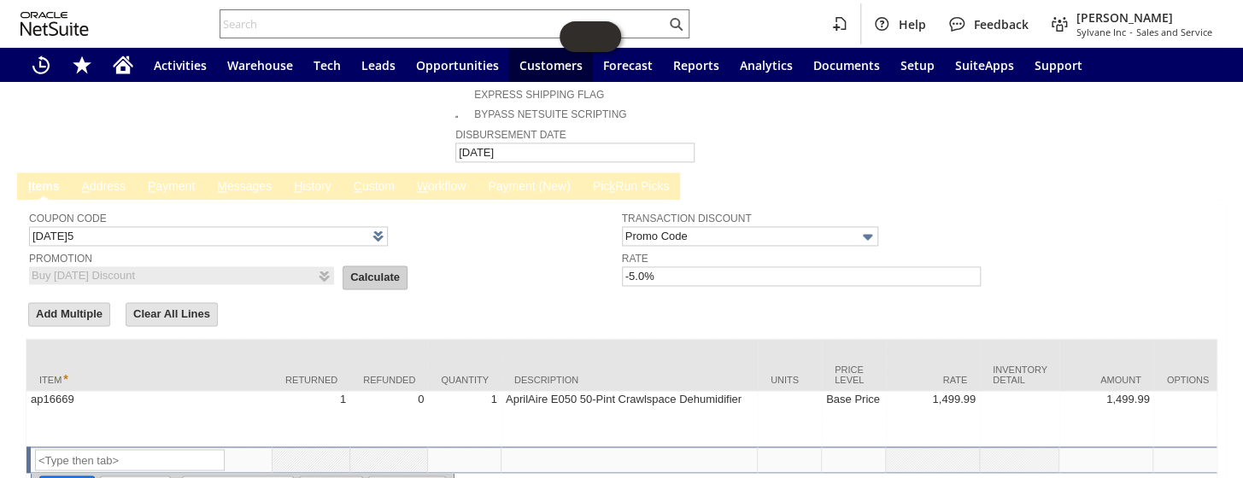
click at [343, 266] on input "Calculate" at bounding box center [374, 277] width 63 height 22
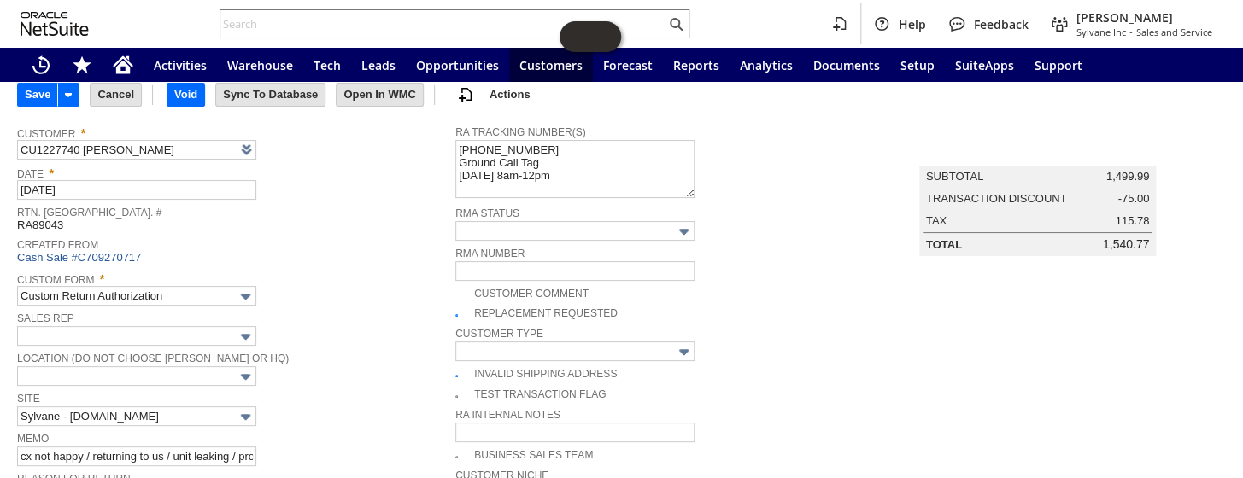
scroll to position [0, 0]
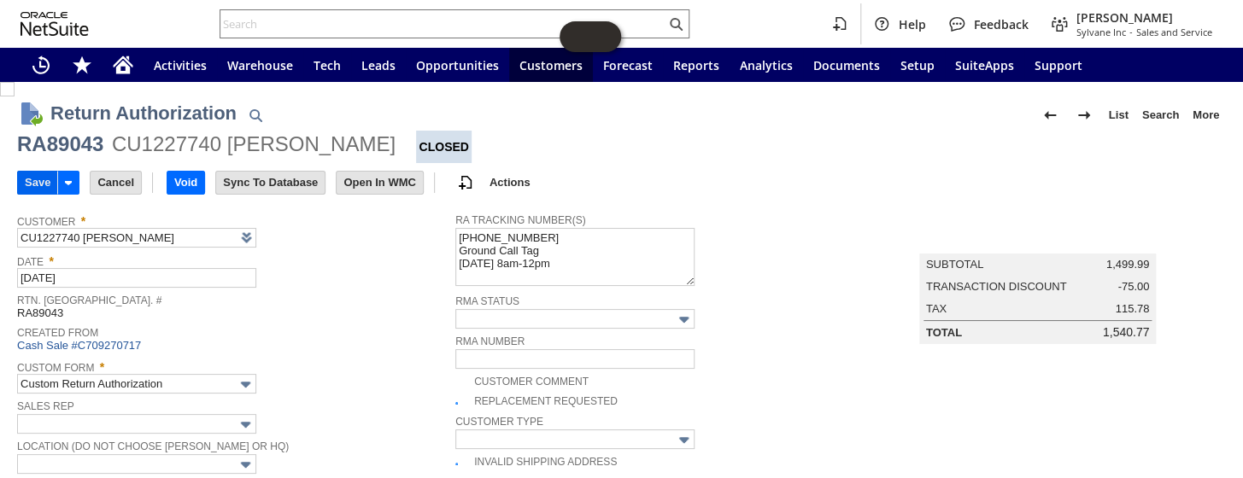
click at [32, 172] on input "Save" at bounding box center [37, 183] width 39 height 22
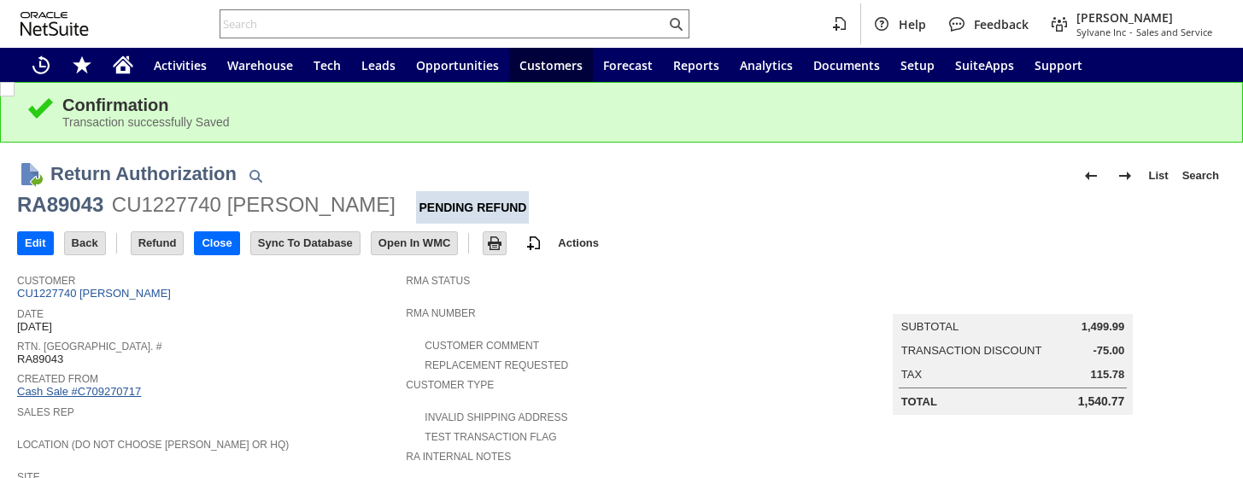
click at [108, 385] on link "Cash Sale #C709270717" at bounding box center [79, 391] width 124 height 13
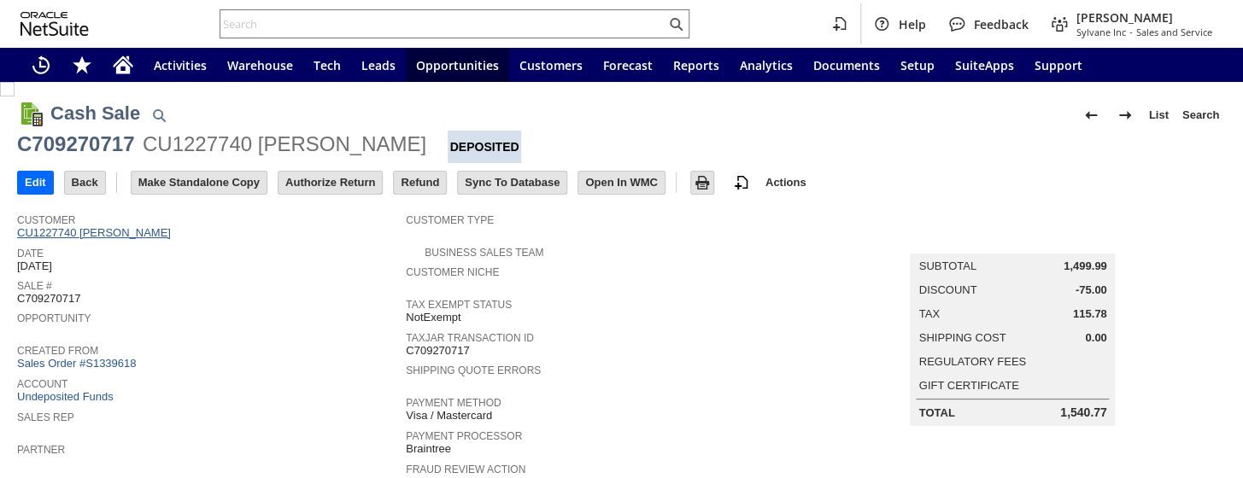
click at [114, 235] on link "CU1227740 [PERSON_NAME]" at bounding box center [96, 232] width 158 height 13
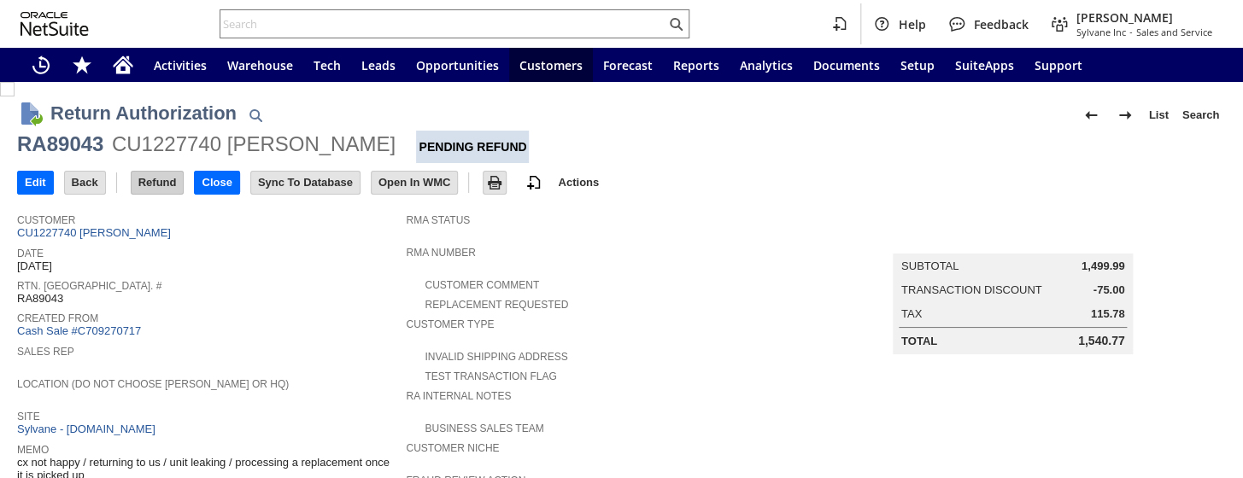
click at [155, 184] on input "Refund" at bounding box center [158, 183] width 52 height 22
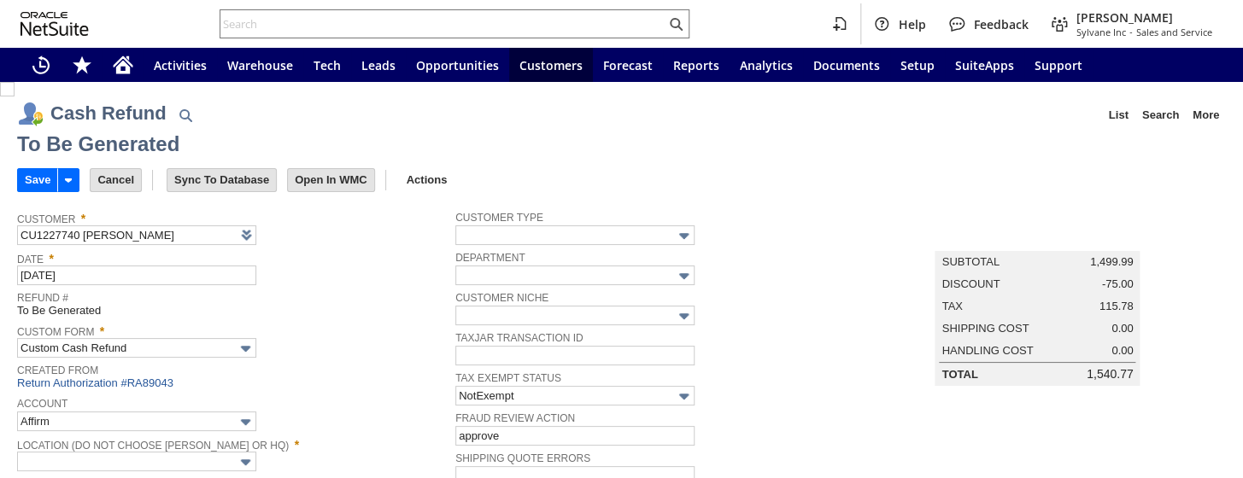
type input "Regions - Merchant 0414"
type input "Headquarters : Head...s : Pending Testing"
type input "TODAY5"
type input "Buy Today Discount"
type input "-5.0%"
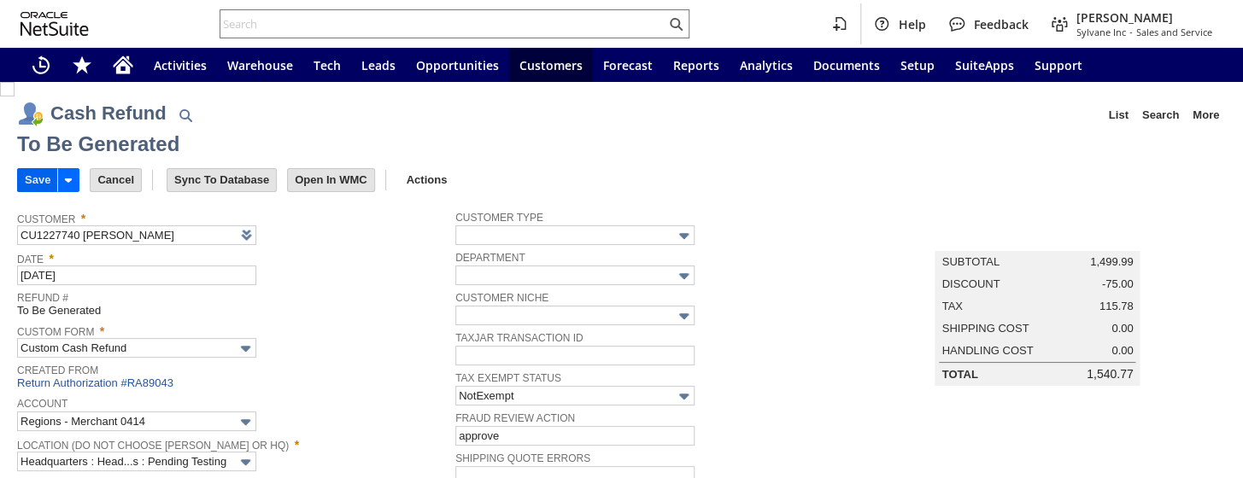
click at [32, 175] on input "Save" at bounding box center [37, 180] width 39 height 22
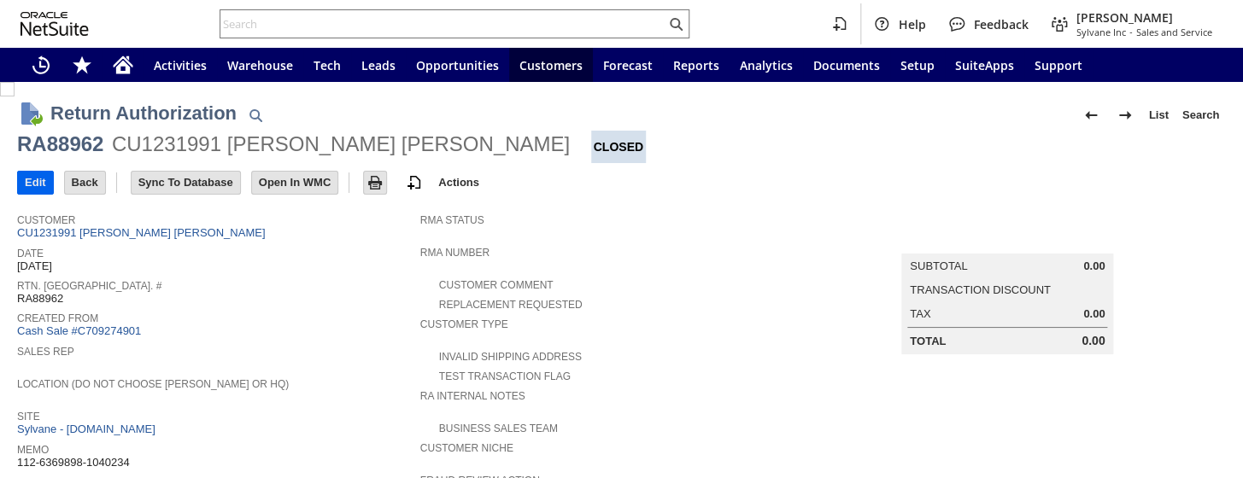
click at [39, 180] on input "Edit" at bounding box center [35, 183] width 35 height 22
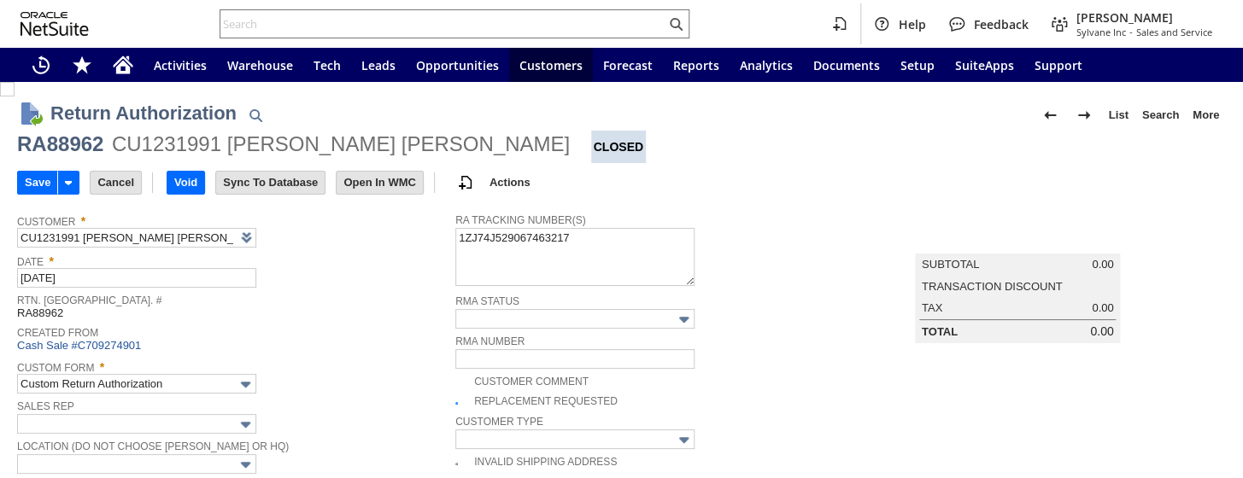
click at [15, 97] on img at bounding box center [7, 89] width 15 height 15
checkbox input "false"
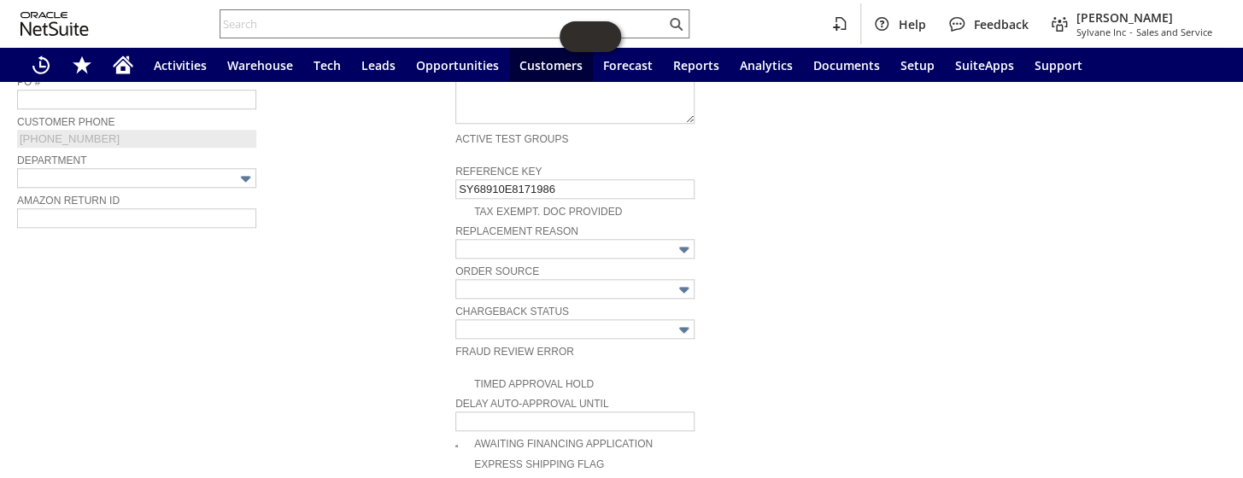
scroll to position [1038, 0]
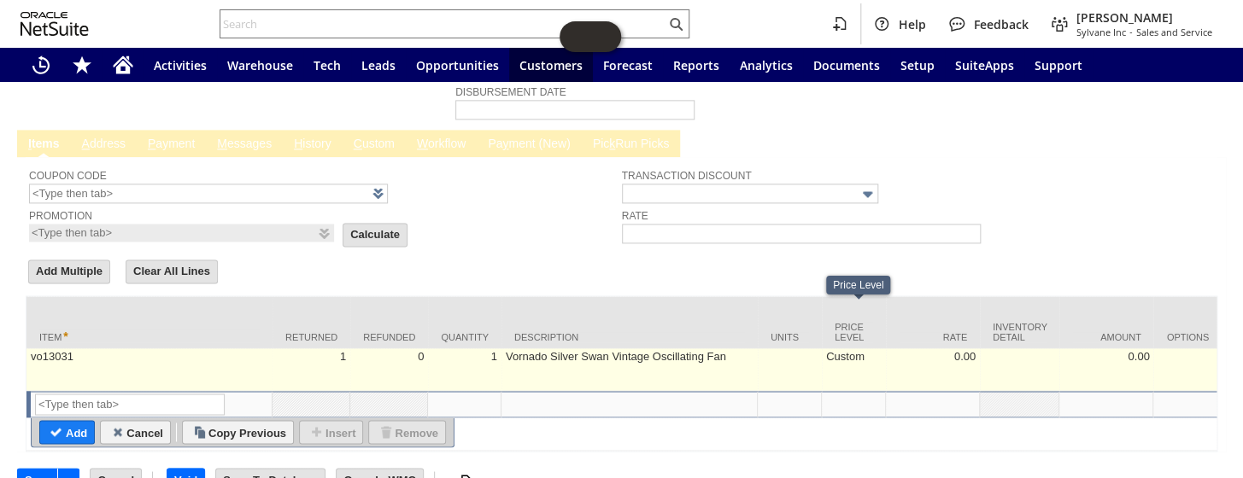
click at [841, 348] on td "Custom" at bounding box center [854, 369] width 64 height 43
type input "Custom"
type input "OK"
type input "Make Copy"
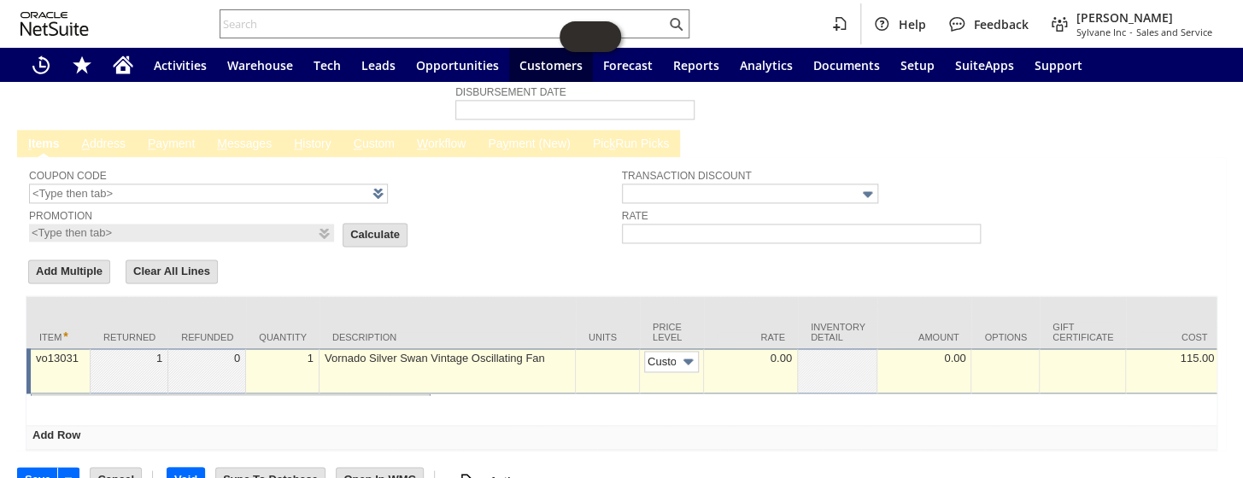
scroll to position [0, 9]
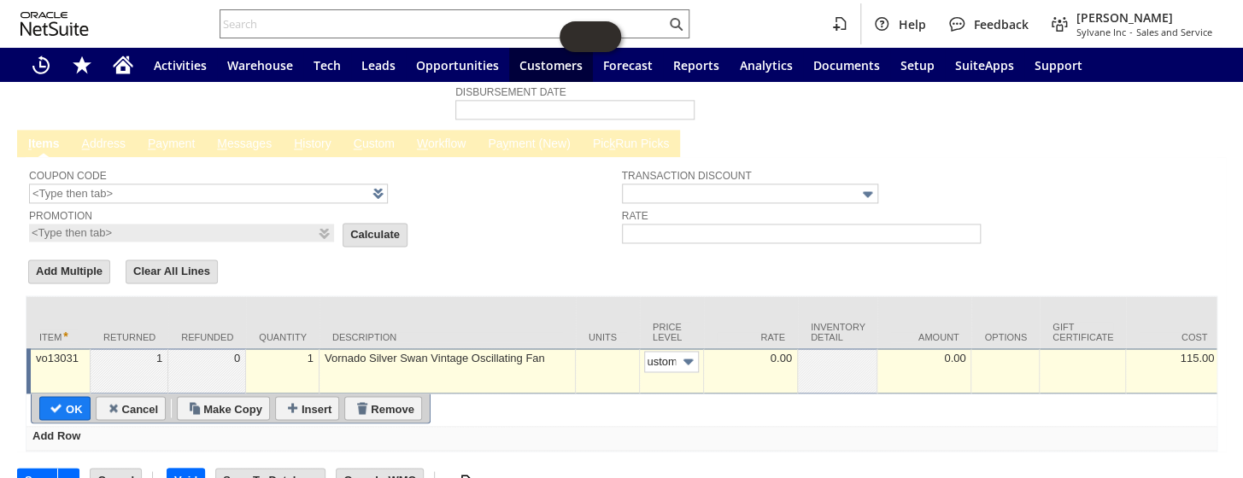
click at [689, 352] on img at bounding box center [688, 362] width 20 height 20
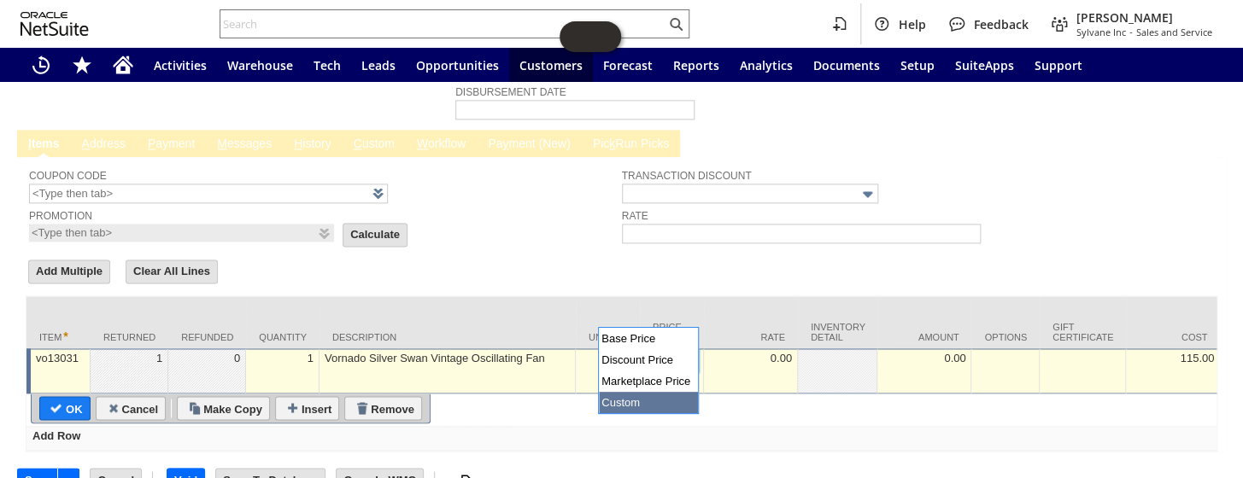
scroll to position [0, 0]
type input "Marke...rice"
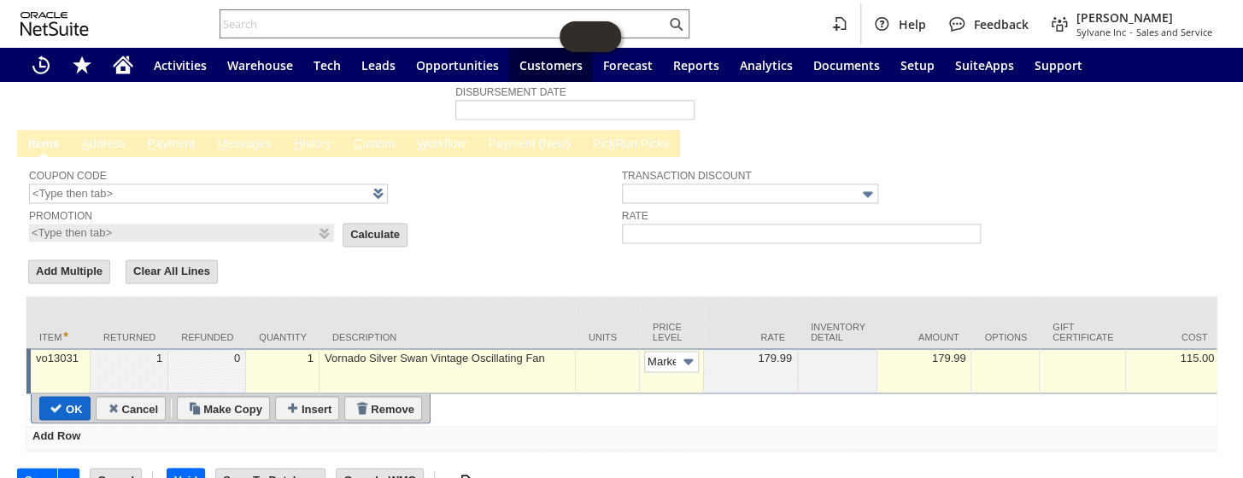
click at [73, 397] on input "OK" at bounding box center [65, 408] width 50 height 22
type input "Add"
type input "Copy Previous"
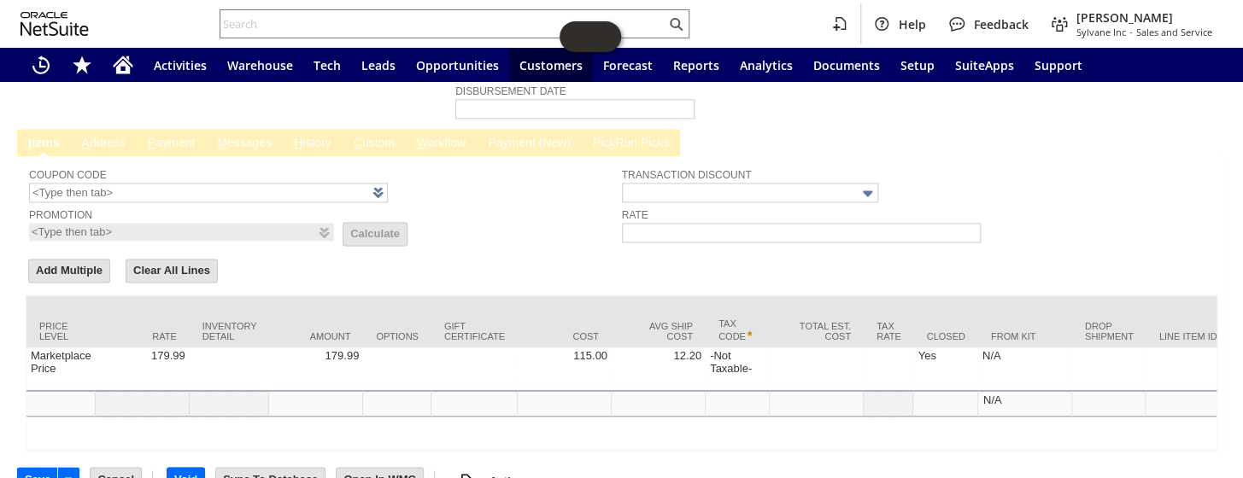
scroll to position [0, 802]
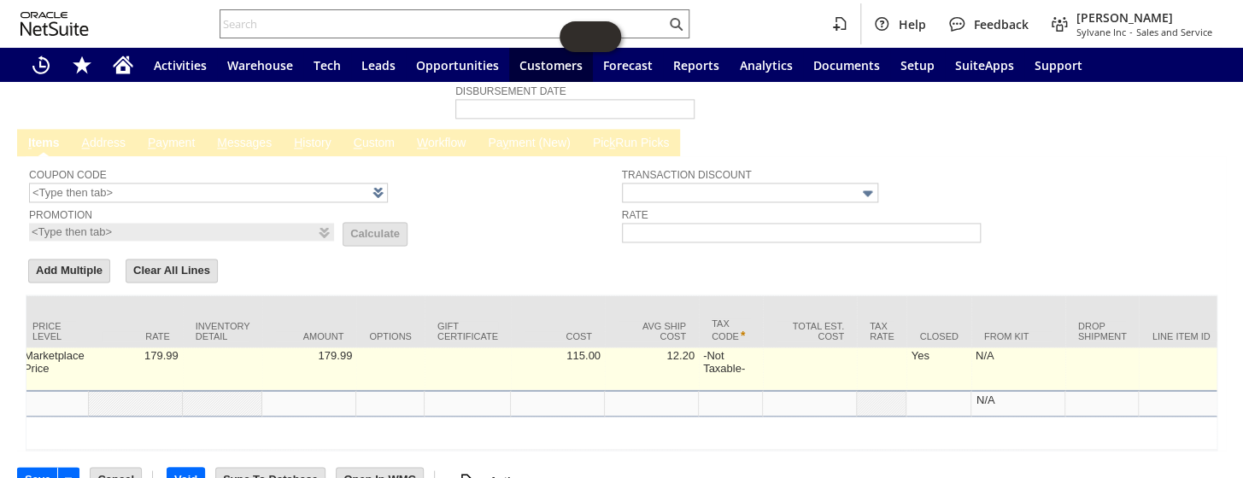
click at [922, 348] on td "Yes" at bounding box center [938, 369] width 64 height 43
checkbox input "true"
type input "vo13031"
type input "OK"
type input "Make Copy"
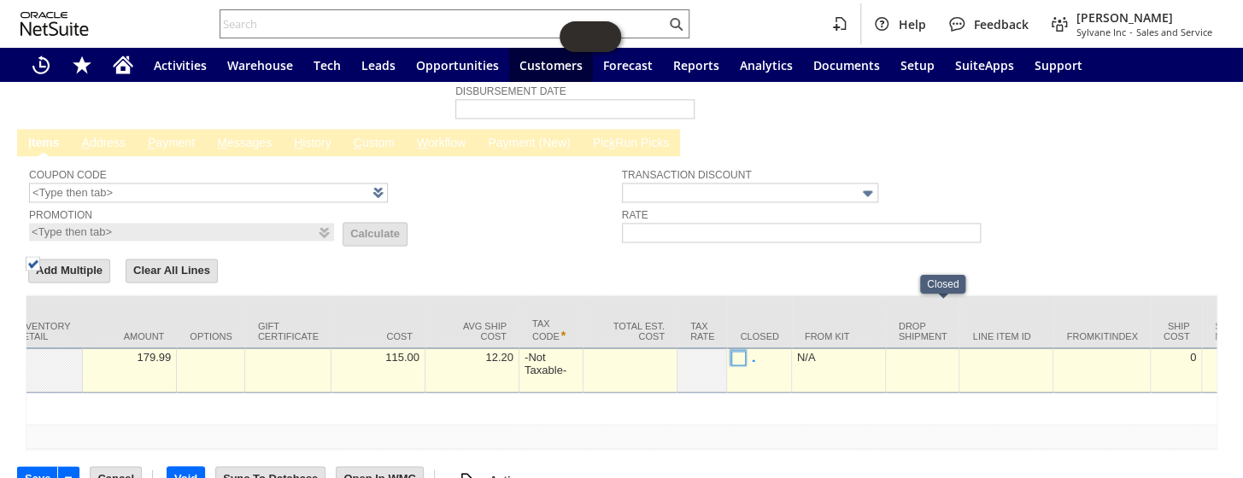
scroll to position [1038, 0]
drag, startPoint x: 741, startPoint y: 316, endPoint x: 715, endPoint y: 321, distance: 27.0
click at [40, 272] on img at bounding box center [33, 264] width 15 height 15
checkbox input "false"
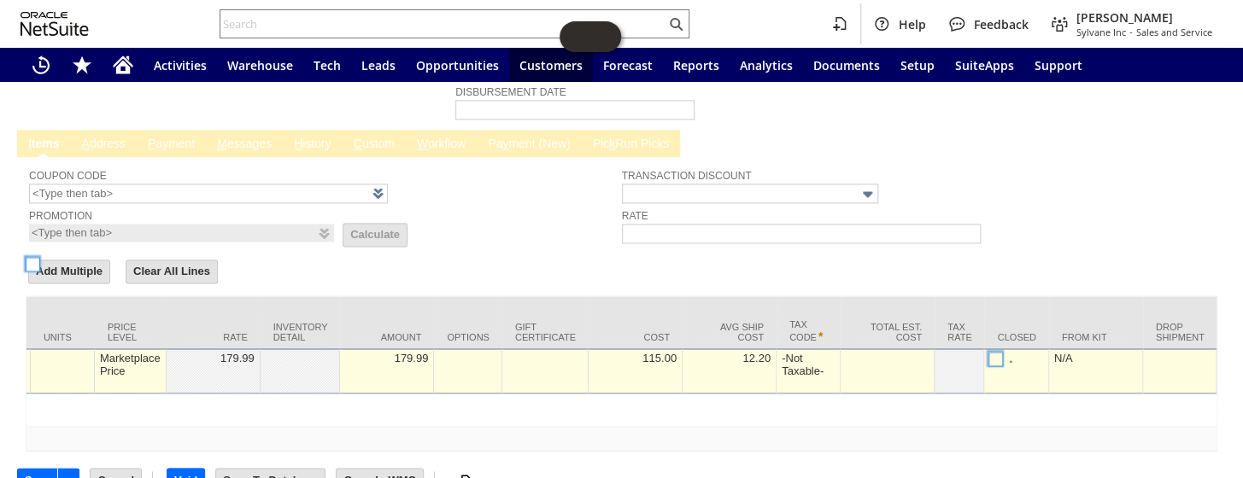
scroll to position [0, 0]
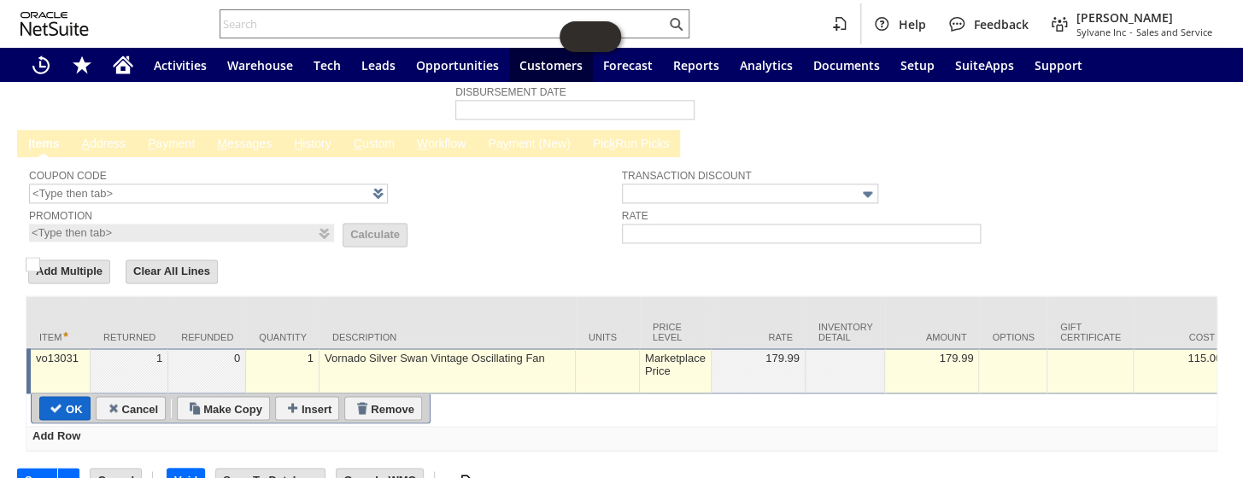
click at [69, 397] on input "OK" at bounding box center [65, 408] width 50 height 22
type input "Add"
type input "Copy Previous"
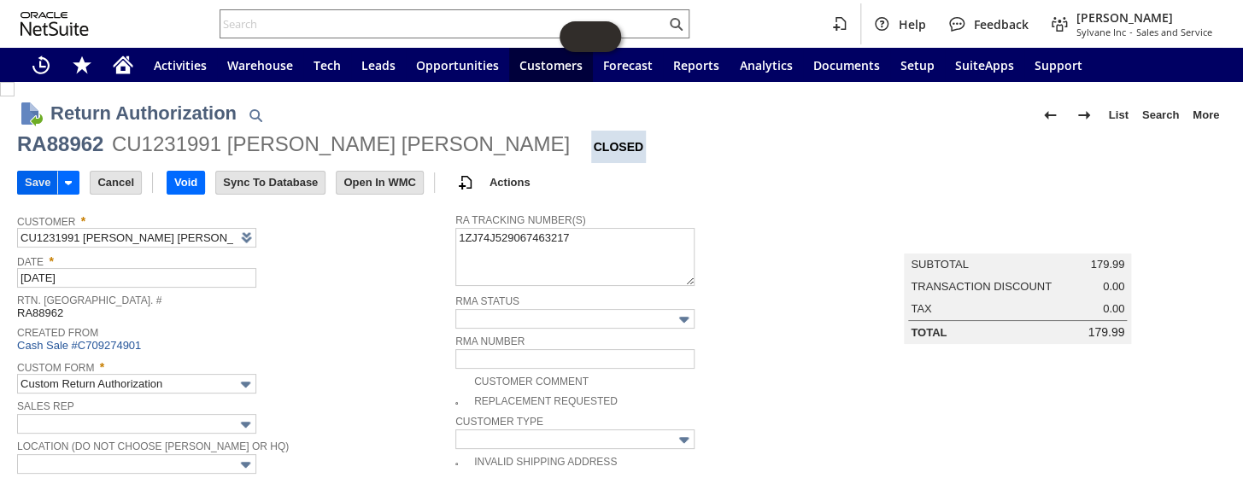
click at [34, 182] on input "Save" at bounding box center [37, 183] width 39 height 22
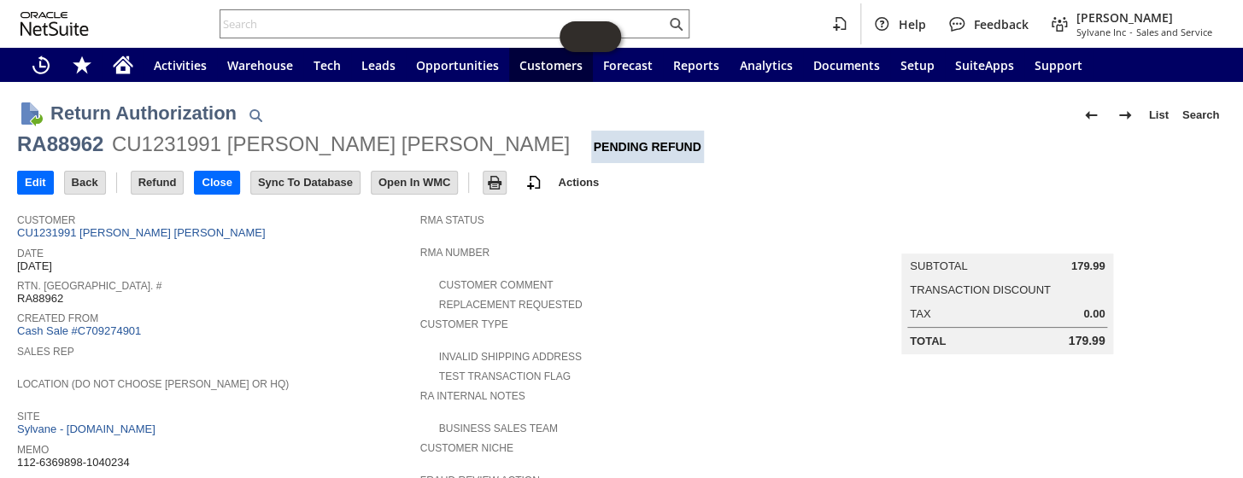
scroll to position [77, 0]
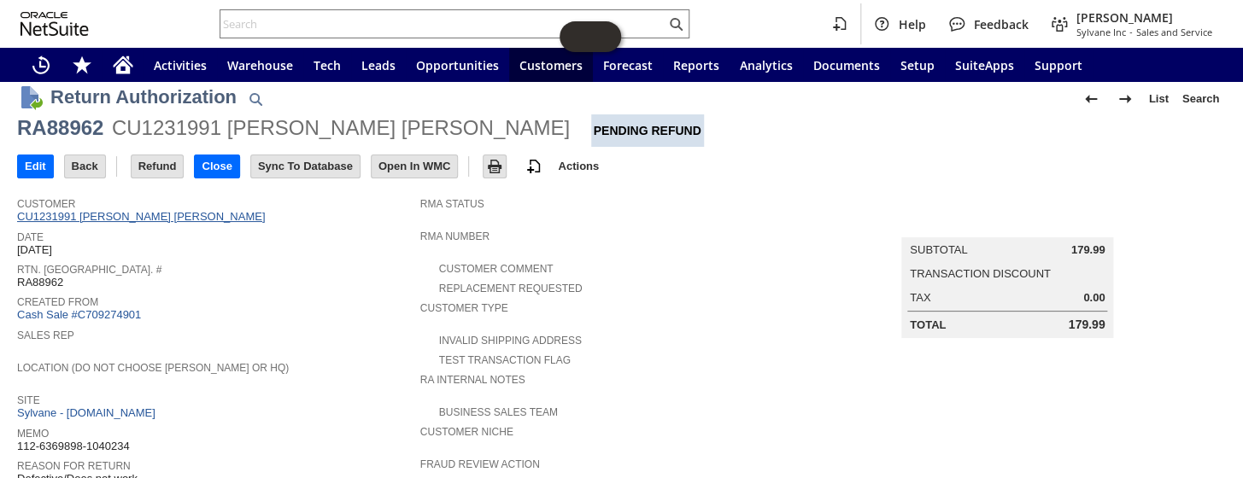
click at [116, 210] on link "CU1231991 [PERSON_NAME] [PERSON_NAME]" at bounding box center [143, 216] width 252 height 13
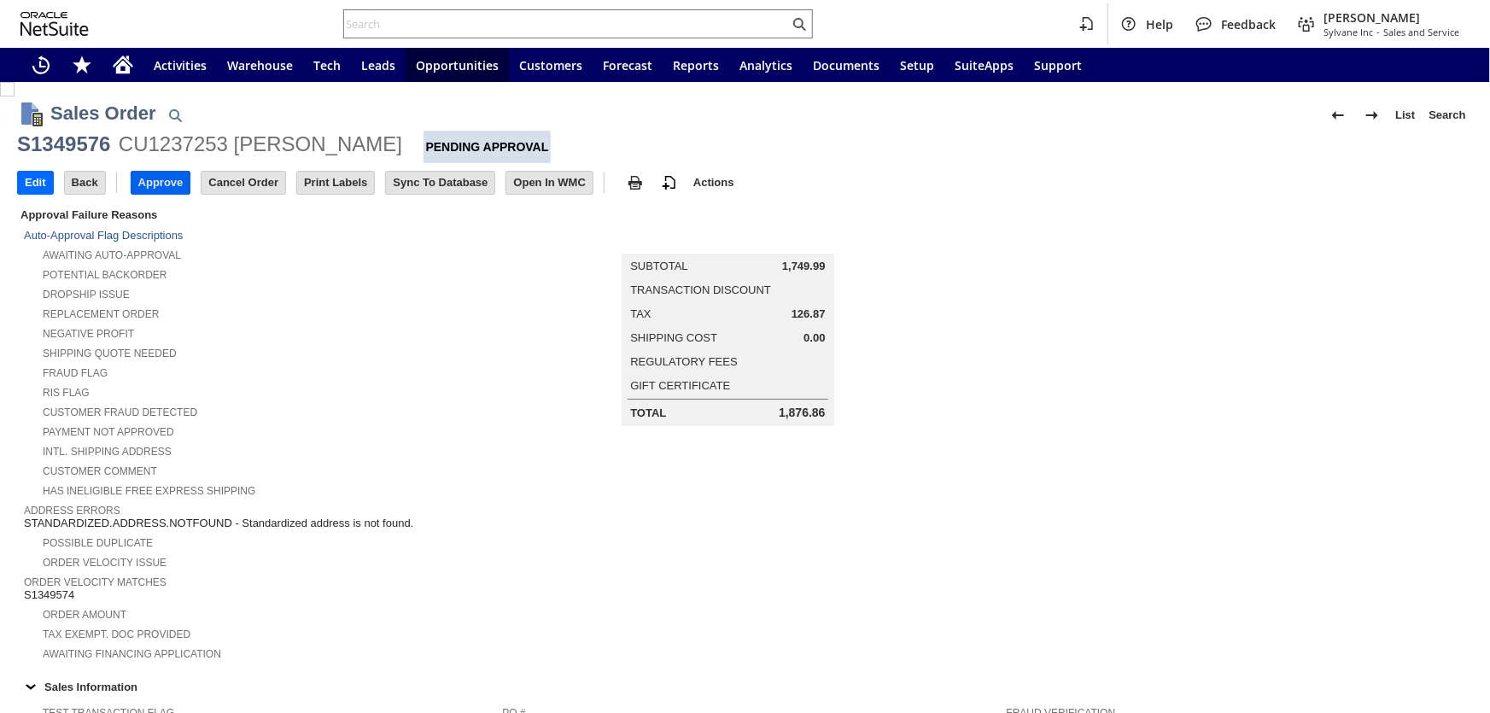
click at [167, 175] on input "Approve" at bounding box center [161, 183] width 59 height 22
click at [168, 177] on input "Approve" at bounding box center [161, 183] width 59 height 22
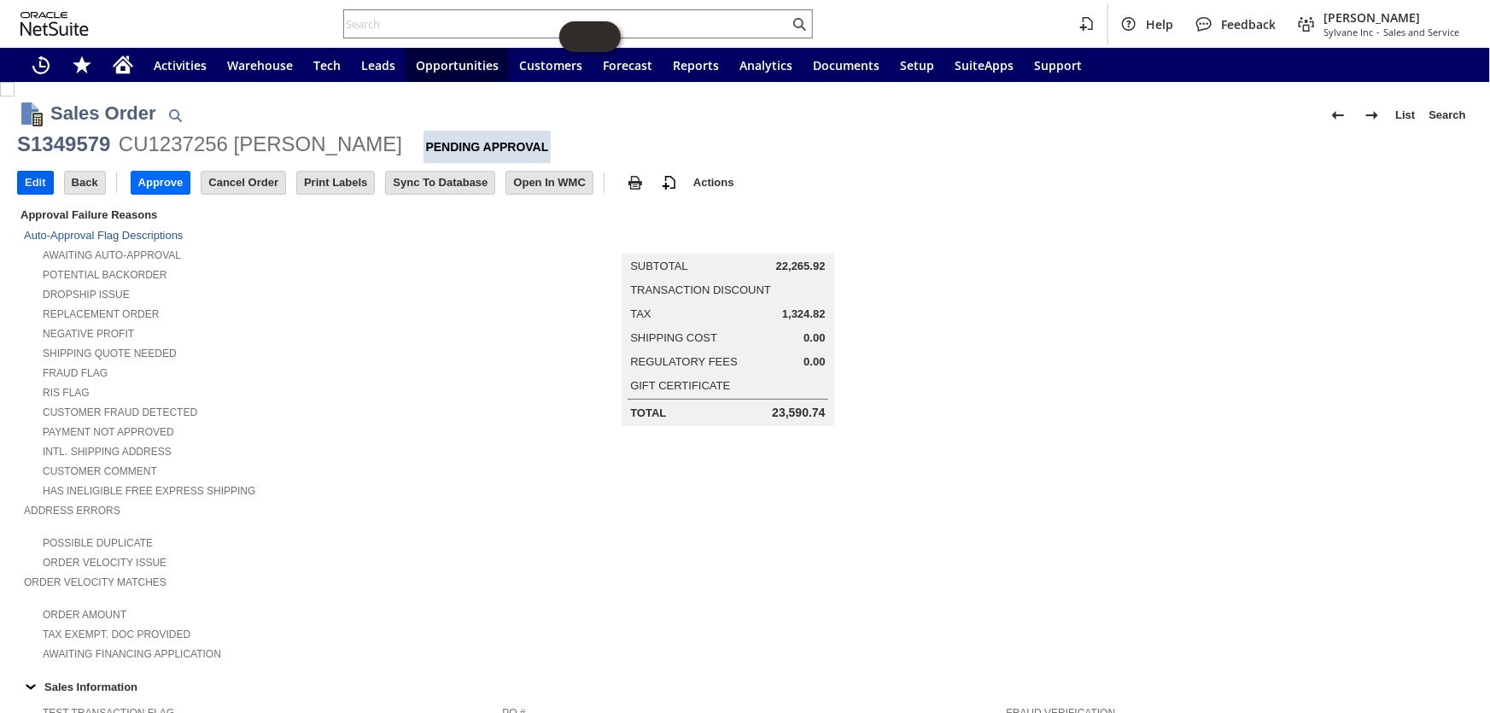
click at [30, 174] on input "Edit" at bounding box center [35, 183] width 35 height 22
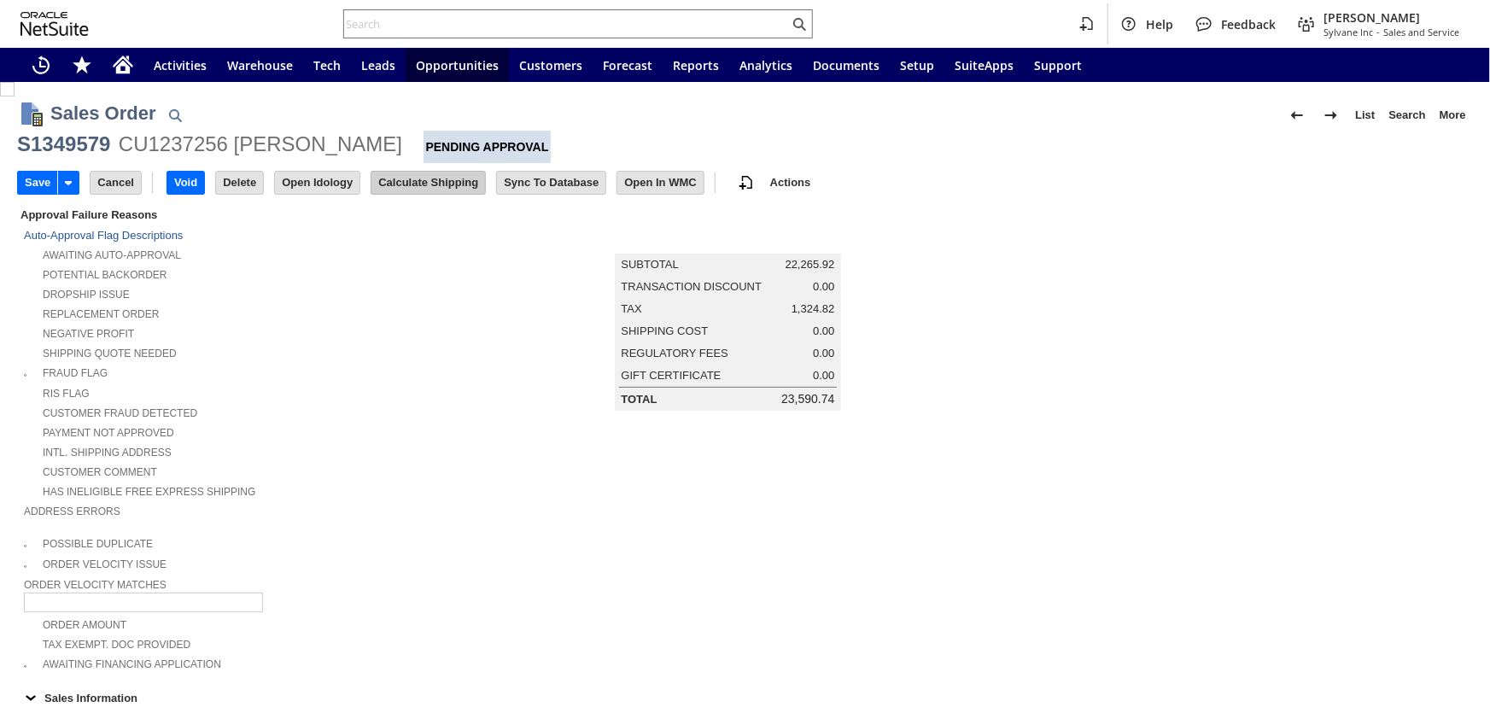
click at [425, 653] on div "Awaiting Financing Application" at bounding box center [263, 662] width 478 height 19
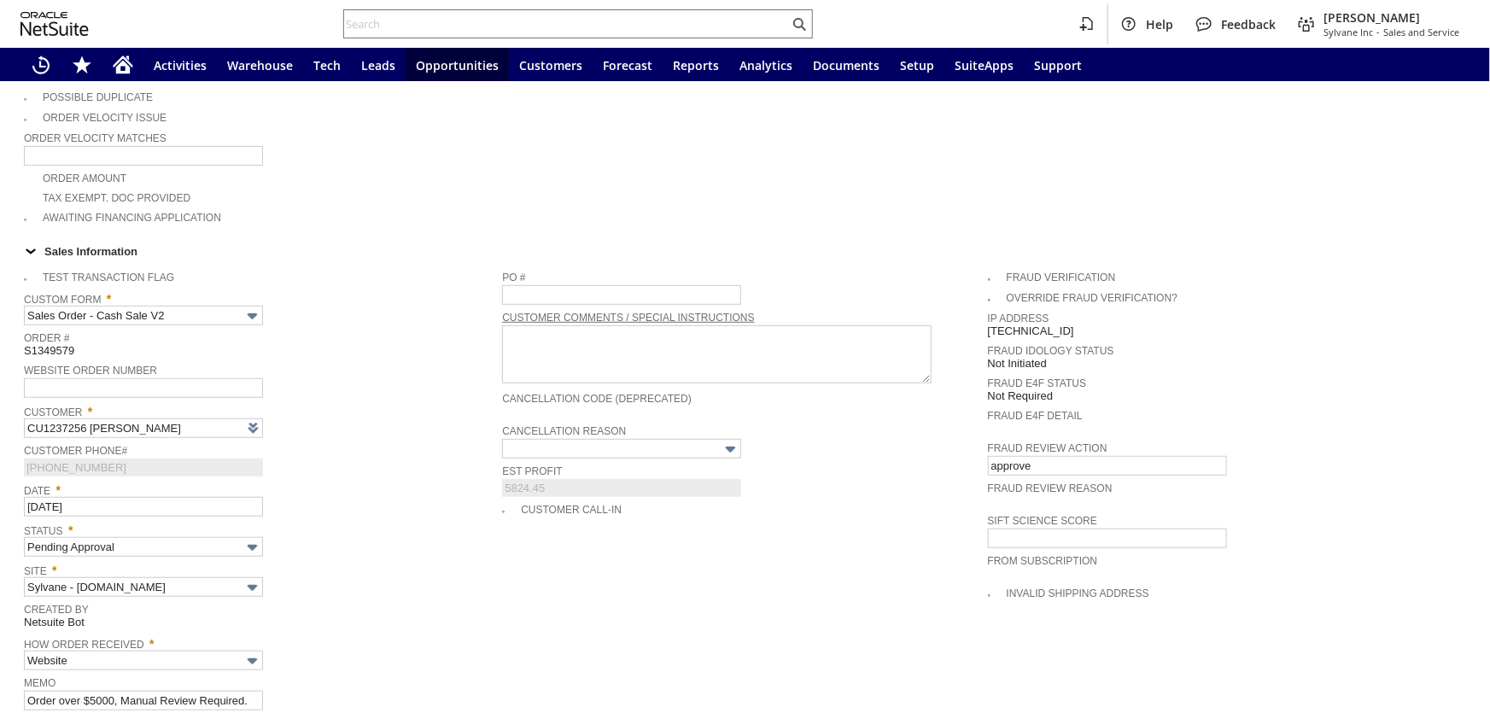
type input "Intelligent Recommendations ⁰"
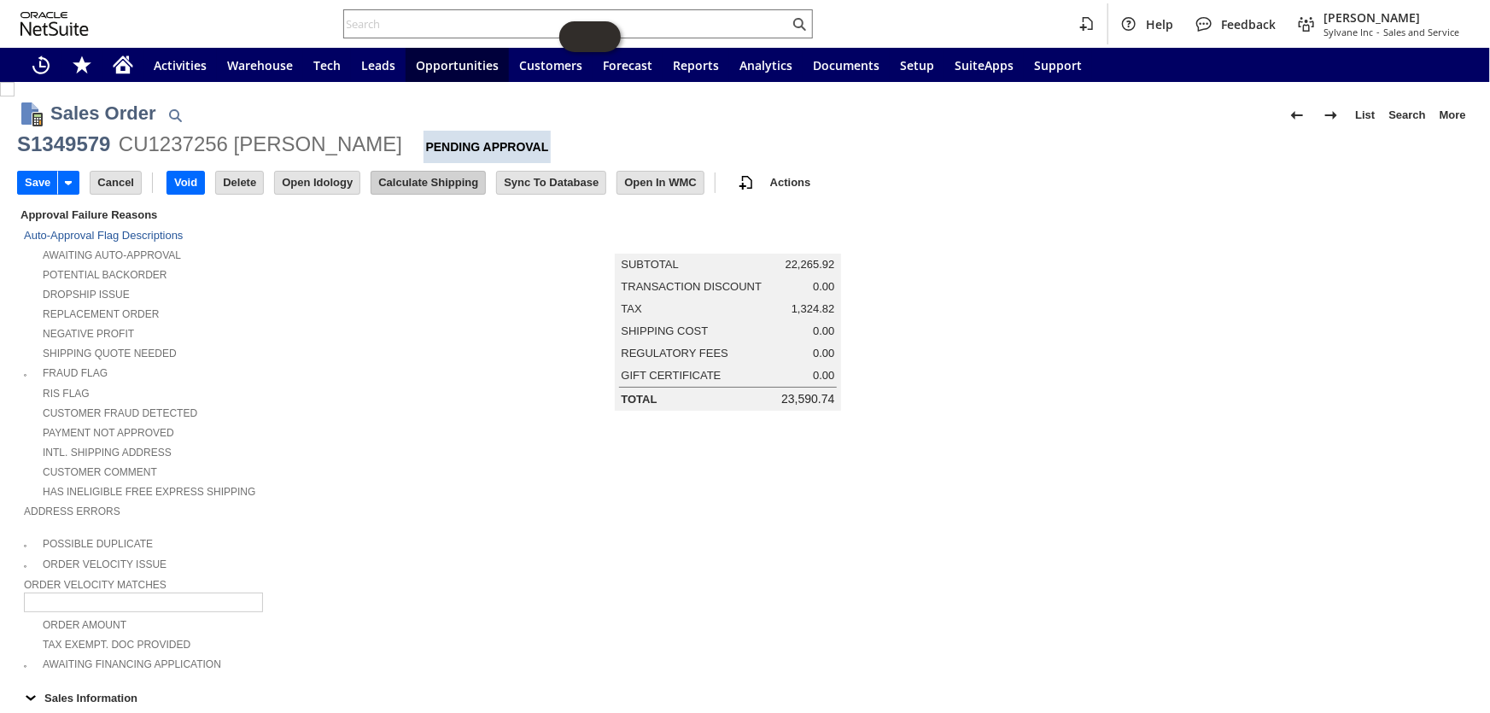
click at [420, 179] on input "Calculate Shipping" at bounding box center [429, 183] width 114 height 22
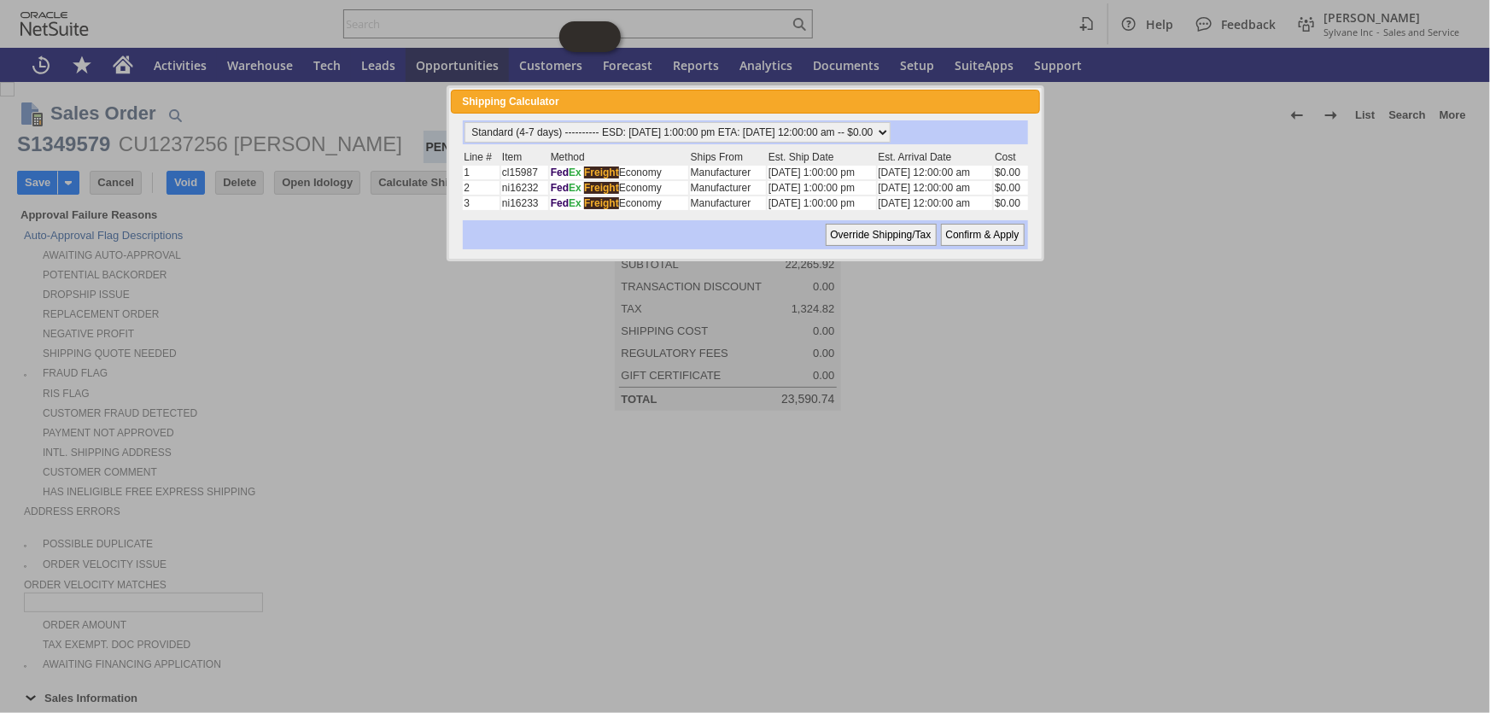
drag, startPoint x: 974, startPoint y: 237, endPoint x: 1233, endPoint y: 278, distance: 261.9
click at [972, 232] on input "Confirm & Apply" at bounding box center [983, 235] width 84 height 22
type input "Add"
type input "Copy Previous"
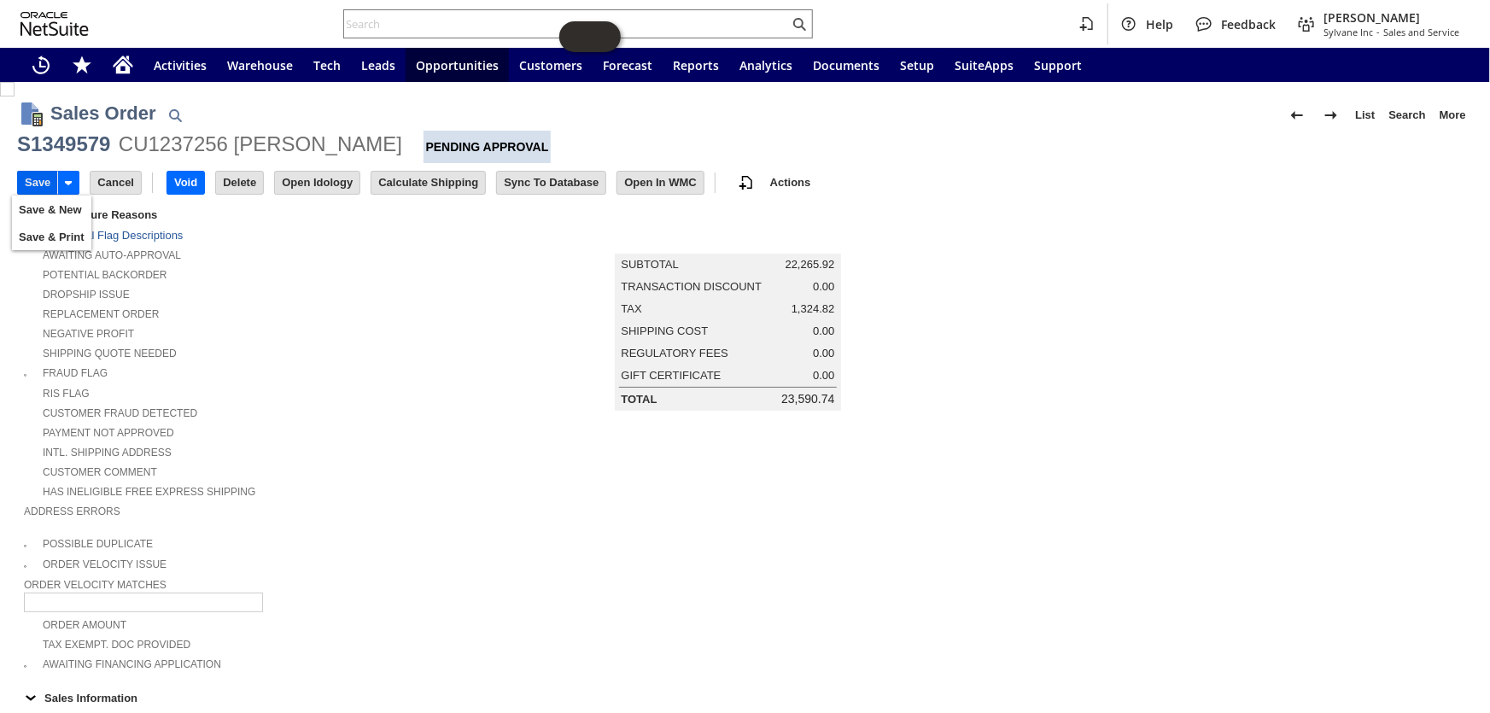
click at [34, 183] on input "Save" at bounding box center [37, 183] width 39 height 22
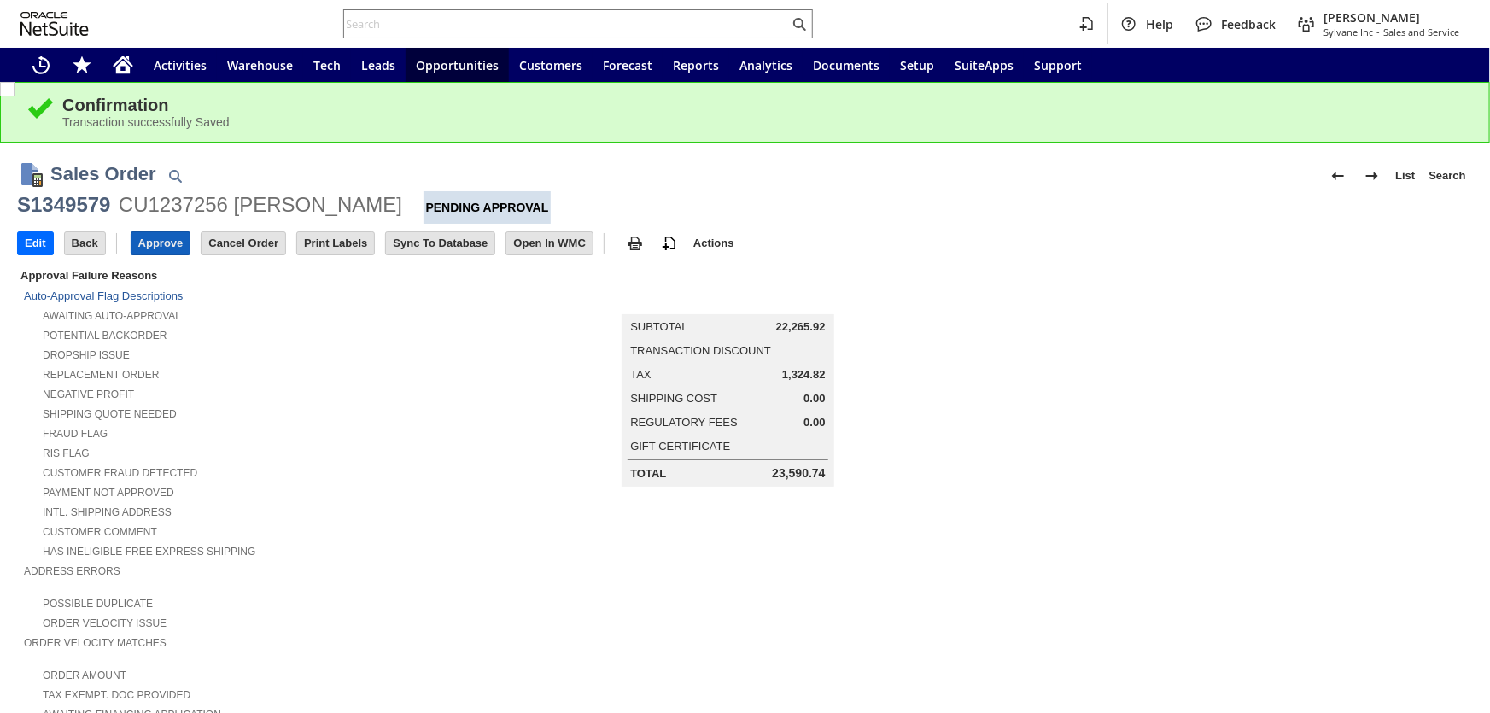
click at [150, 238] on input "Approve" at bounding box center [161, 243] width 59 height 22
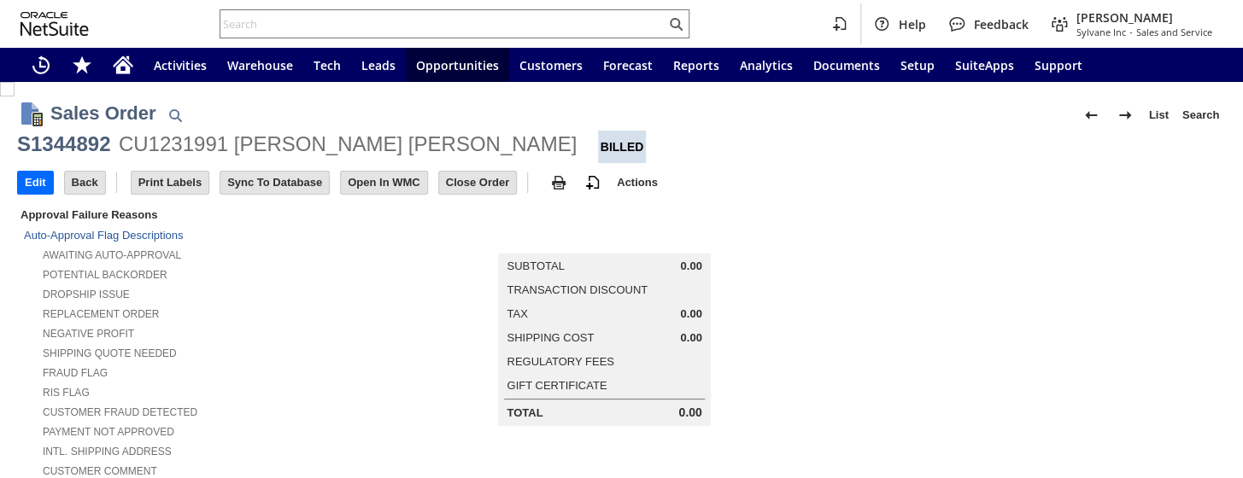
scroll to position [155, 0]
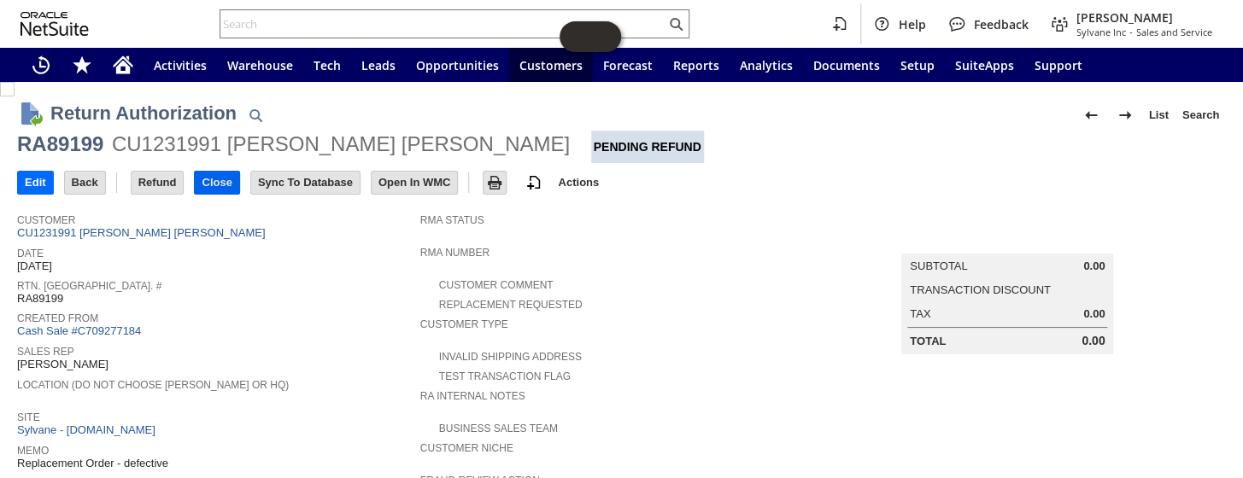
click at [206, 181] on input "Close" at bounding box center [217, 183] width 44 height 22
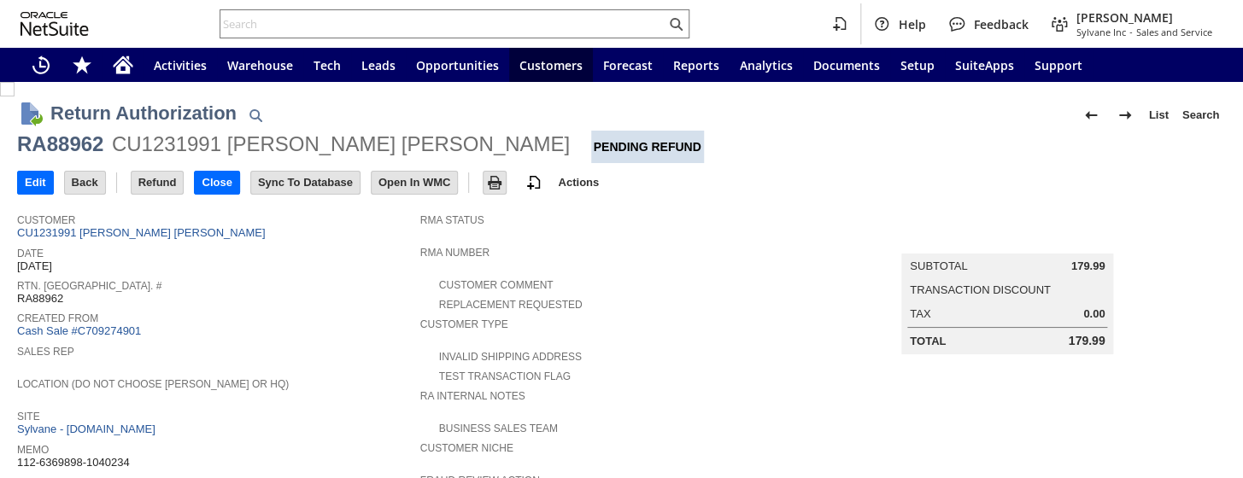
drag, startPoint x: 108, startPoint y: 447, endPoint x: 18, endPoint y: 448, distance: 89.7
click at [18, 448] on div "Memo 112-6369898-1040234" at bounding box center [214, 454] width 395 height 31
click at [152, 180] on input "Refund" at bounding box center [158, 183] width 52 height 22
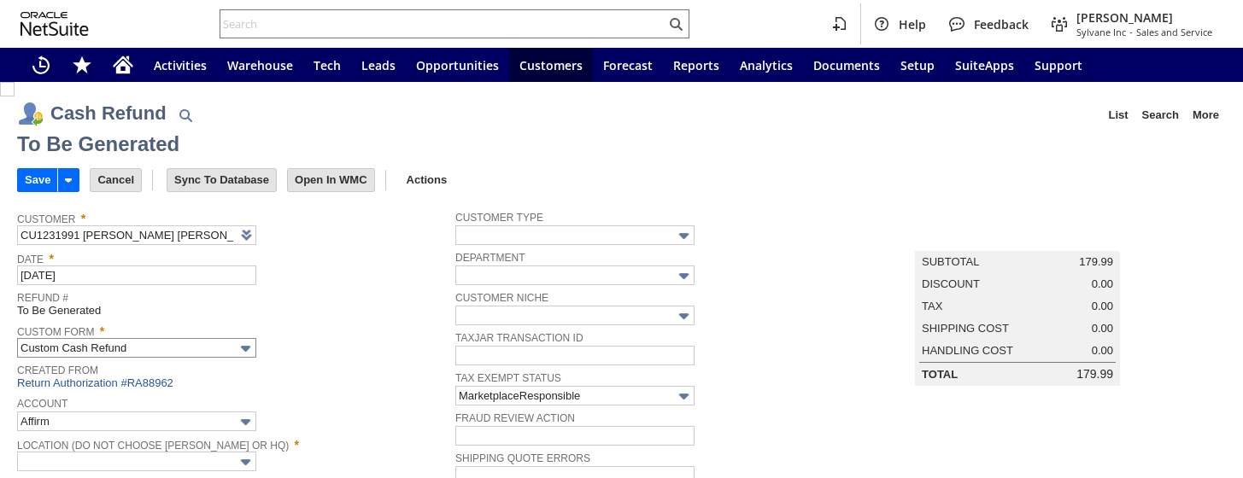
type input "Amazon Undeposited Funds"
type input "Headquarters : Head...s : Pending Testing"
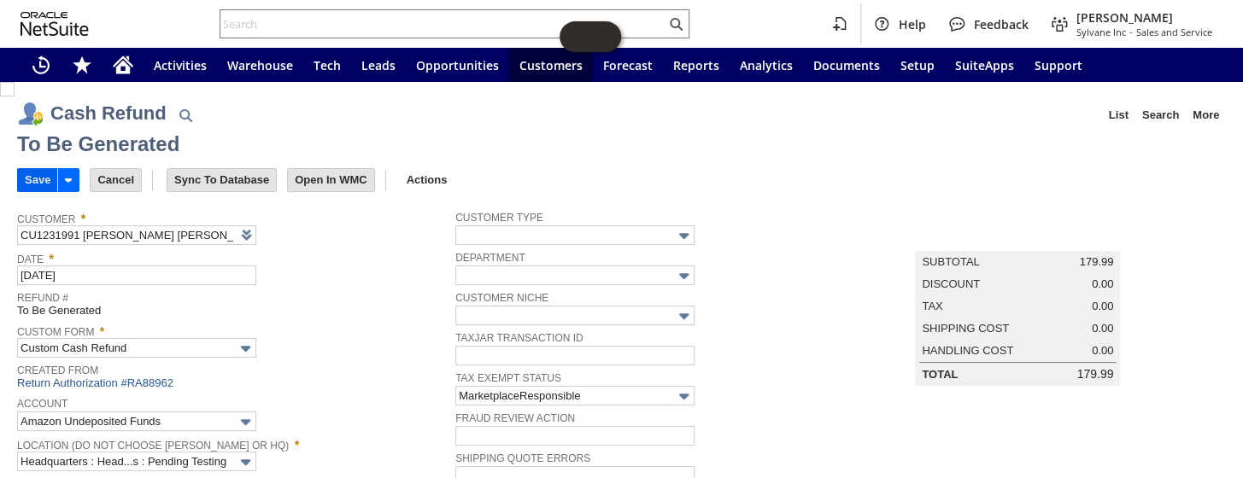
click at [32, 177] on input "Save" at bounding box center [37, 180] width 39 height 22
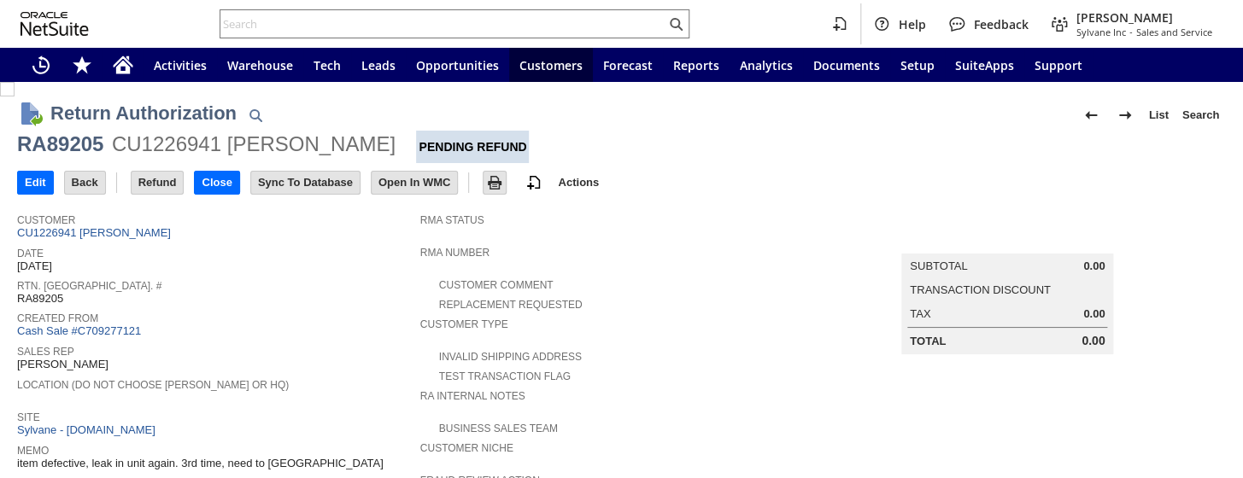
click at [110, 325] on link "Cash Sale #C709277121" at bounding box center [79, 331] width 124 height 13
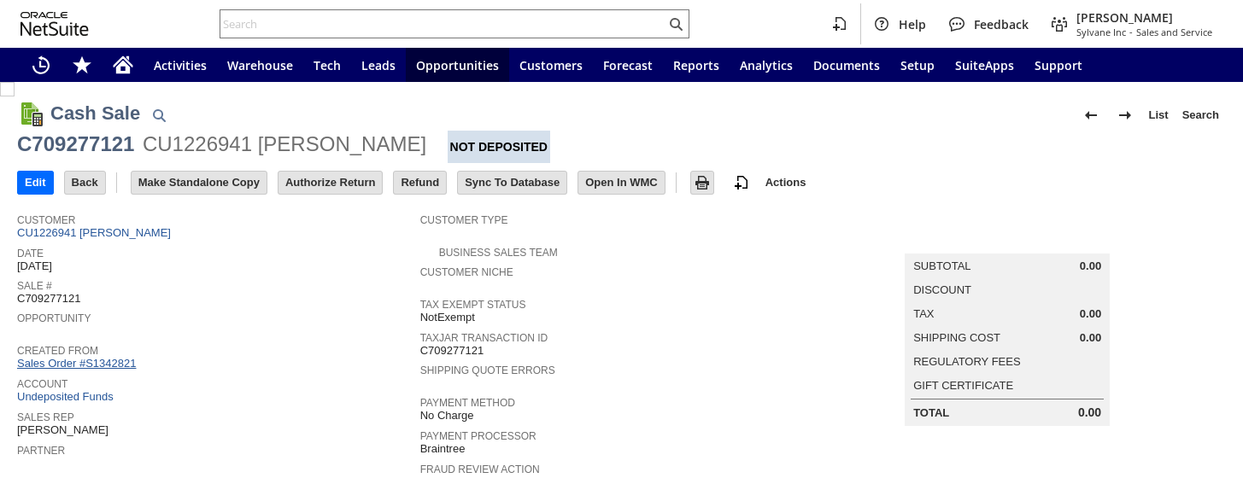
click at [109, 357] on link "Sales Order #S1342821" at bounding box center [78, 363] width 123 height 13
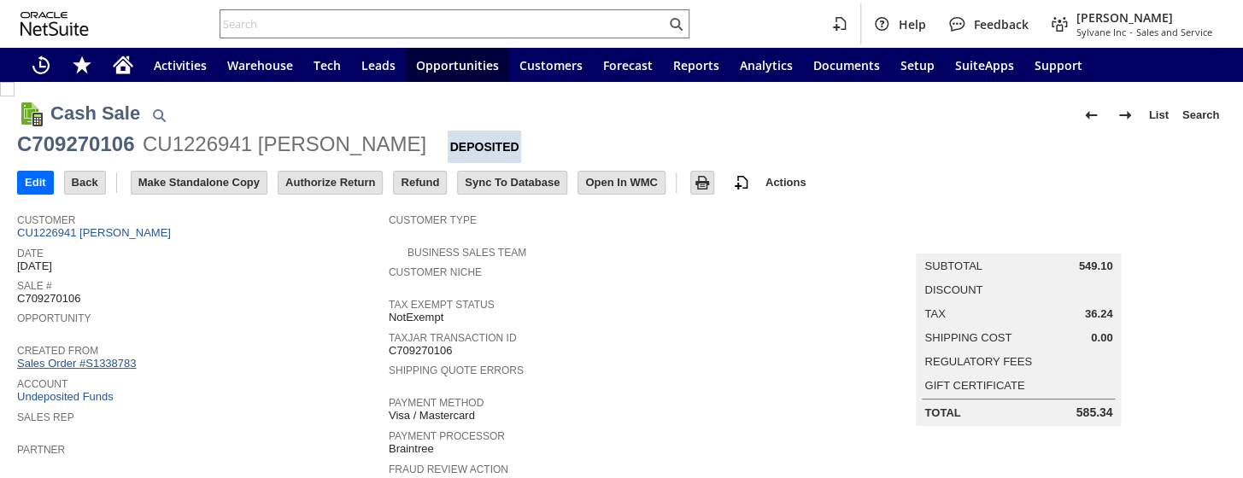
click at [120, 357] on link "Sales Order #S1338783" at bounding box center [78, 363] width 123 height 13
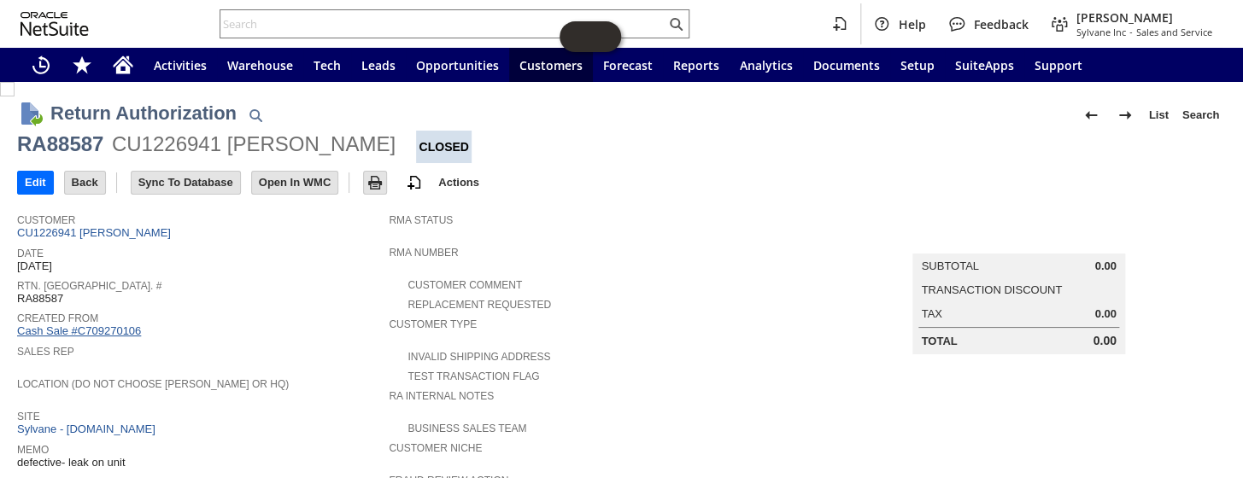
click at [110, 325] on link "Cash Sale #C709270106" at bounding box center [79, 331] width 124 height 13
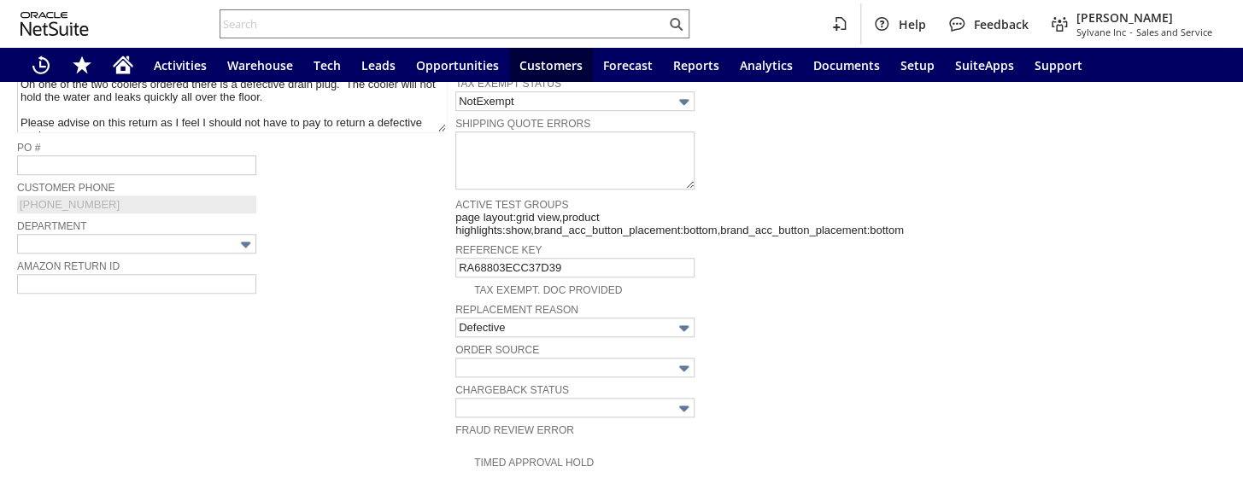
scroll to position [1076, 0]
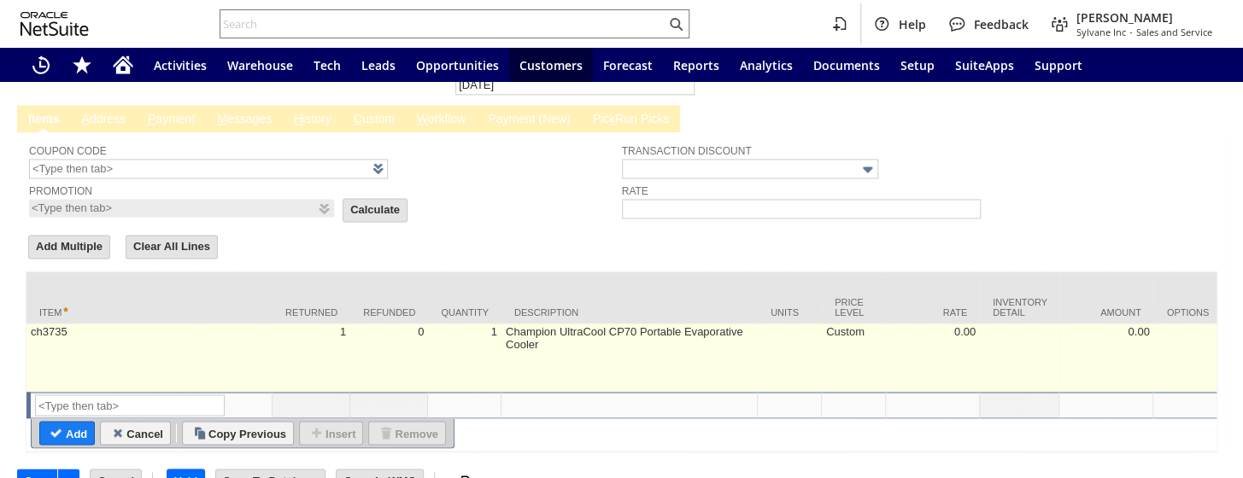
click at [853, 324] on td "Custom" at bounding box center [854, 358] width 64 height 68
type input "Custom"
type input "ch3735"
type input "OK"
type input "Make Copy"
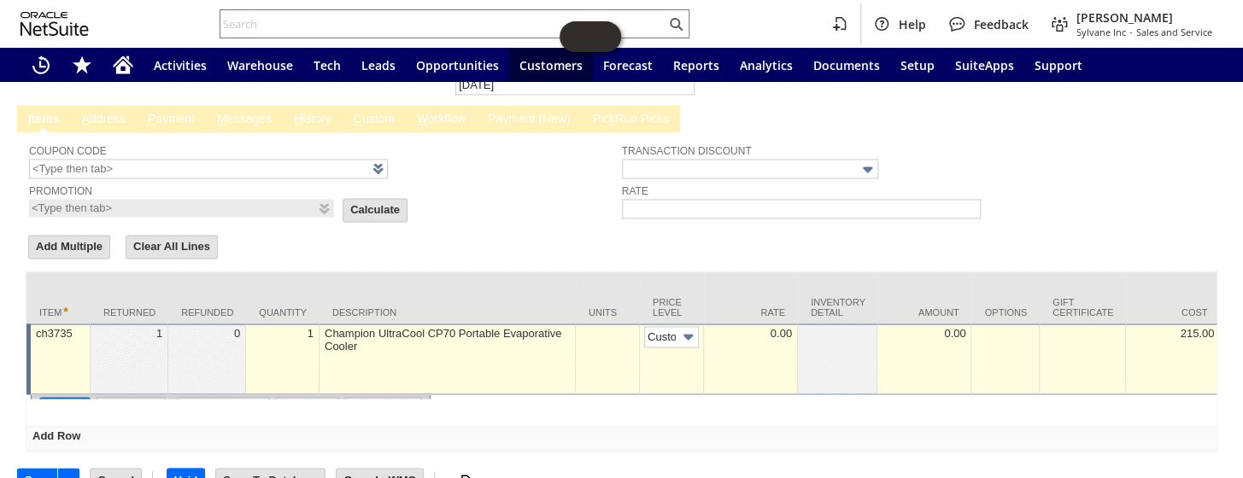
scroll to position [0, 9]
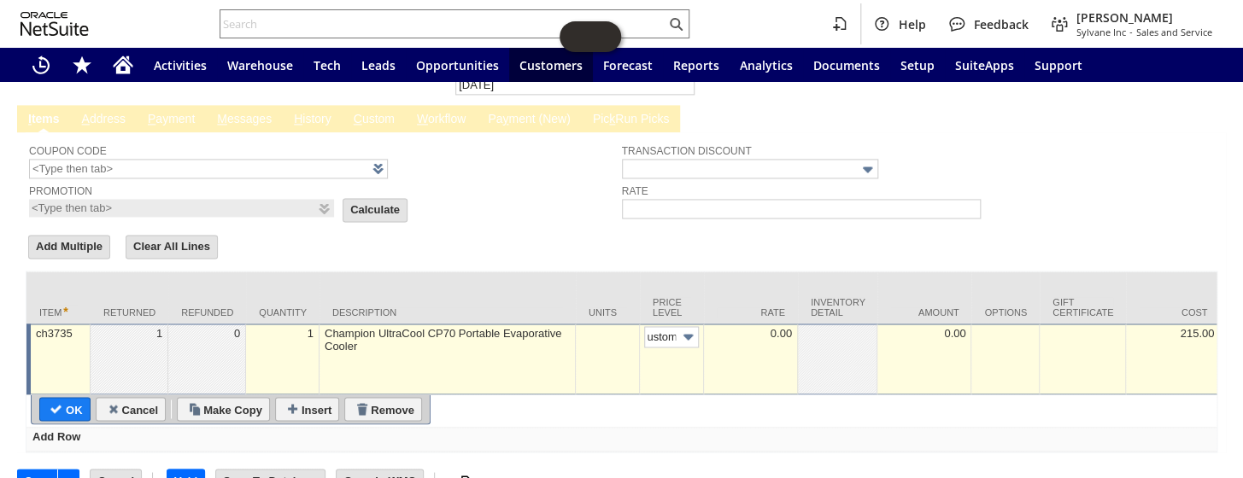
click at [693, 327] on img at bounding box center [688, 337] width 20 height 20
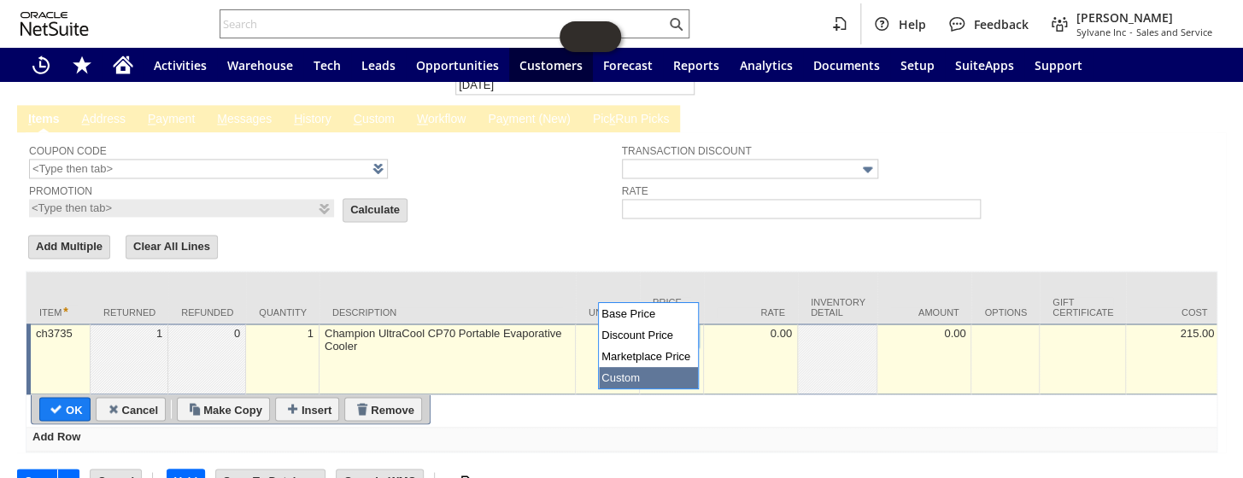
scroll to position [0, 0]
type input "Base Price"
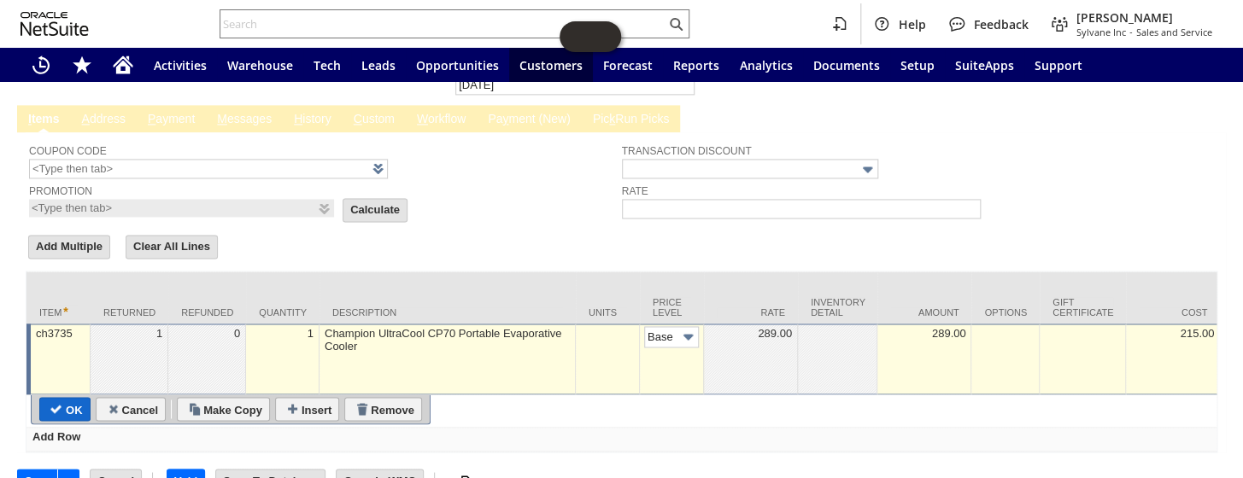
click at [55, 398] on input "OK" at bounding box center [65, 409] width 50 height 22
type input "Add"
type input "Copy Previous"
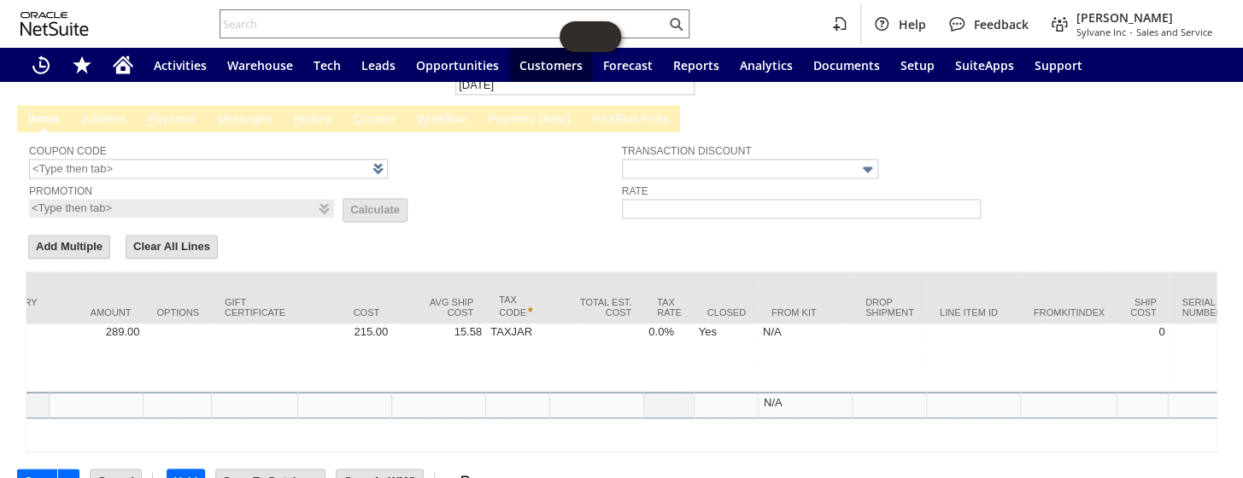
scroll to position [0, 1025]
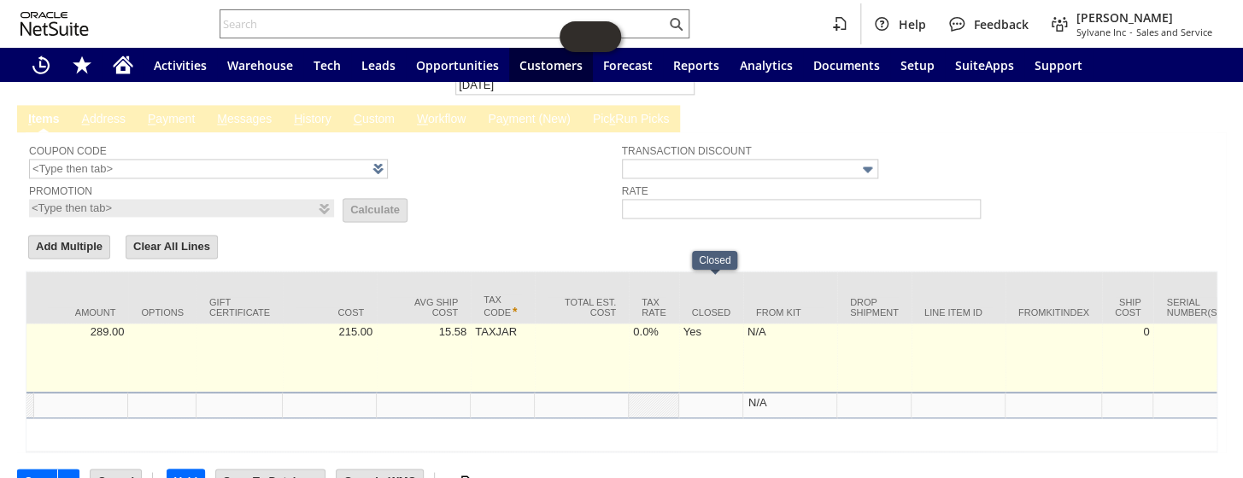
click at [695, 324] on td "Yes" at bounding box center [711, 358] width 64 height 68
checkbox input "true"
type input "ch3735"
type input "OK"
type input "Make Copy"
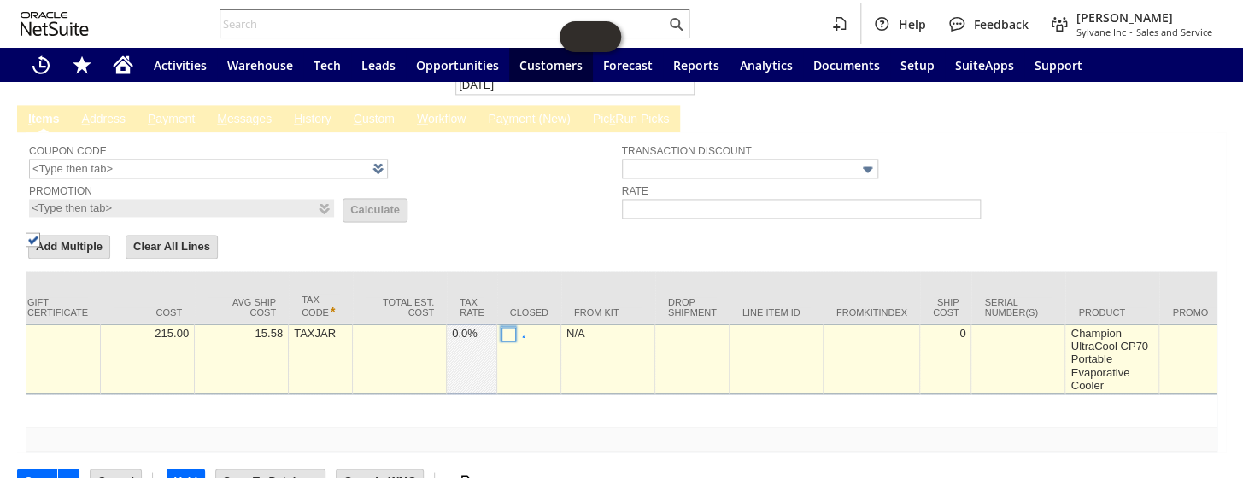
click at [40, 247] on img at bounding box center [33, 239] width 15 height 15
checkbox input "false"
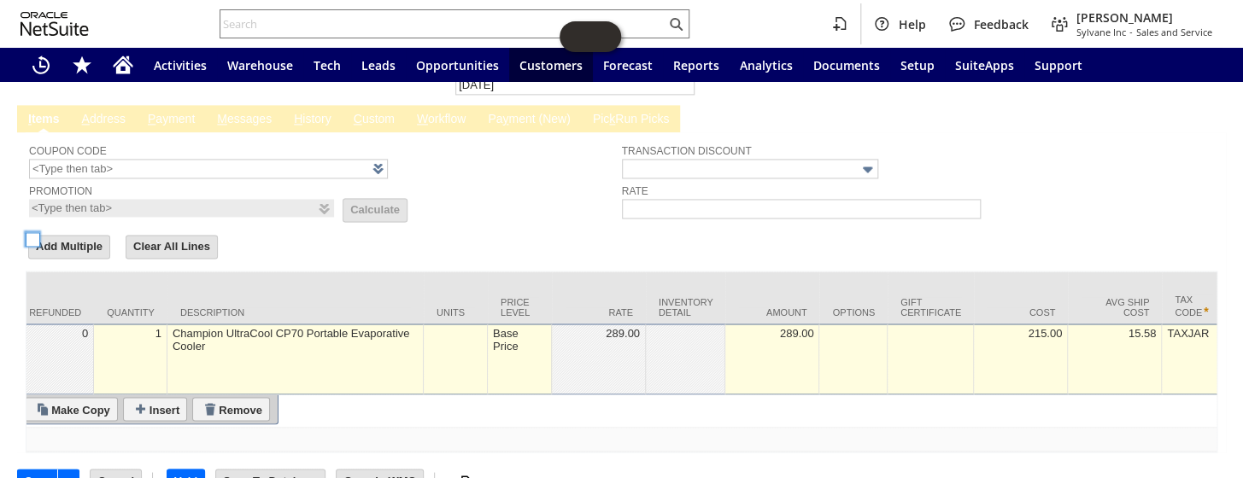
scroll to position [0, 0]
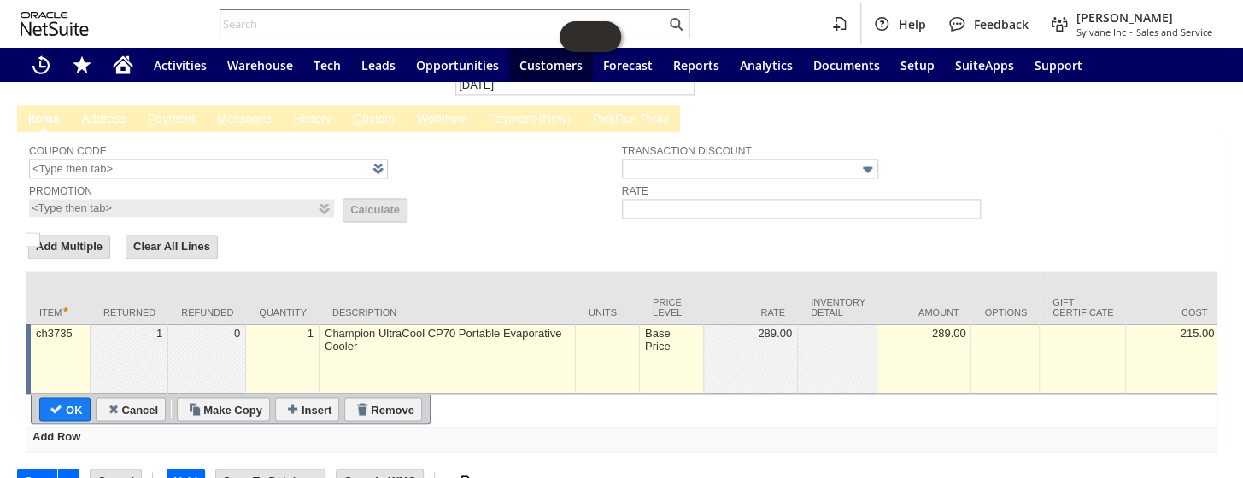
drag, startPoint x: 77, startPoint y: 362, endPoint x: 671, endPoint y: 129, distance: 638.5
click at [78, 398] on input "OK" at bounding box center [65, 409] width 50 height 22
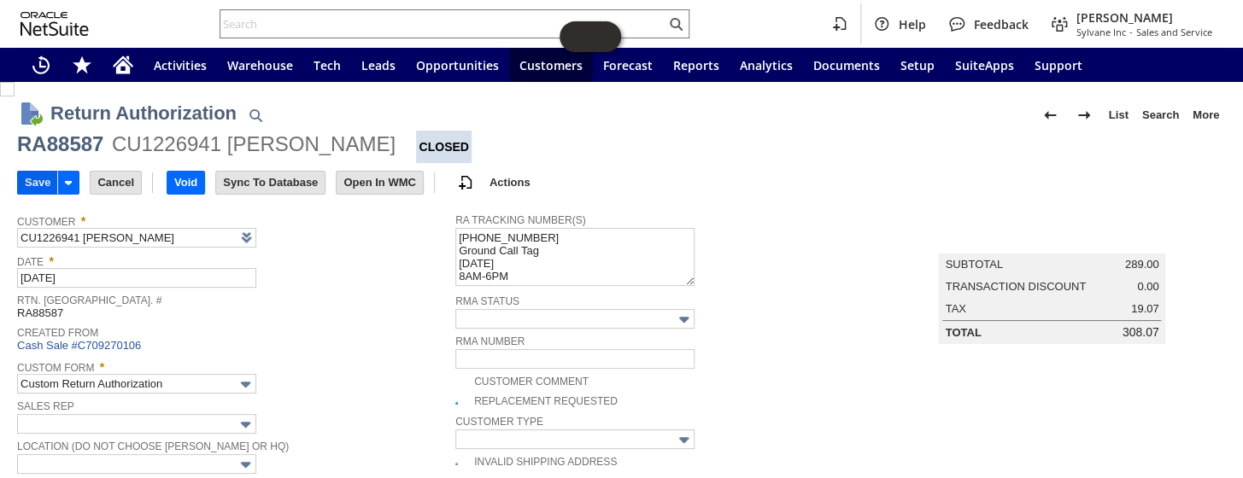
click at [31, 182] on input "Save" at bounding box center [37, 183] width 39 height 22
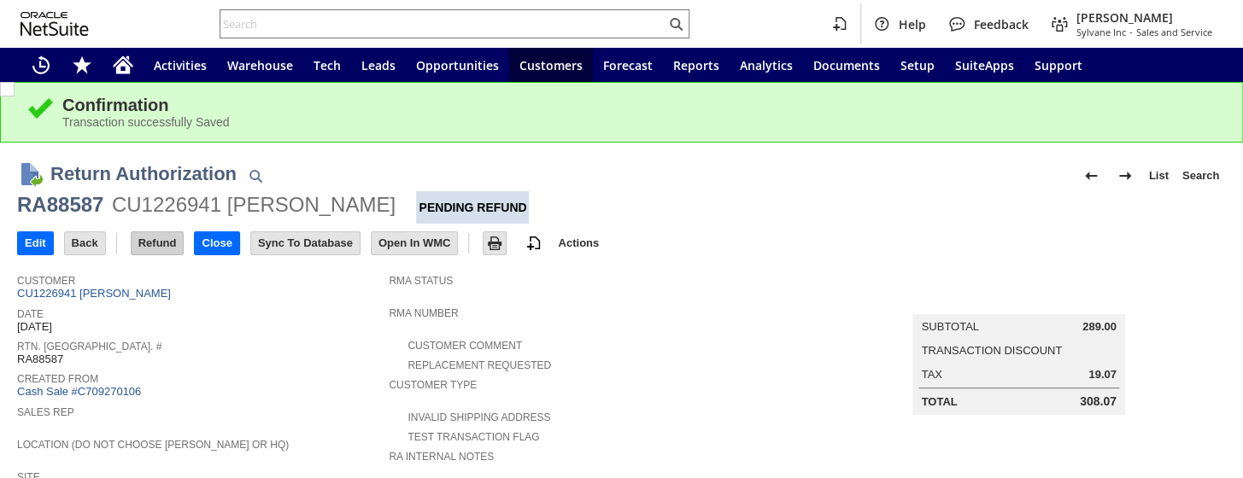
click at [155, 248] on input "Refund" at bounding box center [158, 243] width 52 height 22
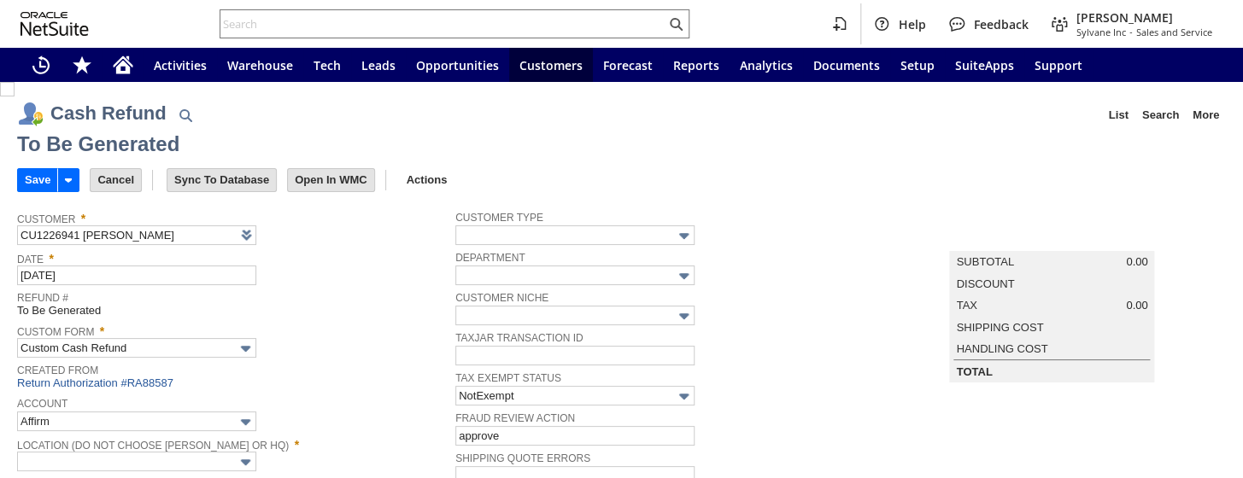
type input "Regions - Merchant 0414"
type input "Headquarters : Head...s : Pending Testing"
type input "Add"
type input "Copy Previous"
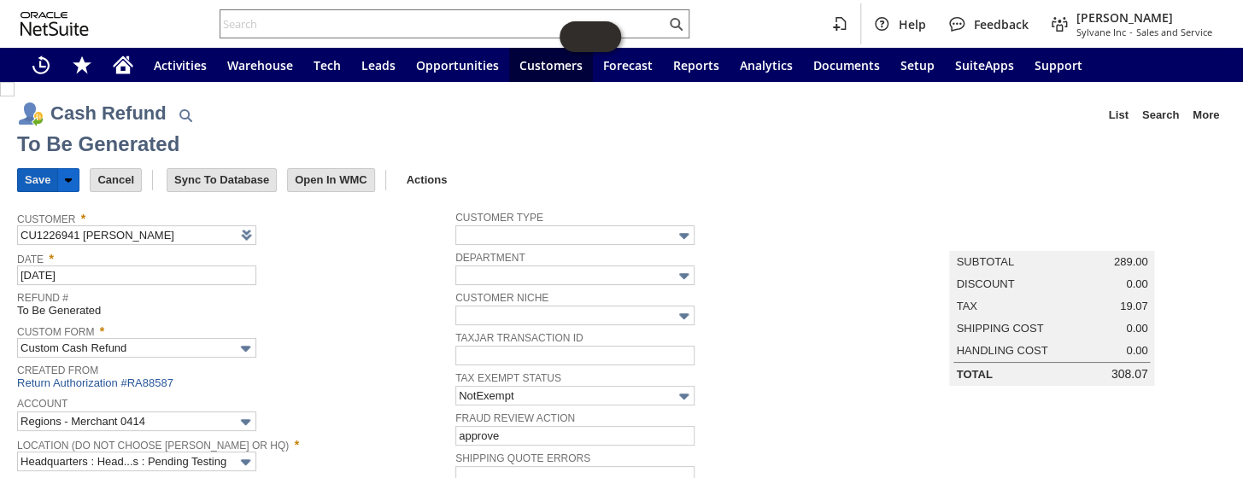
click at [39, 180] on input "Save" at bounding box center [37, 180] width 39 height 22
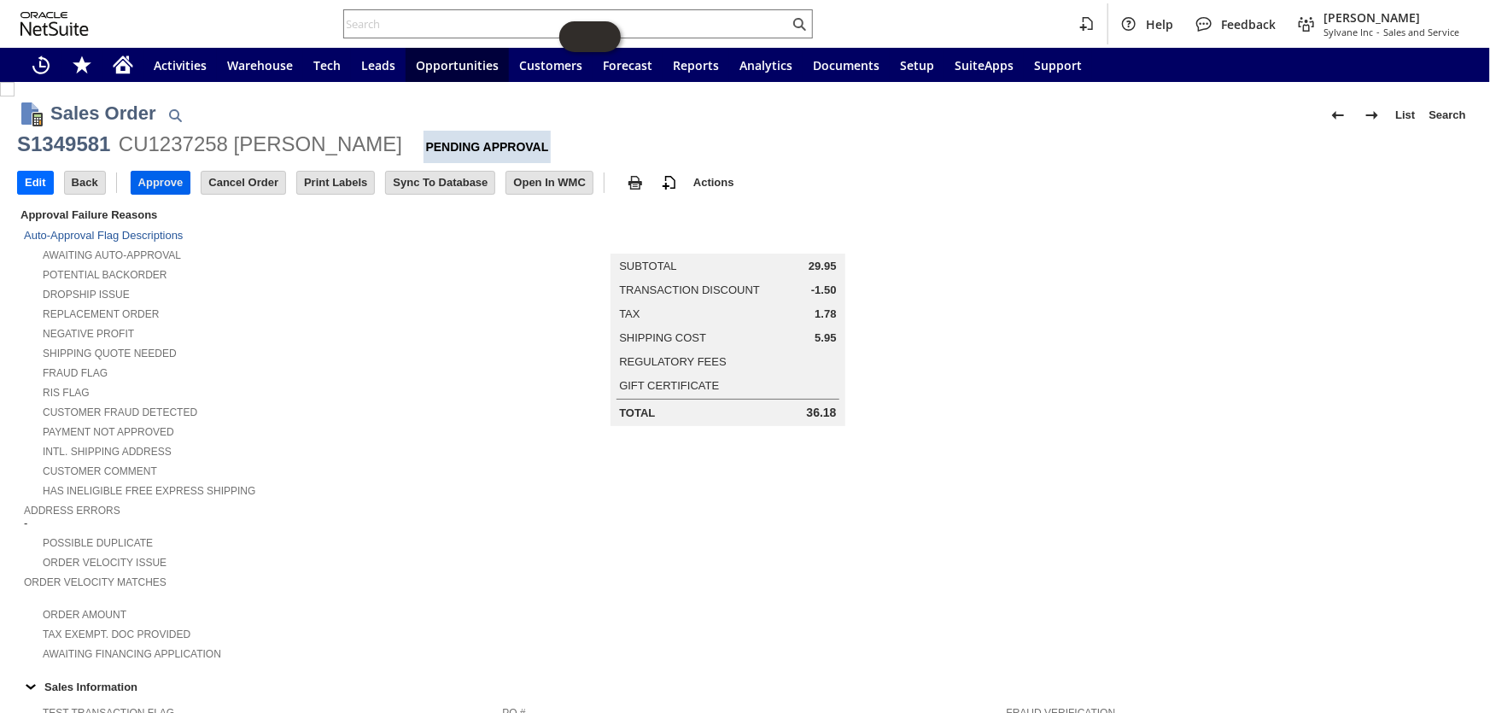
click at [165, 182] on input "Approve" at bounding box center [161, 183] width 59 height 22
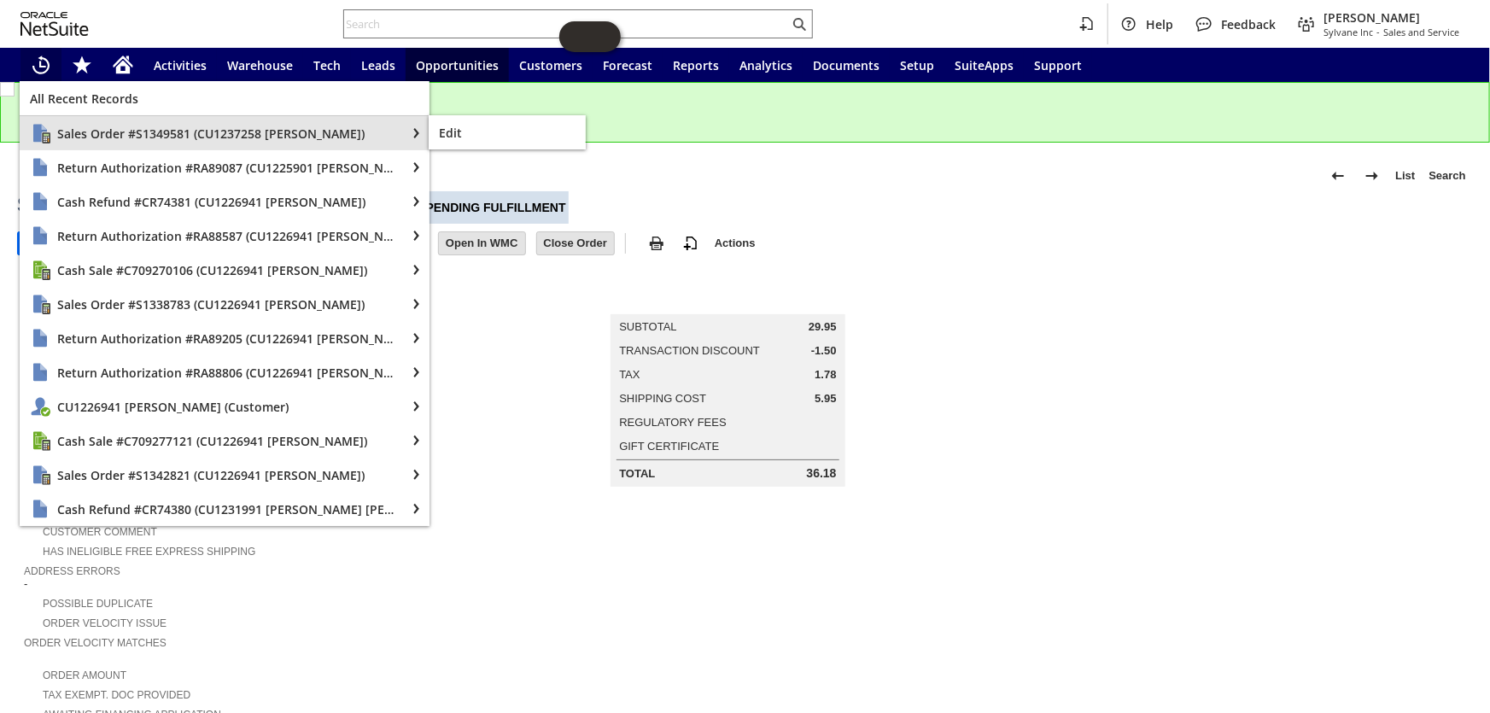
click at [73, 132] on span "Sales Order #S1349581 (CU1237258 Emanuele Leoncini)" at bounding box center [226, 134] width 338 height 16
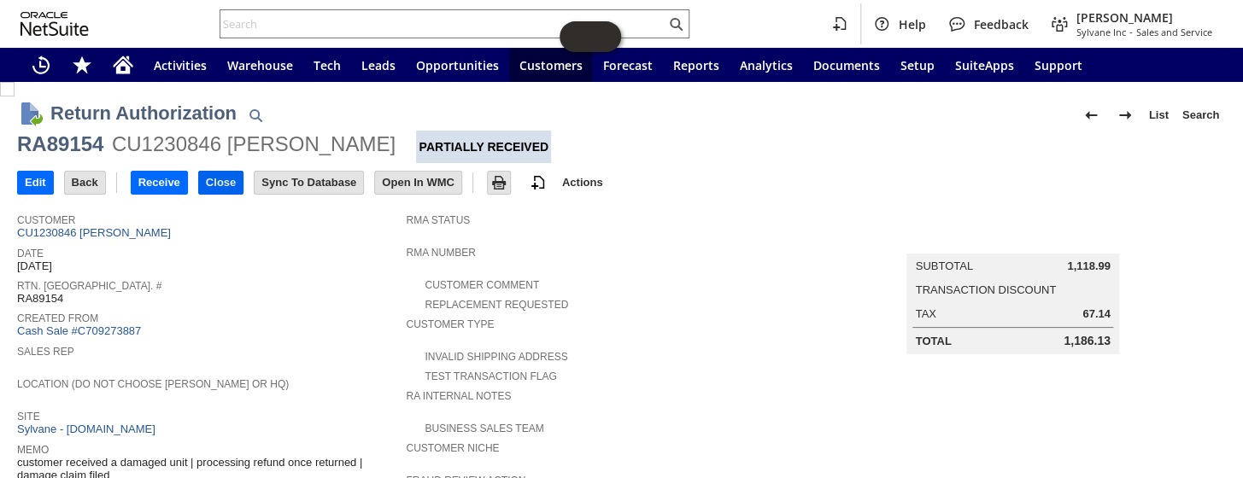
click at [211, 176] on input "Close" at bounding box center [221, 183] width 44 height 22
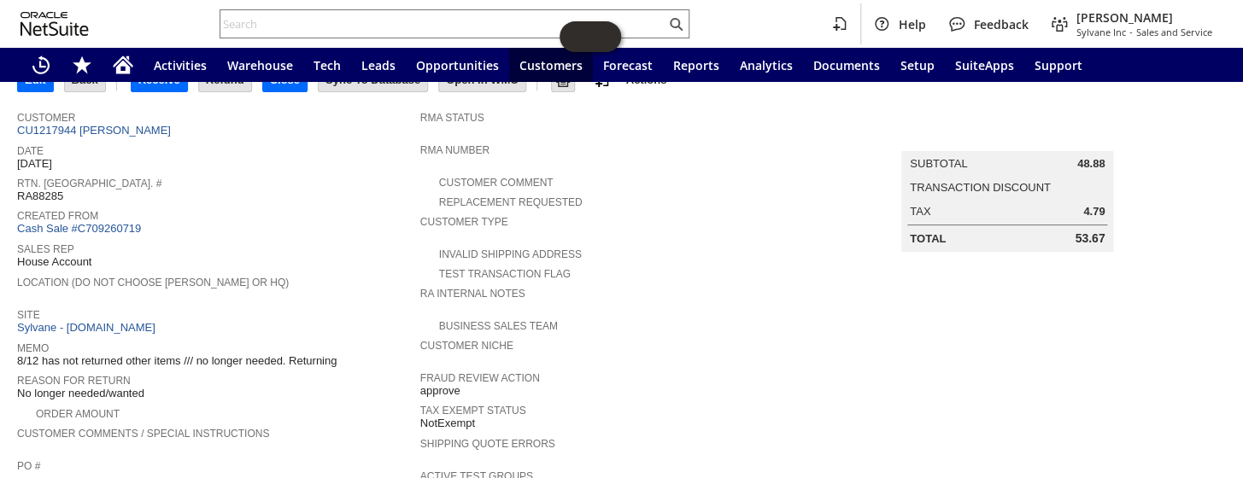
scroll to position [77, 0]
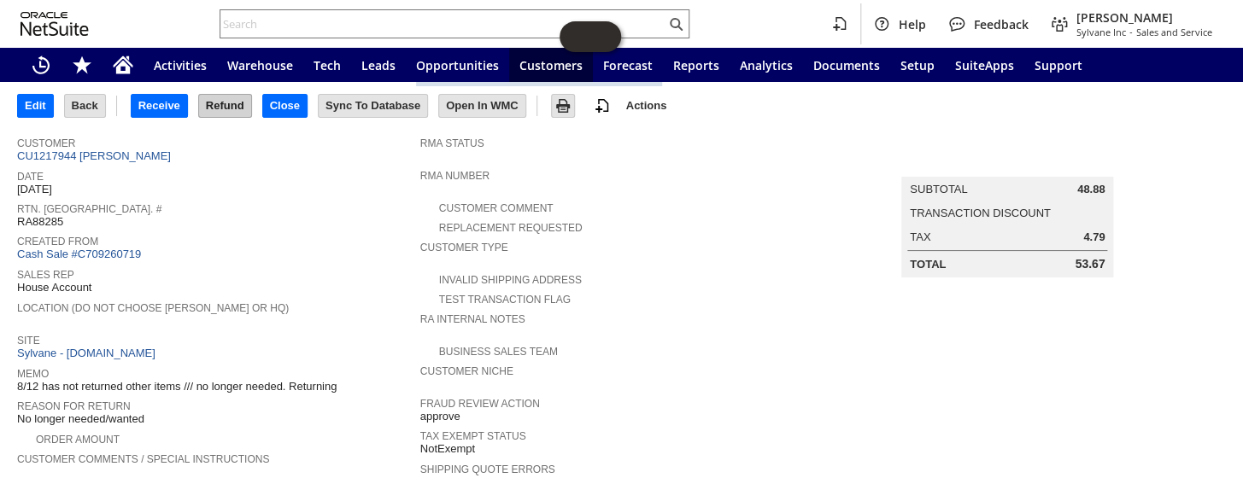
click at [214, 107] on input "Refund" at bounding box center [225, 106] width 52 height 22
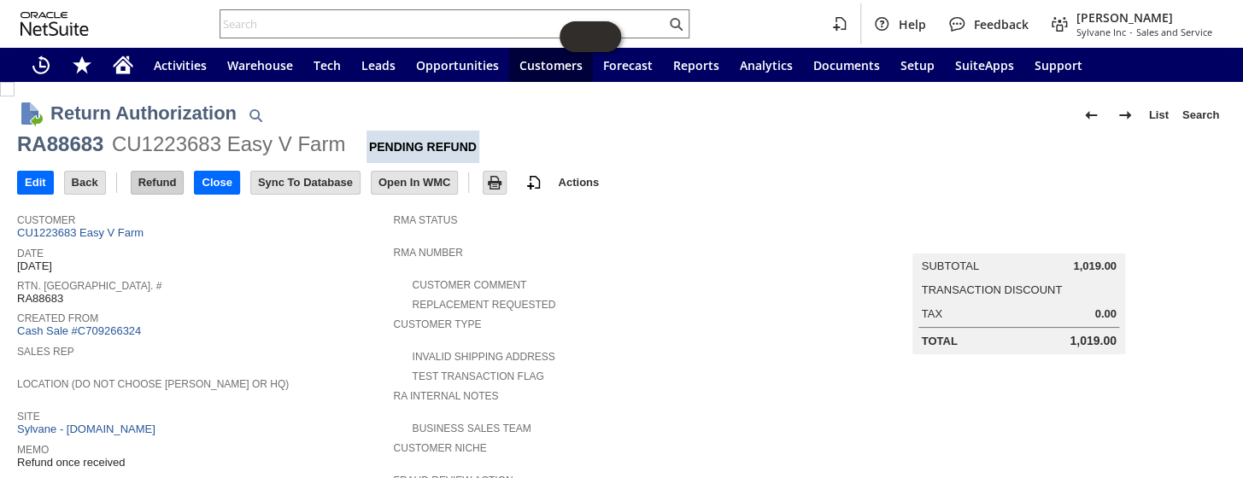
click at [168, 187] on input "Refund" at bounding box center [158, 183] width 52 height 22
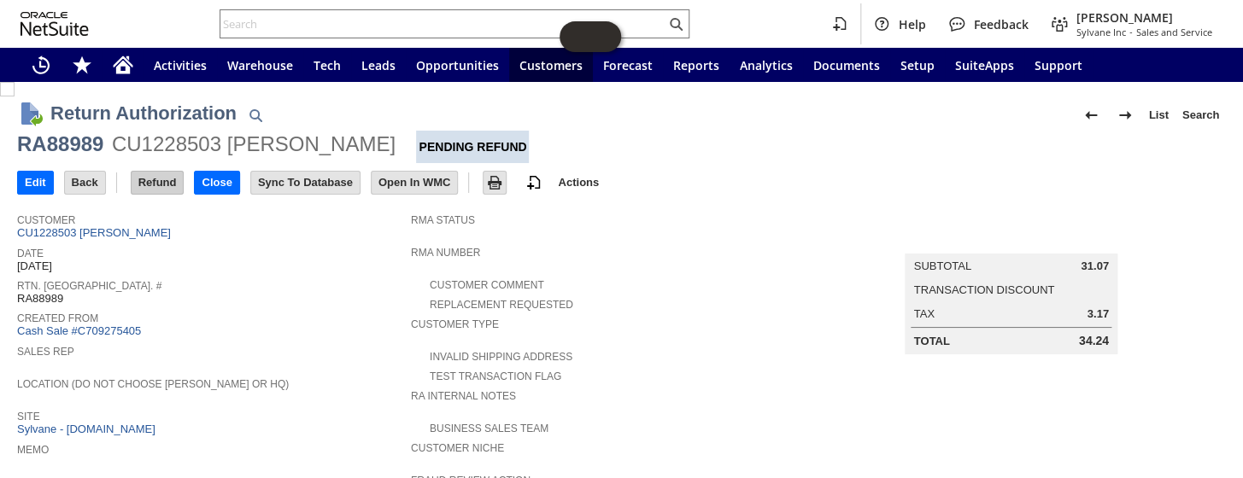
click at [176, 179] on input "Refund" at bounding box center [158, 183] width 52 height 22
click at [167, 184] on input "Refund" at bounding box center [158, 183] width 52 height 22
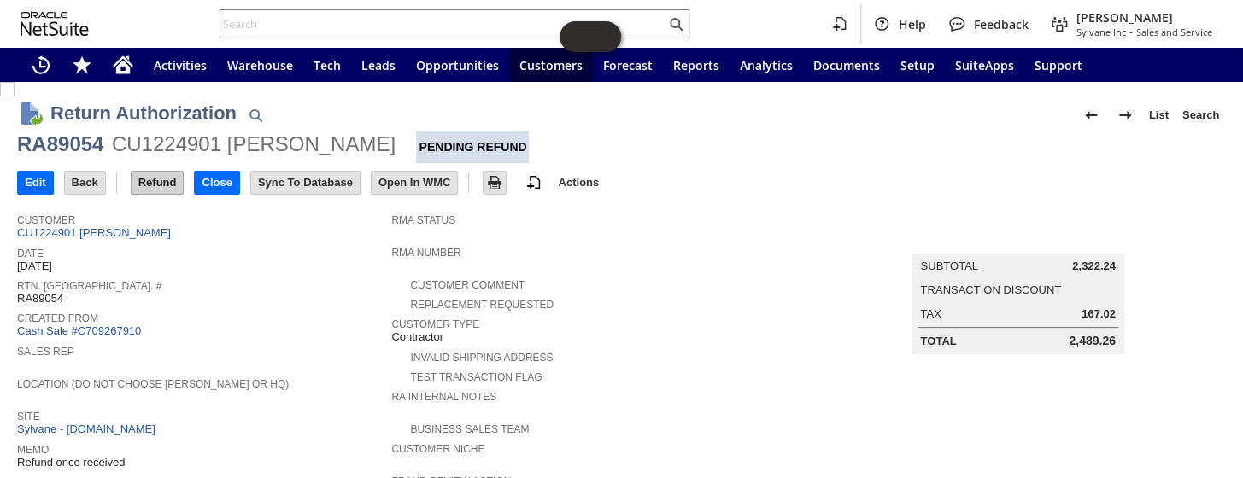
click at [149, 183] on input "Refund" at bounding box center [158, 183] width 52 height 22
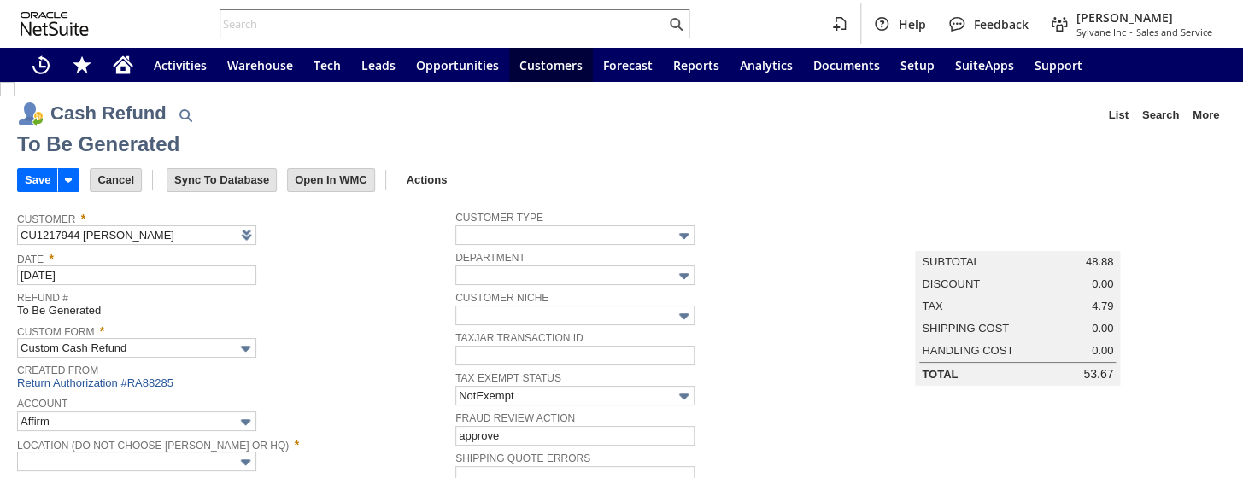
type input "Regions - Merchant 0414"
type input "Headquarters : Head...s : Pending Testing"
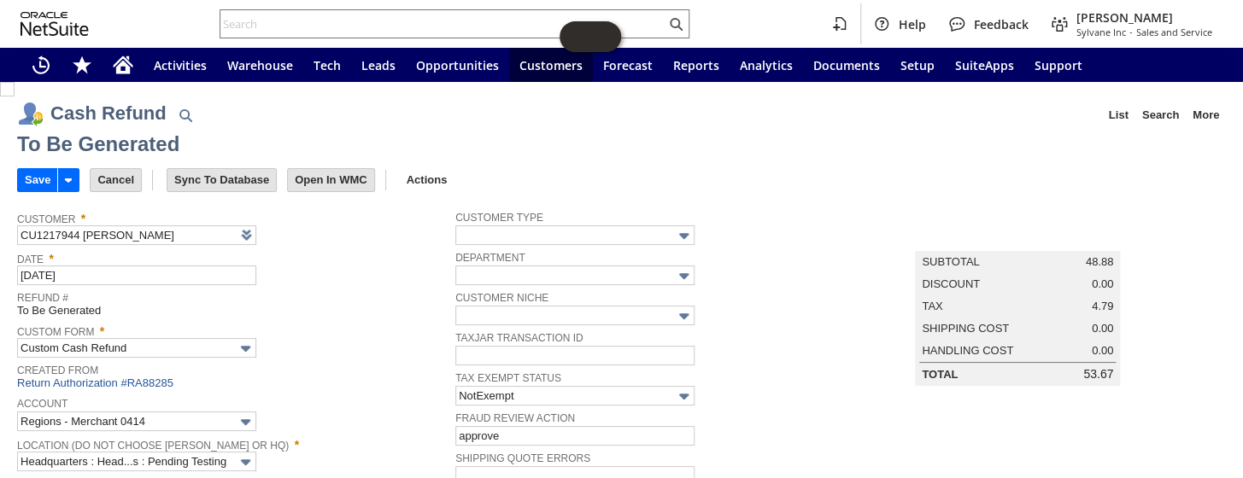
drag, startPoint x: 39, startPoint y: 181, endPoint x: 82, endPoint y: 180, distance: 42.7
click at [40, 181] on input "Save" at bounding box center [37, 180] width 39 height 22
click at [36, 175] on input "Save" at bounding box center [37, 180] width 39 height 22
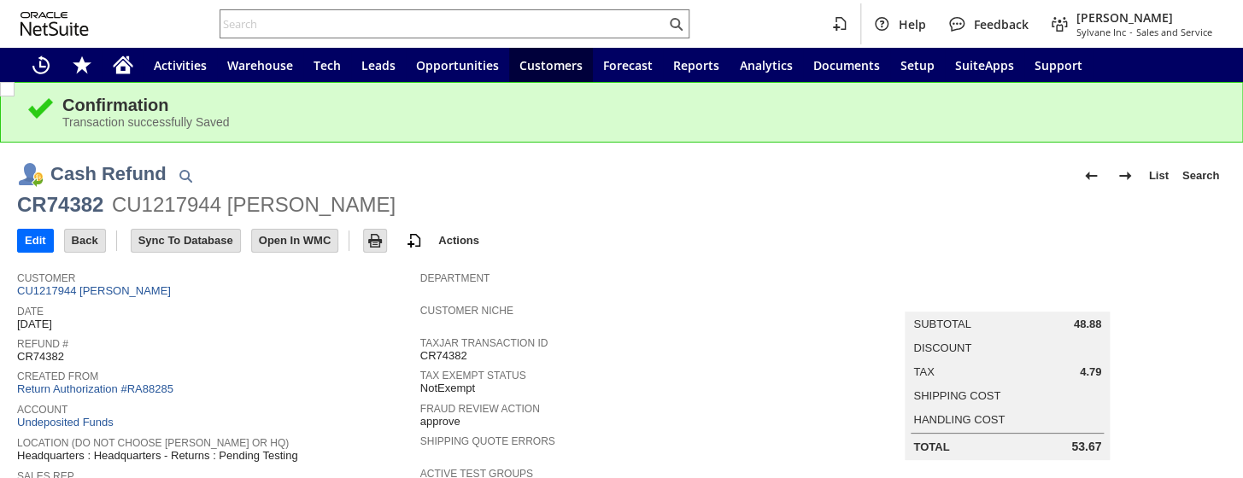
click at [139, 375] on span "Created From" at bounding box center [214, 374] width 395 height 17
click at [153, 383] on link "Return Authorization #RA88285" at bounding box center [95, 389] width 156 height 13
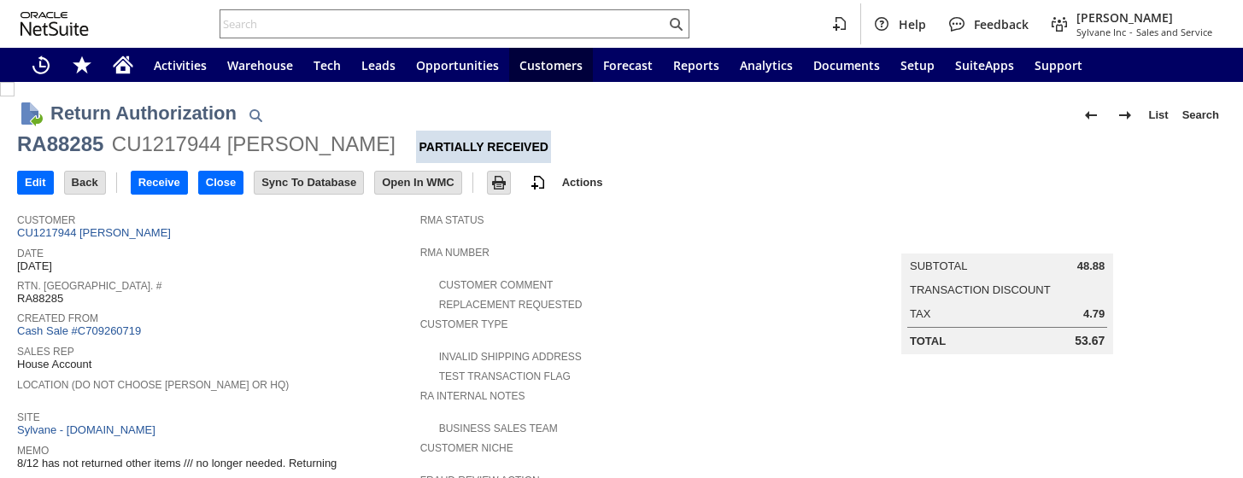
click at [218, 185] on input "Close" at bounding box center [221, 183] width 44 height 22
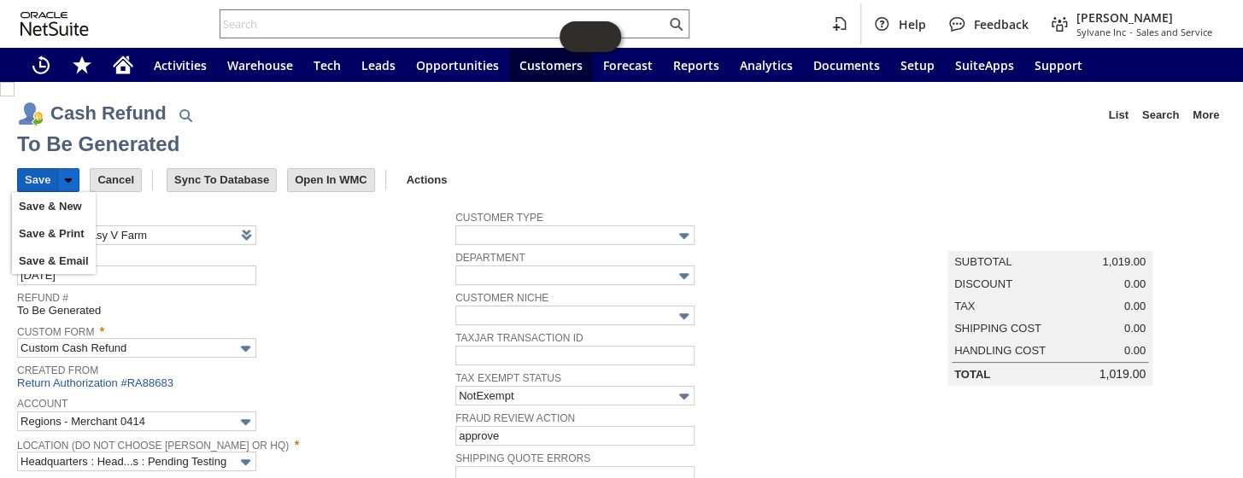
drag, startPoint x: 31, startPoint y: 176, endPoint x: 52, endPoint y: 167, distance: 23.0
click at [29, 176] on input "Save" at bounding box center [37, 180] width 39 height 22
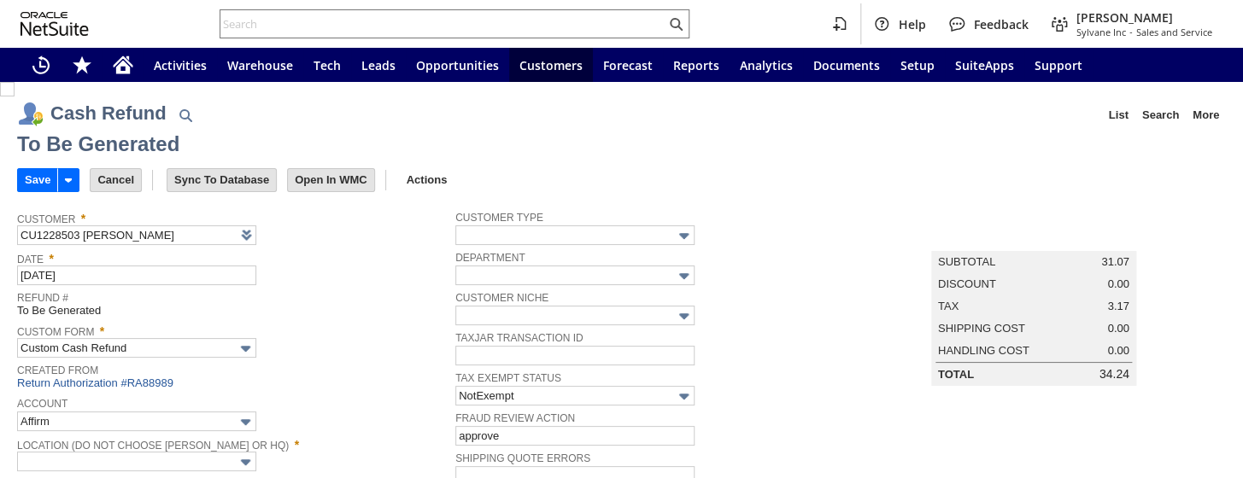
type input "Regions - Merchant 0414"
type input "Headquarters : Head...s : Pending Testing"
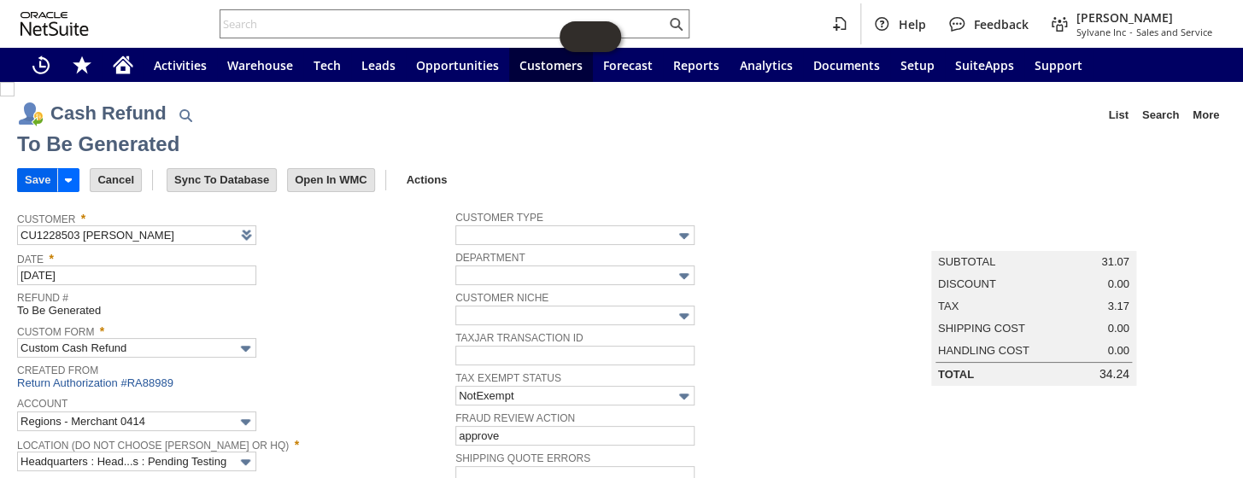
click at [33, 175] on input "Save" at bounding box center [37, 180] width 39 height 22
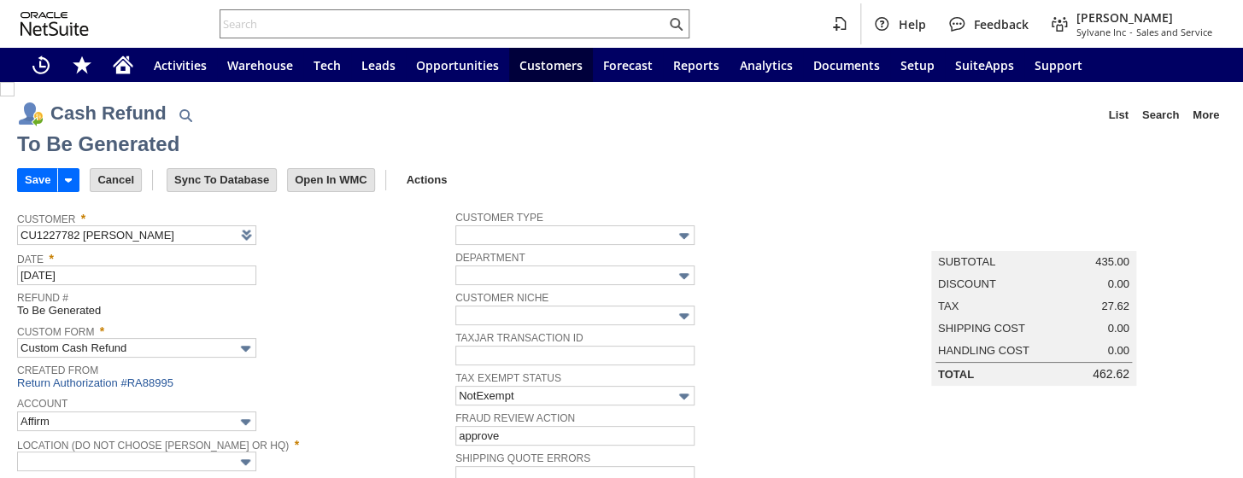
type input "Regions - Merchant 0414"
type input "Headquarters : Head...s : Pending Testing"
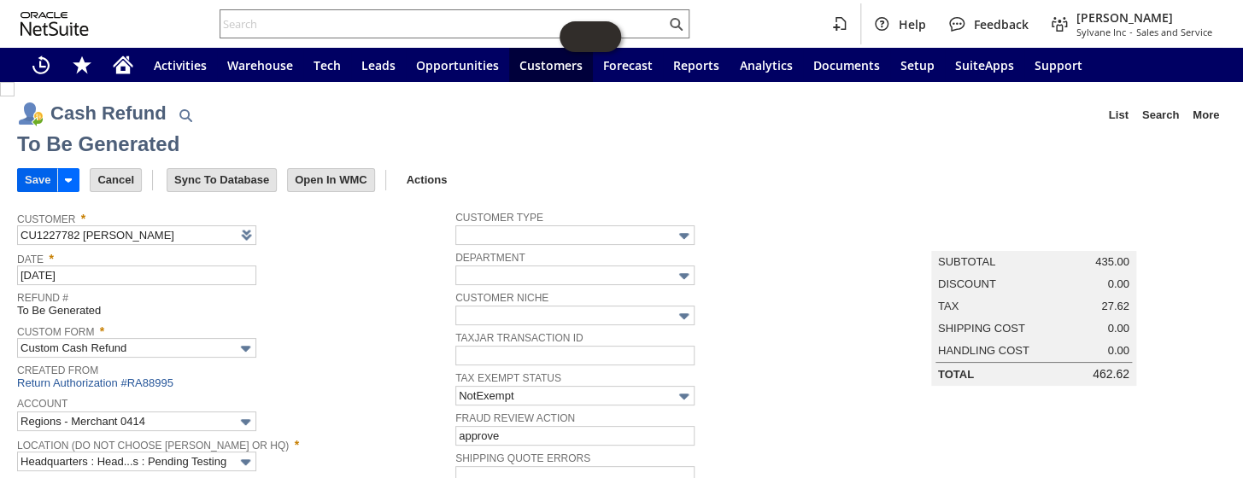
click at [25, 180] on input "Save" at bounding box center [37, 180] width 39 height 22
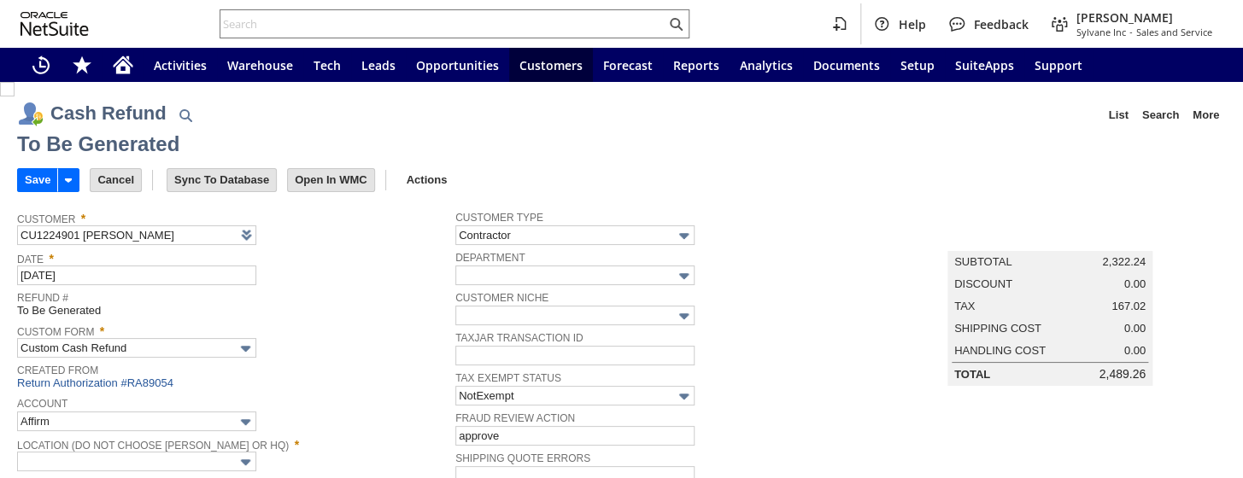
type input "Regions - Merchant 0414"
type input "Headquarters : Head...s : Pending Testing"
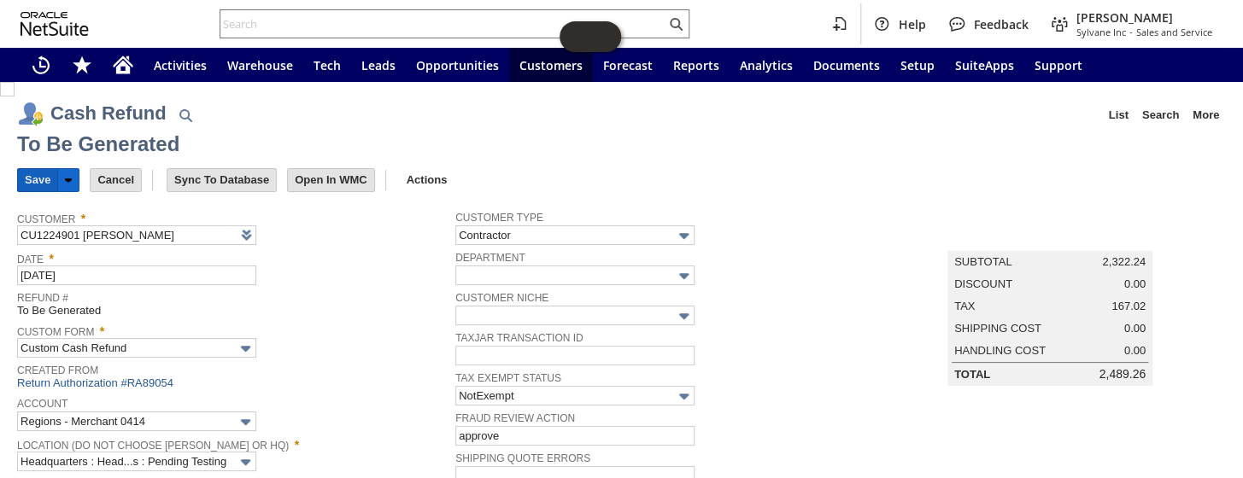
click at [34, 173] on input "Save" at bounding box center [37, 180] width 39 height 22
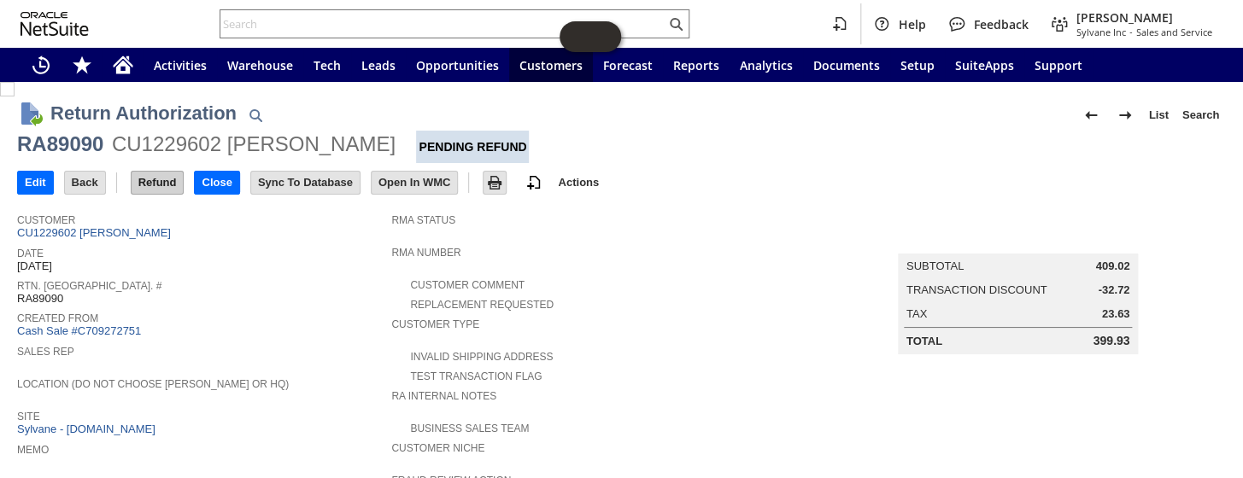
click at [164, 181] on input "Refund" at bounding box center [158, 183] width 52 height 22
click at [154, 185] on input "Refund" at bounding box center [158, 183] width 52 height 22
click at [162, 178] on input "Refund" at bounding box center [158, 183] width 52 height 22
click at [162, 181] on input "Refund" at bounding box center [158, 183] width 52 height 22
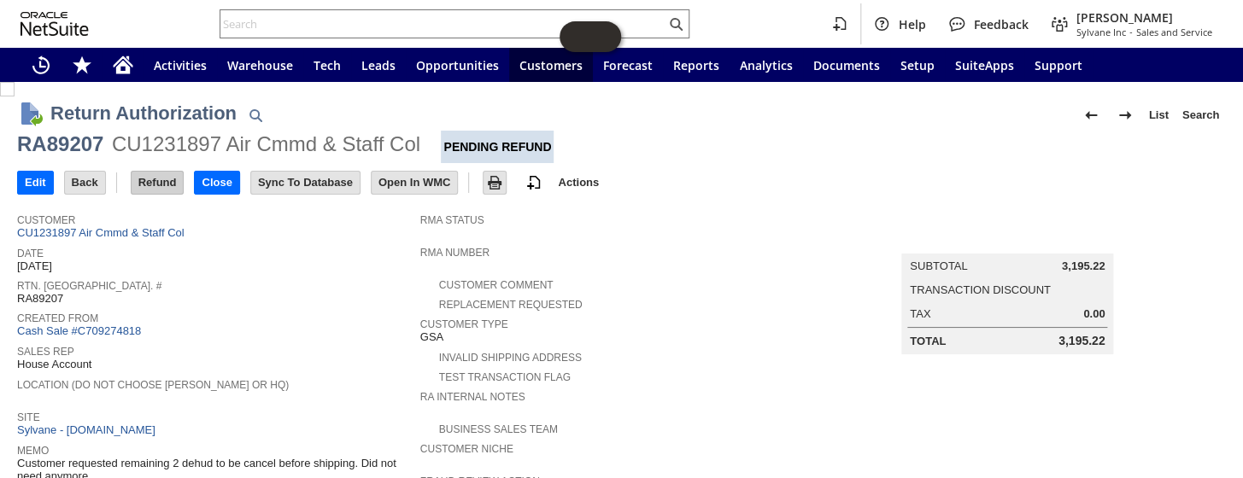
click at [167, 186] on input "Refund" at bounding box center [158, 183] width 52 height 22
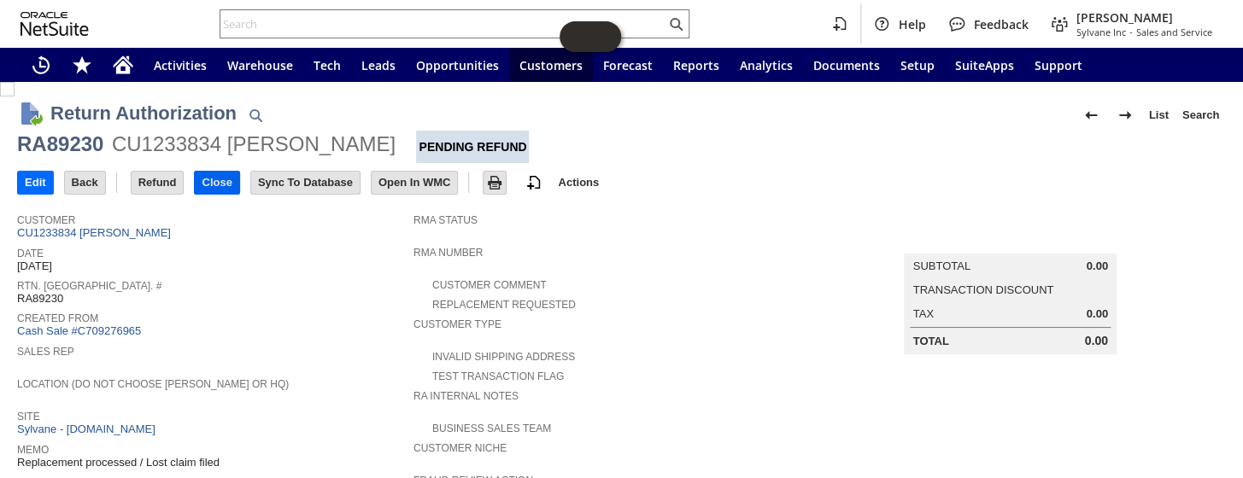
click at [218, 184] on input "Close" at bounding box center [217, 183] width 44 height 22
click at [125, 235] on link "CU1234204 Timothy Kessel" at bounding box center [96, 232] width 158 height 13
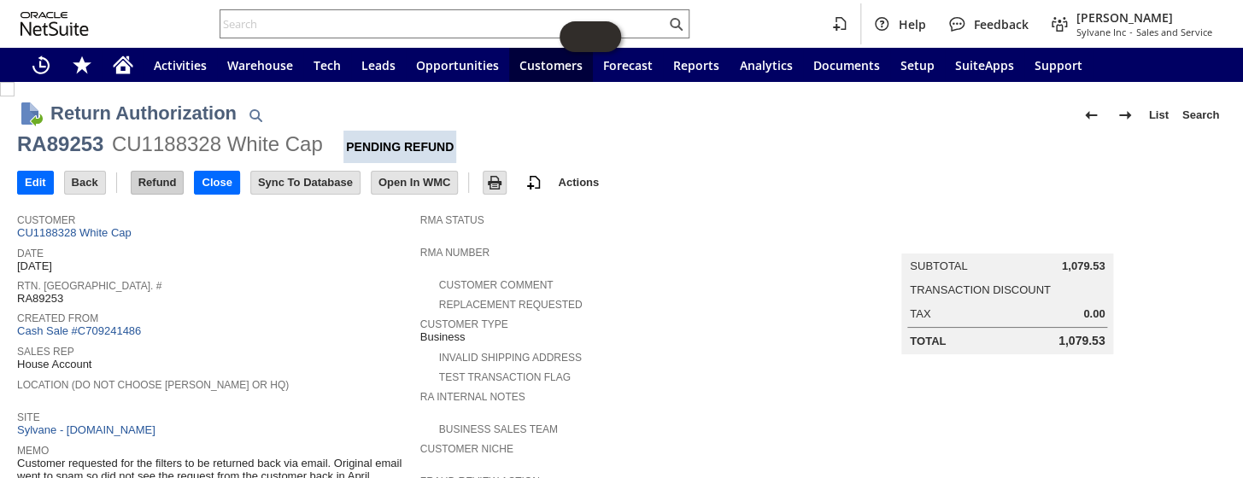
click at [169, 177] on input "Refund" at bounding box center [158, 183] width 52 height 22
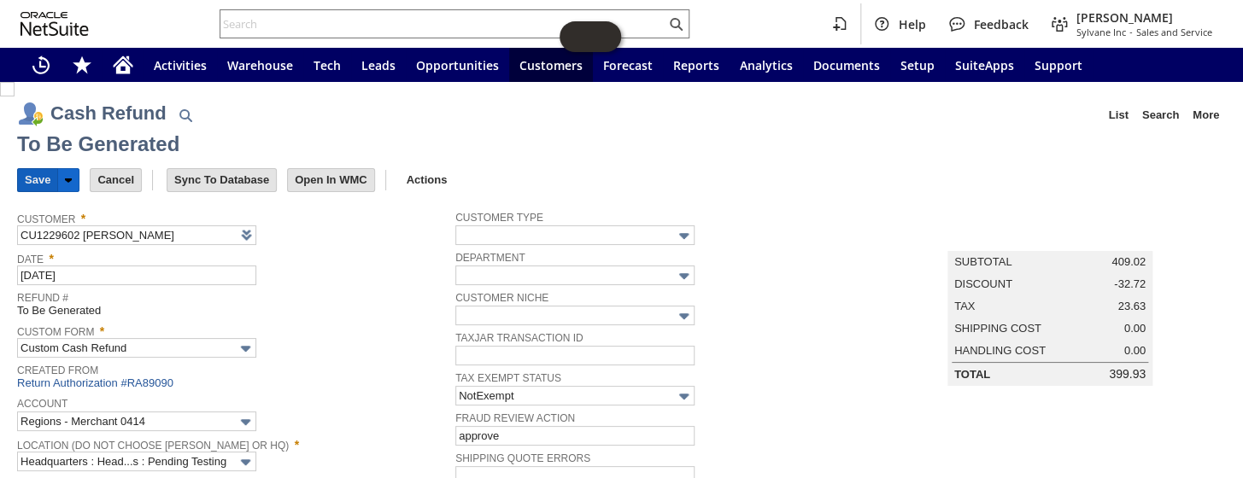
click at [34, 174] on input "Save" at bounding box center [37, 180] width 39 height 22
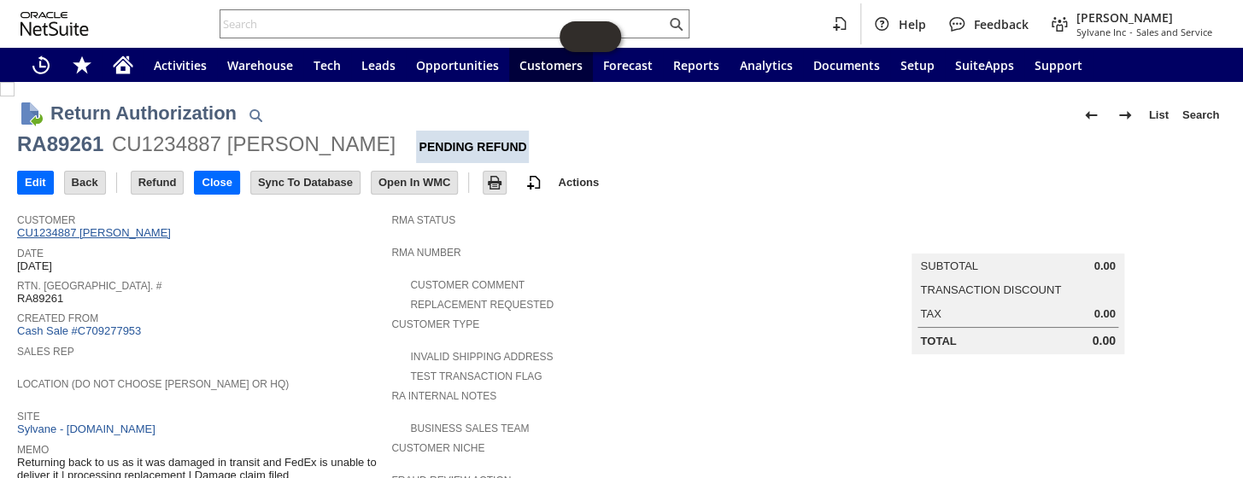
click at [129, 230] on link "CU1234887 Gregory LeMonte" at bounding box center [96, 232] width 158 height 13
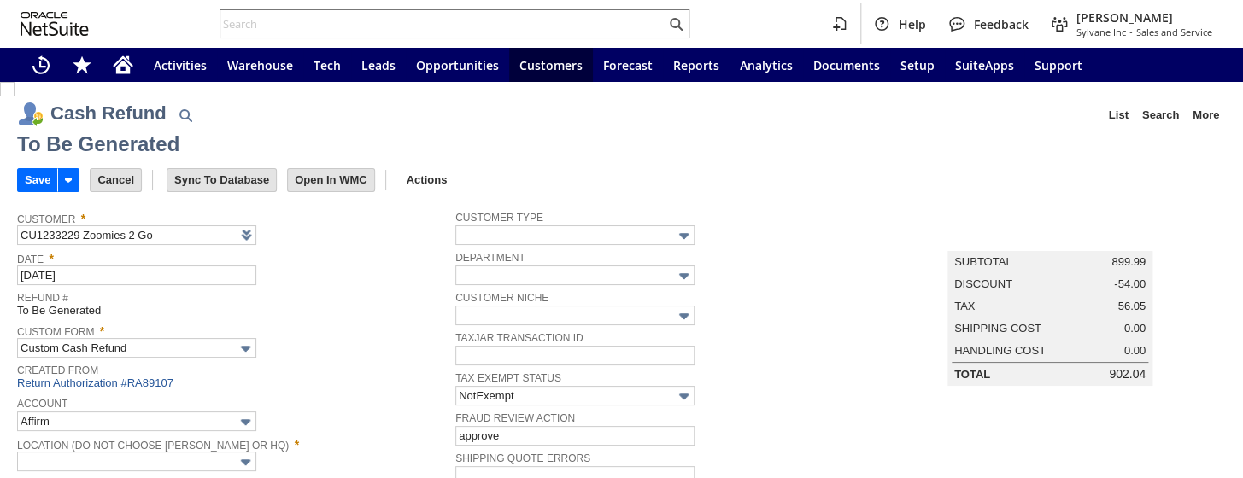
type input "Regions - Merchant 0414"
type input "Headquarters : Head...s : Pending Testing"
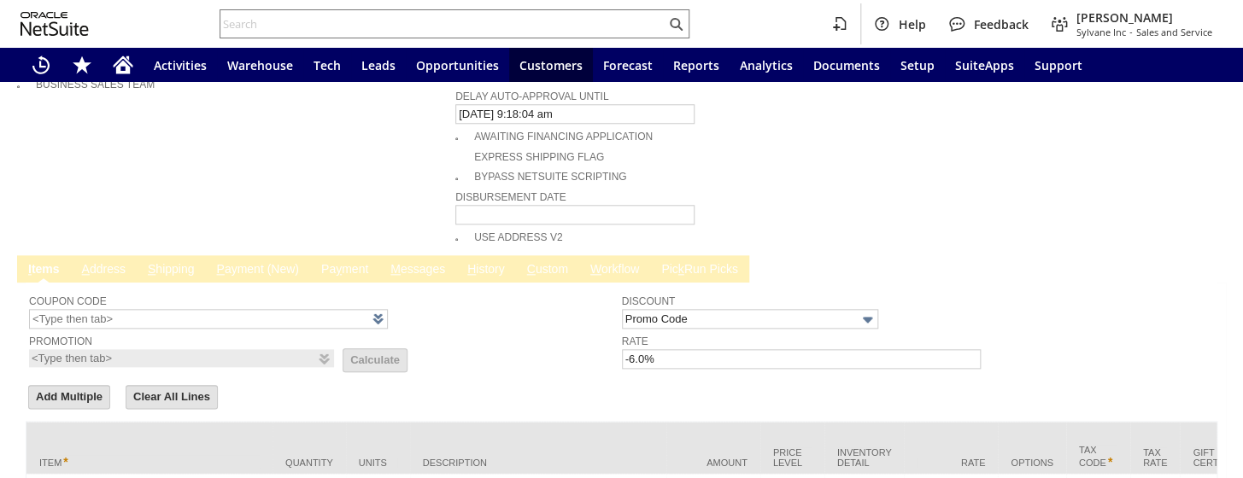
scroll to position [22, 0]
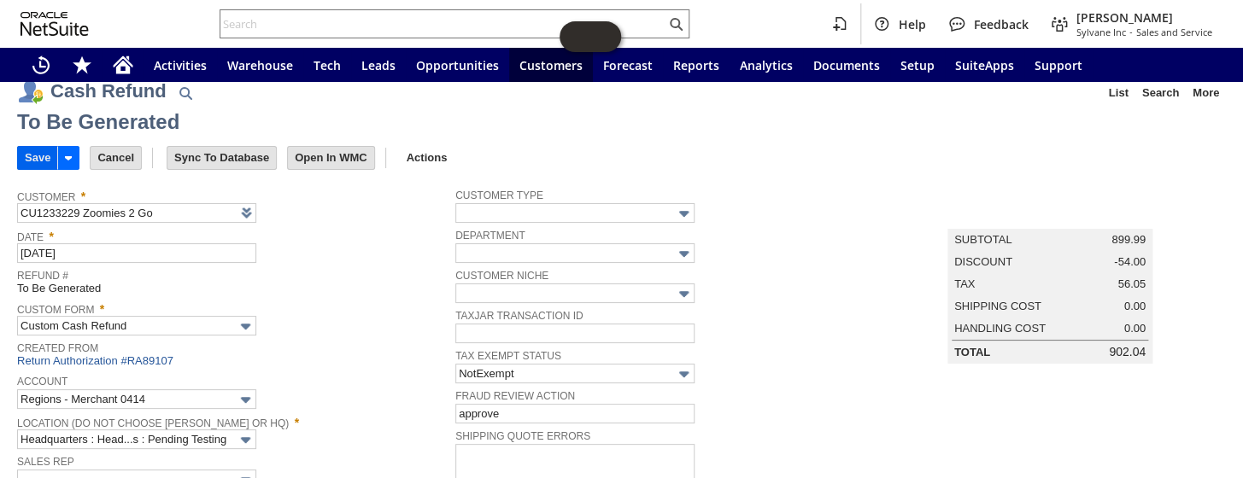
click at [37, 153] on input "Save" at bounding box center [37, 158] width 39 height 22
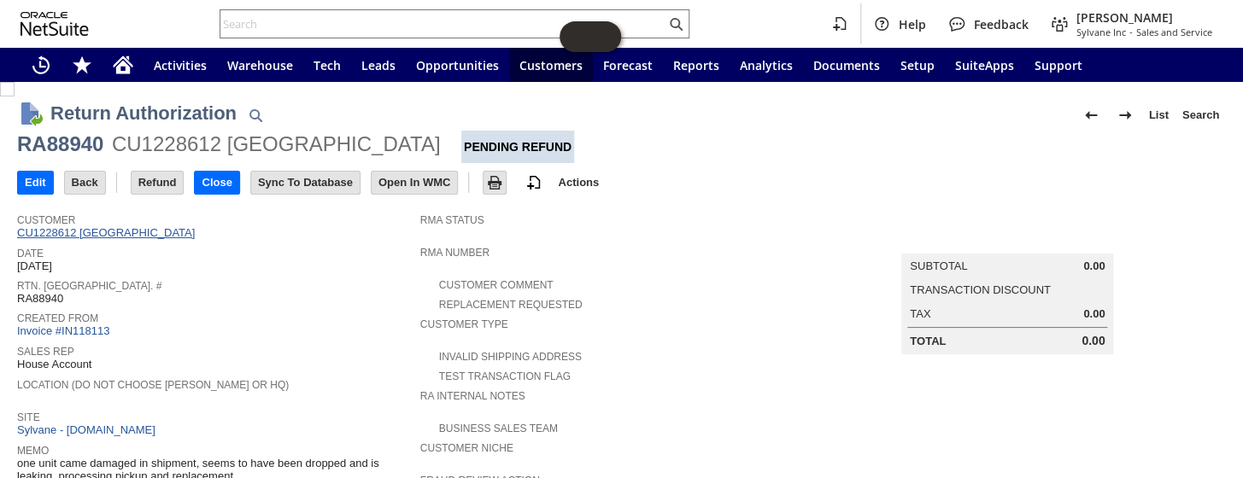
click at [197, 234] on link "CU1228612 McLennan Community College" at bounding box center [108, 232] width 182 height 13
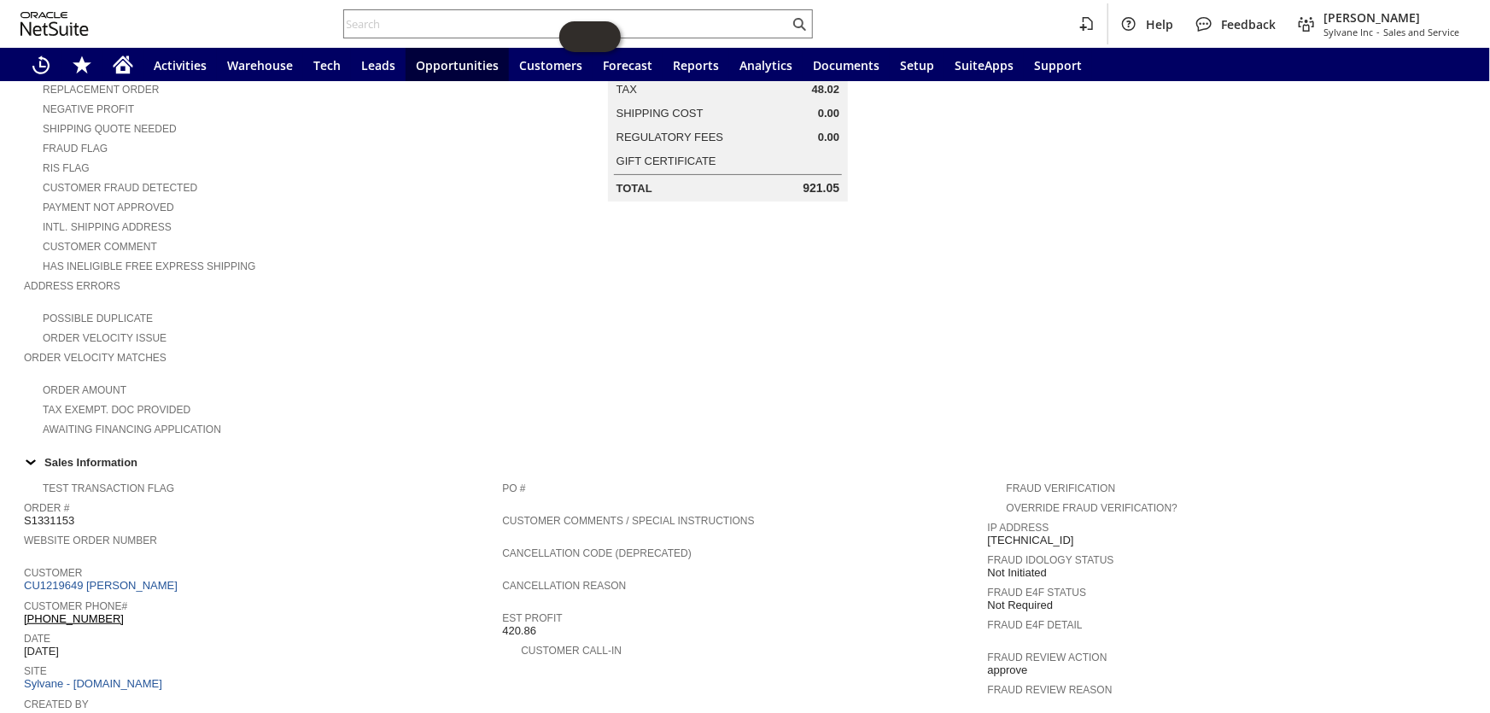
scroll to position [232, 0]
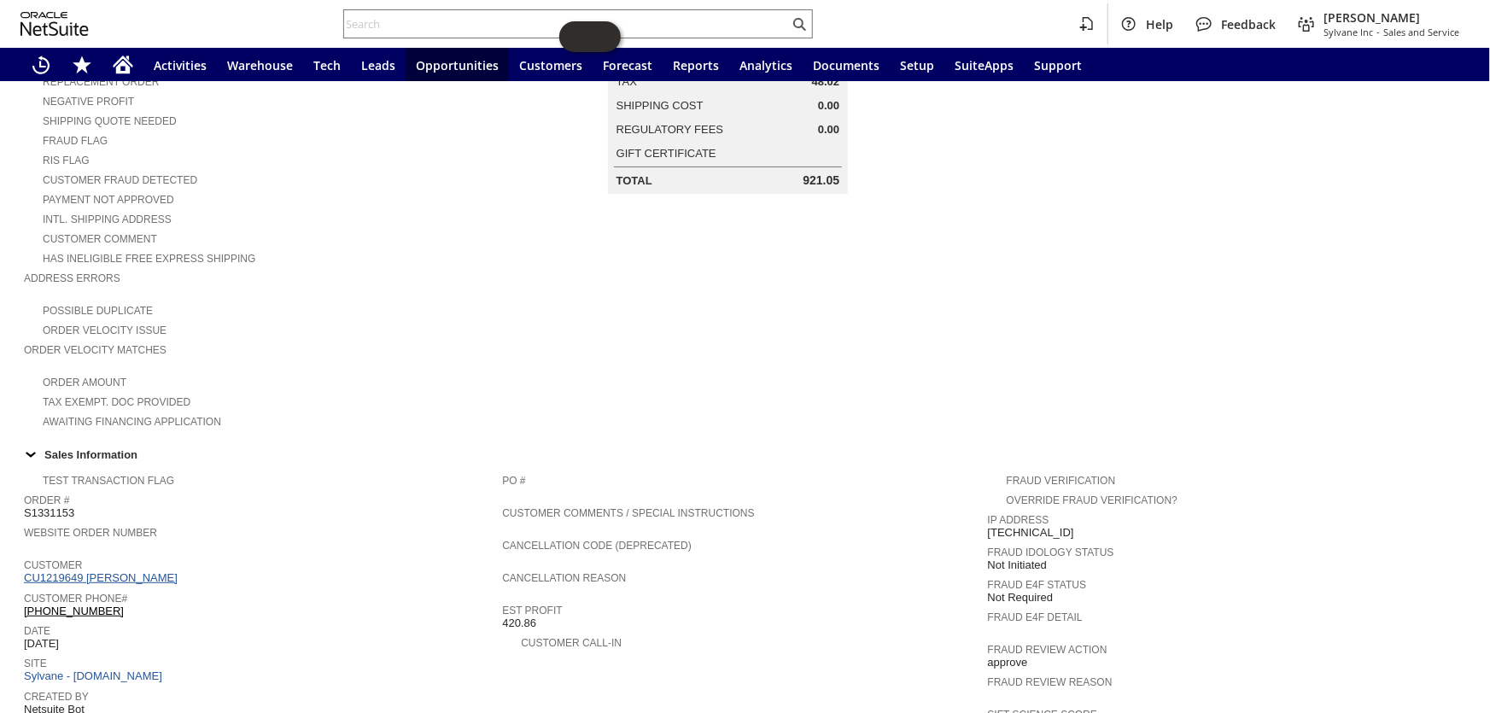
click at [114, 571] on link "CU1219649 [PERSON_NAME]" at bounding box center [103, 577] width 158 height 13
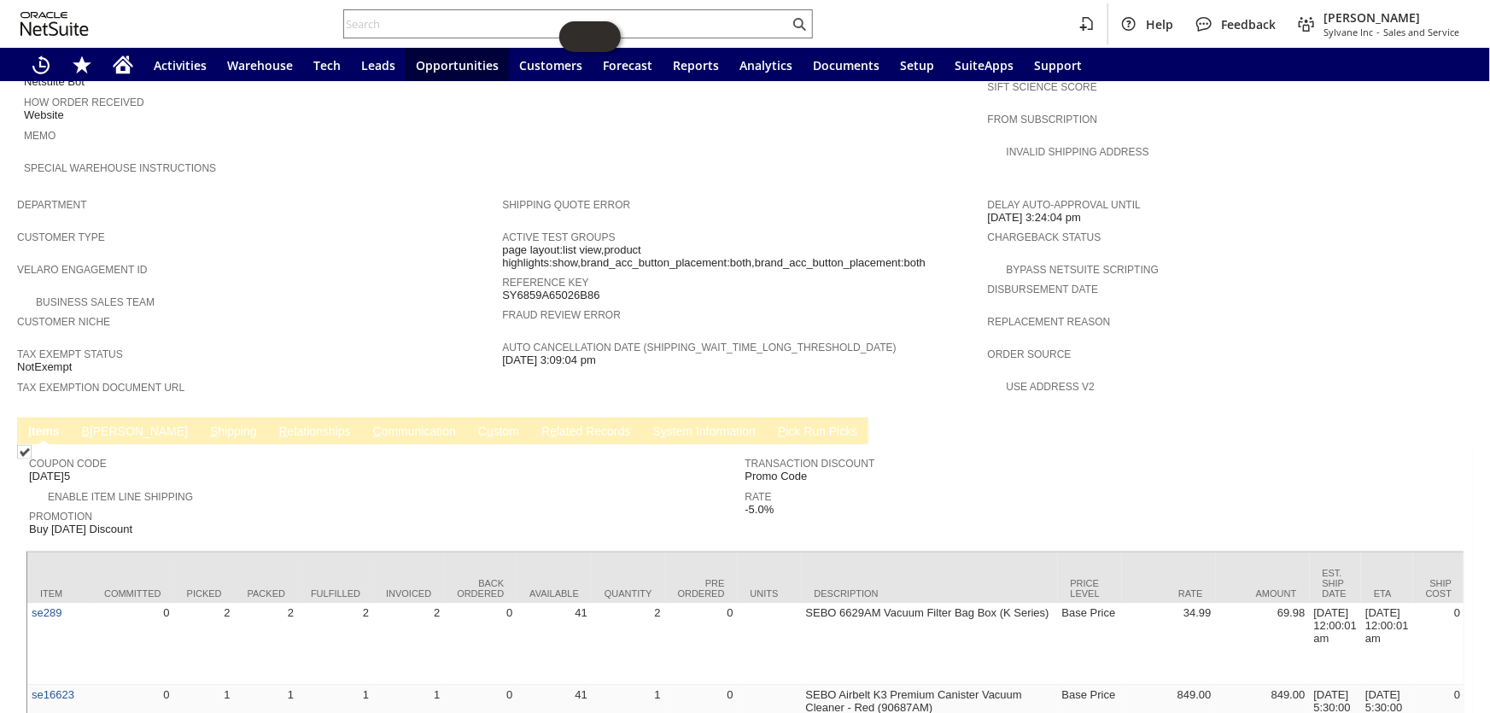
scroll to position [925, 0]
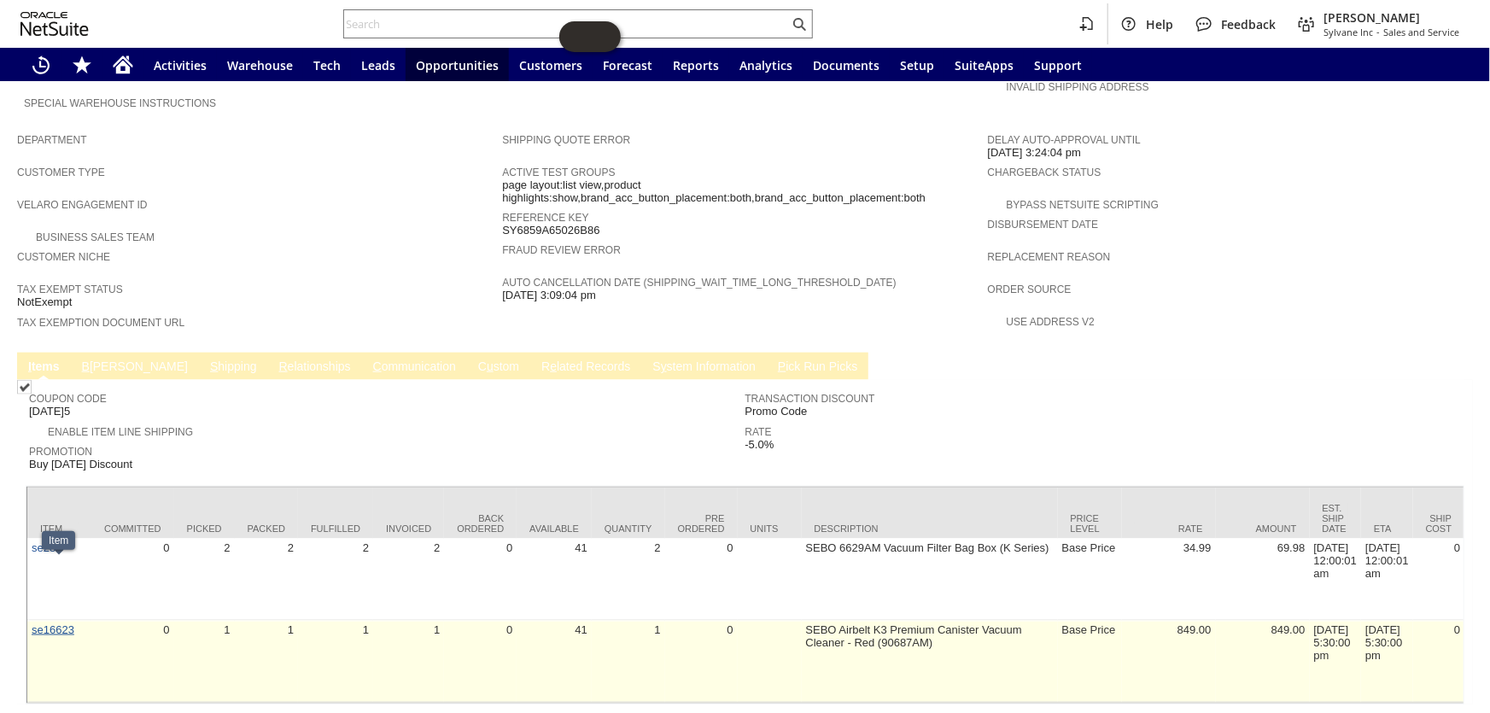
click at [50, 623] on link "se16623" at bounding box center [53, 629] width 43 height 13
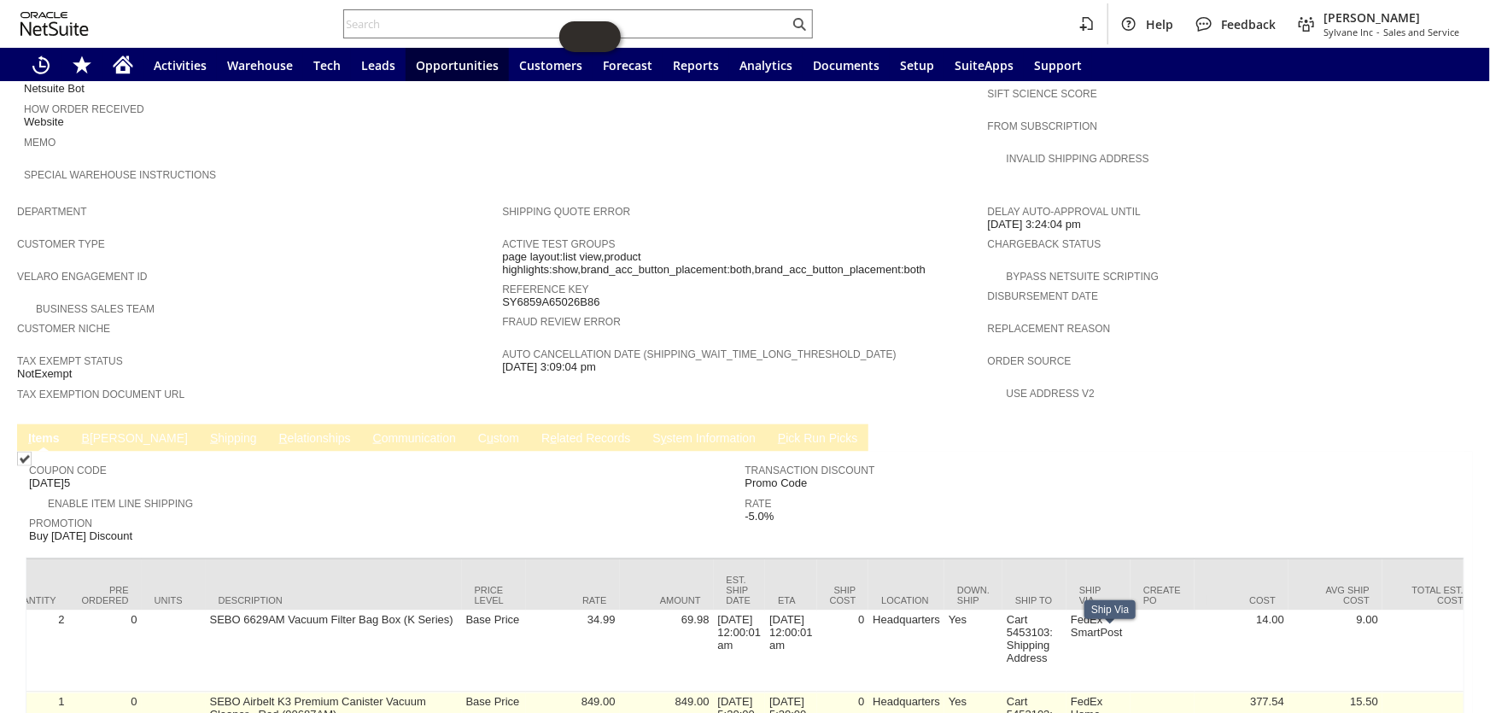
scroll to position [925, 0]
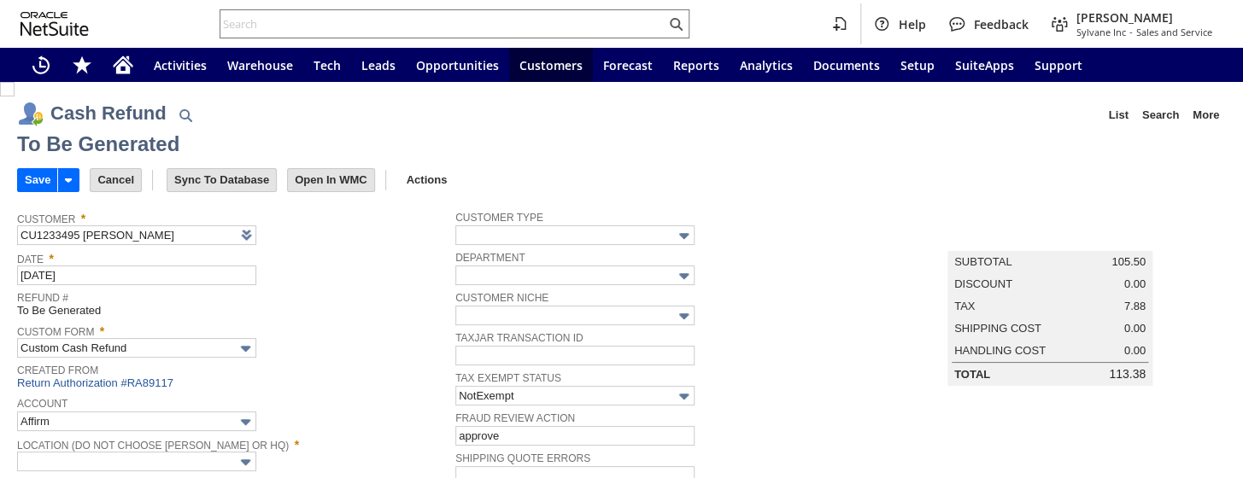
type input "Regions - Merchant 0414"
type input "Headquarters : Head...s : Pending Testing"
click at [46, 176] on input "Save" at bounding box center [37, 180] width 39 height 22
type input "Regions - Merchant 0414"
type input "Headquarters : Head...s : Pending Testing"
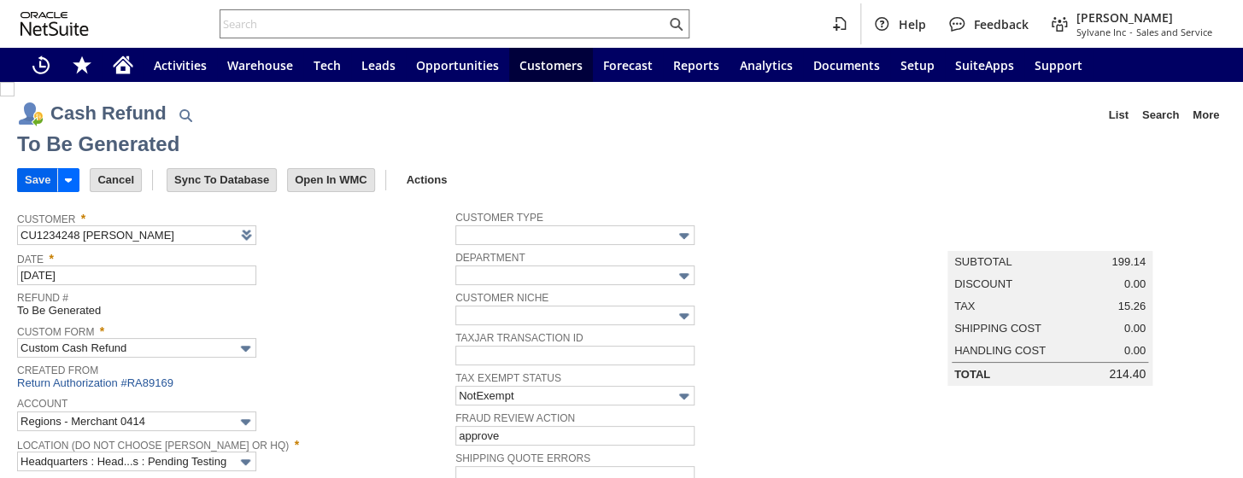
click at [43, 178] on input "Save" at bounding box center [37, 180] width 39 height 22
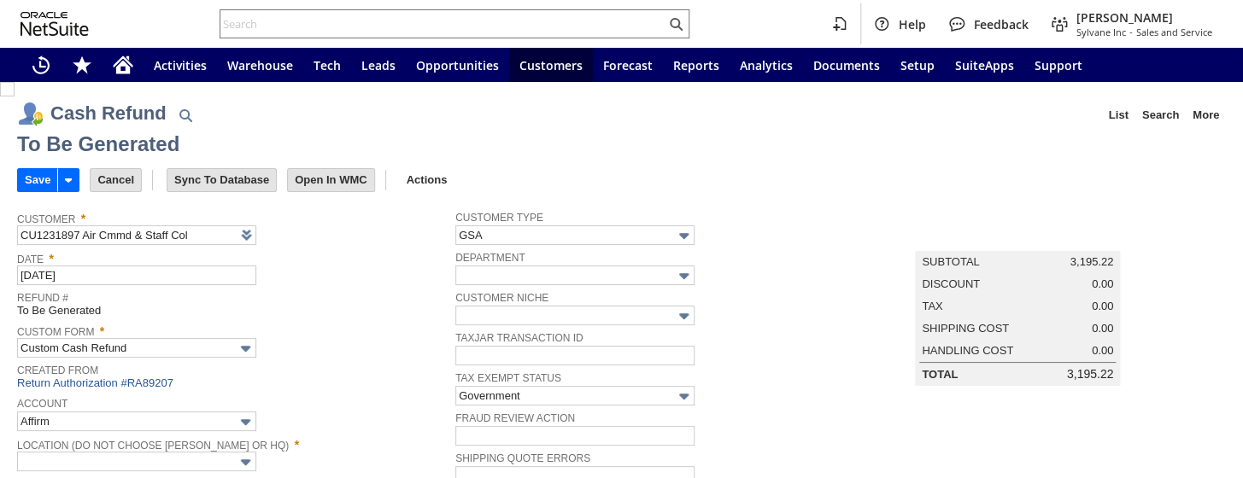
type input "Regions - Merchant 0414"
type input "Headquarters : Head...s : Pending Testing"
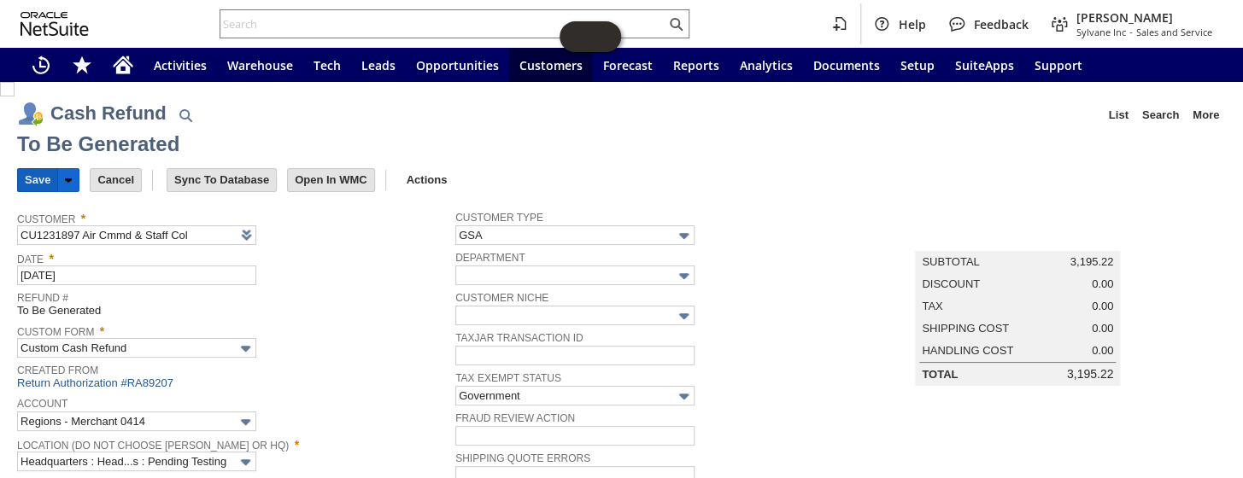
click at [34, 184] on input "Save" at bounding box center [37, 180] width 39 height 22
